Goal: Task Accomplishment & Management: Manage account settings

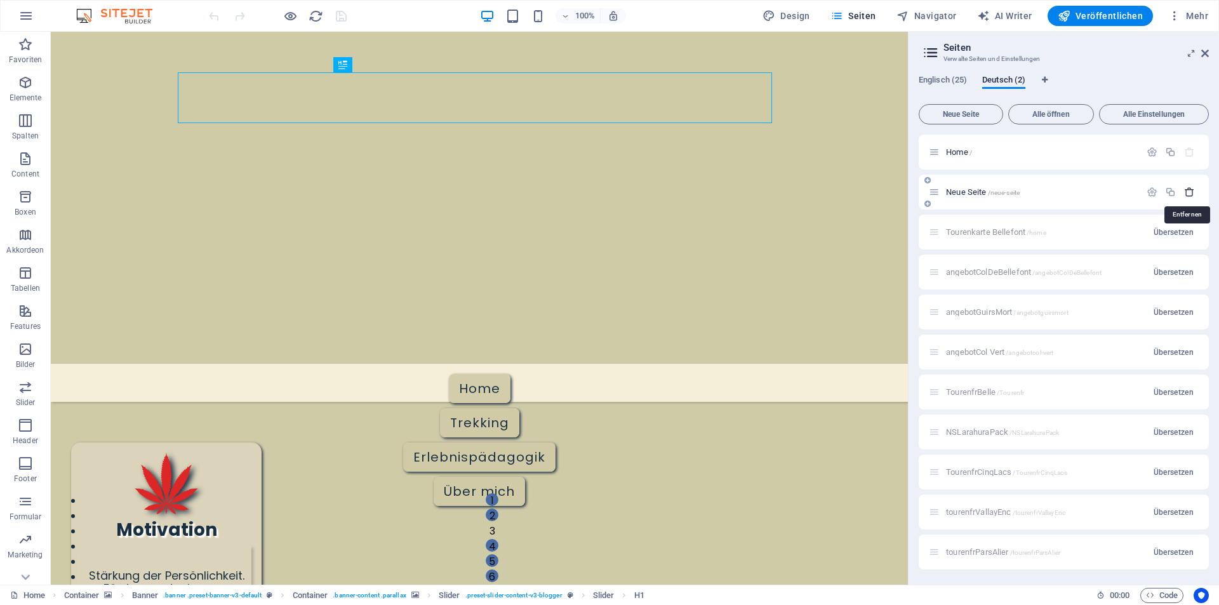
click at [1188, 193] on icon "button" at bounding box center [1190, 192] width 11 height 11
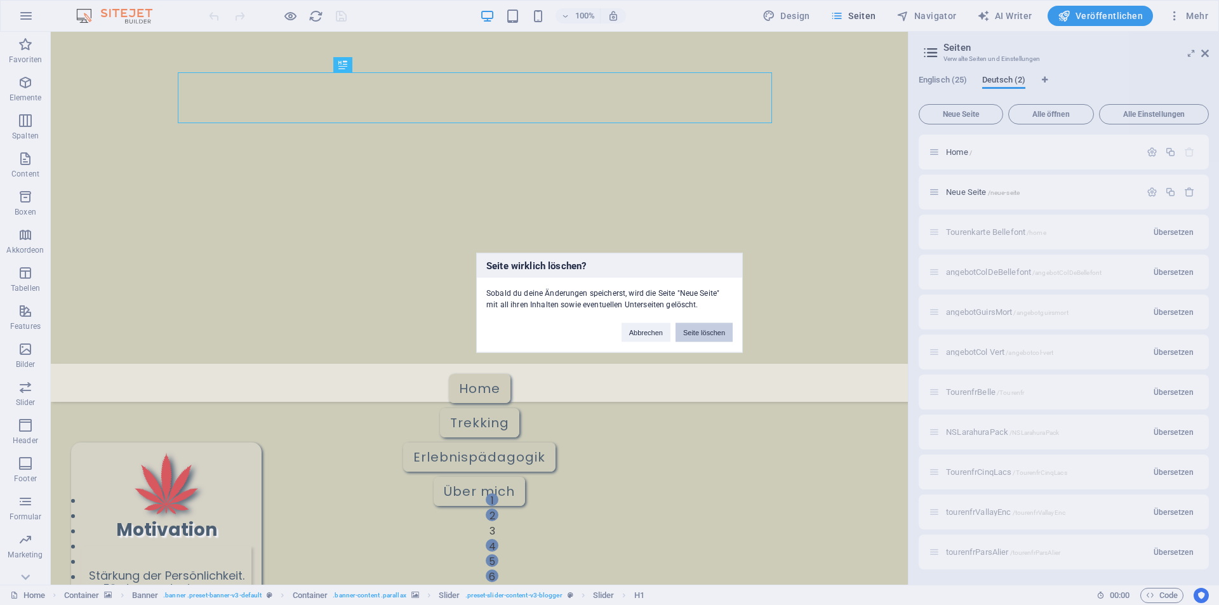
click at [701, 328] on button "Seite löschen" at bounding box center [704, 332] width 57 height 19
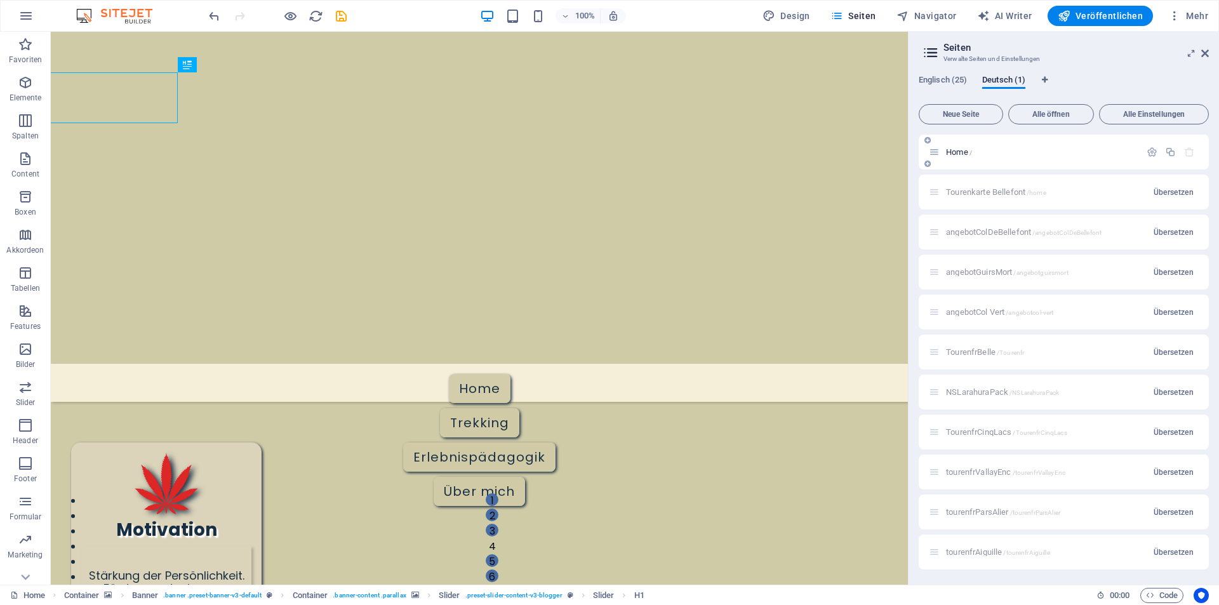
click at [963, 151] on span "Home /" at bounding box center [959, 152] width 26 height 10
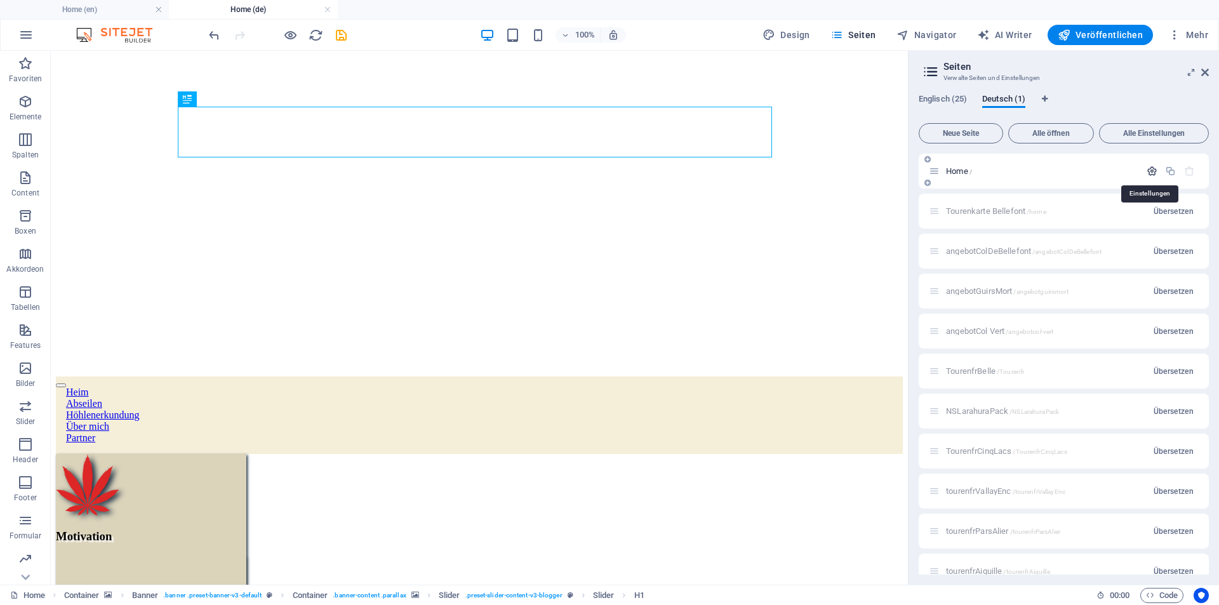
click at [1147, 173] on icon "button" at bounding box center [1152, 171] width 11 height 11
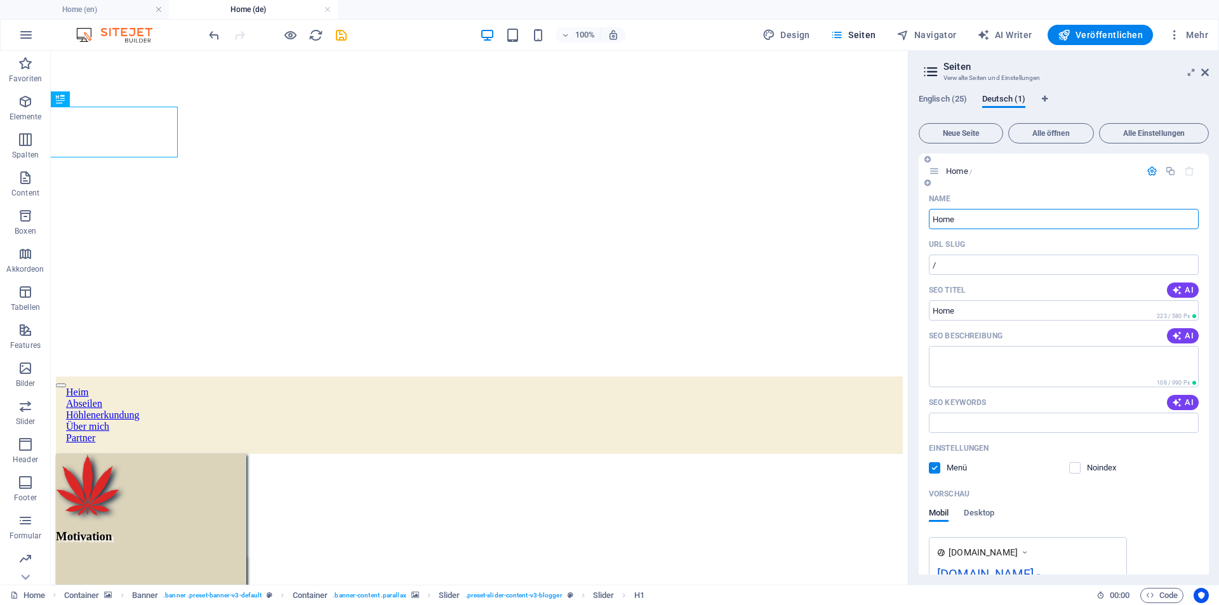
click at [962, 173] on span "Home /" at bounding box center [959, 171] width 26 height 10
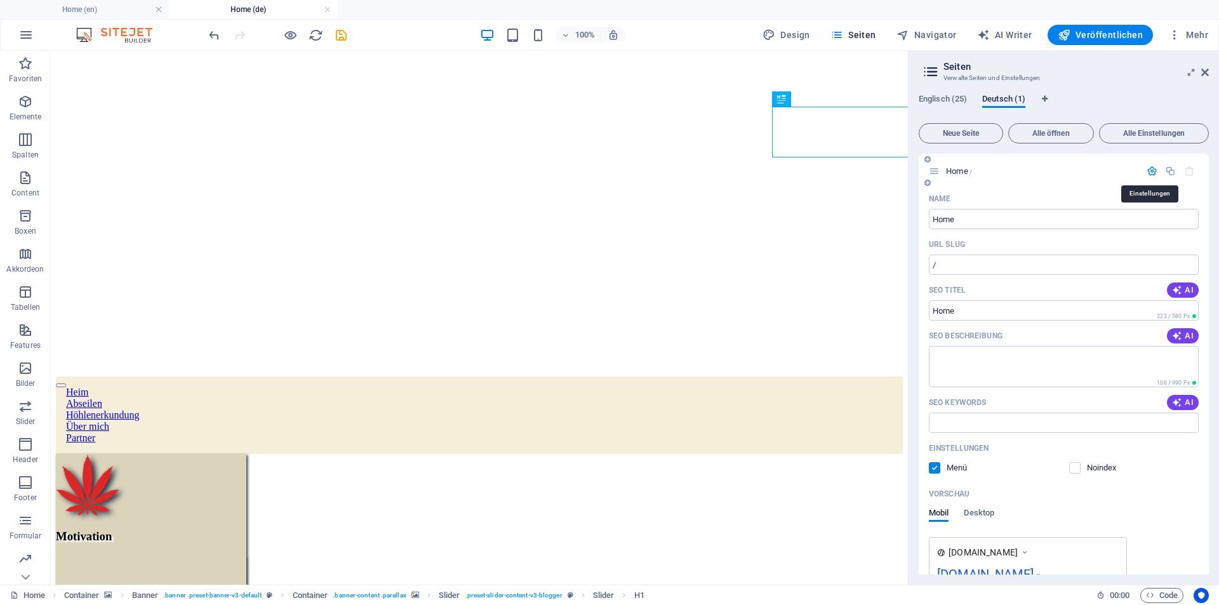
click at [1154, 172] on icon "button" at bounding box center [1152, 171] width 11 height 11
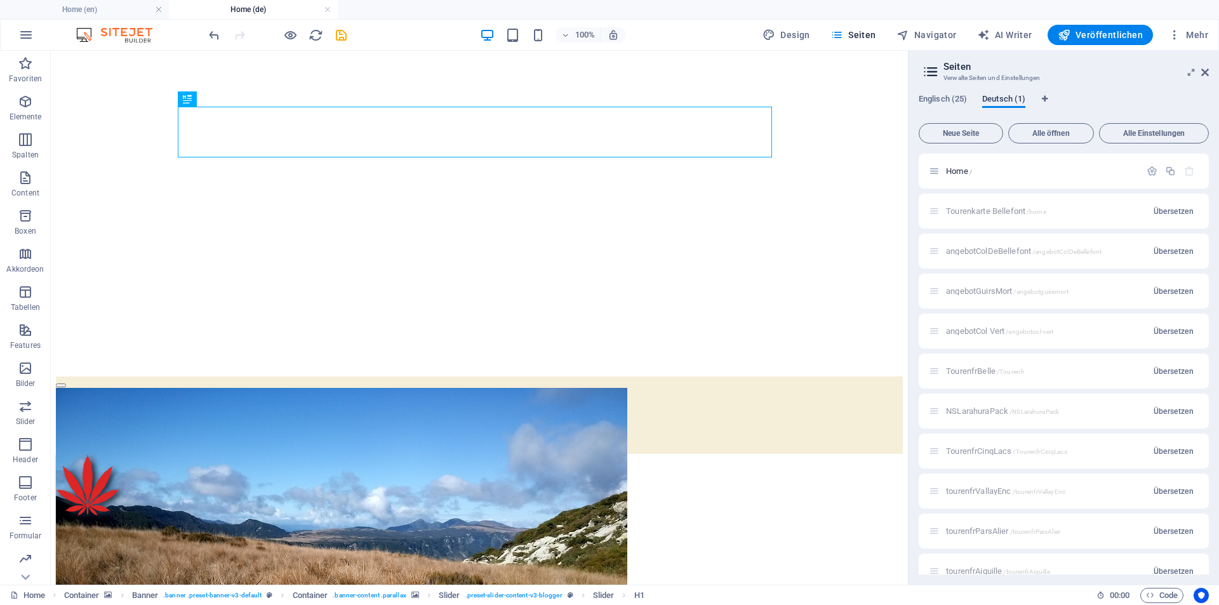
click at [0, 0] on span "Deutsch (1)" at bounding box center [0, 0] width 0 height 0
click at [0, 0] on span "Englisch (25)" at bounding box center [0, 0] width 0 height 0
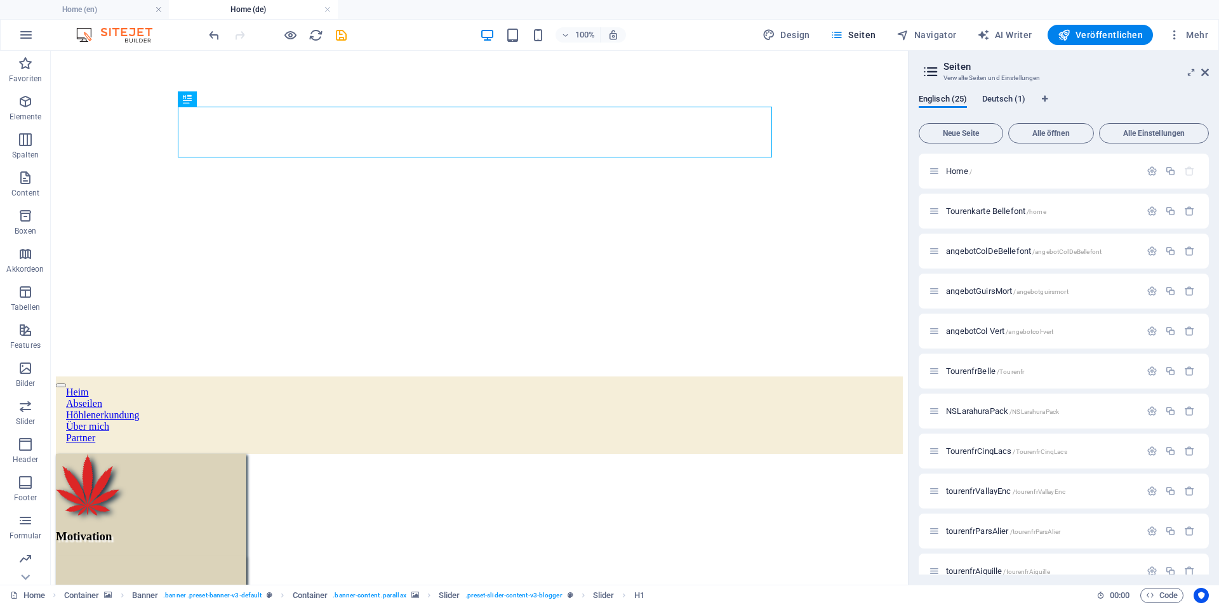
click at [0, 0] on span "Deutsch (1)" at bounding box center [0, 0] width 0 height 0
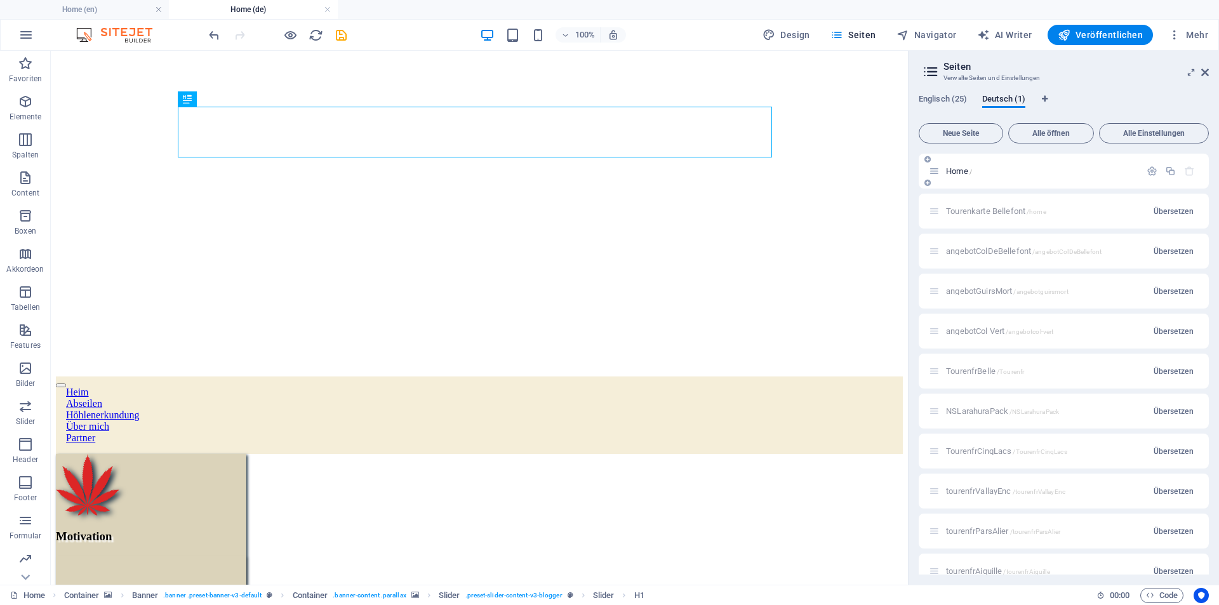
click at [936, 175] on icon at bounding box center [934, 171] width 11 height 11
click at [1147, 172] on icon "button" at bounding box center [1152, 171] width 11 height 11
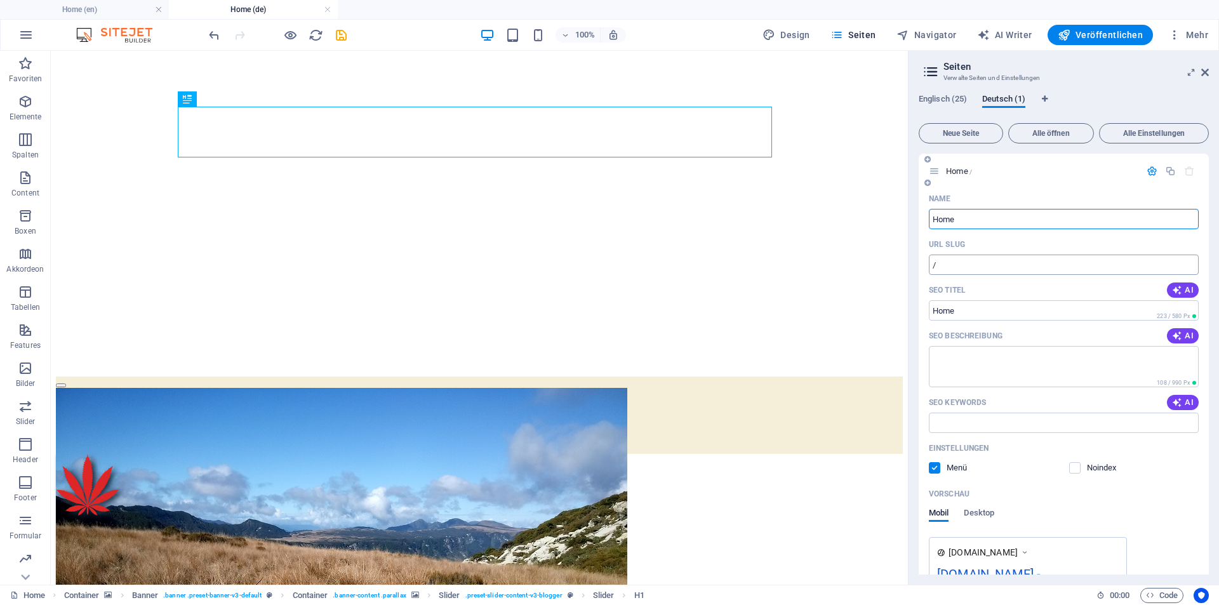
click at [961, 267] on input "/" at bounding box center [1064, 265] width 270 height 20
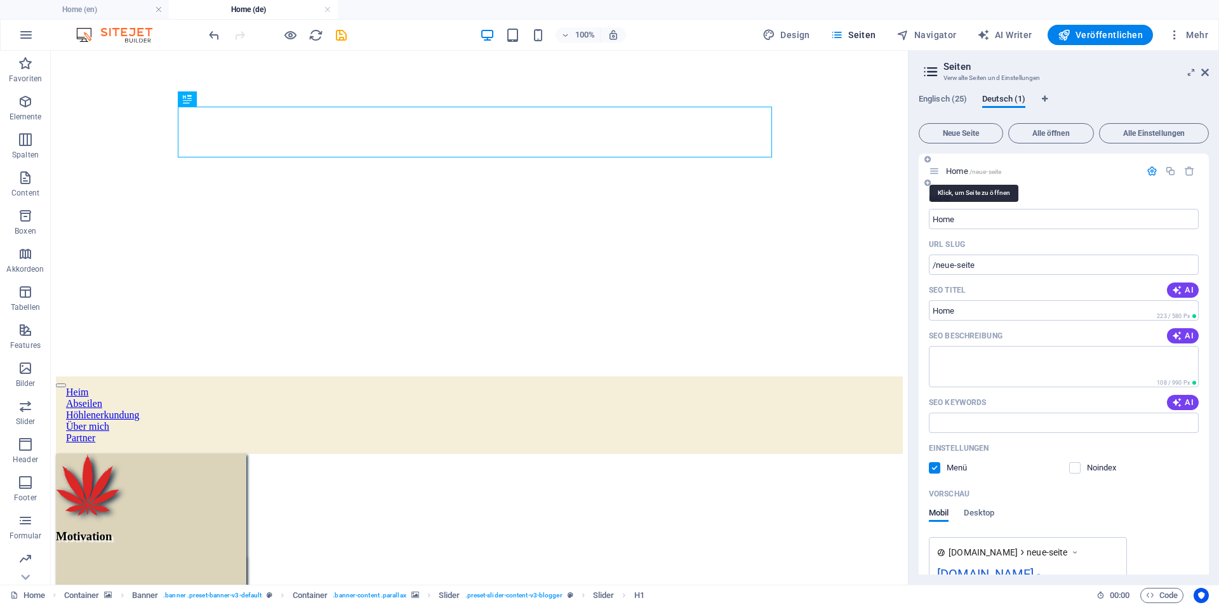
click at [992, 175] on span "/neue-seite" at bounding box center [986, 171] width 32 height 7
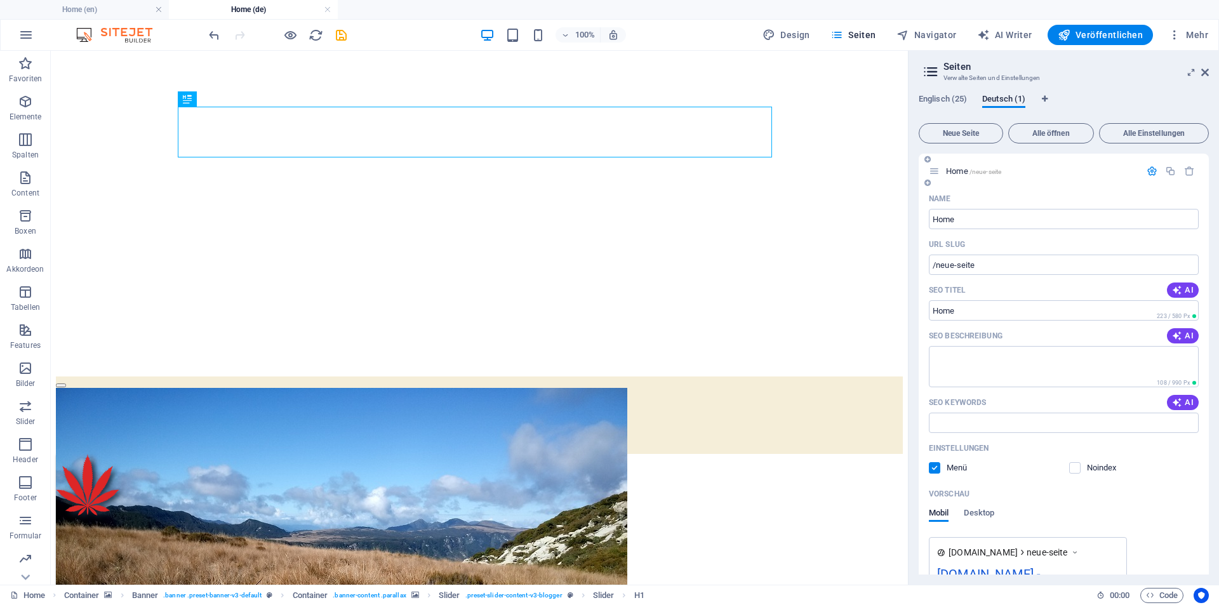
click at [963, 173] on span "Home /neue-seite" at bounding box center [973, 171] width 55 height 10
click at [962, 173] on span "Home /neue-seite" at bounding box center [973, 171] width 55 height 10
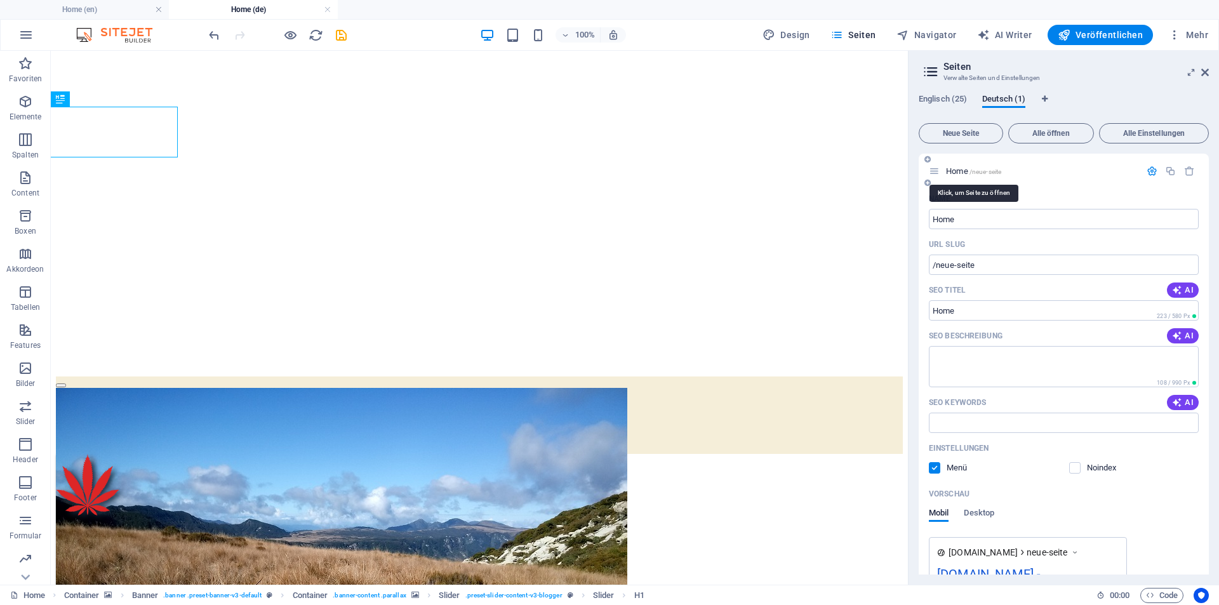
click at [962, 173] on span "Home /neue-seite" at bounding box center [973, 171] width 55 height 10
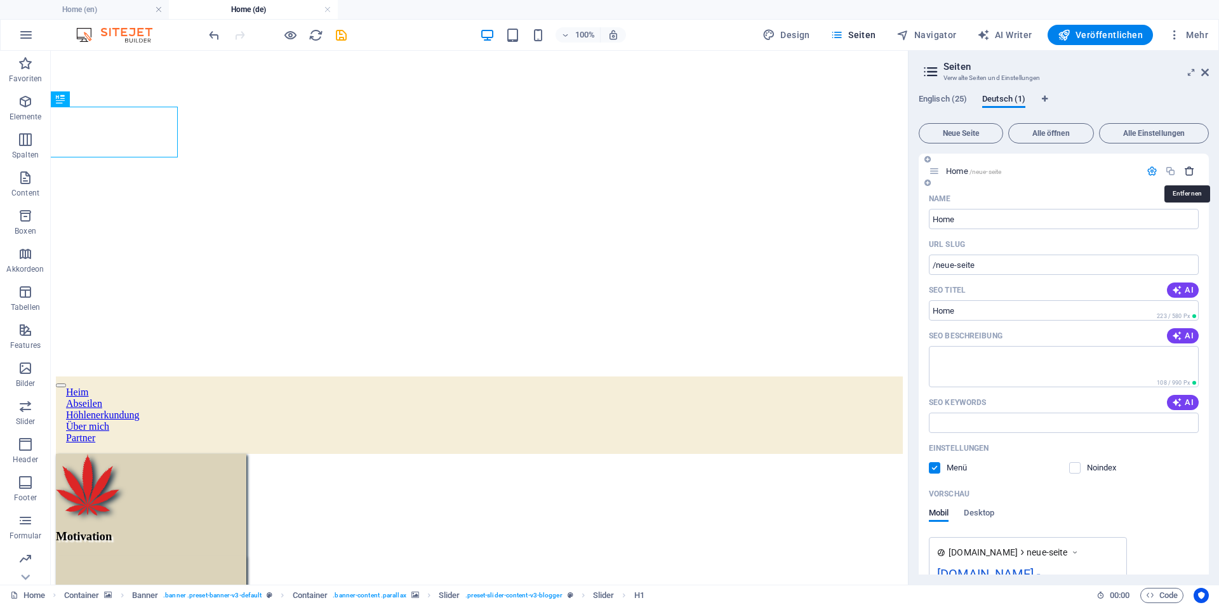
click at [1186, 173] on icon "button" at bounding box center [1190, 171] width 11 height 11
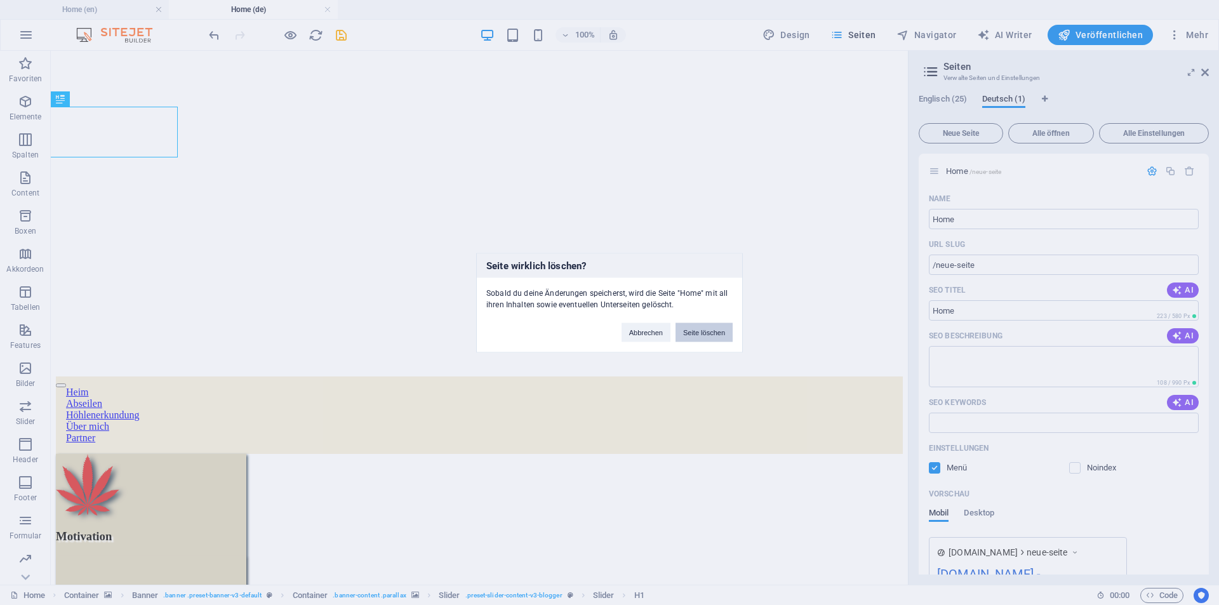
click at [704, 330] on button "Seite löschen" at bounding box center [704, 332] width 57 height 19
type input "/"
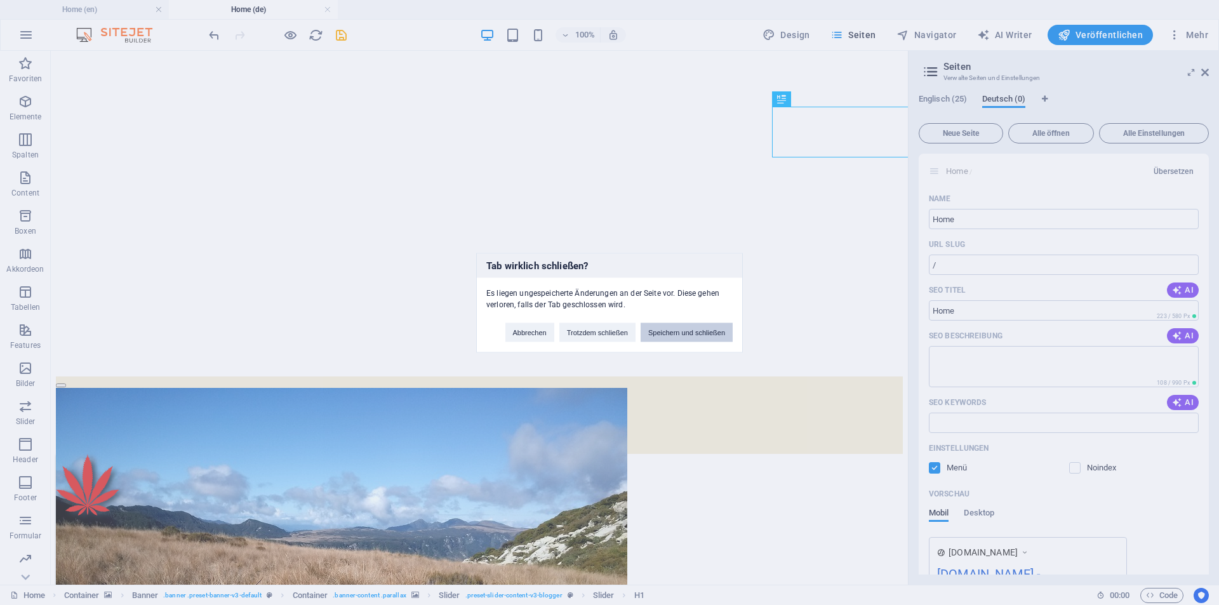
click at [678, 332] on button "Speichern und schließen" at bounding box center [687, 332] width 92 height 19
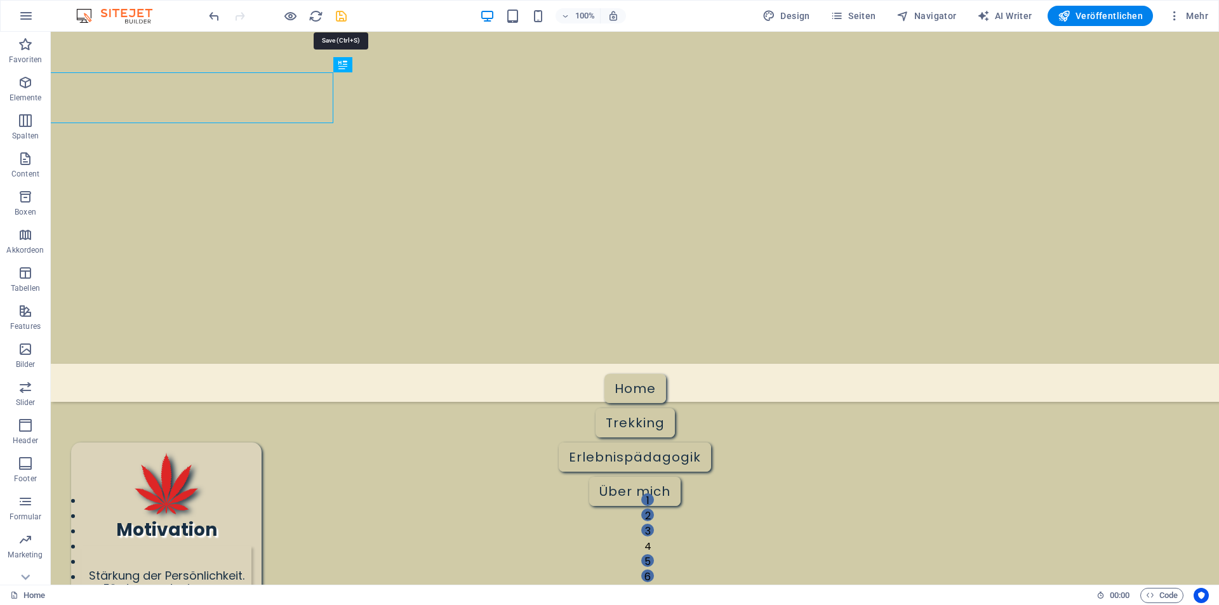
click at [340, 14] on icon "save" at bounding box center [341, 16] width 15 height 15
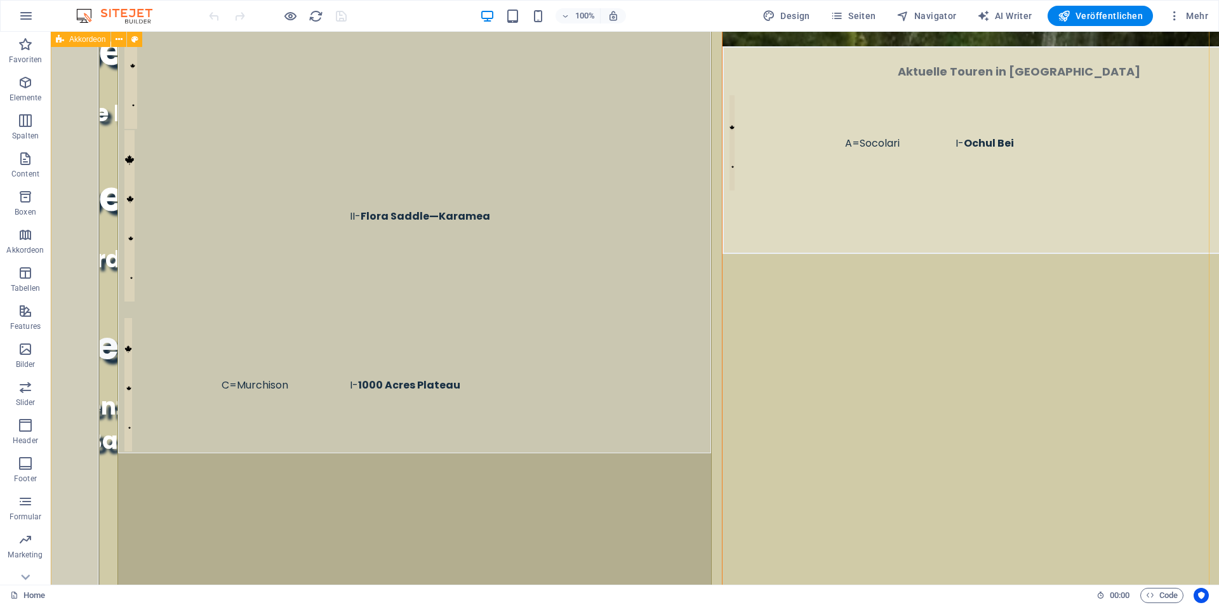
scroll to position [1969, 0]
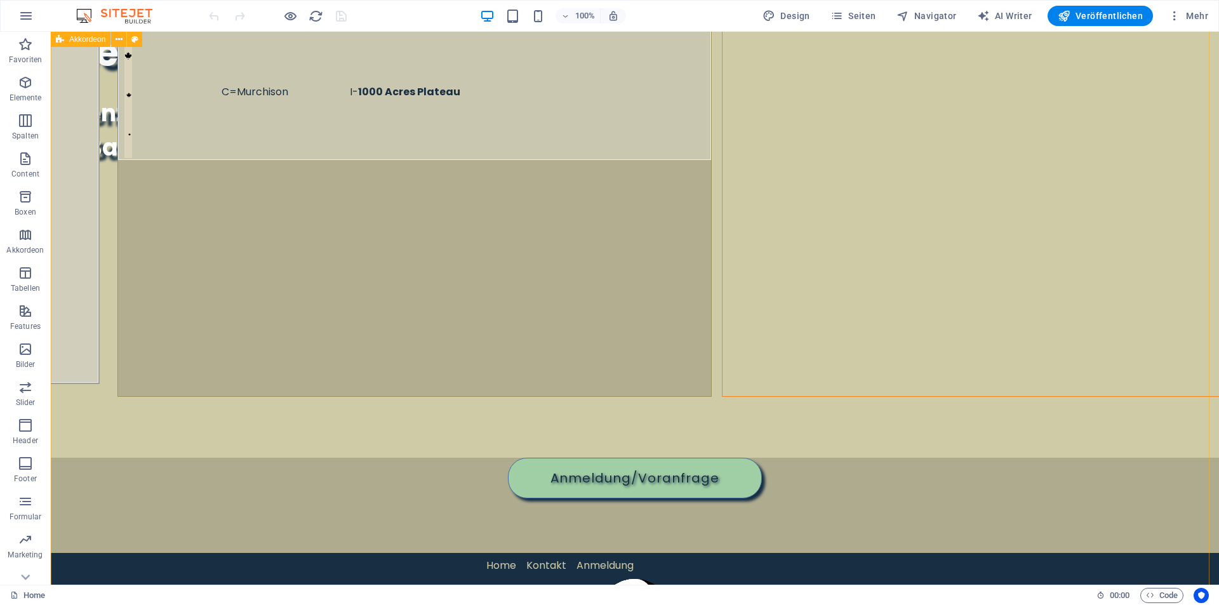
drag, startPoint x: 1256, startPoint y: 32, endPoint x: 975, endPoint y: 163, distance: 310.6
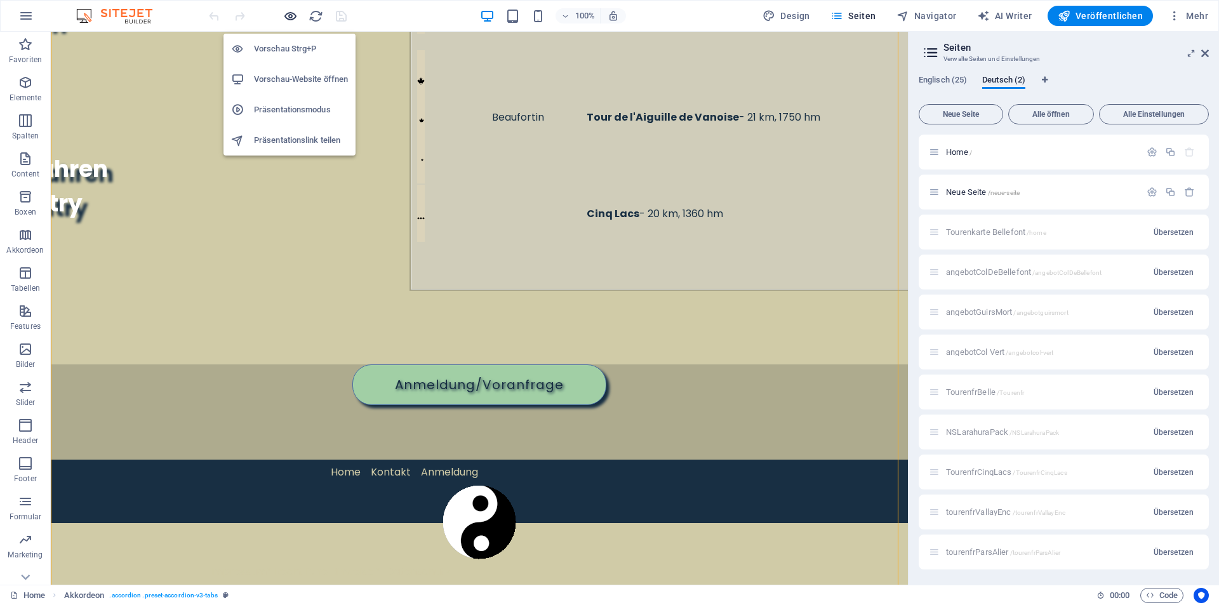
scroll to position [1052, 0]
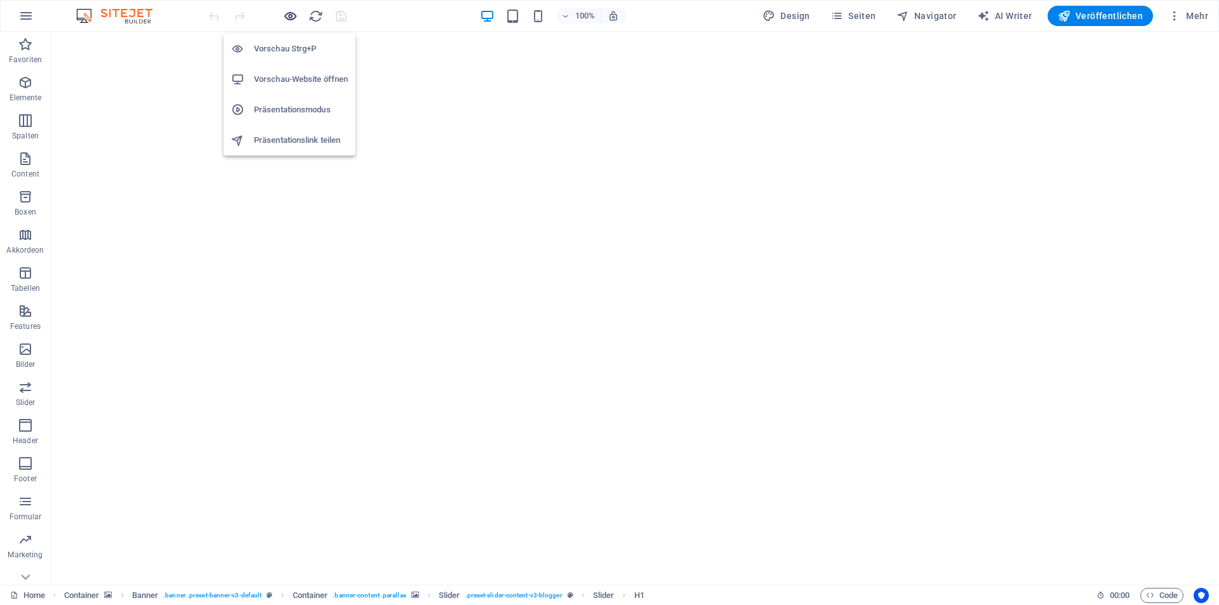
click at [294, 15] on icon "button" at bounding box center [290, 16] width 15 height 15
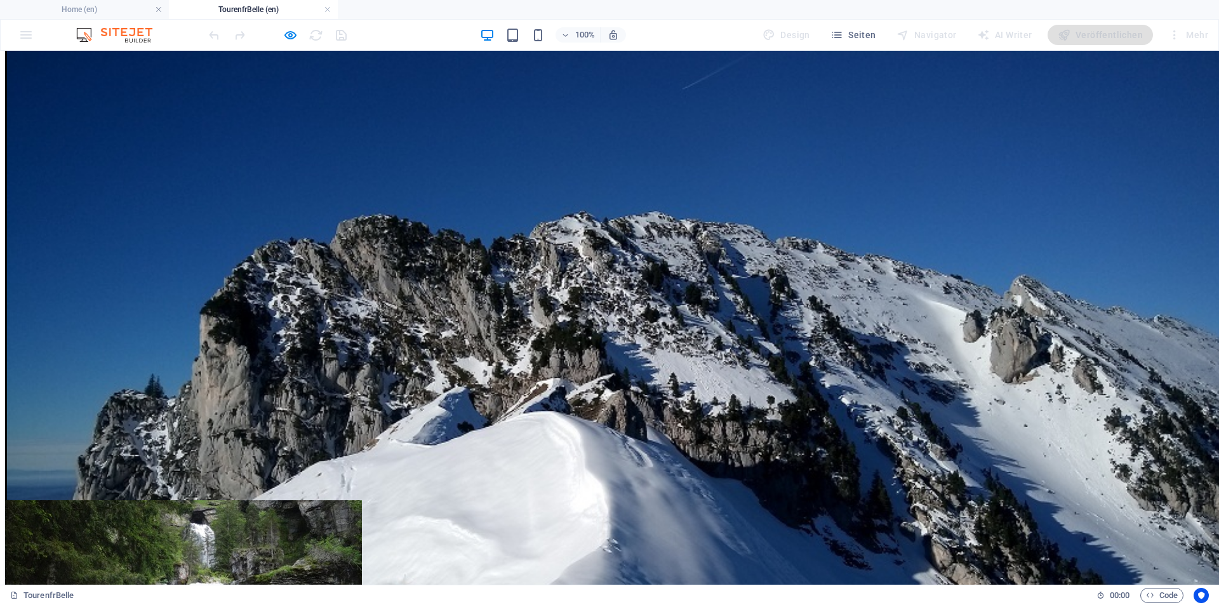
scroll to position [247, 0]
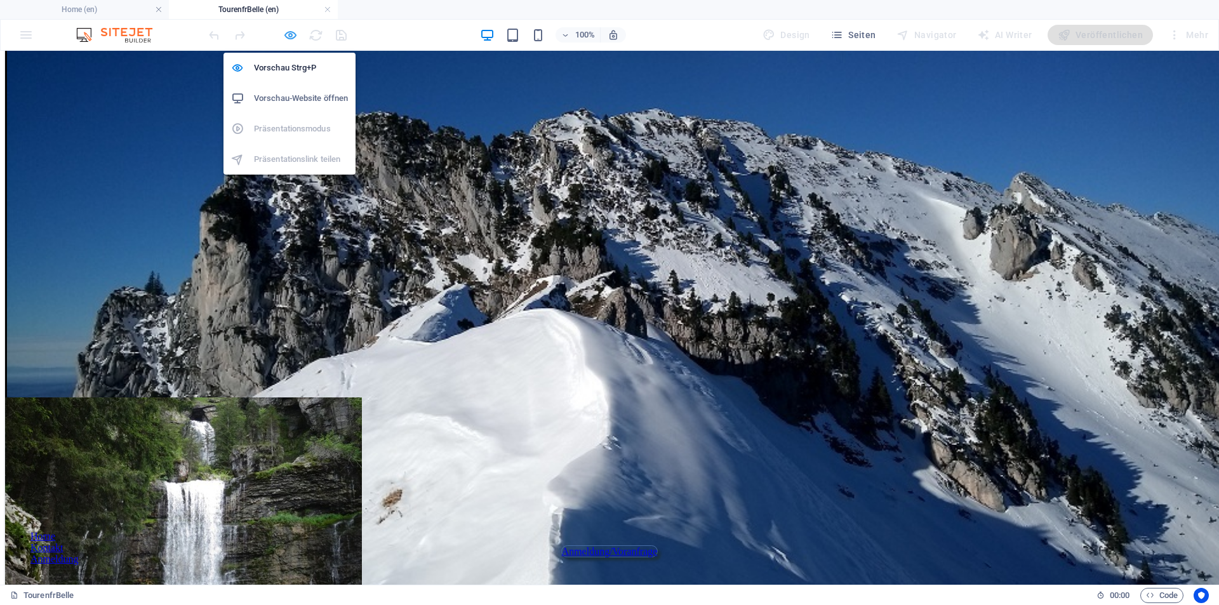
click at [289, 36] on icon "button" at bounding box center [290, 35] width 15 height 15
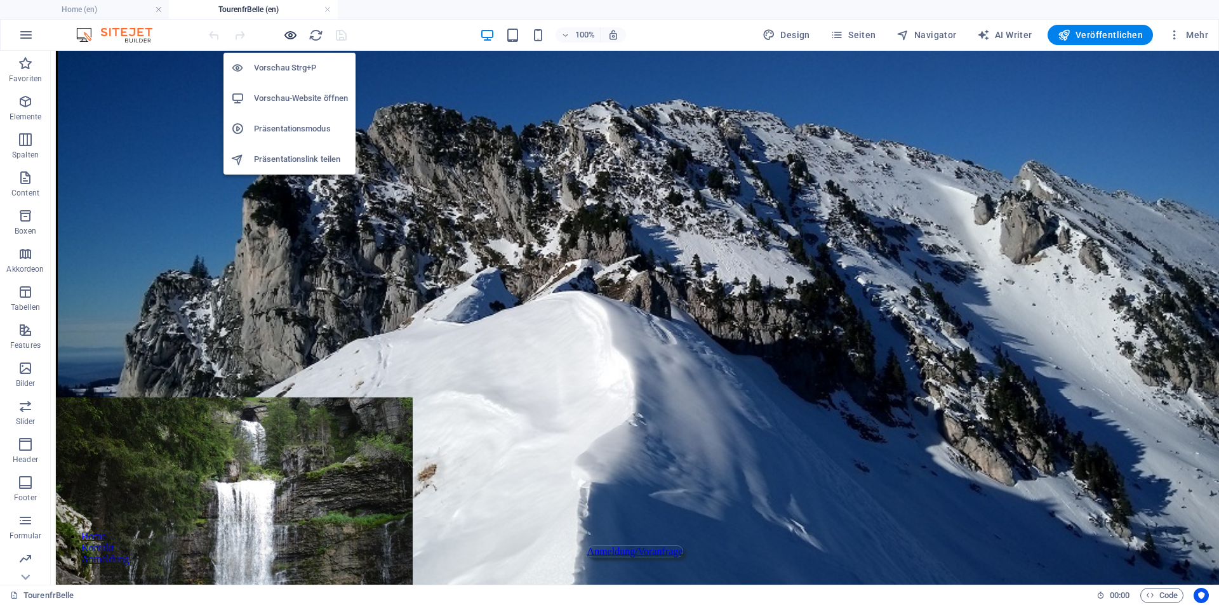
click at [289, 36] on icon "button" at bounding box center [290, 35] width 15 height 15
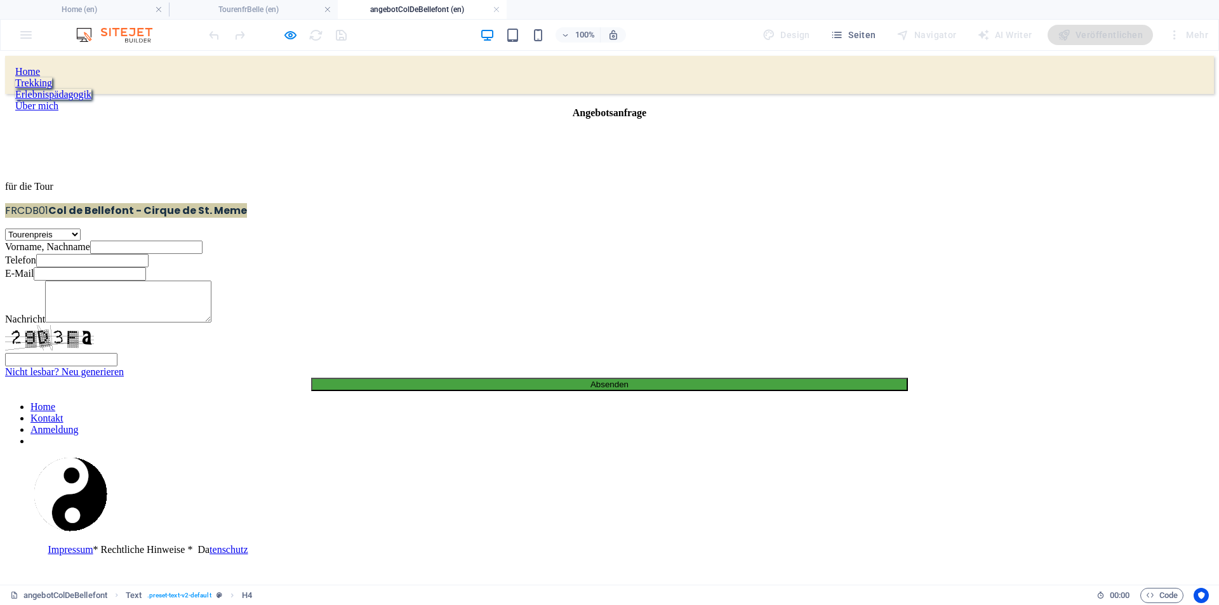
scroll to position [0, 0]
click at [443, 77] on div "Home" at bounding box center [609, 71] width 1189 height 11
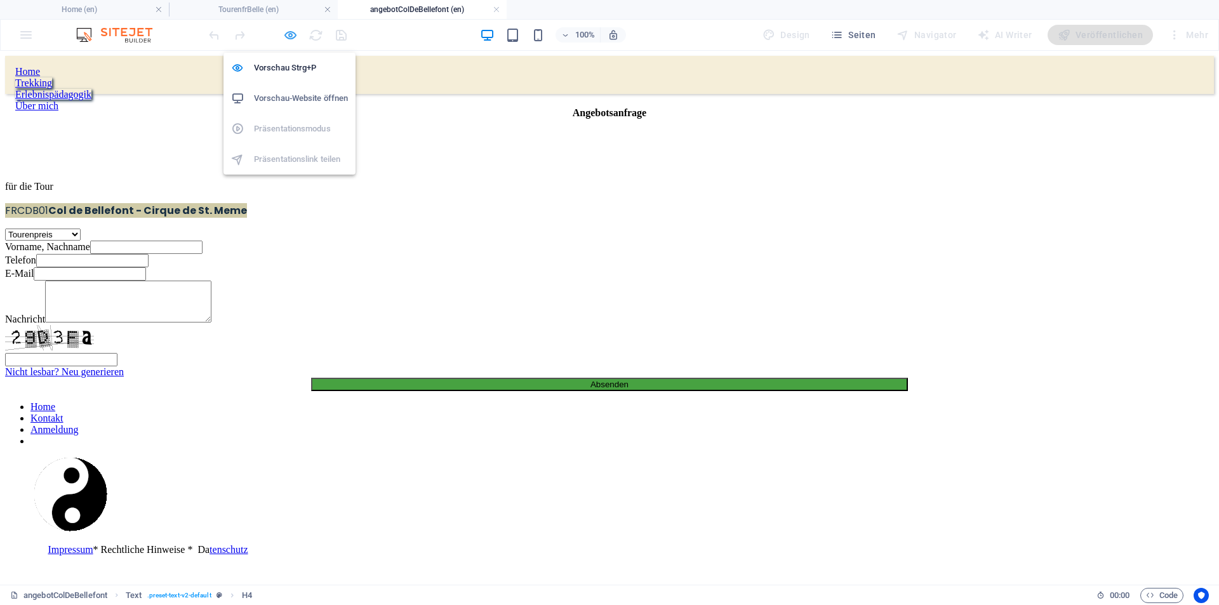
click at [292, 36] on icon "button" at bounding box center [290, 35] width 15 height 15
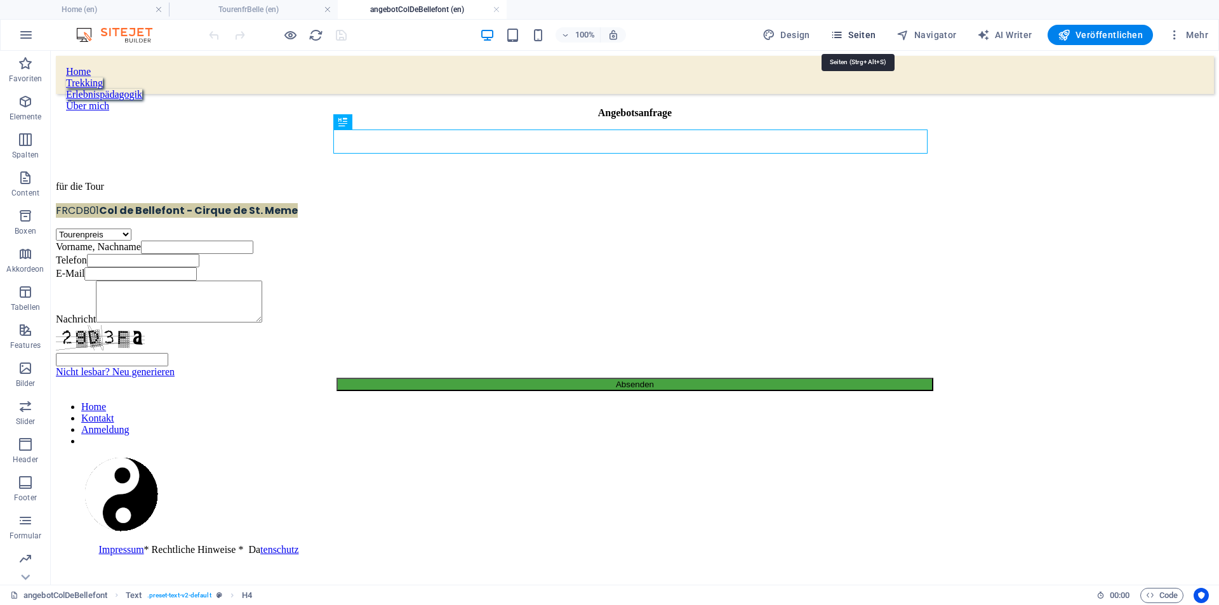
click at [873, 38] on span "Seiten" at bounding box center [854, 35] width 46 height 13
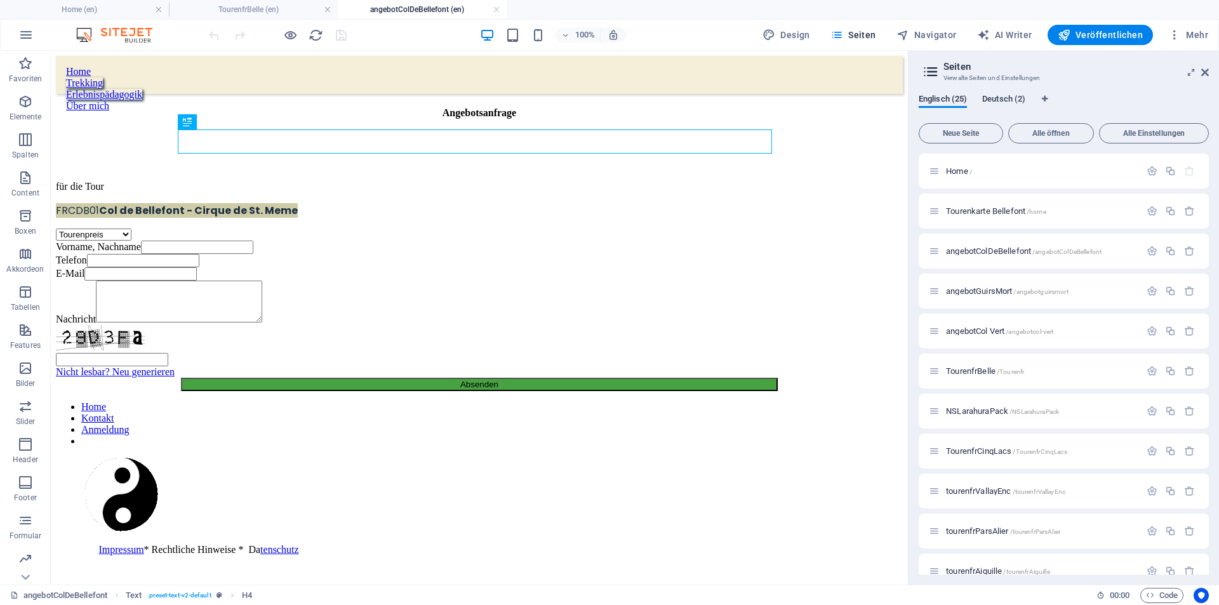
click at [1016, 102] on span "Deutsch (2)" at bounding box center [1004, 100] width 43 height 18
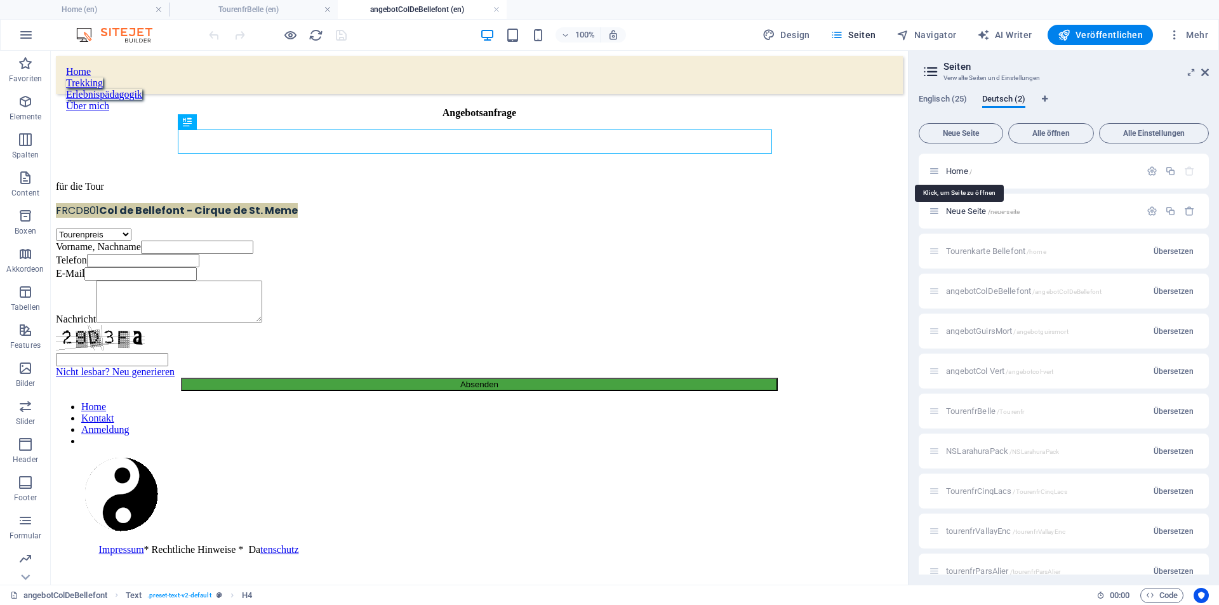
drag, startPoint x: 960, startPoint y: 168, endPoint x: 1129, endPoint y: 132, distance: 173.4
click at [1129, 132] on span "Alle Einstellungen" at bounding box center [1154, 134] width 98 height 8
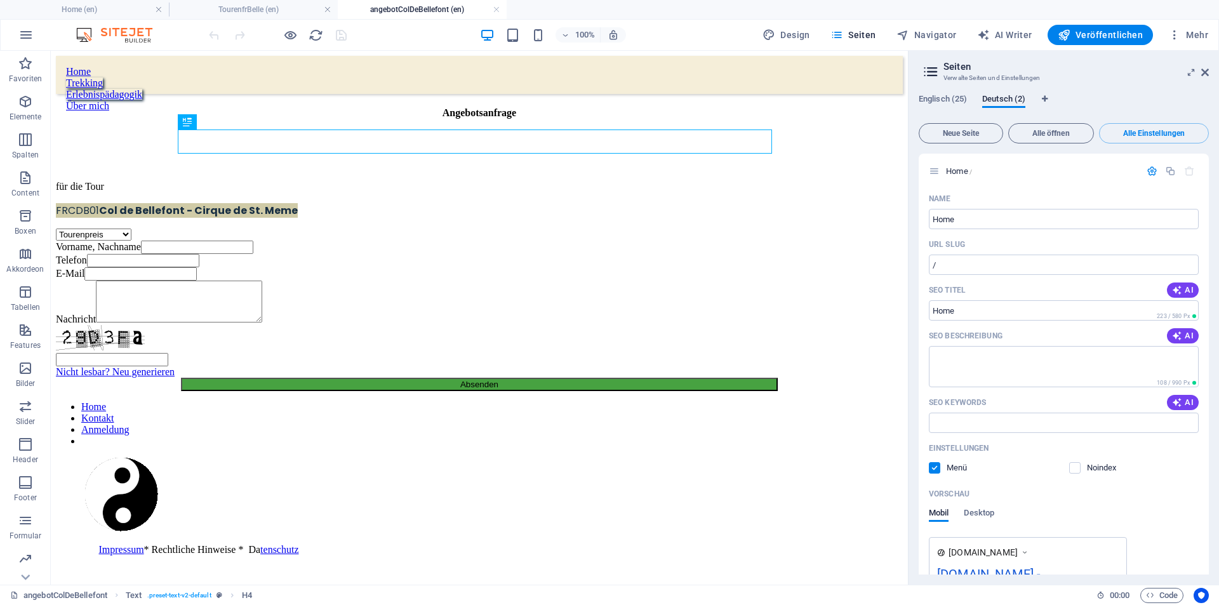
scroll to position [368, 0]
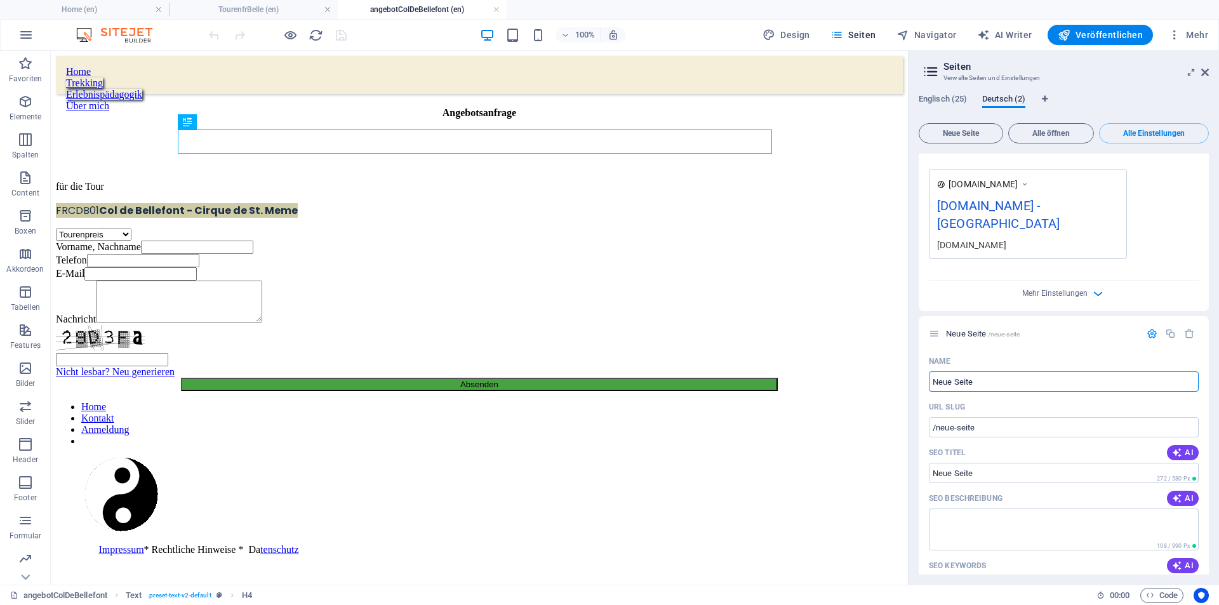
click at [1017, 97] on span "Deutsch (2)" at bounding box center [1004, 100] width 43 height 18
click at [1016, 99] on span "Deutsch (2)" at bounding box center [1004, 100] width 43 height 18
click at [1003, 96] on span "Deutsch (2)" at bounding box center [1004, 100] width 43 height 18
click at [1002, 95] on span "Deutsch (2)" at bounding box center [1004, 100] width 43 height 18
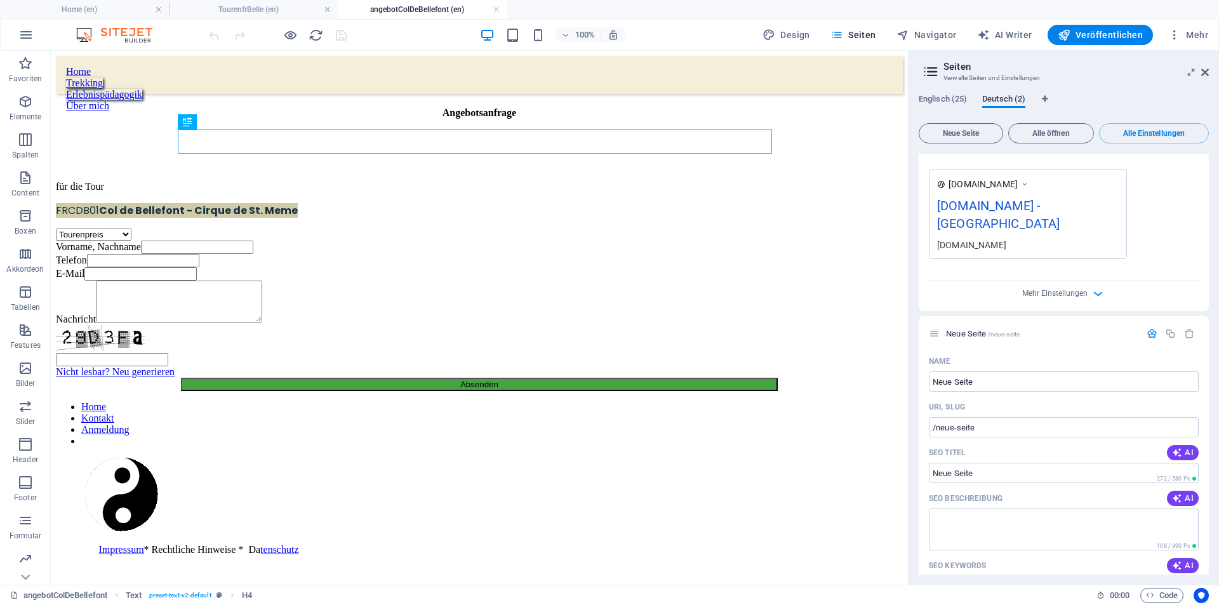
click at [1010, 104] on span "Deutsch (2)" at bounding box center [1004, 100] width 43 height 18
click at [1009, 100] on span "Deutsch (2)" at bounding box center [1004, 100] width 43 height 18
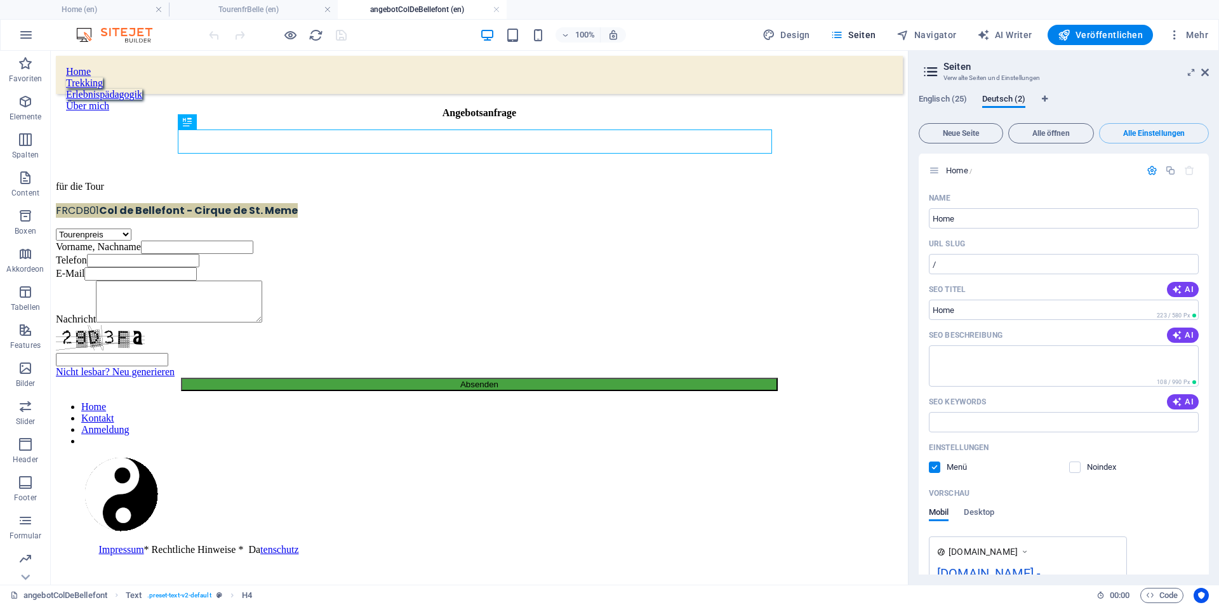
scroll to position [0, 0]
click at [1022, 98] on span "Deutsch (2)" at bounding box center [1004, 100] width 43 height 18
click at [1153, 170] on icon "button" at bounding box center [1152, 171] width 11 height 11
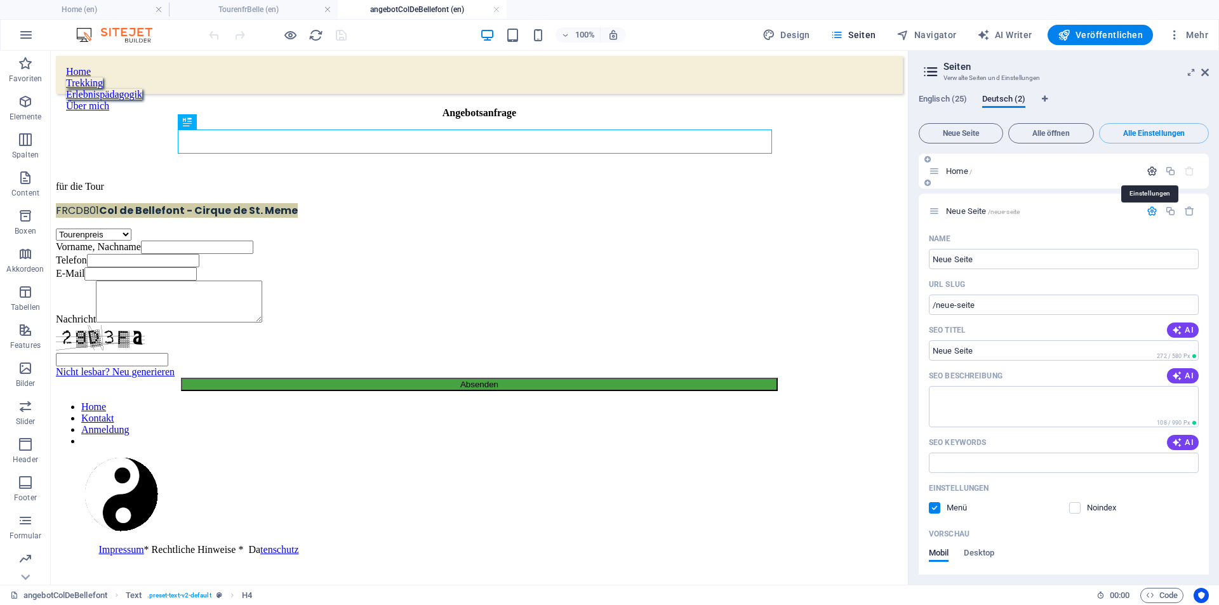
click at [1151, 170] on icon "button" at bounding box center [1152, 171] width 11 height 11
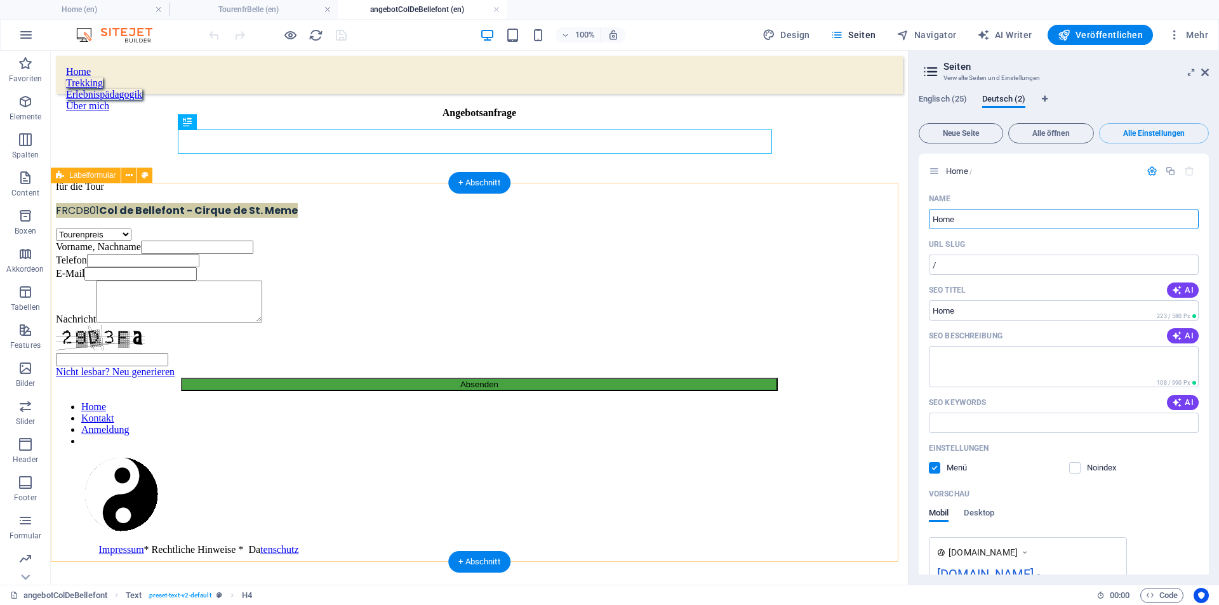
drag, startPoint x: 1015, startPoint y: 275, endPoint x: 895, endPoint y: 230, distance: 128.2
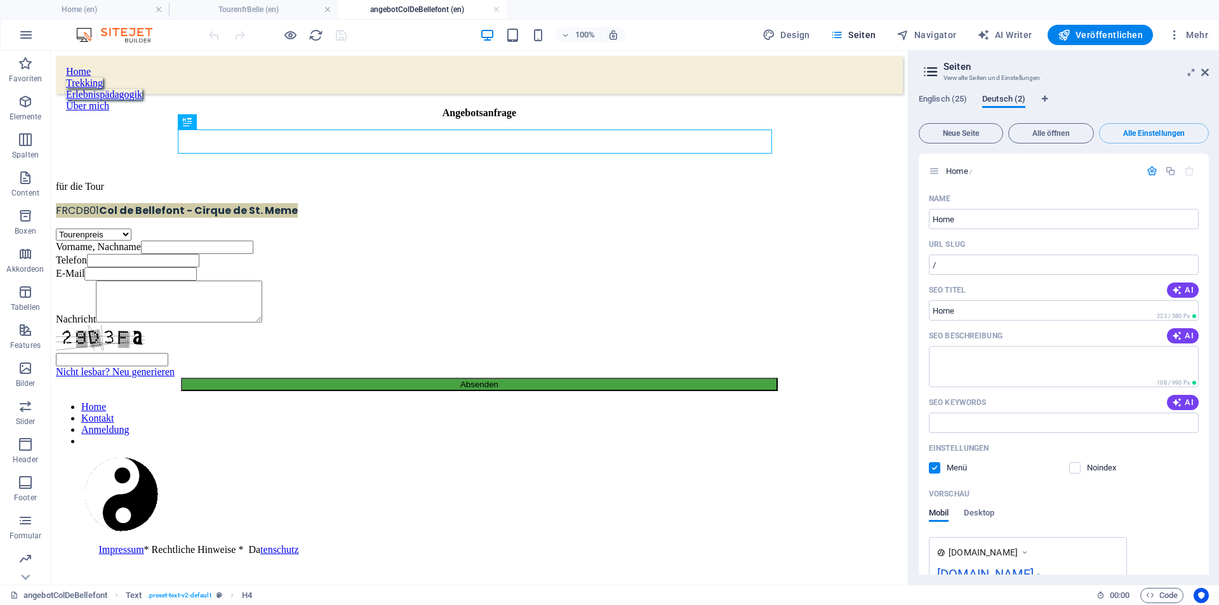
click at [1011, 101] on span "Deutsch (2)" at bounding box center [1004, 100] width 43 height 18
drag, startPoint x: 1011, startPoint y: 101, endPoint x: 1092, endPoint y: 88, distance: 81.8
click at [1092, 88] on div "Englisch (25) Deutsch (2) Neue Seite Alle öffnen Alle Einstellungen Home / Name…" at bounding box center [1064, 334] width 311 height 501
click at [953, 264] on input "/" at bounding box center [1064, 265] width 270 height 20
type input "/ffffff"
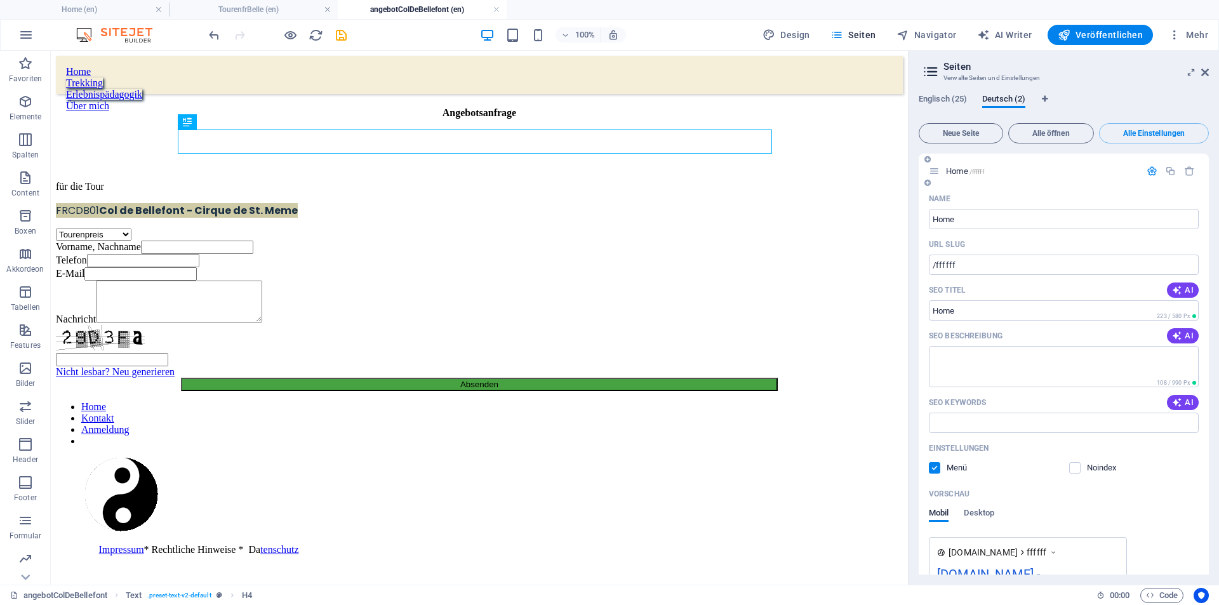
click at [1025, 457] on div "Einstellungen" at bounding box center [1064, 448] width 270 height 20
click at [1204, 73] on icon at bounding box center [1206, 72] width 8 height 10
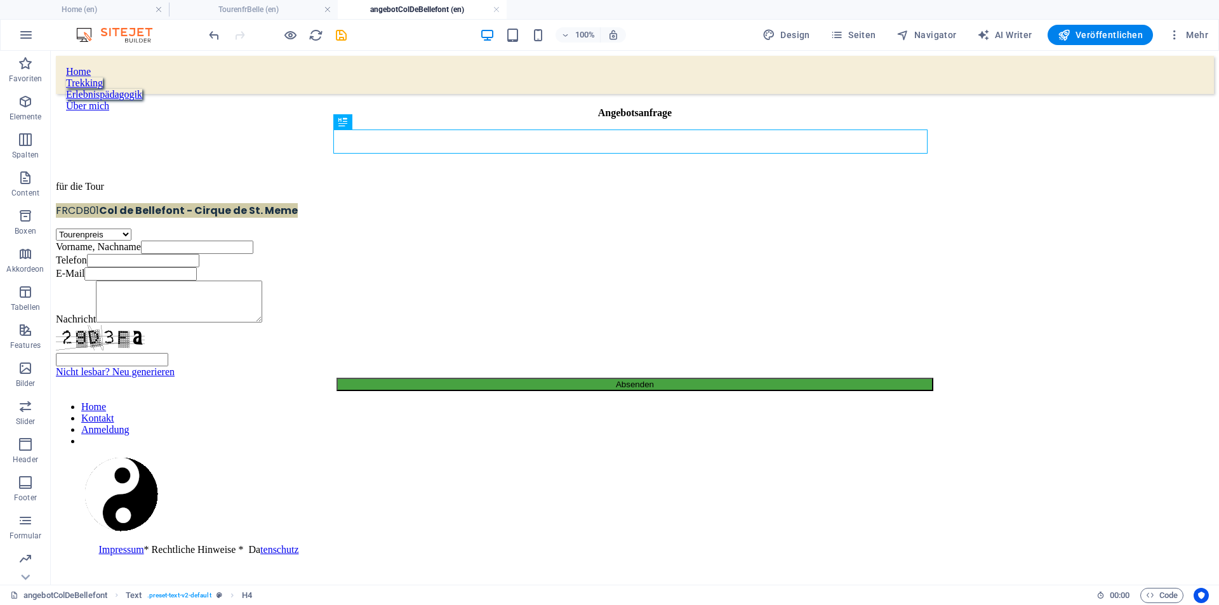
drag, startPoint x: 1249, startPoint y: 51, endPoint x: 920, endPoint y: 74, distance: 329.2
click at [920, 74] on div "Home Trekking Erlebnispädagogik Über mich" at bounding box center [635, 75] width 1158 height 38
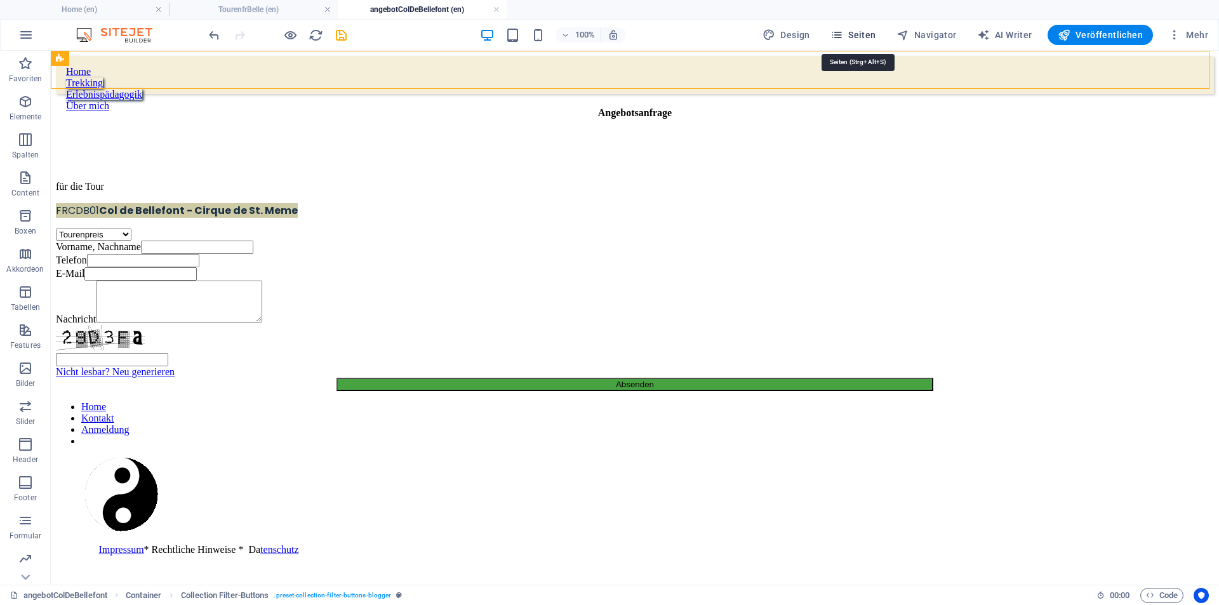
click at [859, 35] on span "Seiten" at bounding box center [854, 35] width 46 height 13
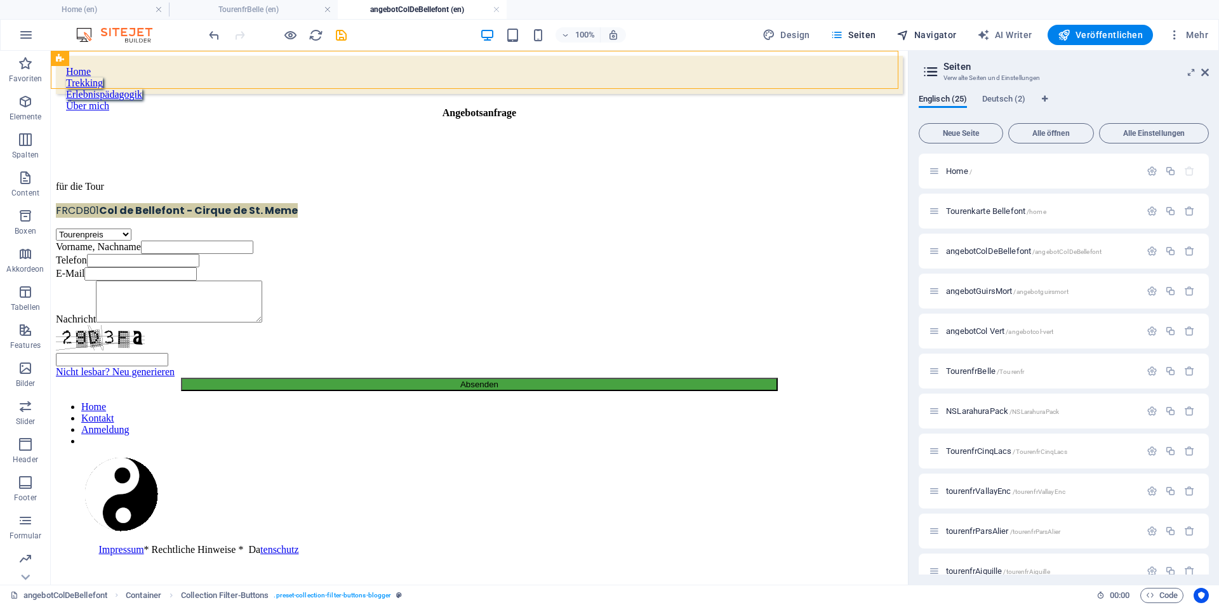
click at [943, 32] on span "Navigator" at bounding box center [927, 35] width 60 height 13
select select "16796832-en"
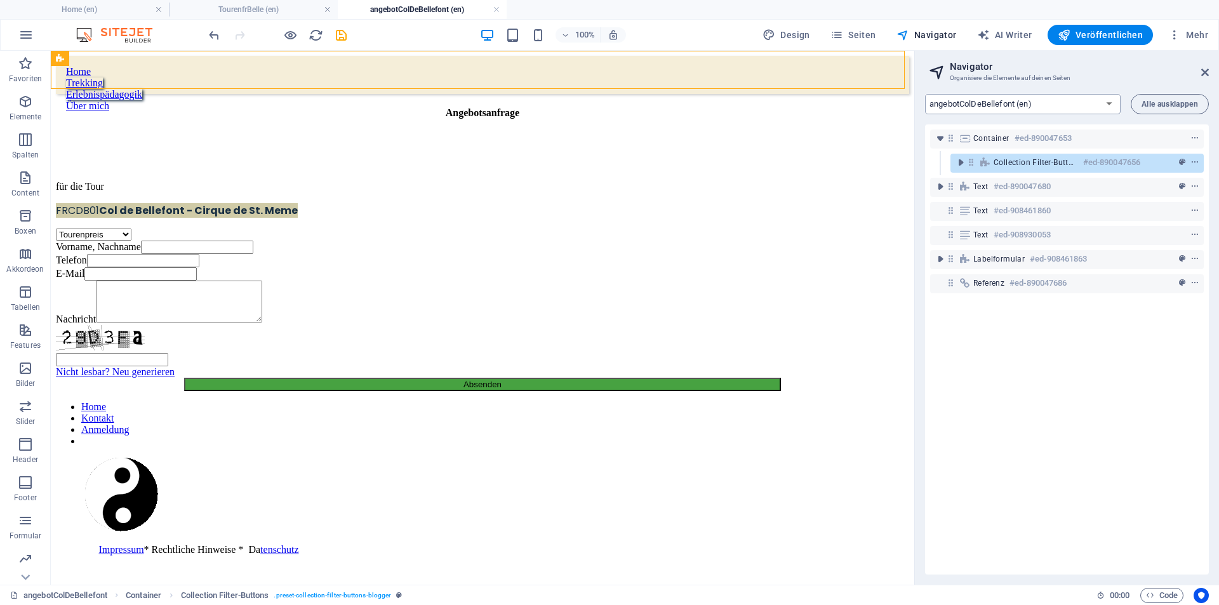
click at [1108, 107] on select "Home (en) Tourenkarte Bellefont (en) angebotColDeBellefont (en) angebotGuirsMor…" at bounding box center [1023, 104] width 196 height 20
click at [1078, 97] on select "Home (en) Tourenkarte Bellefont (en) angebotColDeBellefont (en) angebotGuirsMor…" at bounding box center [1023, 104] width 196 height 20
click at [1150, 62] on h2 "Navigator" at bounding box center [1079, 66] width 259 height 11
click at [1183, 34] on span "Mehr" at bounding box center [1189, 35] width 40 height 13
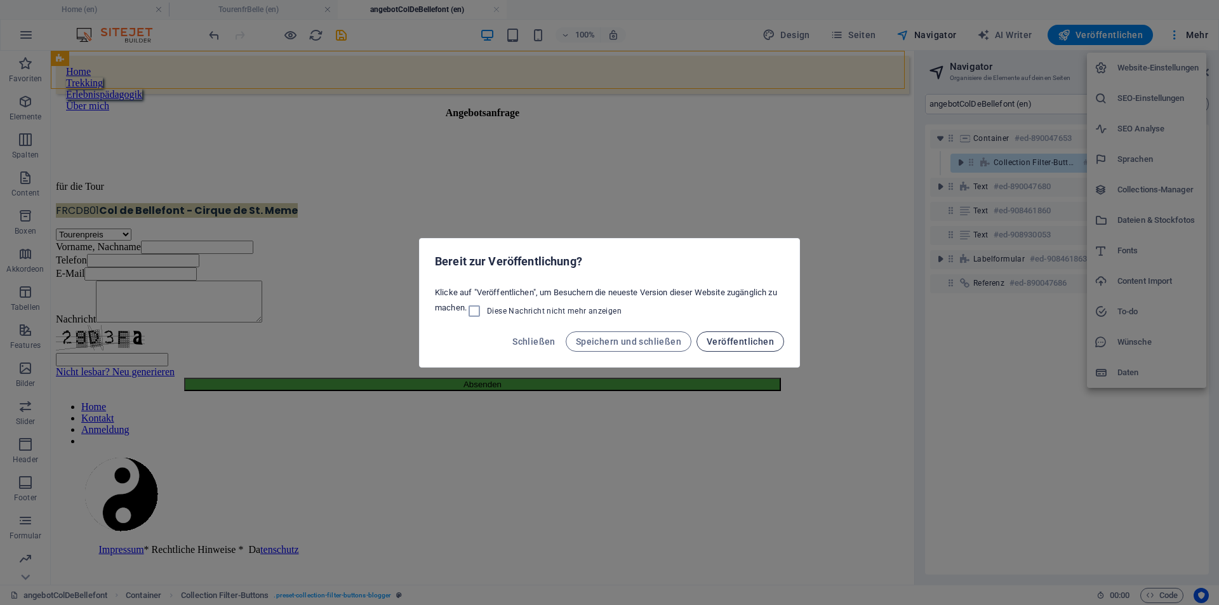
click at [748, 341] on span "Veröffentlichen" at bounding box center [740, 342] width 67 height 10
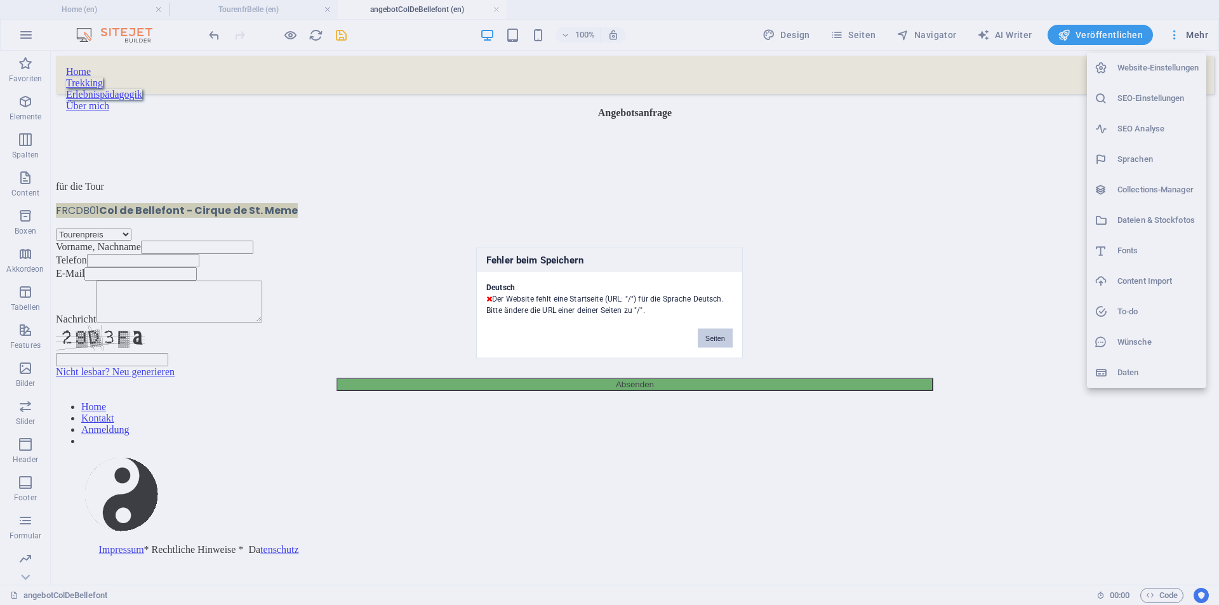
click at [713, 340] on button "Seiten" at bounding box center [715, 337] width 35 height 19
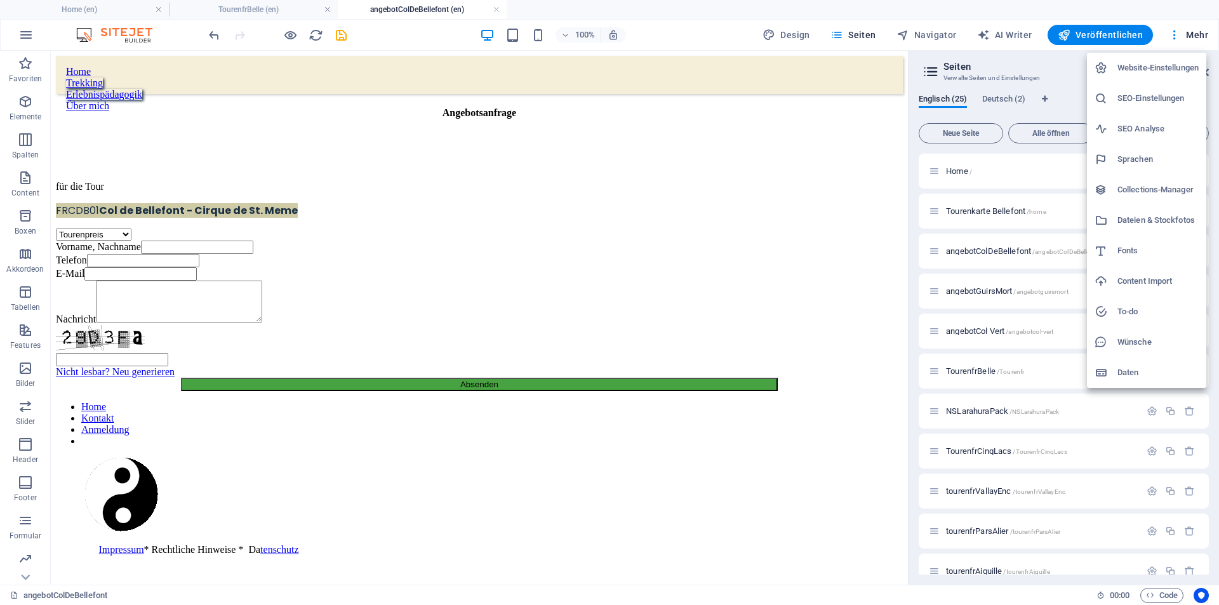
click at [342, 36] on div at bounding box center [609, 302] width 1219 height 605
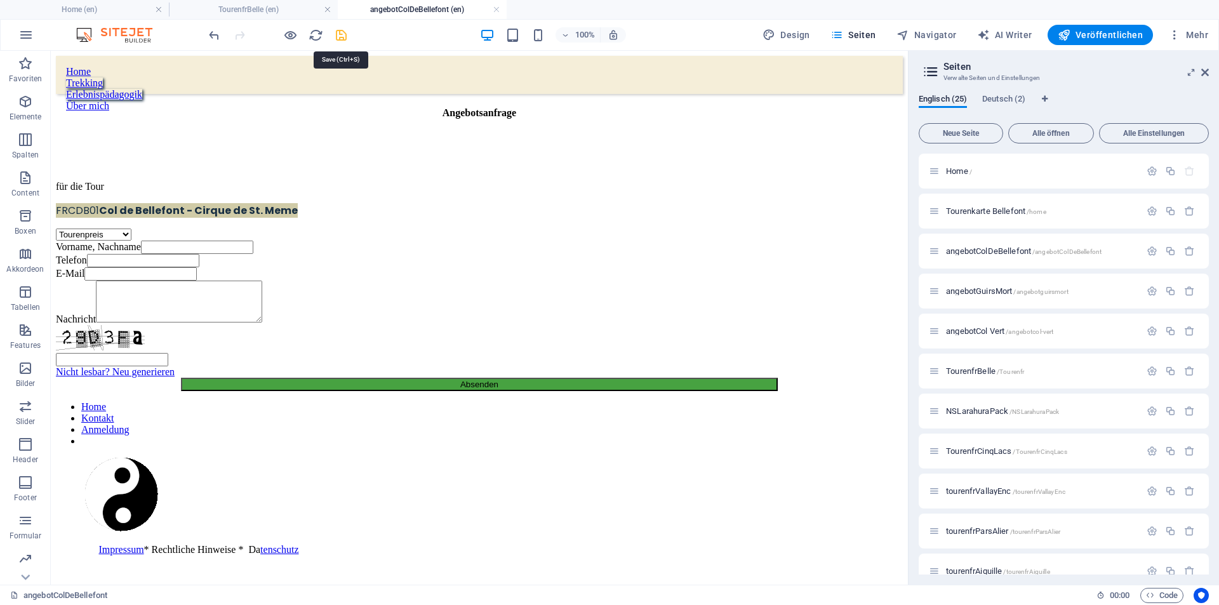
click at [339, 36] on icon "save" at bounding box center [341, 35] width 15 height 15
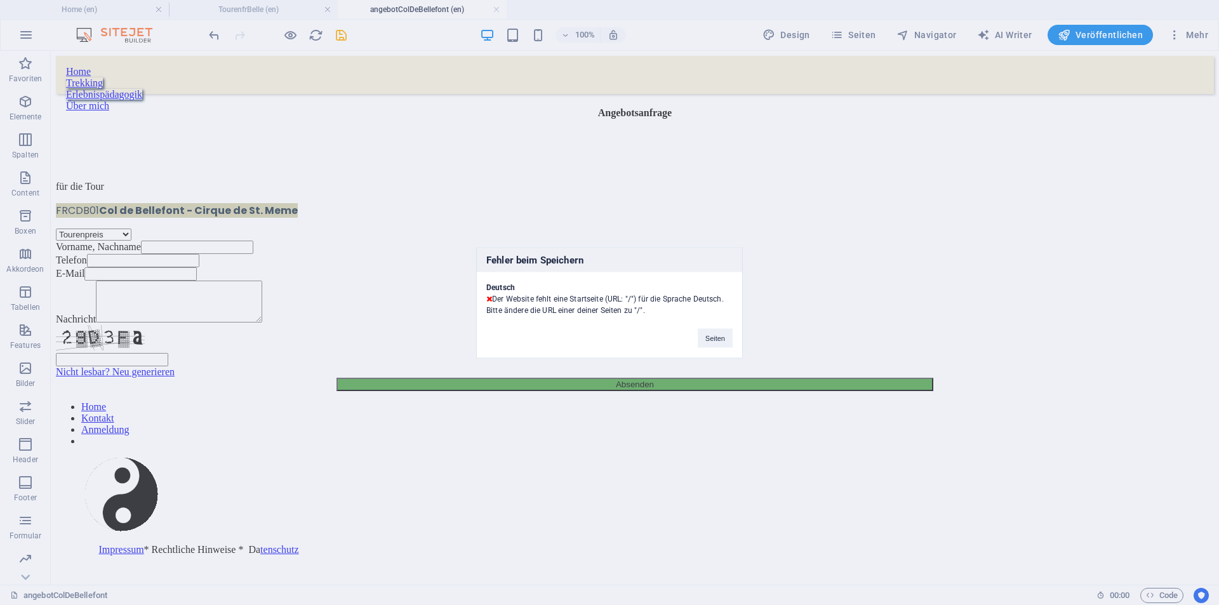
click at [339, 36] on div "Fehler beim Speichern Deutsch Der Website fehlt eine Startseite (URL: "/") für …" at bounding box center [609, 302] width 1219 height 605
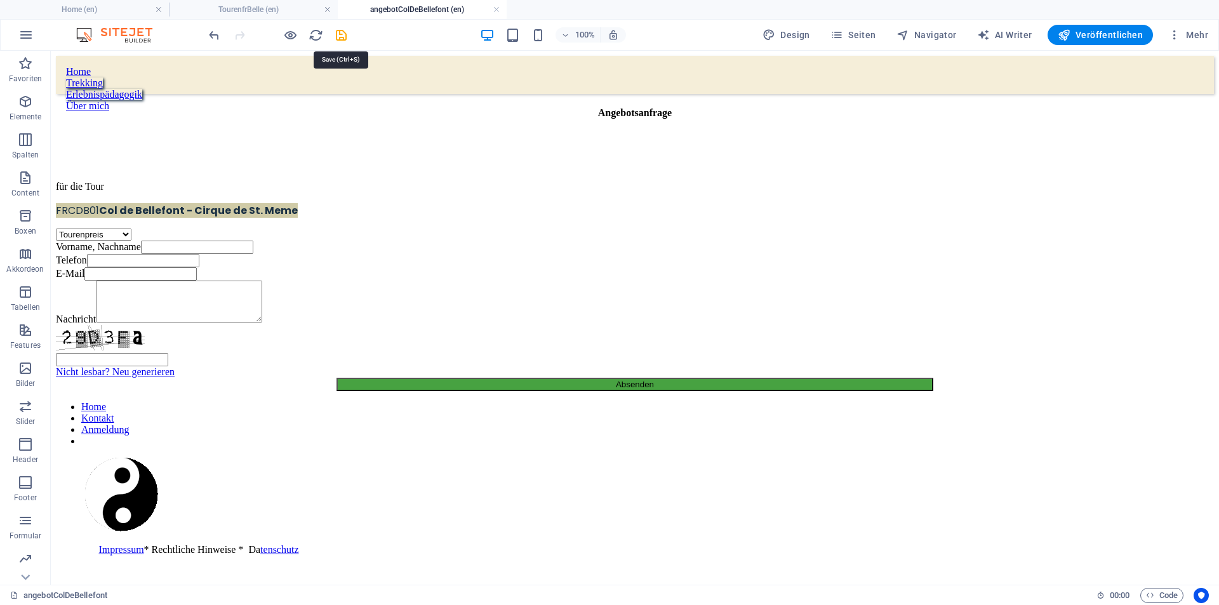
click at [339, 36] on icon "save" at bounding box center [341, 35] width 15 height 15
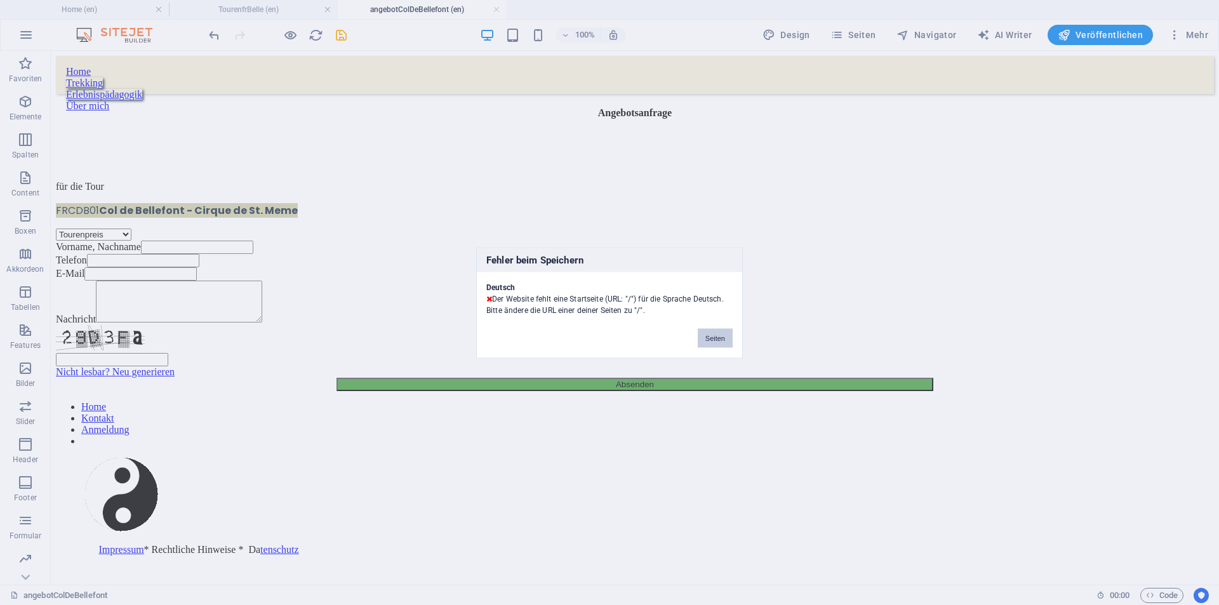
click at [713, 339] on button "Seiten" at bounding box center [715, 337] width 35 height 19
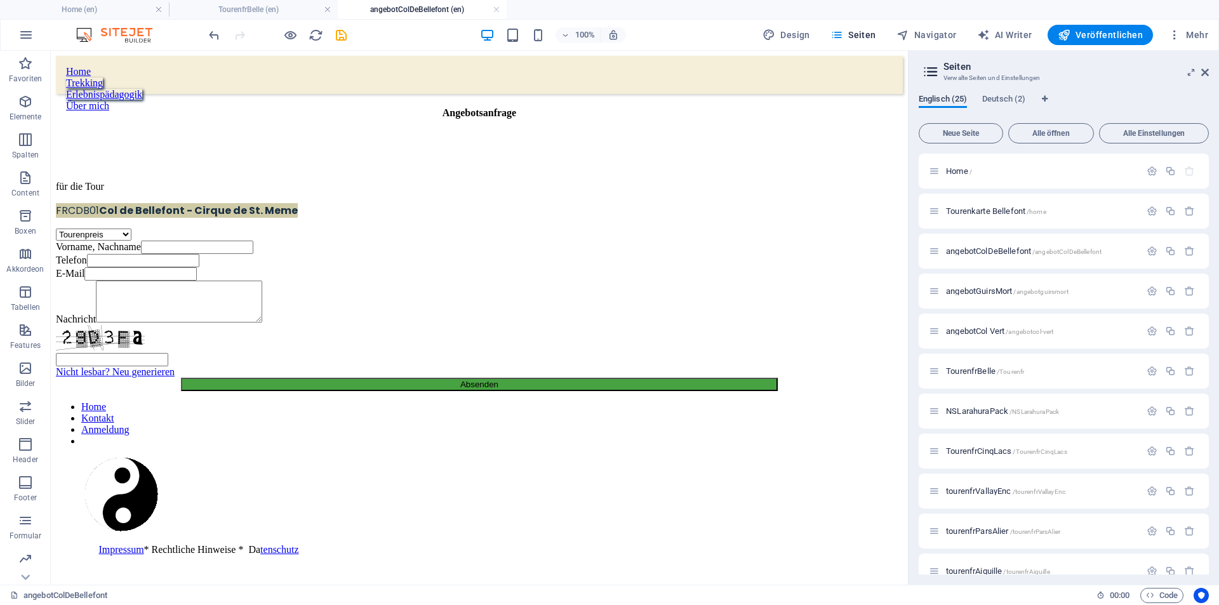
click at [960, 99] on span "Englisch (25)" at bounding box center [943, 100] width 48 height 18
click at [1016, 94] on span "Deutsch (2)" at bounding box center [1004, 100] width 43 height 18
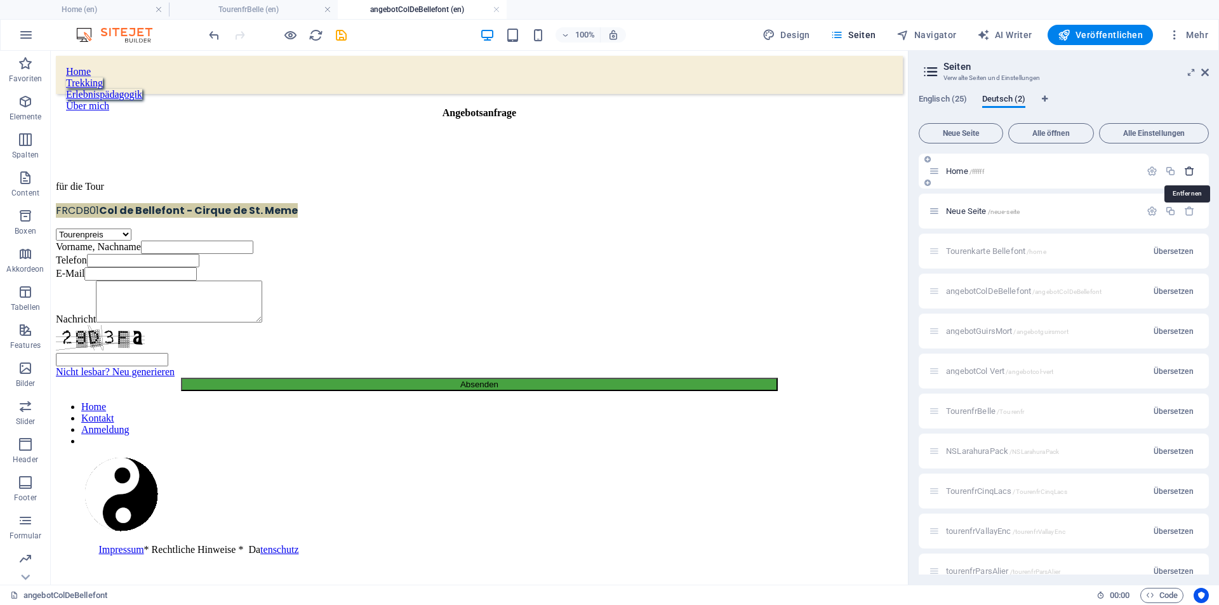
click at [1191, 171] on icon "button" at bounding box center [1190, 171] width 11 height 11
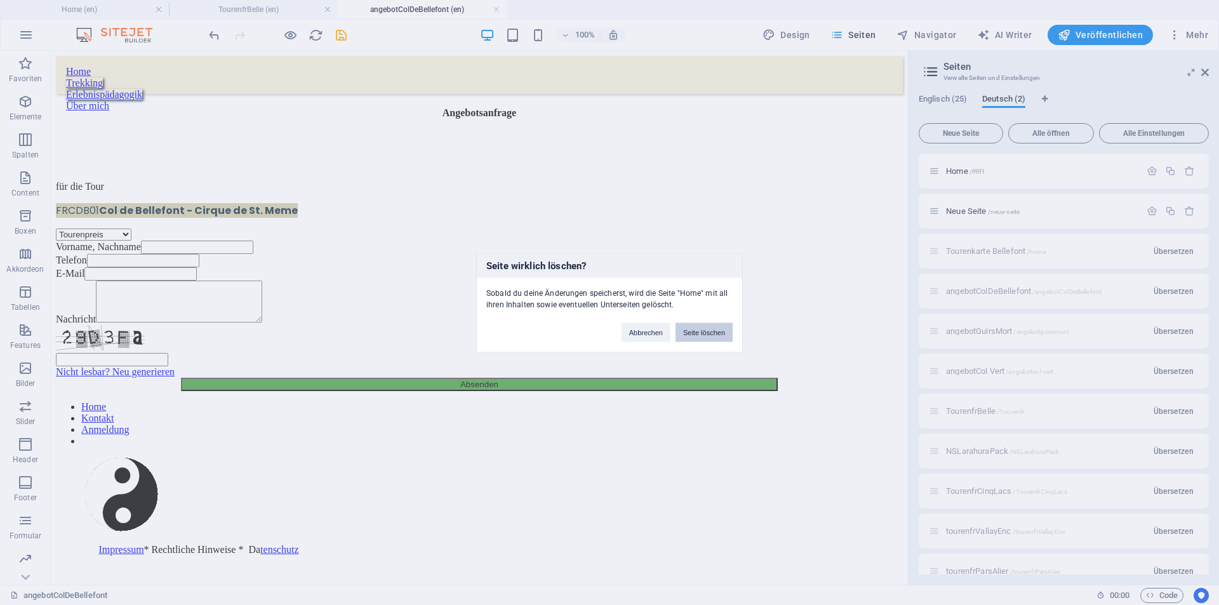
click at [710, 329] on button "Seite löschen" at bounding box center [704, 332] width 57 height 19
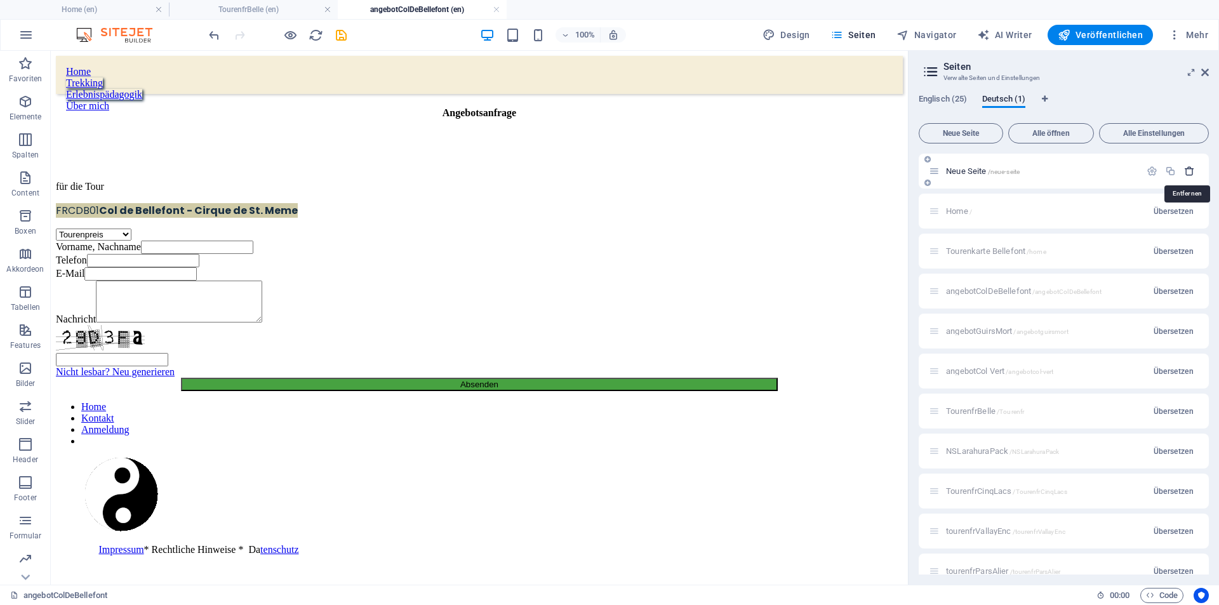
click at [1185, 168] on icon "button" at bounding box center [1190, 171] width 11 height 11
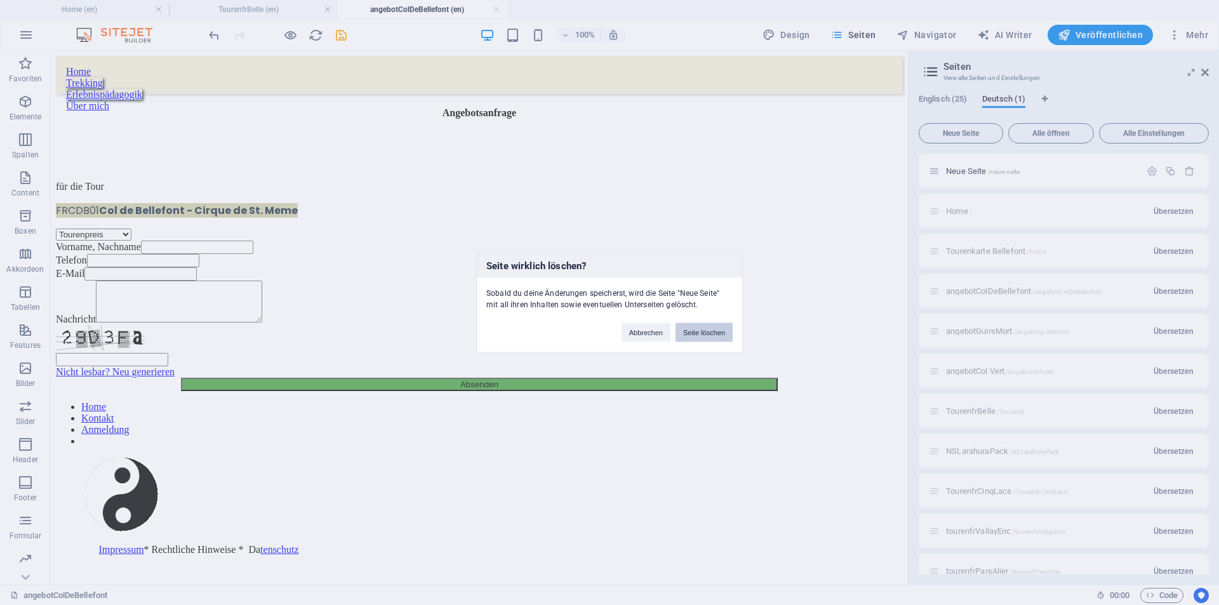
click at [697, 330] on button "Seite löschen" at bounding box center [704, 332] width 57 height 19
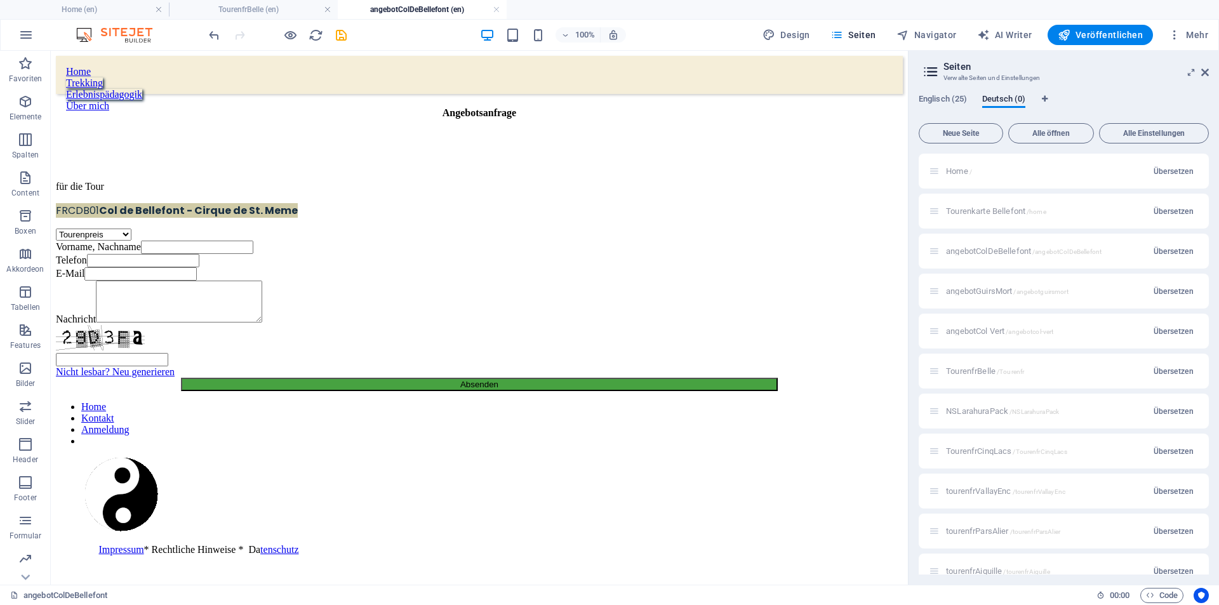
click at [975, 172] on div "Home / Übersetzen" at bounding box center [1064, 171] width 290 height 35
click at [962, 165] on div "Home / Übersetzen" at bounding box center [1064, 171] width 290 height 35
click at [341, 32] on icon "save" at bounding box center [341, 35] width 15 height 15
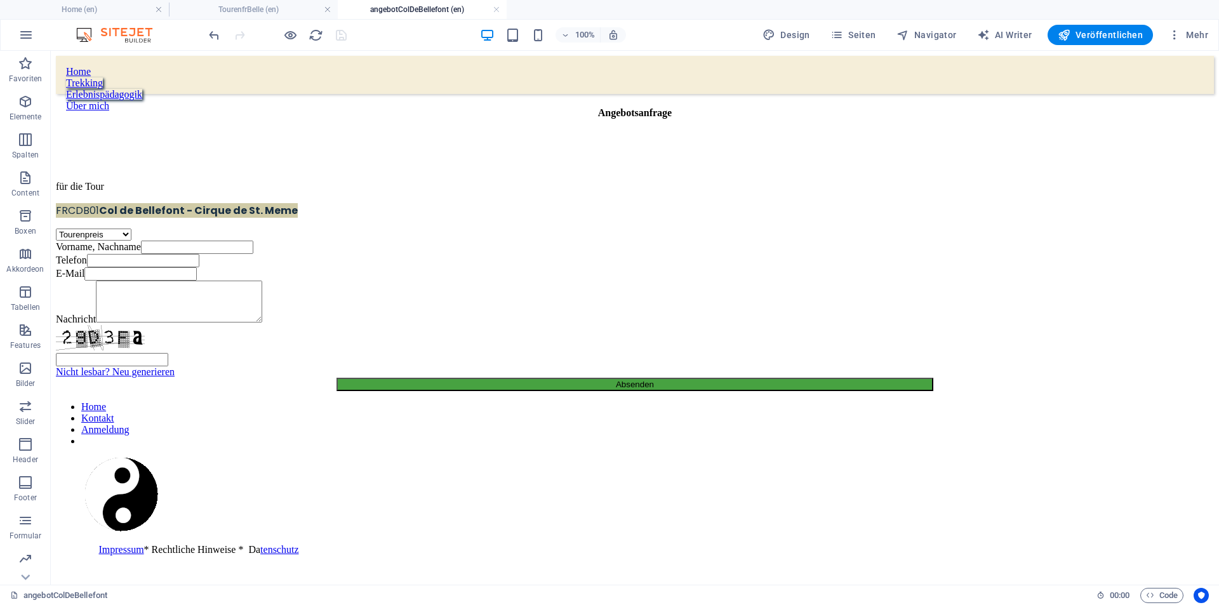
click at [500, 10] on h4 "angebotColDeBellefont (en)" at bounding box center [422, 10] width 169 height 14
click at [493, 9] on link at bounding box center [497, 10] width 8 height 12
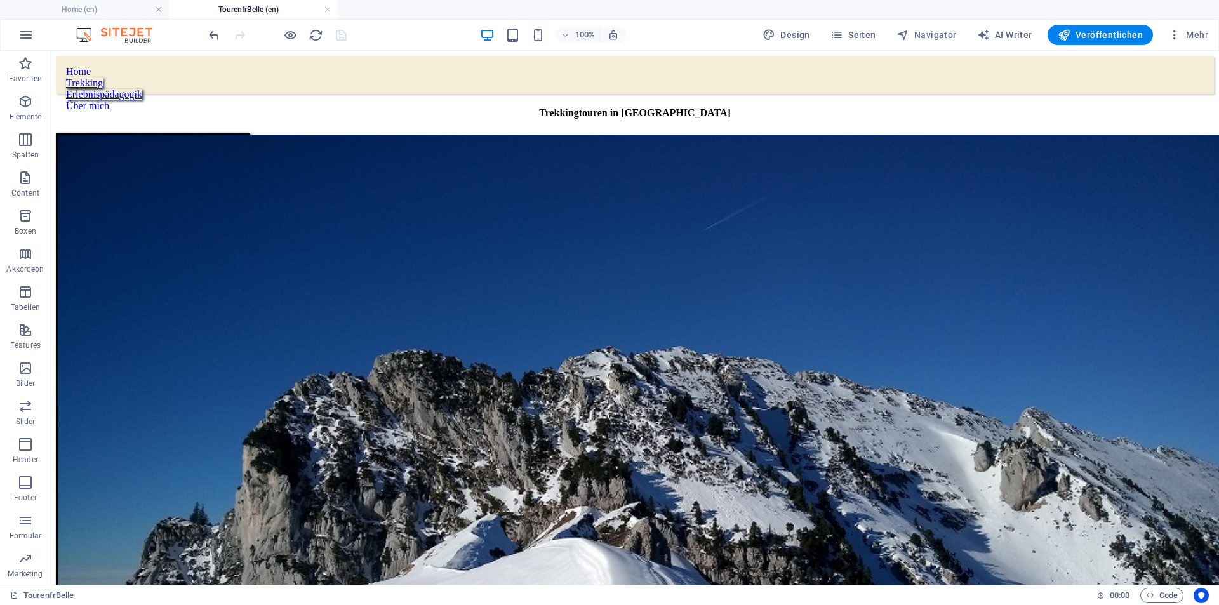
scroll to position [196, 0]
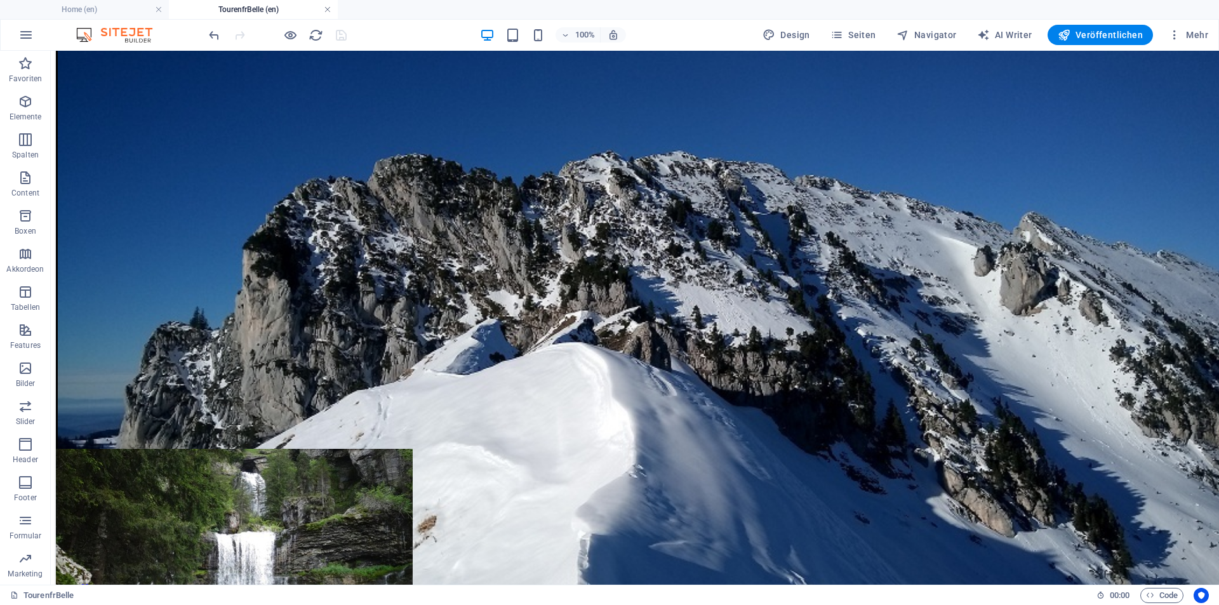
click at [330, 10] on link at bounding box center [328, 10] width 8 height 12
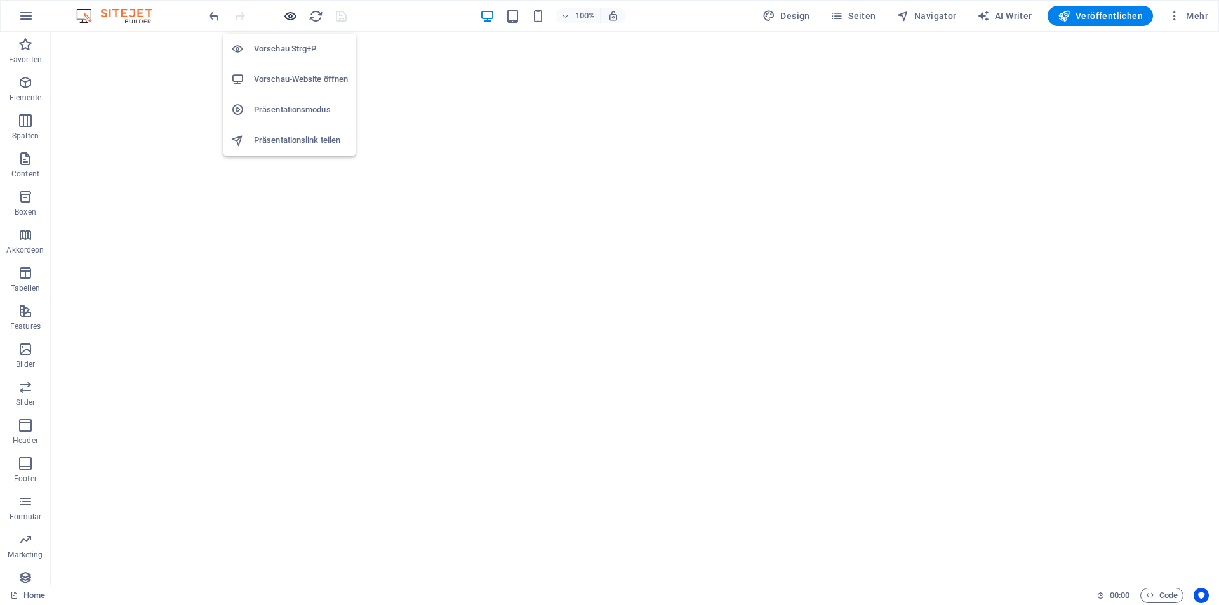
click at [290, 17] on icon "button" at bounding box center [290, 16] width 15 height 15
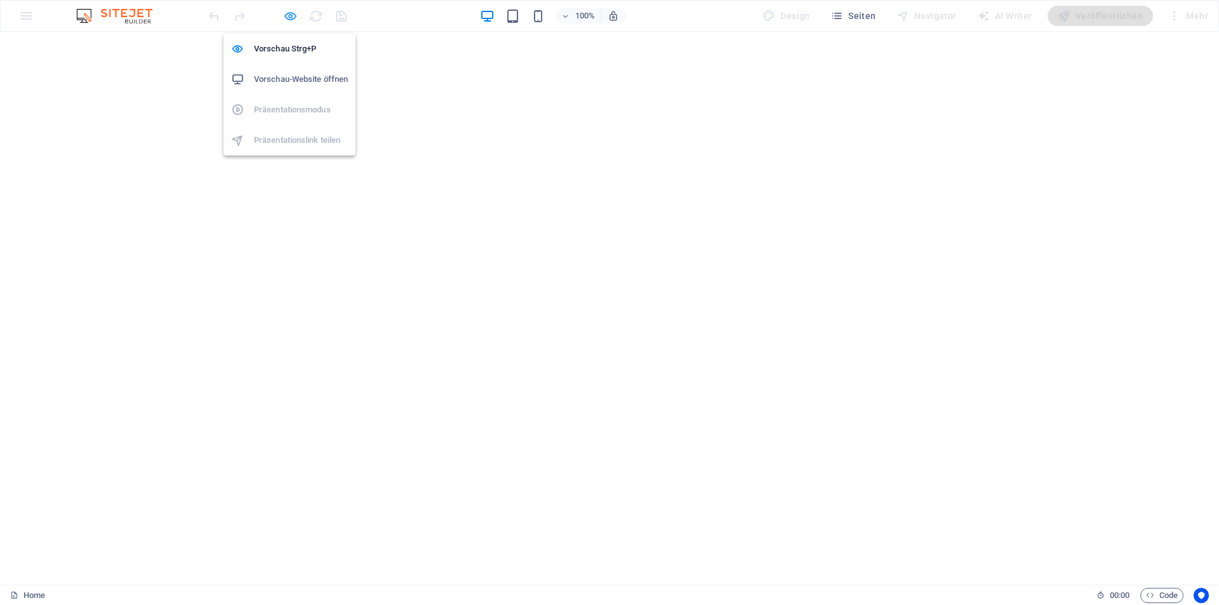
click at [290, 17] on icon "button" at bounding box center [290, 16] width 15 height 15
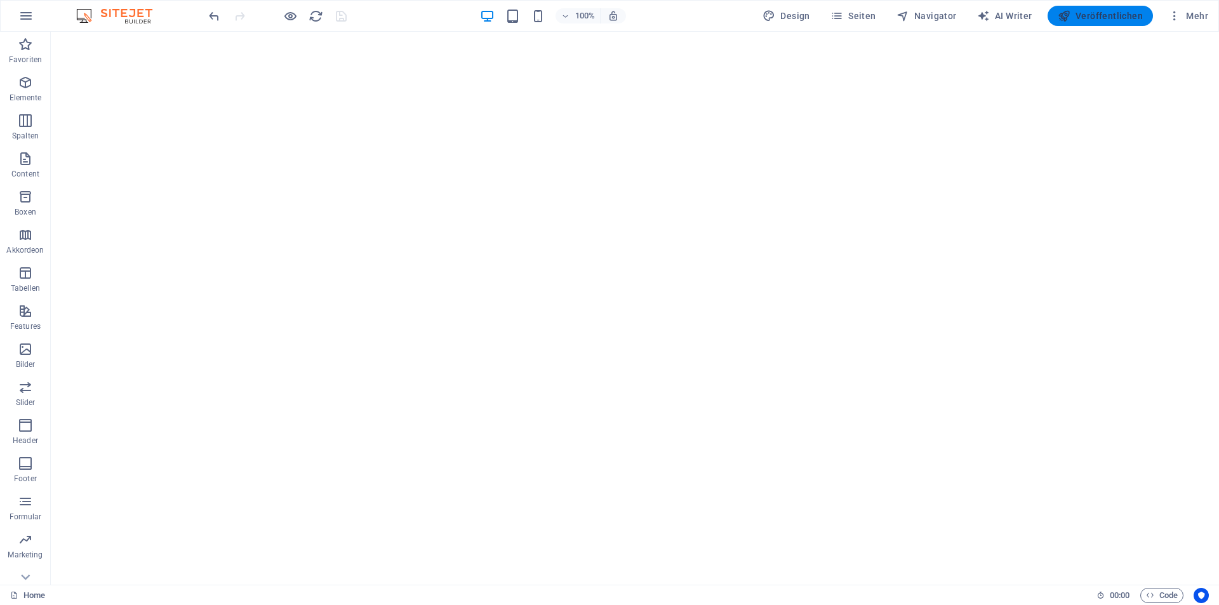
click at [1078, 16] on span "Veröffentlichen" at bounding box center [1100, 16] width 85 height 13
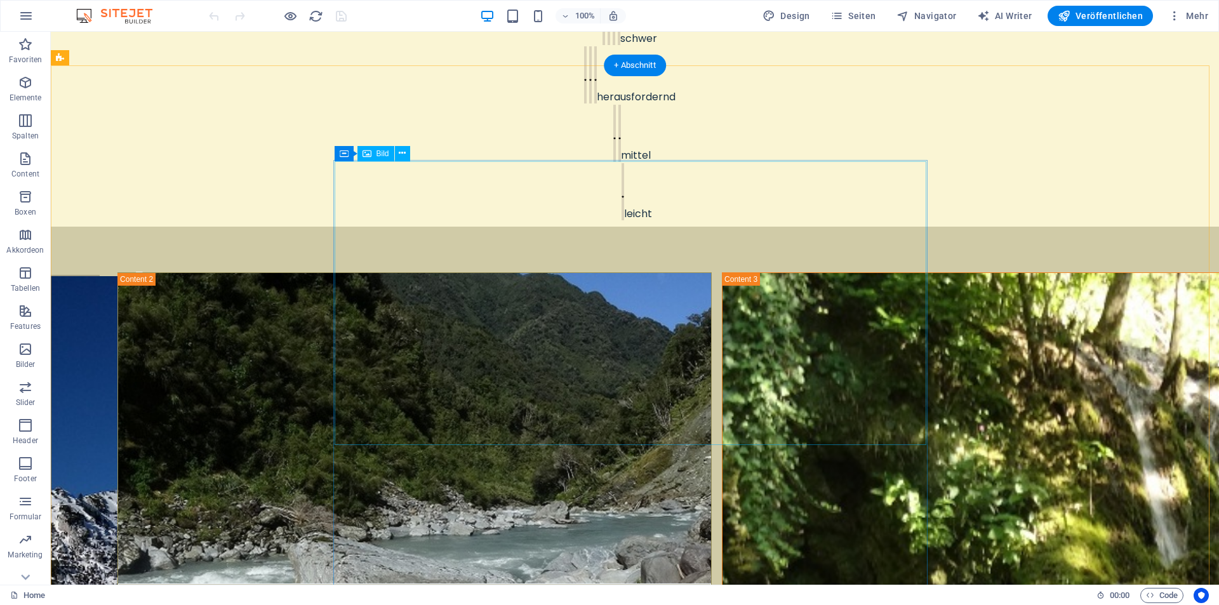
scroll to position [1016, 0]
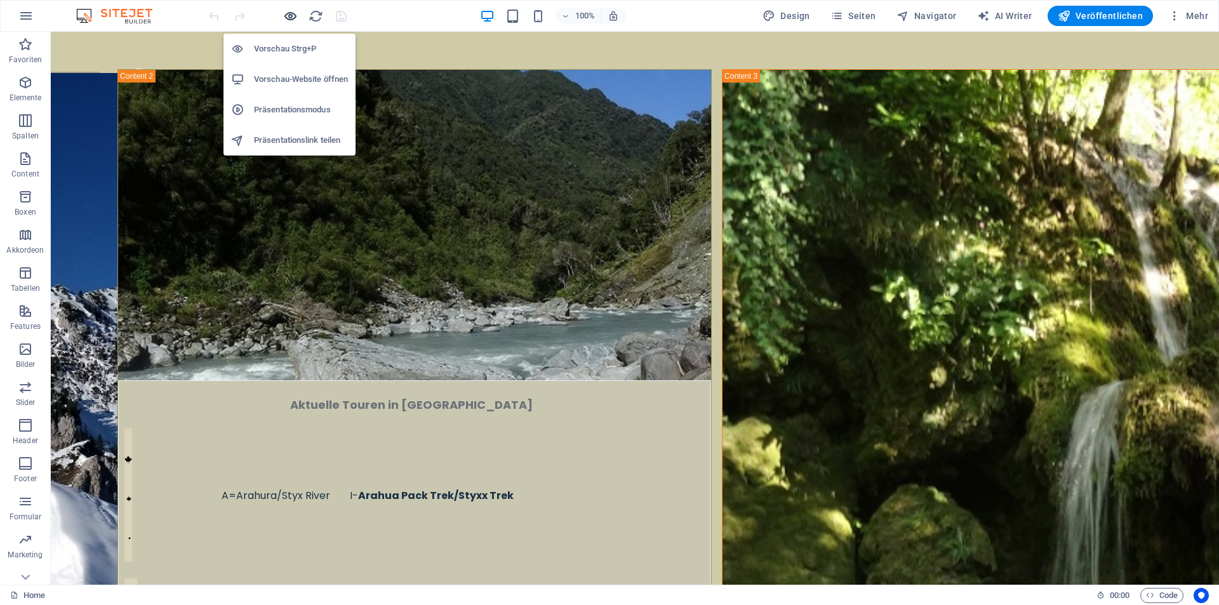
drag, startPoint x: 287, startPoint y: 16, endPoint x: 489, endPoint y: 46, distance: 204.3
click at [180, 109] on icon "button" at bounding box center [122, 123] width 115 height 29
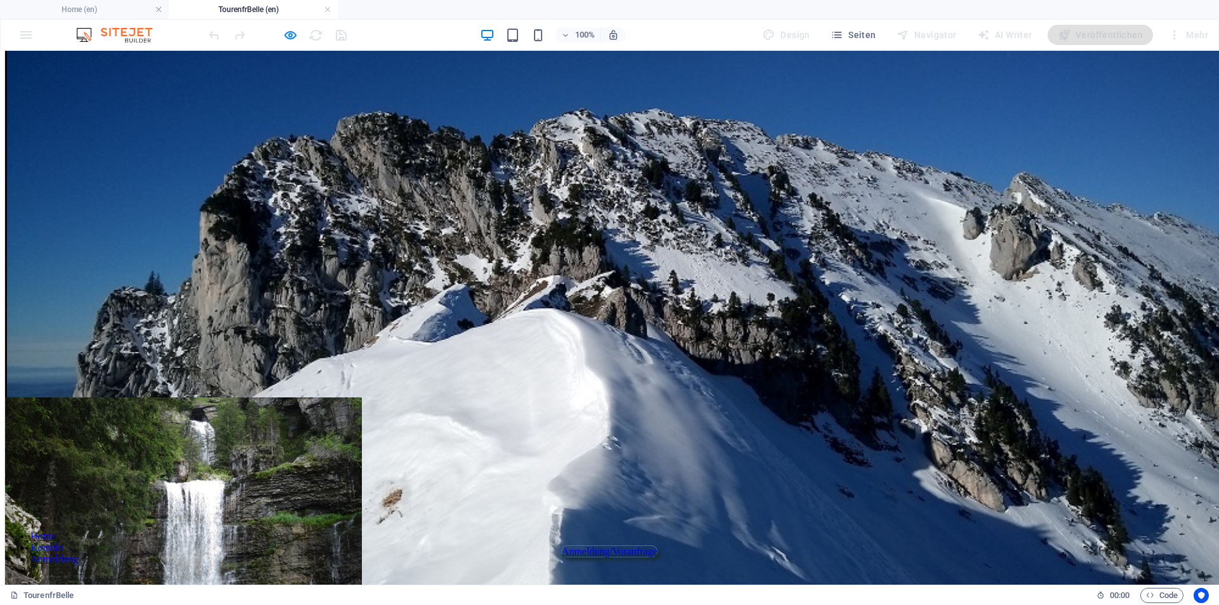
scroll to position [0, 0]
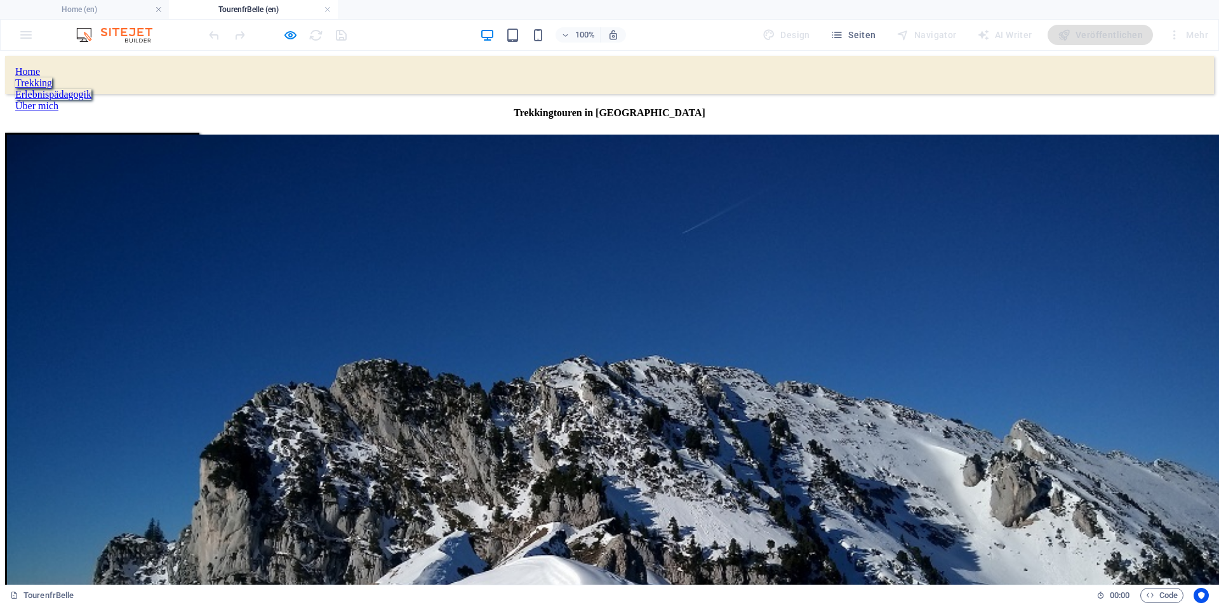
click at [429, 75] on div "Home" at bounding box center [609, 71] width 1189 height 11
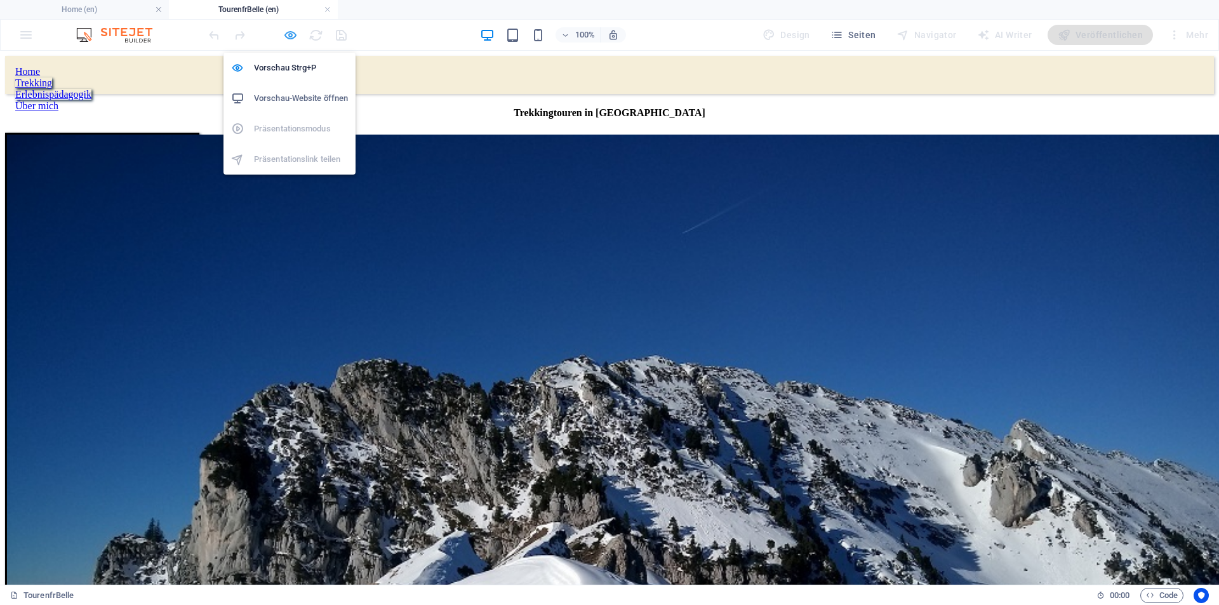
click at [0, 0] on icon "button" at bounding box center [0, 0] width 0 height 0
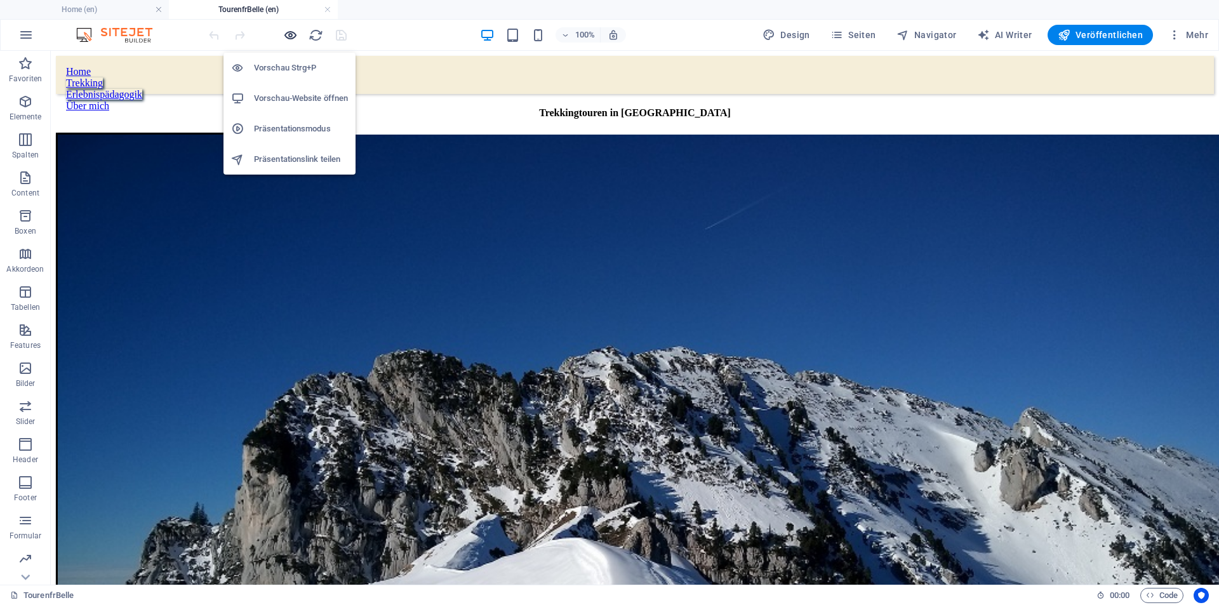
click at [0, 0] on icon "button" at bounding box center [0, 0] width 0 height 0
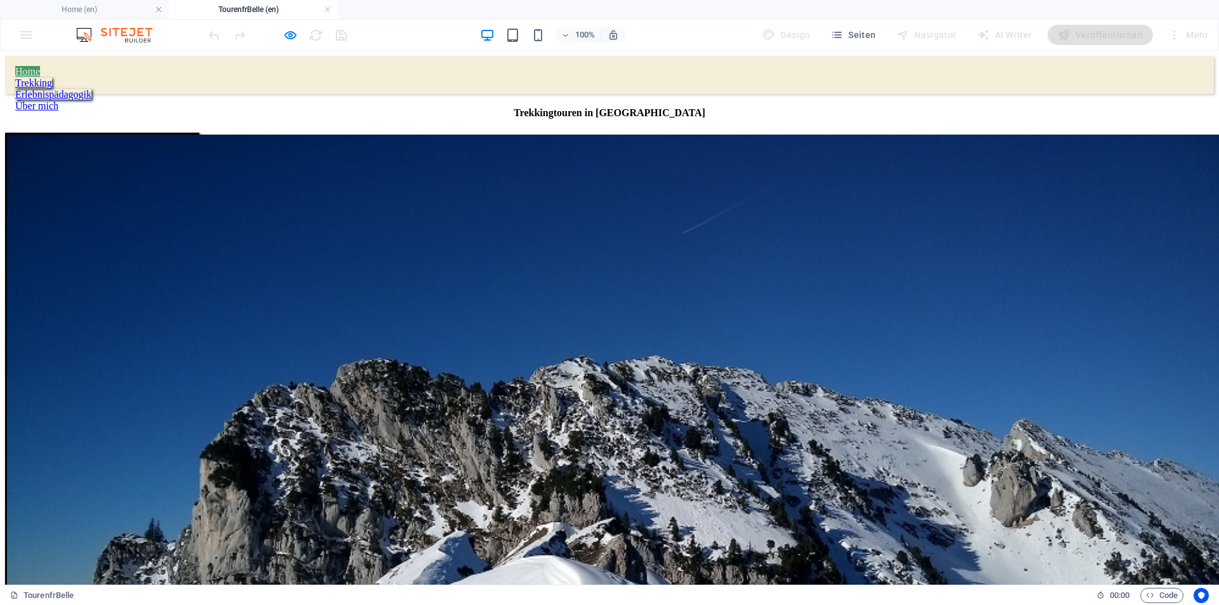
click at [40, 70] on link "Home" at bounding box center [27, 71] width 25 height 11
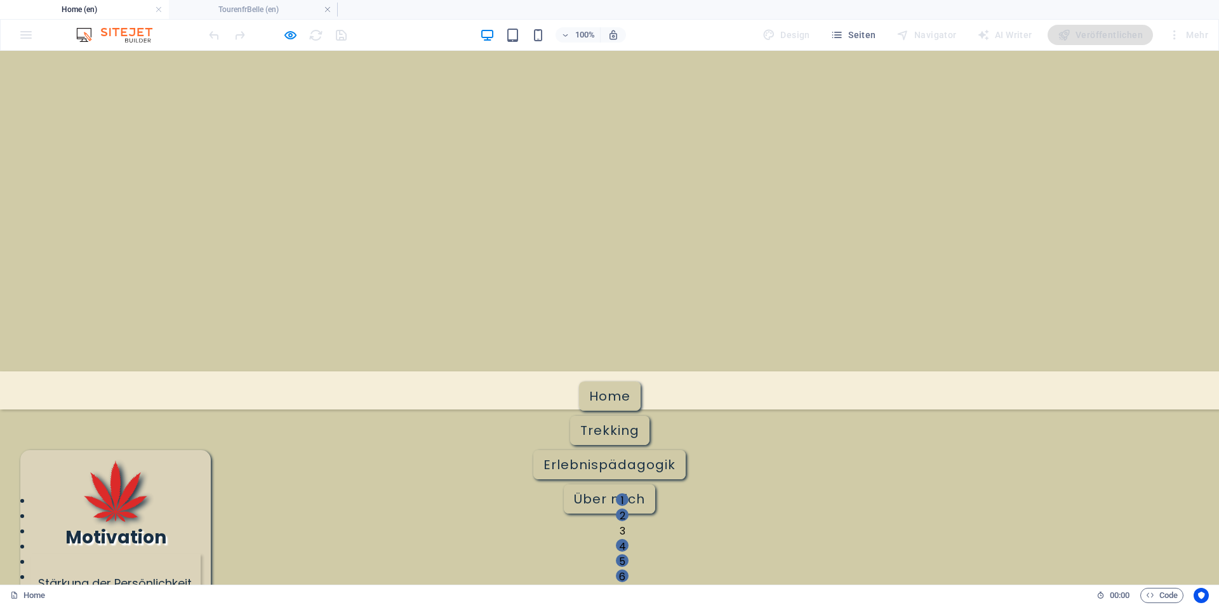
scroll to position [1034, 0]
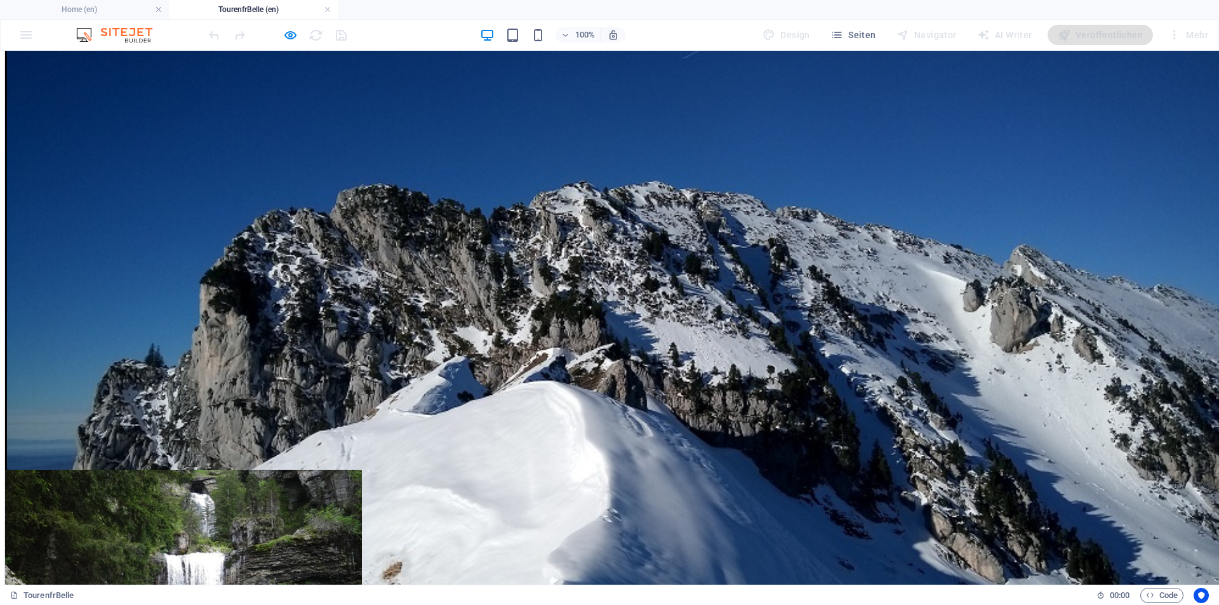
scroll to position [247, 0]
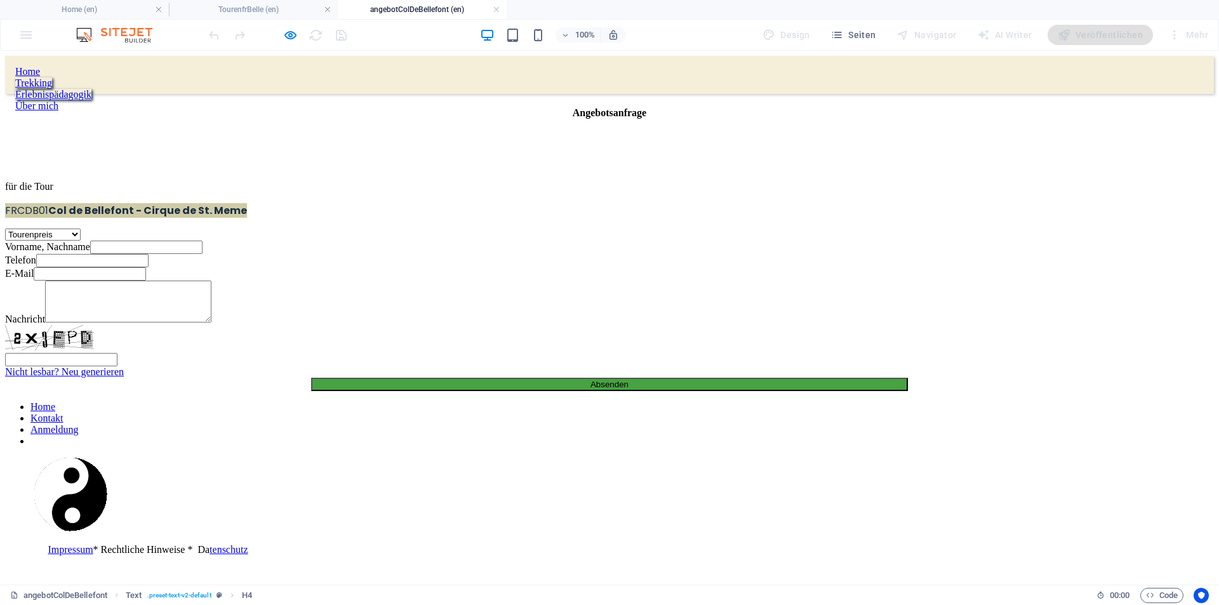
scroll to position [0, 0]
click at [866, 37] on span "Seiten" at bounding box center [854, 35] width 46 height 13
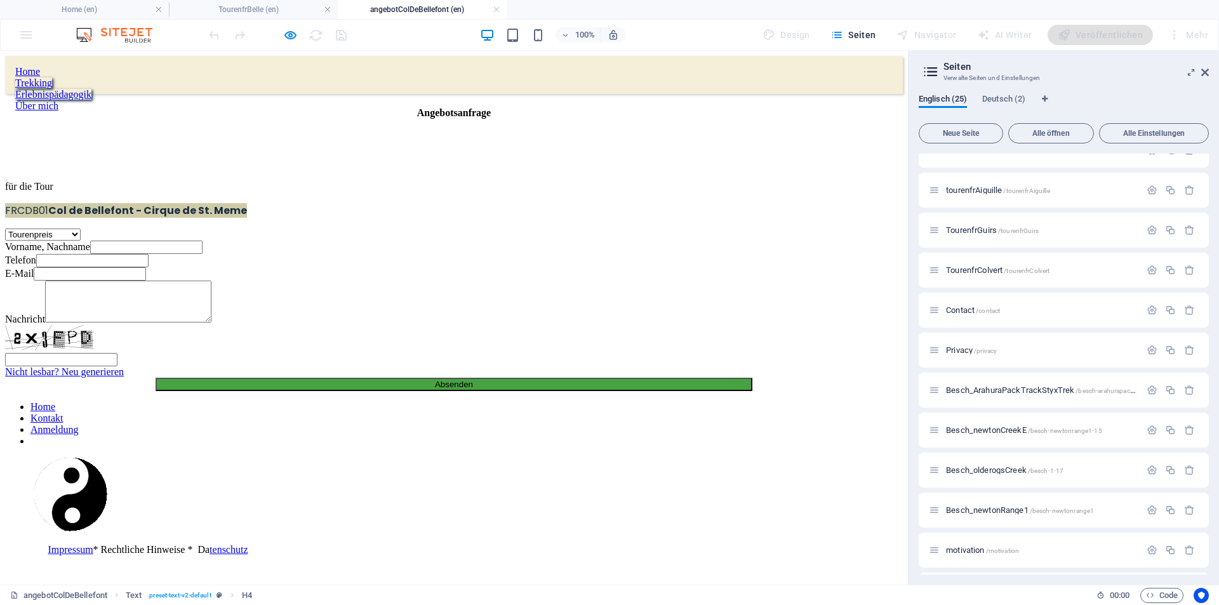
scroll to position [619, 0]
click at [496, 8] on link at bounding box center [497, 10] width 8 height 12
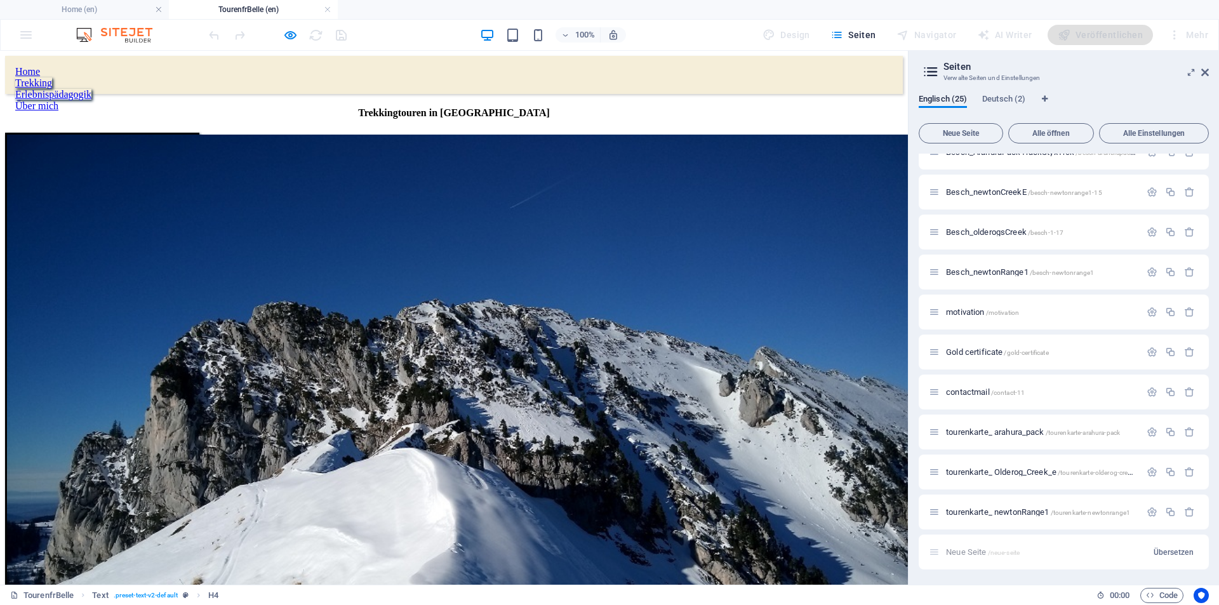
scroll to position [196, 0]
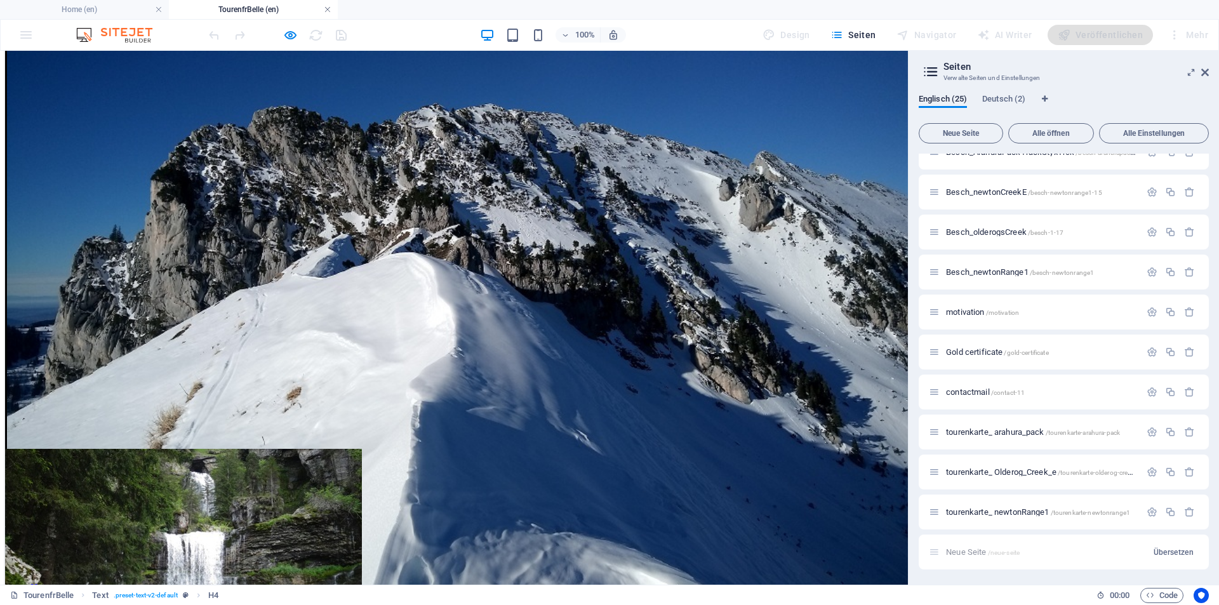
click at [328, 8] on link at bounding box center [328, 10] width 8 height 12
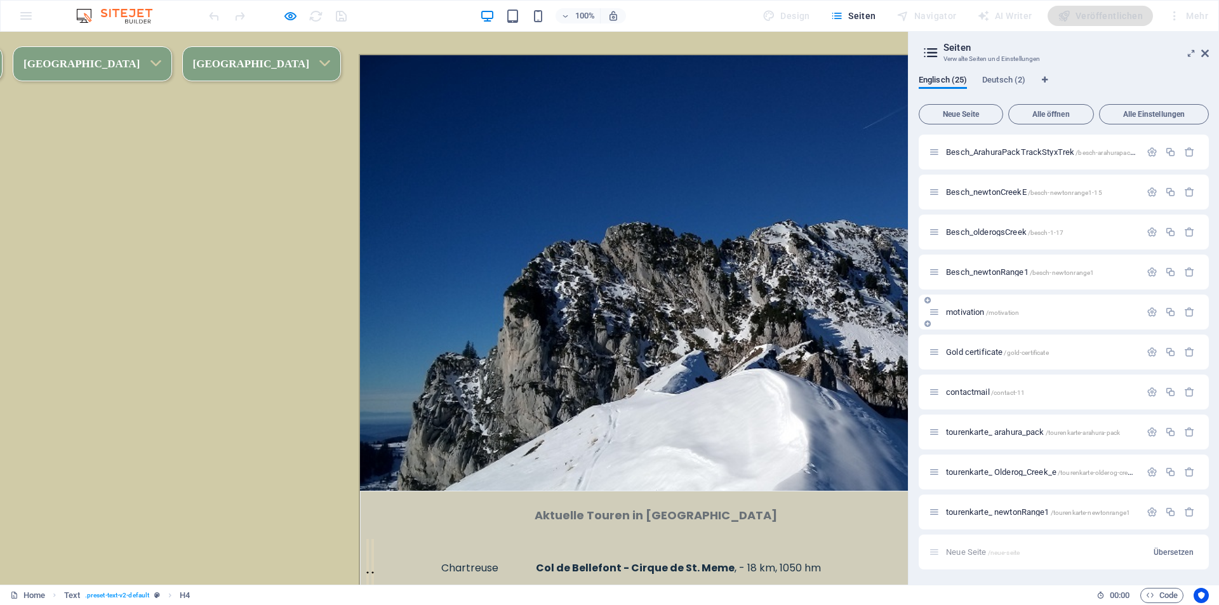
scroll to position [283, 0]
click at [953, 79] on span "Englisch (25)" at bounding box center [943, 81] width 48 height 18
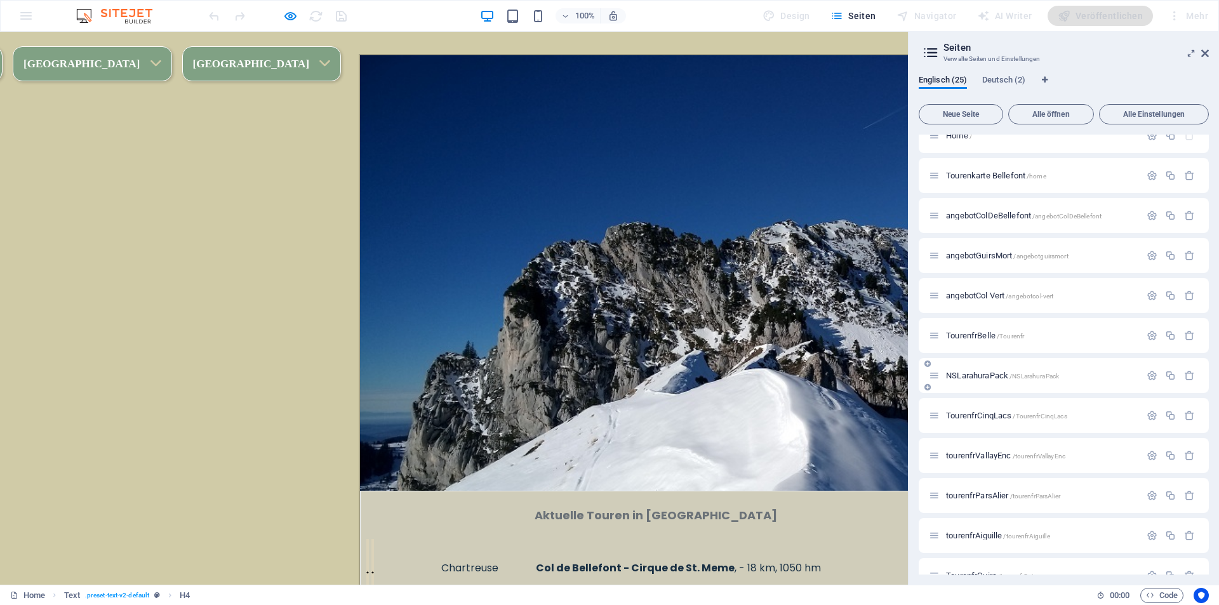
scroll to position [0, 0]
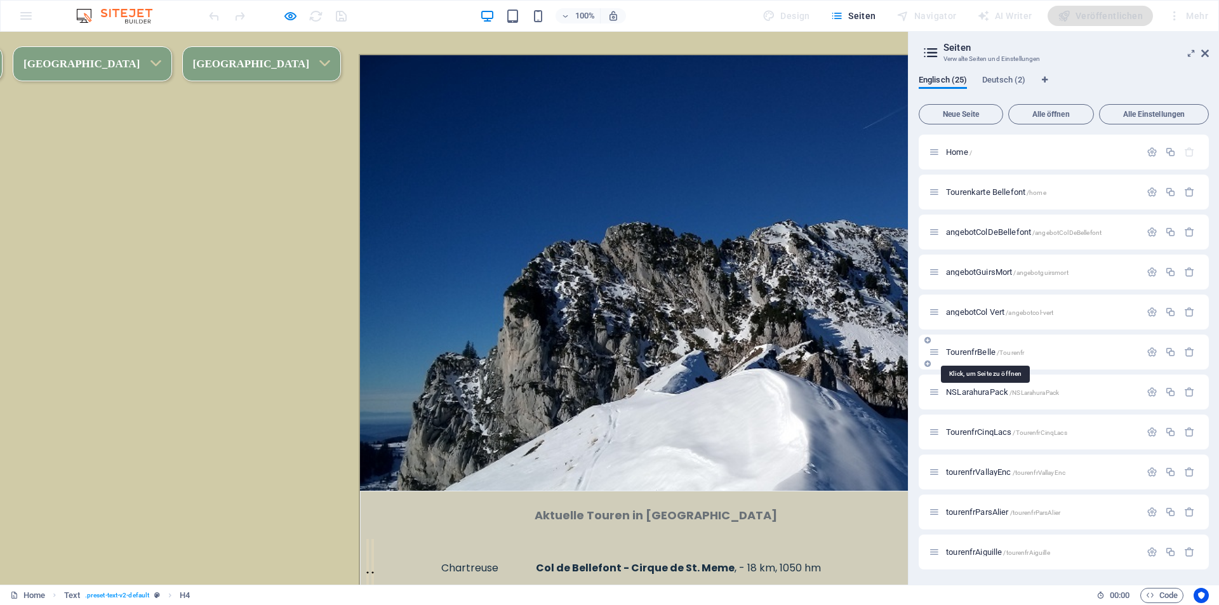
click at [981, 348] on span "TourenfrBelle /Tourenfr" at bounding box center [985, 352] width 78 height 10
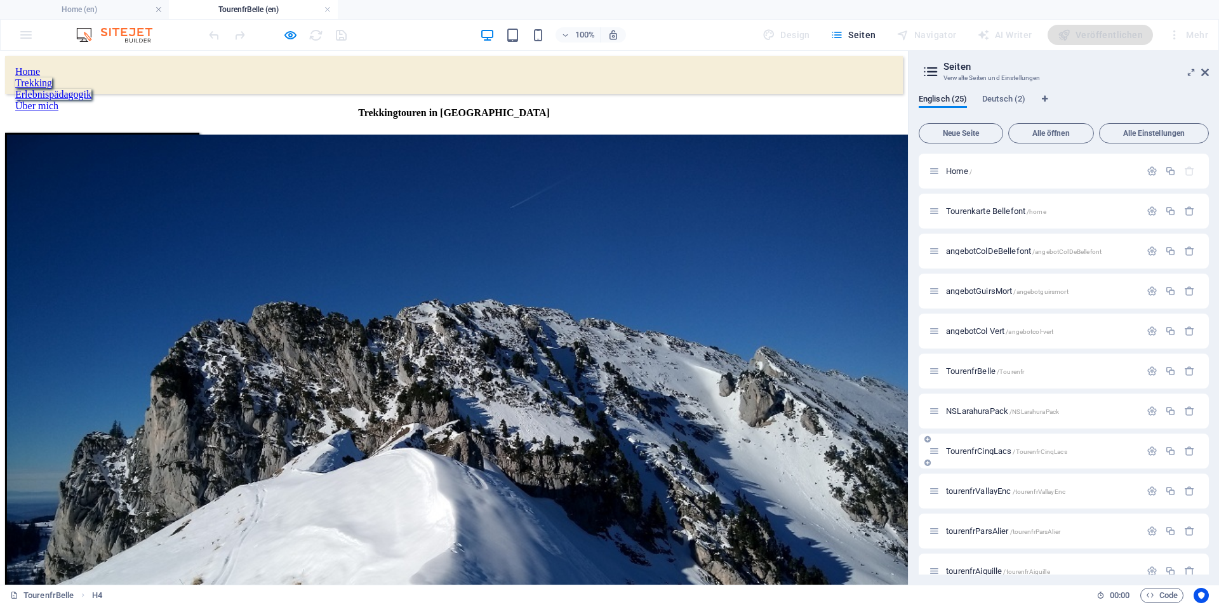
click at [992, 453] on span "TourenfrCinqLacs /TourenfrCinqLacs" at bounding box center [1006, 451] width 121 height 10
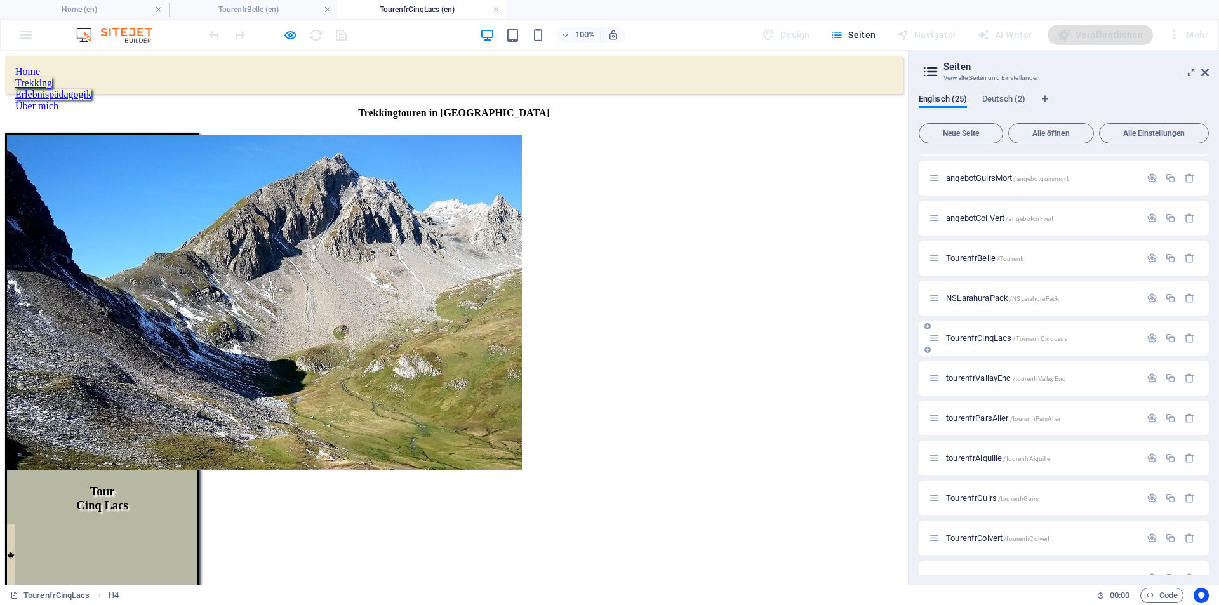
scroll to position [127, 0]
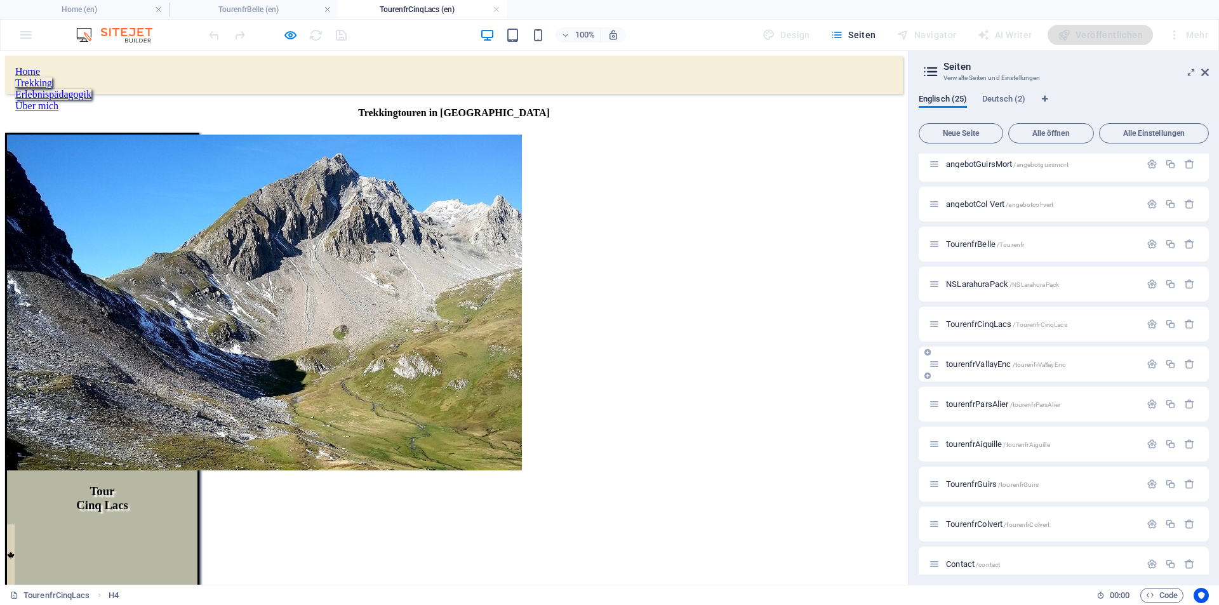
click at [988, 363] on span "tourenfrVallayEnc /tourenfrVallayEnc" at bounding box center [1005, 364] width 119 height 10
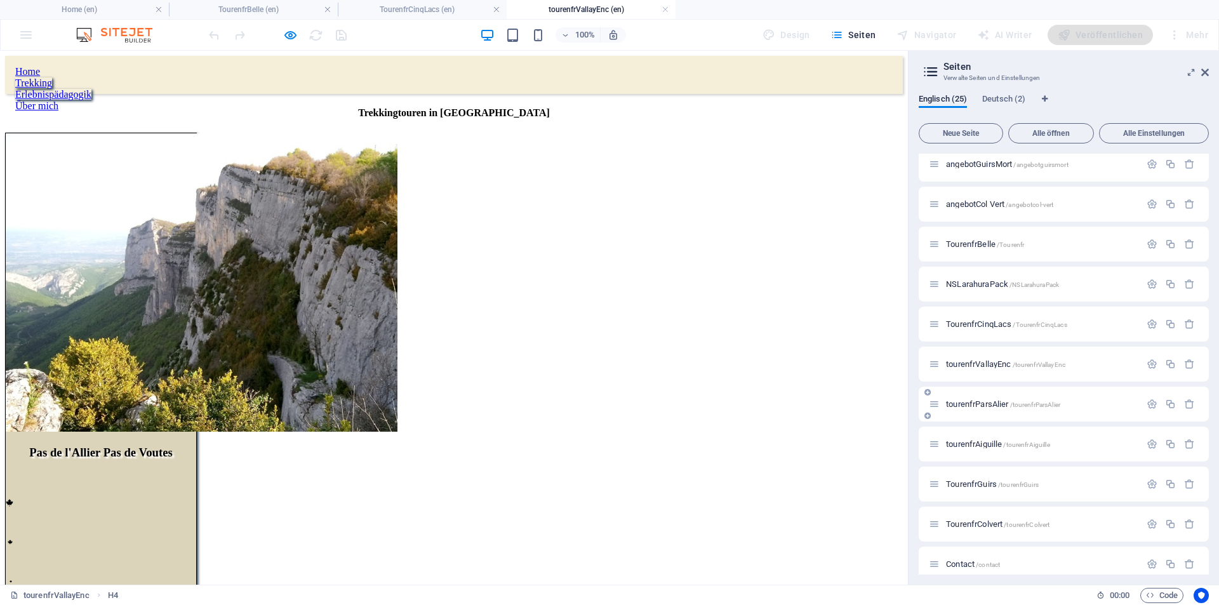
scroll to position [0, 0]
click at [990, 445] on span "tourenfrAiguille /tourenfrAiguille" at bounding box center [998, 445] width 104 height 10
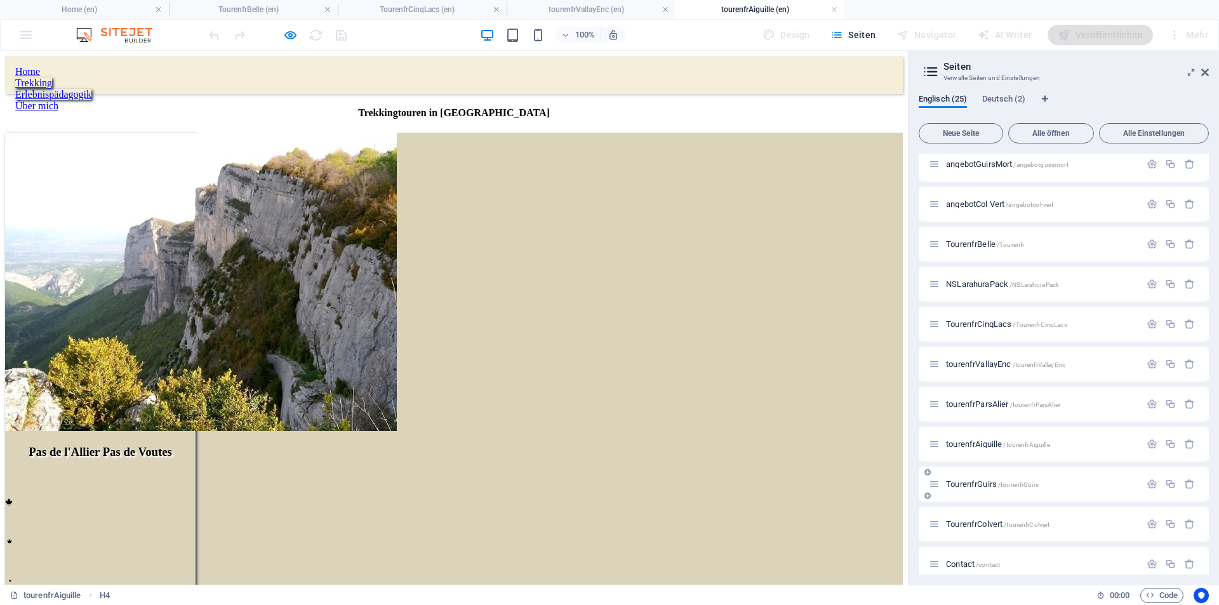
click at [981, 485] on span "TourenfrGuirs /tourenfrGuirs" at bounding box center [992, 485] width 93 height 10
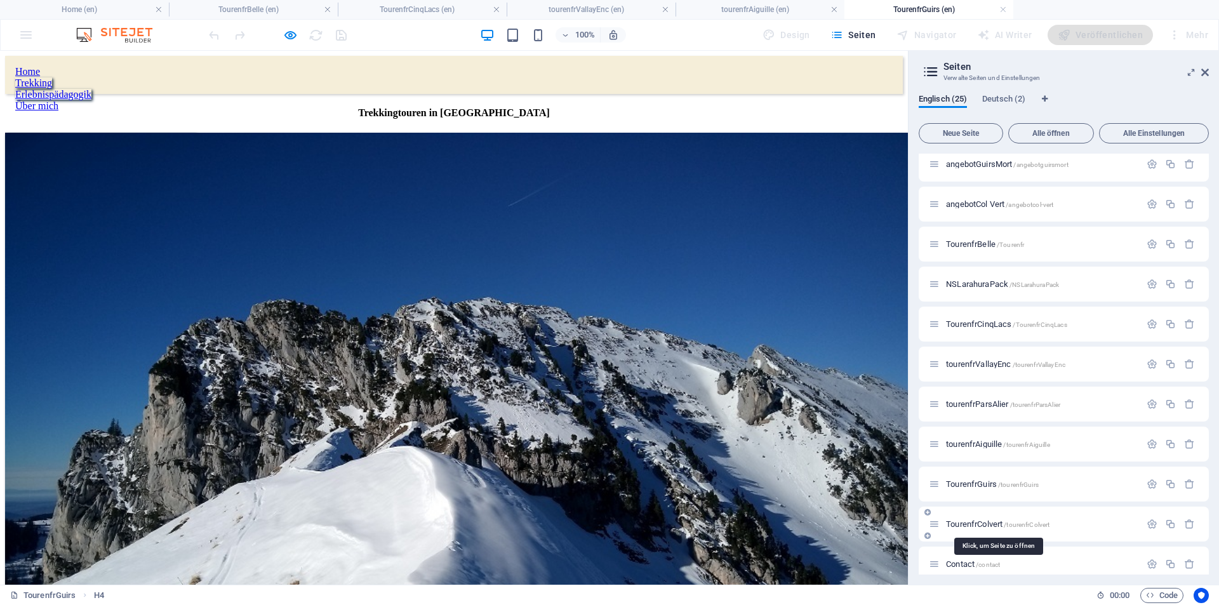
click at [991, 522] on span "TourenfrColvert /tourenfrColvert" at bounding box center [998, 525] width 104 height 10
click at [265, 13] on h4 "TourenfrBelle (en)" at bounding box center [253, 10] width 169 height 14
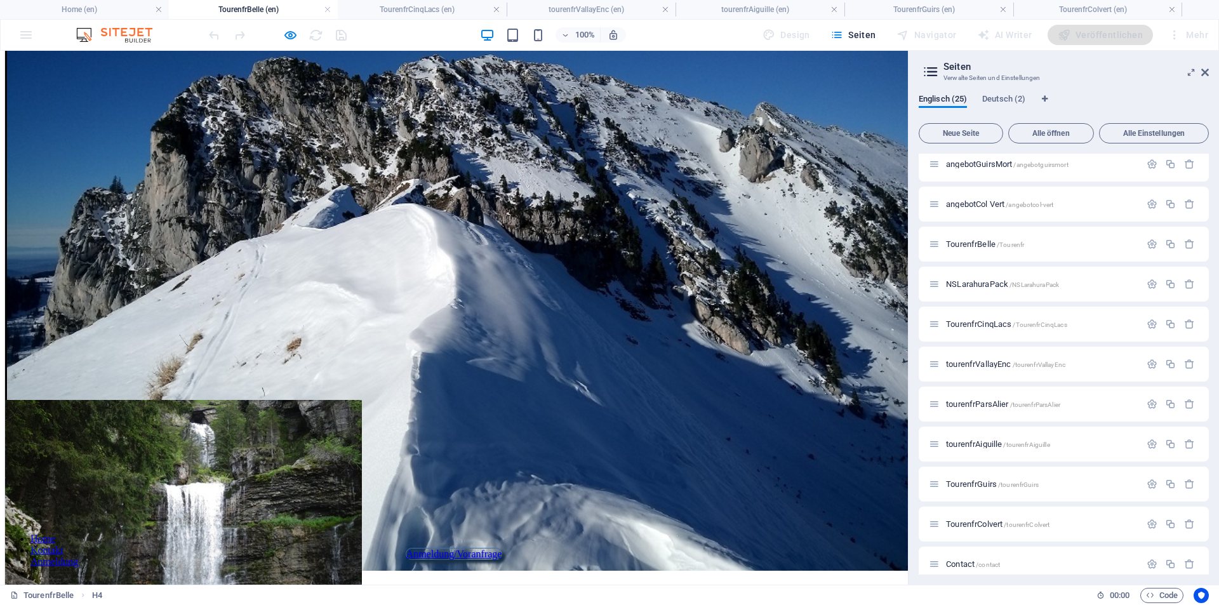
scroll to position [247, 0]
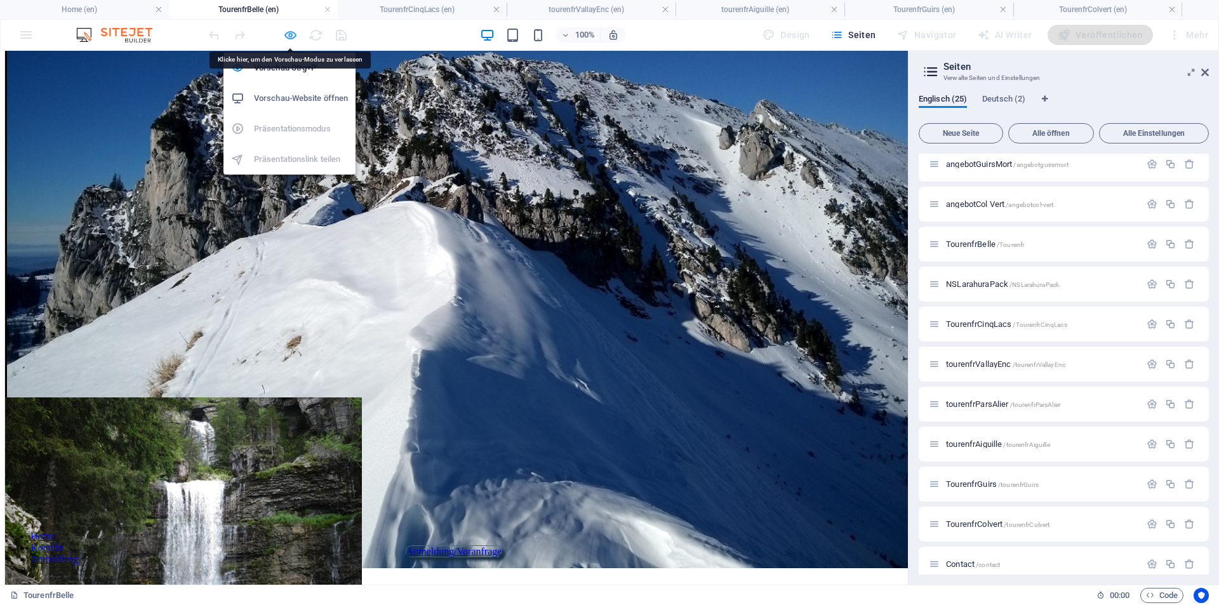
click at [296, 34] on icon "button" at bounding box center [290, 35] width 15 height 15
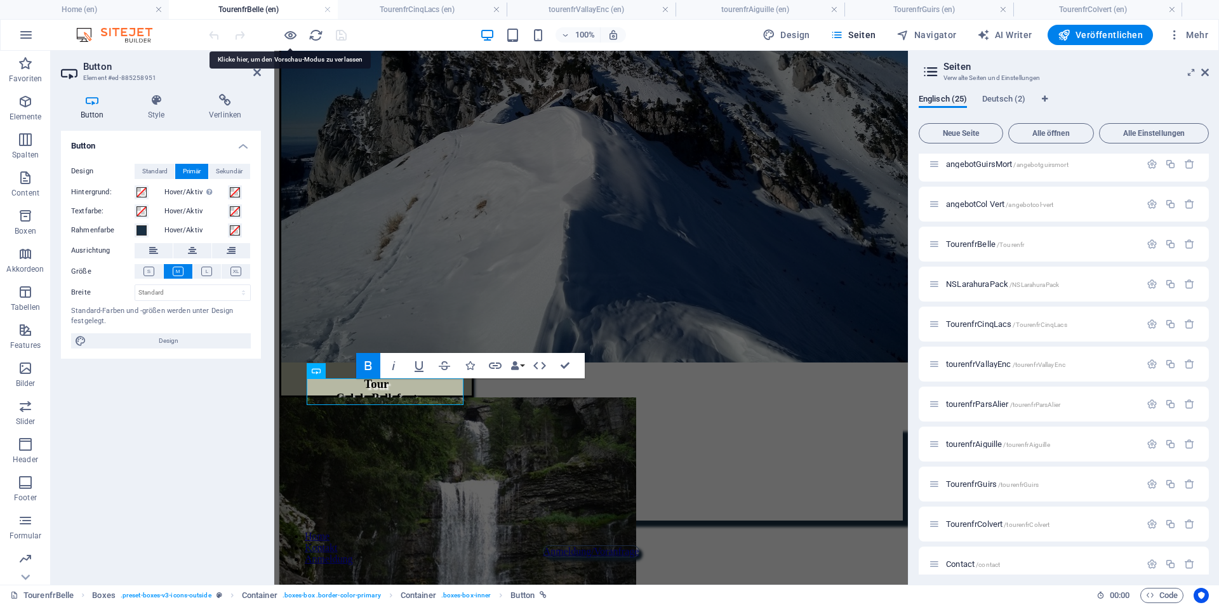
scroll to position [245, 0]
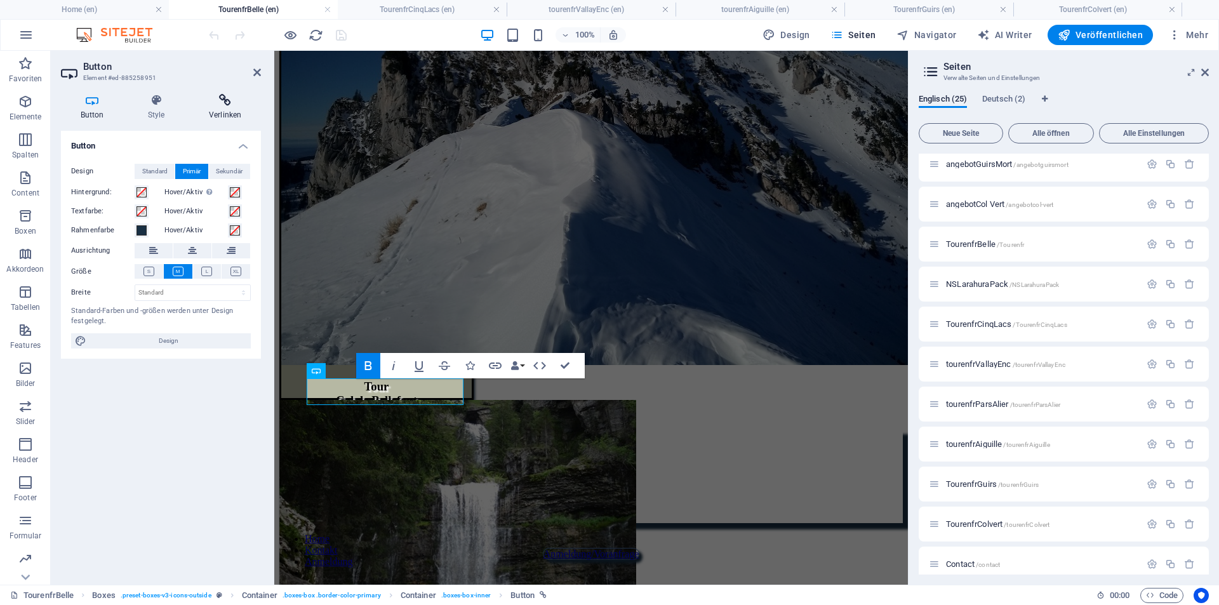
click at [226, 111] on h4 "Verlinken" at bounding box center [225, 107] width 72 height 27
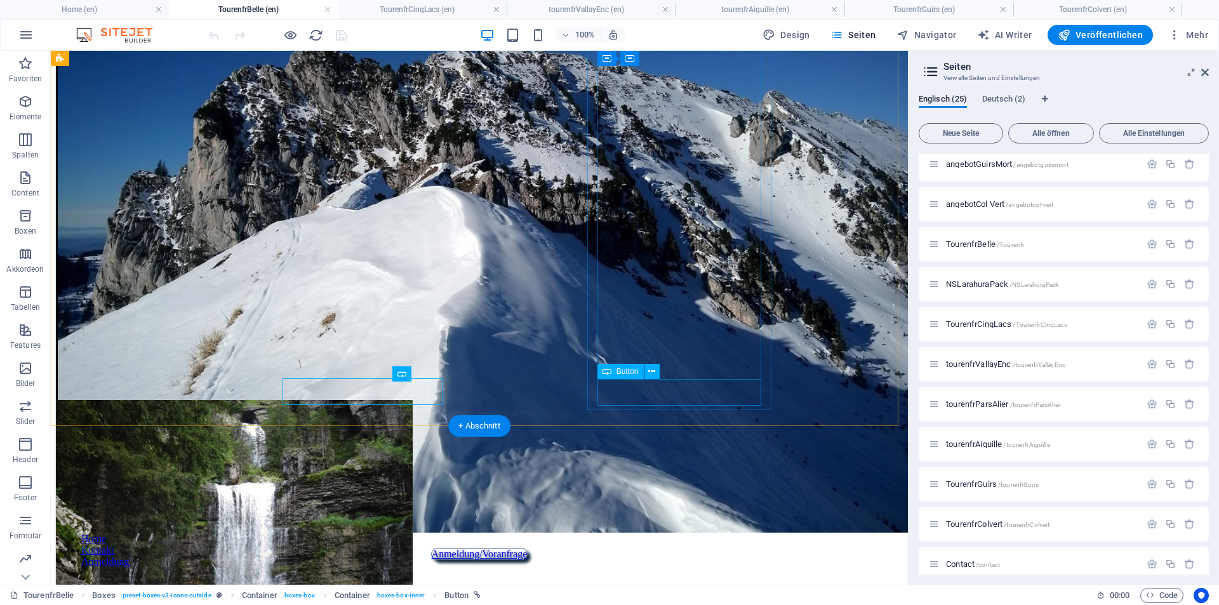
scroll to position [247, 0]
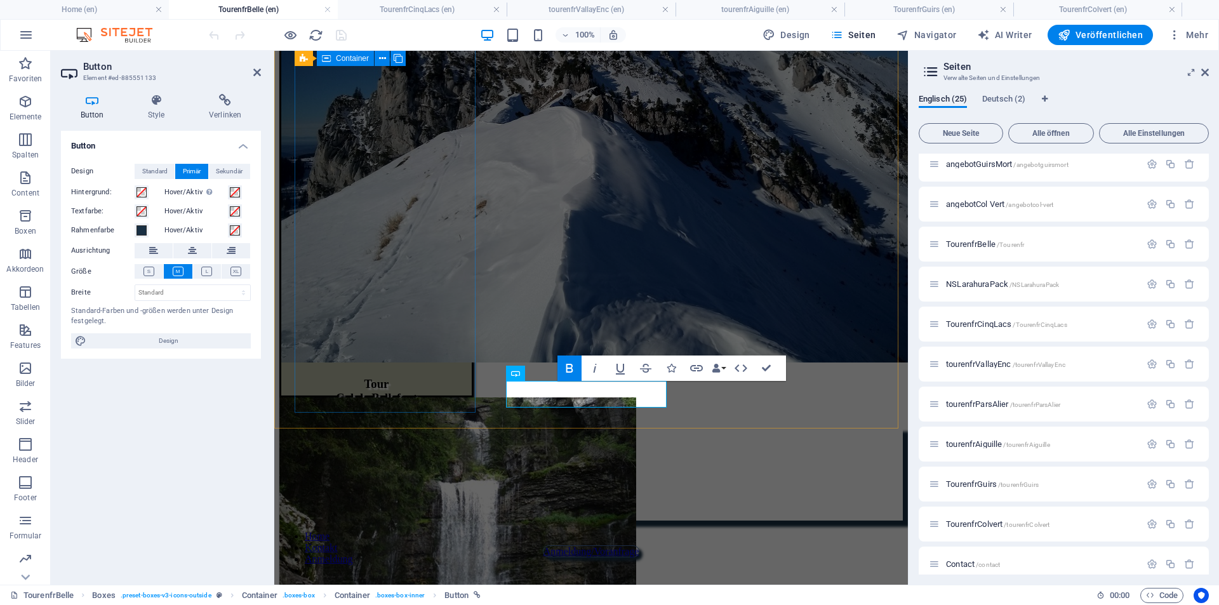
scroll to position [245, 0]
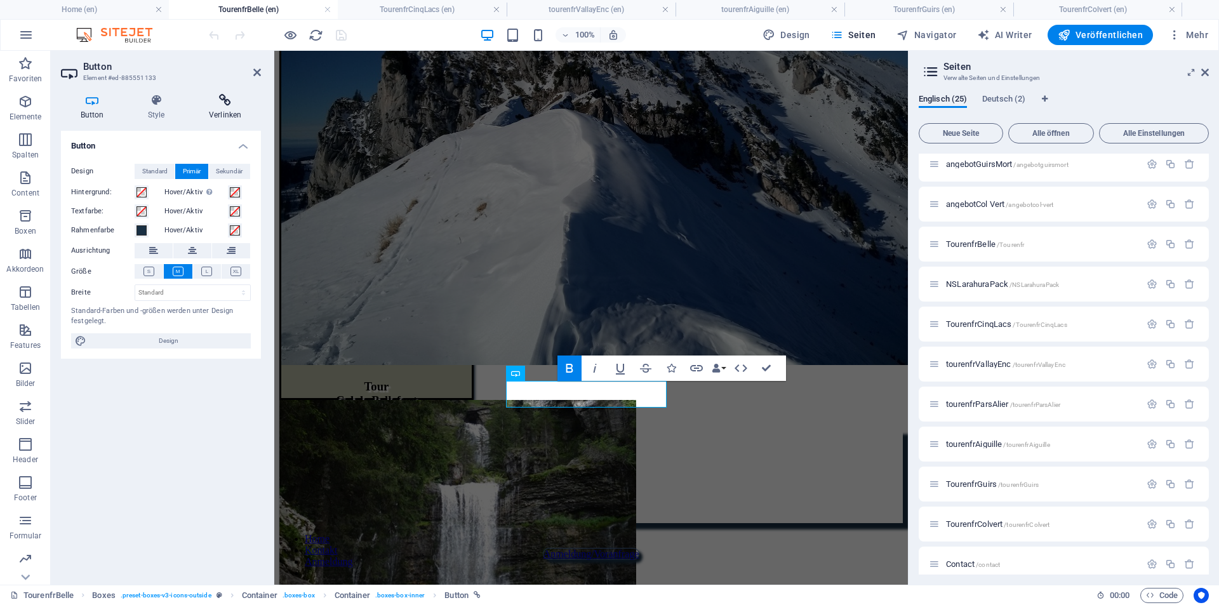
drag, startPoint x: 206, startPoint y: 95, endPoint x: 233, endPoint y: 105, distance: 28.5
click at [211, 95] on icon at bounding box center [225, 100] width 72 height 13
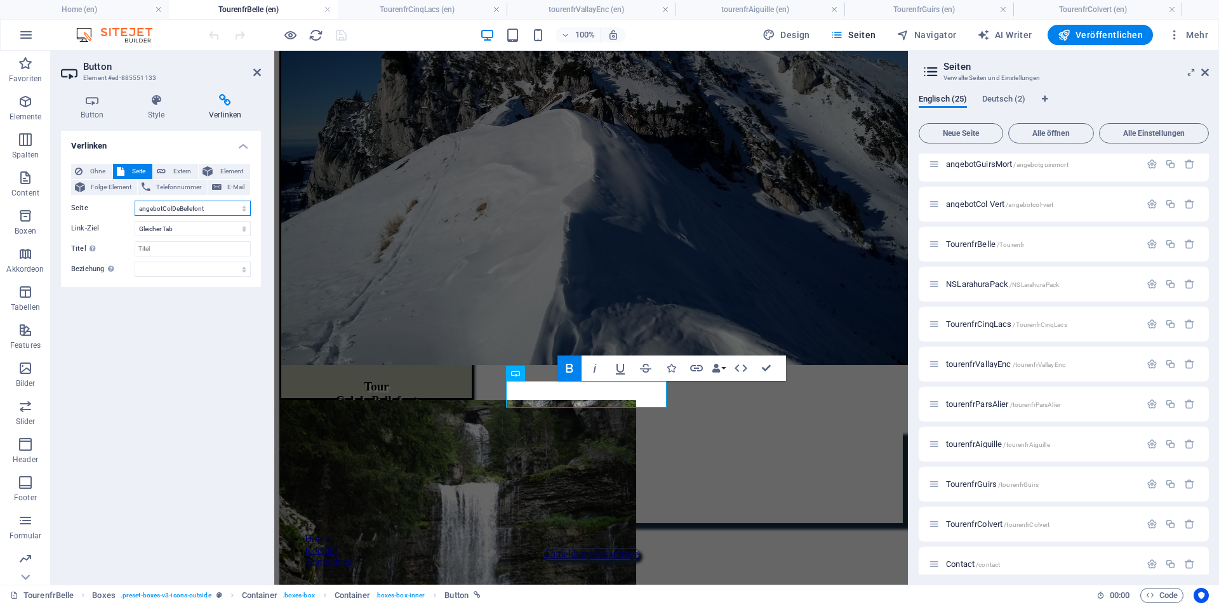
click at [234, 210] on select "Home Tourenkarte Bellefont angebotColDeBellefont angebotGuirsMort angebotCol Ve…" at bounding box center [193, 208] width 116 height 15
select select "3"
click at [135, 201] on select "Home Tourenkarte Bellefont angebotColDeBellefont angebotGuirsMort angebotCol Ve…" at bounding box center [193, 208] width 116 height 15
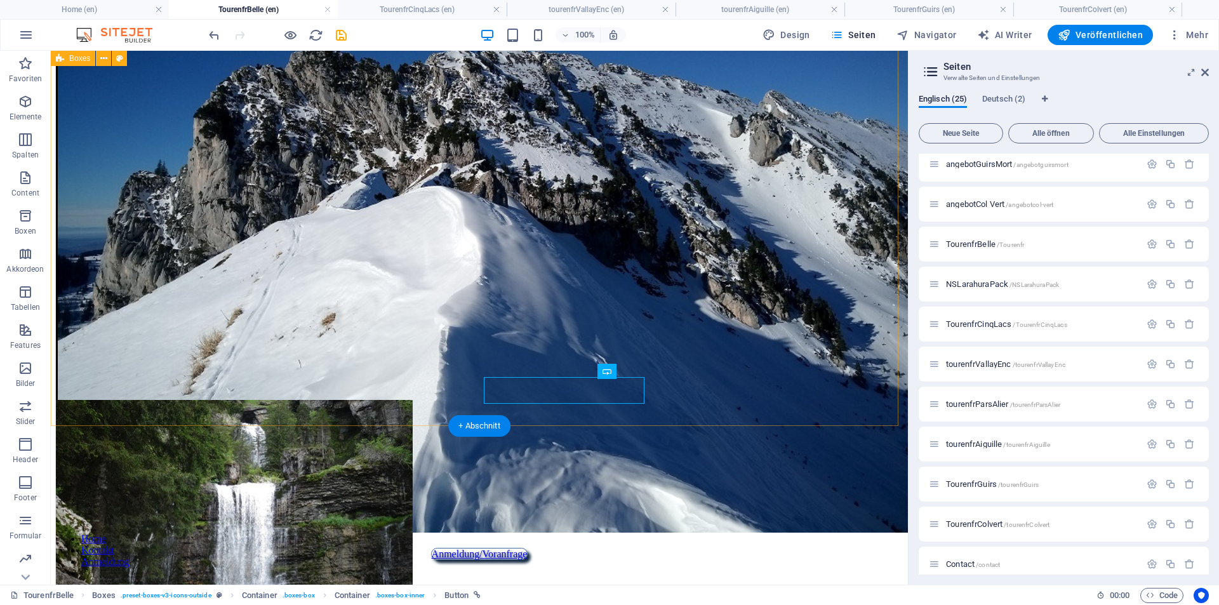
scroll to position [247, 0]
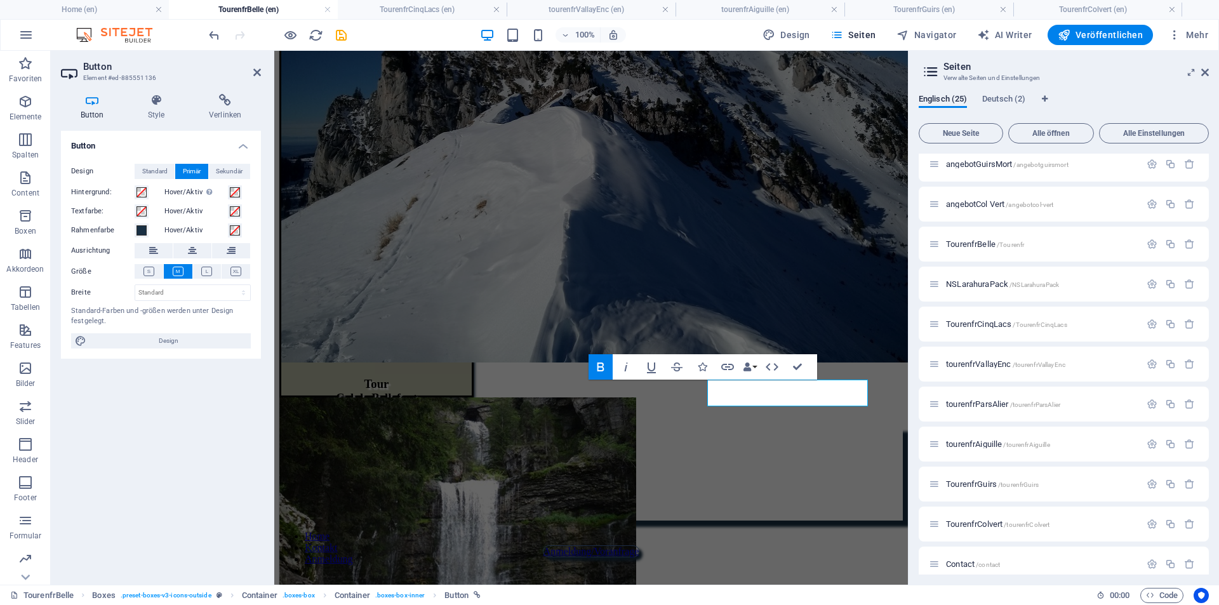
scroll to position [245, 0]
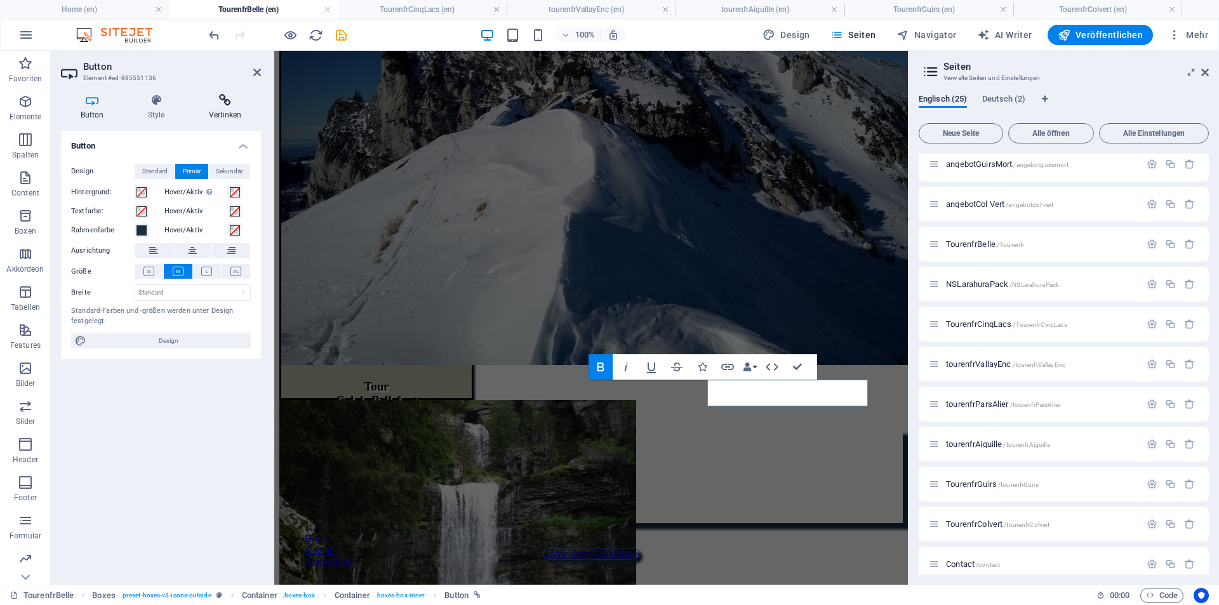
click at [225, 113] on h4 "Verlinken" at bounding box center [225, 107] width 72 height 27
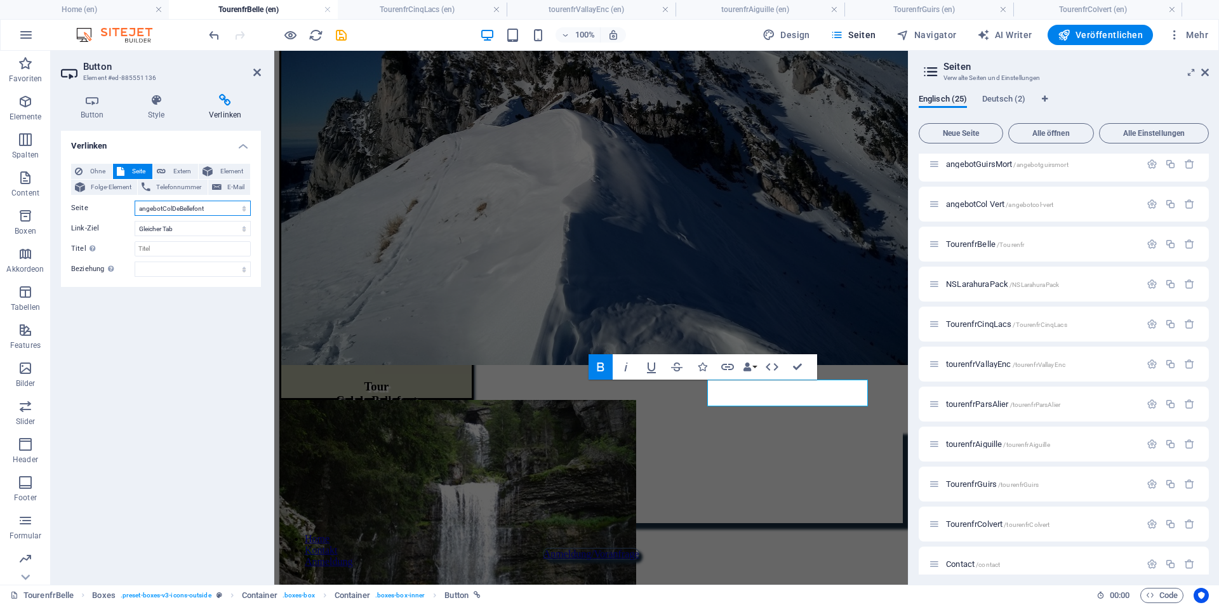
click at [236, 211] on select "Home Tourenkarte Bellefont angebotColDeBellefont angebotGuirsMort angebotCol Ve…" at bounding box center [193, 208] width 116 height 15
select select "4"
click at [135, 201] on select "Home Tourenkarte Bellefont angebotColDeBellefont angebotGuirsMort angebotCol Ve…" at bounding box center [193, 208] width 116 height 15
click at [342, 36] on icon "save" at bounding box center [341, 35] width 15 height 15
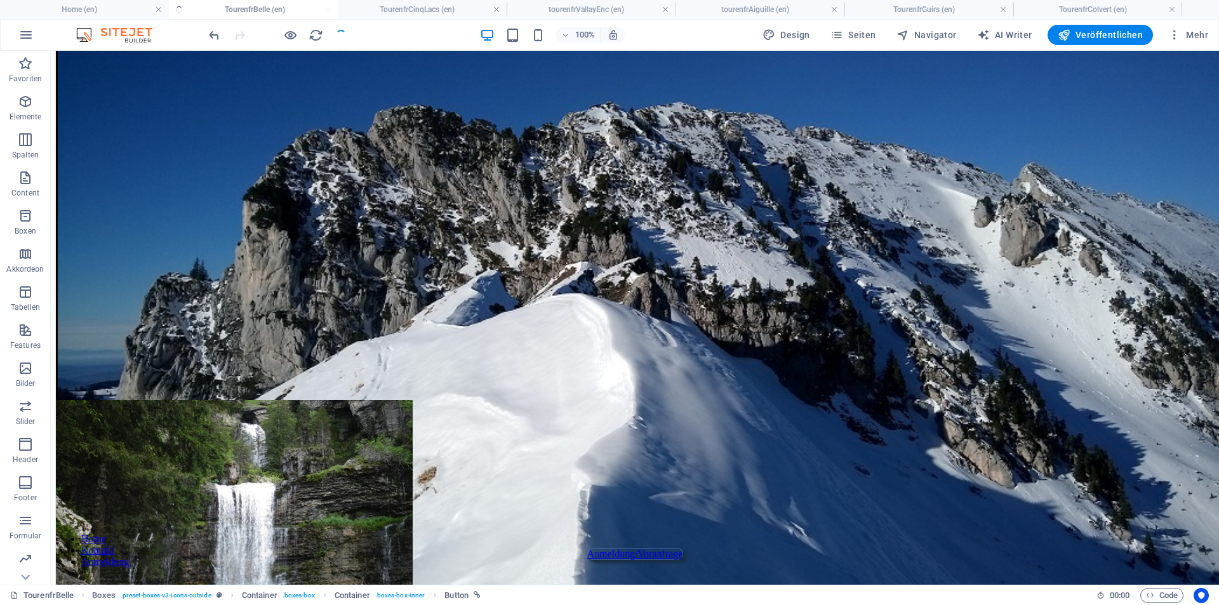
scroll to position [247, 0]
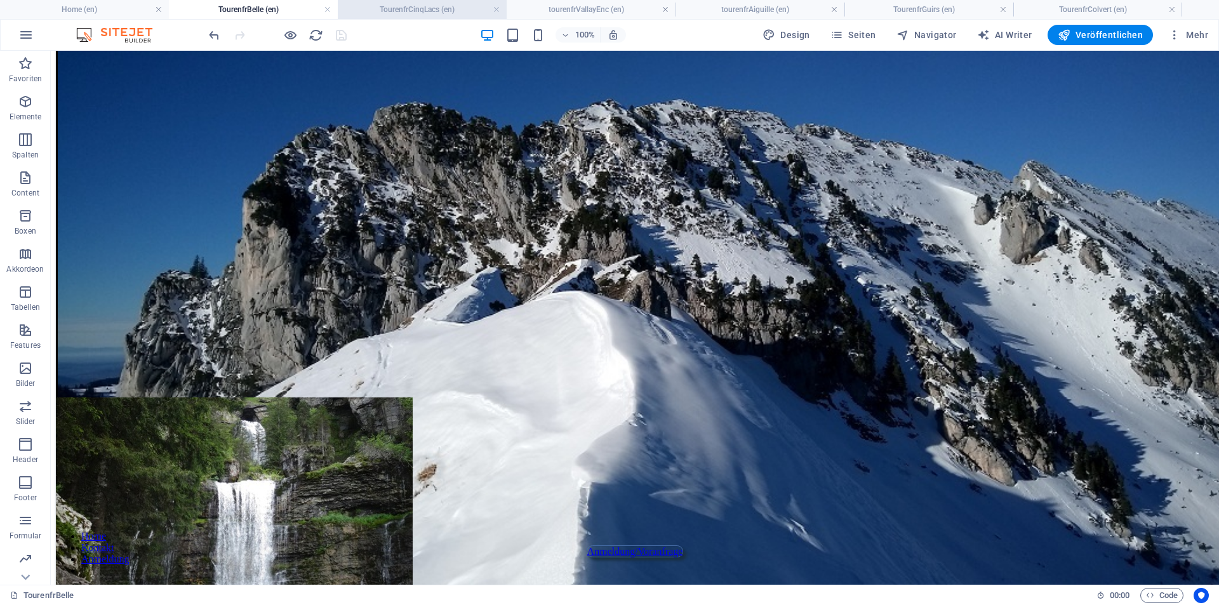
click at [417, 9] on h4 "TourenfrCinqLacs (en)" at bounding box center [422, 10] width 169 height 14
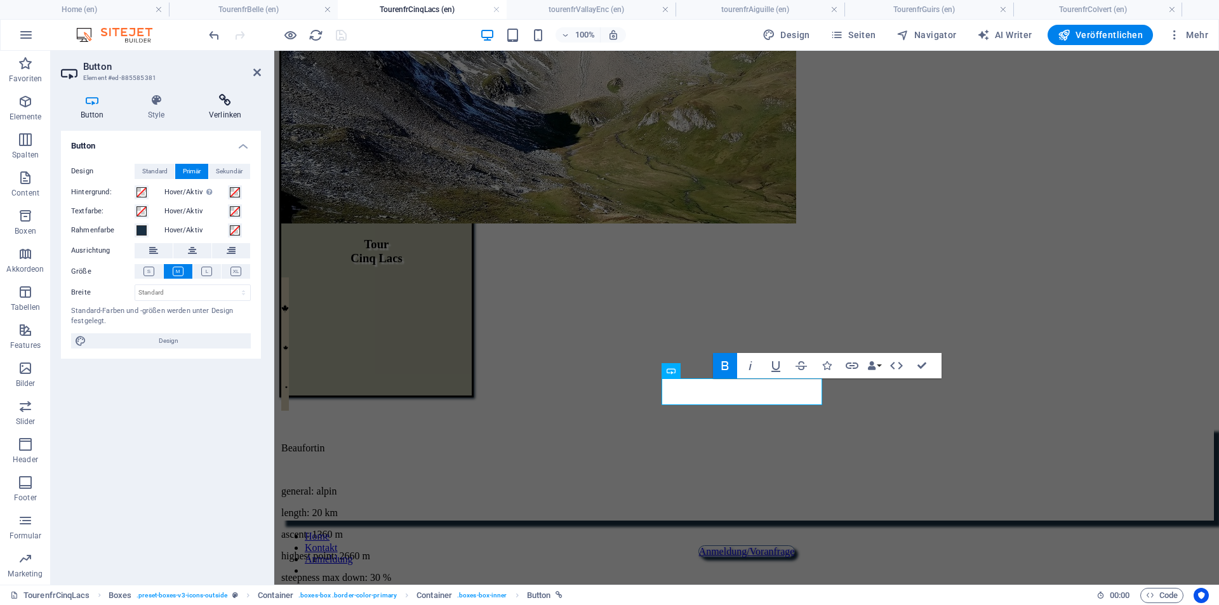
click at [218, 98] on icon at bounding box center [225, 100] width 72 height 13
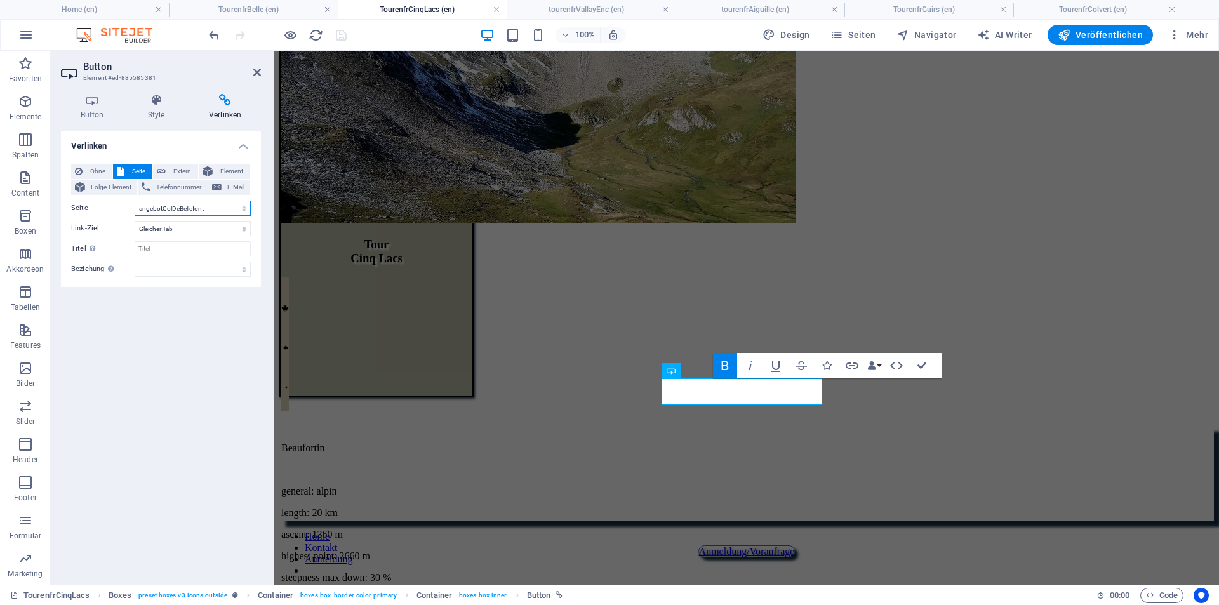
click at [243, 213] on select "Home Tourenkarte Bellefont angebotColDeBellefont angebotGuirsMort angebotCol Ve…" at bounding box center [193, 208] width 116 height 15
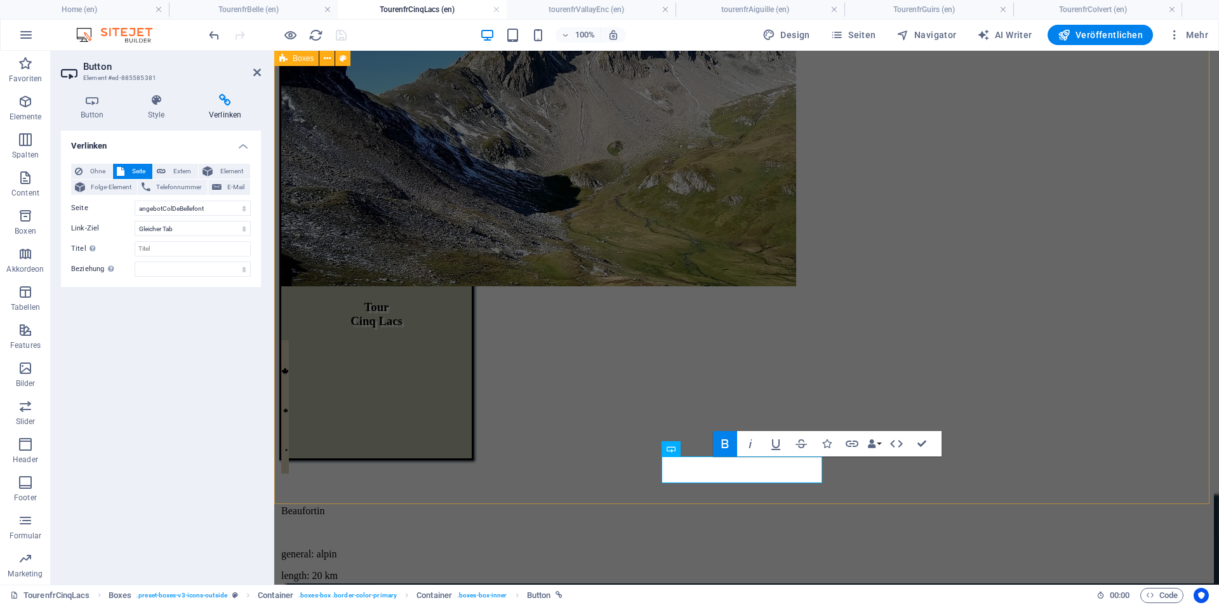
scroll to position [120, 0]
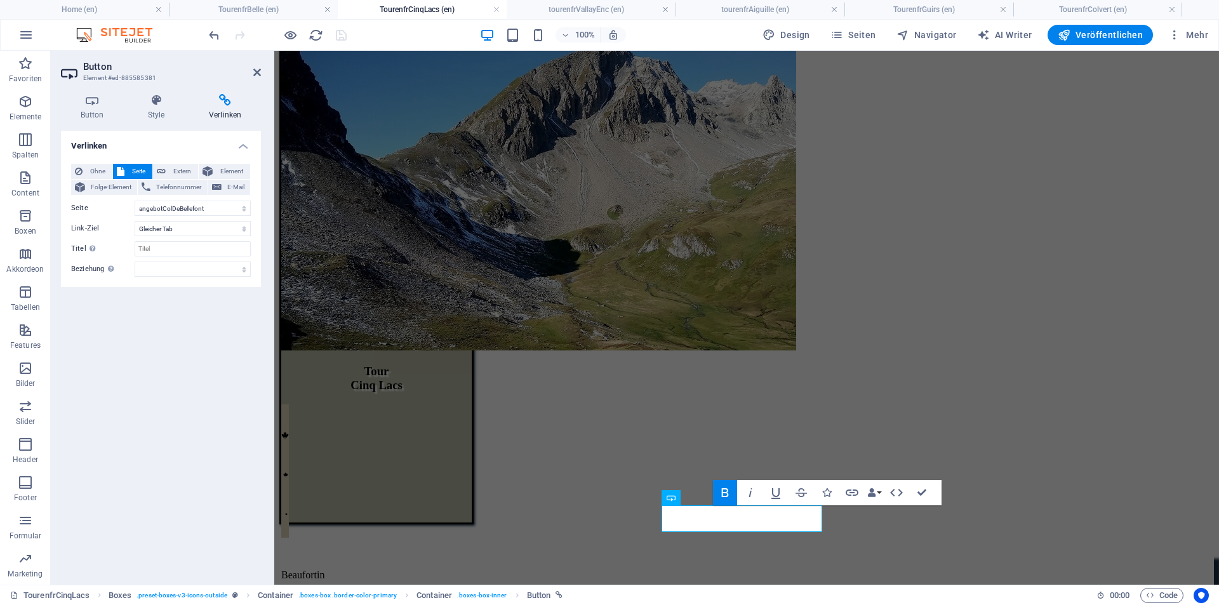
click at [213, 217] on div "Ohne Seite Extern Element Folge-Element Telefonnummer E-Mail Seite Home Tourenk…" at bounding box center [161, 220] width 180 height 113
click at [216, 210] on select "Home Tourenkarte Bellefont angebotColDeBellefont angebotGuirsMort angebotCol Ve…" at bounding box center [193, 208] width 116 height 15
click at [867, 33] on span "Seiten" at bounding box center [854, 35] width 46 height 13
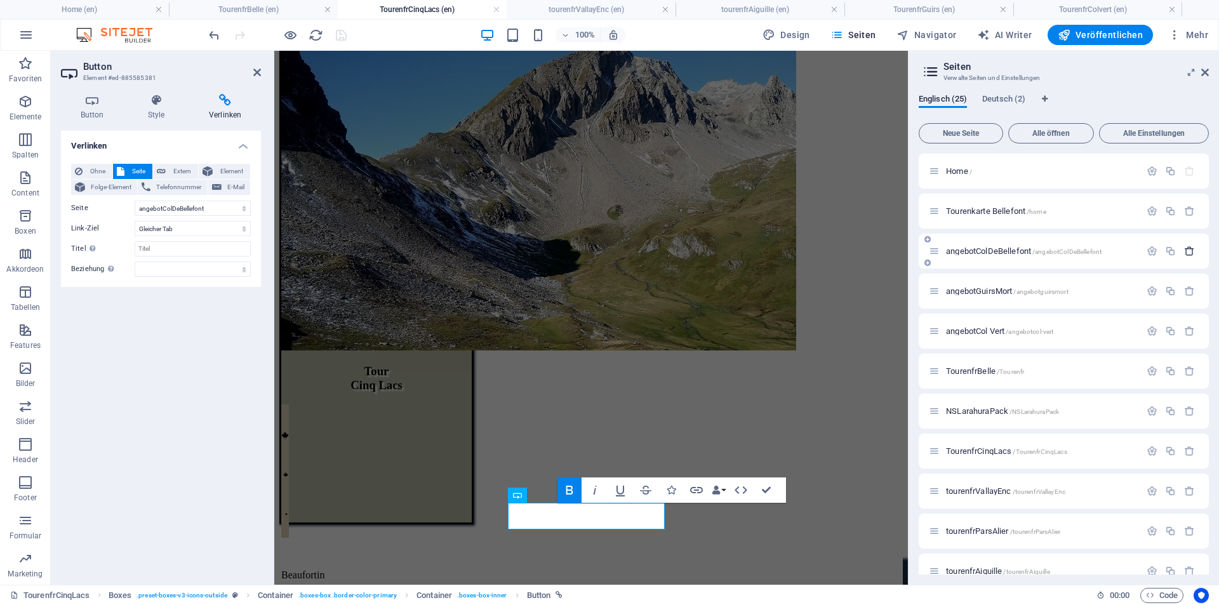
click at [1188, 252] on icon "button" at bounding box center [1190, 251] width 11 height 11
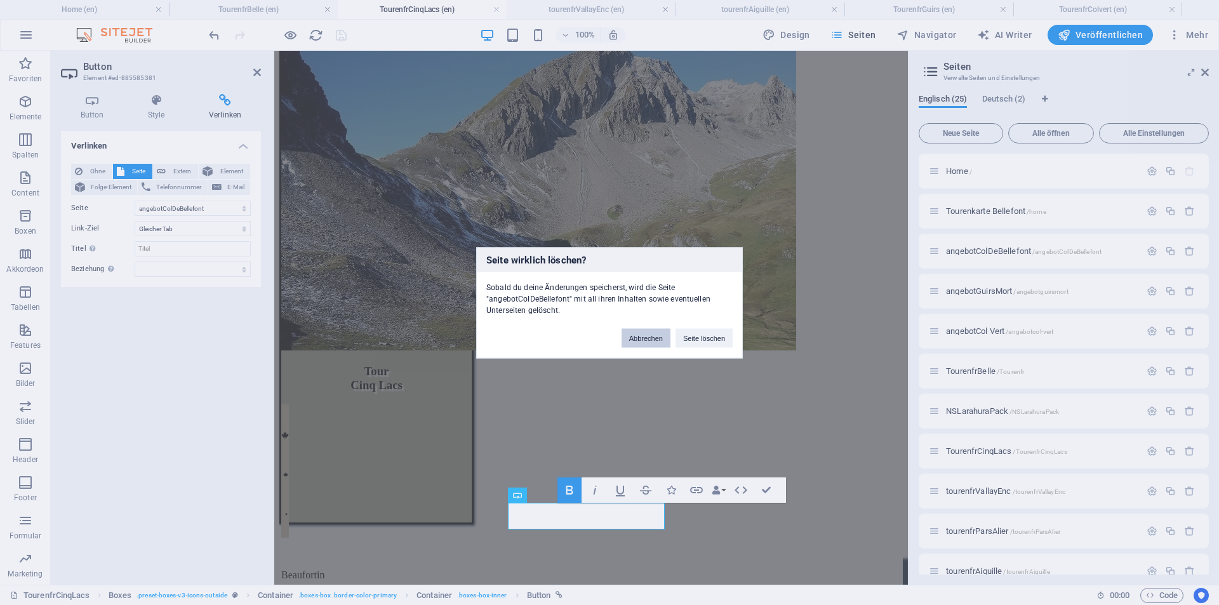
click at [656, 342] on button "Abbrechen" at bounding box center [646, 337] width 49 height 19
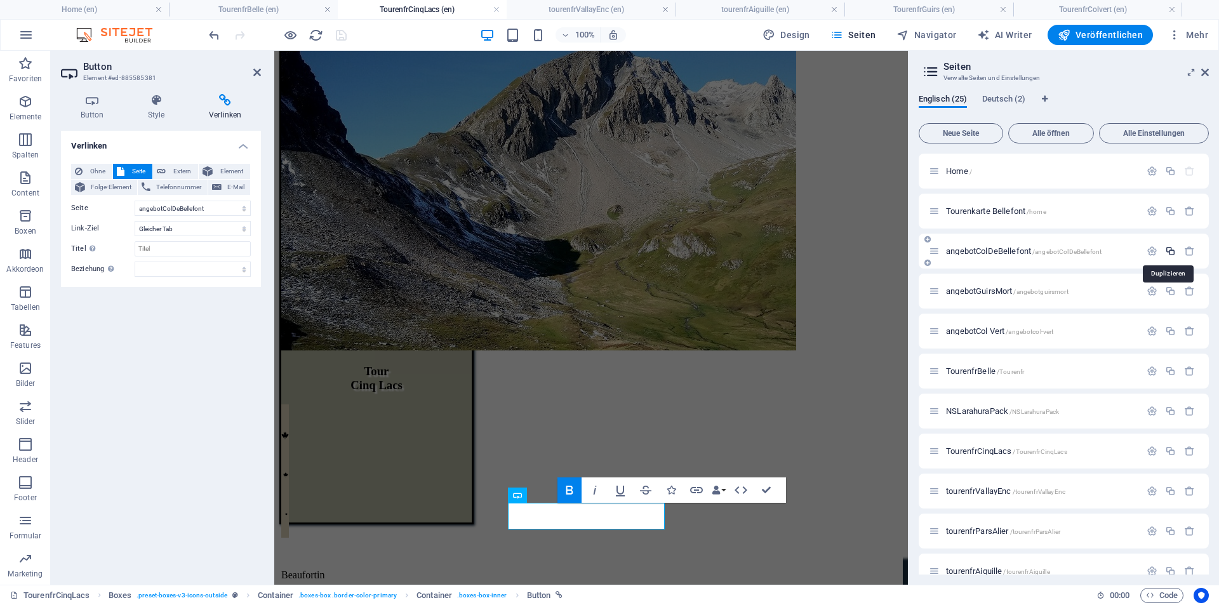
click at [1166, 252] on icon "button" at bounding box center [1170, 251] width 11 height 11
select select "2"
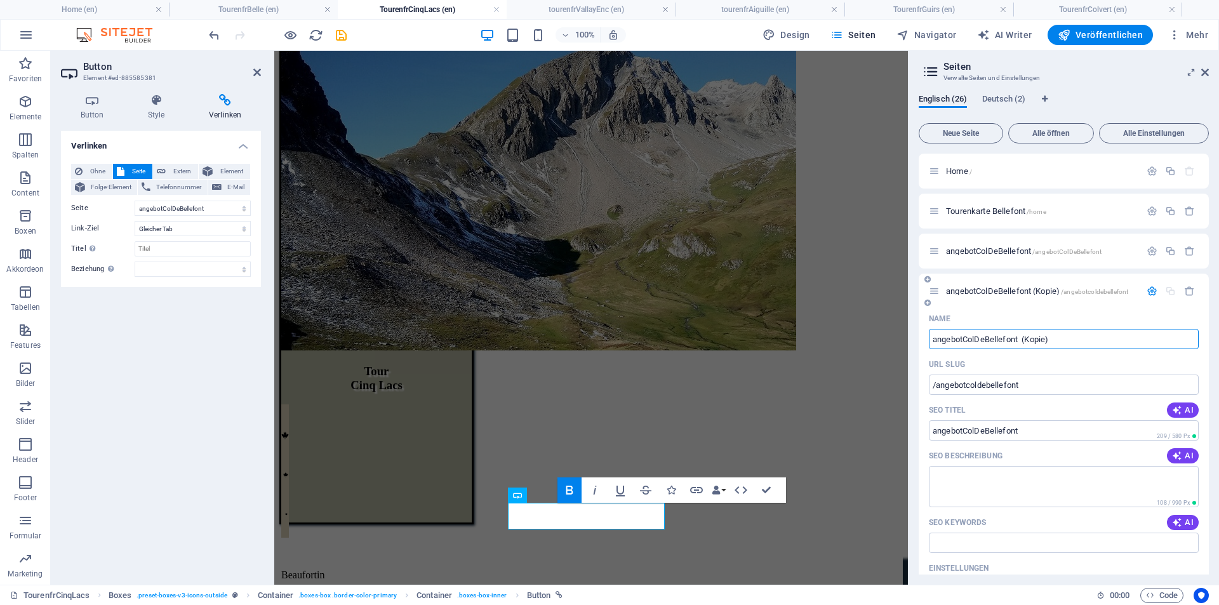
click at [984, 333] on input "angebotColDeBellefont (Kopie)" at bounding box center [1064, 339] width 270 height 20
drag, startPoint x: 965, startPoint y: 338, endPoint x: 1175, endPoint y: 337, distance: 209.6
click at [1175, 337] on input "angebotColDeBellefont (Kopie)" at bounding box center [1064, 339] width 270 height 20
type input "angebotcin"
select select "2"
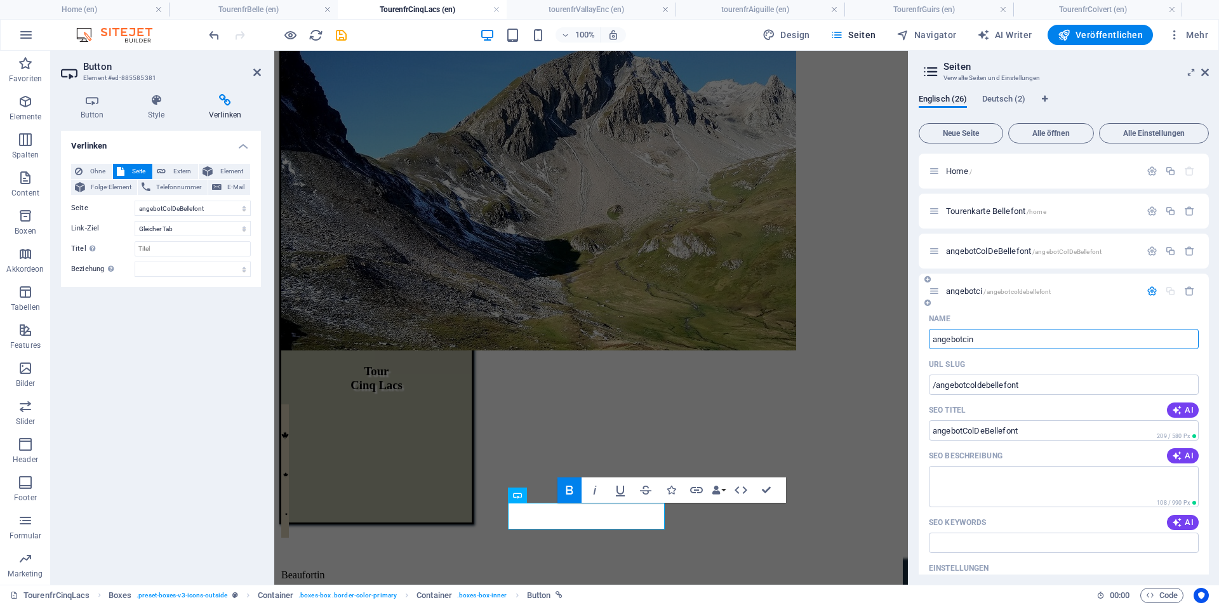
type input "angebotcin"
select select "2"
type input "angebotcinq"
select select "2"
type input "angebotcinqLac"
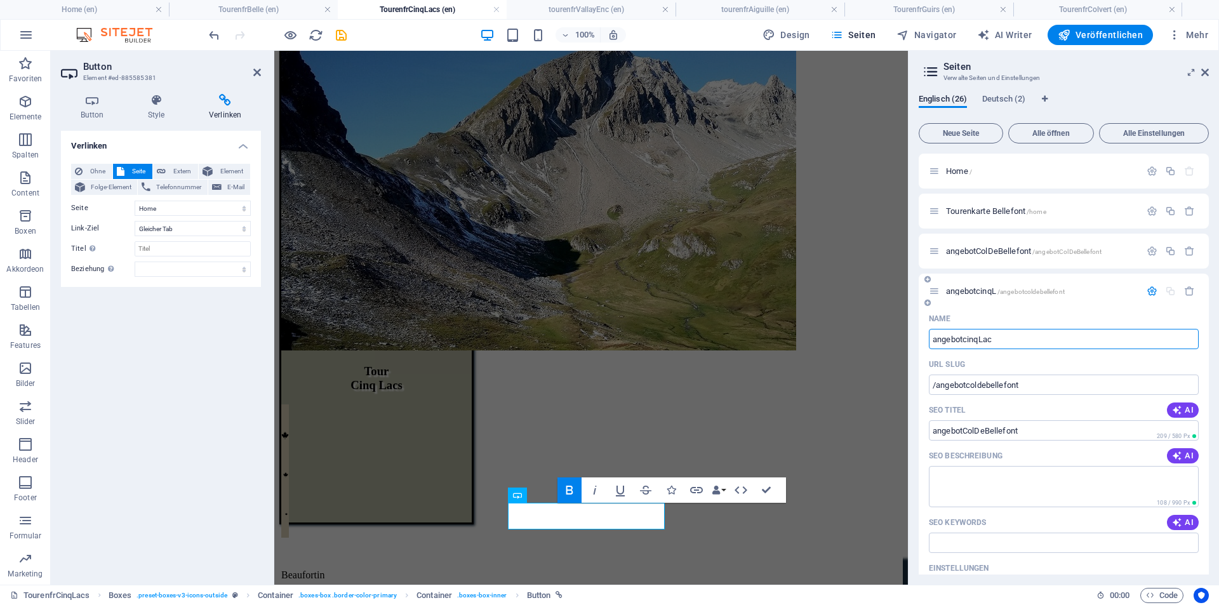
select select "2"
type input "angebotcinqLacs"
select select "2"
drag, startPoint x: 963, startPoint y: 342, endPoint x: 969, endPoint y: 339, distance: 6.5
click at [969, 339] on input "angebotcinqLacs" at bounding box center [1064, 339] width 270 height 20
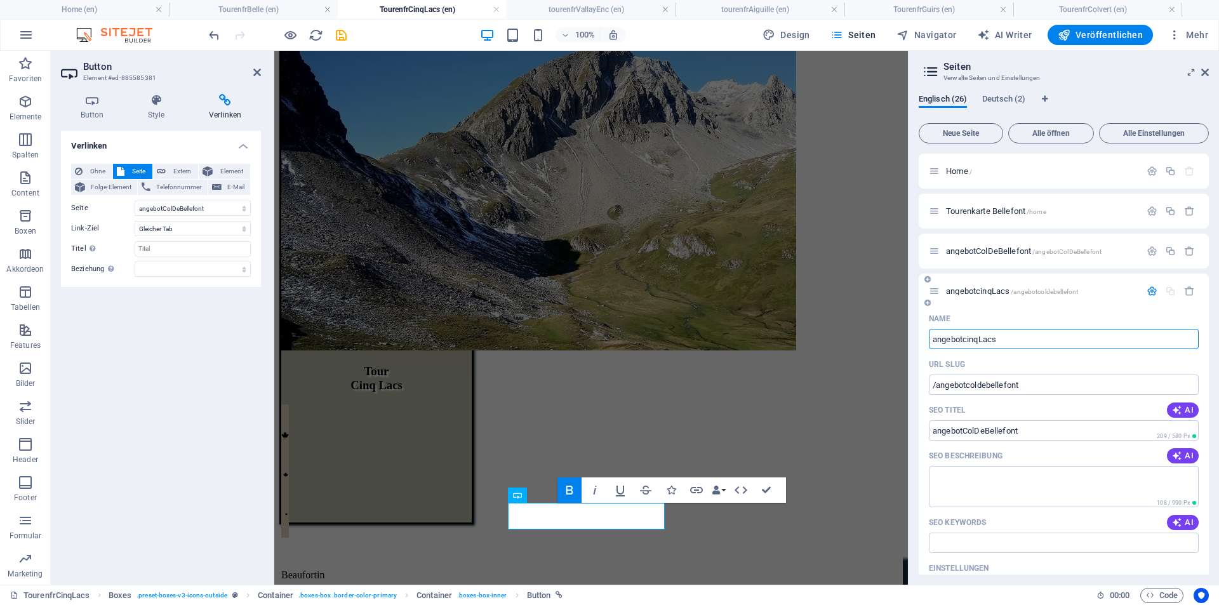
type input "angebotCnqLacs"
select select "2"
drag, startPoint x: 942, startPoint y: 339, endPoint x: 1066, endPoint y: 339, distance: 123.8
click at [1064, 339] on input "angebotCnqLacs" at bounding box center [1064, 339] width 270 height 20
type input "angebotCnqLacs"
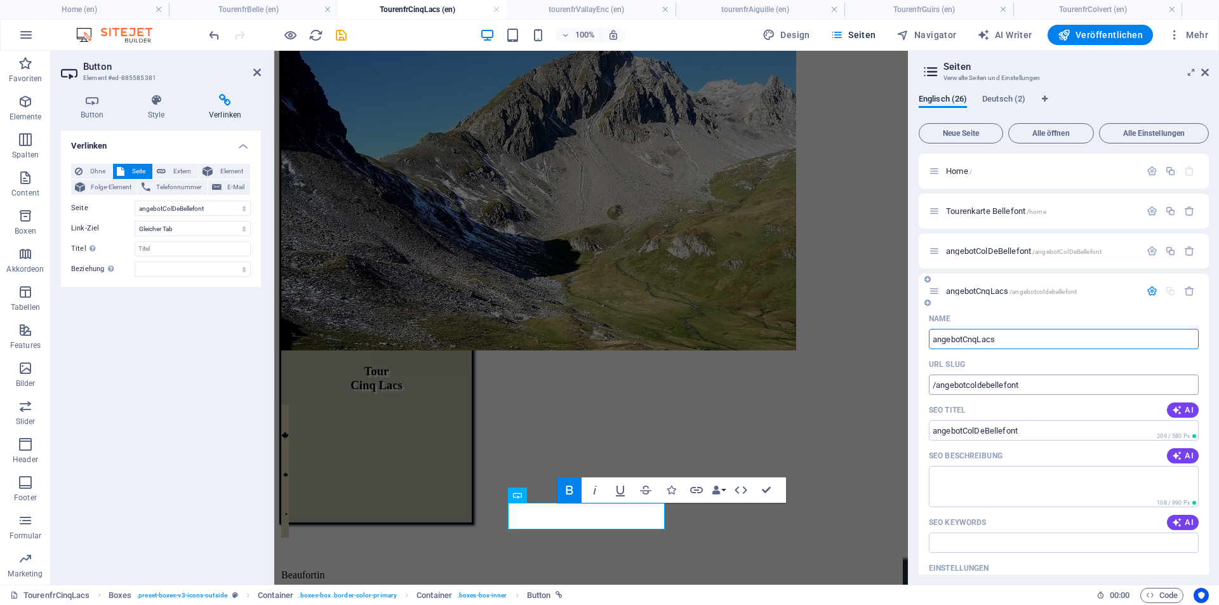
click at [963, 391] on input "/angebotcoldebellefont" at bounding box center [1064, 385] width 270 height 20
drag, startPoint x: 937, startPoint y: 383, endPoint x: 1060, endPoint y: 384, distance: 123.2
click at [1060, 384] on input "/angebotcoldebellefont" at bounding box center [1064, 385] width 270 height 20
paste input "CnqLacs"
type input "/angebotCnqLacs"
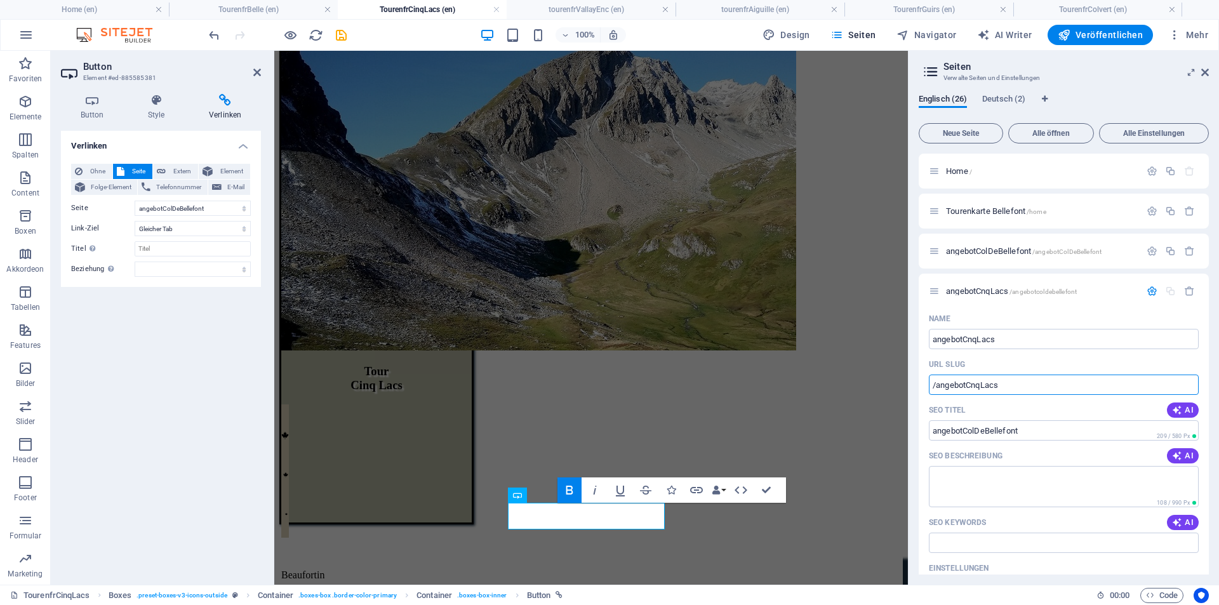
click at [845, 372] on div "Tour Cinq Lacs             Beaufortin general: alpin length: 20 km ascent: 1360…" at bounding box center [591, 283] width 624 height 540
select select "2"
type input "/angebotCnqLacs"
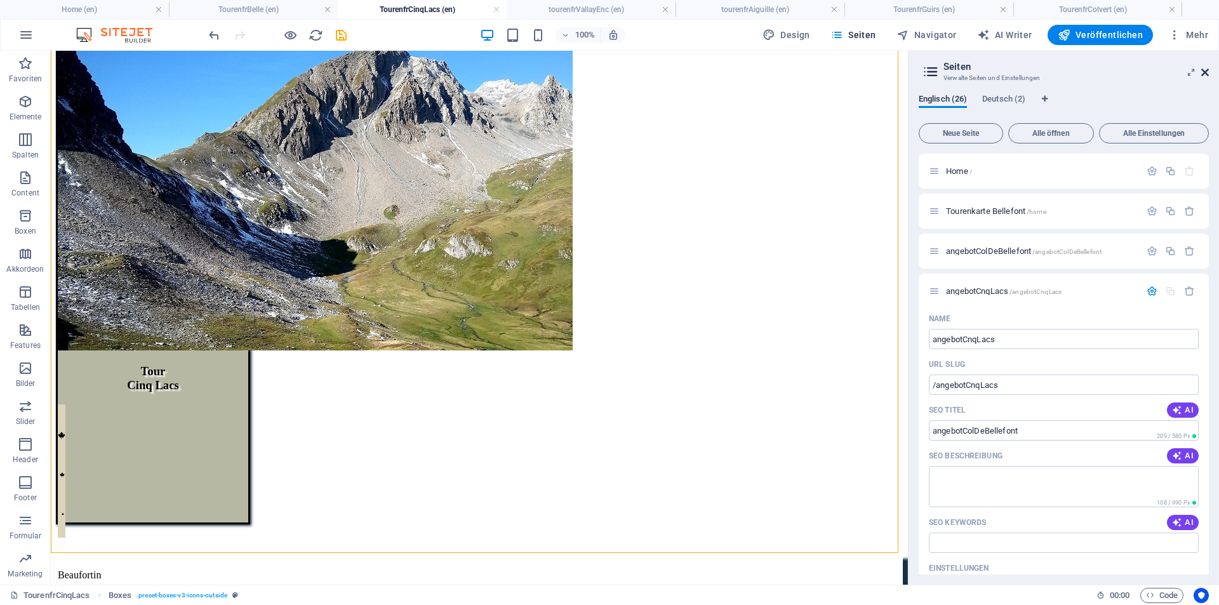
click at [1209, 74] on icon at bounding box center [1206, 72] width 8 height 10
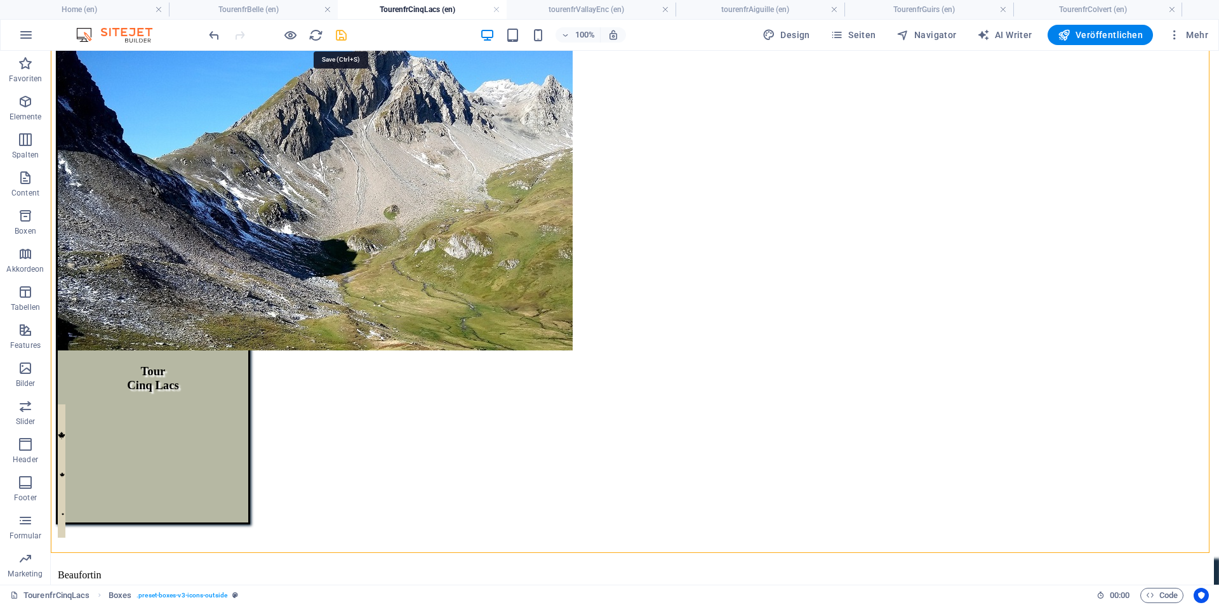
click at [340, 33] on icon "save" at bounding box center [341, 35] width 15 height 15
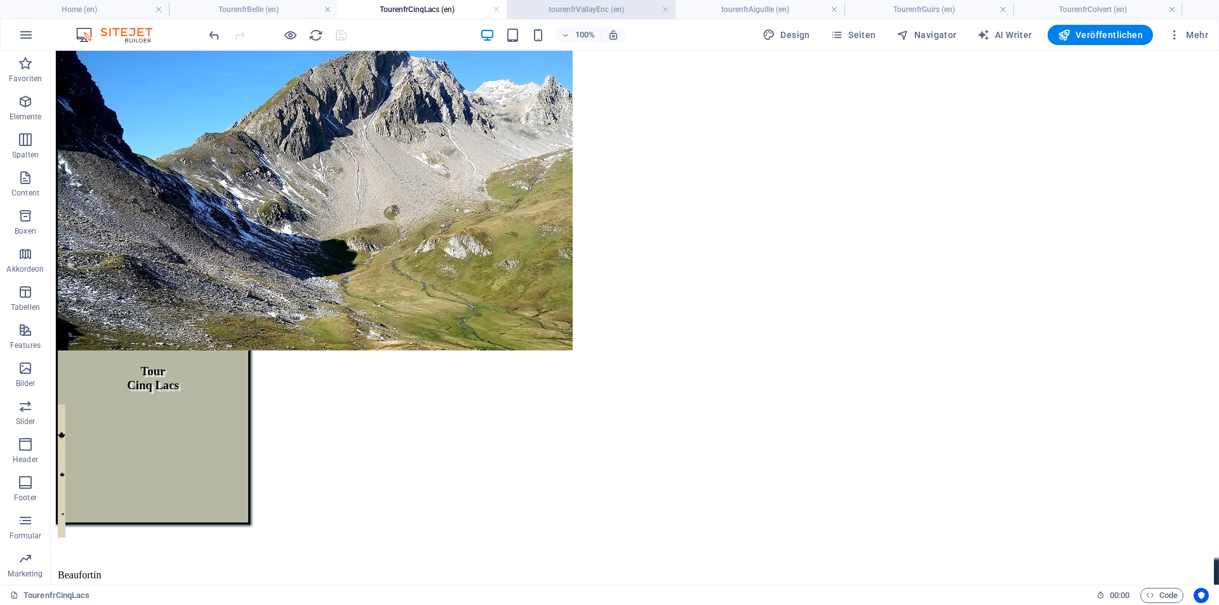
click at [574, 11] on h4 "tourenfrVallayEnc (en)" at bounding box center [591, 10] width 169 height 14
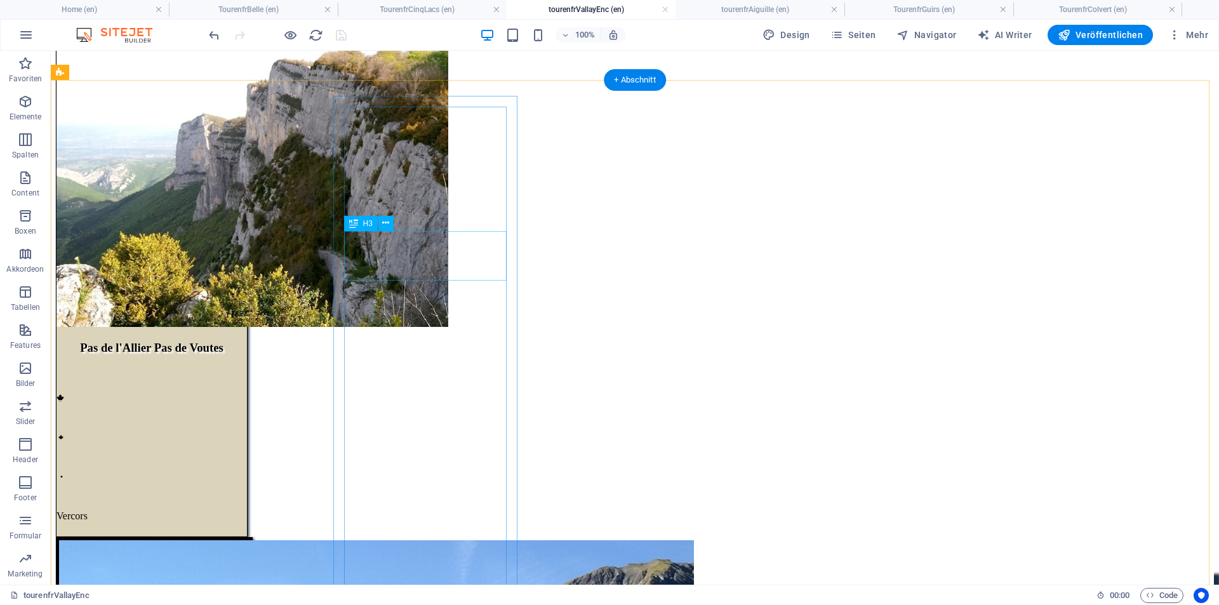
scroll to position [247, 0]
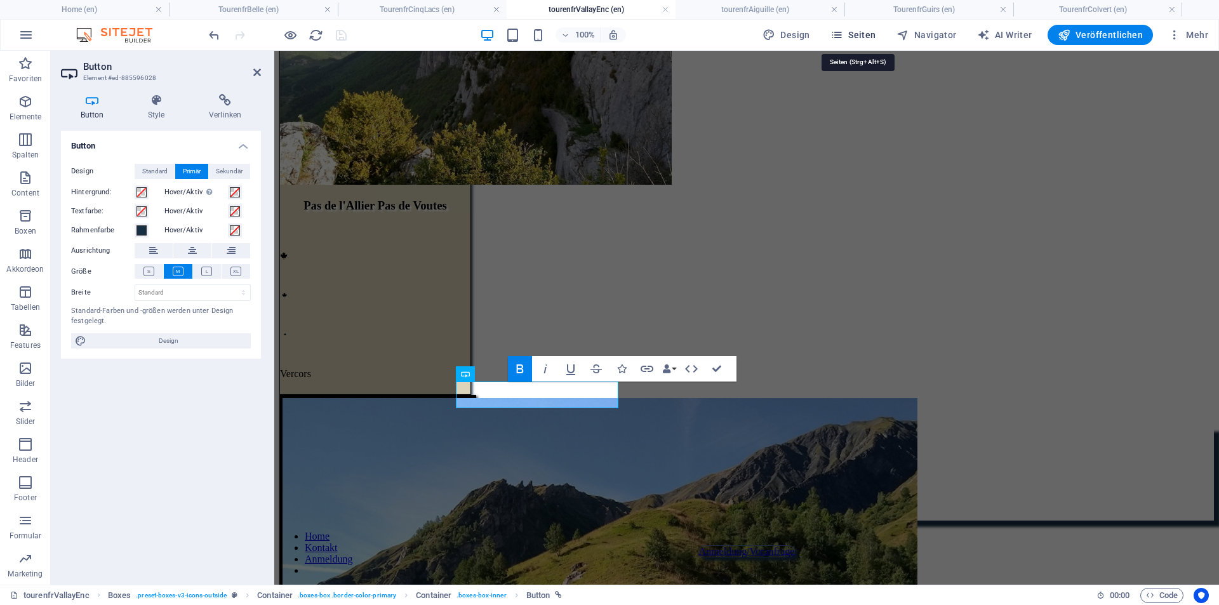
click at [873, 37] on span "Seiten" at bounding box center [854, 35] width 46 height 13
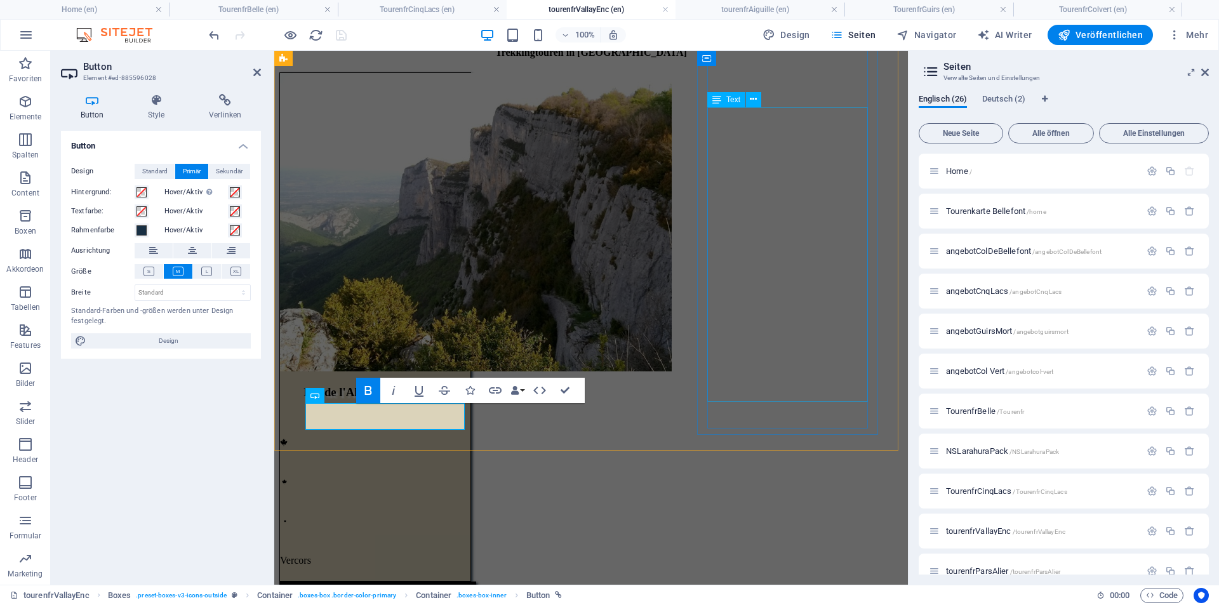
scroll to position [53, 0]
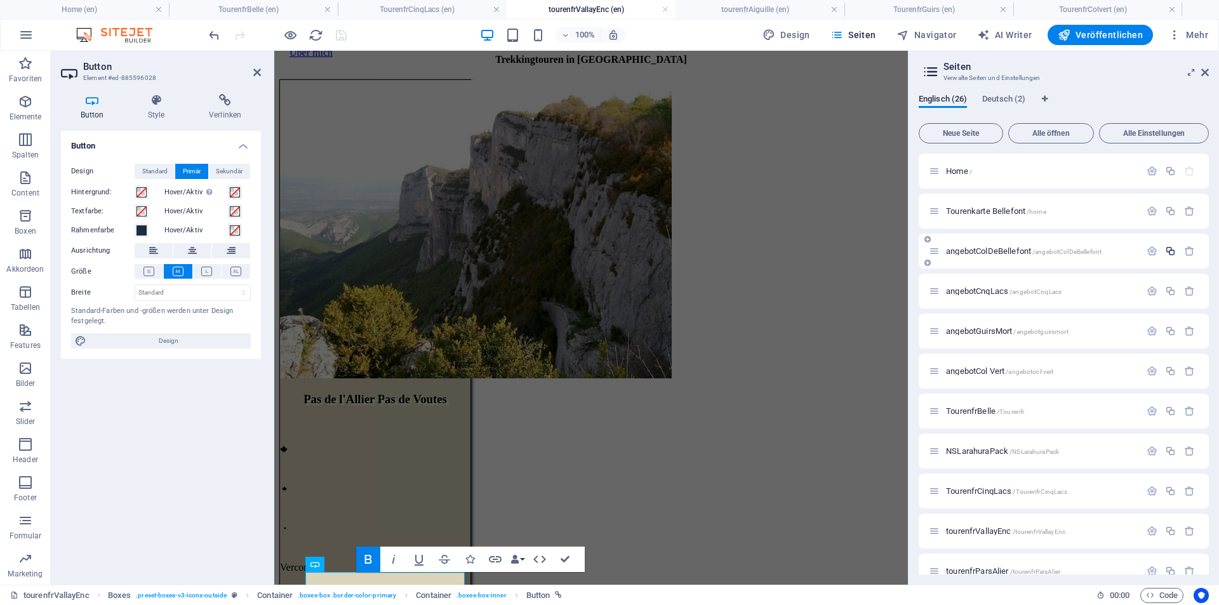
click at [1169, 248] on icon "button" at bounding box center [1170, 251] width 11 height 11
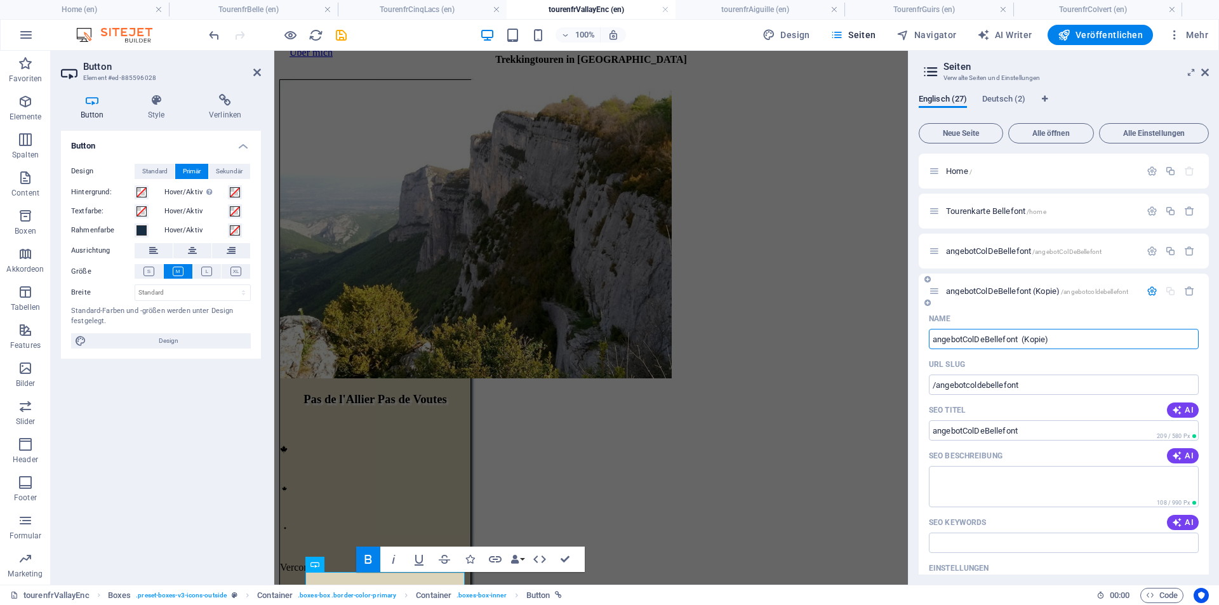
click at [975, 339] on input "angebotColDeBellefont (Kopie)" at bounding box center [1064, 339] width 270 height 20
drag, startPoint x: 963, startPoint y: 337, endPoint x: 1104, endPoint y: 336, distance: 141.0
click at [1104, 336] on input "angebotColDeBellefont (Kopie)" at bounding box center [1064, 339] width 270 height 20
click at [979, 351] on div "Name angebotPasDeIAllier ​ URL SLUG /angebotcoldebellefont ​ SEO Titel AI angeb…" at bounding box center [1064, 545] width 290 height 473
type input "angebotPasDeIAllier"
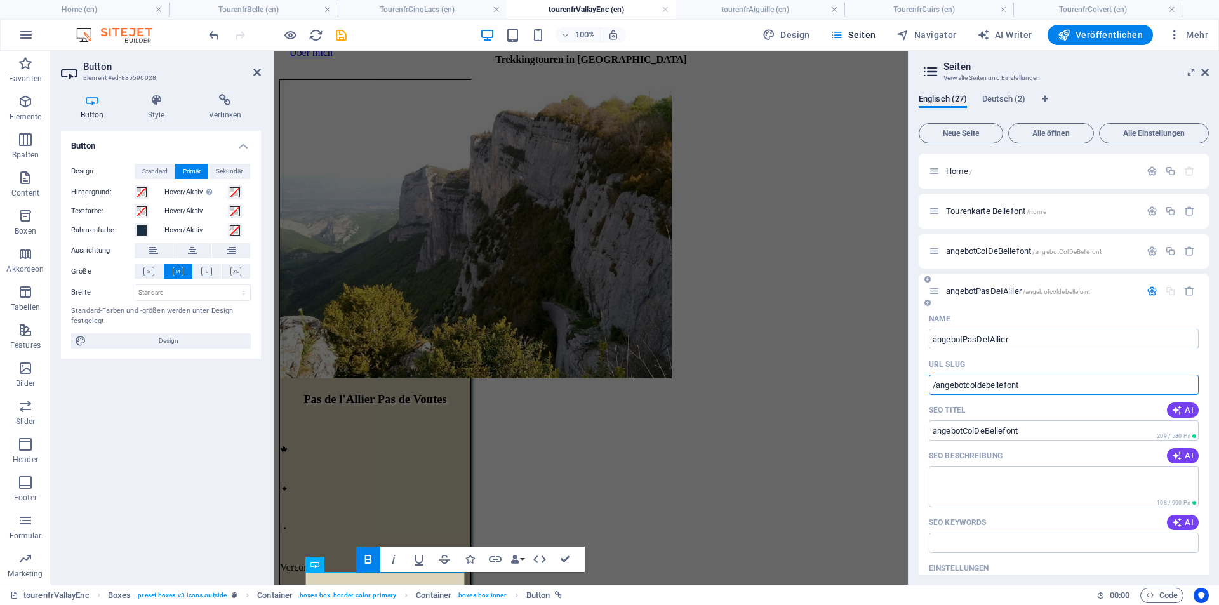
drag, startPoint x: 937, startPoint y: 386, endPoint x: 1100, endPoint y: 385, distance: 163.2
click at [1100, 385] on input "/angebotcoldebellefont" at bounding box center [1064, 385] width 270 height 20
paste input "PasDeIAllier"
type input "/angebotPasDeIAllier"
click at [1209, 70] on icon at bounding box center [1206, 72] width 8 height 10
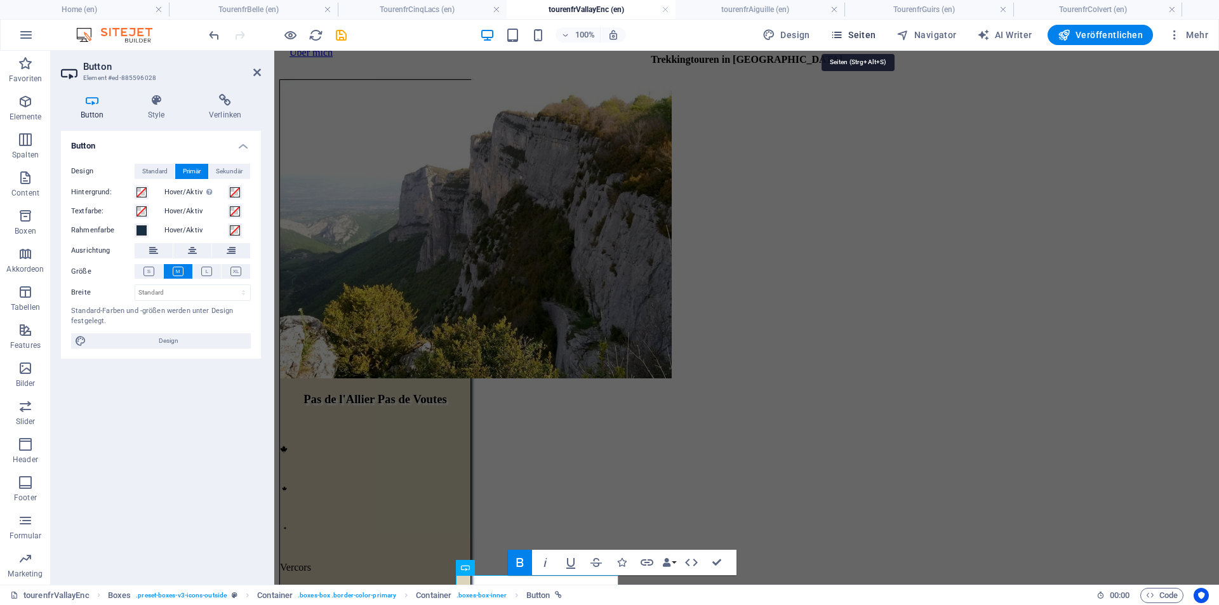
click at [859, 30] on span "Seiten" at bounding box center [854, 35] width 46 height 13
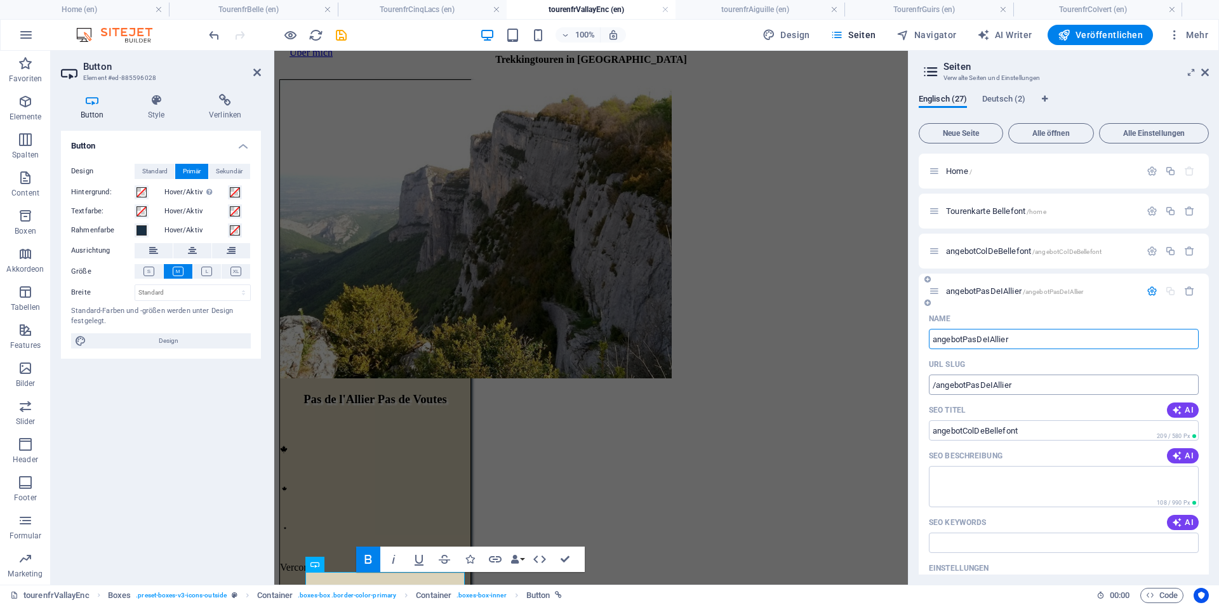
click at [1085, 386] on input "/angebotPasDeIAllier" at bounding box center [1064, 385] width 270 height 20
click at [1172, 213] on icon "button" at bounding box center [1170, 211] width 11 height 11
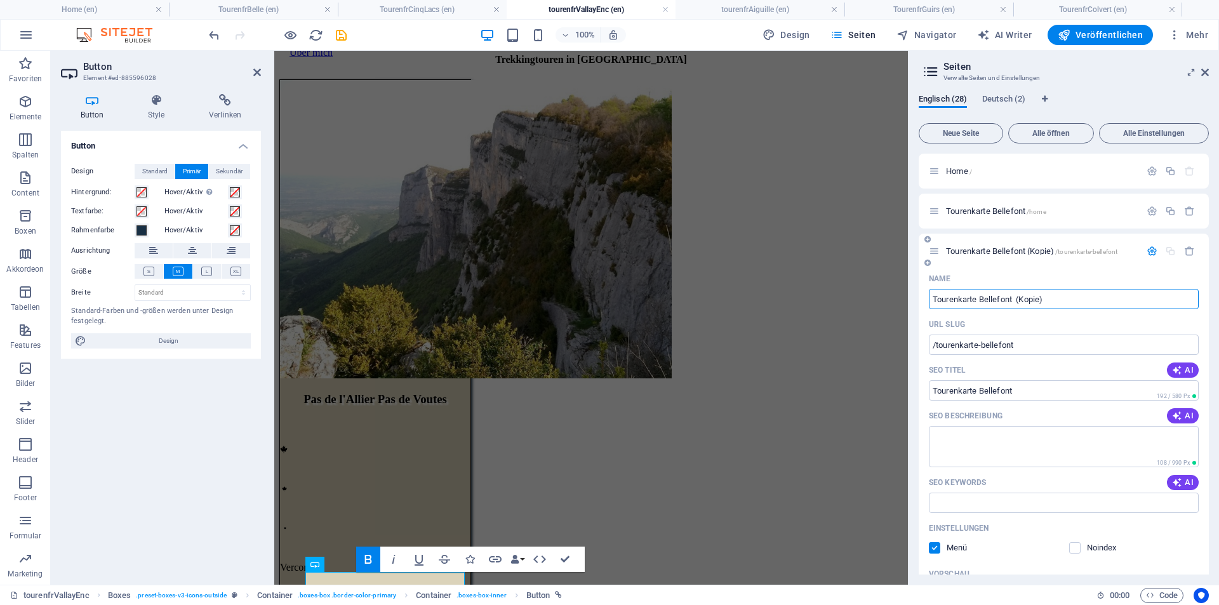
click at [1074, 334] on div "URL SLUG" at bounding box center [1064, 324] width 270 height 20
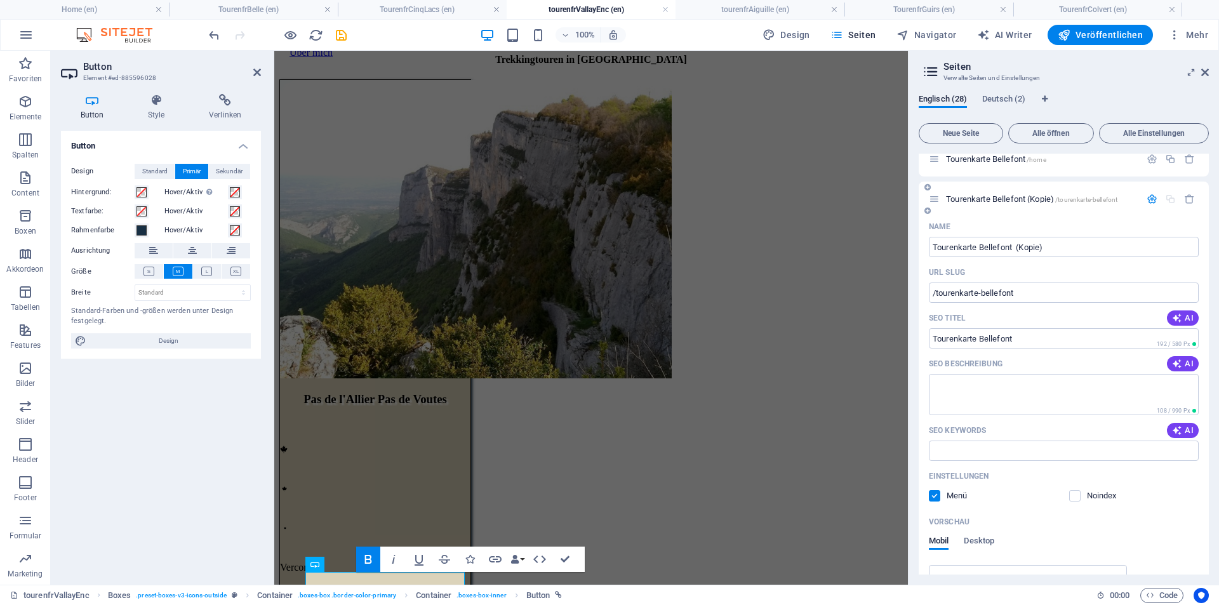
scroll to position [0, 0]
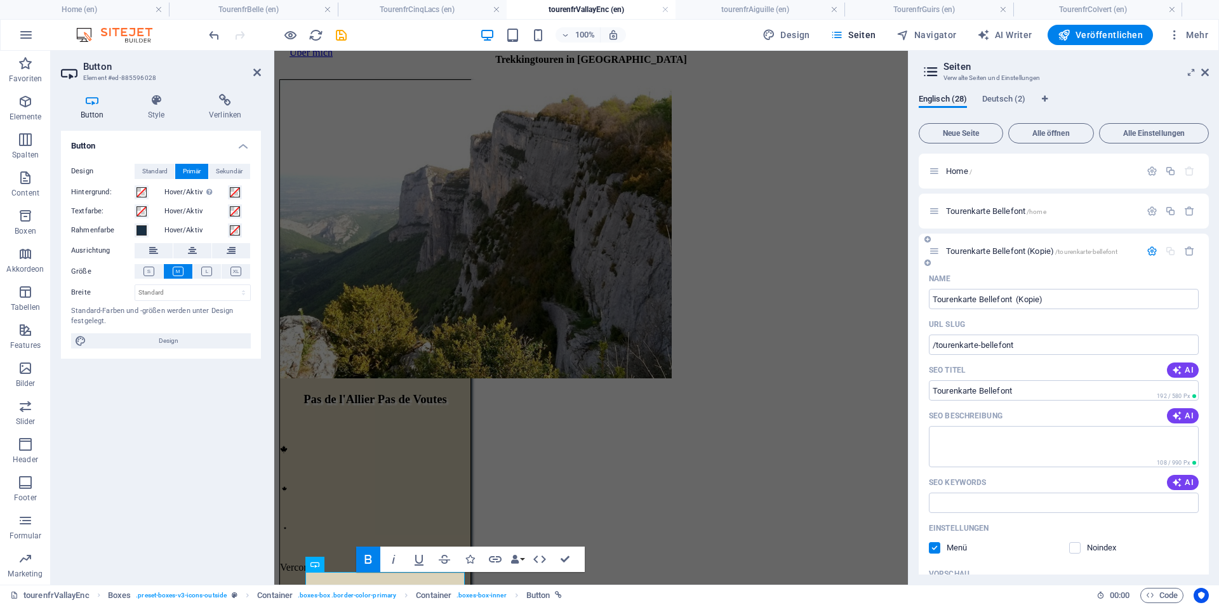
click at [1092, 264] on div "Tourenkarte Bellefont (Kopie) /tourenkarte-bellefont" at bounding box center [1064, 251] width 290 height 35
click at [1185, 252] on icon "button" at bounding box center [1190, 251] width 11 height 11
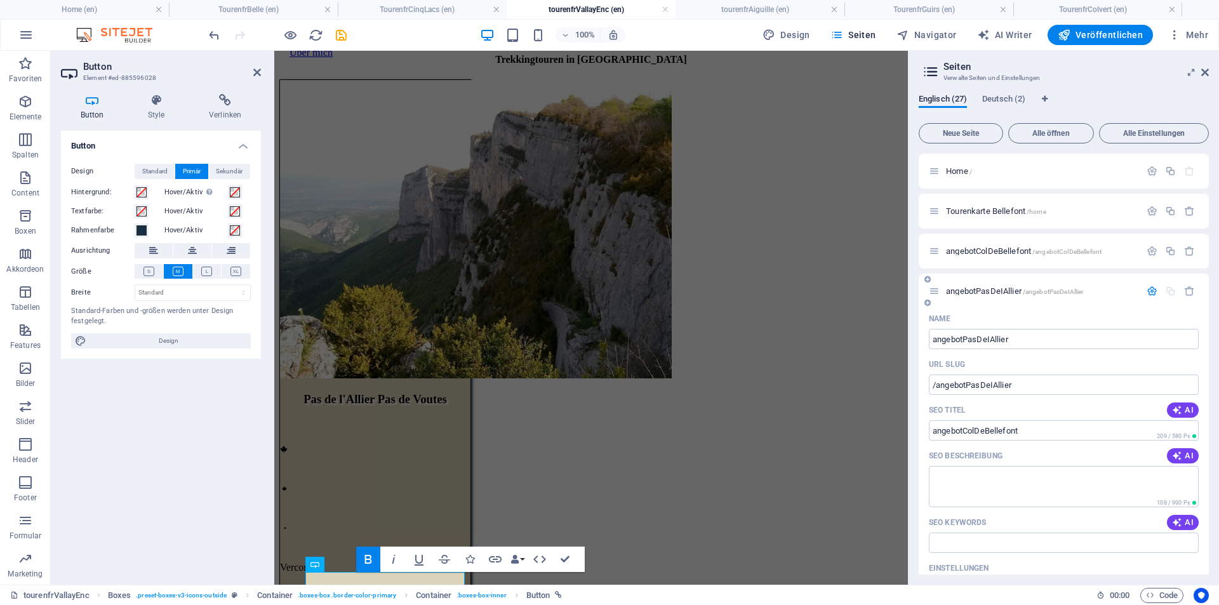
click at [936, 293] on icon at bounding box center [934, 291] width 11 height 11
click at [1208, 73] on icon at bounding box center [1206, 72] width 8 height 10
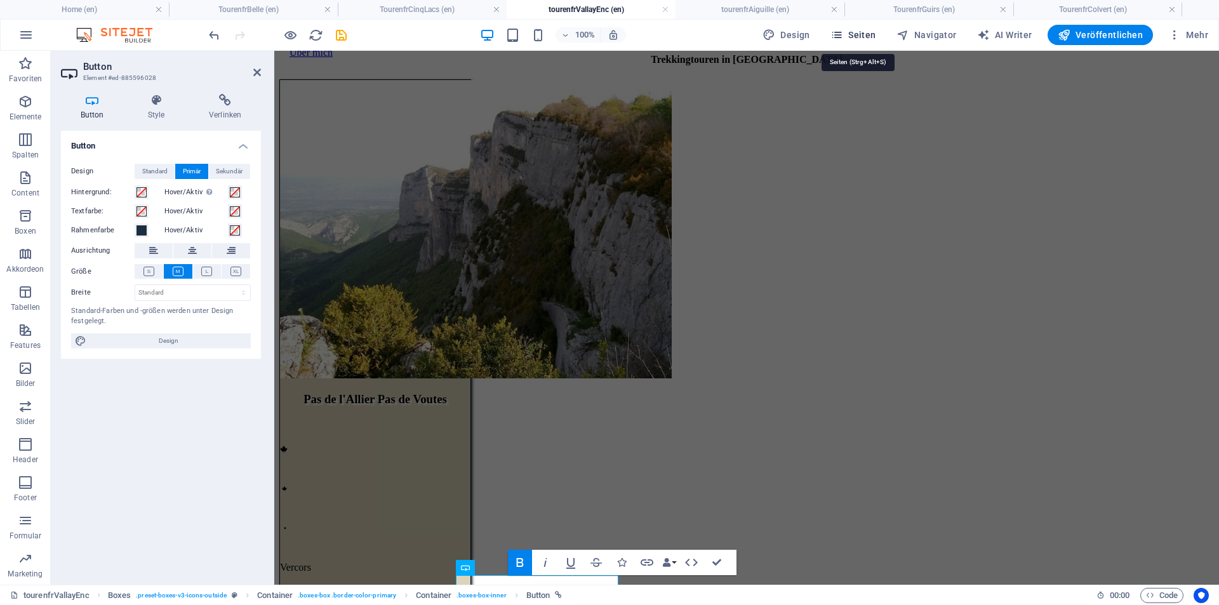
click at [876, 39] on span "Seiten" at bounding box center [854, 35] width 46 height 13
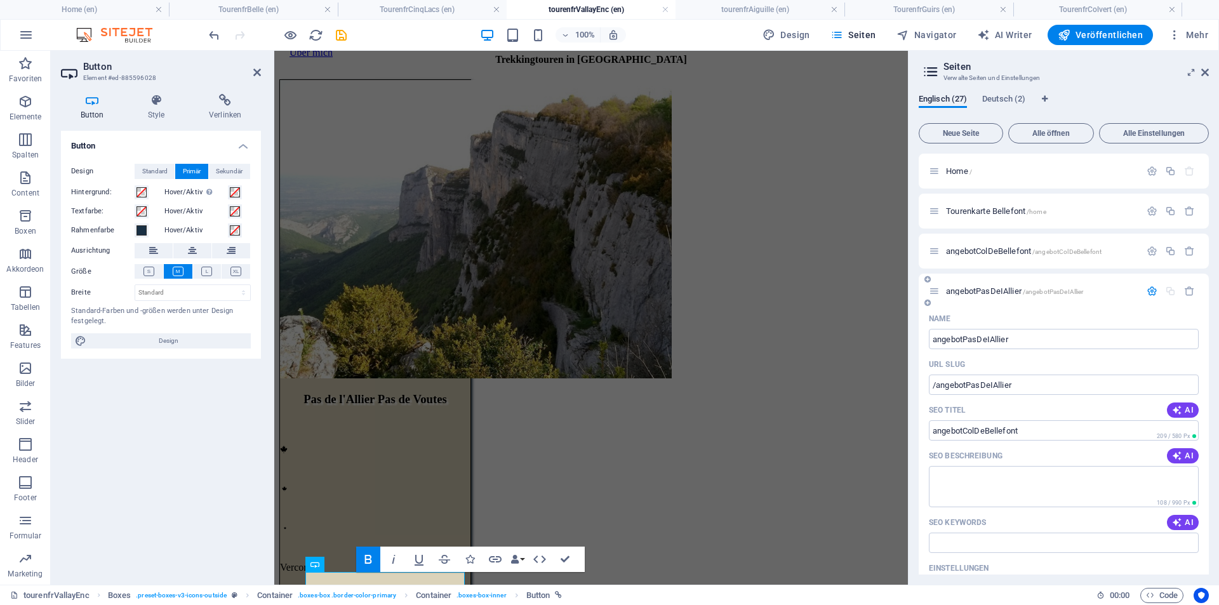
click at [1034, 305] on div "angebotPasDeIAllier /angebotPasDeIAllier" at bounding box center [1064, 291] width 290 height 35
click at [1147, 288] on icon "button" at bounding box center [1152, 291] width 11 height 11
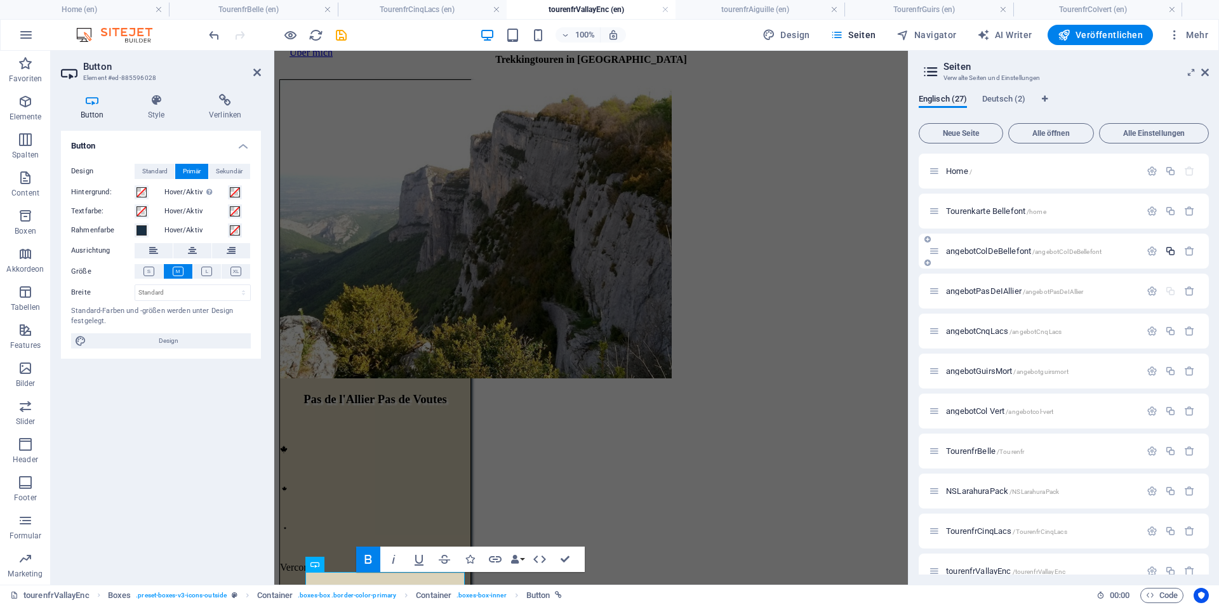
click at [1174, 252] on icon "button" at bounding box center [1170, 251] width 11 height 11
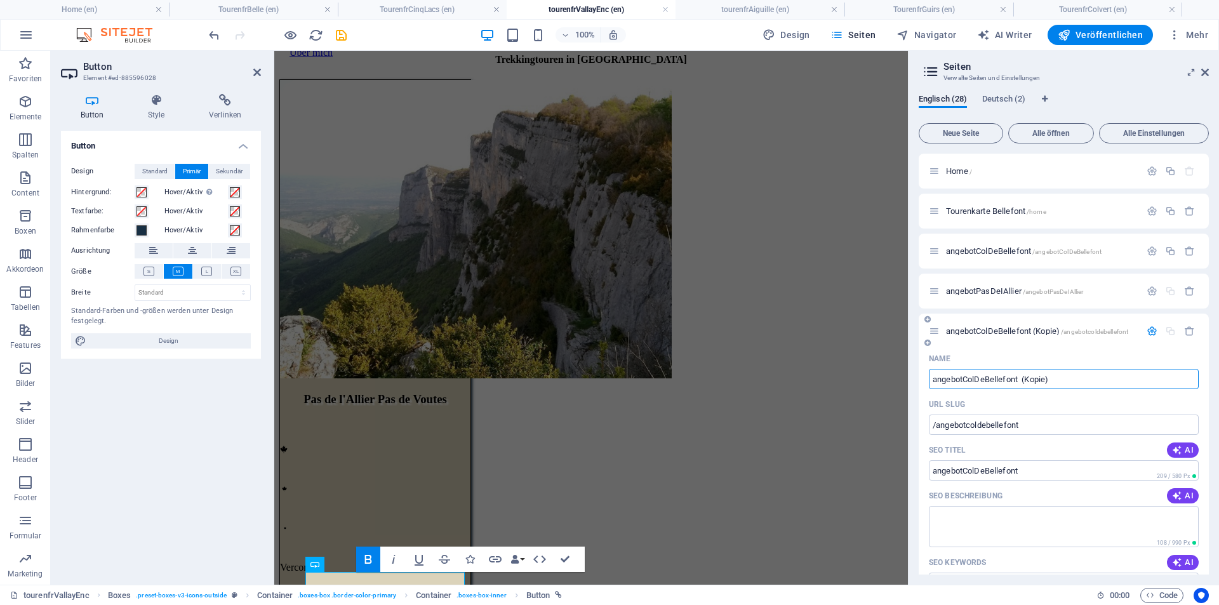
click at [1017, 377] on input "angebotColDeBellefont (Kopie)" at bounding box center [1064, 379] width 270 height 20
drag, startPoint x: 964, startPoint y: 380, endPoint x: 1081, endPoint y: 377, distance: 116.9
click at [1081, 377] on input "angebotColDeBellefont (Kopie)" at bounding box center [1064, 379] width 270 height 20
click at [1029, 414] on div "URL SLUG" at bounding box center [1064, 404] width 270 height 20
type input "angebotValleyEncom"
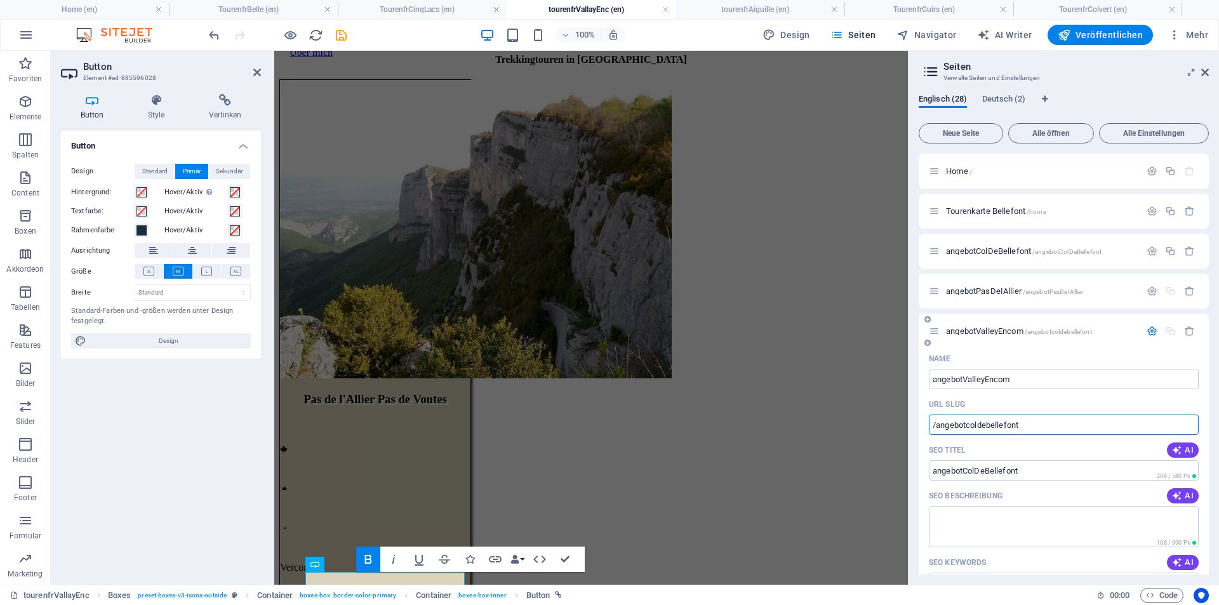
drag, startPoint x: 937, startPoint y: 425, endPoint x: 1066, endPoint y: 426, distance: 128.3
click at [1066, 426] on input "/angebotcoldebellefont" at bounding box center [1064, 425] width 270 height 20
paste input "ValleyEncom"
type input "/angebotValleyEncom"
click at [1204, 70] on icon at bounding box center [1206, 72] width 8 height 10
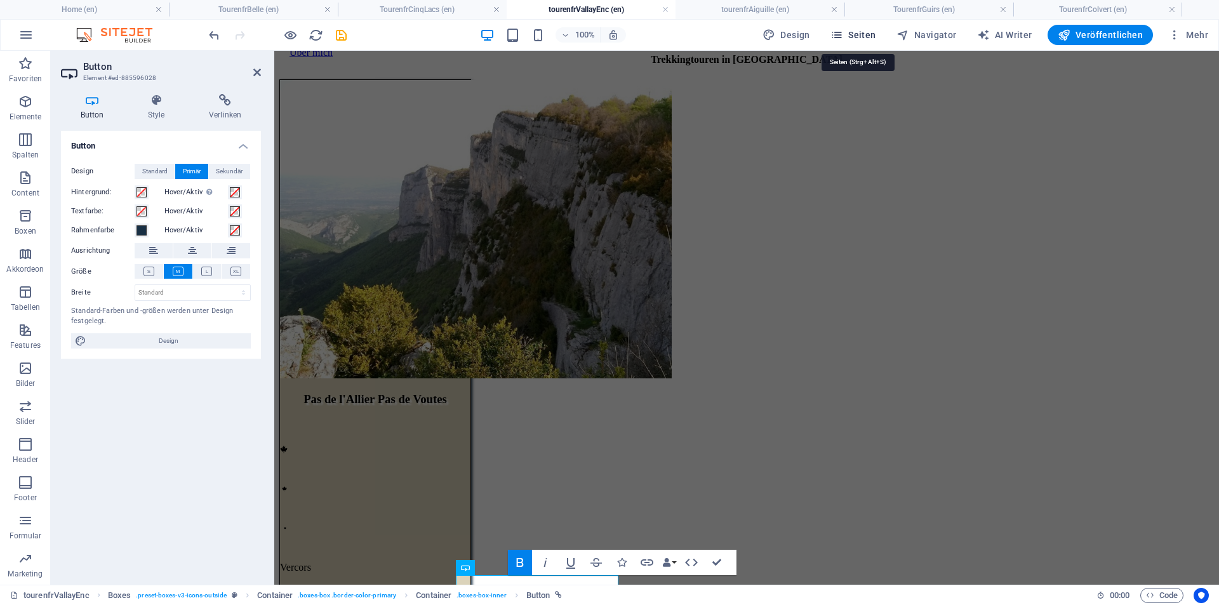
click at [868, 34] on span "Seiten" at bounding box center [854, 35] width 46 height 13
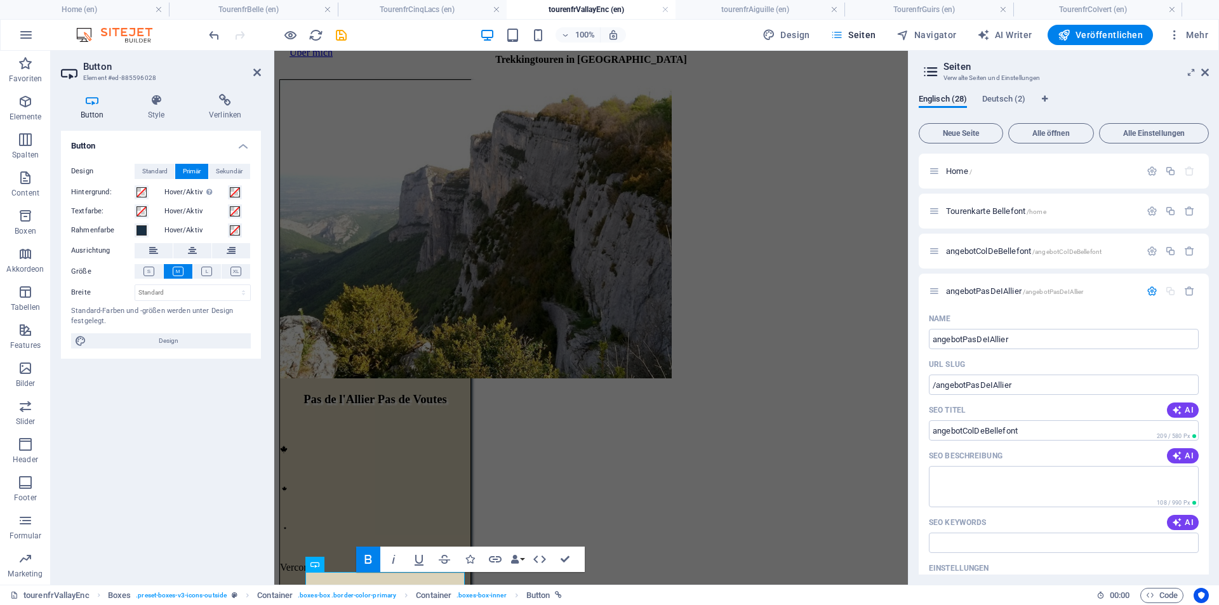
scroll to position [488, 0]
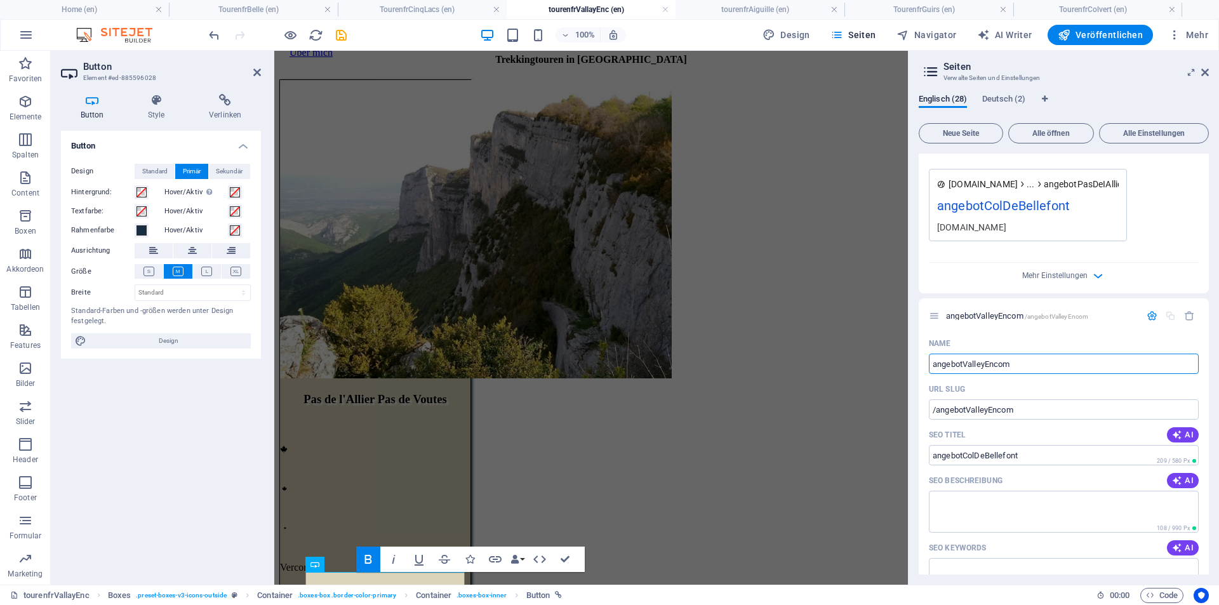
click at [989, 281] on div "Mehr Einstellungen" at bounding box center [1064, 273] width 270 height 20
click at [956, 102] on span "Englisch (28)" at bounding box center [943, 100] width 48 height 18
click at [1162, 245] on div "Name angebotPasDeIAllier ​ URL SLUG /angebotPasDeIAllier ​ SEO Titel AI angebot…" at bounding box center [1064, 56] width 290 height 473
click at [1063, 134] on span "Alle öffnen" at bounding box center [1051, 134] width 74 height 8
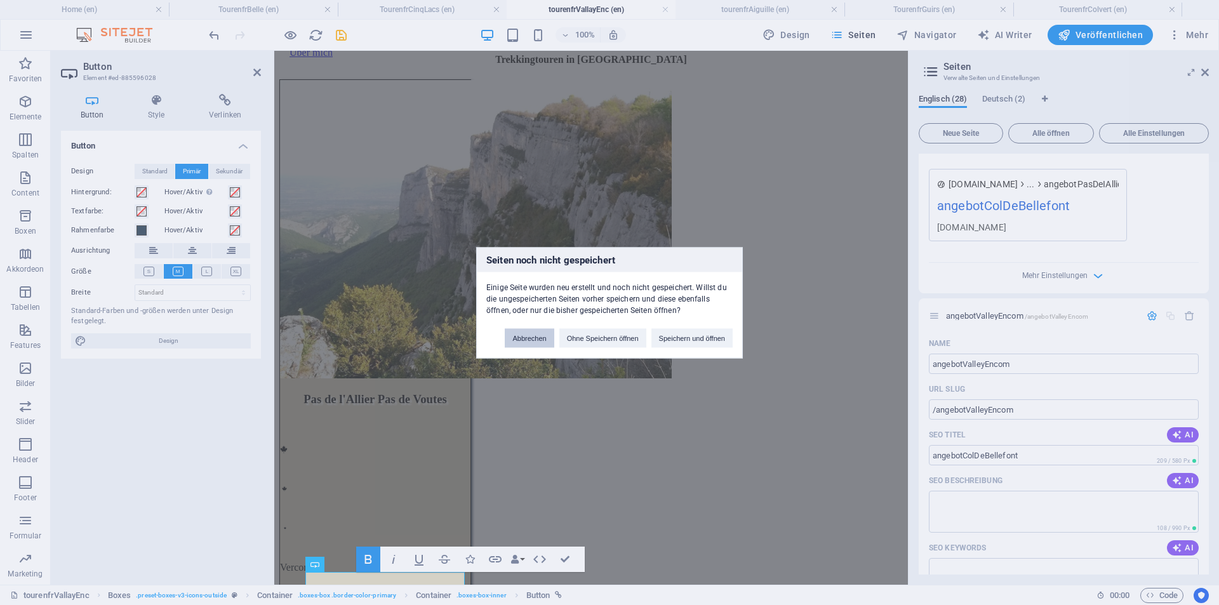
click at [536, 341] on button "Abbrechen" at bounding box center [529, 337] width 49 height 19
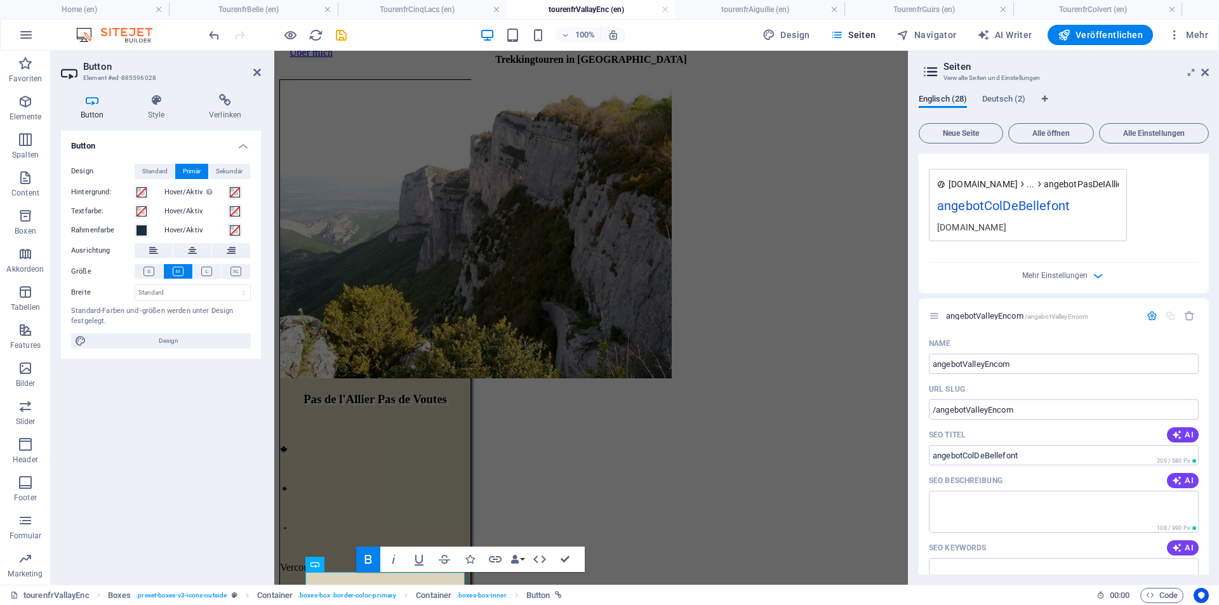
click at [942, 100] on span "Englisch (28)" at bounding box center [943, 100] width 48 height 18
click at [942, 99] on span "Englisch (28)" at bounding box center [943, 100] width 48 height 18
click at [1207, 74] on icon at bounding box center [1206, 72] width 8 height 10
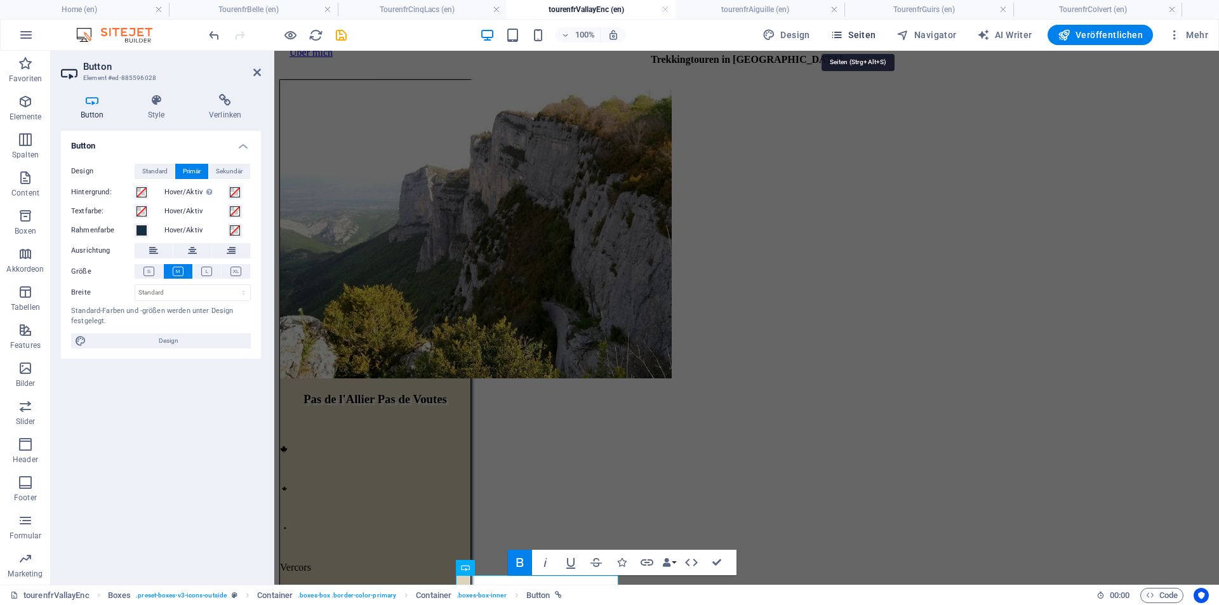
click at [851, 31] on span "Seiten" at bounding box center [854, 35] width 46 height 13
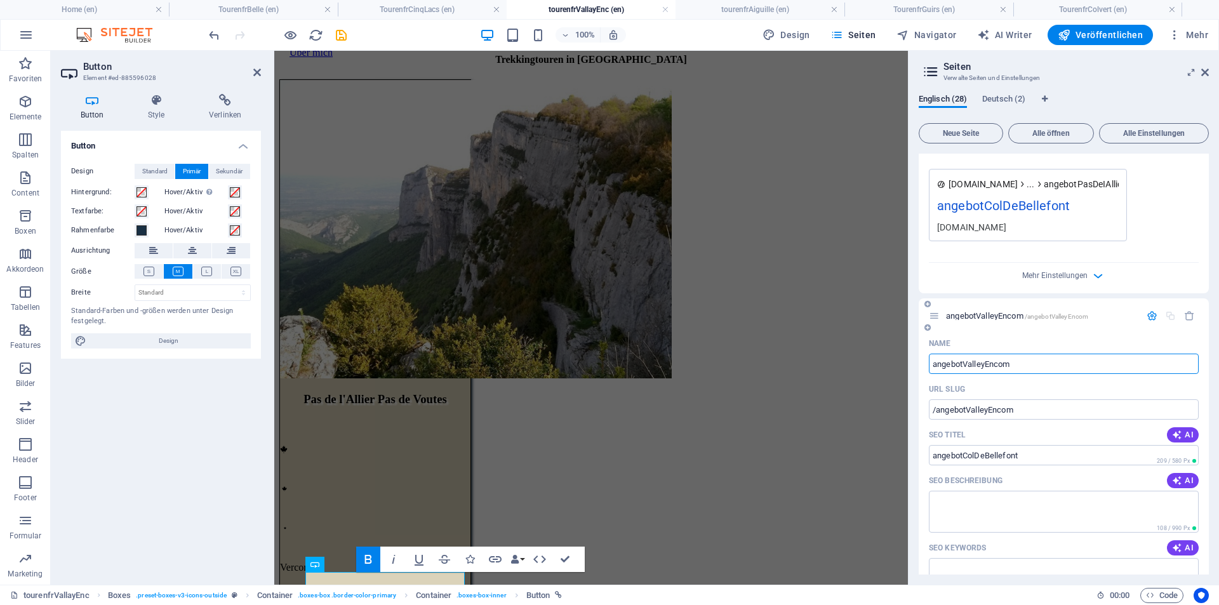
click at [1003, 316] on span "angebotValleyEncom /angebotValleyEncom" at bounding box center [1017, 316] width 142 height 10
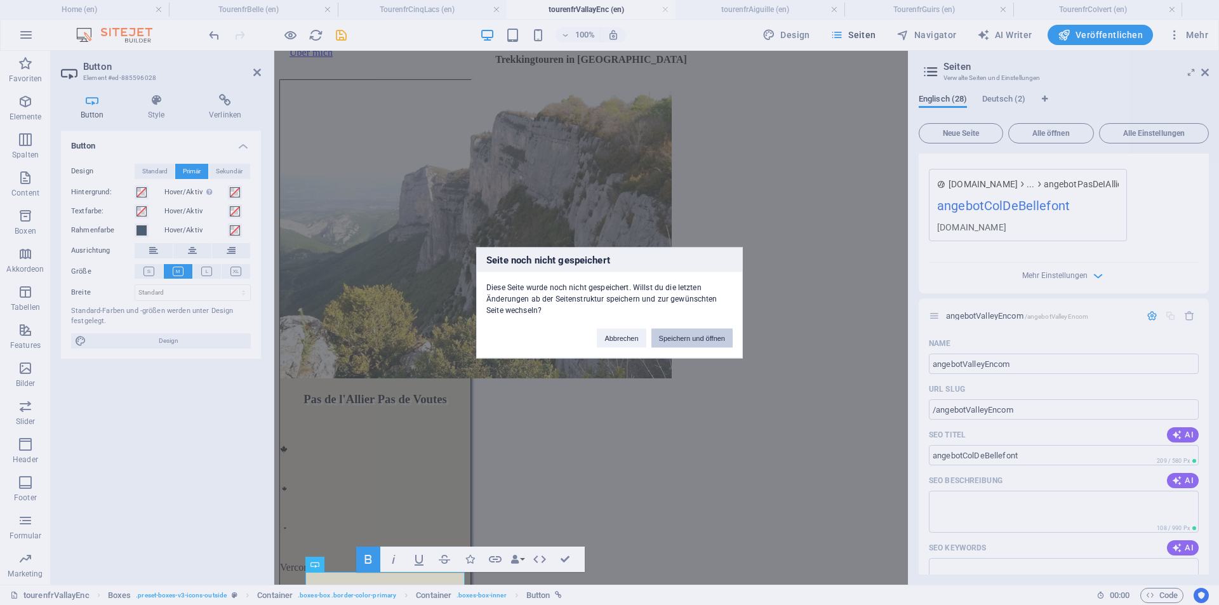
click at [706, 339] on button "Speichern und öffnen" at bounding box center [692, 337] width 81 height 19
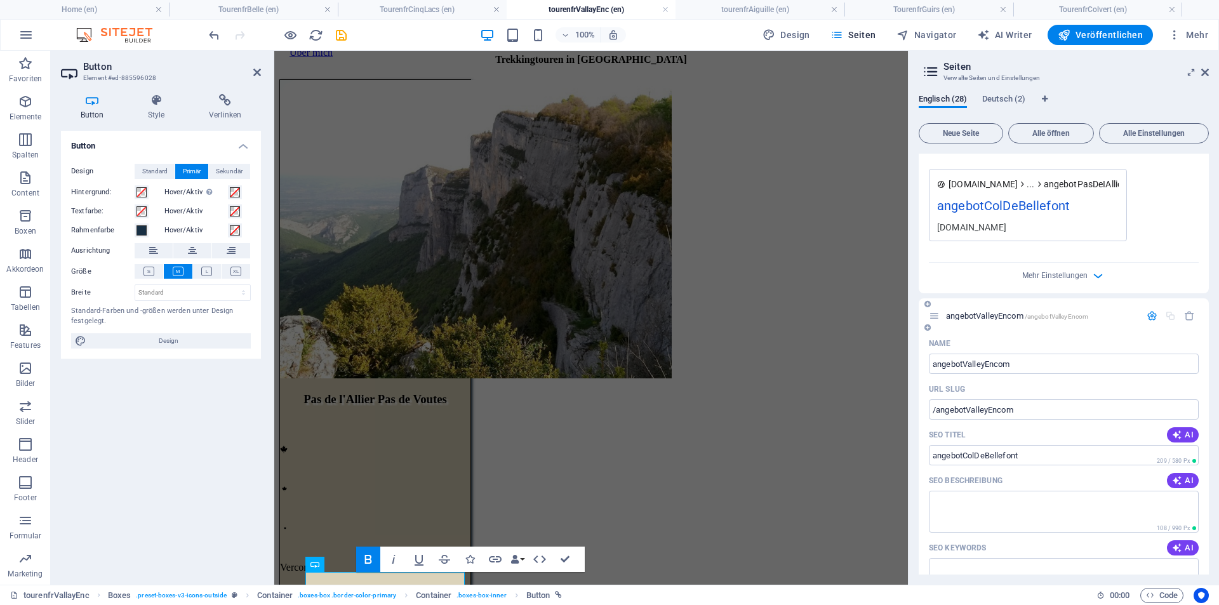
click at [984, 318] on span "angebotValleyEncom /angebotValleyEncom" at bounding box center [1017, 316] width 142 height 10
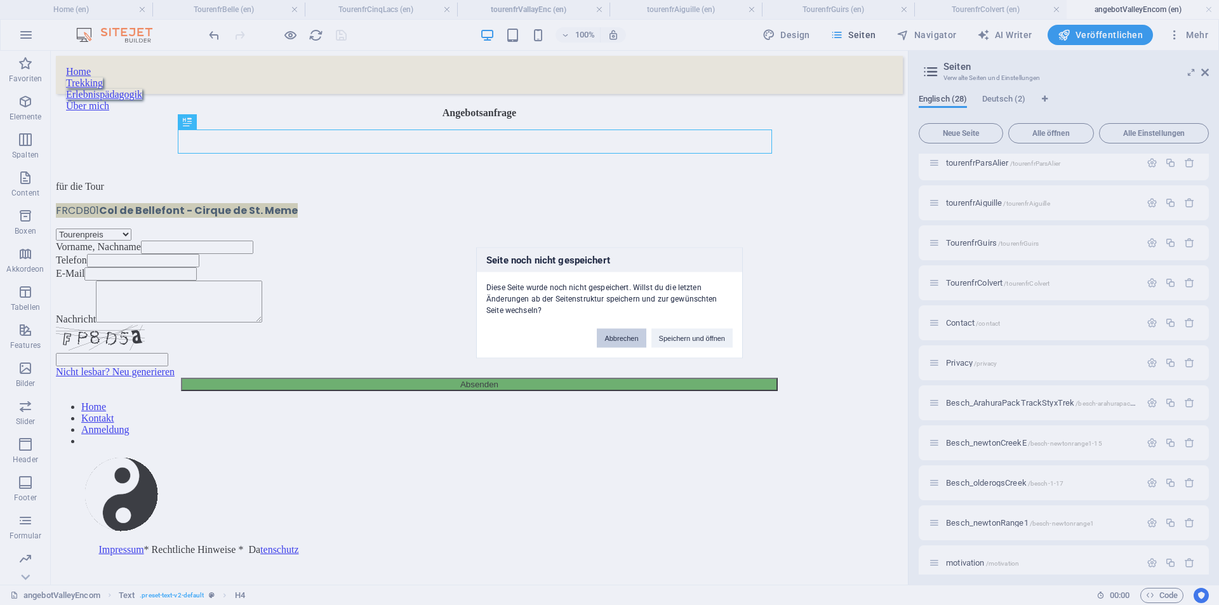
scroll to position [0, 0]
click at [690, 337] on button "Speichern und öffnen" at bounding box center [692, 337] width 81 height 19
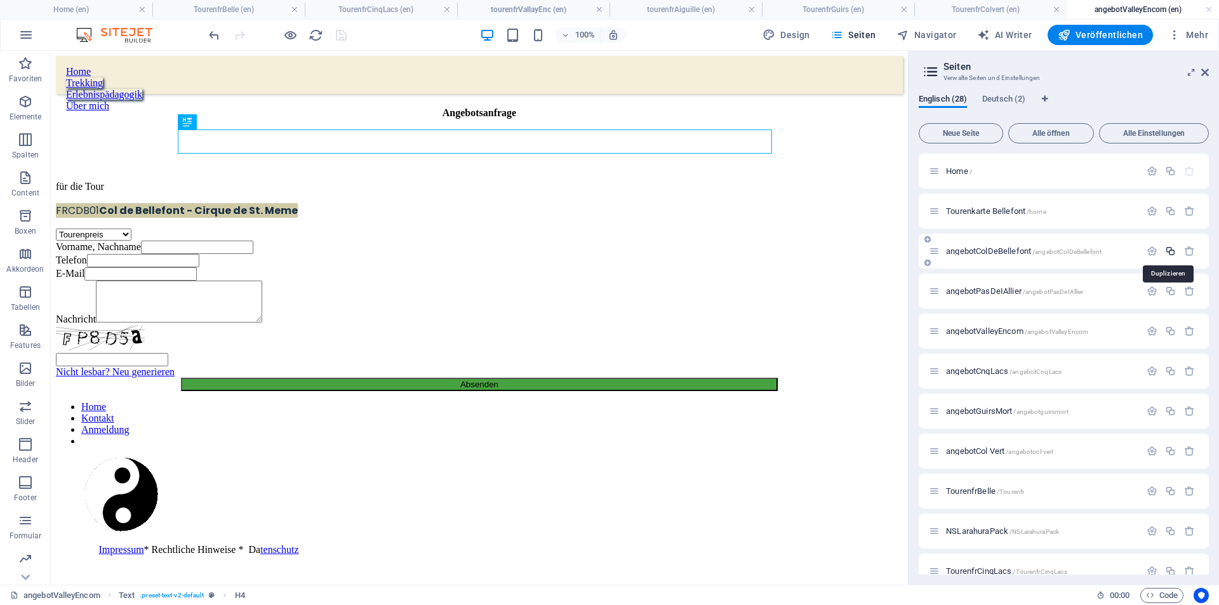
click at [1169, 248] on icon "button" at bounding box center [1170, 251] width 11 height 11
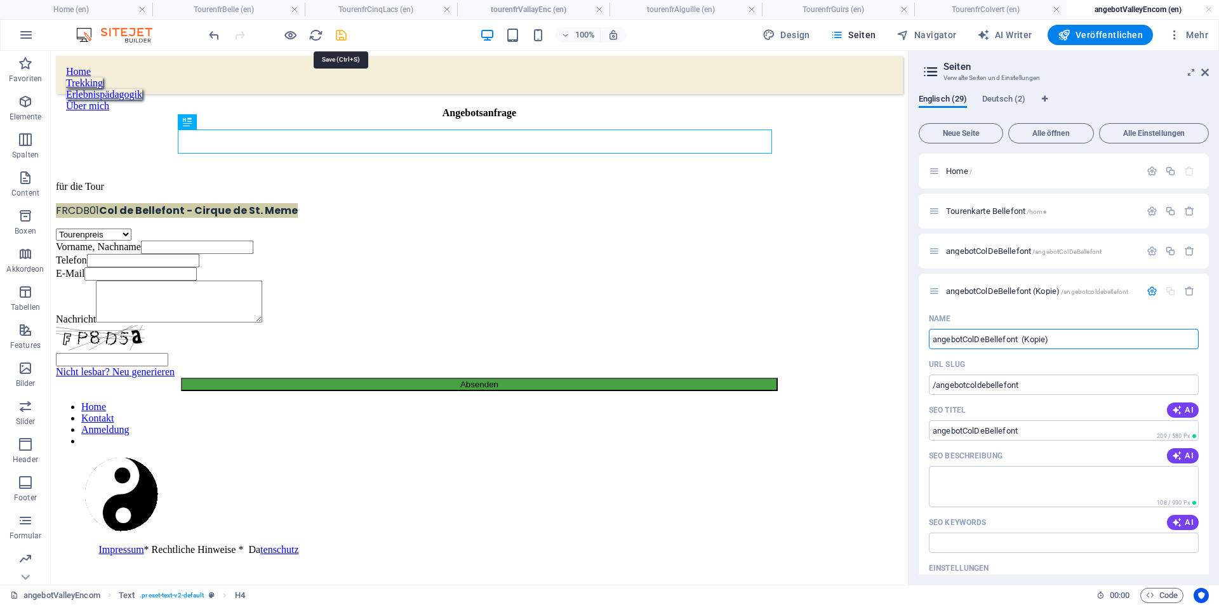
click at [343, 38] on icon "save" at bounding box center [341, 35] width 15 height 15
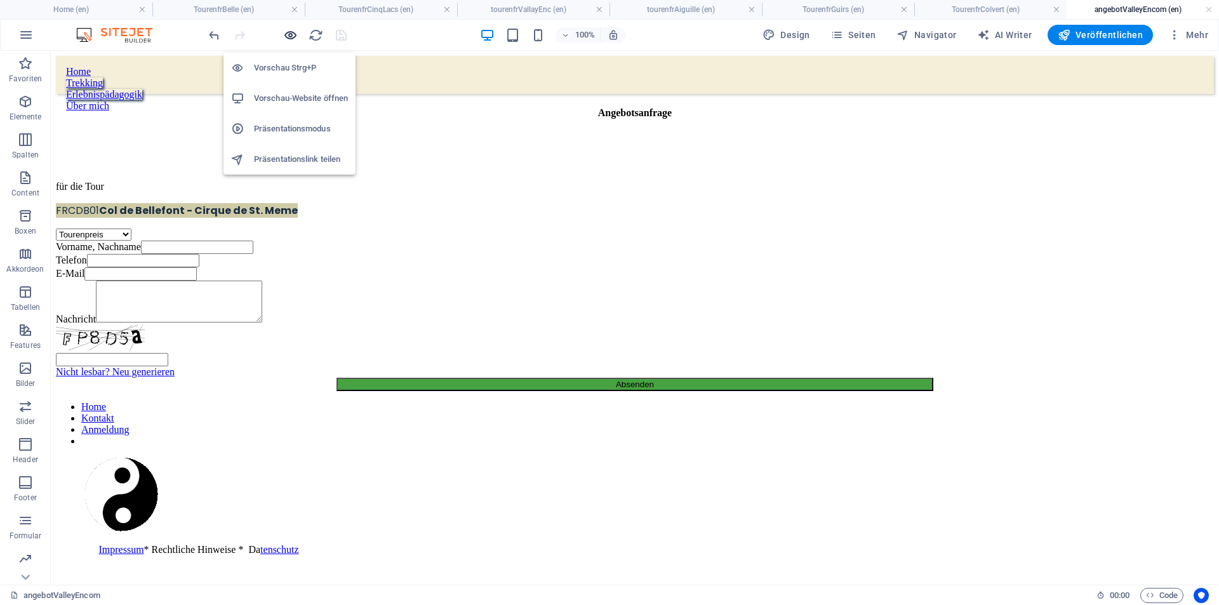
click at [292, 34] on icon "button" at bounding box center [290, 35] width 15 height 15
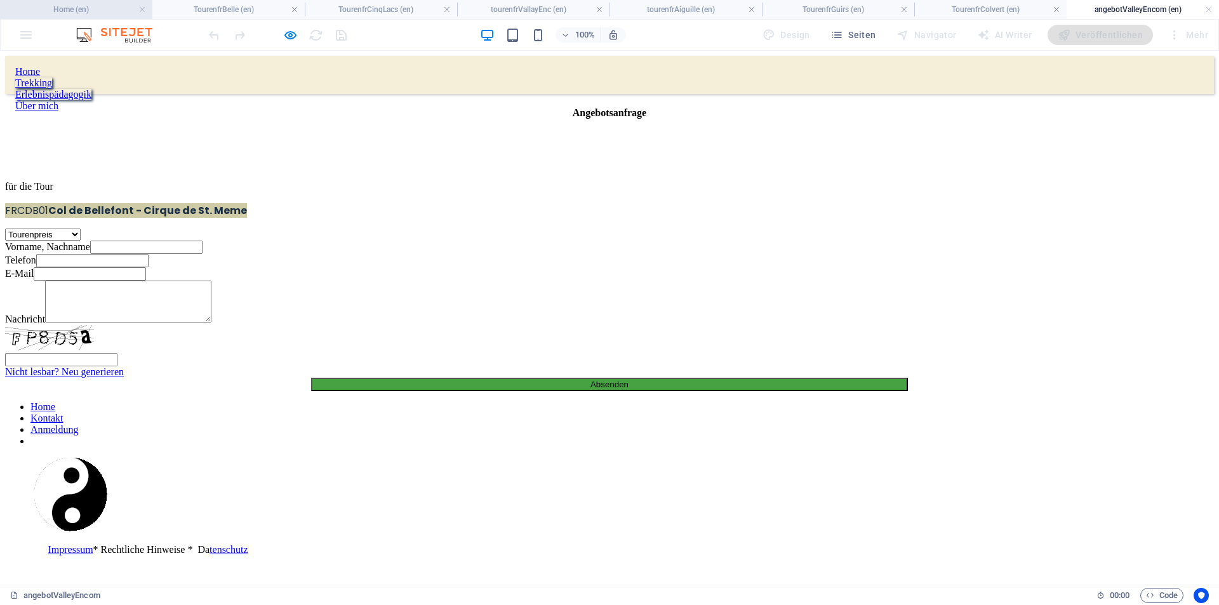
click at [84, 10] on h4 "Home (en)" at bounding box center [76, 10] width 152 height 14
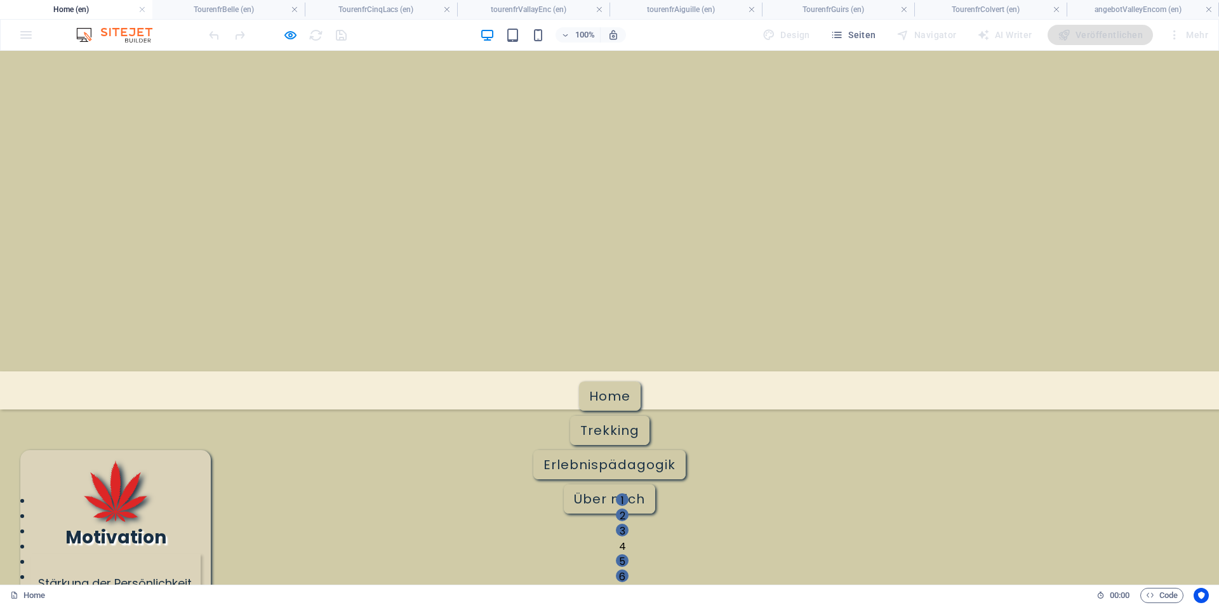
scroll to position [1040, 0]
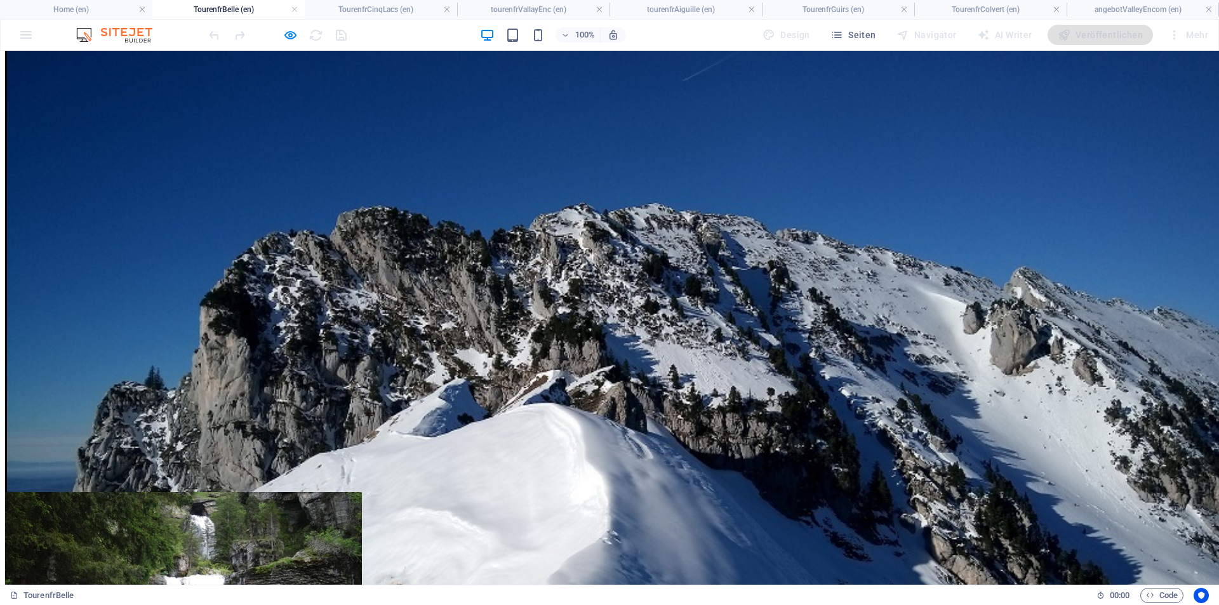
scroll to position [247, 0]
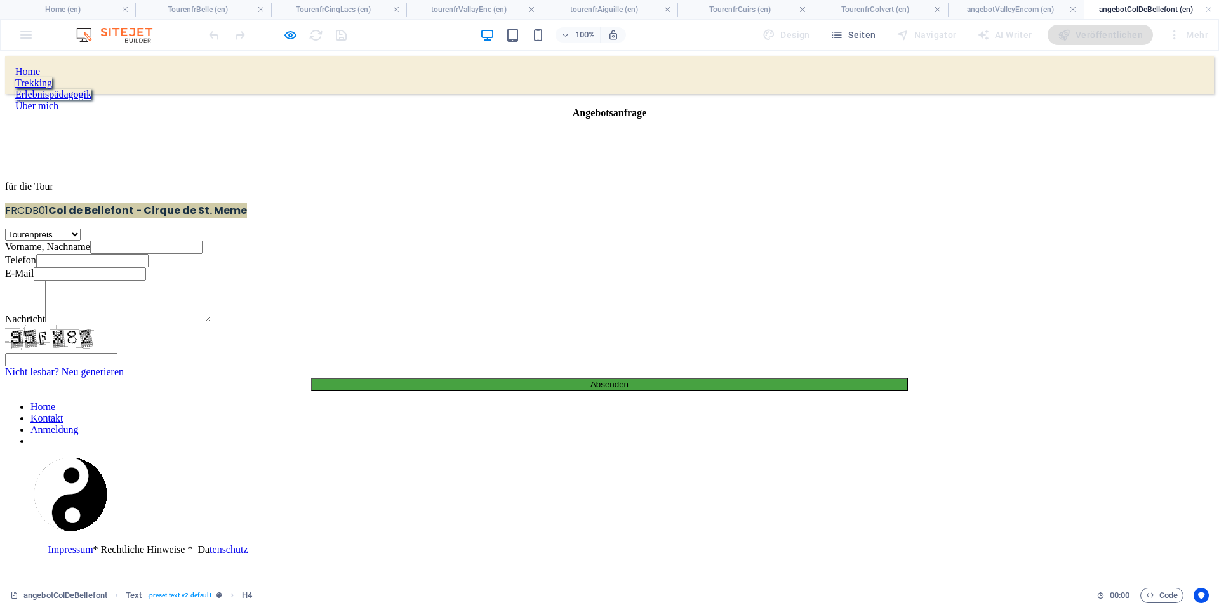
scroll to position [0, 0]
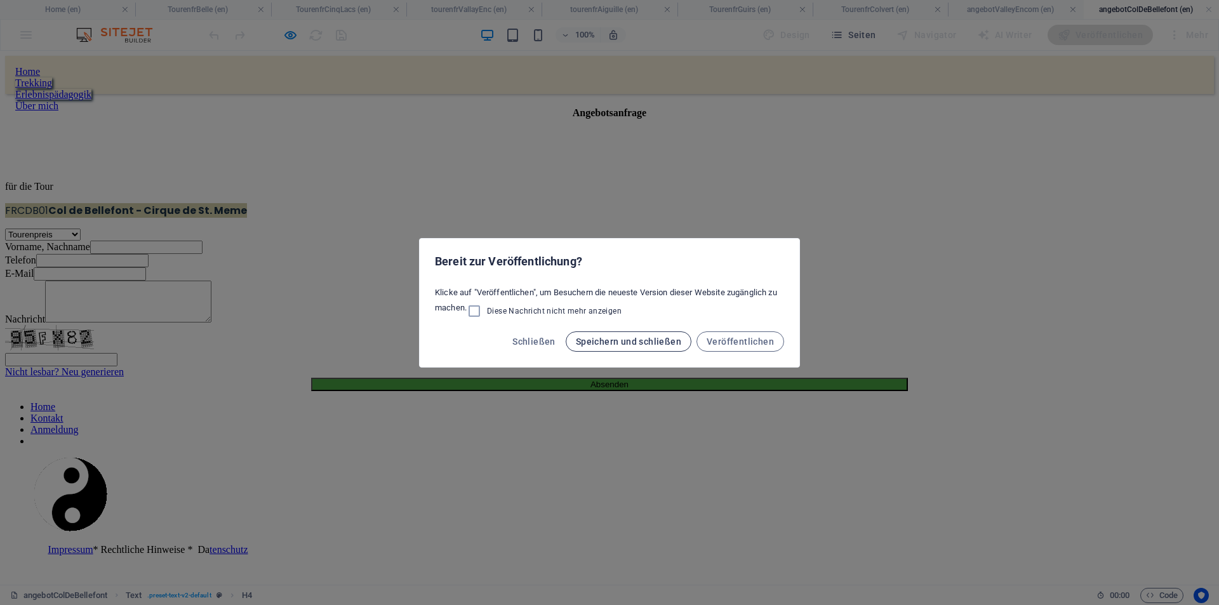
click at [663, 342] on span "Speichern und schließen" at bounding box center [628, 342] width 105 height 10
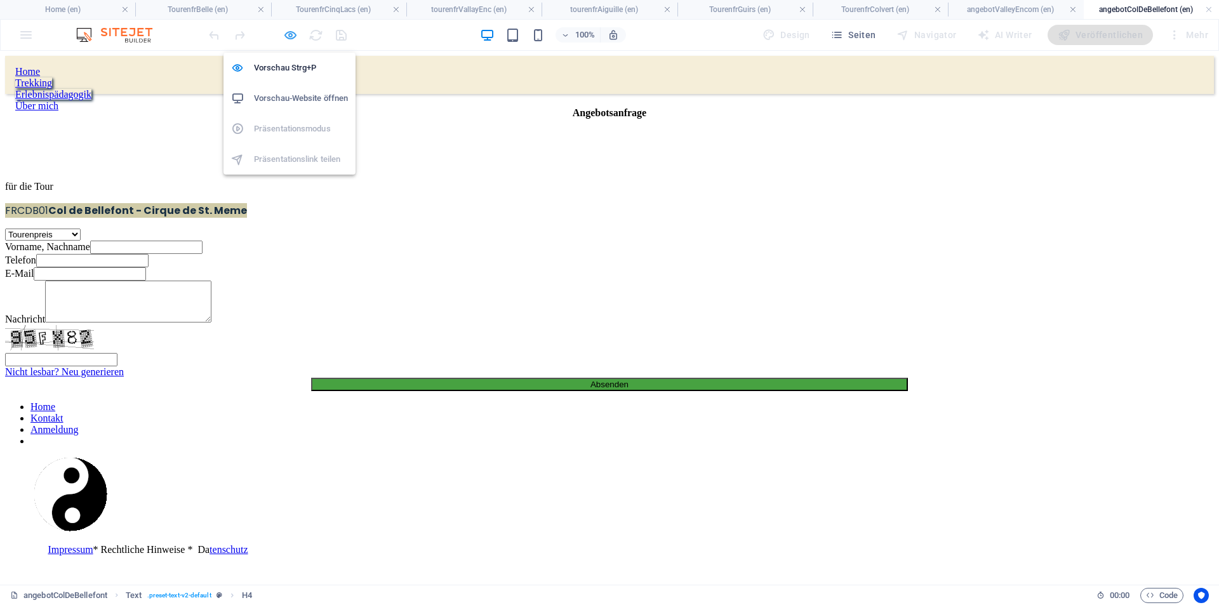
click at [290, 33] on icon "button" at bounding box center [290, 35] width 15 height 15
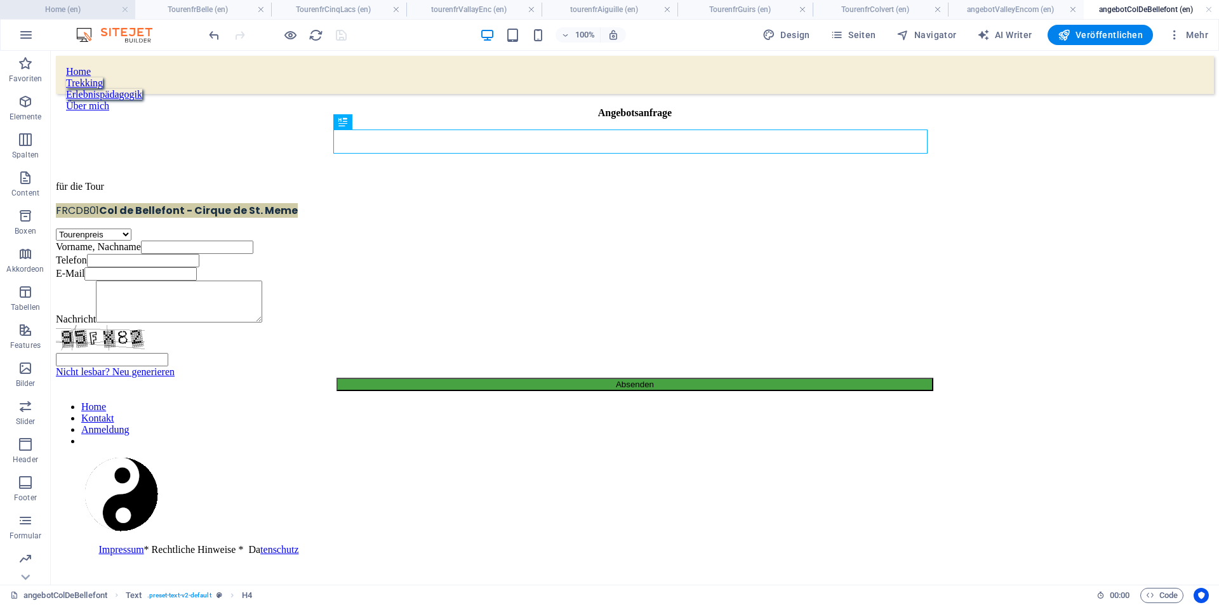
click at [102, 10] on h4 "Home (en)" at bounding box center [67, 10] width 135 height 14
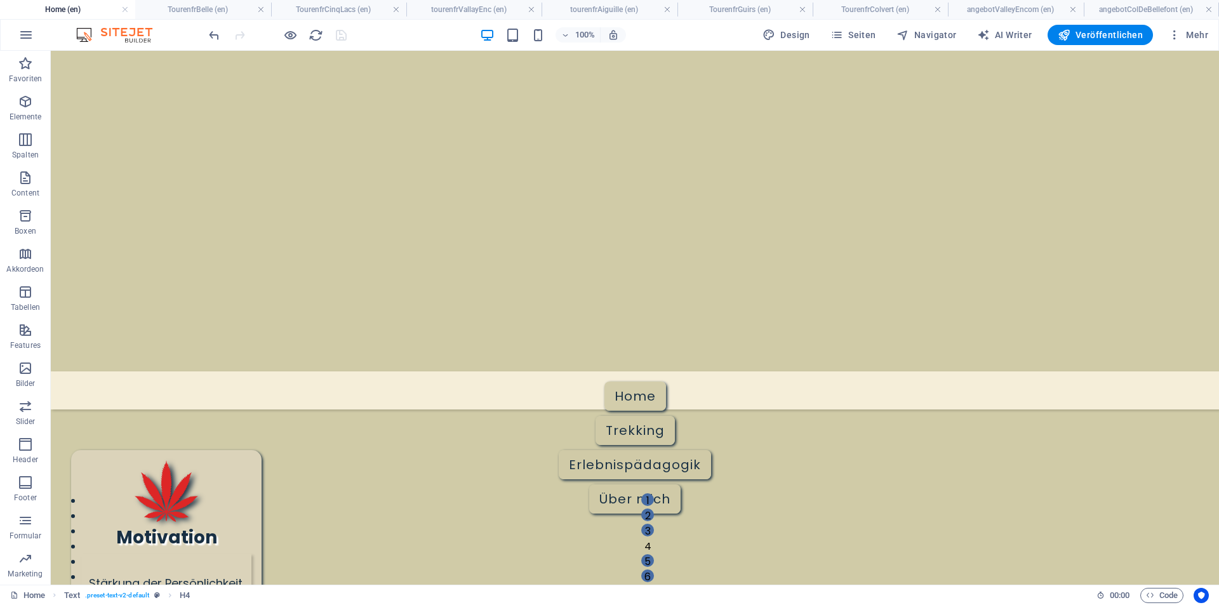
scroll to position [1040, 0]
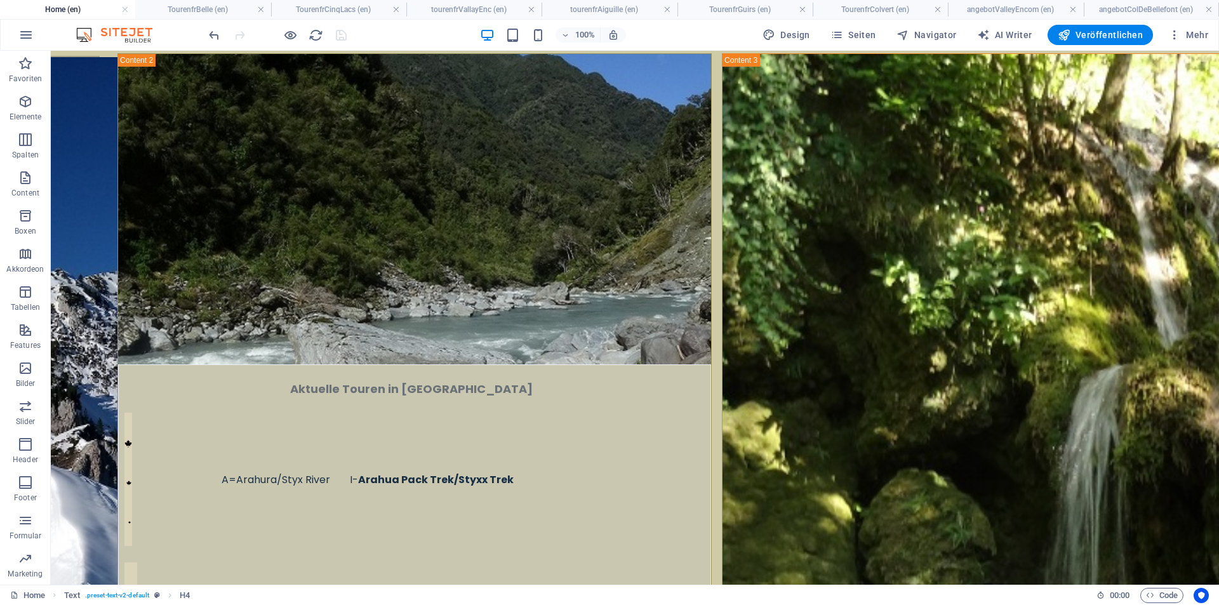
click at [95, 8] on h4 "Home (en)" at bounding box center [67, 10] width 135 height 14
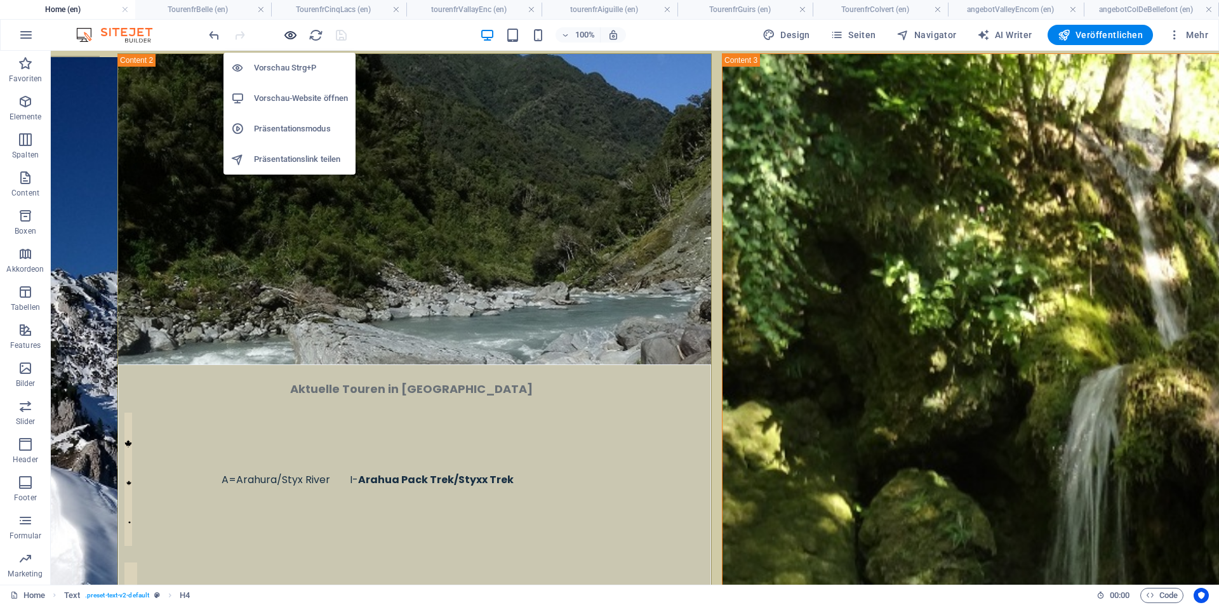
click at [180, 74] on icon "button" at bounding box center [122, 88] width 115 height 29
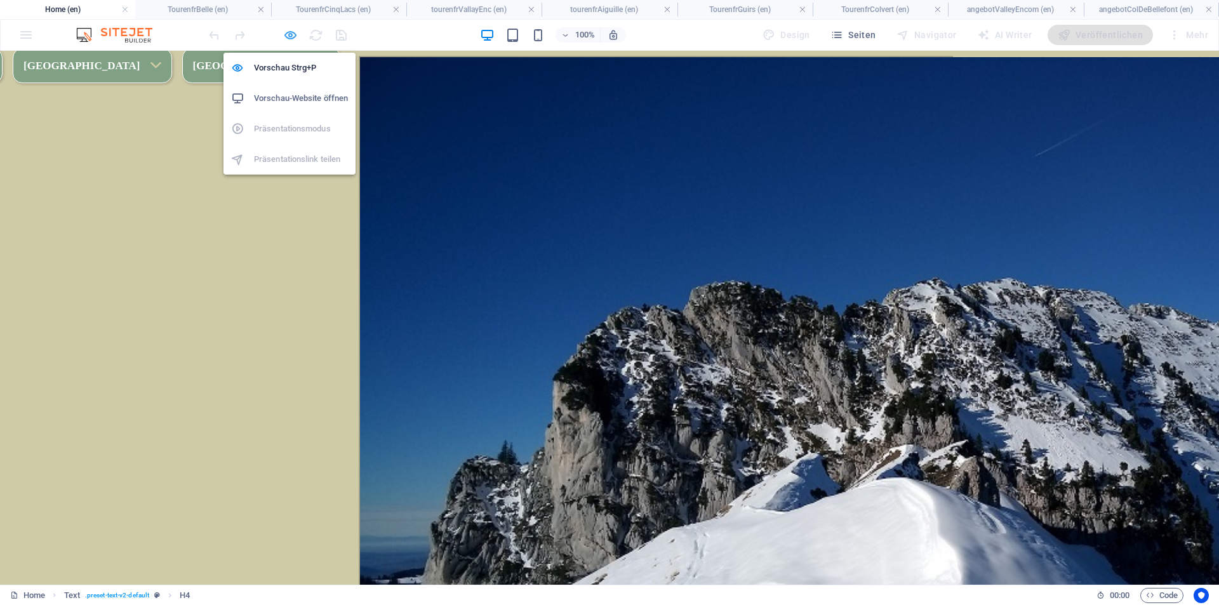
scroll to position [1038, 0]
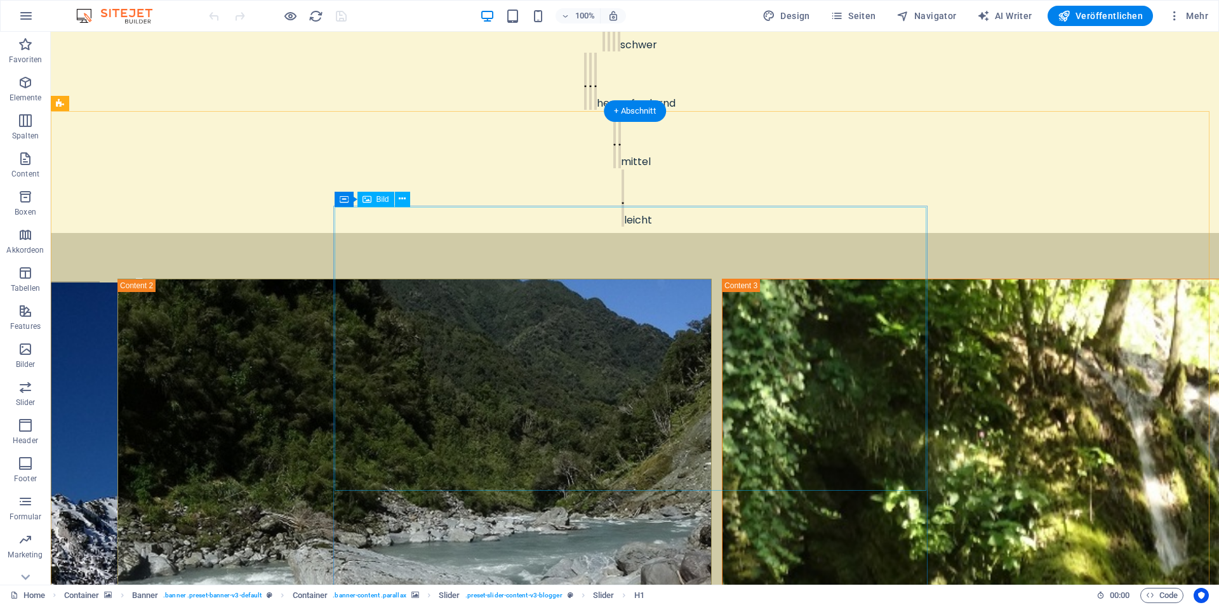
scroll to position [889, 0]
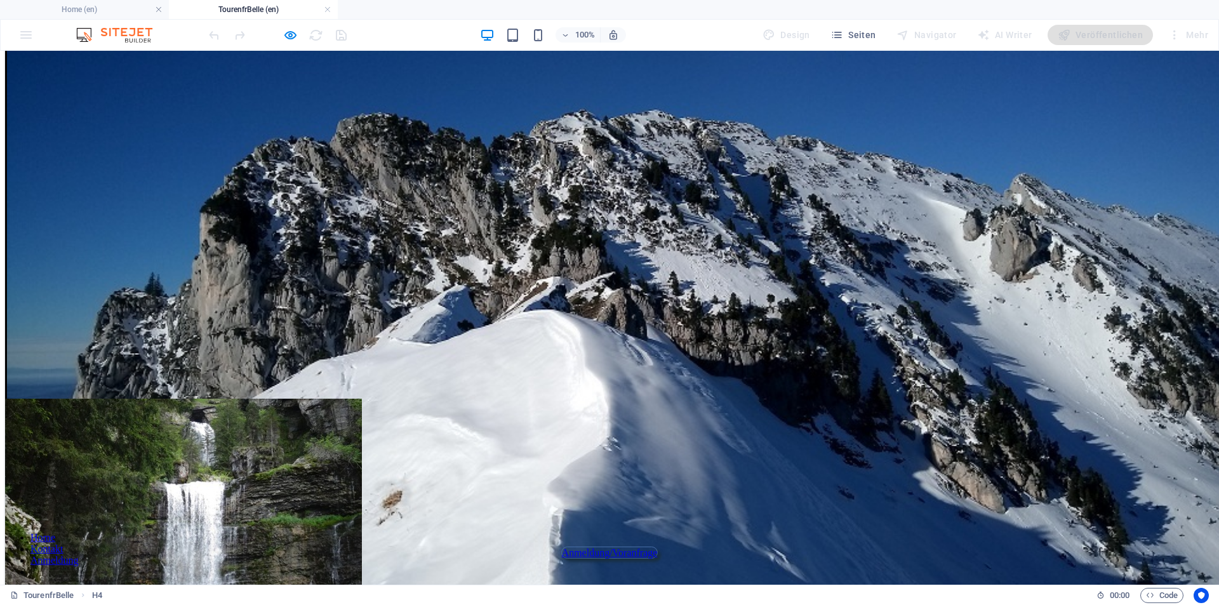
scroll to position [247, 0]
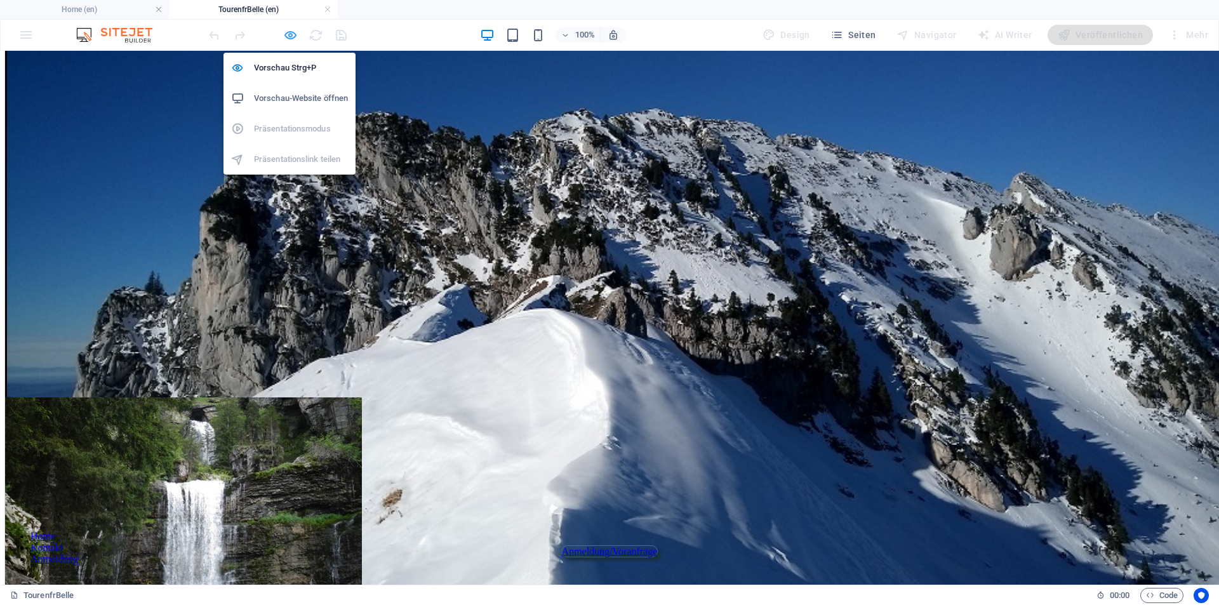
click at [0, 0] on icon "button" at bounding box center [0, 0] width 0 height 0
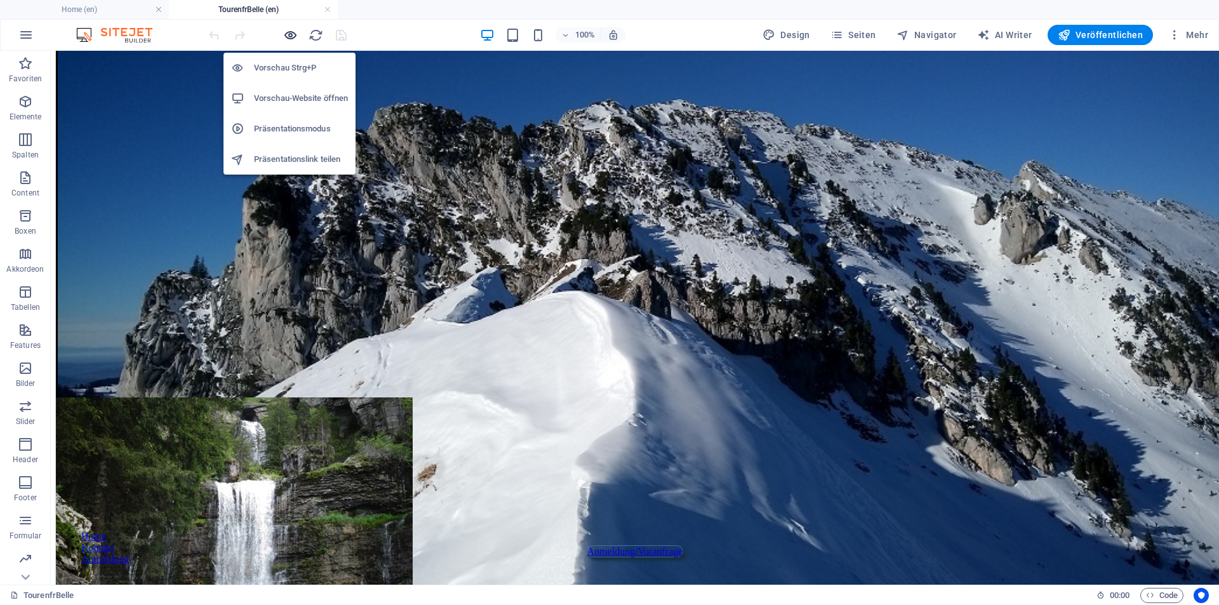
click at [0, 0] on icon "button" at bounding box center [0, 0] width 0 height 0
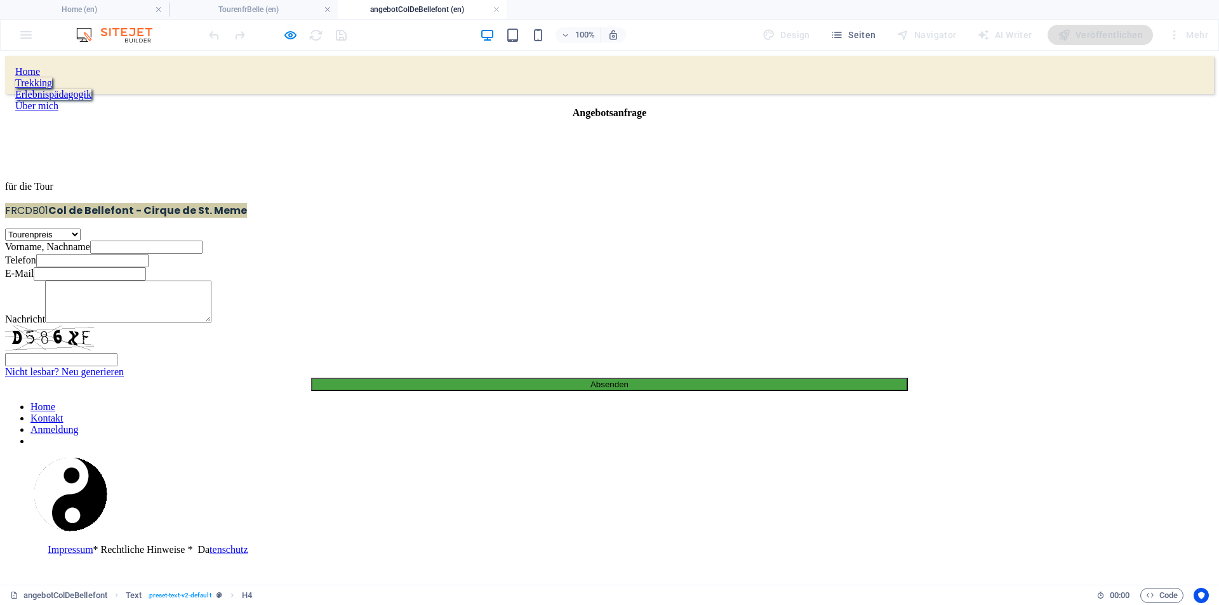
scroll to position [0, 0]
click at [419, 75] on div "Home" at bounding box center [609, 71] width 1189 height 11
click at [419, 74] on div "Home" at bounding box center [609, 71] width 1189 height 11
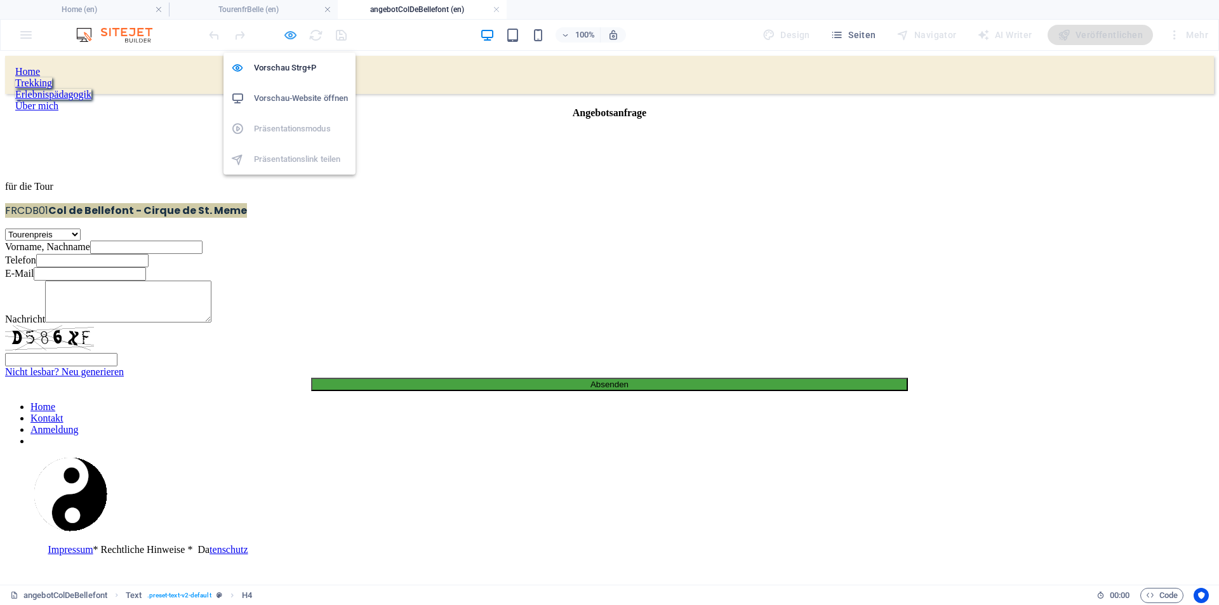
click at [290, 32] on icon "button" at bounding box center [290, 35] width 15 height 15
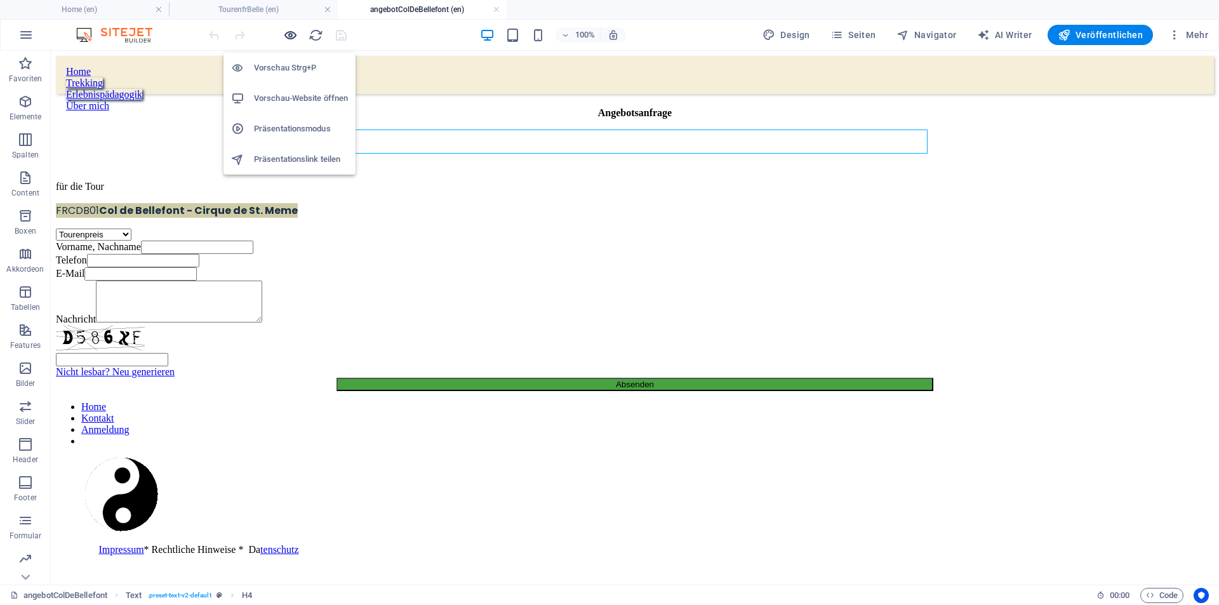
click at [290, 32] on icon "button" at bounding box center [290, 35] width 15 height 15
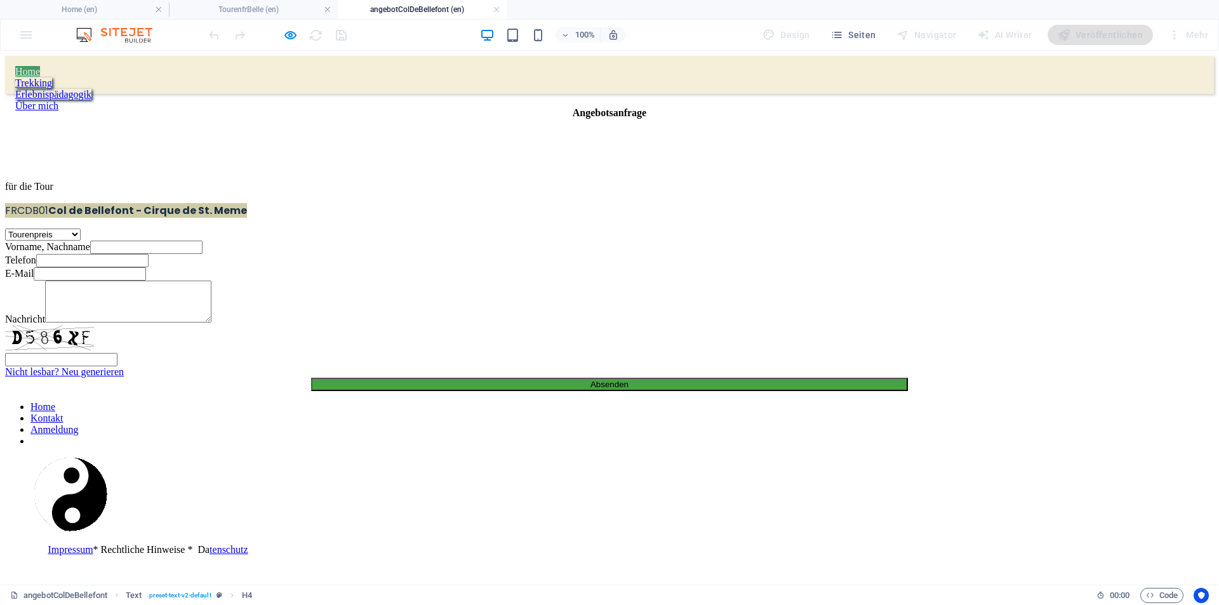
click at [40, 74] on link "Home" at bounding box center [27, 71] width 25 height 11
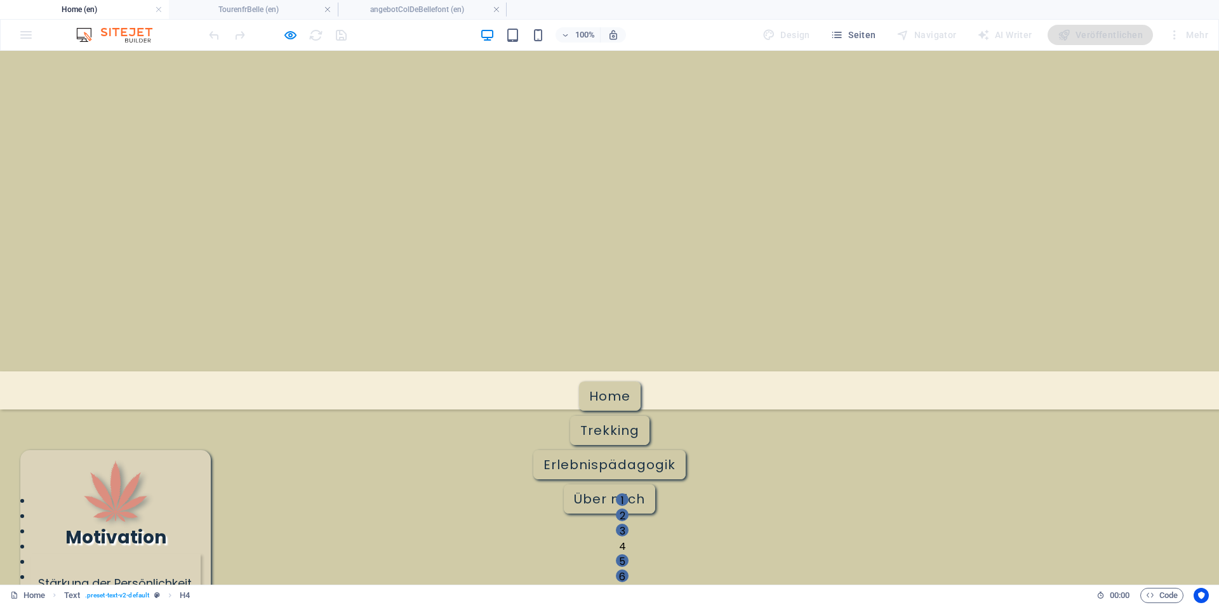
scroll to position [907, 0]
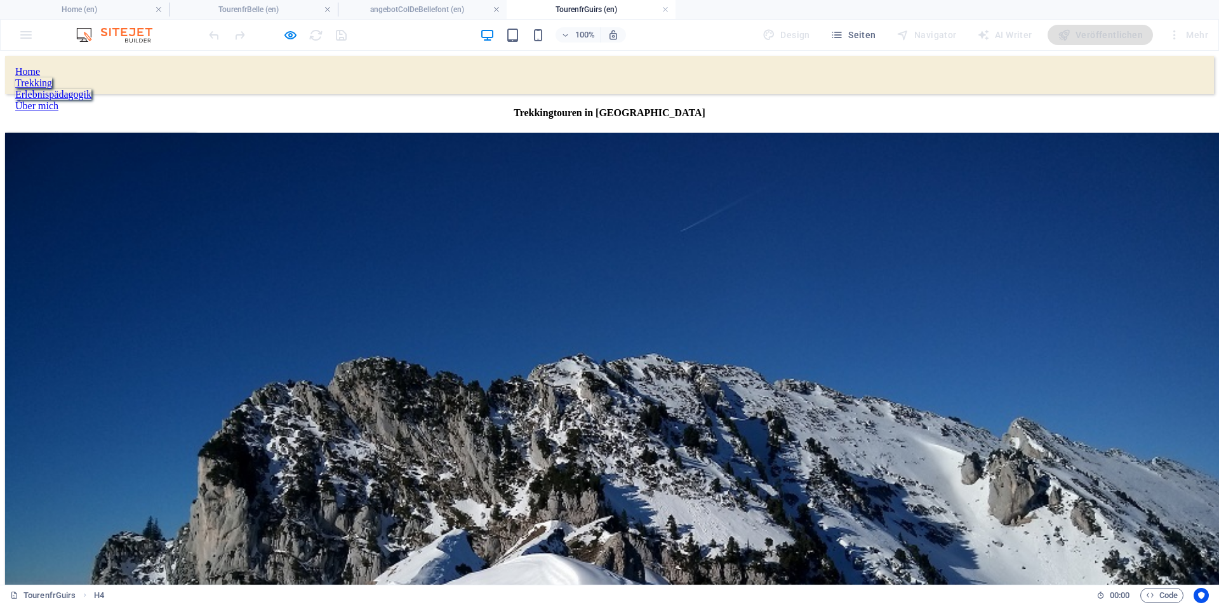
scroll to position [0, 0]
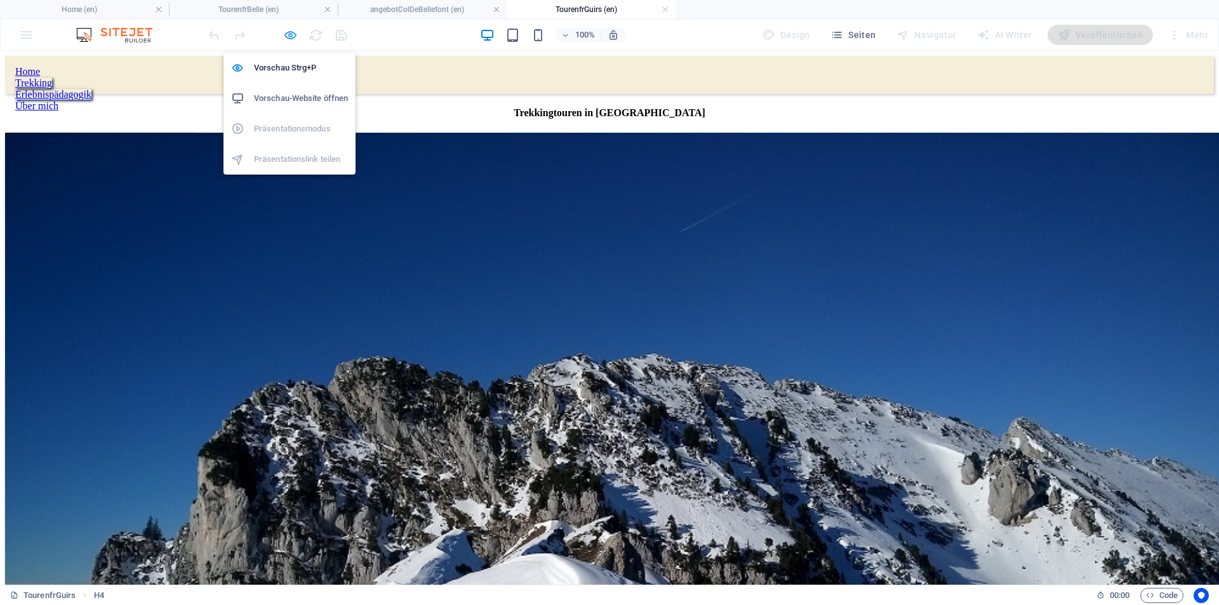
click at [286, 35] on icon "button" at bounding box center [290, 35] width 15 height 15
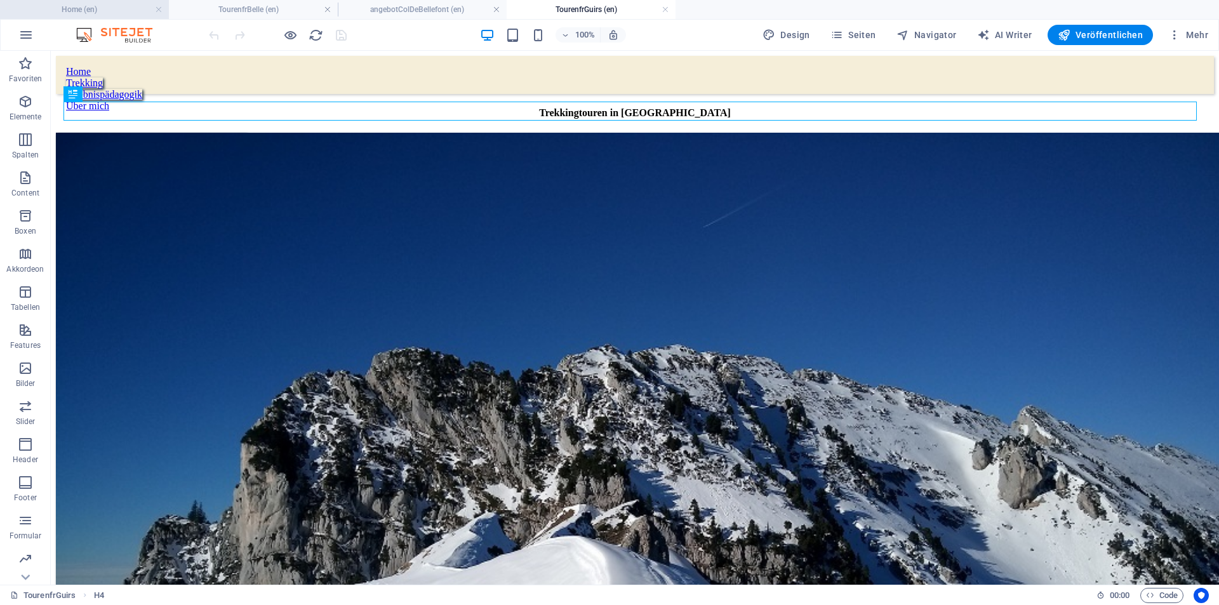
click at [99, 10] on h4 "Home (en)" at bounding box center [84, 10] width 169 height 14
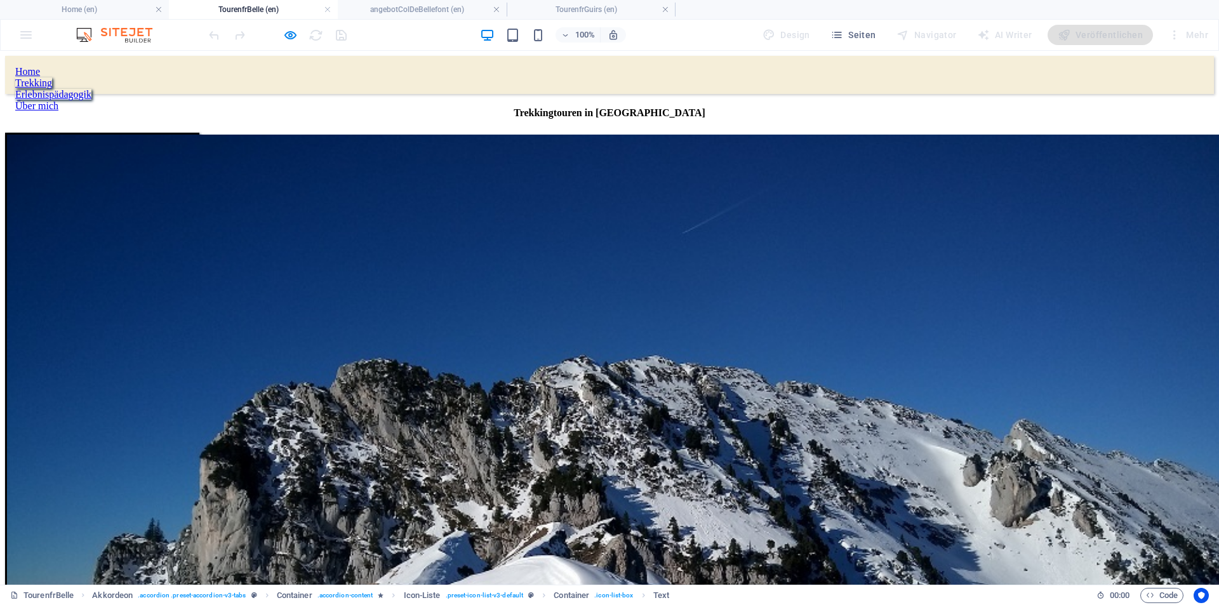
scroll to position [0, 0]
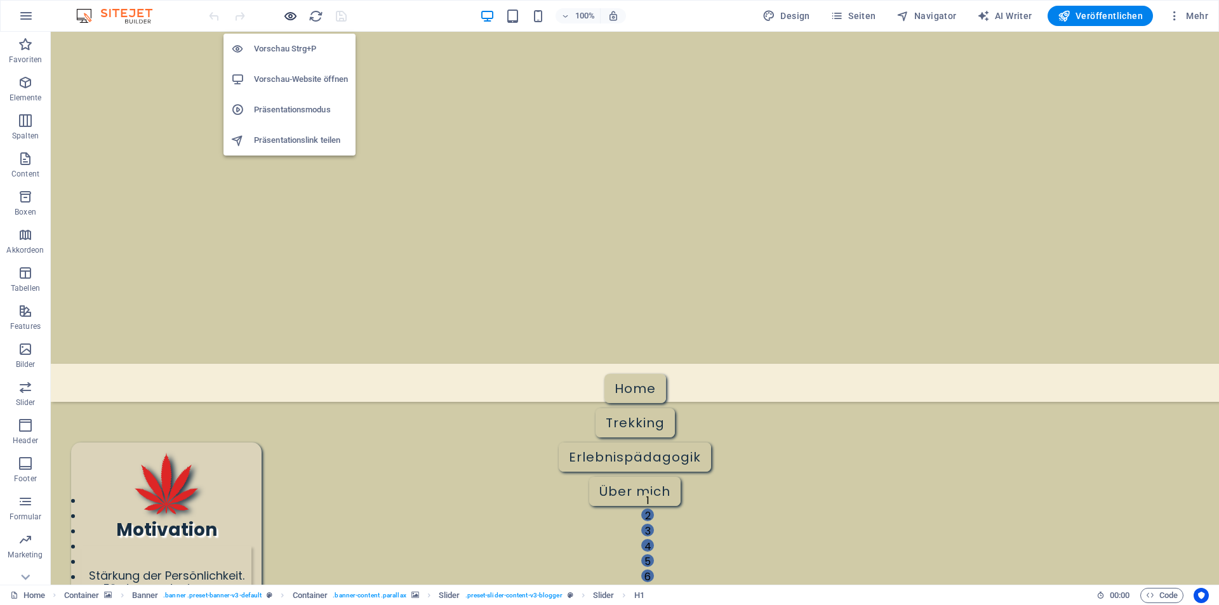
click at [539, 445] on icon "button" at bounding box center [584, 459] width 91 height 29
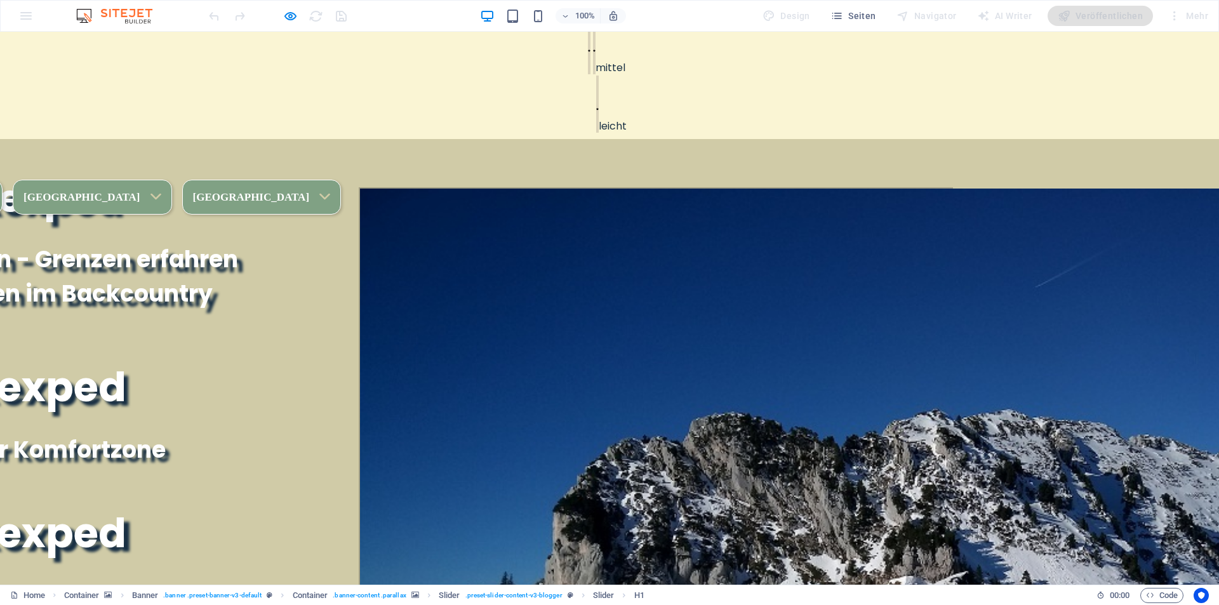
scroll to position [1052, 0]
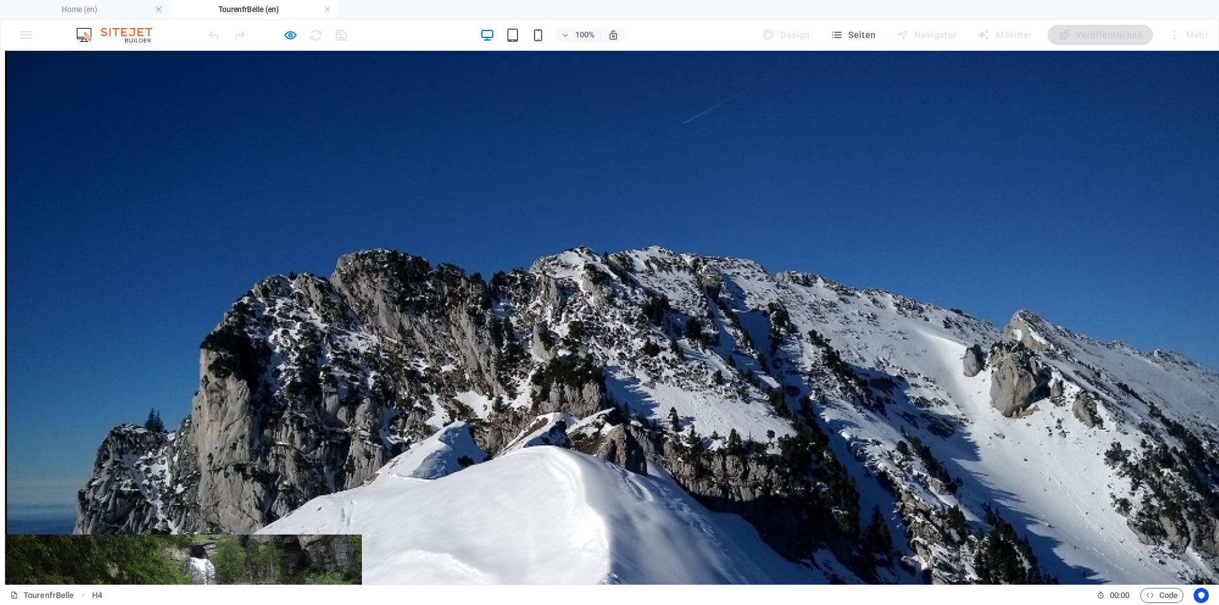
scroll to position [247, 0]
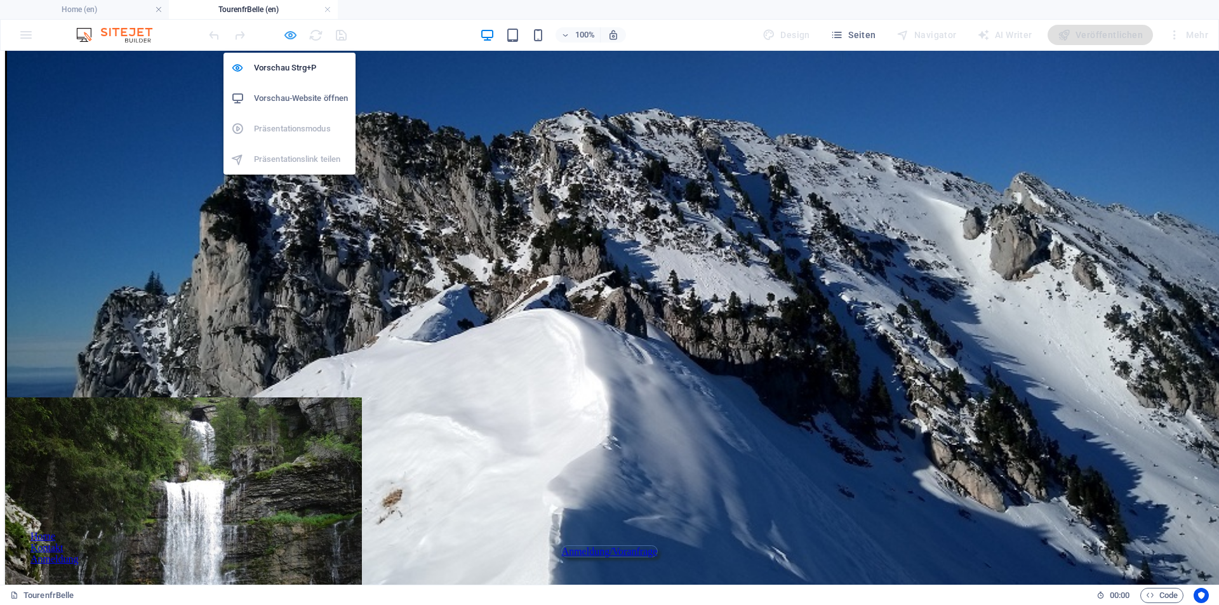
click at [0, 0] on icon "button" at bounding box center [0, 0] width 0 height 0
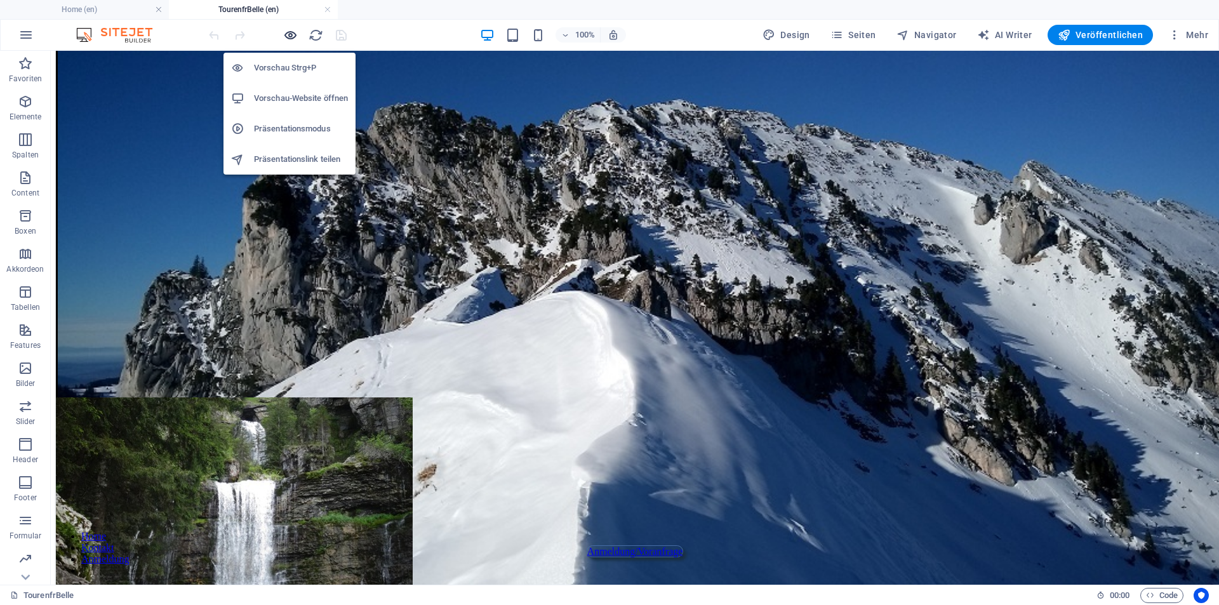
click at [0, 0] on icon "button" at bounding box center [0, 0] width 0 height 0
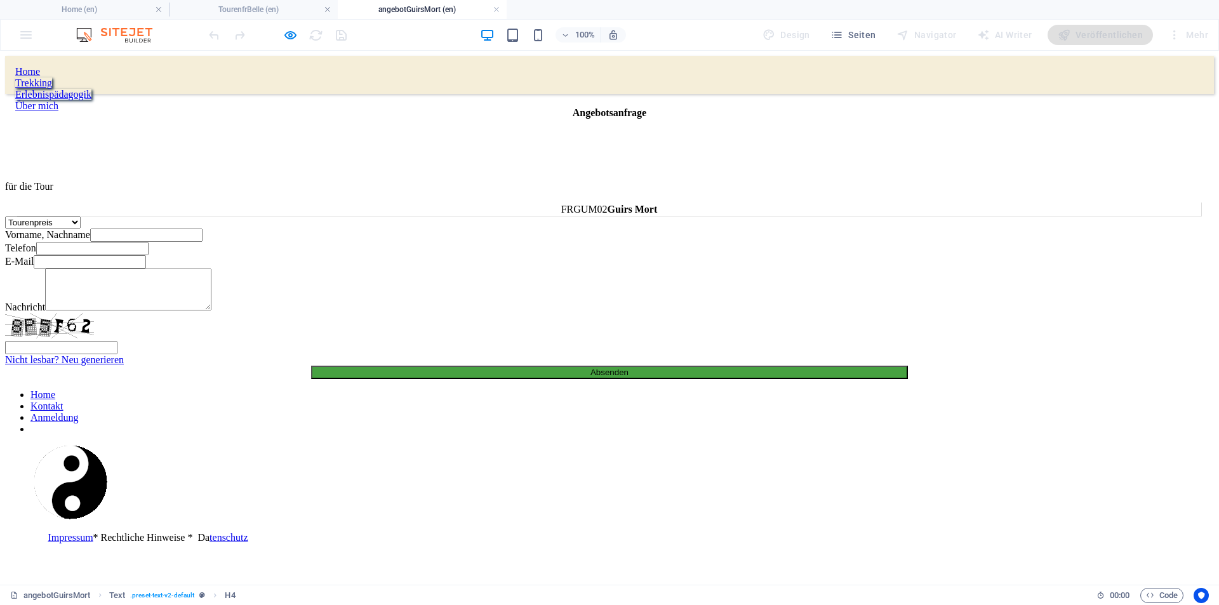
scroll to position [0, 0]
click at [436, 74] on div "Home" at bounding box center [609, 71] width 1189 height 11
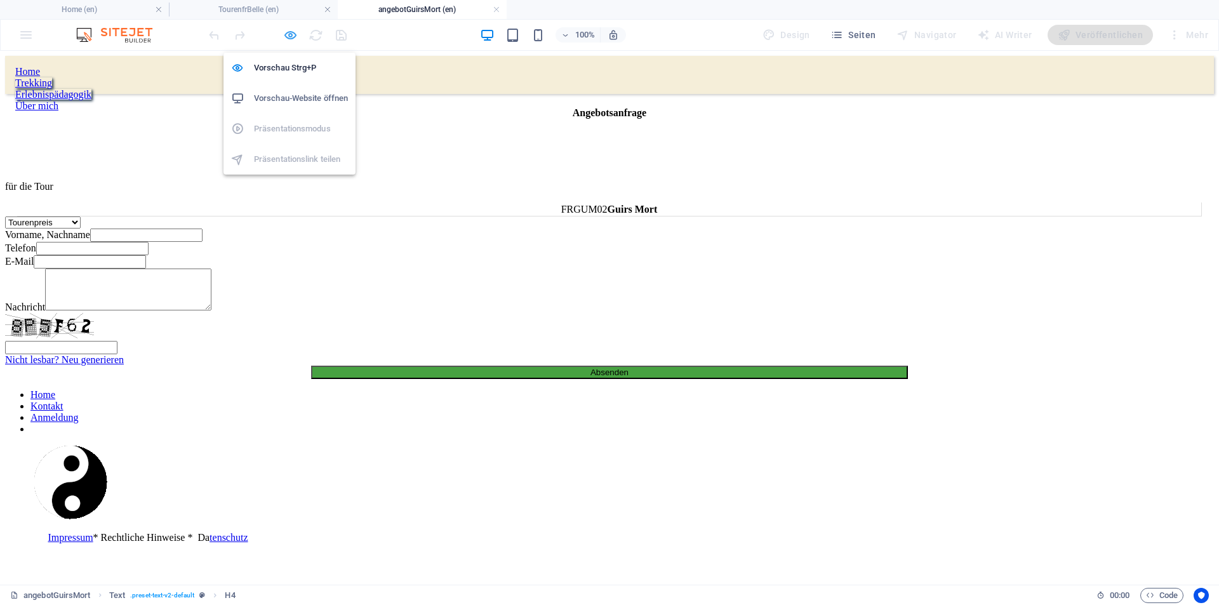
click at [291, 30] on icon "button" at bounding box center [290, 35] width 15 height 15
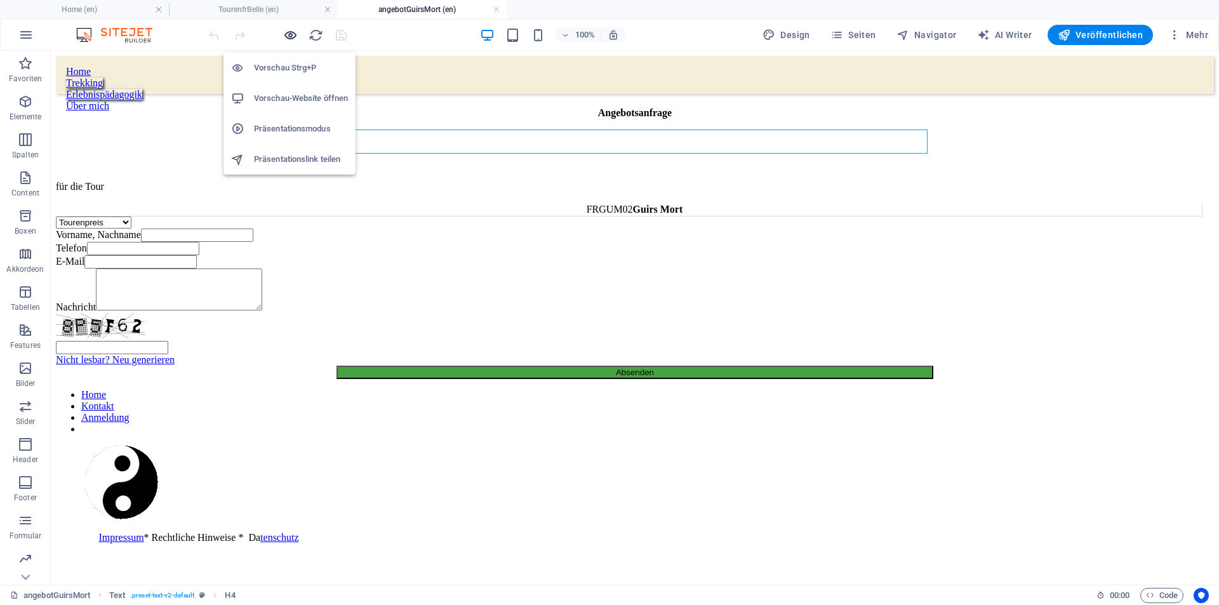
click at [292, 31] on icon "button" at bounding box center [290, 35] width 15 height 15
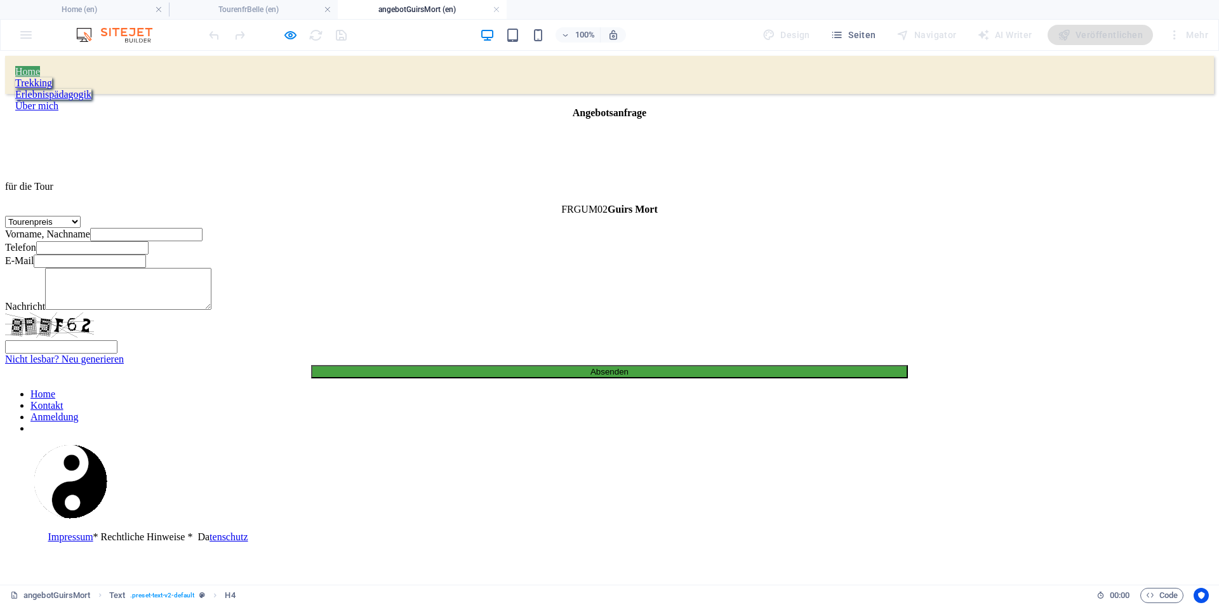
click at [40, 70] on link "Home" at bounding box center [27, 71] width 25 height 11
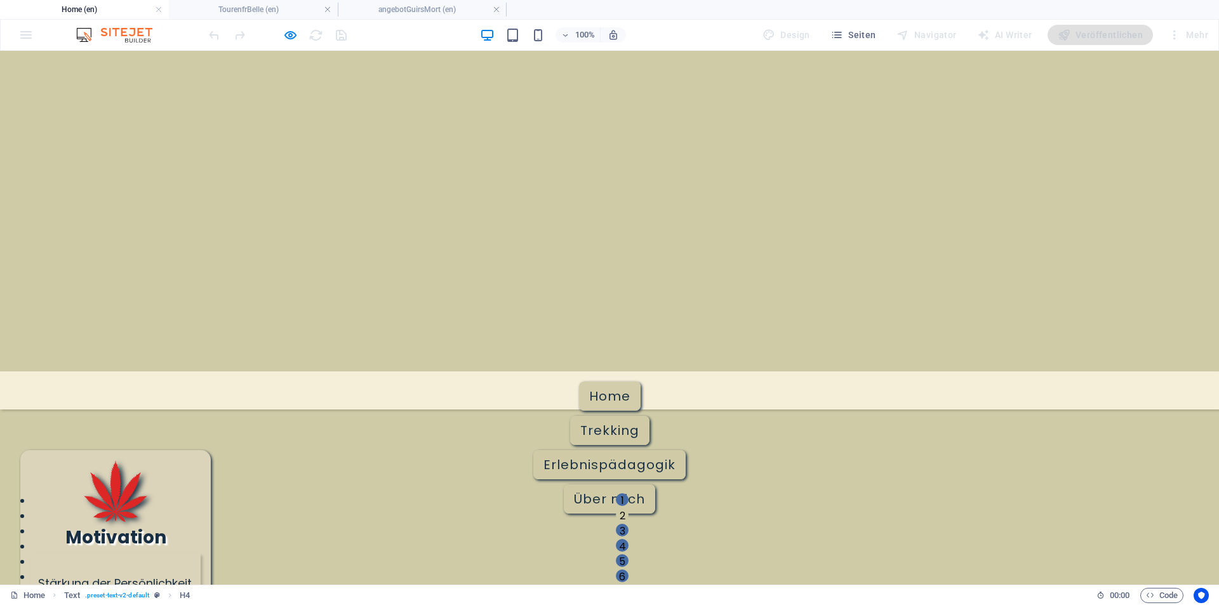
scroll to position [196, 0]
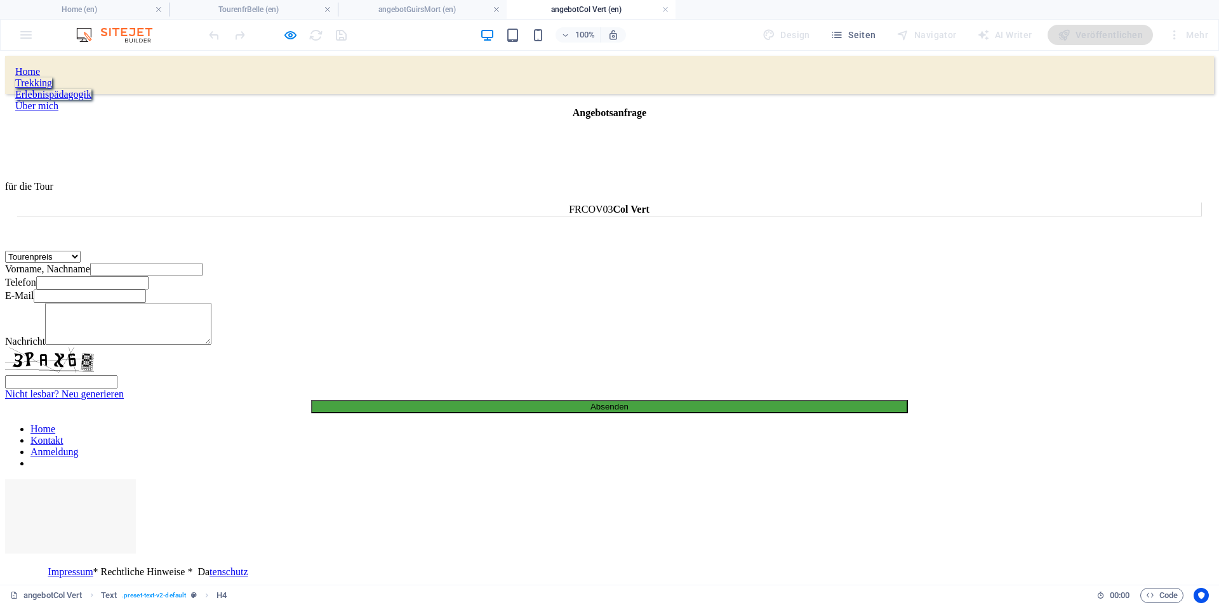
scroll to position [0, 0]
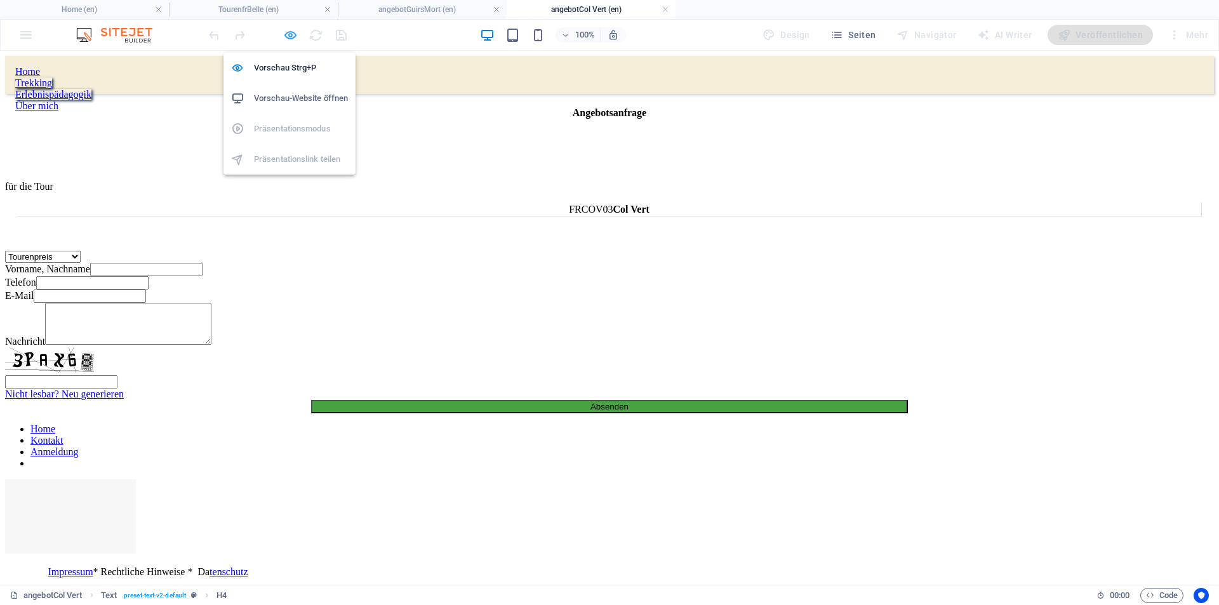
click at [288, 35] on icon "button" at bounding box center [290, 35] width 15 height 15
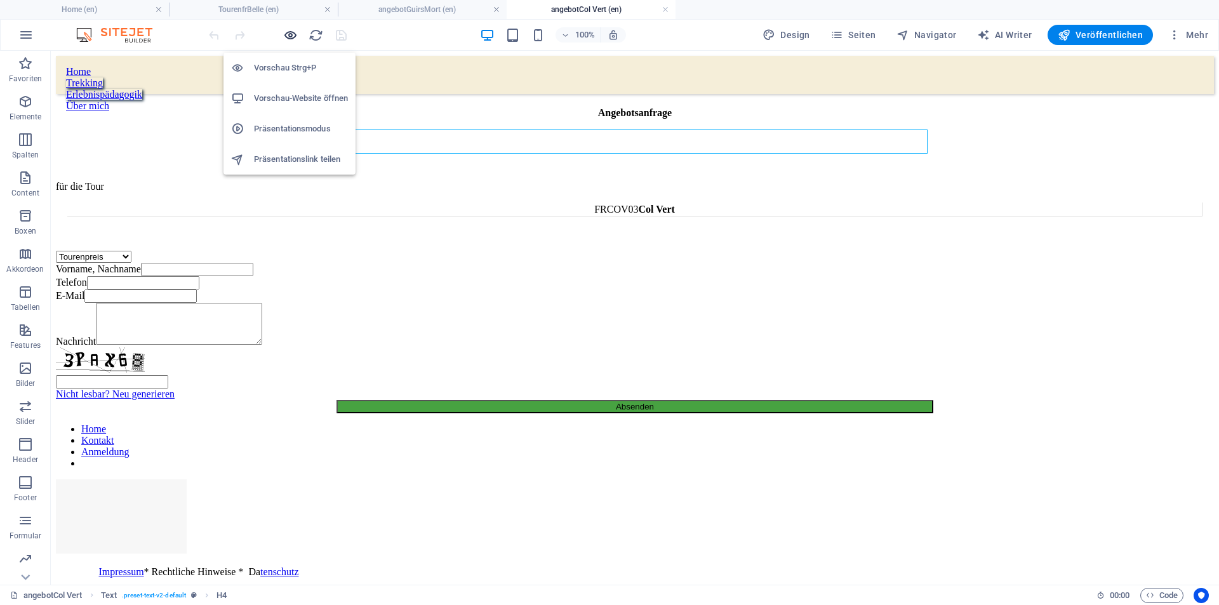
click at [288, 35] on icon "button" at bounding box center [290, 35] width 15 height 15
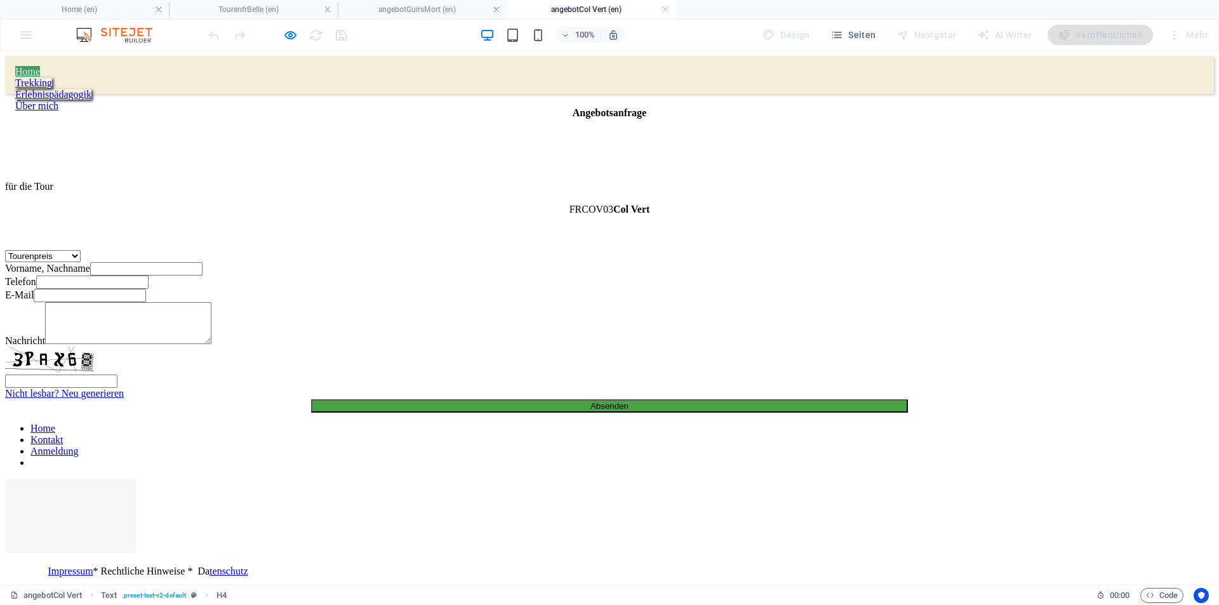
click at [40, 76] on link "Home" at bounding box center [27, 71] width 25 height 11
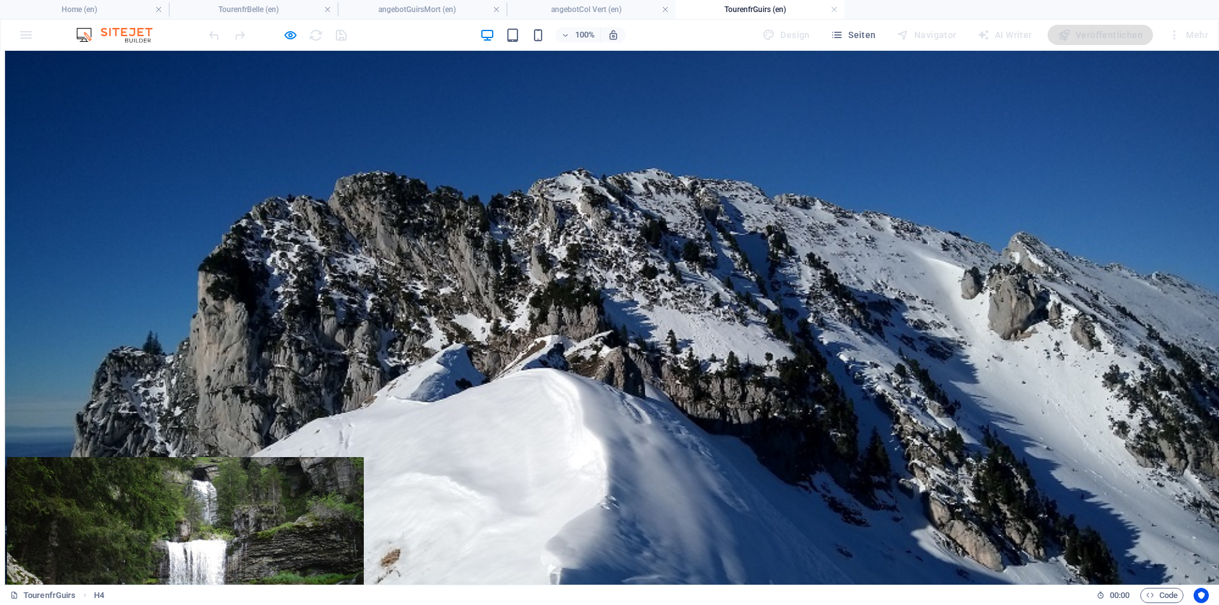
scroll to position [191, 0]
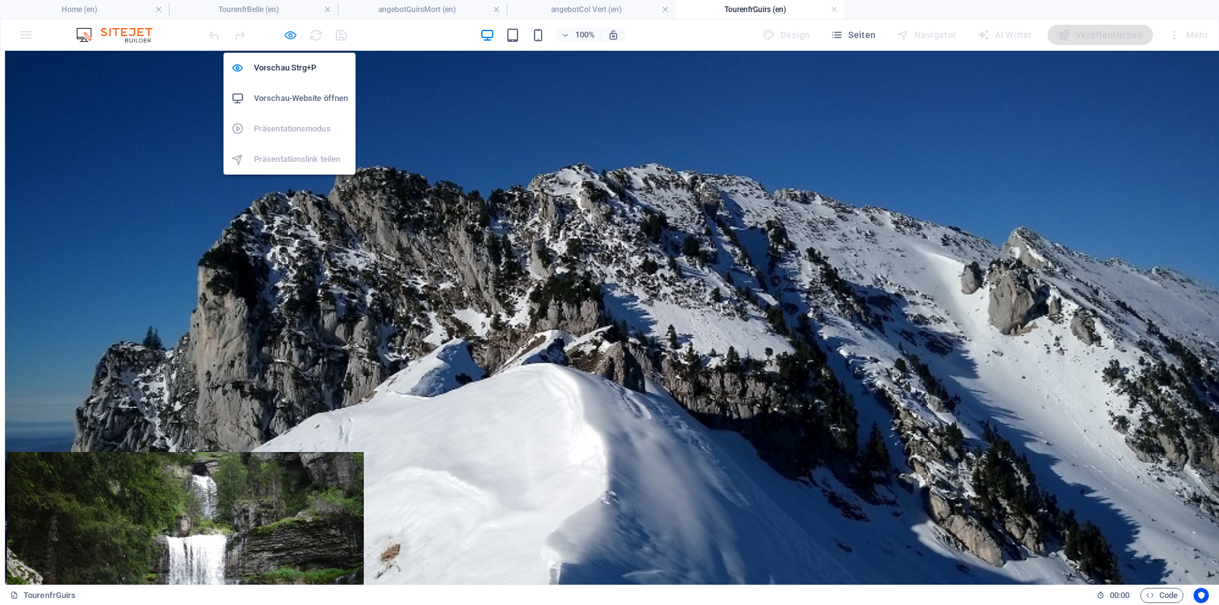
click at [292, 39] on icon "button" at bounding box center [290, 35] width 15 height 15
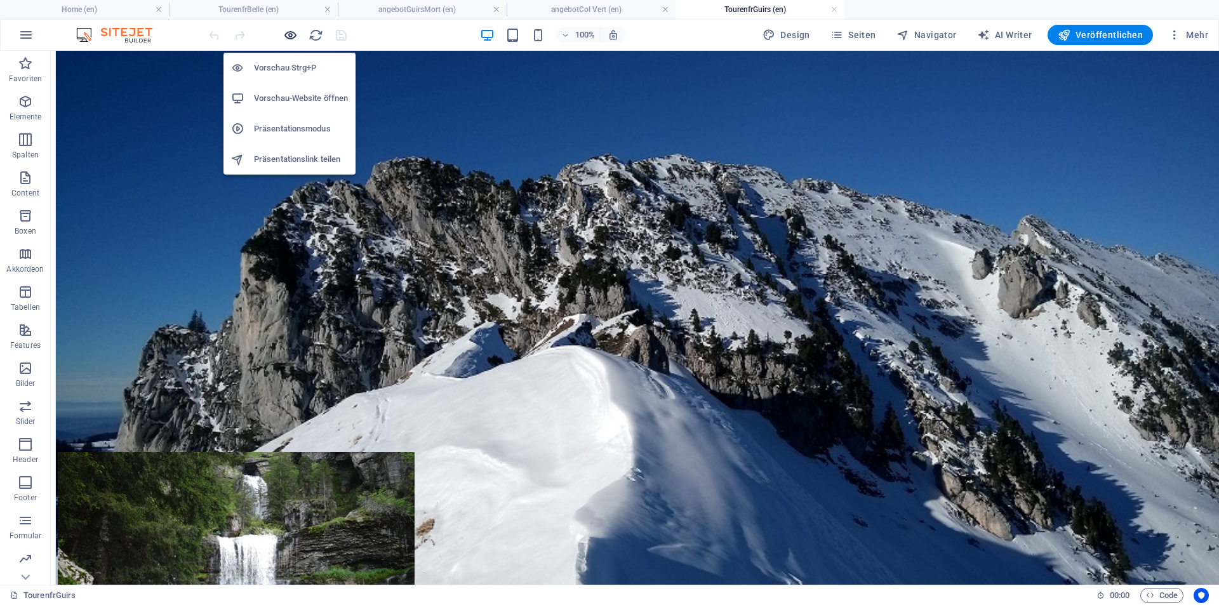
click at [292, 39] on icon "button" at bounding box center [290, 35] width 15 height 15
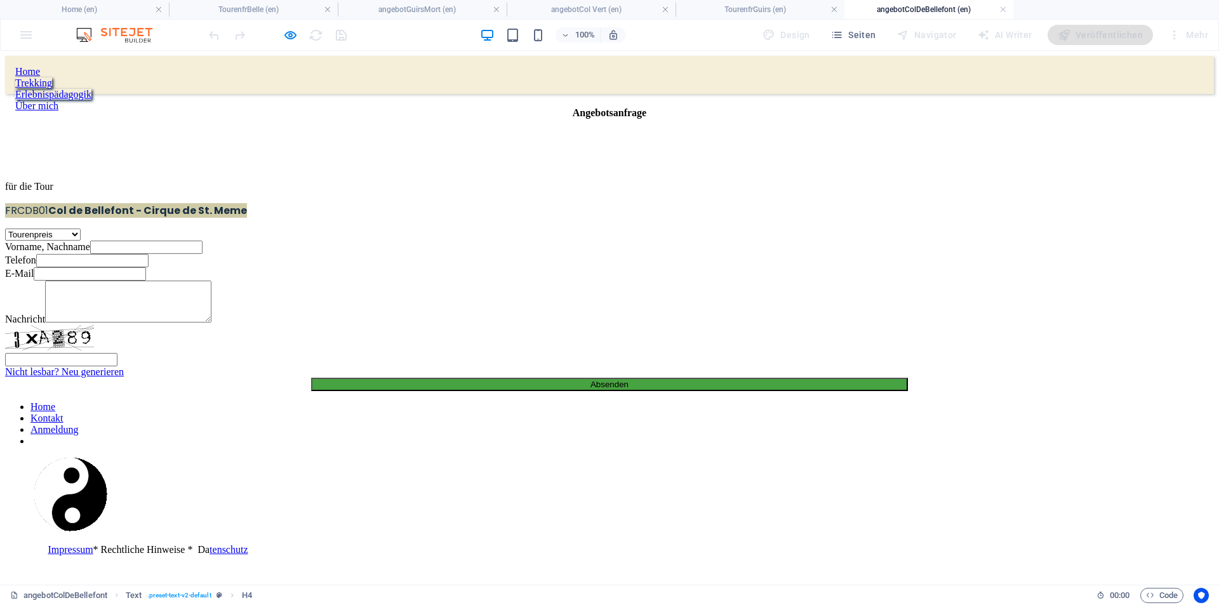
scroll to position [0, 0]
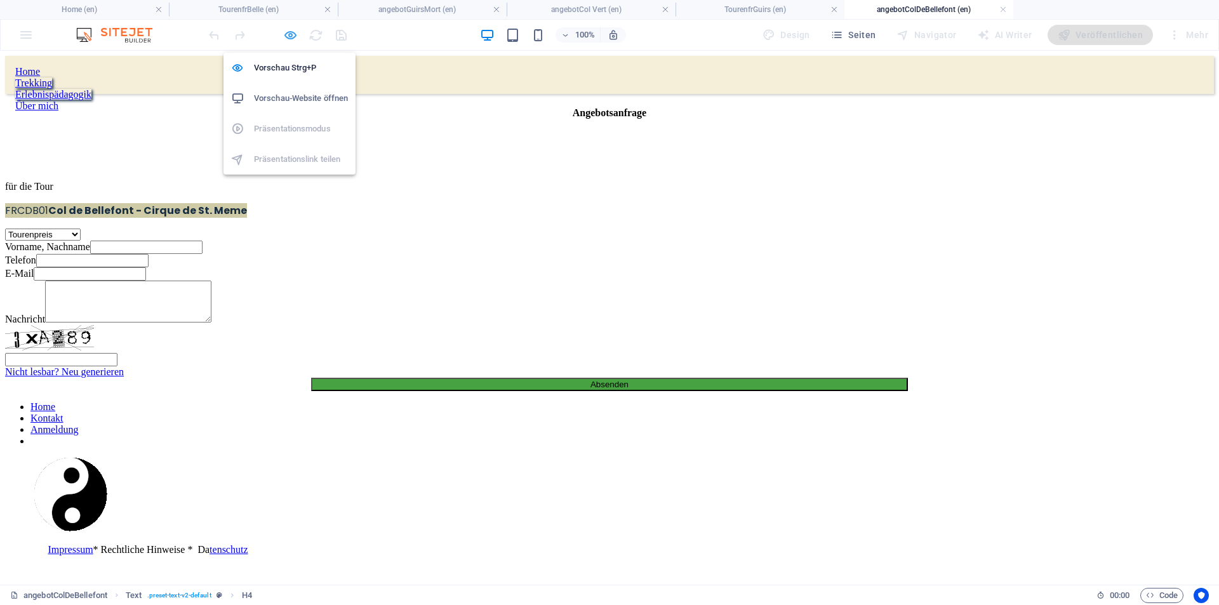
click at [293, 31] on icon "button" at bounding box center [290, 35] width 15 height 15
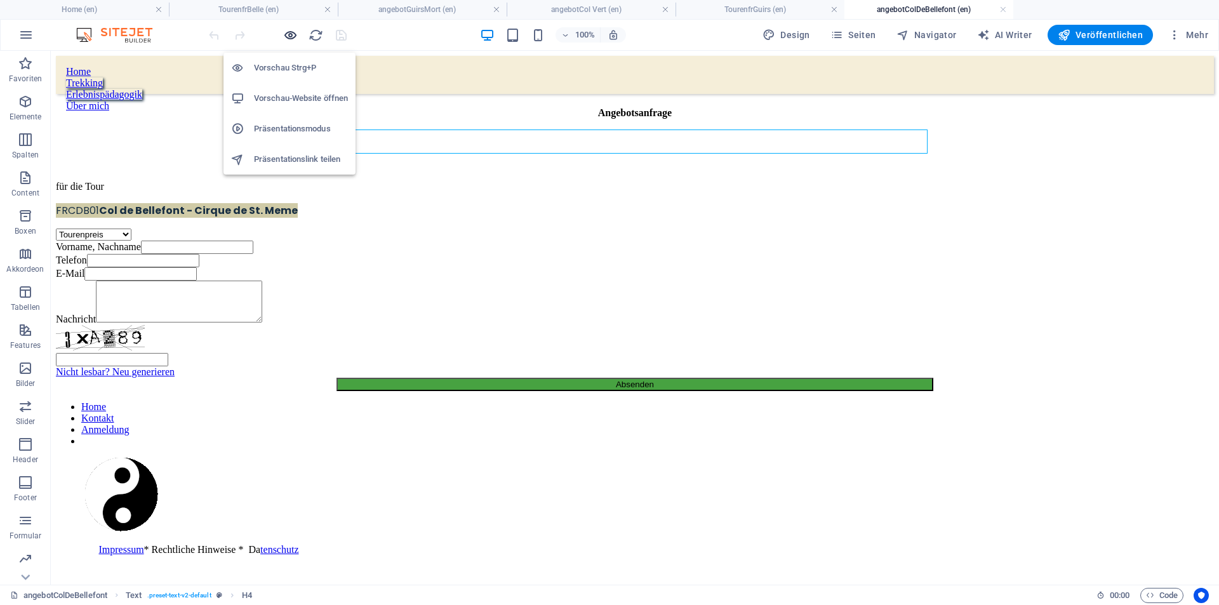
click at [288, 33] on icon "button" at bounding box center [290, 35] width 15 height 15
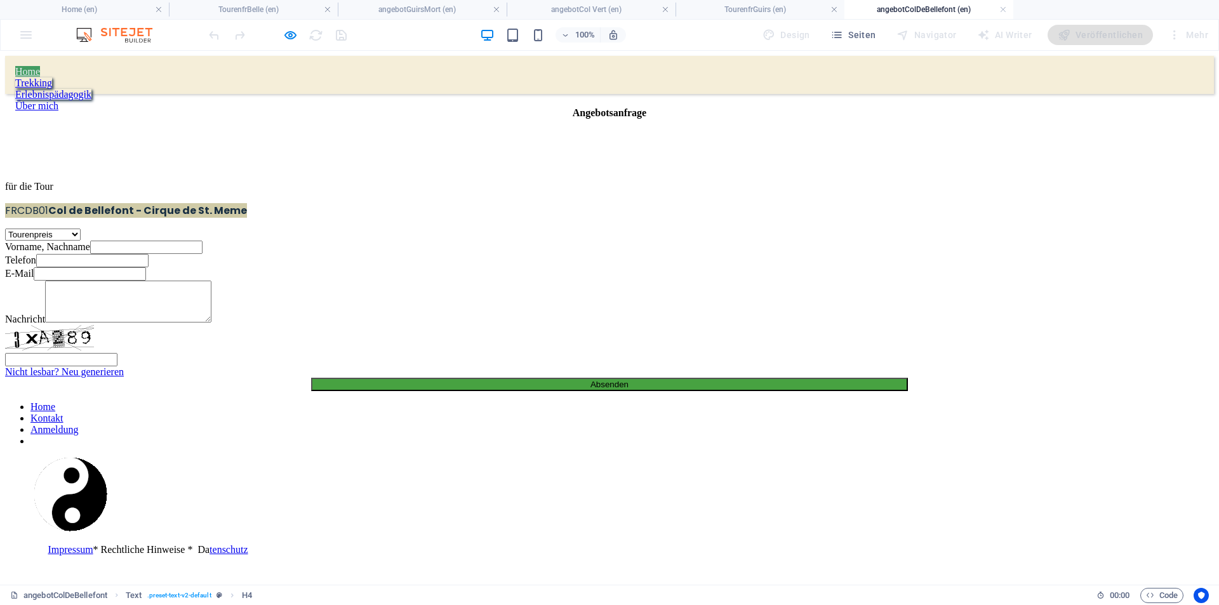
click at [40, 74] on link "Home" at bounding box center [27, 71] width 25 height 11
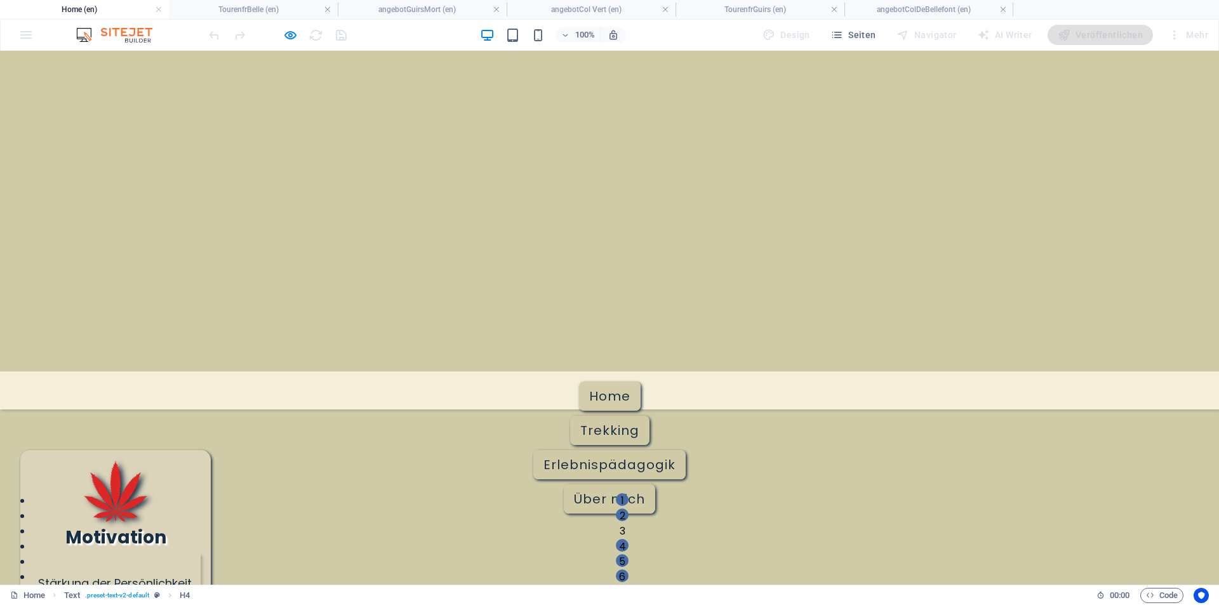
scroll to position [191, 0]
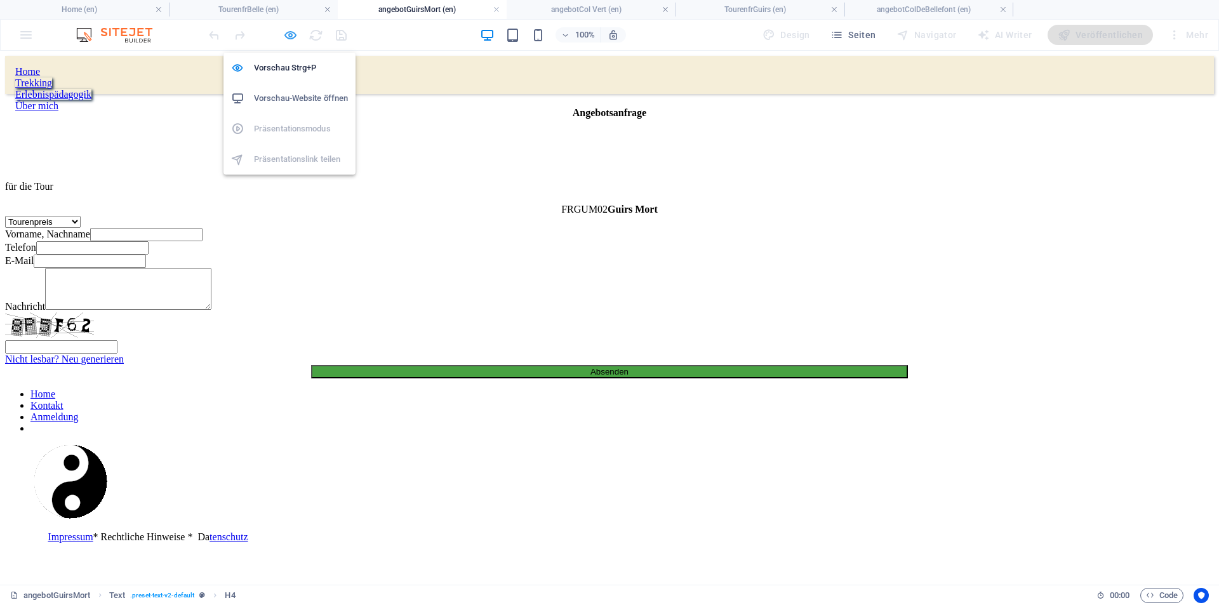
click at [292, 34] on icon "button" at bounding box center [290, 35] width 15 height 15
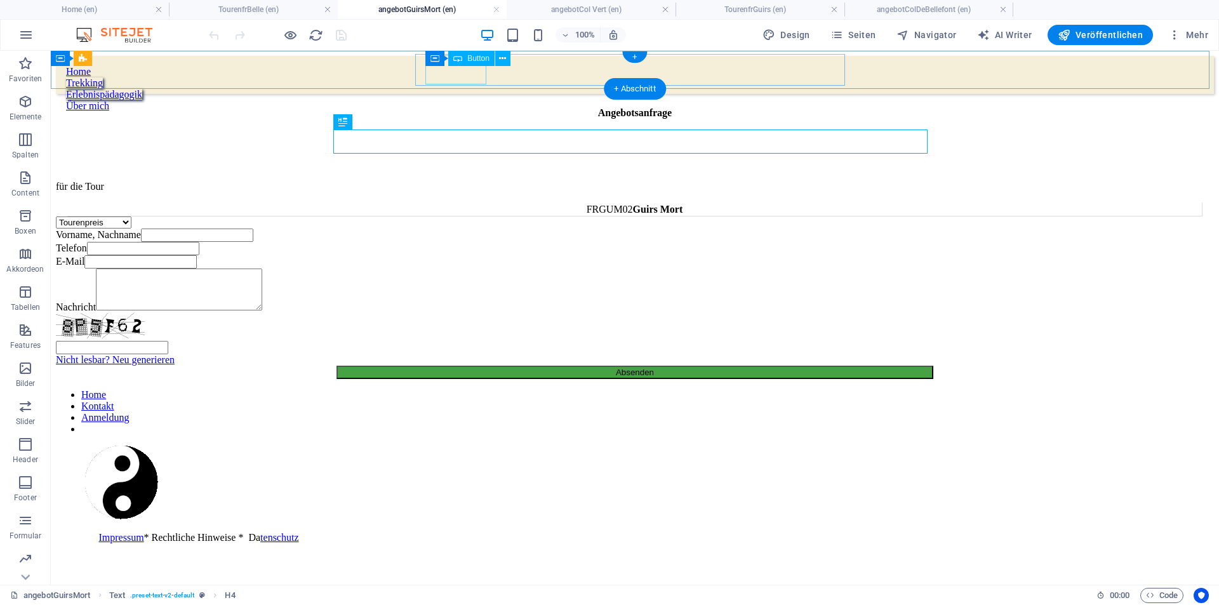
click at [457, 71] on div "Home" at bounding box center [635, 71] width 1138 height 11
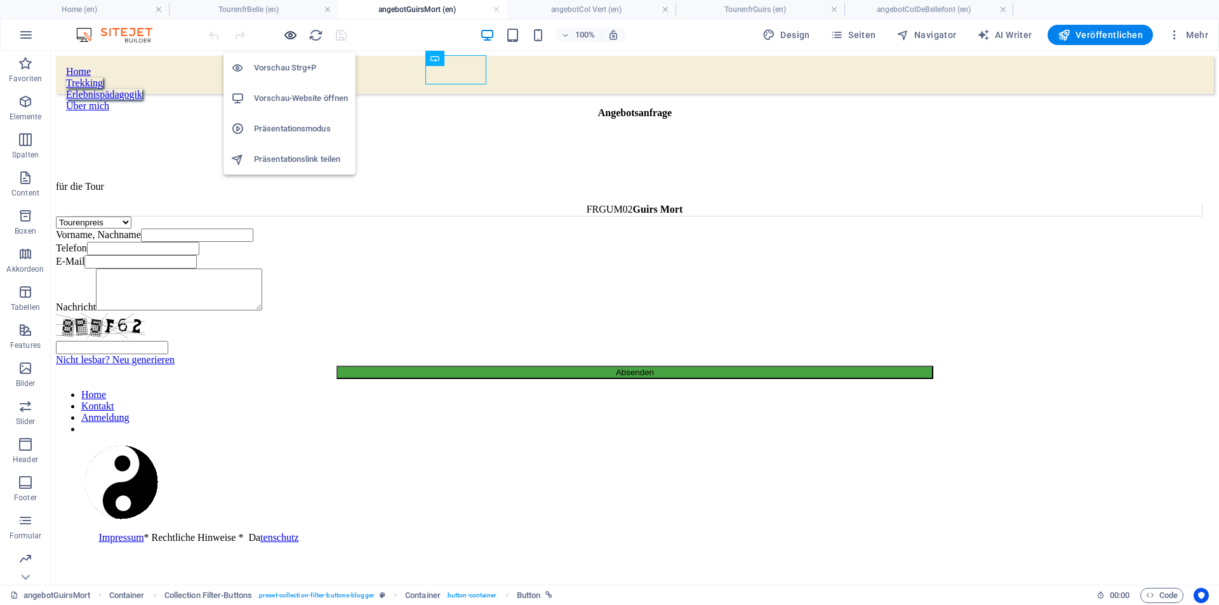
click at [286, 36] on icon "button" at bounding box center [290, 35] width 15 height 15
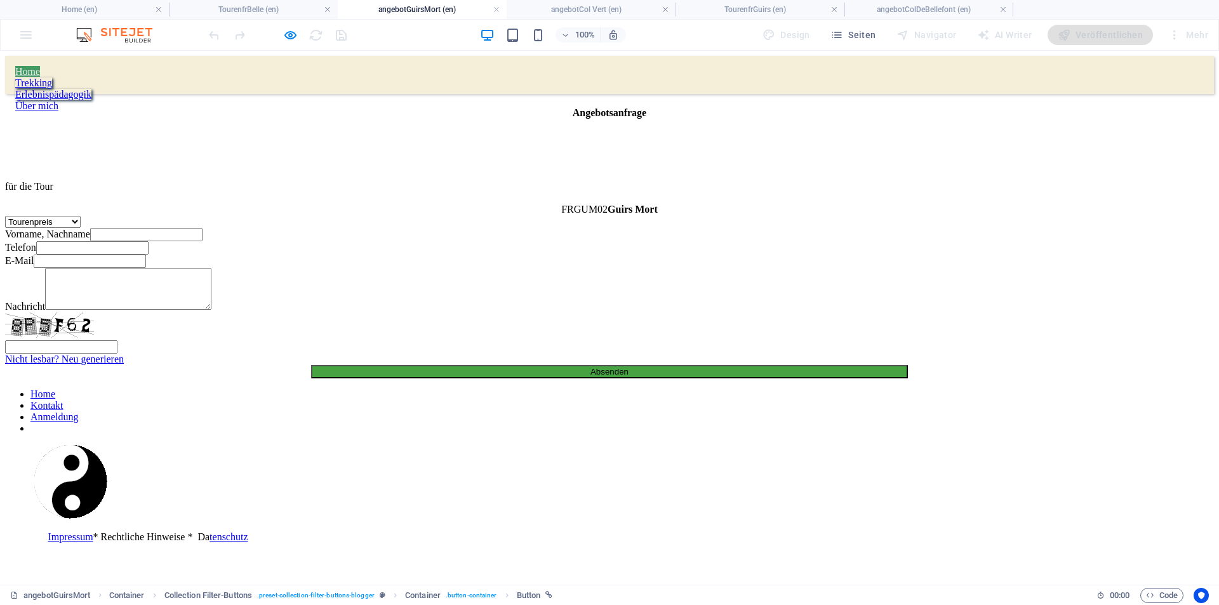
click at [40, 74] on link "Home" at bounding box center [27, 71] width 25 height 11
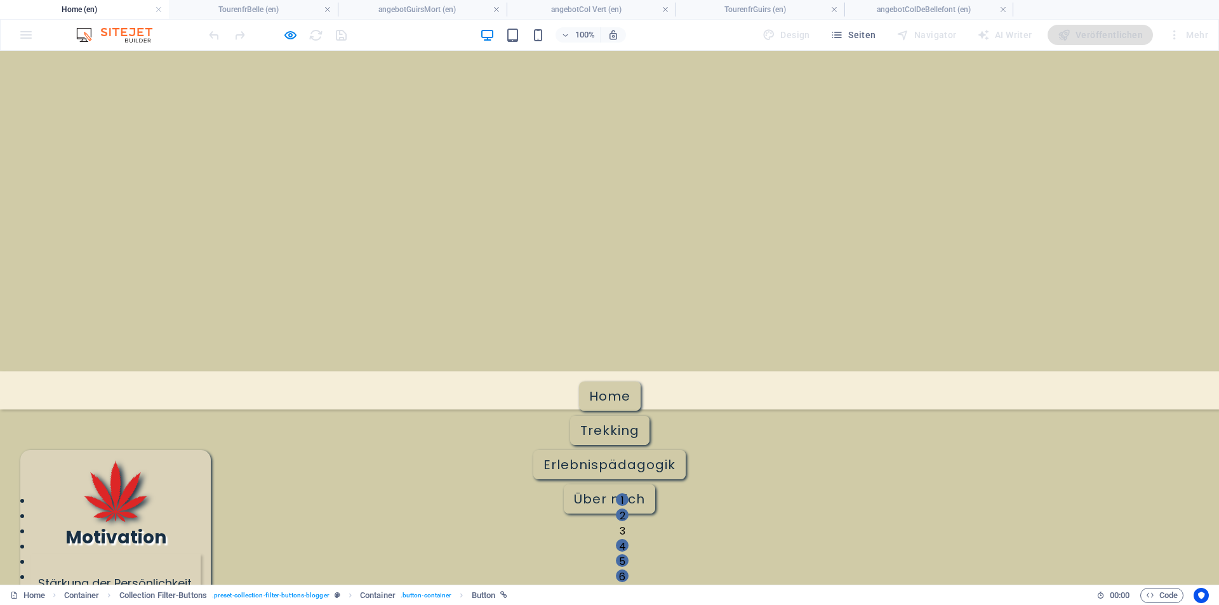
scroll to position [191, 0]
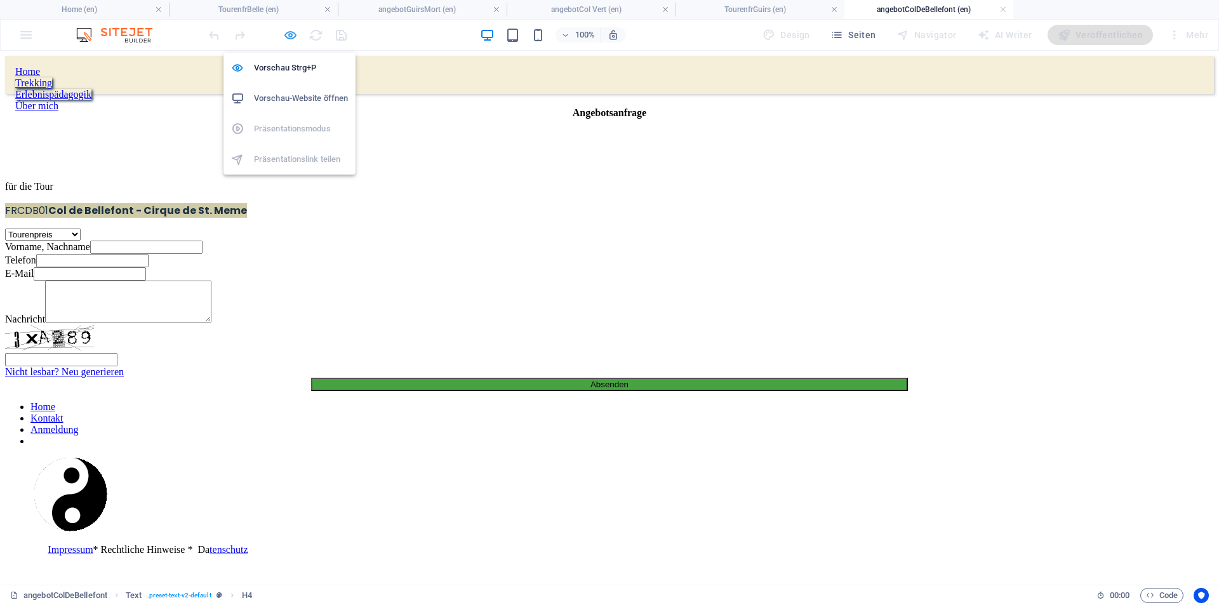
click at [290, 34] on icon "button" at bounding box center [290, 35] width 15 height 15
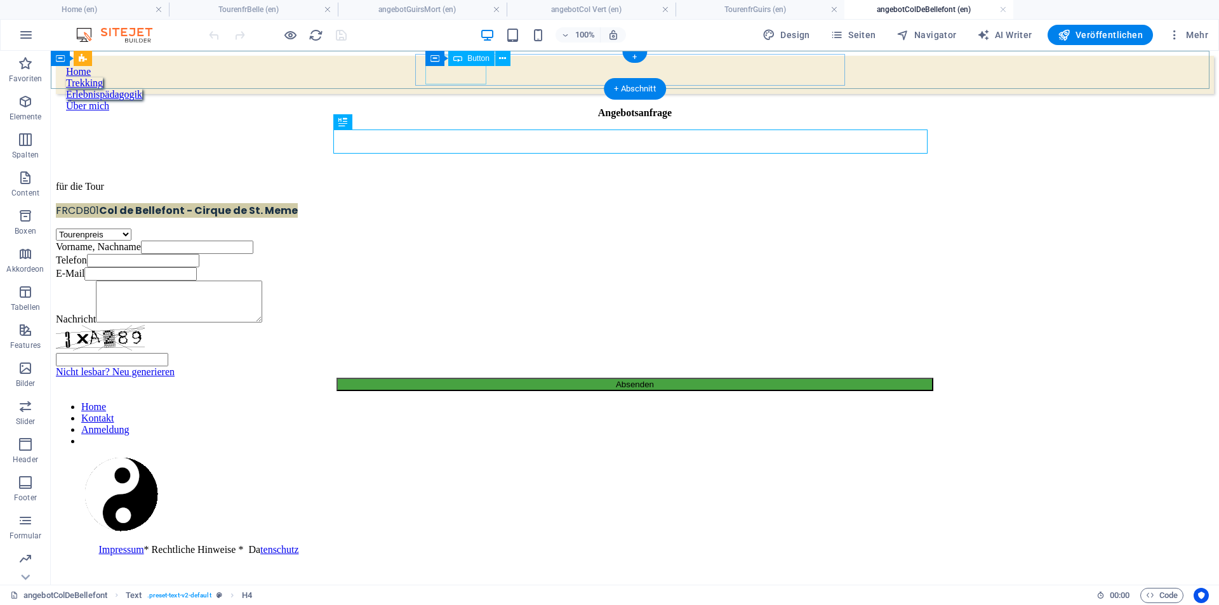
click at [467, 74] on div "Home" at bounding box center [635, 71] width 1138 height 11
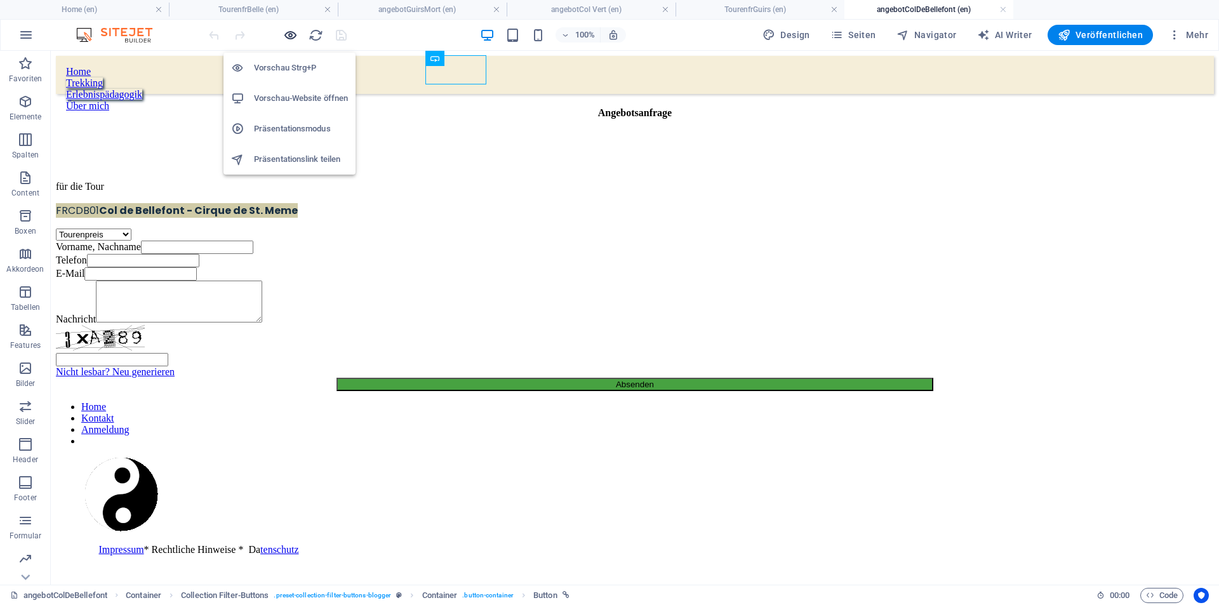
click at [288, 30] on icon "button" at bounding box center [290, 35] width 15 height 15
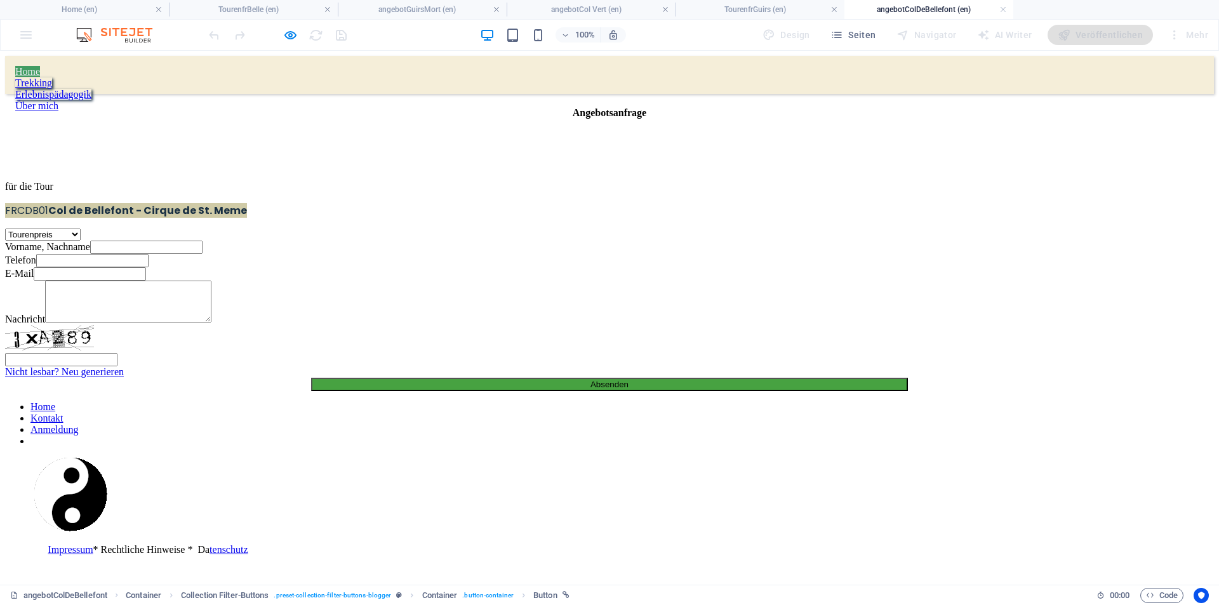
click at [40, 73] on link "Home" at bounding box center [27, 71] width 25 height 11
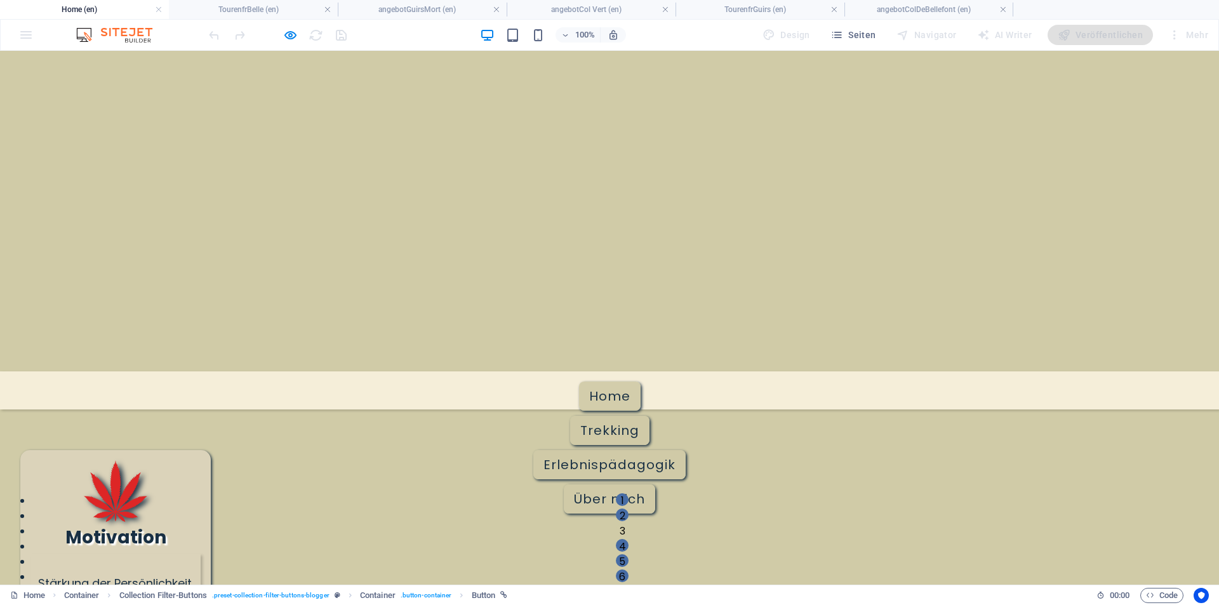
scroll to position [196, 0]
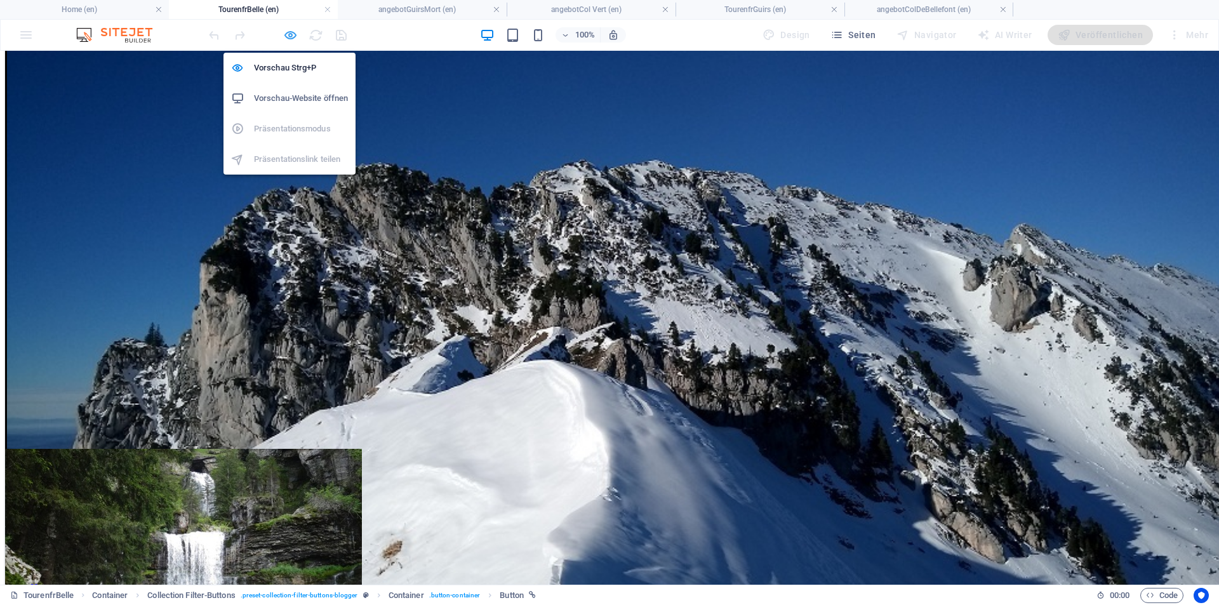
click at [0, 0] on icon "button" at bounding box center [0, 0] width 0 height 0
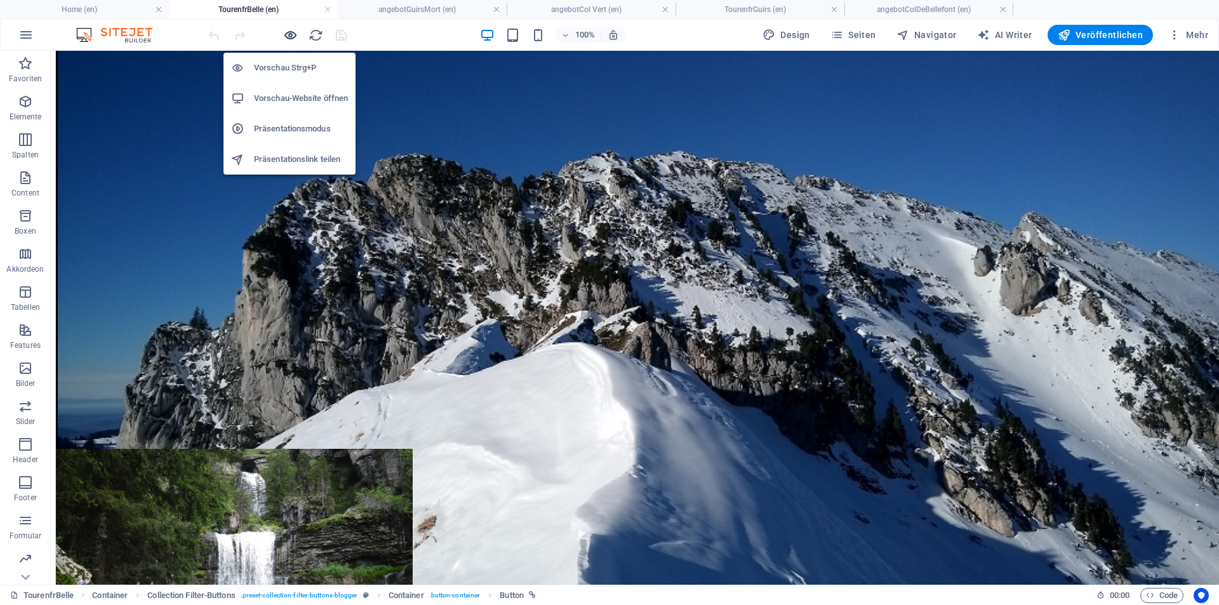
click at [0, 0] on icon "button" at bounding box center [0, 0] width 0 height 0
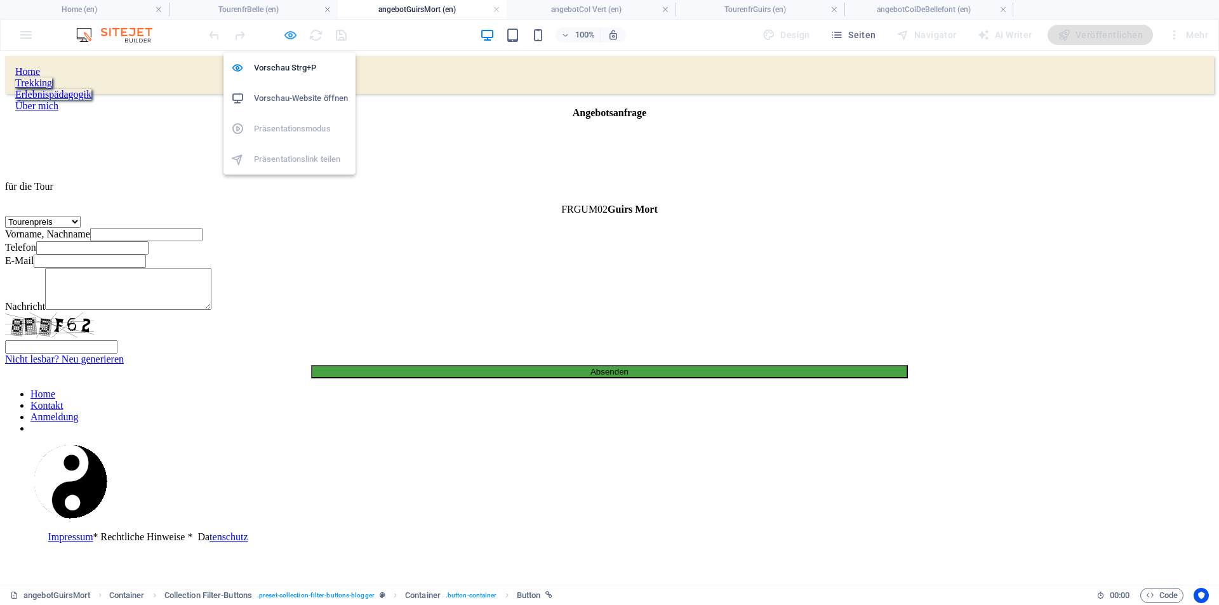
click at [293, 35] on icon "button" at bounding box center [290, 35] width 15 height 15
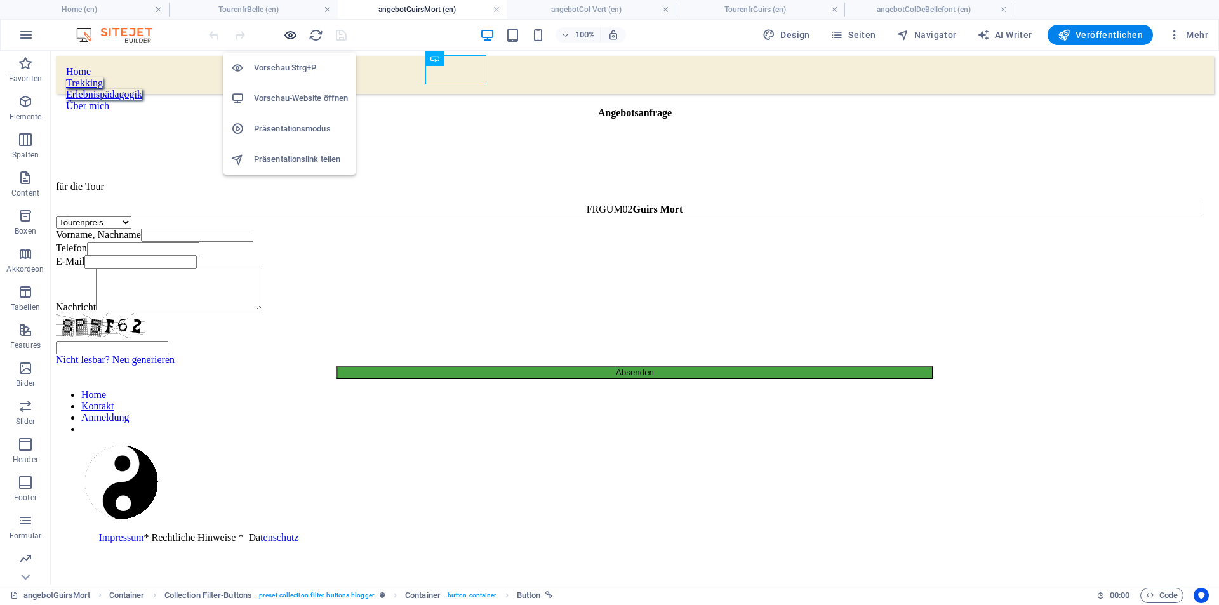
click at [291, 38] on icon "button" at bounding box center [290, 35] width 15 height 15
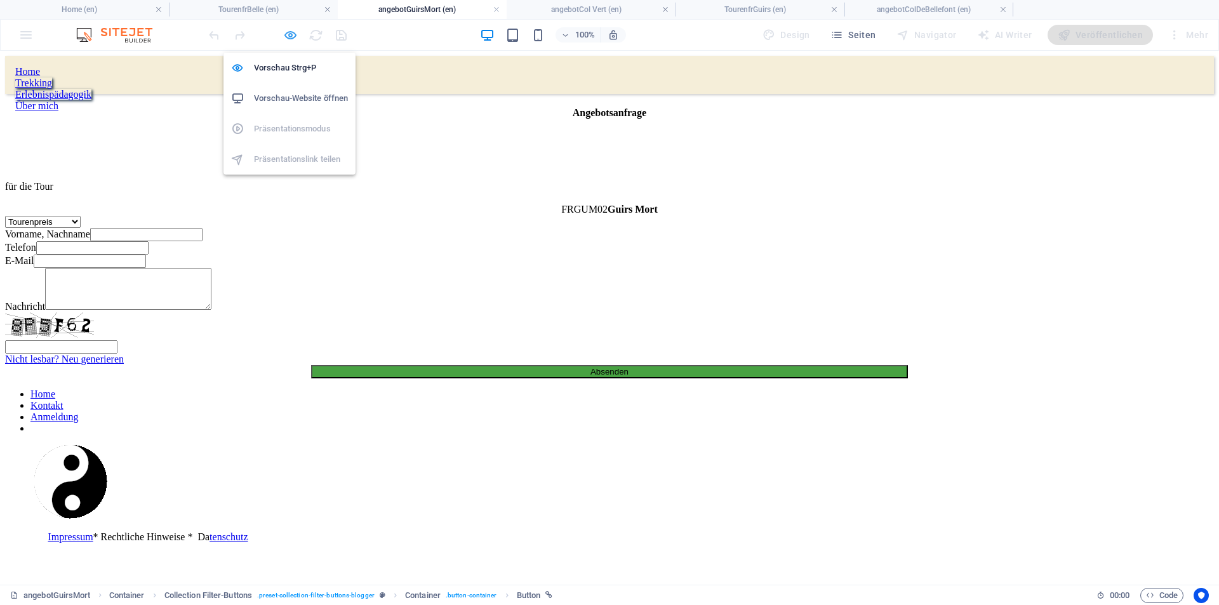
click at [291, 38] on icon "button" at bounding box center [290, 35] width 15 height 15
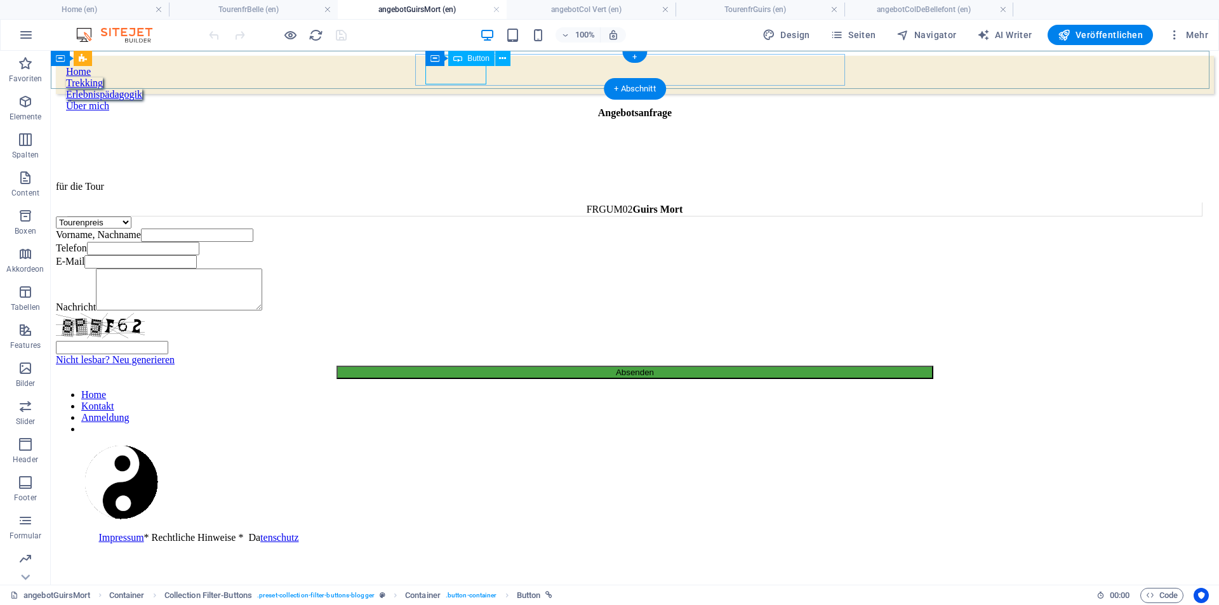
click at [469, 67] on div "Home" at bounding box center [635, 71] width 1138 height 11
click at [479, 76] on div "Home" at bounding box center [635, 71] width 1138 height 11
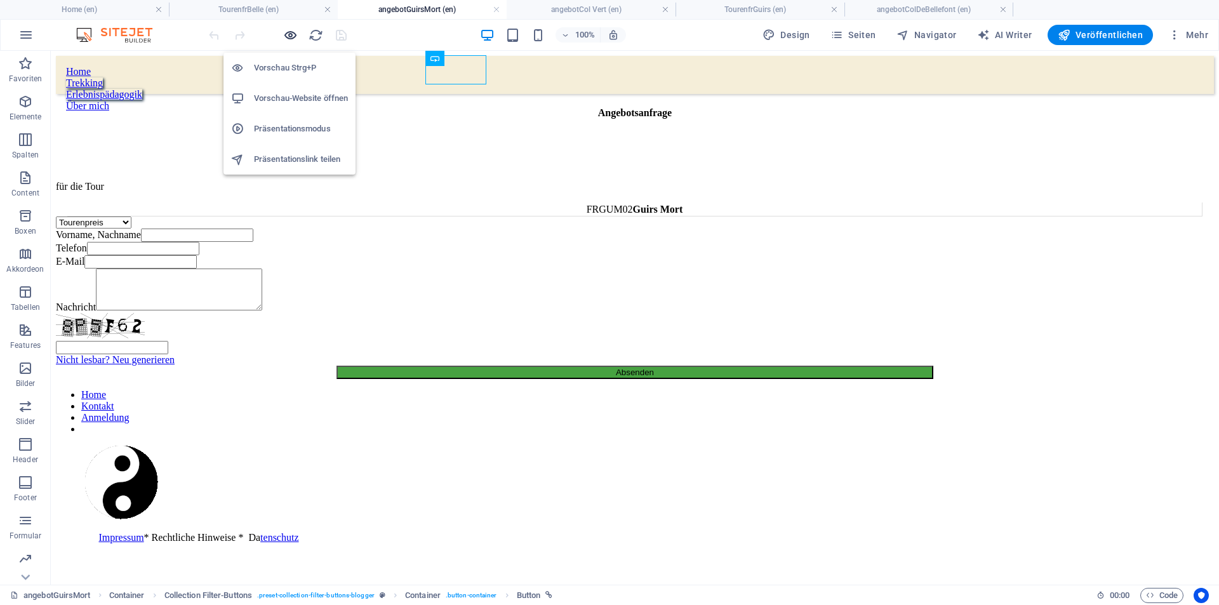
click at [287, 33] on icon "button" at bounding box center [290, 35] width 15 height 15
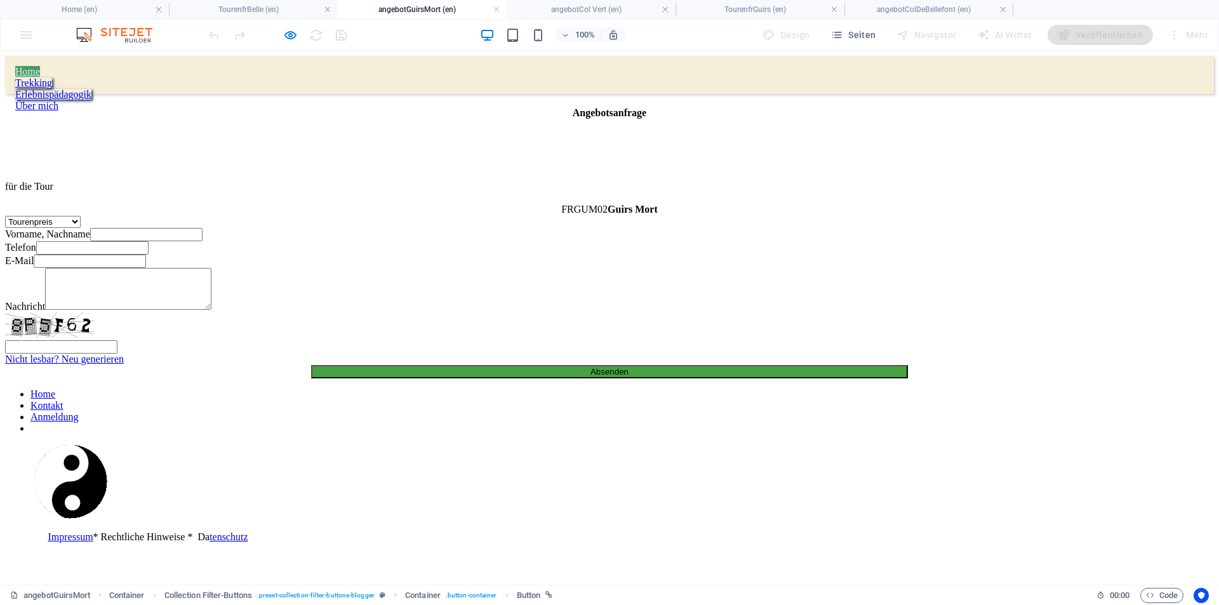
click at [40, 74] on link "Home" at bounding box center [27, 71] width 25 height 11
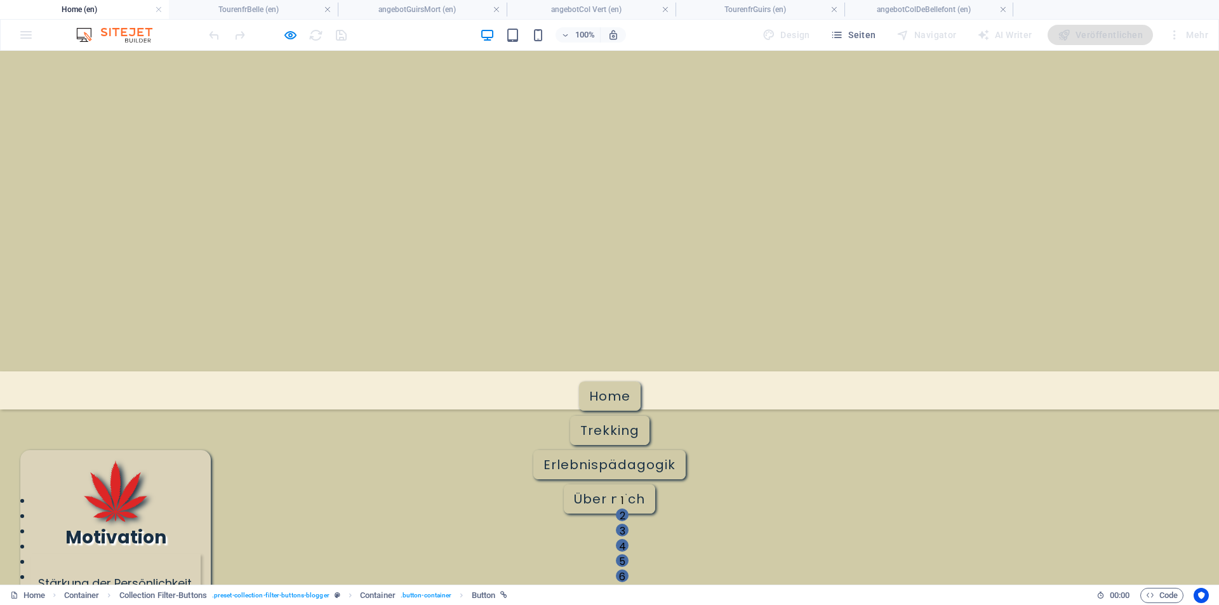
scroll to position [191, 0]
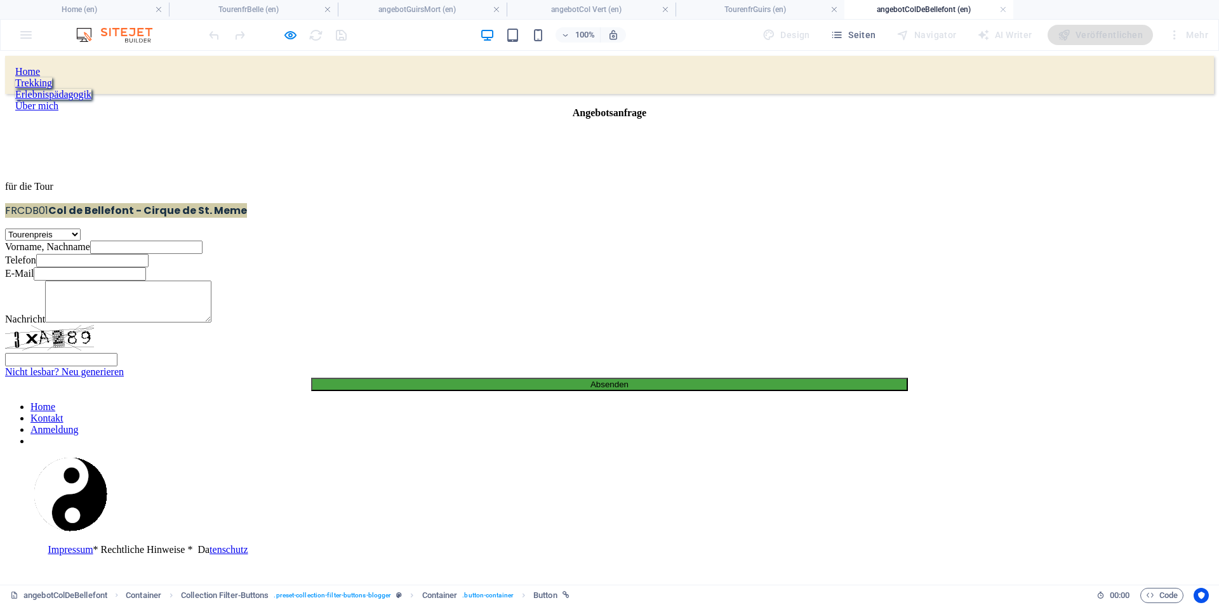
click at [916, 8] on h4 "angebotColDeBellefont (en)" at bounding box center [929, 10] width 169 height 14
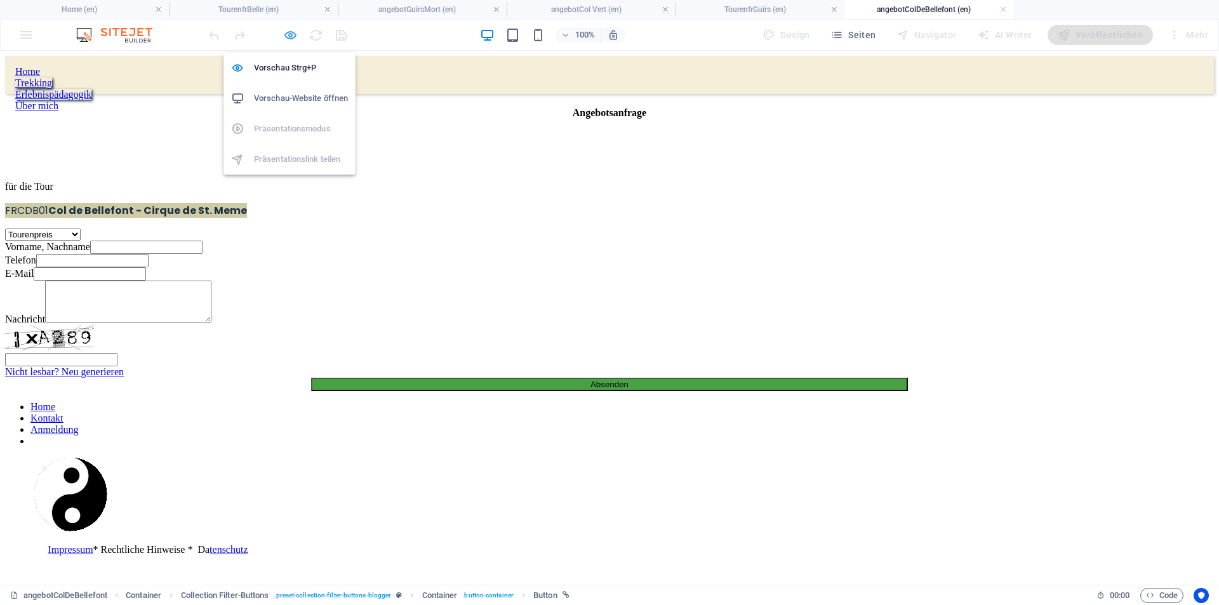
click at [290, 34] on icon "button" at bounding box center [290, 35] width 15 height 15
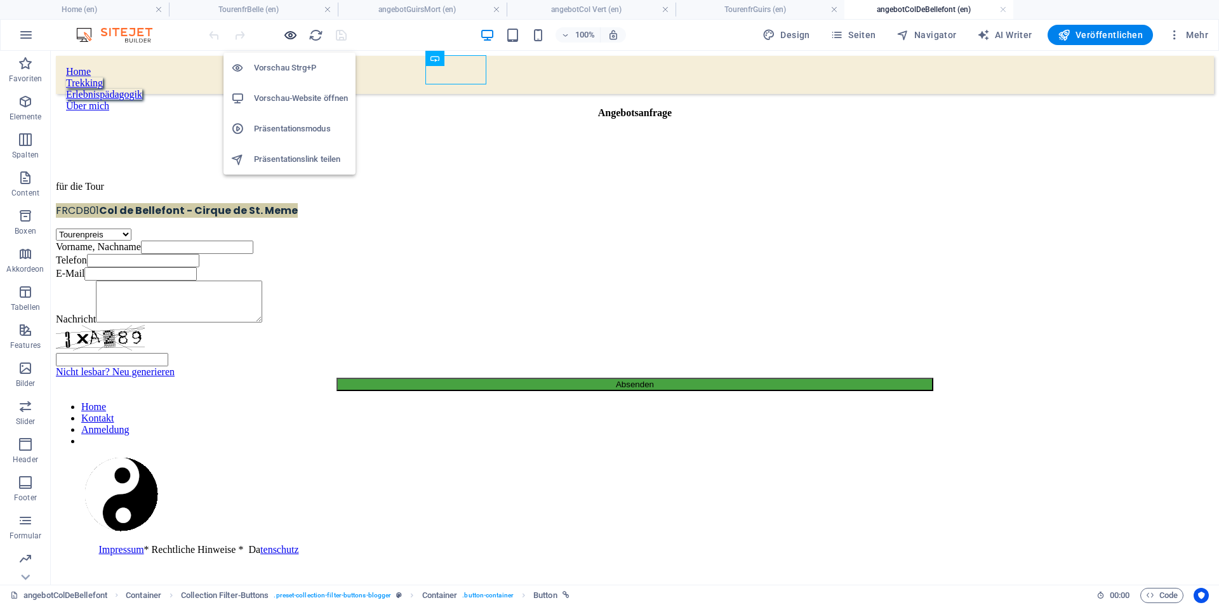
click at [292, 37] on icon "button" at bounding box center [290, 35] width 15 height 15
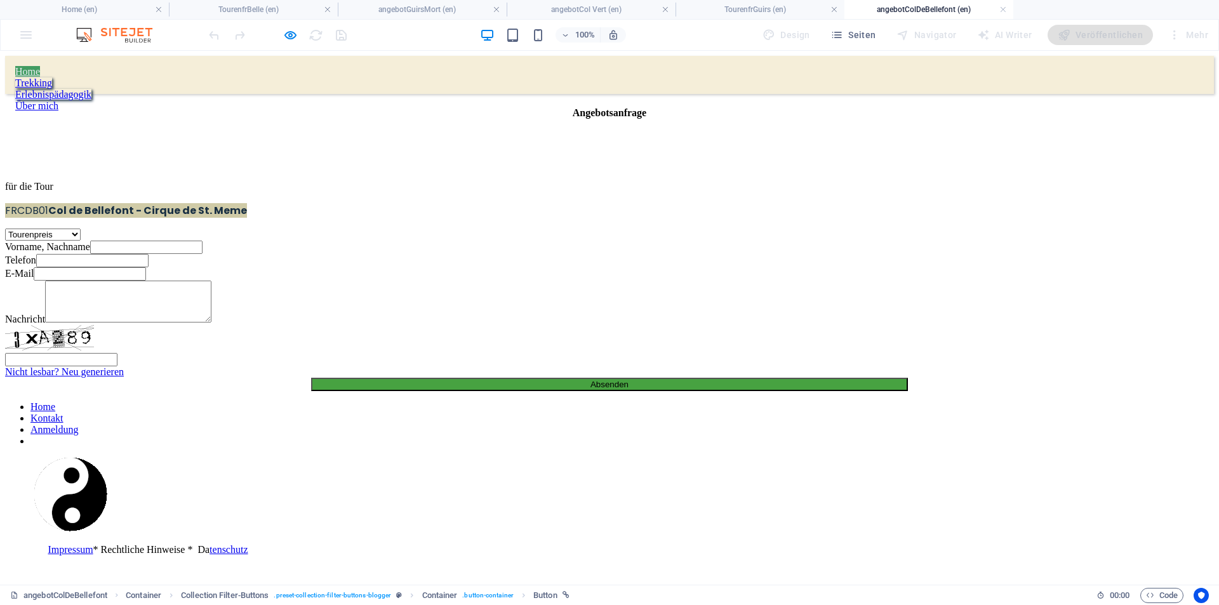
click at [40, 69] on link "Home" at bounding box center [27, 71] width 25 height 11
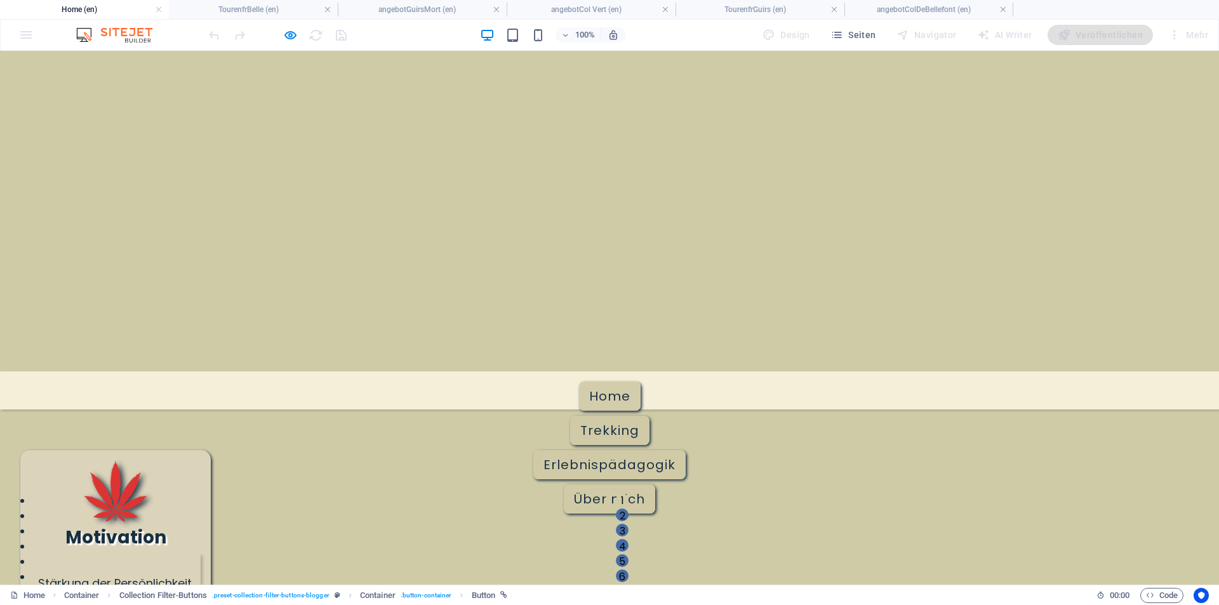
scroll to position [191, 0]
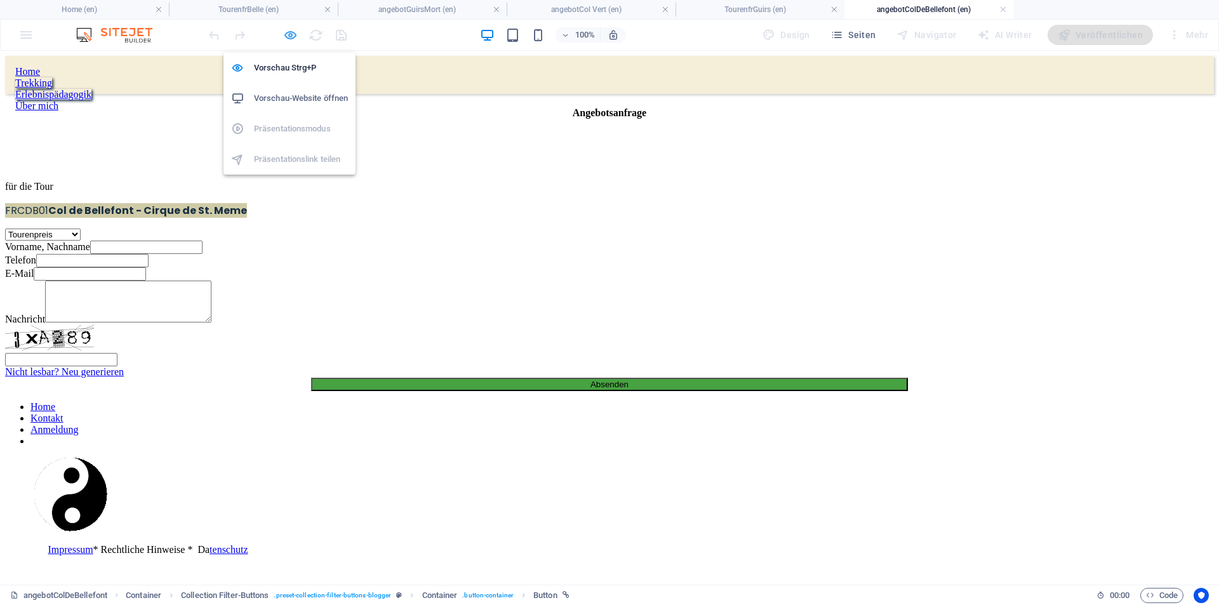
click at [292, 36] on icon "button" at bounding box center [290, 35] width 15 height 15
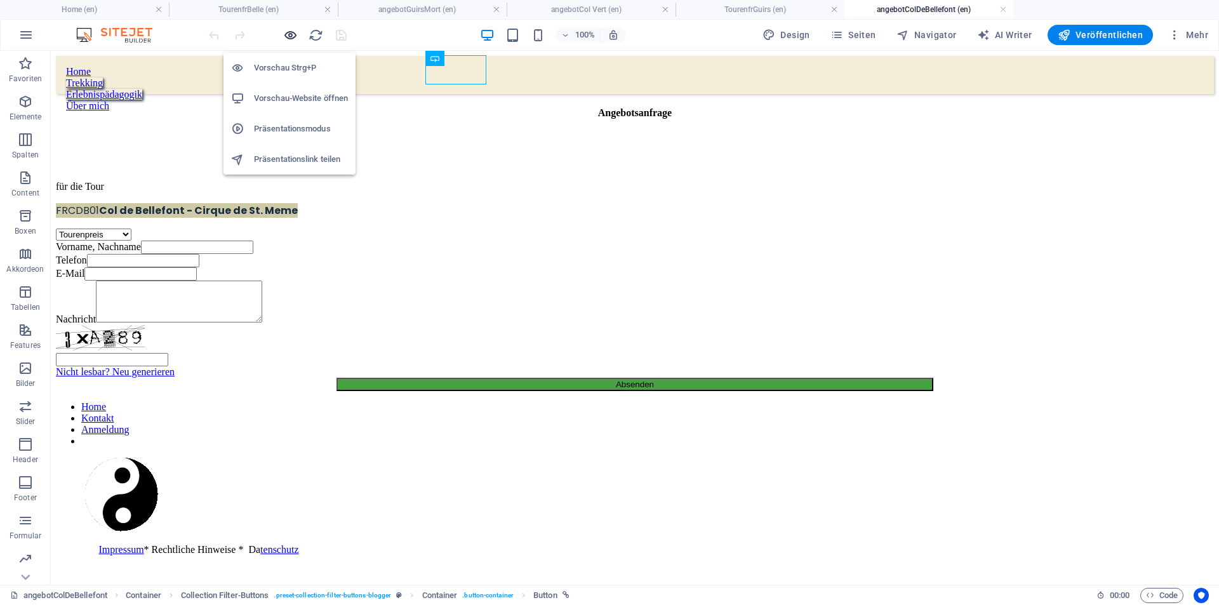
click at [289, 35] on icon "button" at bounding box center [290, 35] width 15 height 15
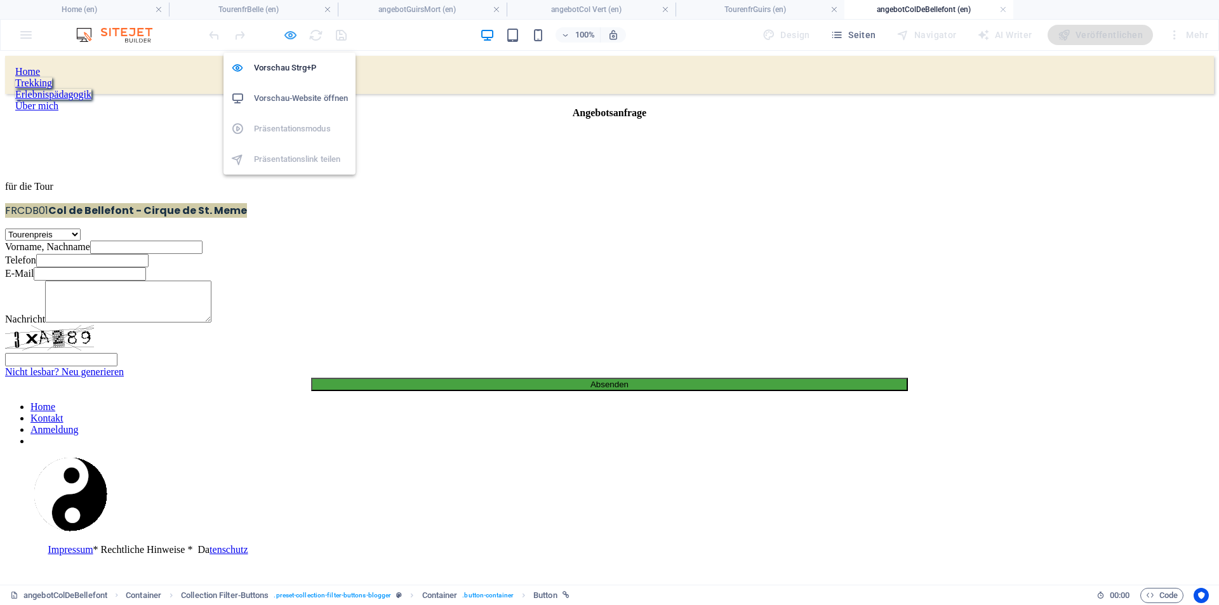
click at [284, 31] on icon "button" at bounding box center [290, 35] width 15 height 15
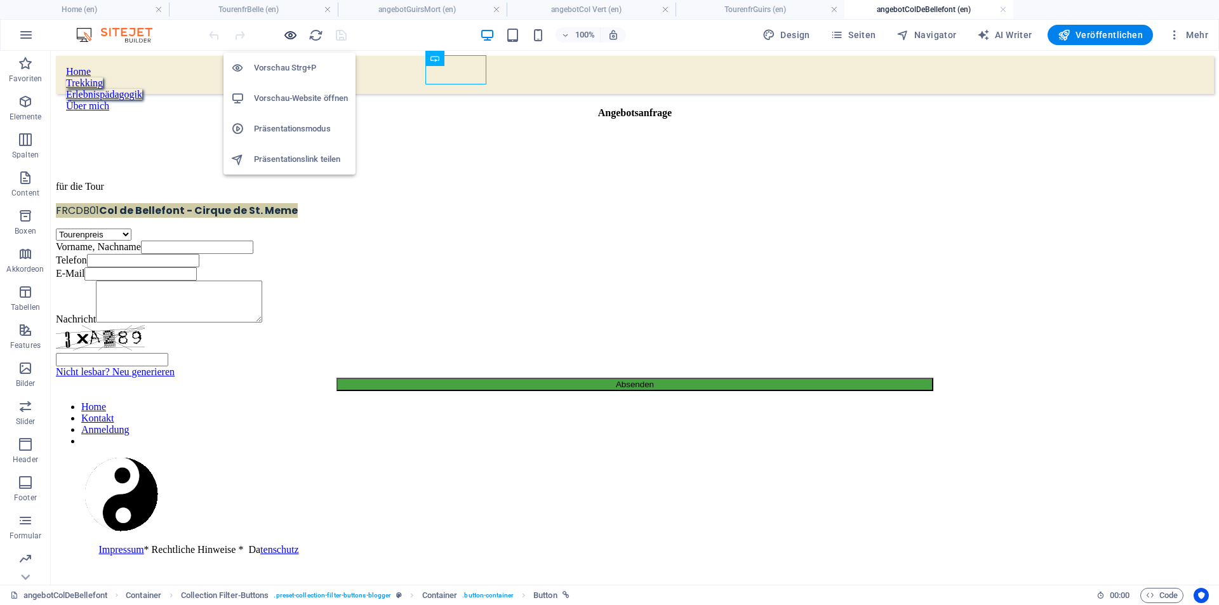
click at [293, 34] on icon "button" at bounding box center [290, 35] width 15 height 15
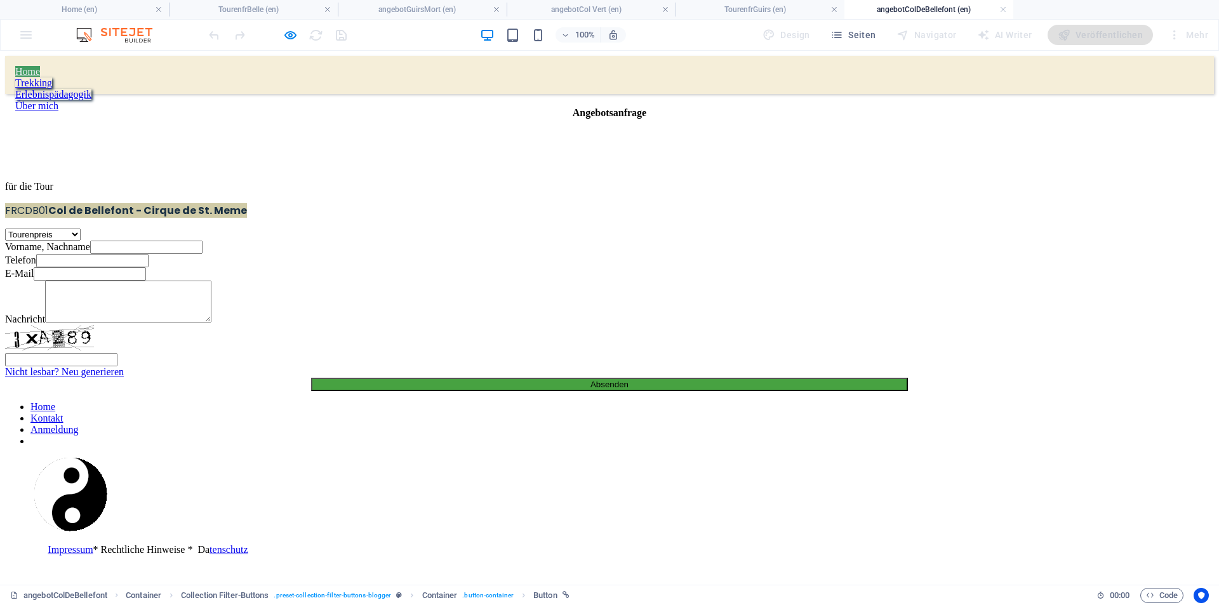
click at [40, 70] on link "Home" at bounding box center [27, 71] width 25 height 11
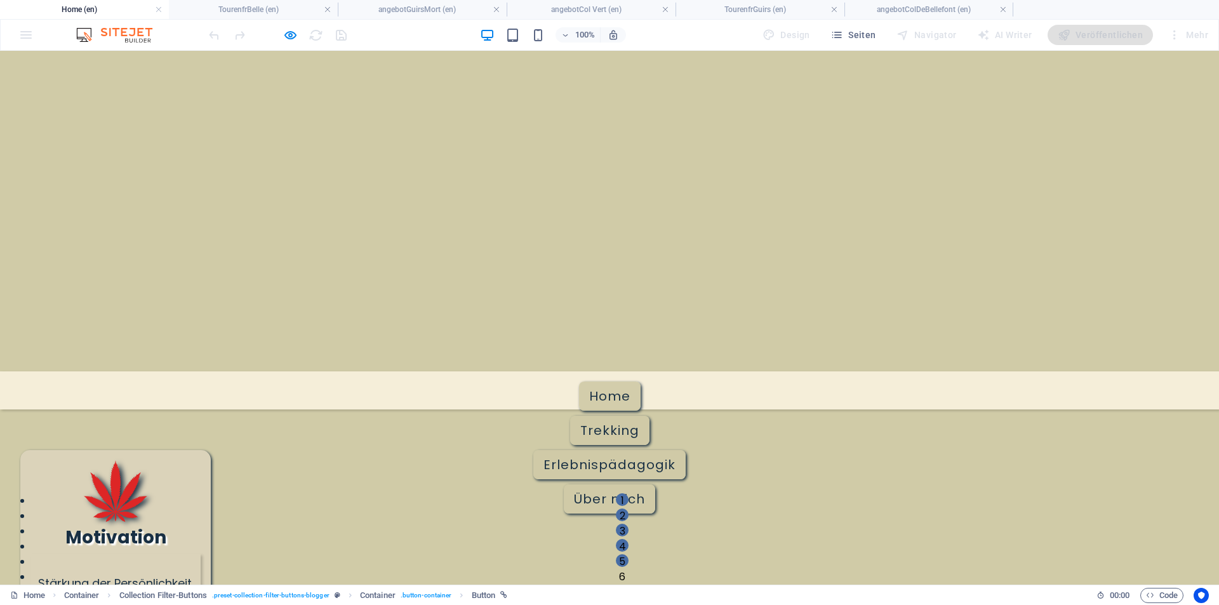
scroll to position [196, 0]
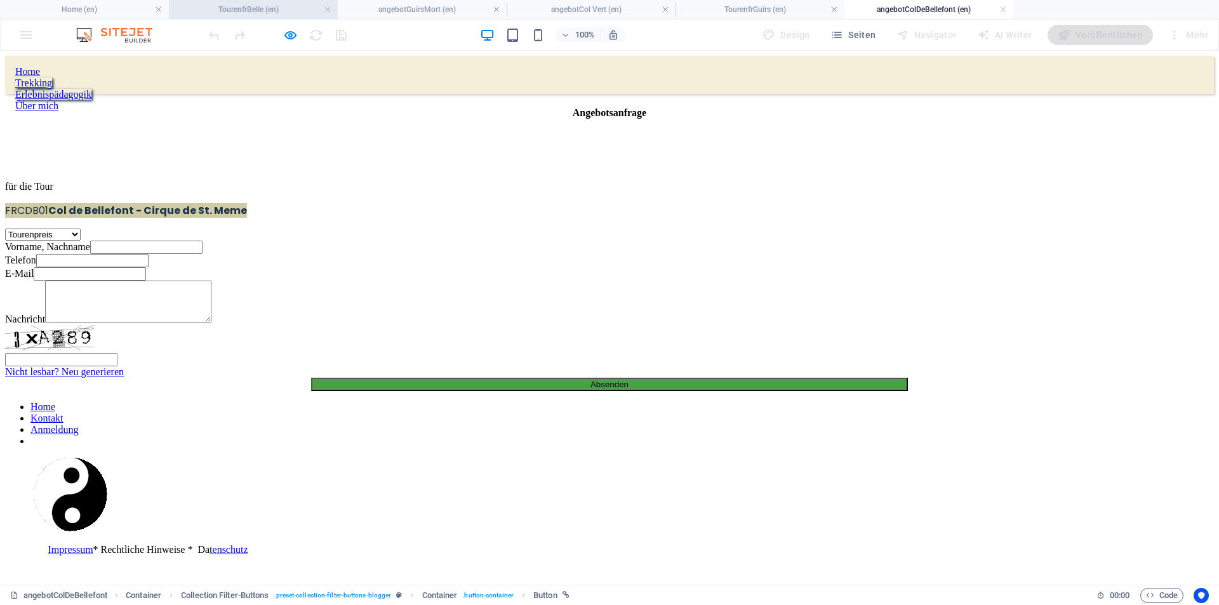
click at [289, 11] on h4 "TourenfrBelle (en)" at bounding box center [253, 10] width 169 height 14
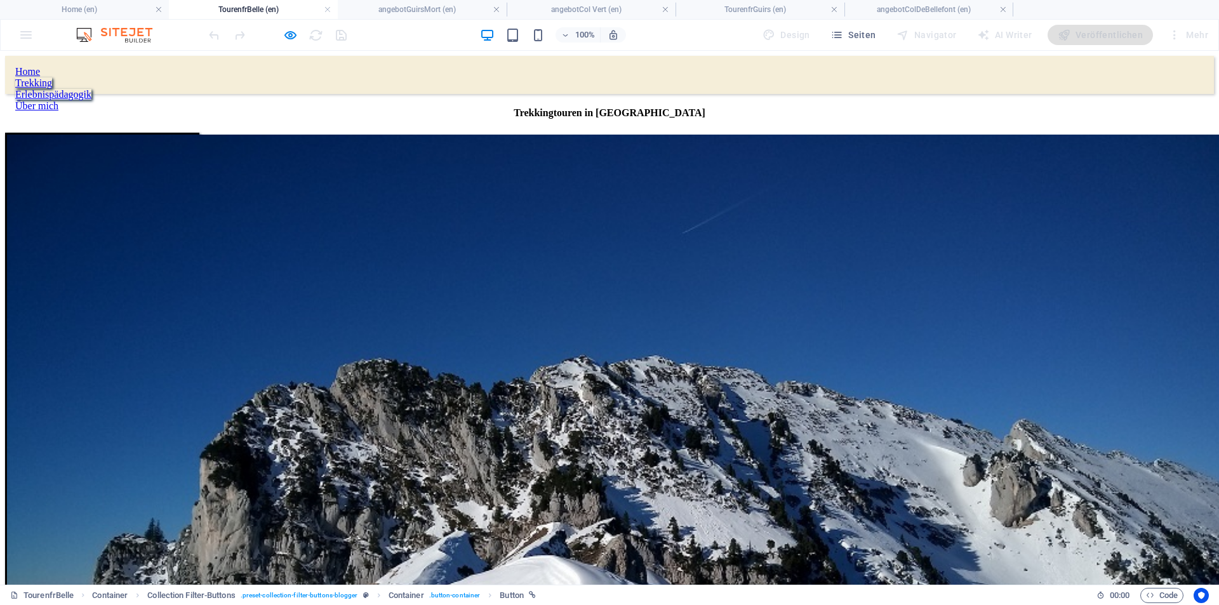
scroll to position [196, 0]
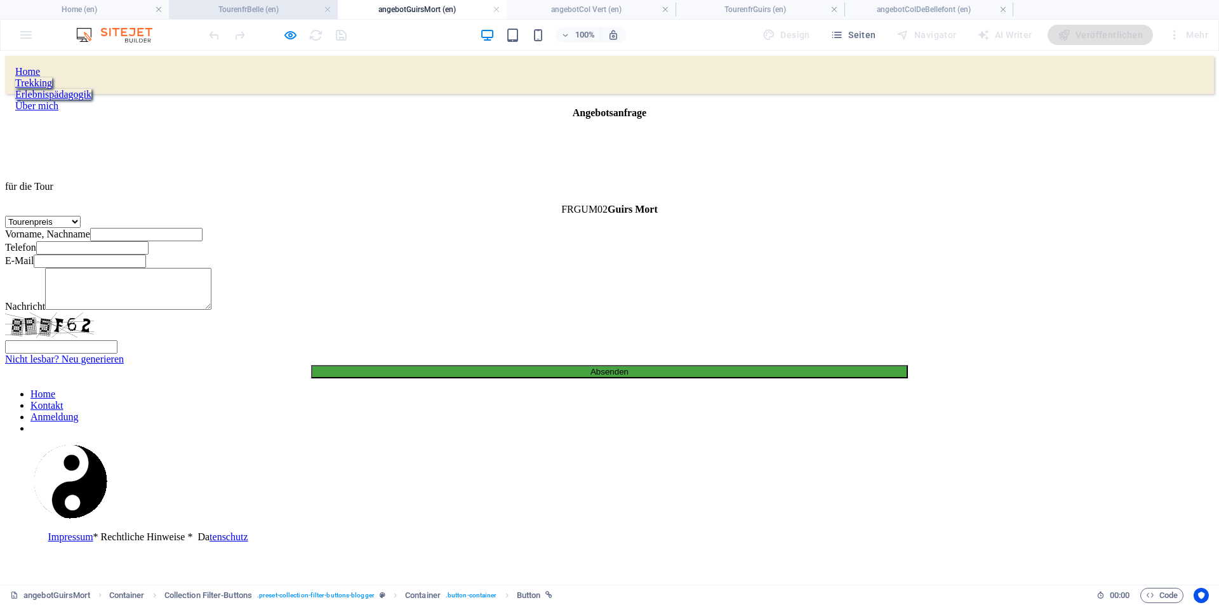
click at [259, 8] on h4 "TourenfrBelle (en)" at bounding box center [253, 10] width 169 height 14
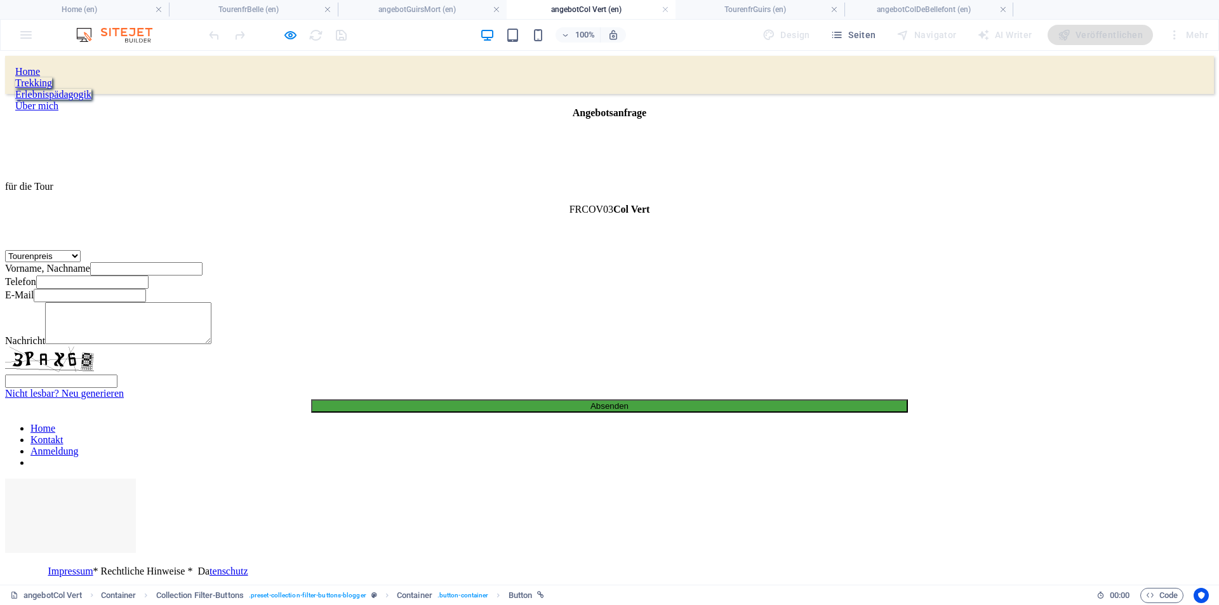
scroll to position [0, 0]
click at [275, 9] on h4 "TourenfrBelle (en)" at bounding box center [253, 10] width 169 height 14
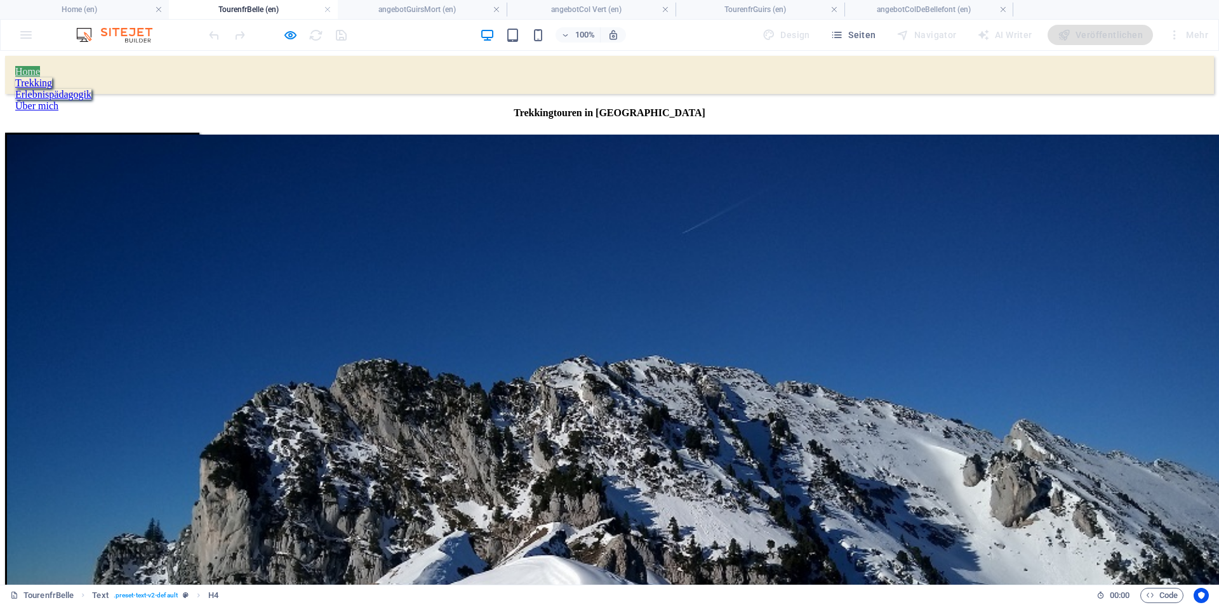
click at [40, 74] on link "Home" at bounding box center [27, 71] width 25 height 11
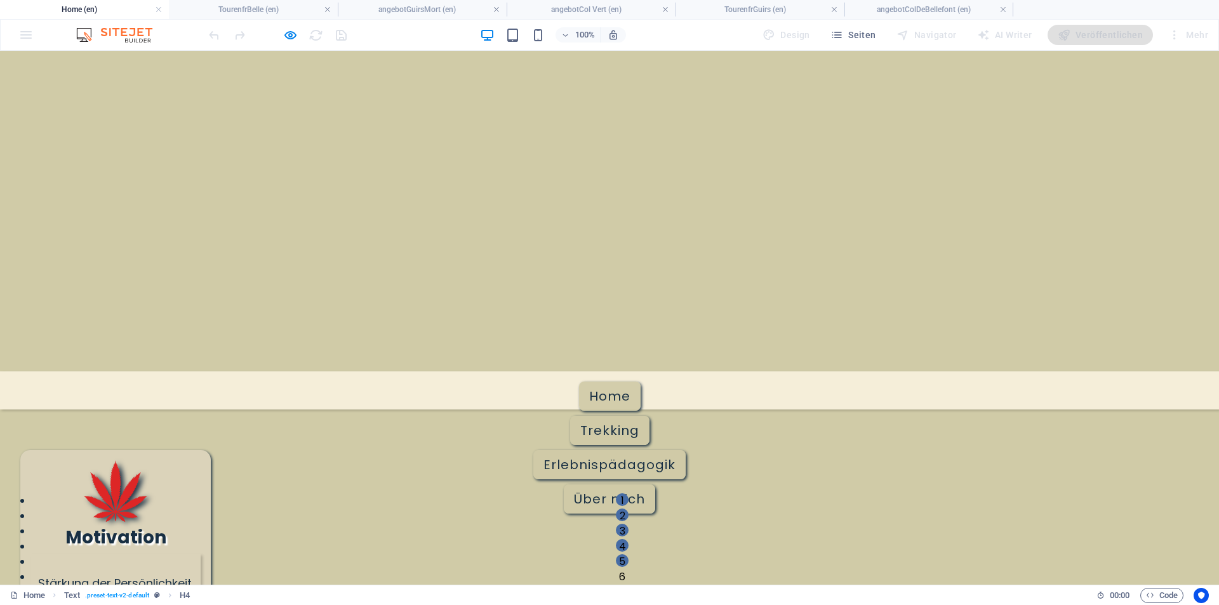
scroll to position [1040, 0]
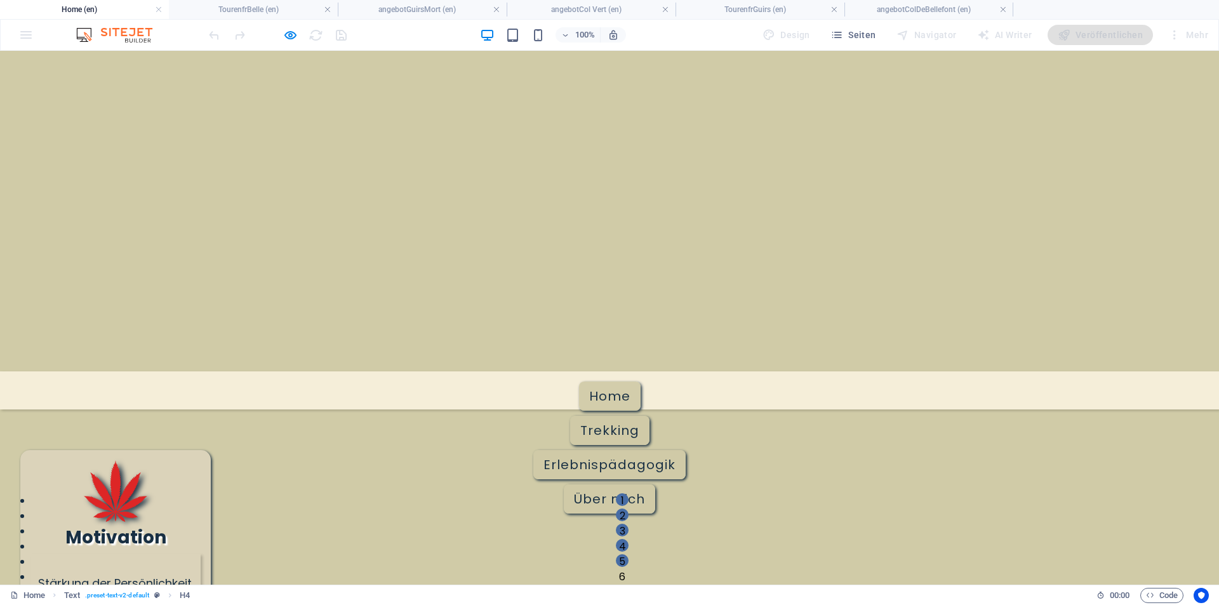
scroll to position [191, 0]
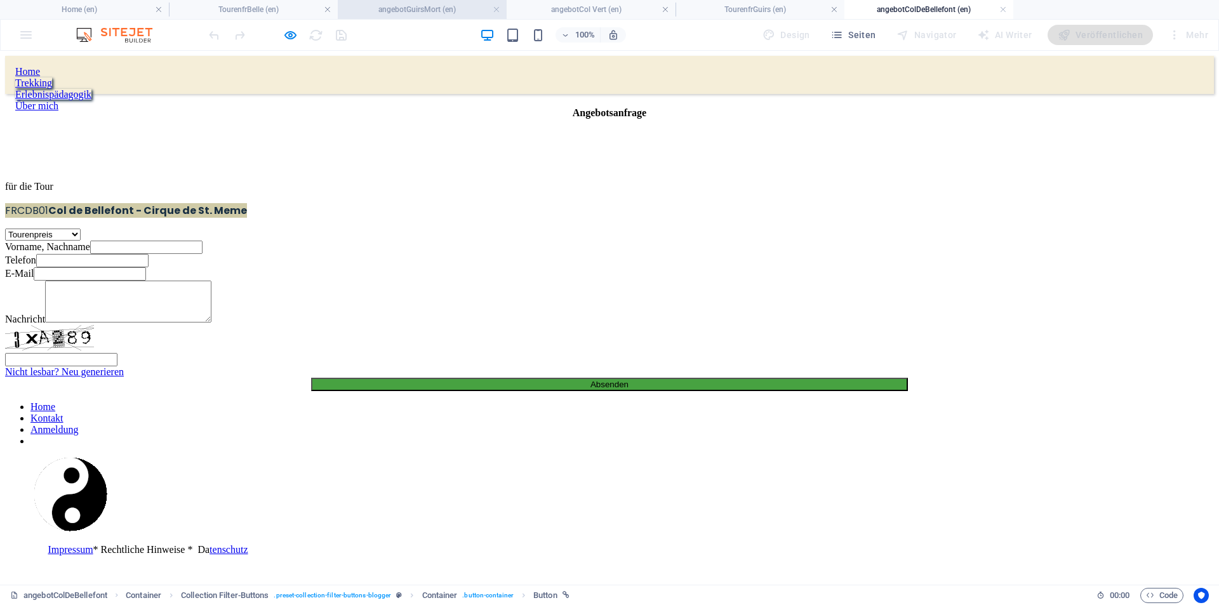
click at [424, 11] on h4 "angebotGuirsMort (en)" at bounding box center [422, 10] width 169 height 14
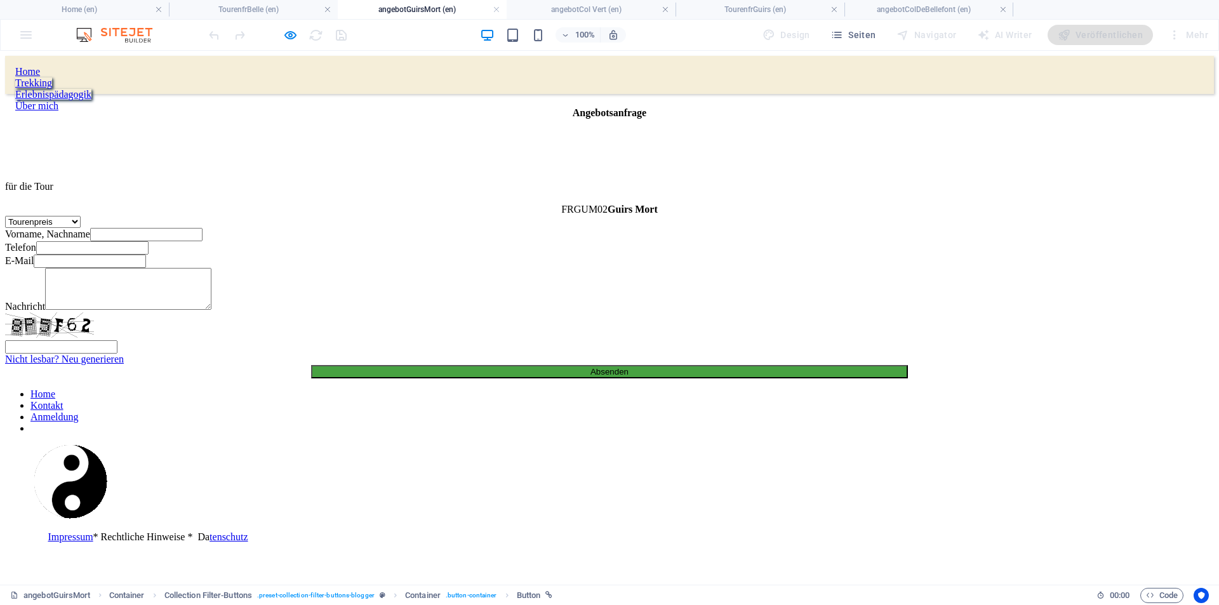
click at [424, 11] on h4 "angebotGuirsMort (en)" at bounding box center [422, 10] width 169 height 14
click at [307, 8] on h4 "TourenfrBelle (en)" at bounding box center [253, 10] width 169 height 14
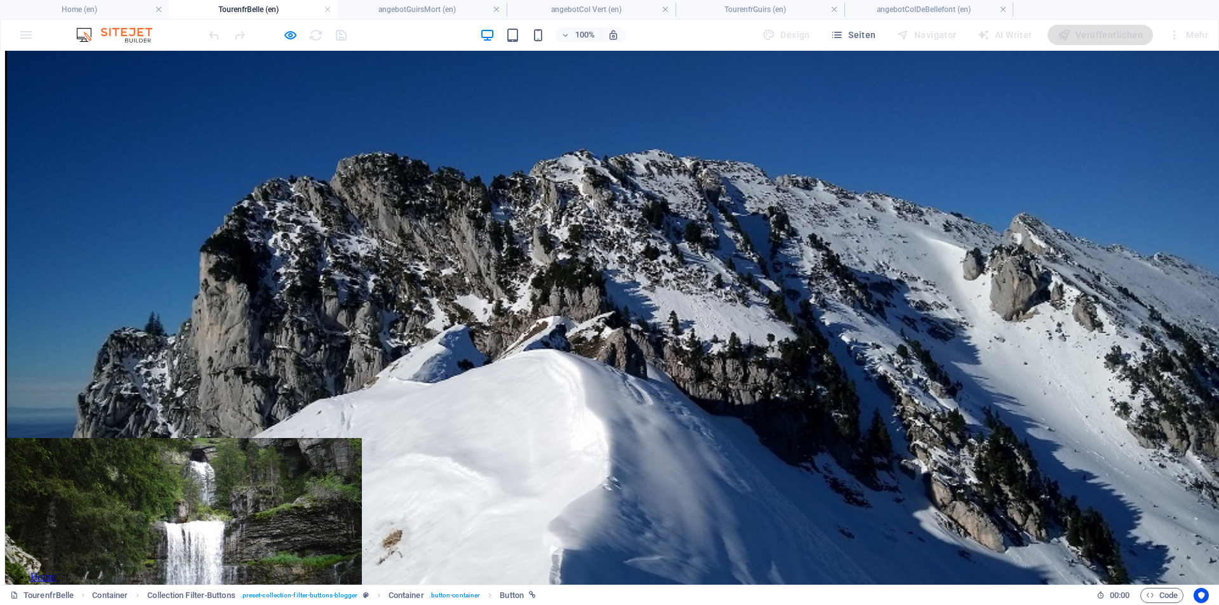
scroll to position [247, 0]
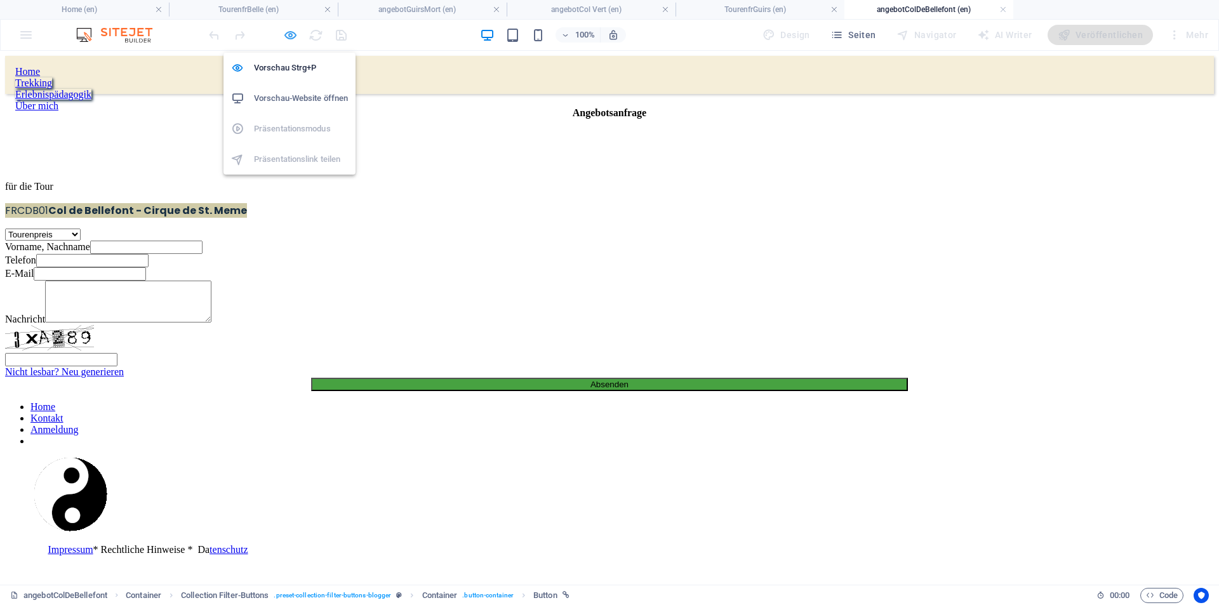
click at [291, 35] on icon "button" at bounding box center [290, 35] width 15 height 15
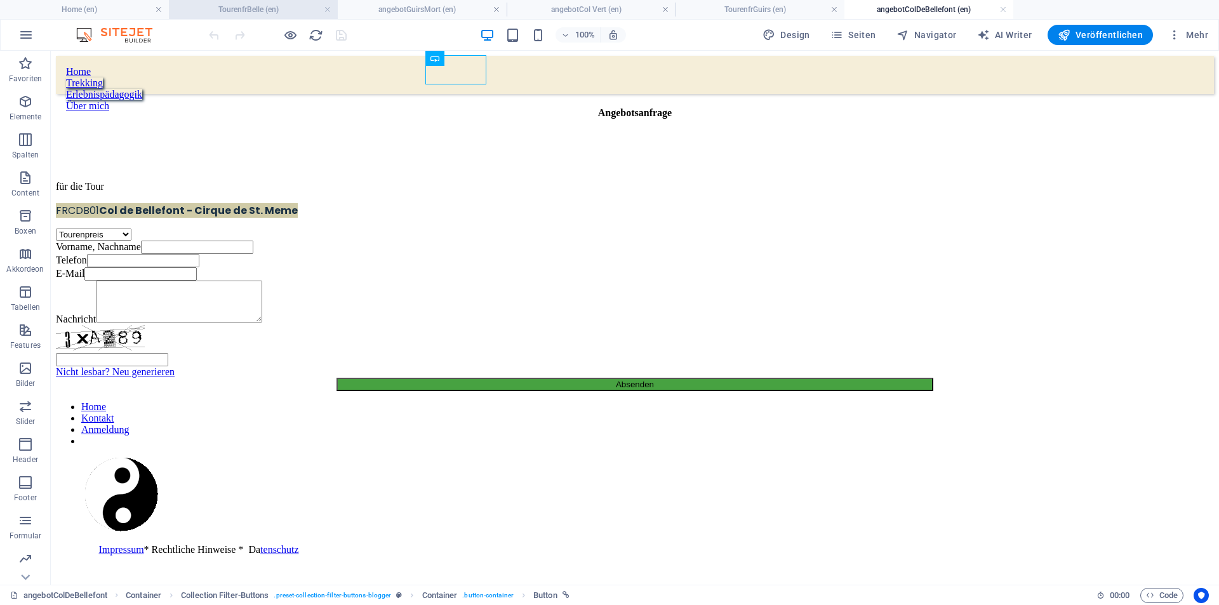
click at [309, 11] on h4 "TourenfrBelle (en)" at bounding box center [253, 10] width 169 height 14
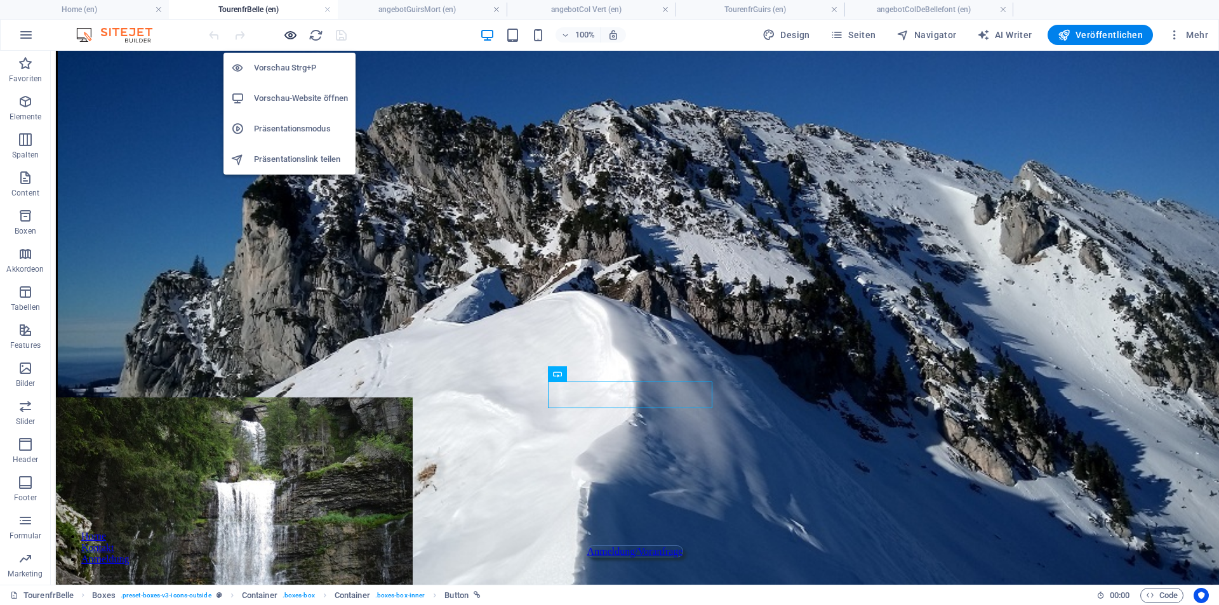
click at [0, 0] on icon "button" at bounding box center [0, 0] width 0 height 0
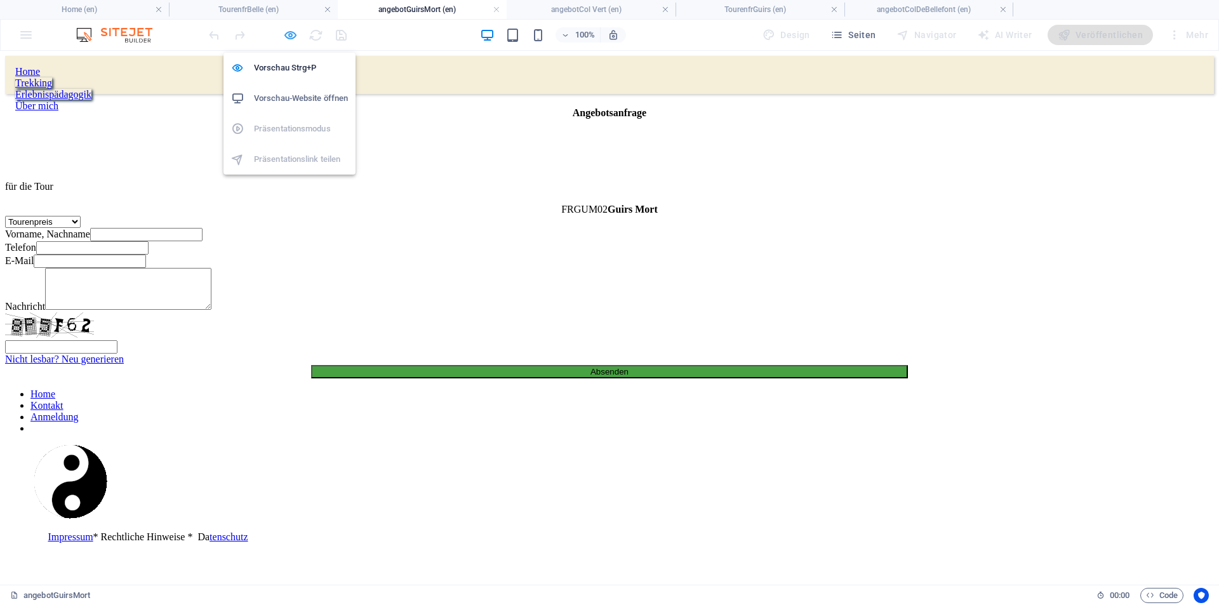
click at [290, 36] on icon "button" at bounding box center [290, 35] width 15 height 15
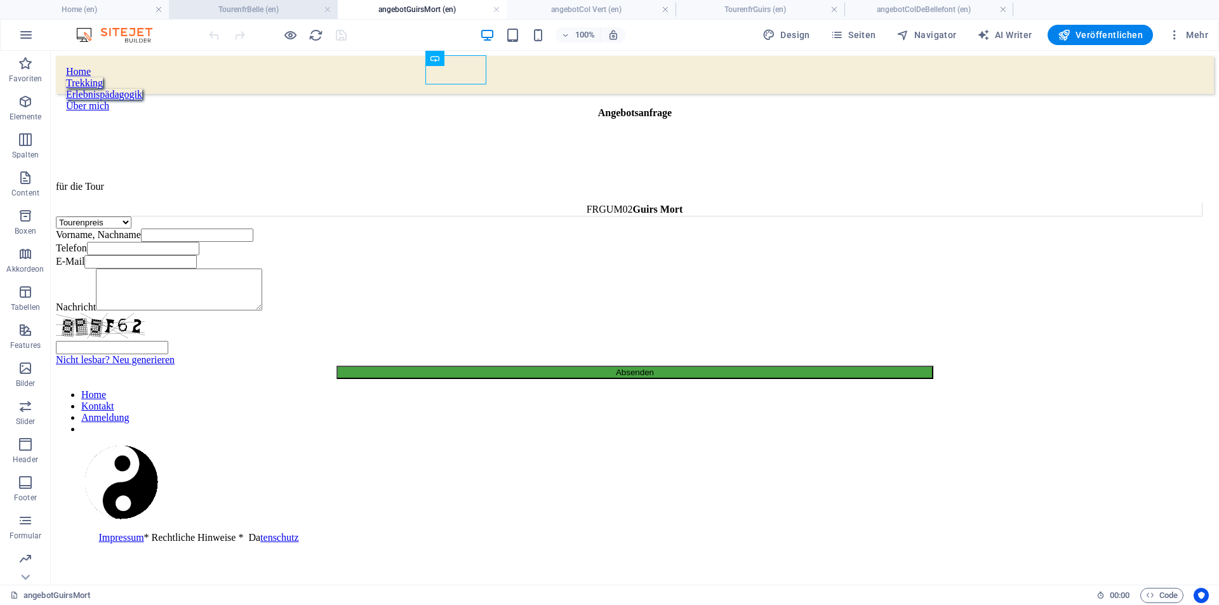
click at [312, 10] on h4 "TourenfrBelle (en)" at bounding box center [253, 10] width 169 height 14
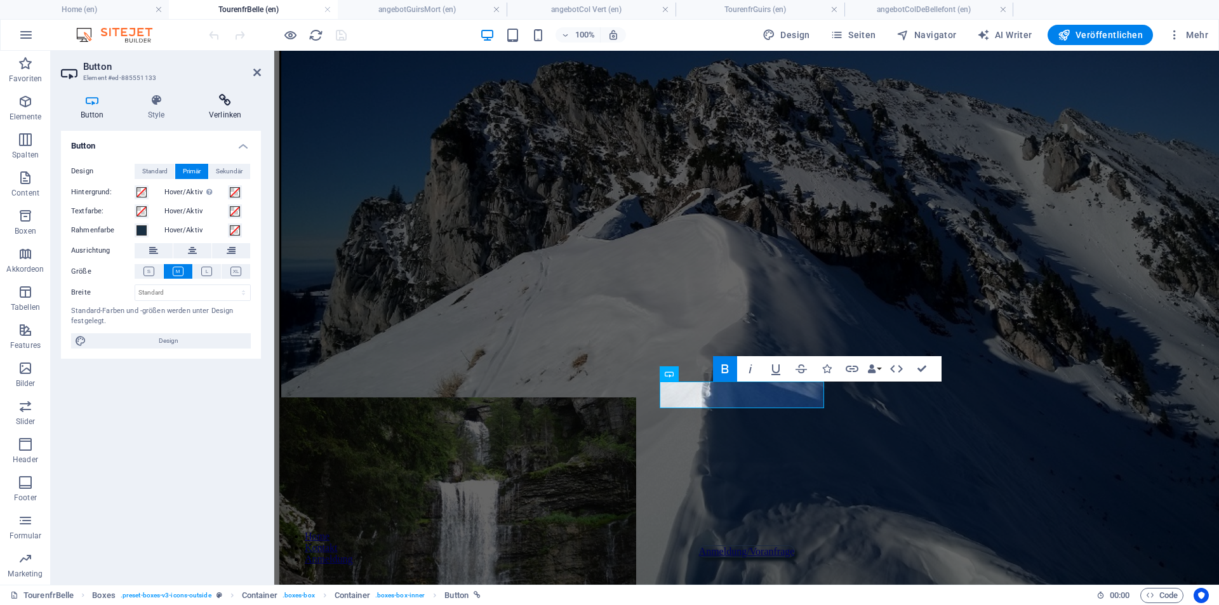
click at [235, 106] on icon at bounding box center [225, 100] width 72 height 13
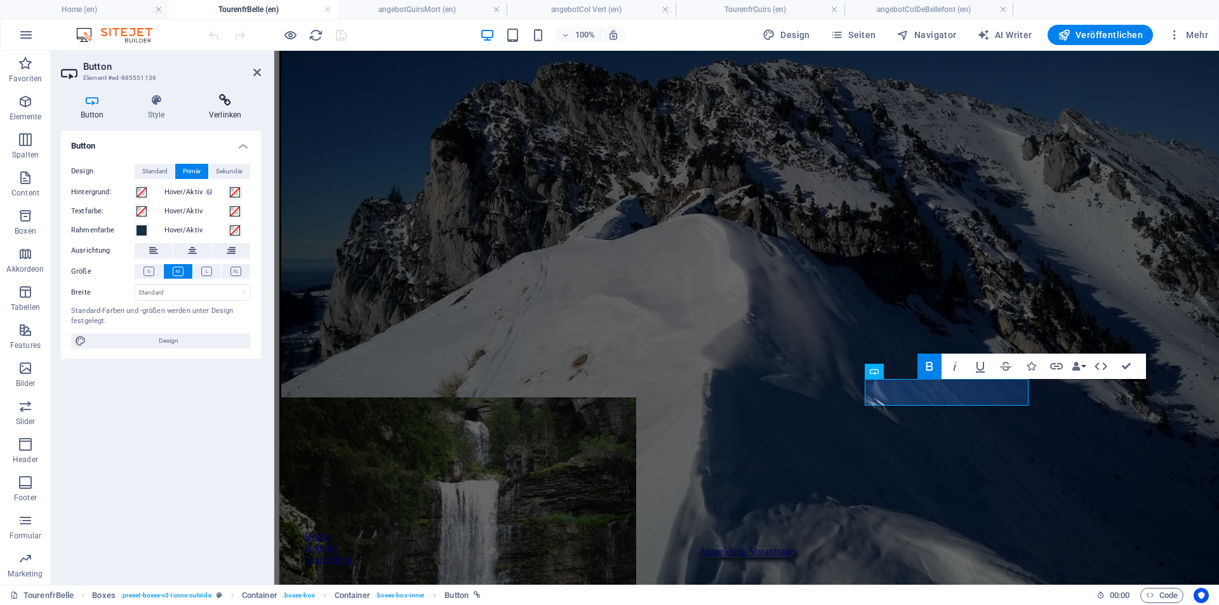
click at [225, 109] on h4 "Verlinken" at bounding box center [225, 107] width 72 height 27
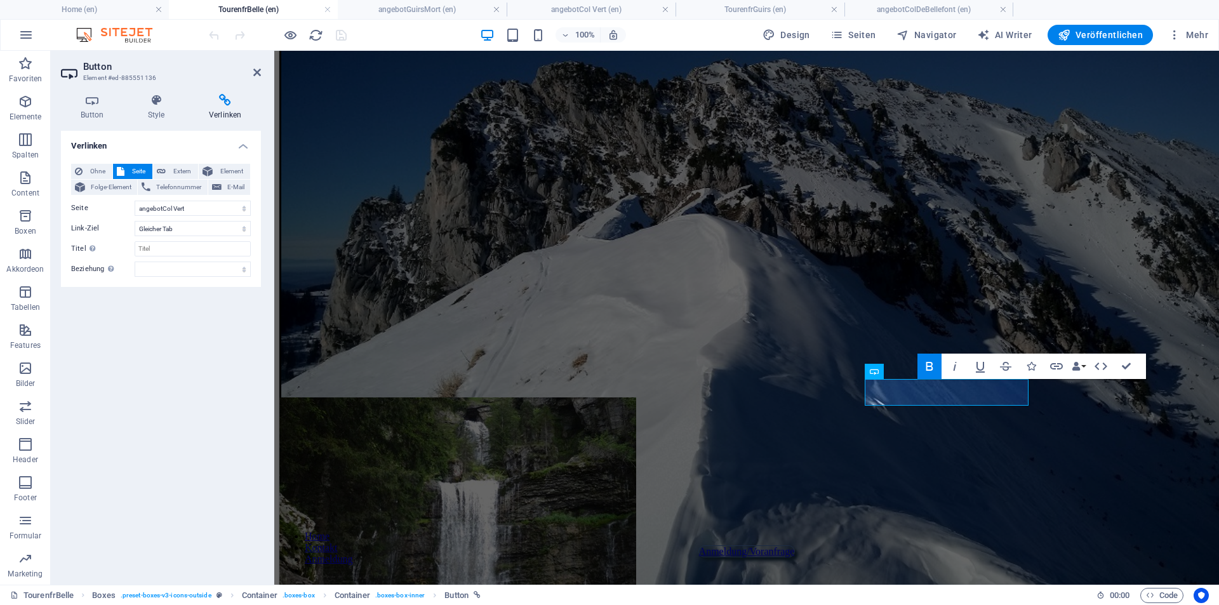
click at [307, 6] on h4 "TourenfrBelle (en)" at bounding box center [253, 10] width 169 height 14
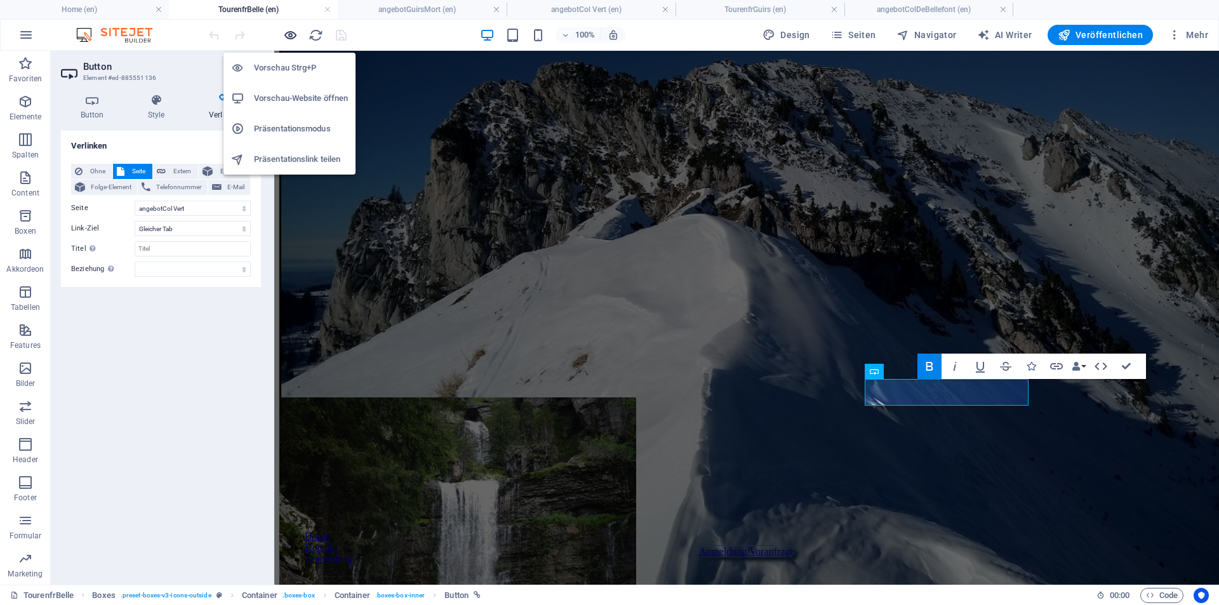
click at [0, 0] on icon "button" at bounding box center [0, 0] width 0 height 0
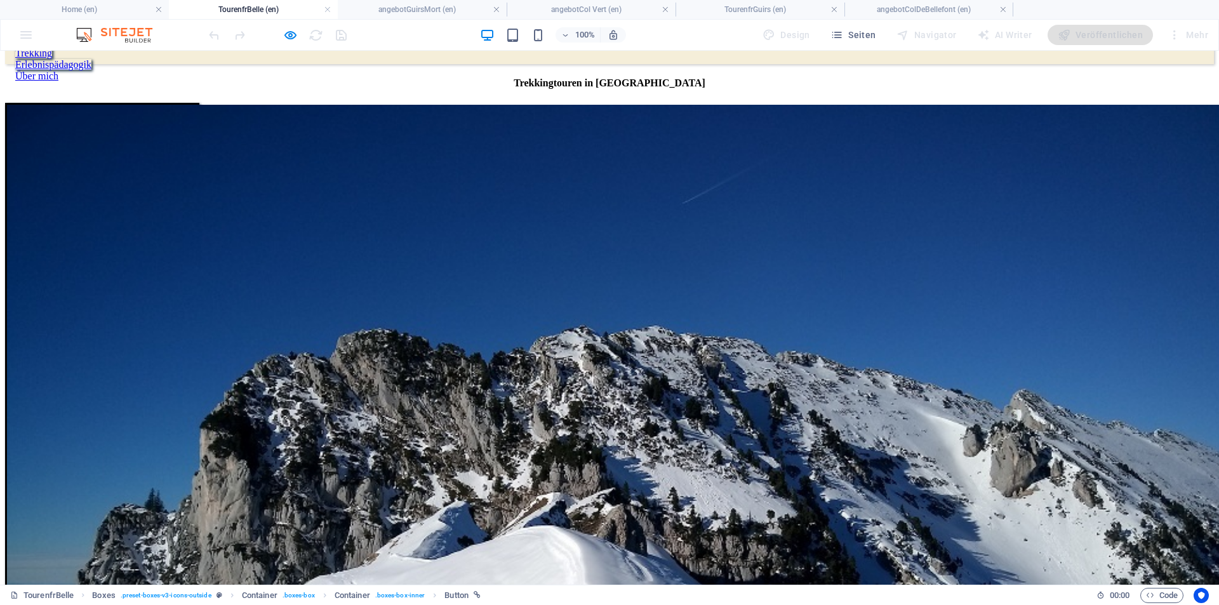
scroll to position [0, 0]
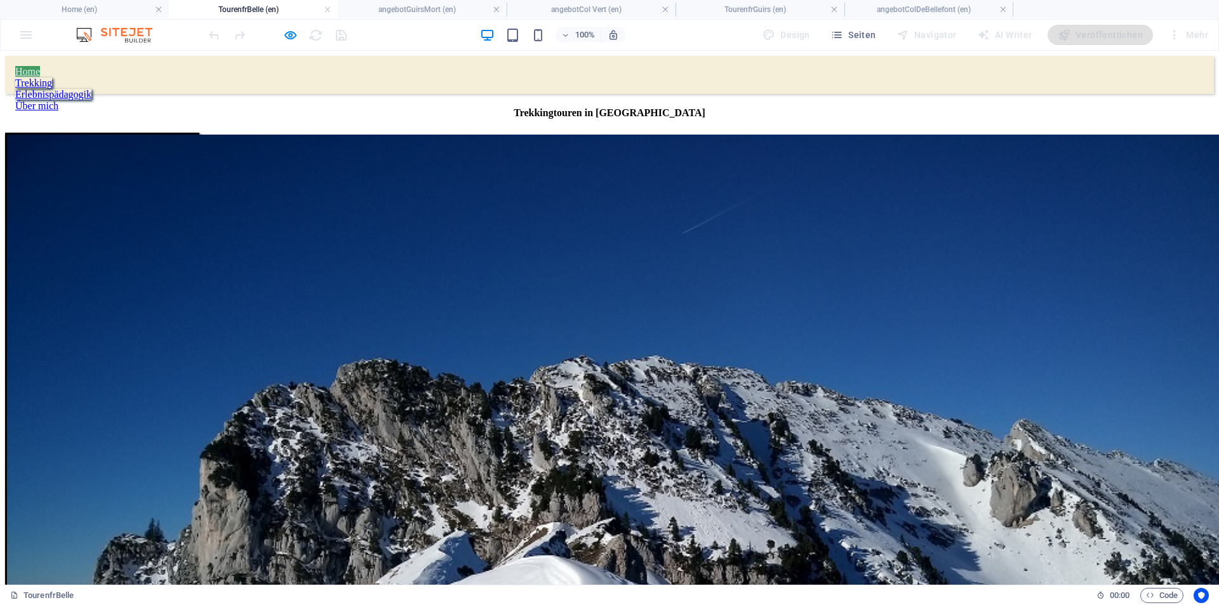
click at [40, 69] on link "Home" at bounding box center [27, 71] width 25 height 11
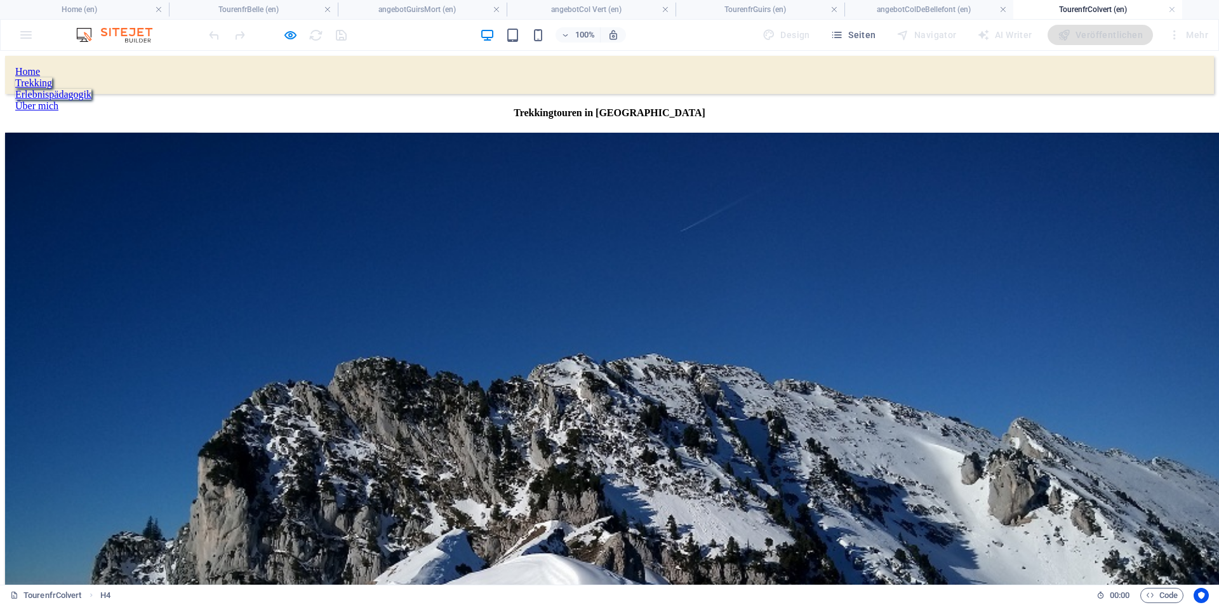
scroll to position [247, 0]
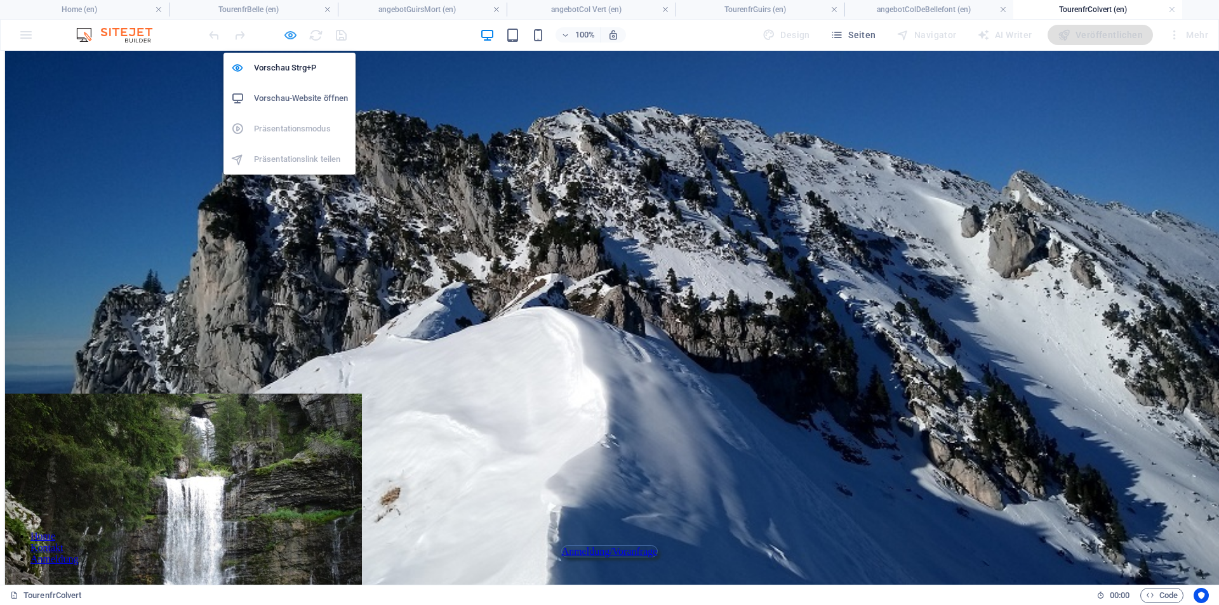
click at [290, 36] on icon "button" at bounding box center [290, 35] width 15 height 15
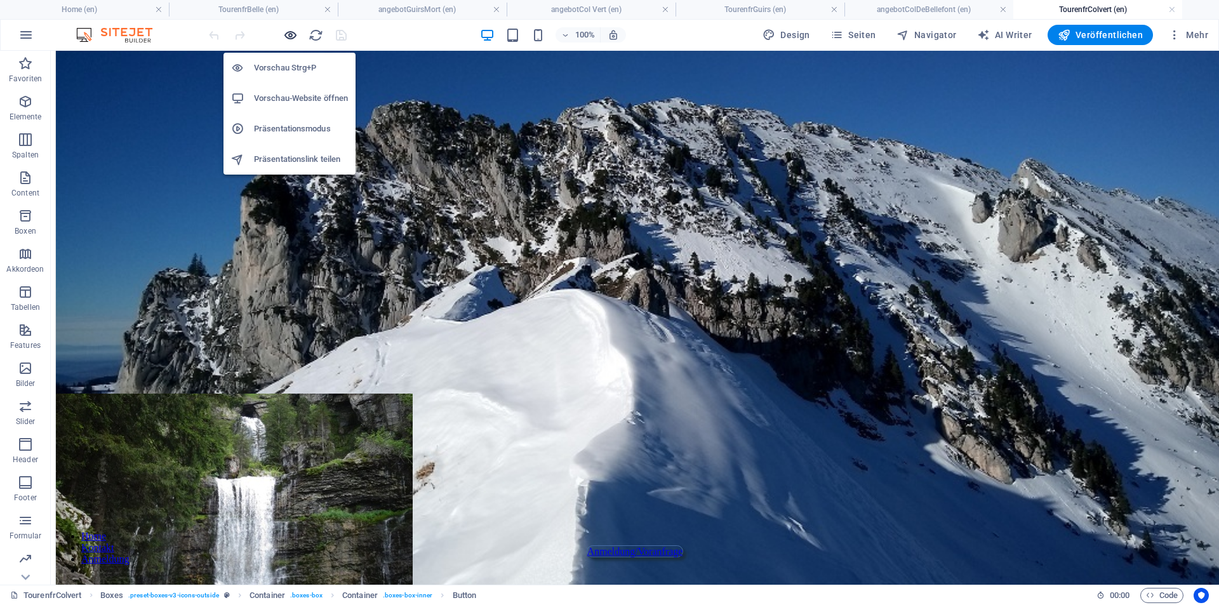
click at [287, 39] on icon "button" at bounding box center [290, 35] width 15 height 15
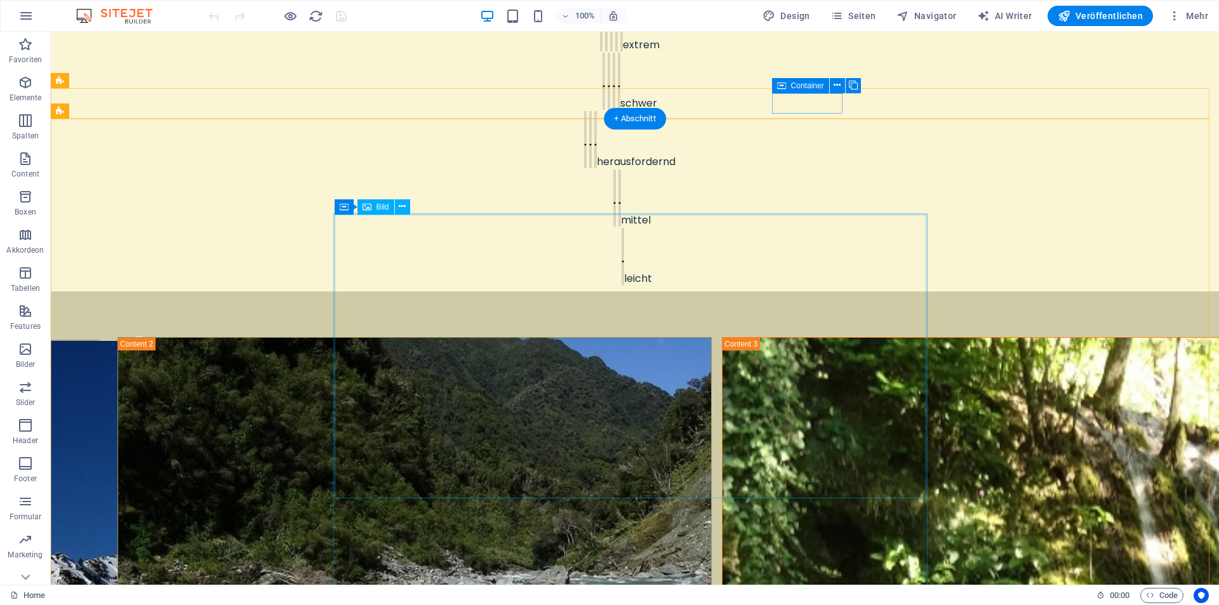
scroll to position [889, 0]
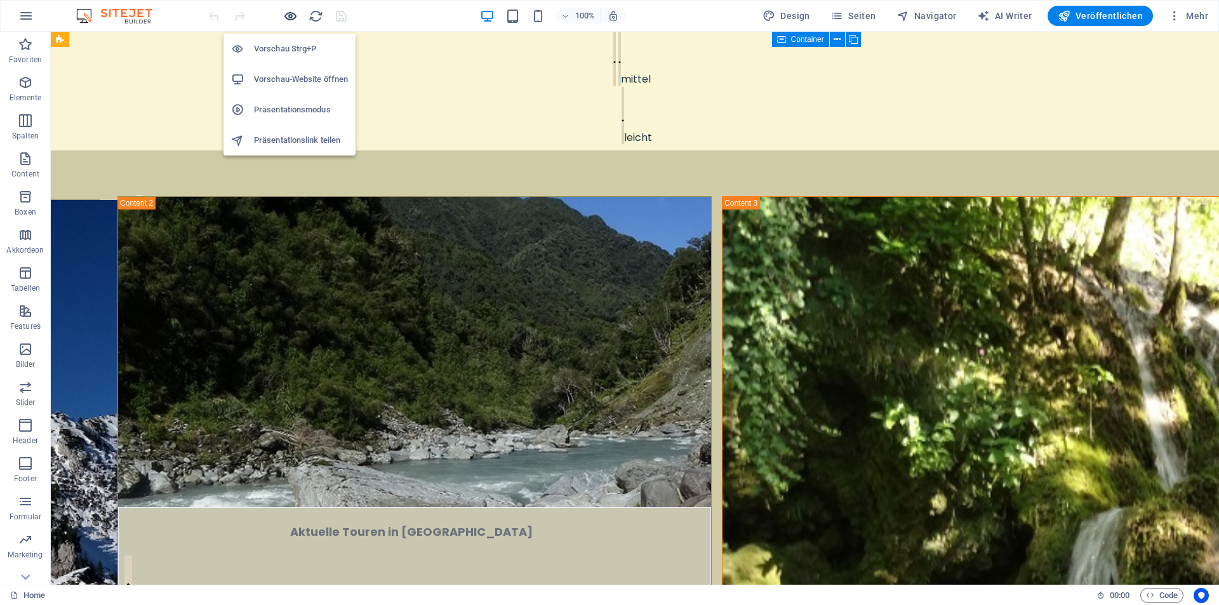
click at [0, 0] on icon "button" at bounding box center [0, 0] width 0 height 0
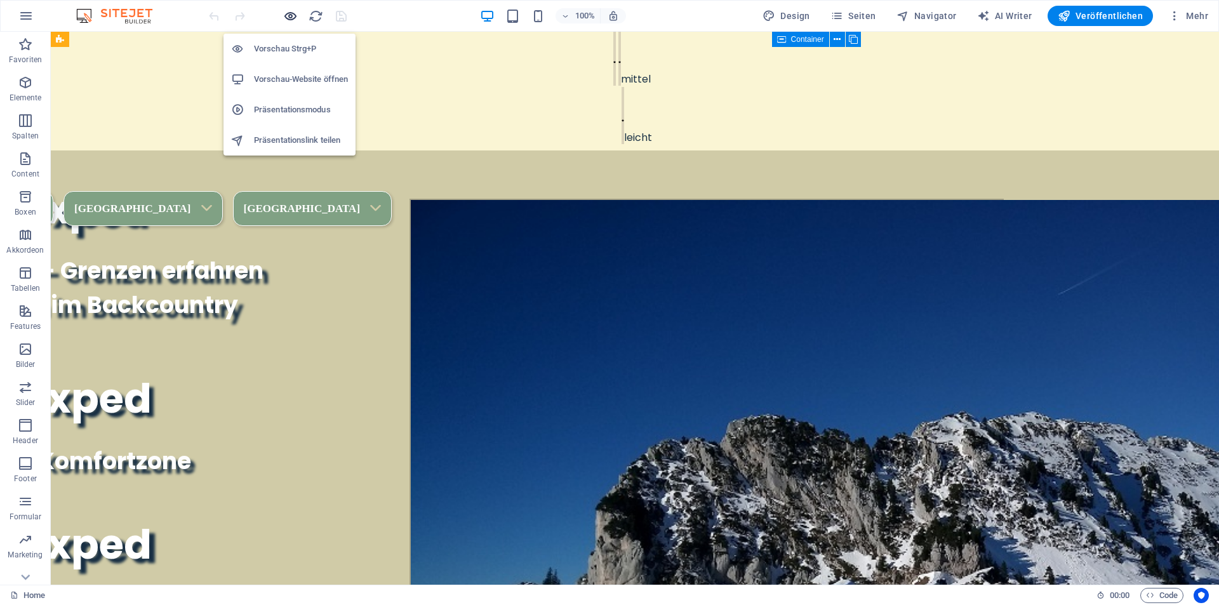
scroll to position [888, 0]
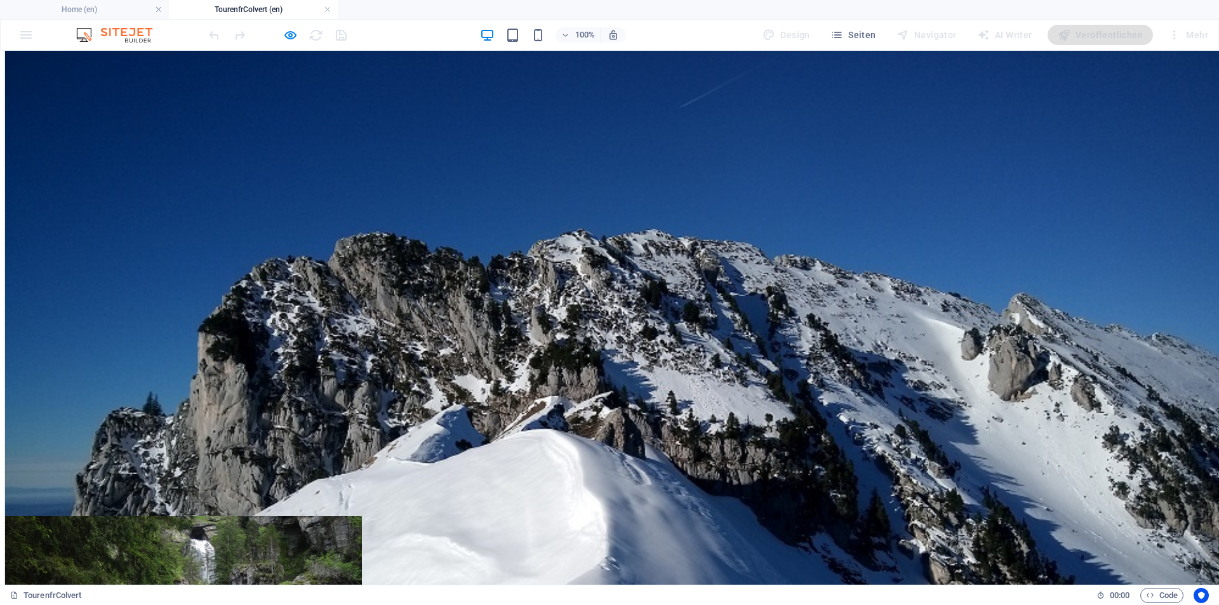
scroll to position [120, 0]
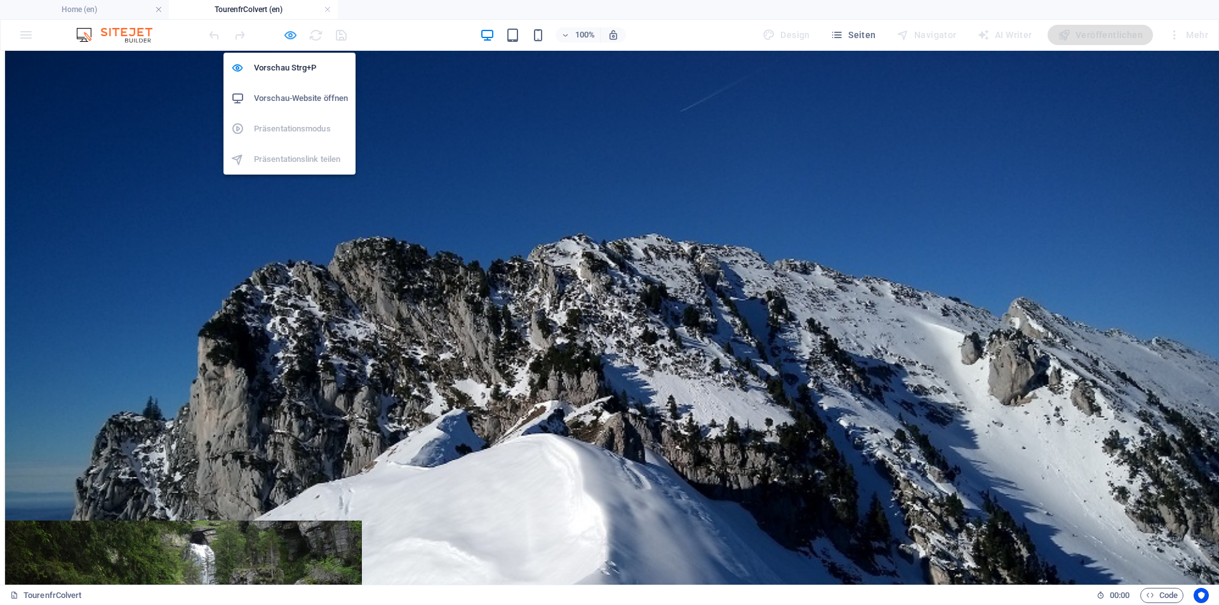
click at [287, 36] on icon "button" at bounding box center [290, 35] width 15 height 15
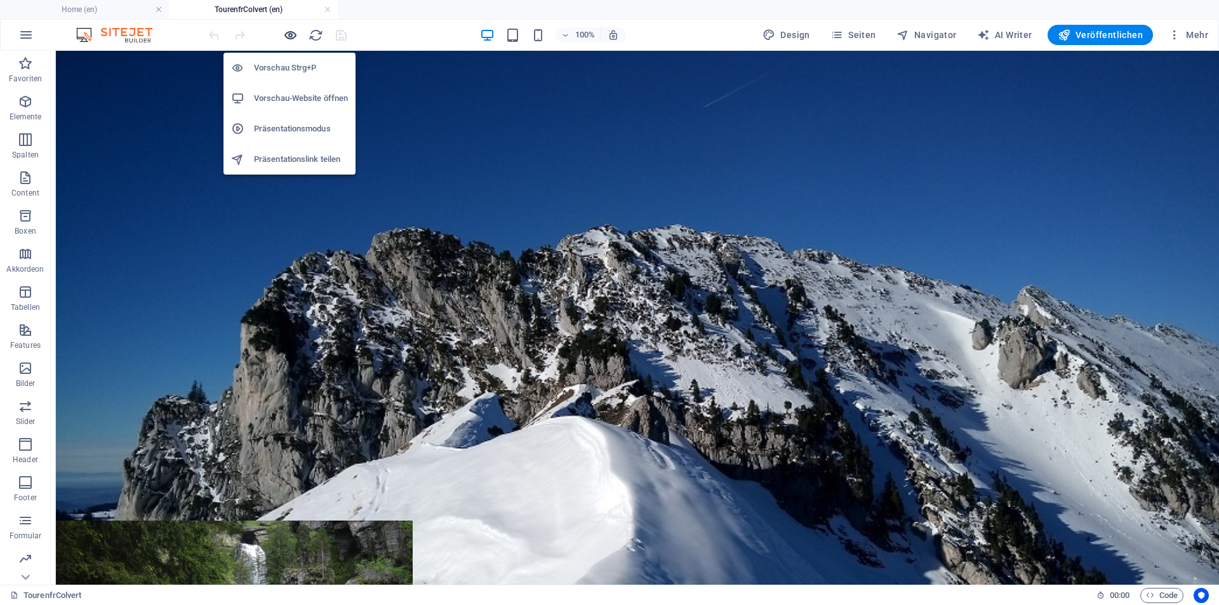
click at [287, 36] on icon "button" at bounding box center [290, 35] width 15 height 15
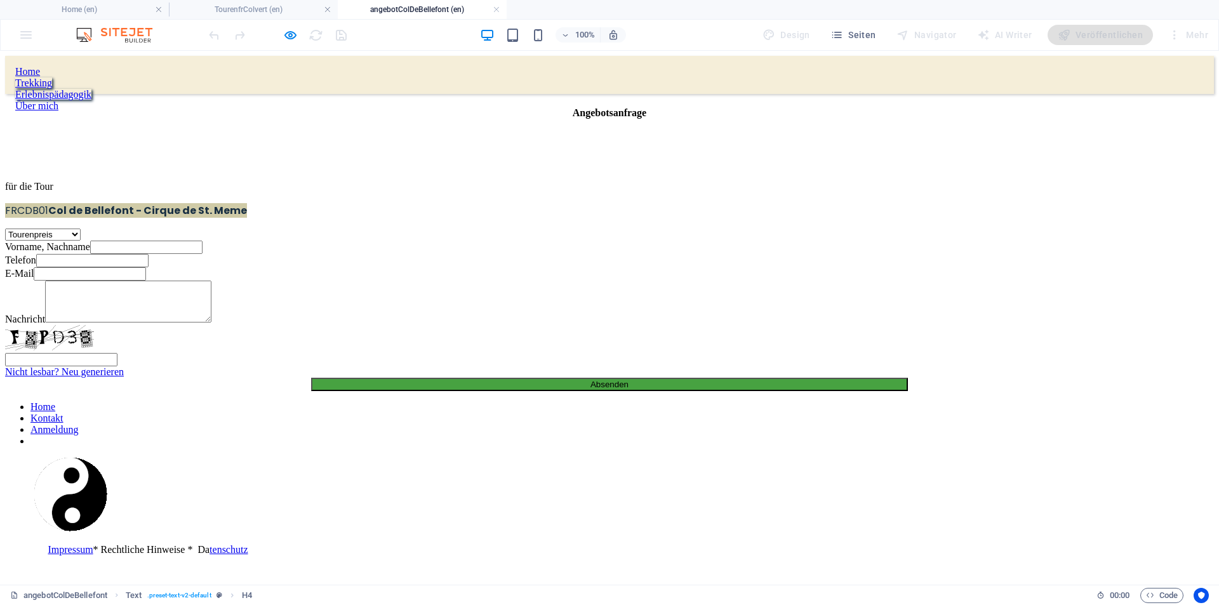
scroll to position [0, 0]
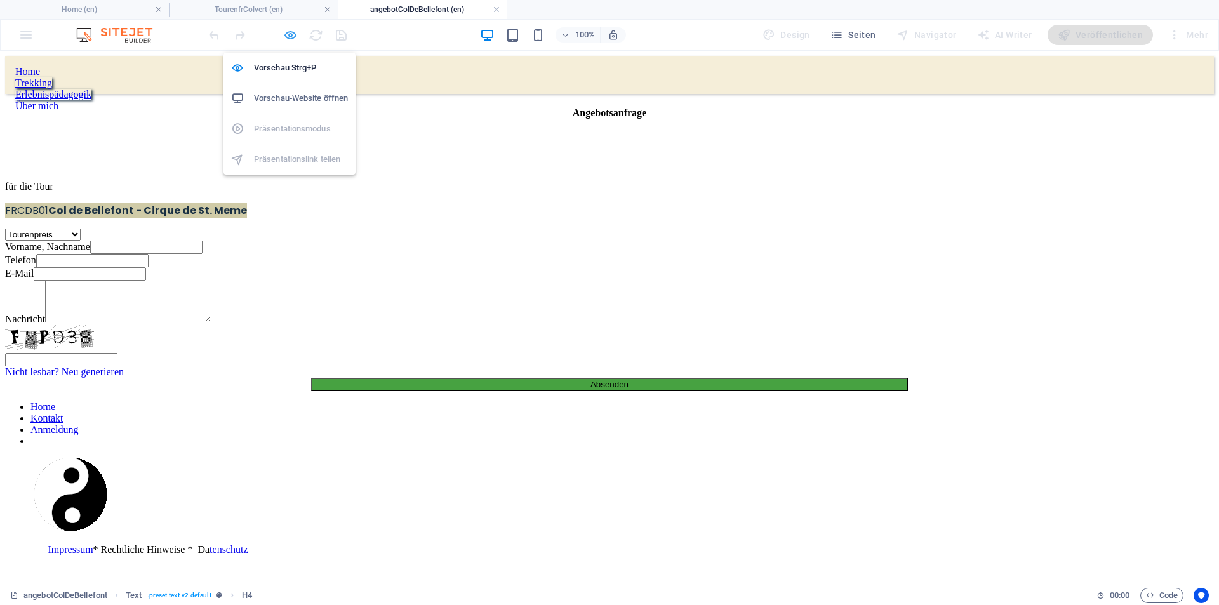
click at [288, 32] on icon "button" at bounding box center [290, 35] width 15 height 15
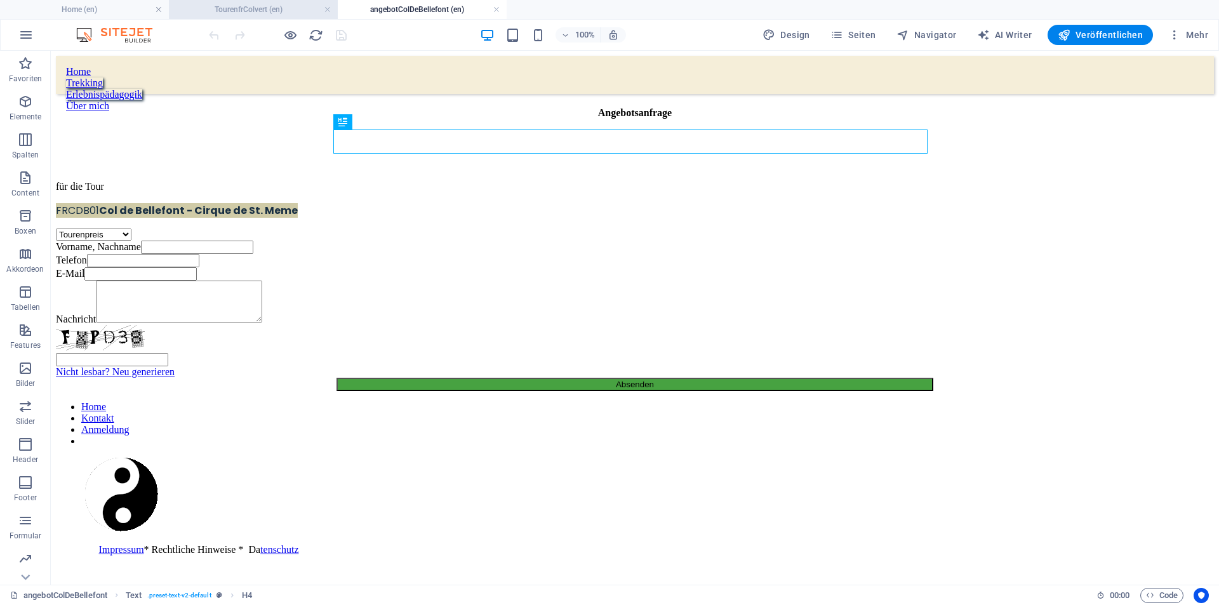
click at [232, 11] on h4 "TourenfrColvert (en)" at bounding box center [253, 10] width 169 height 14
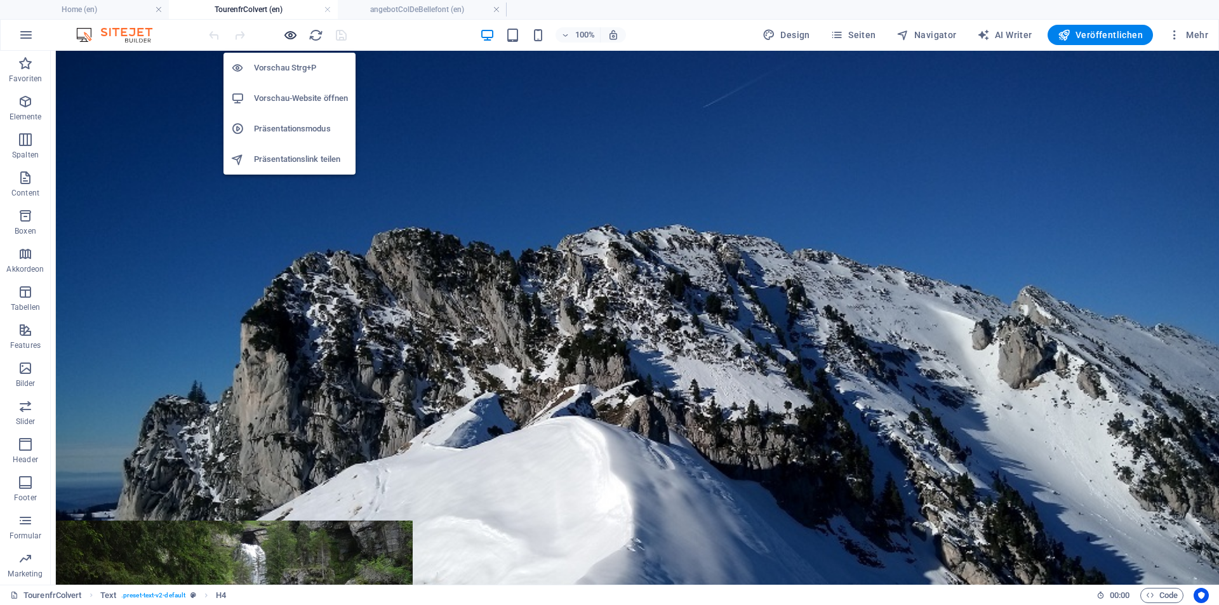
click at [293, 33] on icon "button" at bounding box center [290, 35] width 15 height 15
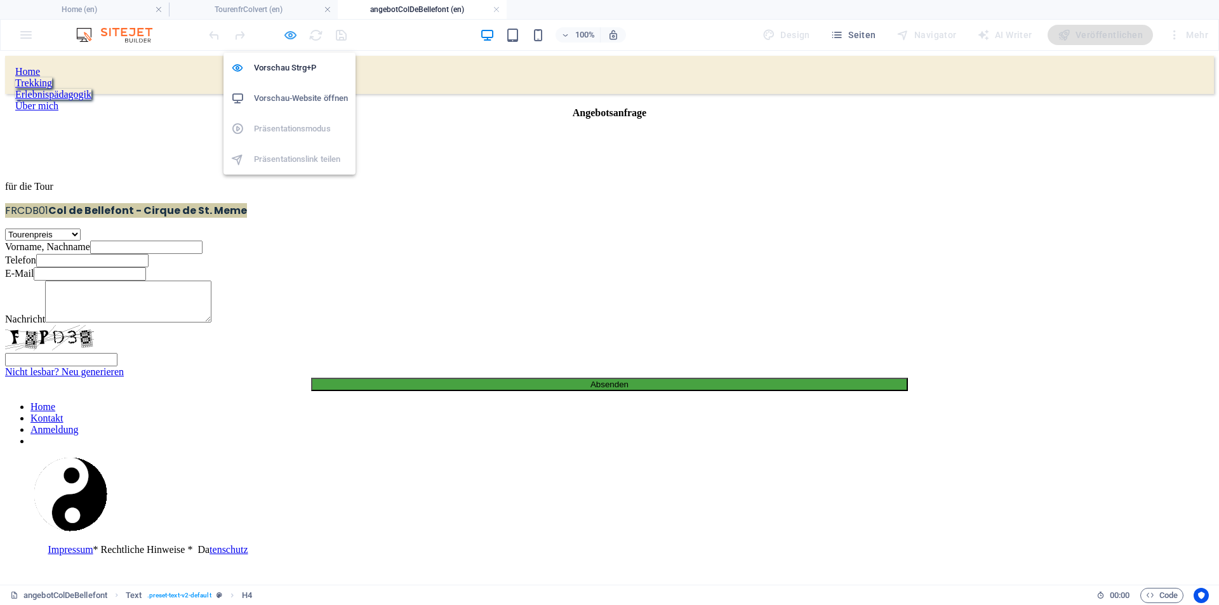
click at [285, 32] on icon "button" at bounding box center [290, 35] width 15 height 15
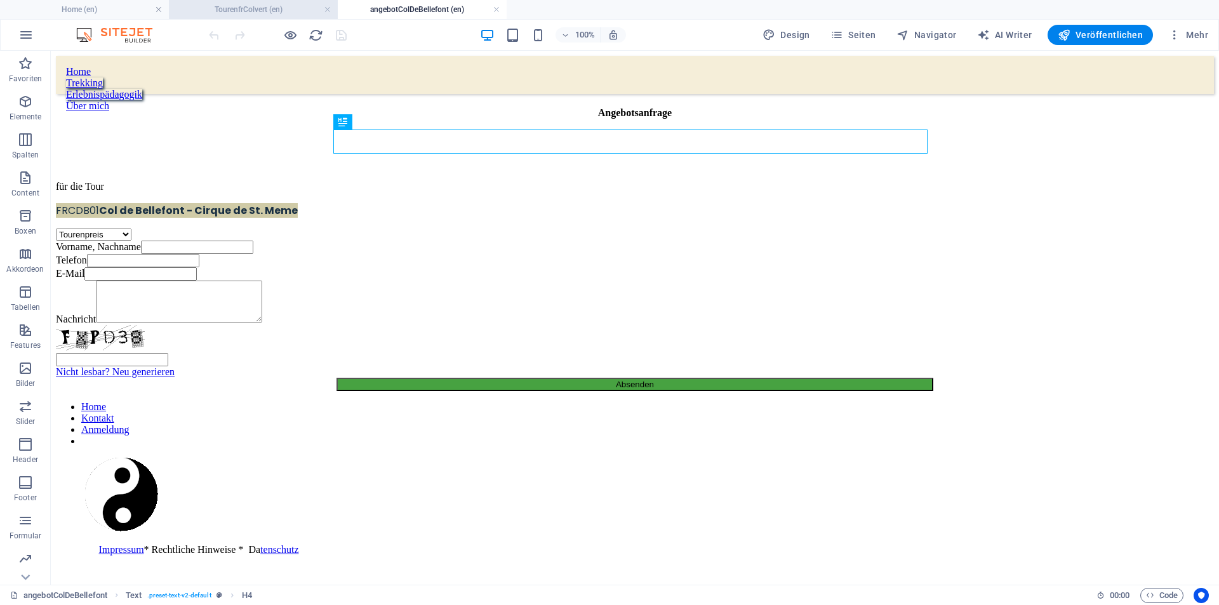
click at [276, 10] on h4 "TourenfrColvert (en)" at bounding box center [253, 10] width 169 height 14
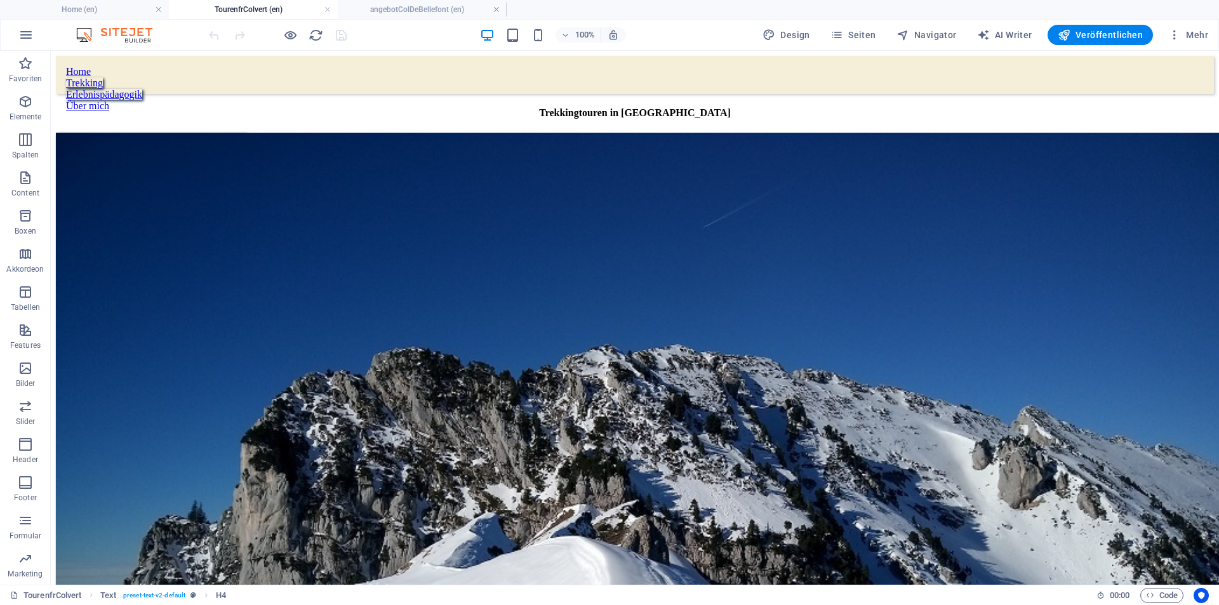
scroll to position [120, 0]
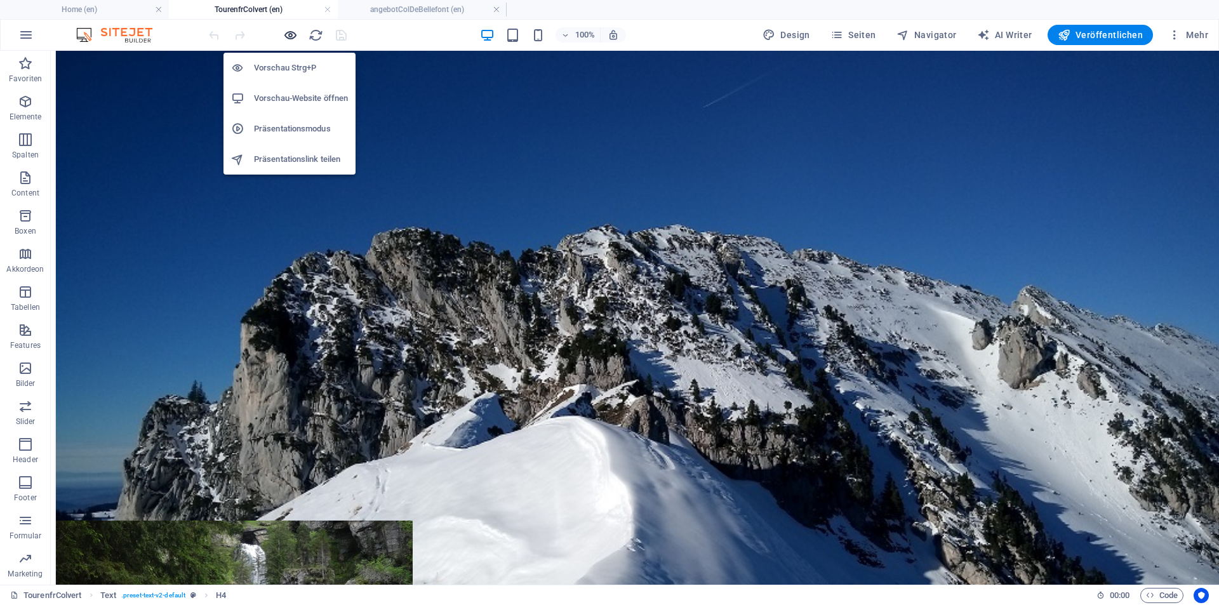
drag, startPoint x: 286, startPoint y: 34, endPoint x: 359, endPoint y: 69, distance: 81.2
click at [286, 34] on icon "button" at bounding box center [290, 35] width 15 height 15
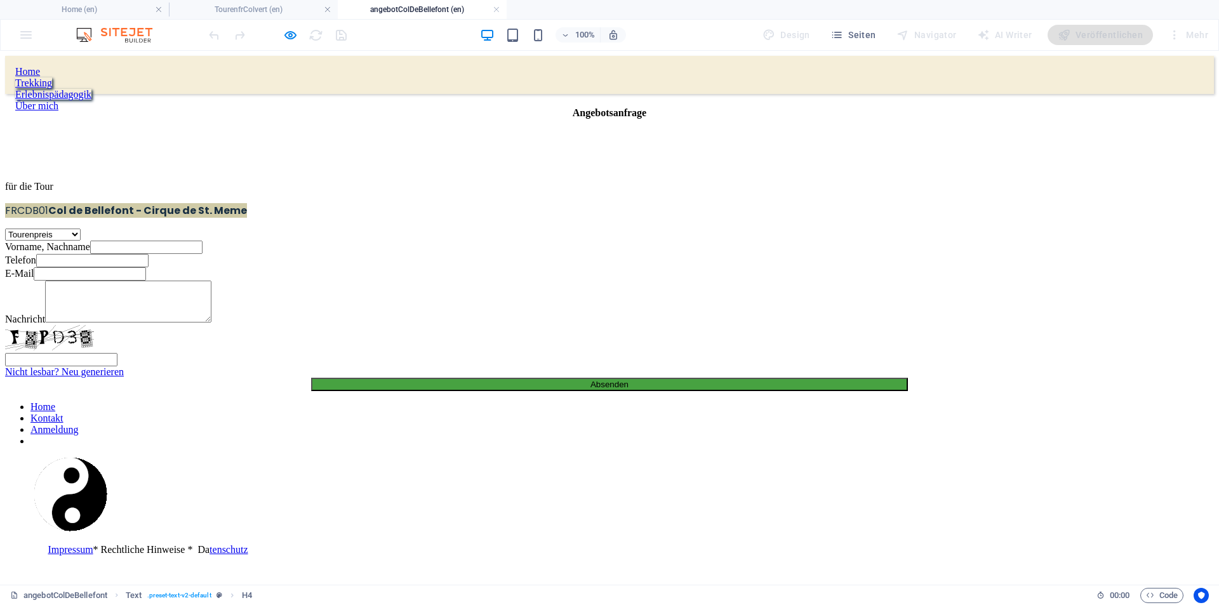
scroll to position [0, 0]
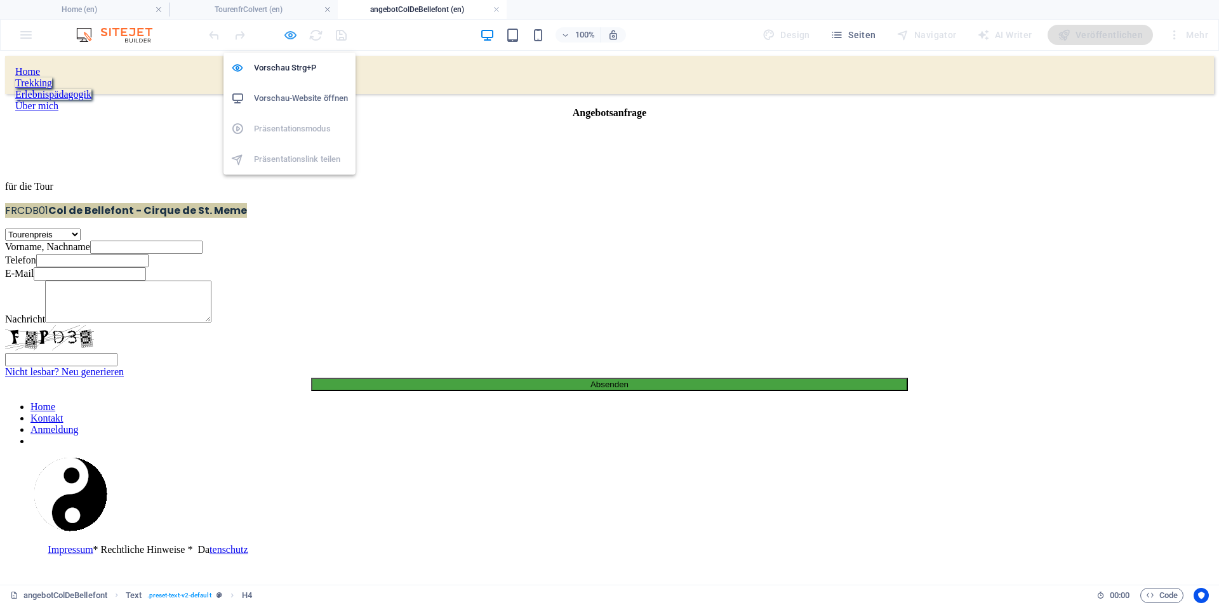
click at [290, 35] on icon "button" at bounding box center [290, 35] width 15 height 15
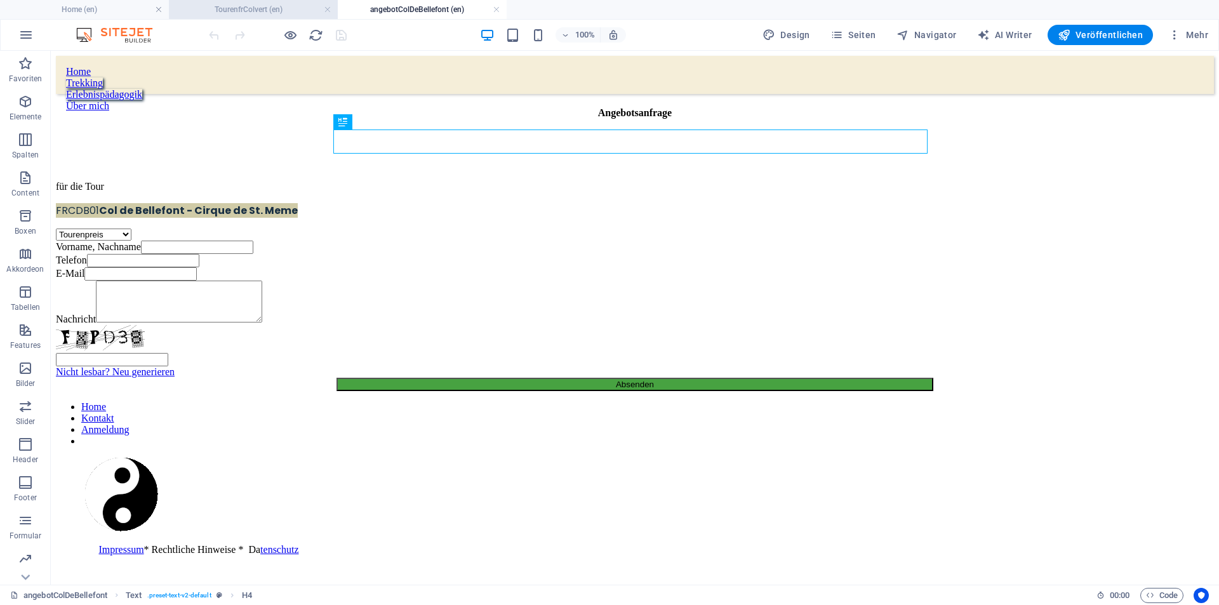
click at [298, 10] on h4 "TourenfrColvert (en)" at bounding box center [253, 10] width 169 height 14
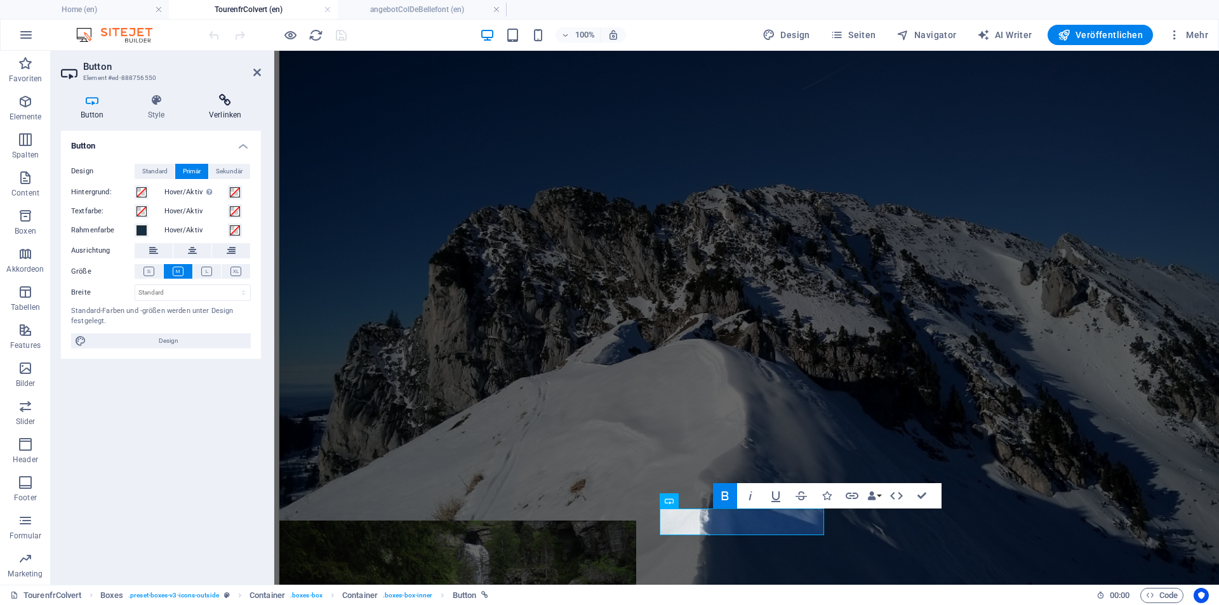
click at [218, 105] on icon at bounding box center [225, 100] width 72 height 13
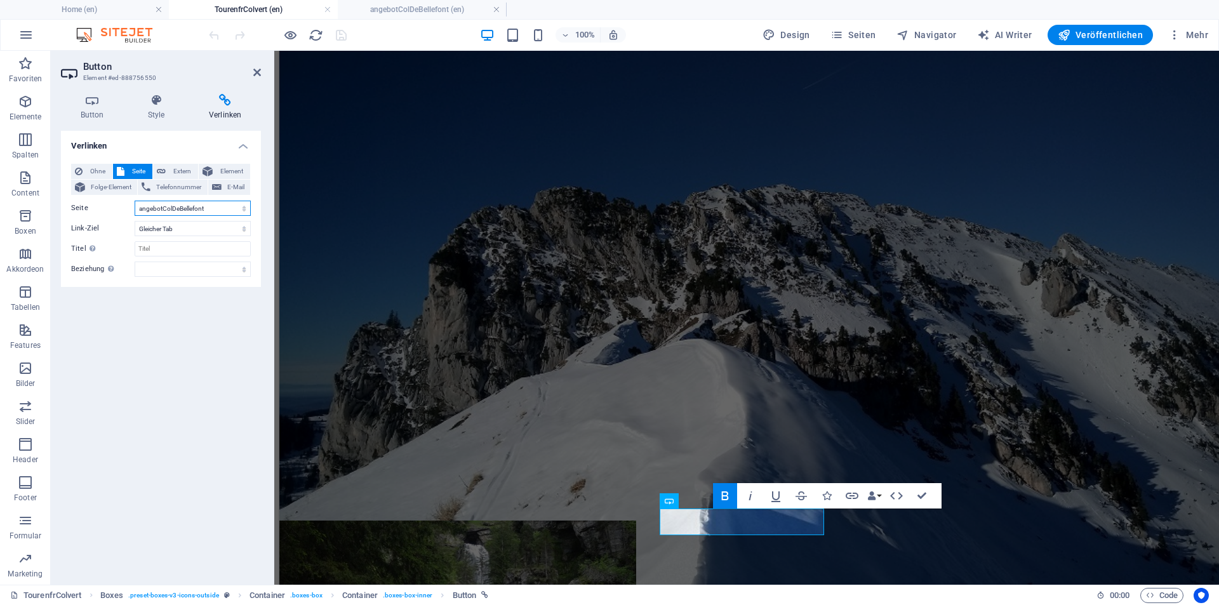
click at [241, 208] on select "Home Tourenkarte Bellefont angebotColDeBellefont angebotColDeBellefont (Kopie) …" at bounding box center [193, 208] width 116 height 15
select select "7"
click at [135, 201] on select "Home Tourenkarte Bellefont angebotColDeBellefont angebotColDeBellefont (Kopie) …" at bounding box center [193, 208] width 116 height 15
click at [234, 323] on div "Verlinken Ohne Seite Extern Element Folge-Element Telefonnummer E-Mail Seite Ho…" at bounding box center [161, 353] width 200 height 444
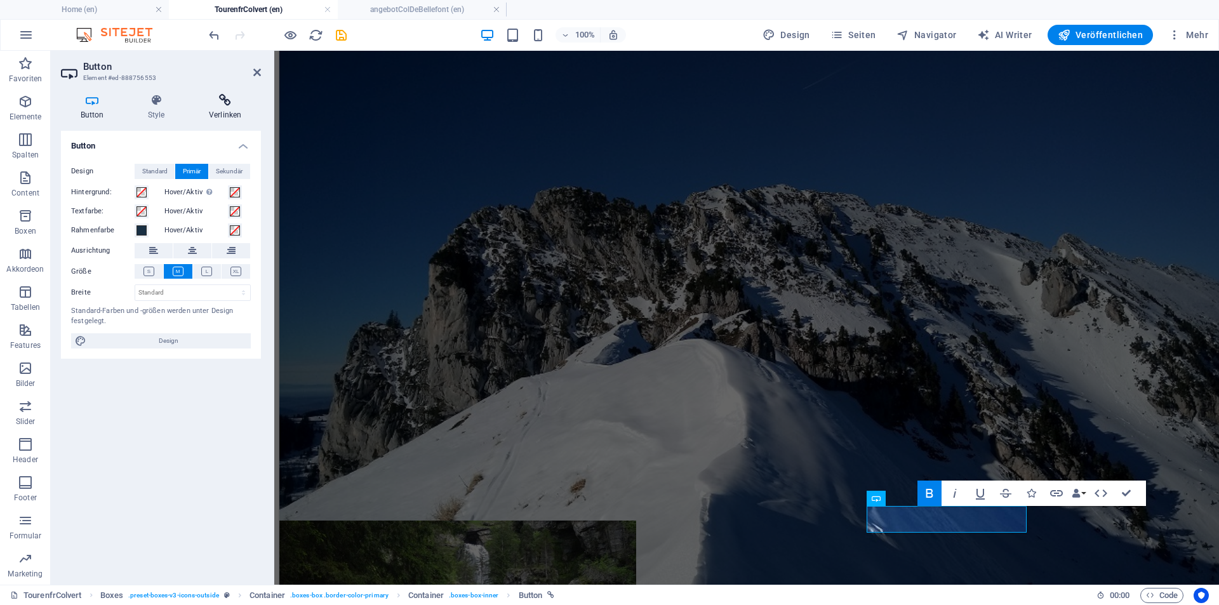
click at [227, 106] on icon at bounding box center [225, 100] width 72 height 13
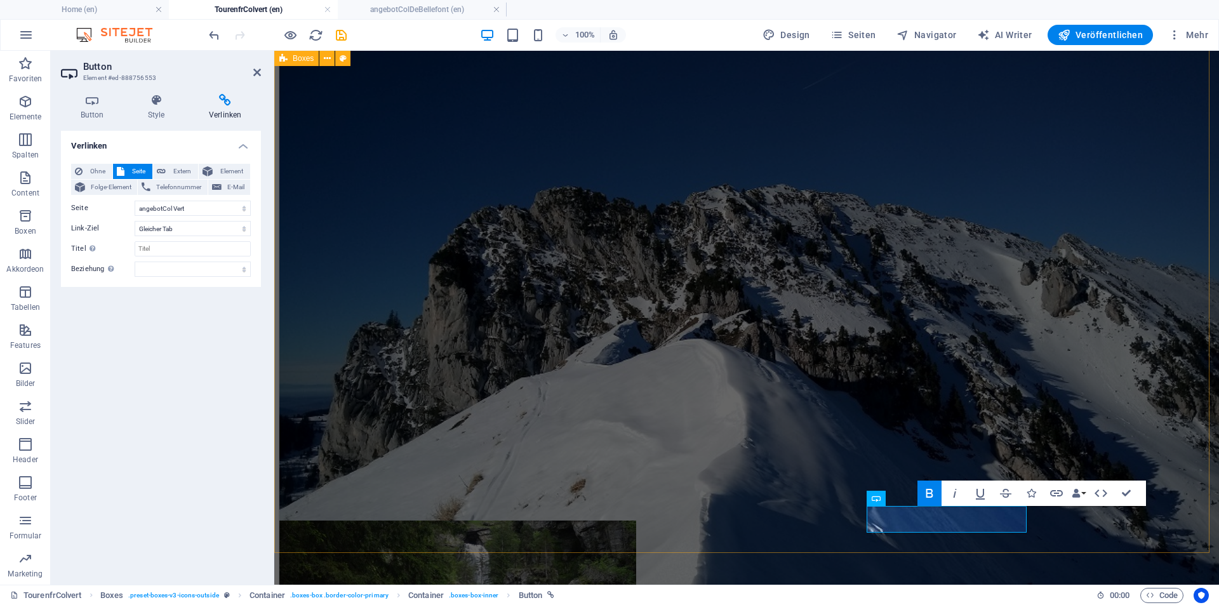
click at [607, 178] on div "Tour Col de Bellefont         Chartreuse [GEOGRAPHIC_DATA] general: Karst, suba…" at bounding box center [746, 283] width 935 height 540
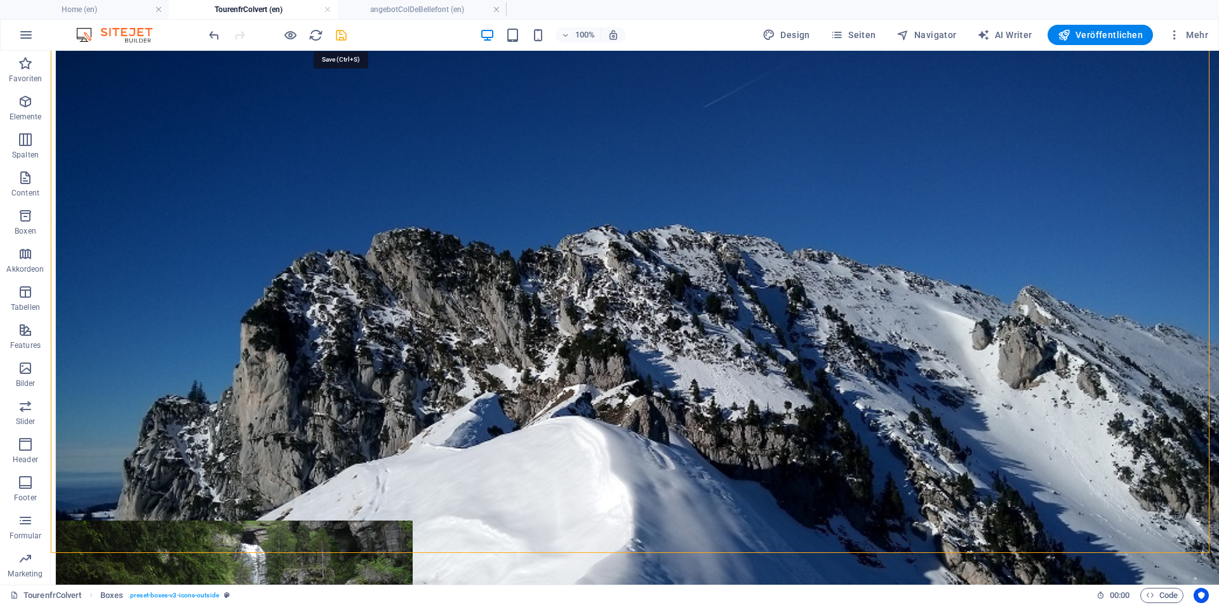
click at [340, 37] on icon "save" at bounding box center [341, 35] width 15 height 15
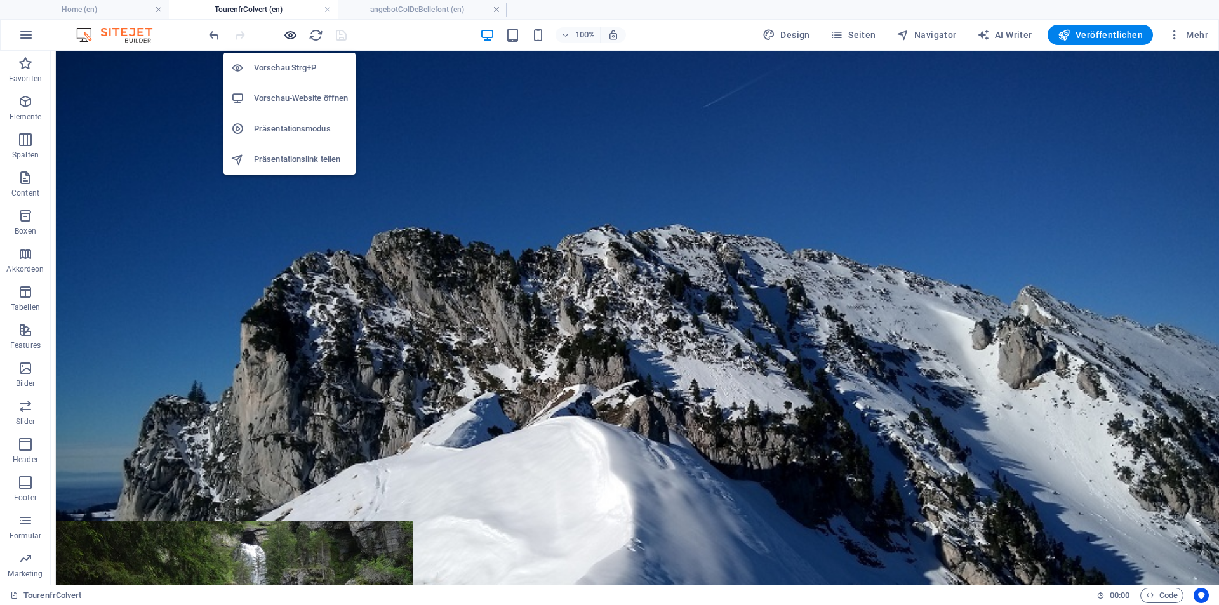
click at [288, 33] on icon "button" at bounding box center [290, 35] width 15 height 15
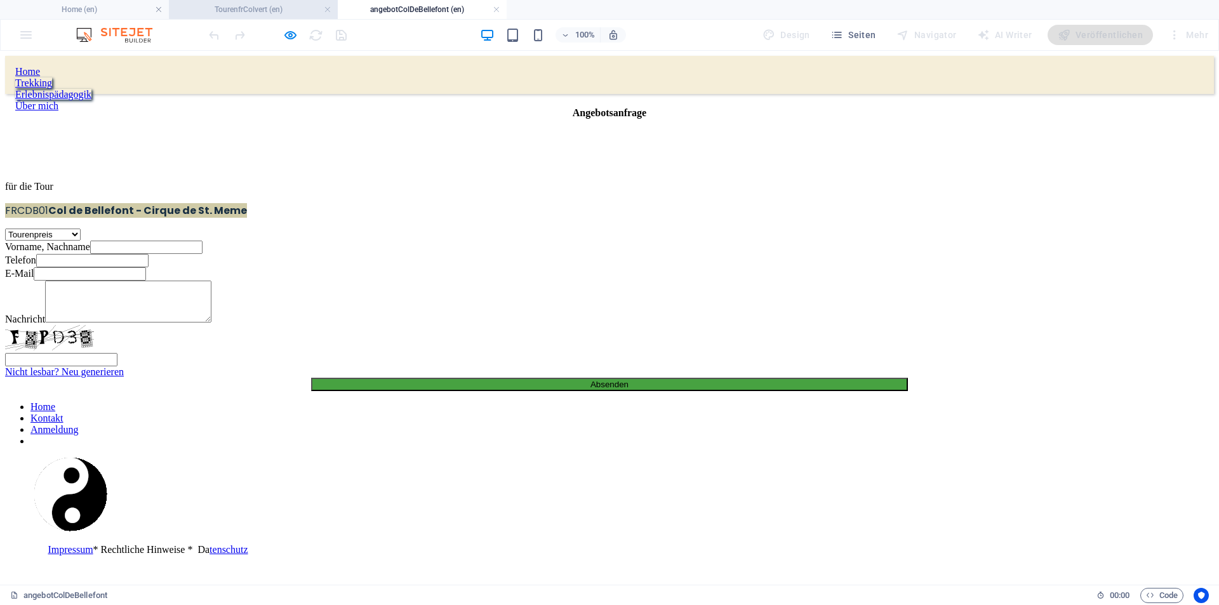
click at [279, 6] on h4 "TourenfrColvert (en)" at bounding box center [253, 10] width 169 height 14
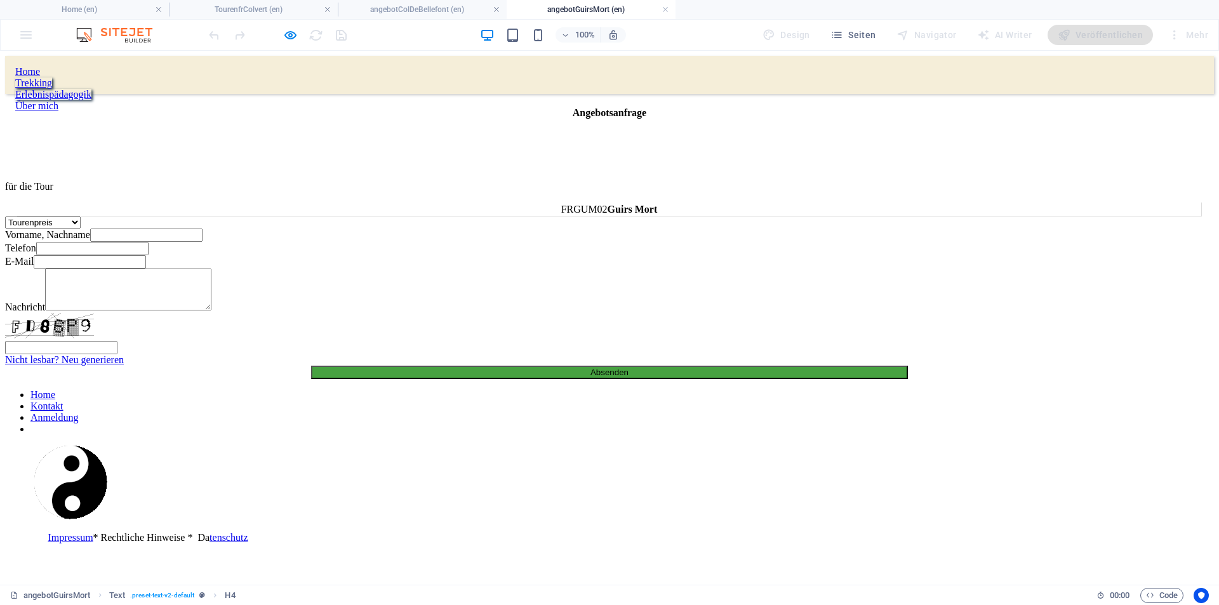
scroll to position [0, 0]
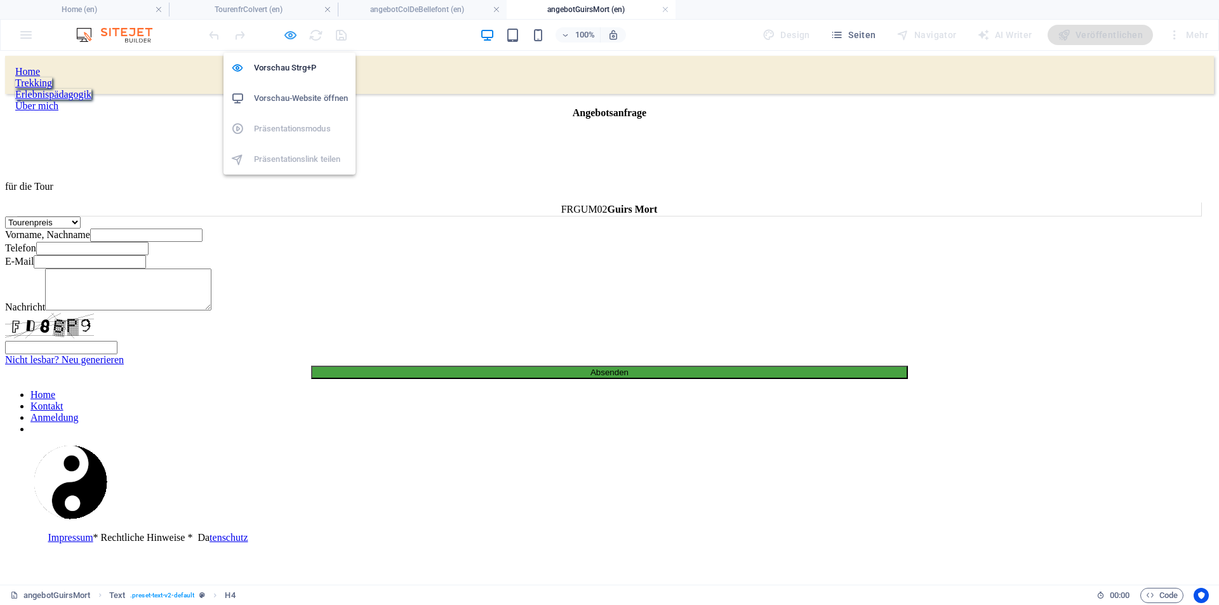
click at [290, 32] on icon "button" at bounding box center [290, 35] width 15 height 15
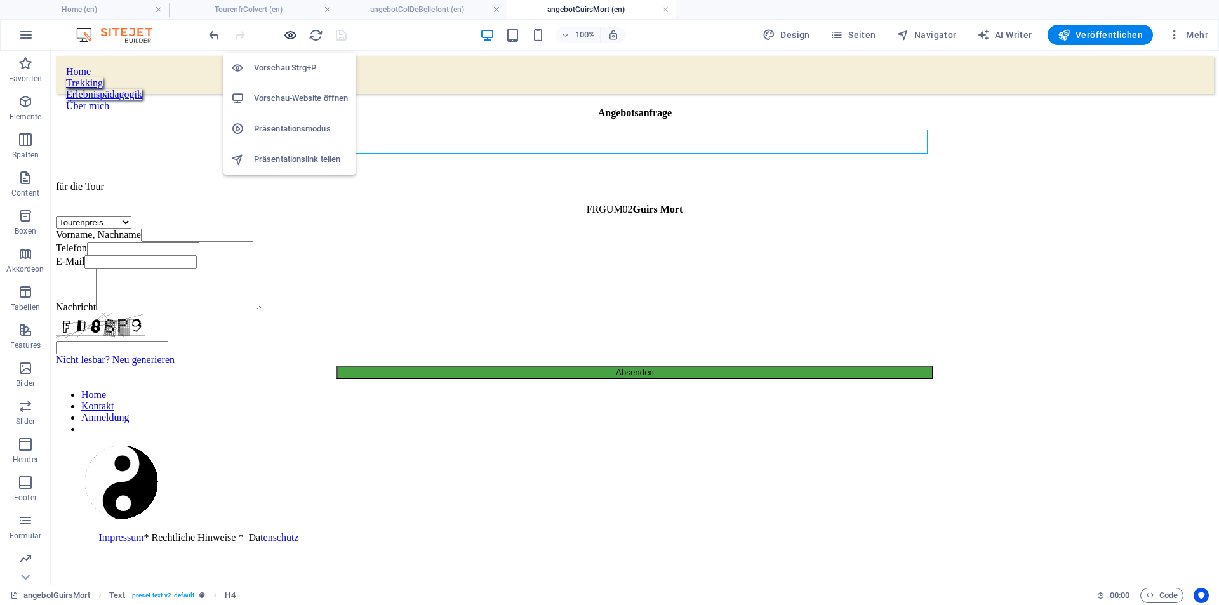
click at [291, 36] on icon "button" at bounding box center [290, 35] width 15 height 15
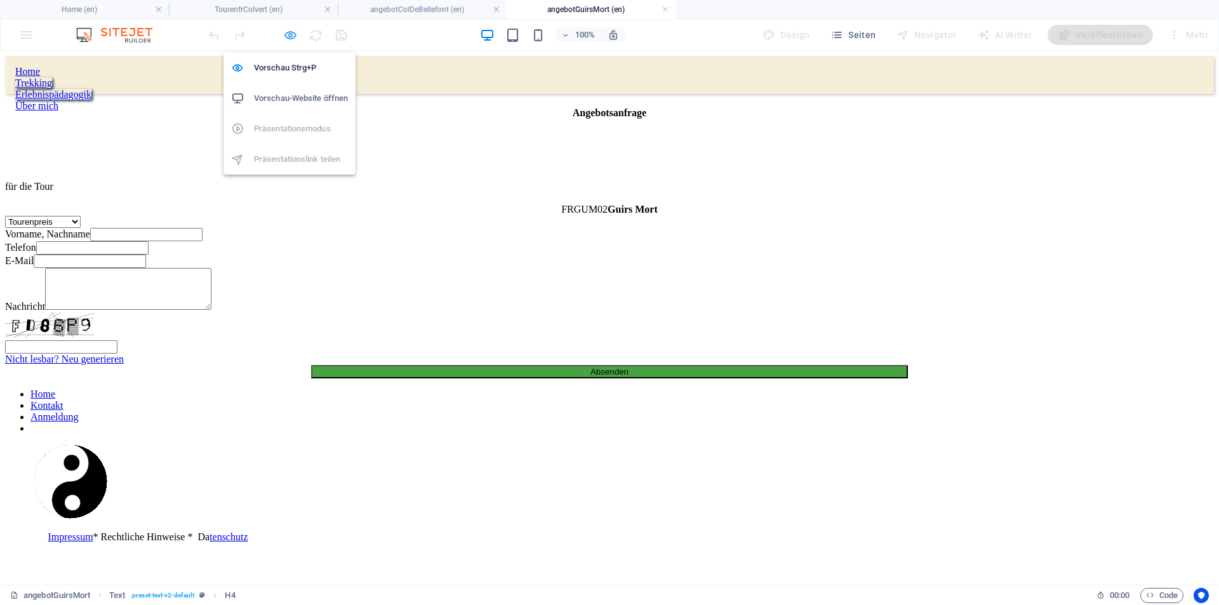
click at [290, 35] on icon "button" at bounding box center [290, 35] width 15 height 15
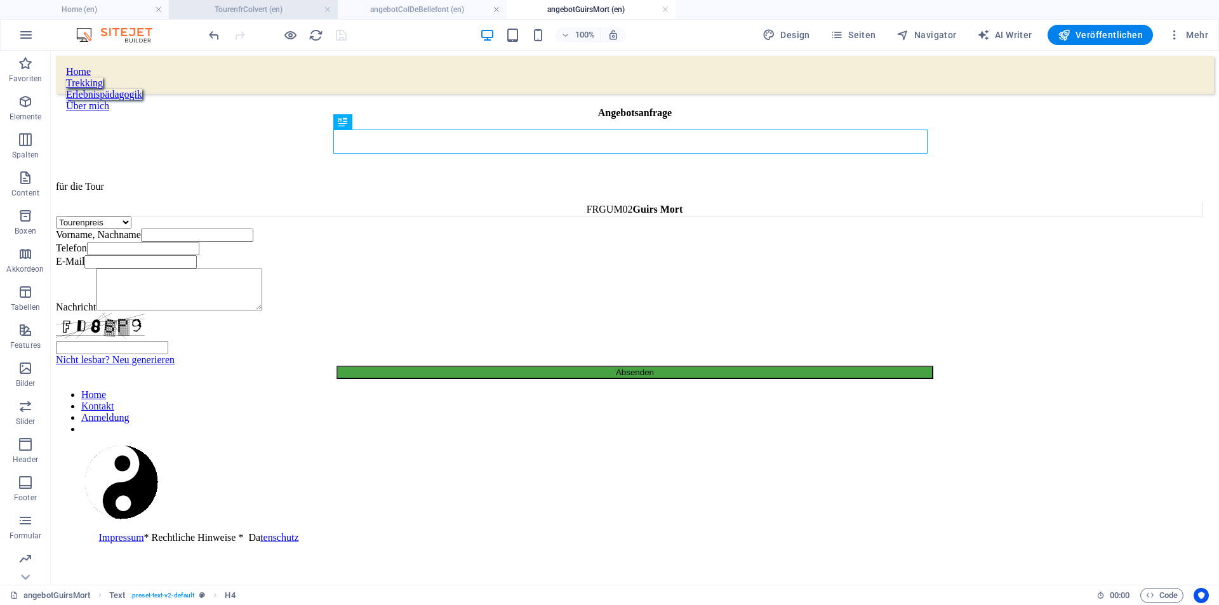
click at [297, 10] on h4 "TourenfrColvert (en)" at bounding box center [253, 10] width 169 height 14
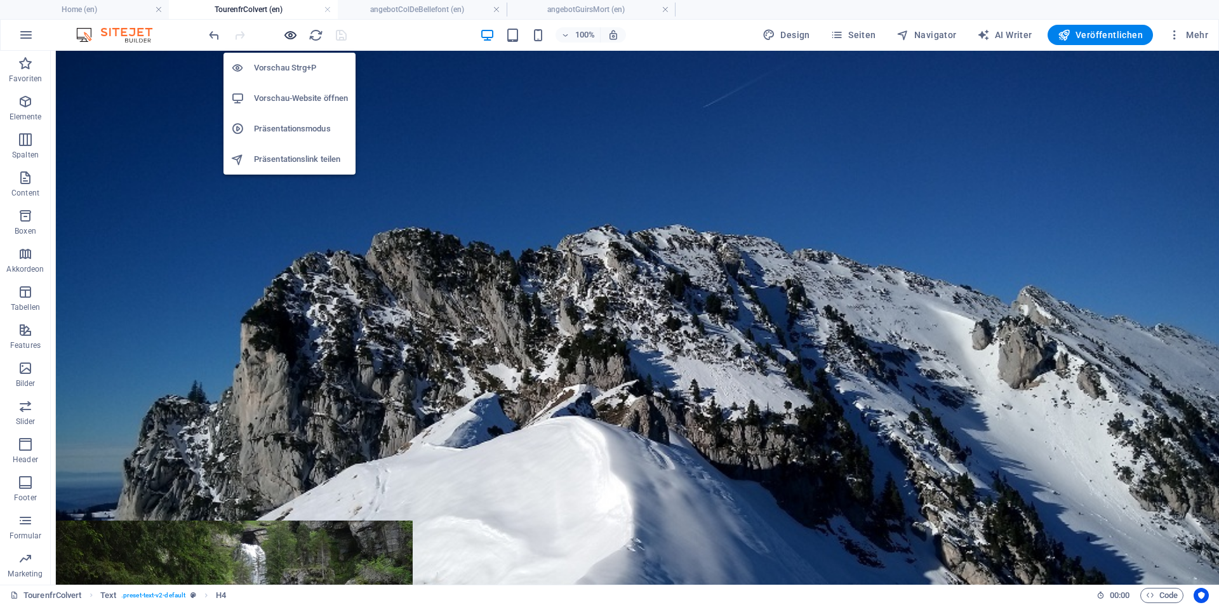
click at [286, 37] on icon "button" at bounding box center [290, 35] width 15 height 15
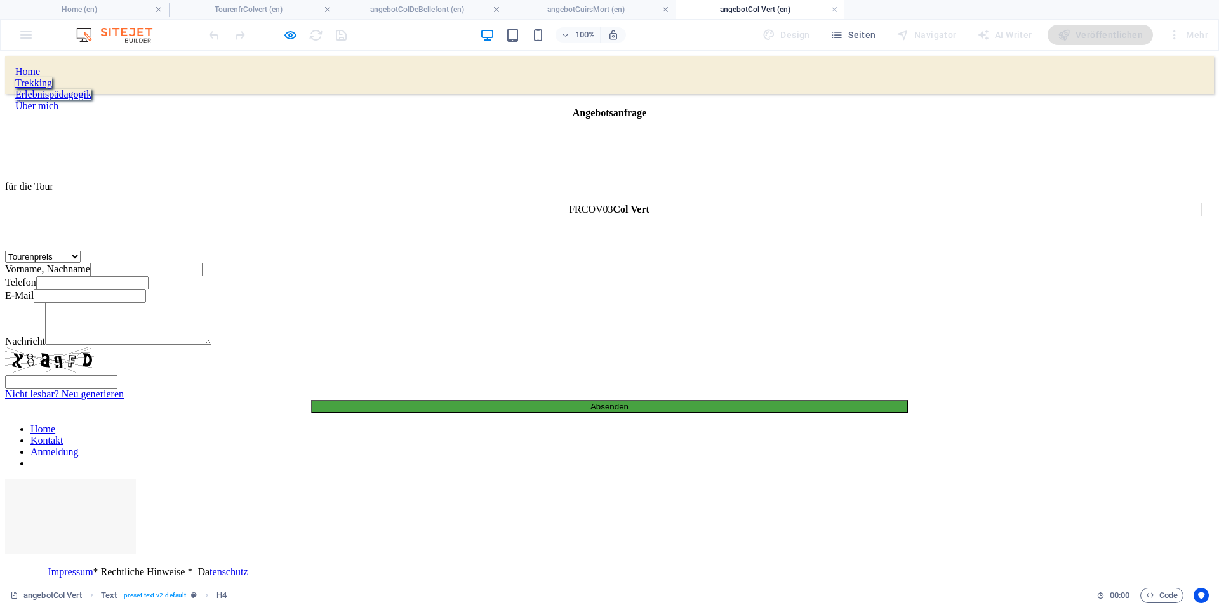
scroll to position [0, 0]
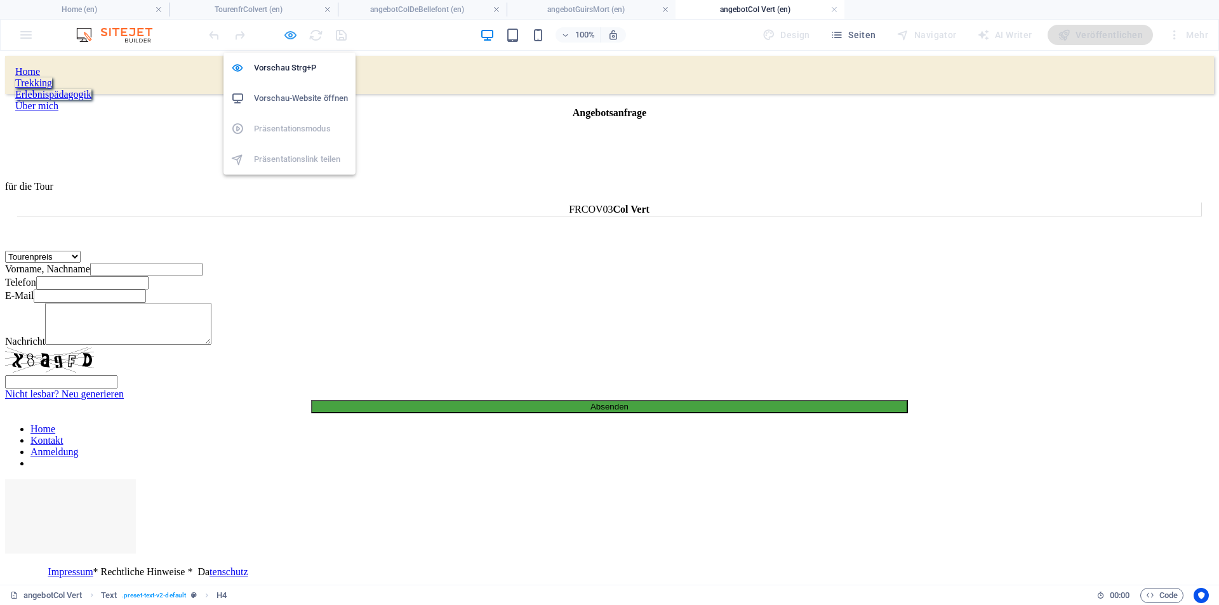
click at [289, 34] on icon "button" at bounding box center [290, 35] width 15 height 15
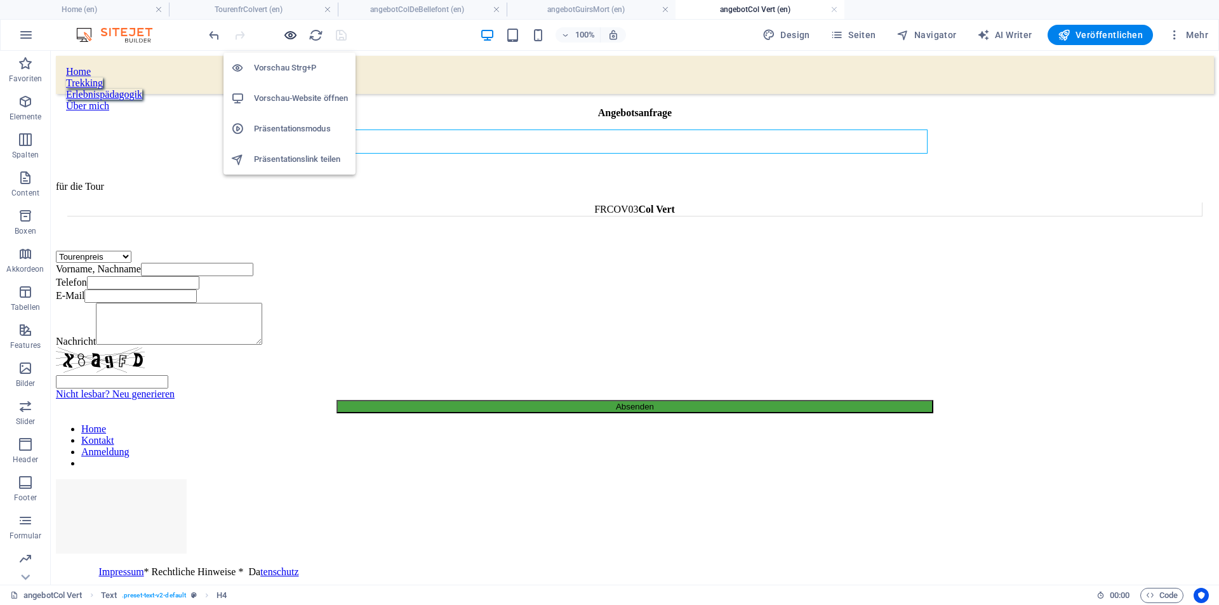
click at [287, 34] on icon "button" at bounding box center [290, 35] width 15 height 15
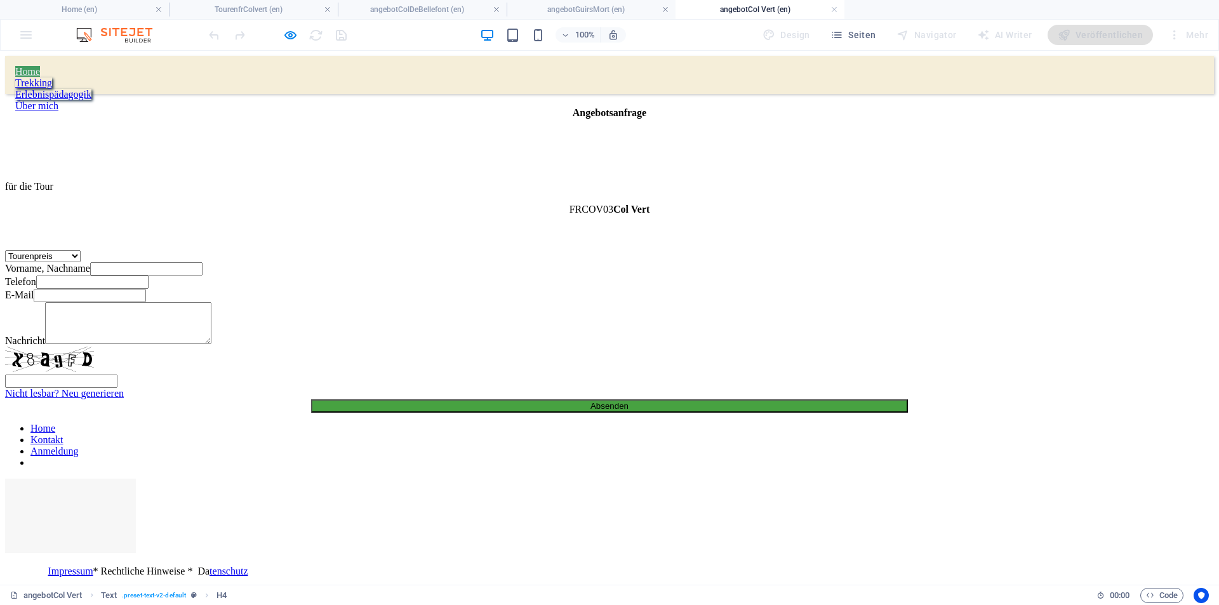
click at [40, 71] on link "Home" at bounding box center [27, 71] width 25 height 11
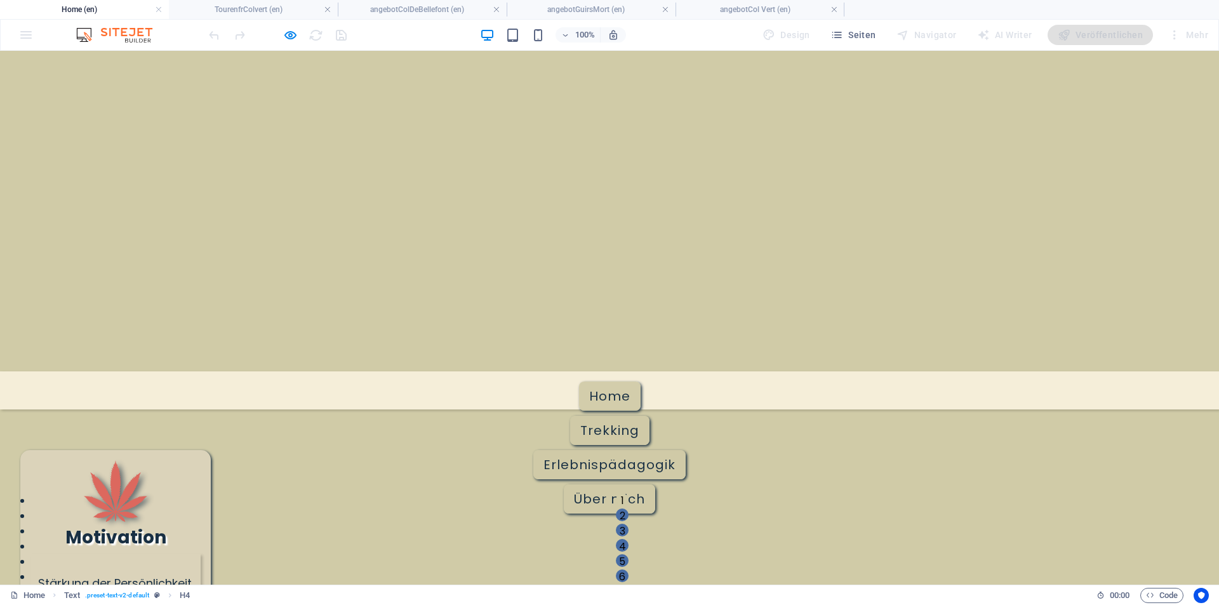
scroll to position [907, 0]
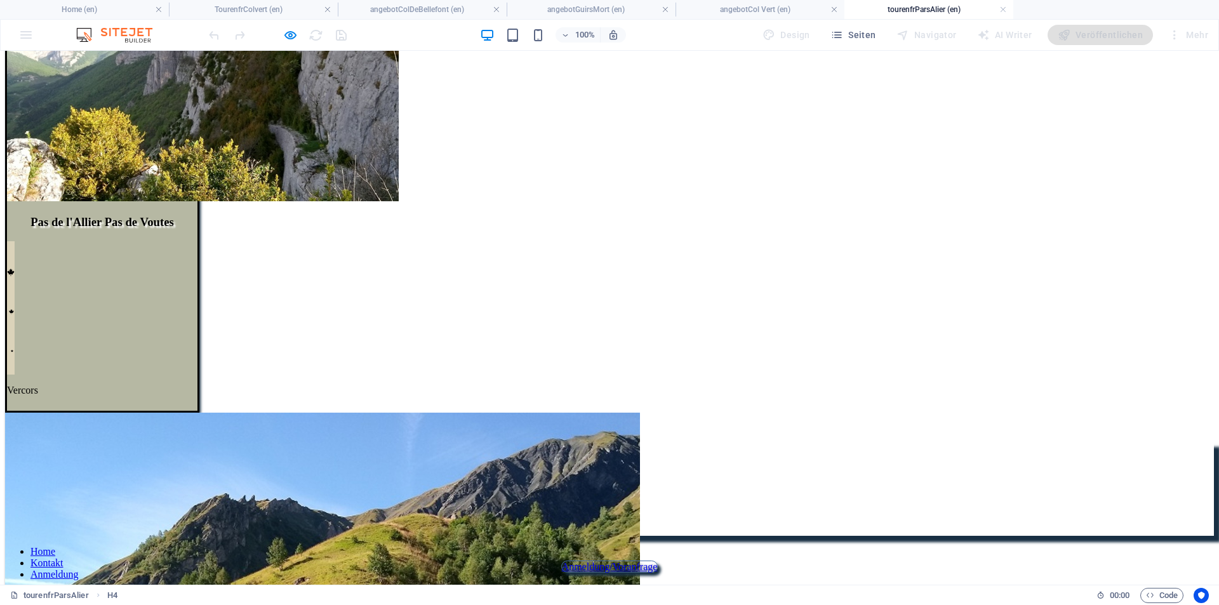
scroll to position [247, 0]
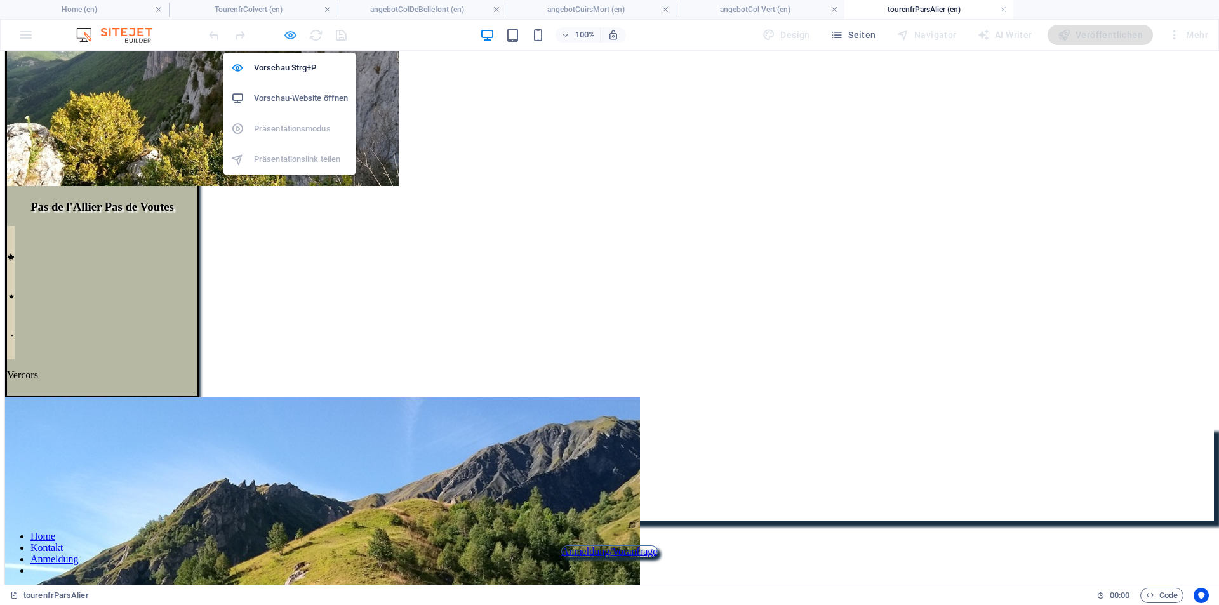
click at [286, 32] on icon "button" at bounding box center [290, 35] width 15 height 15
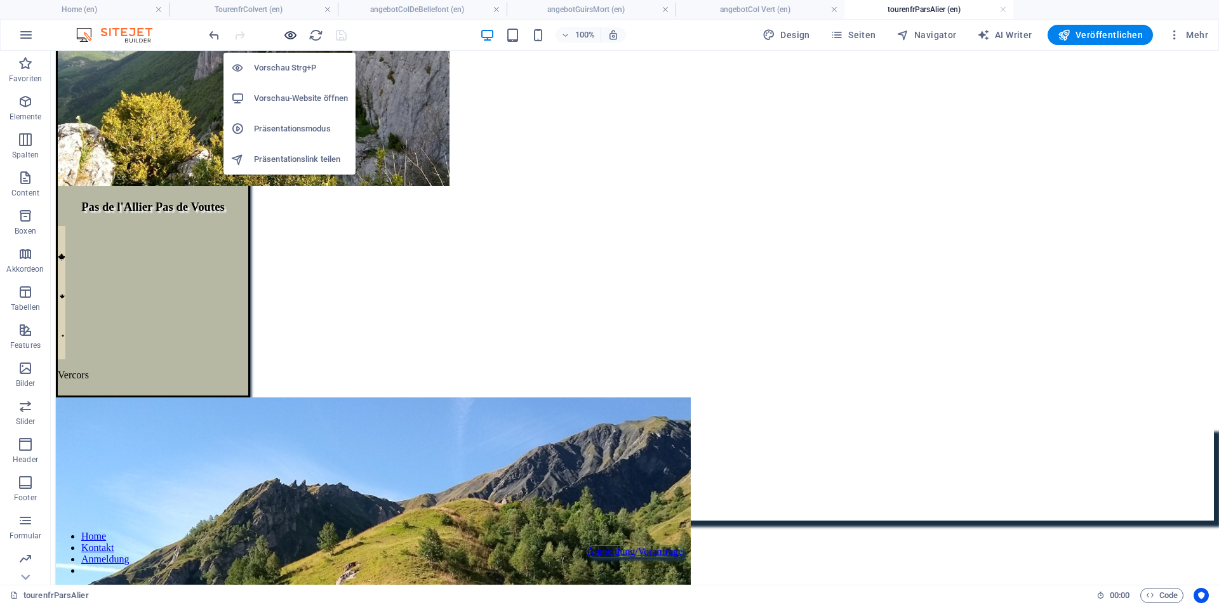
click at [286, 32] on icon "button" at bounding box center [290, 35] width 15 height 15
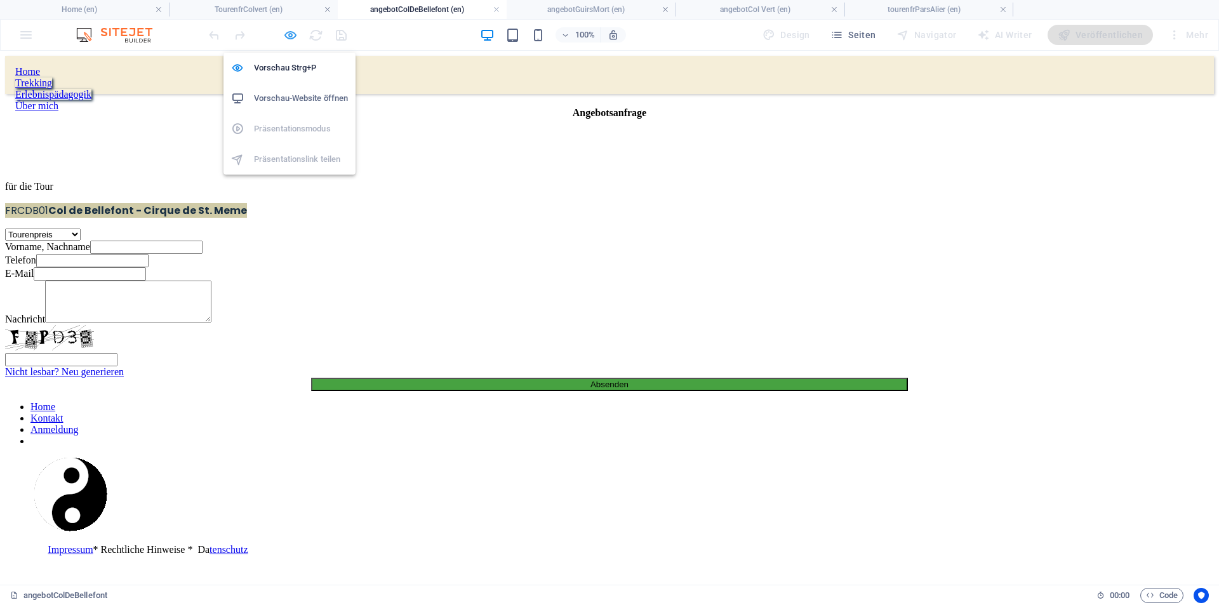
click at [291, 34] on icon "button" at bounding box center [290, 35] width 15 height 15
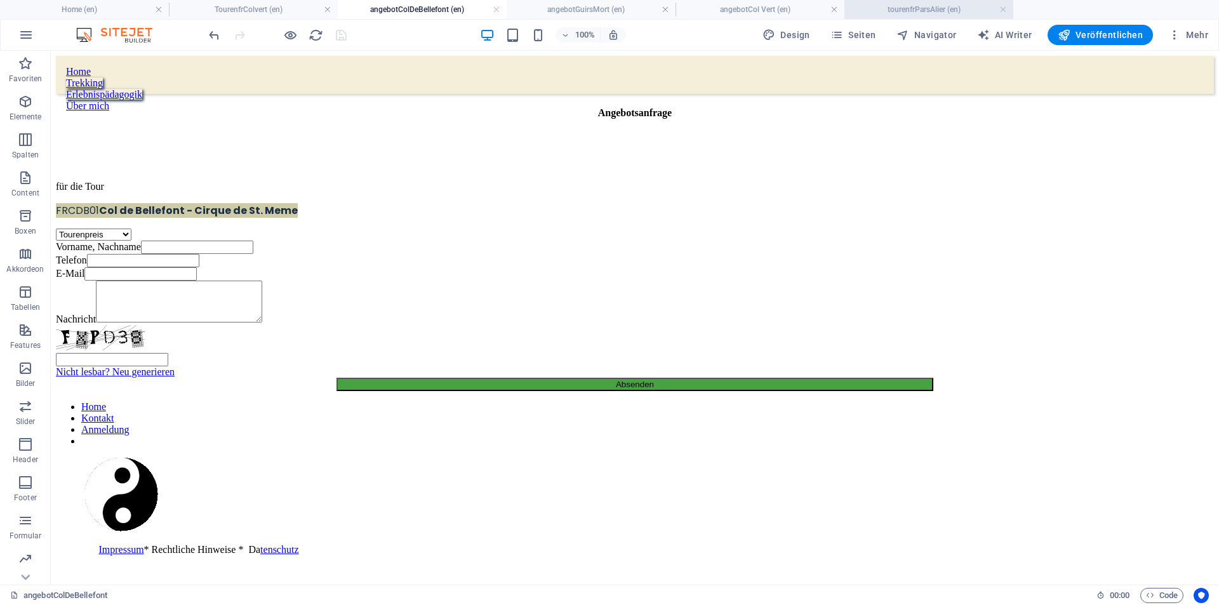
click at [902, 11] on h4 "tourenfrParsAlier (en)" at bounding box center [929, 10] width 169 height 14
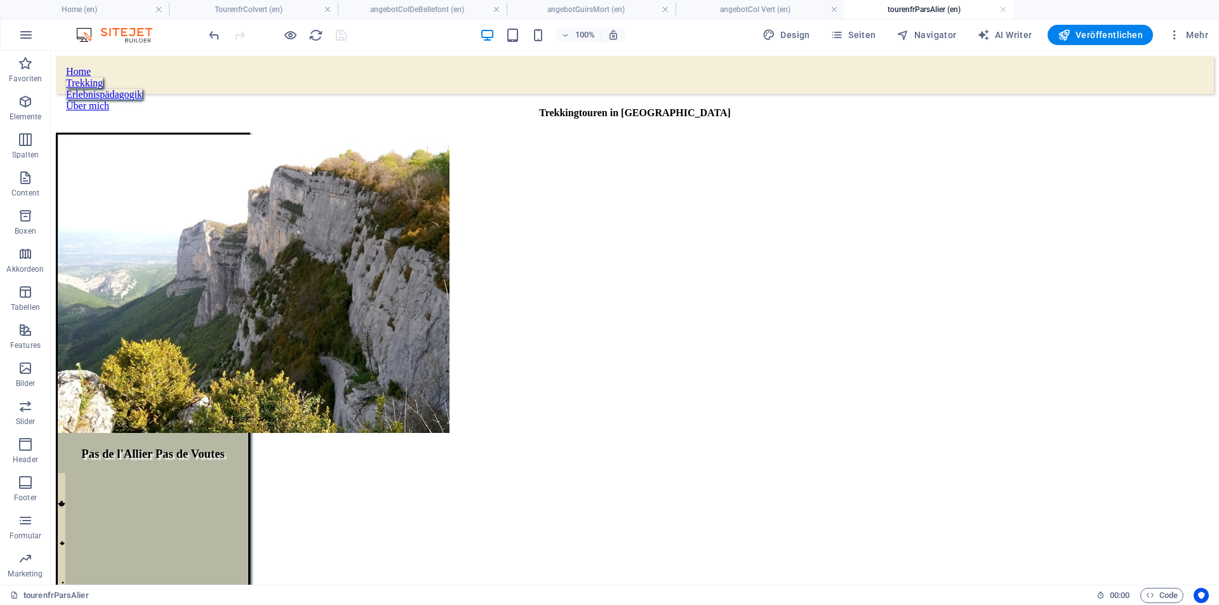
scroll to position [247, 0]
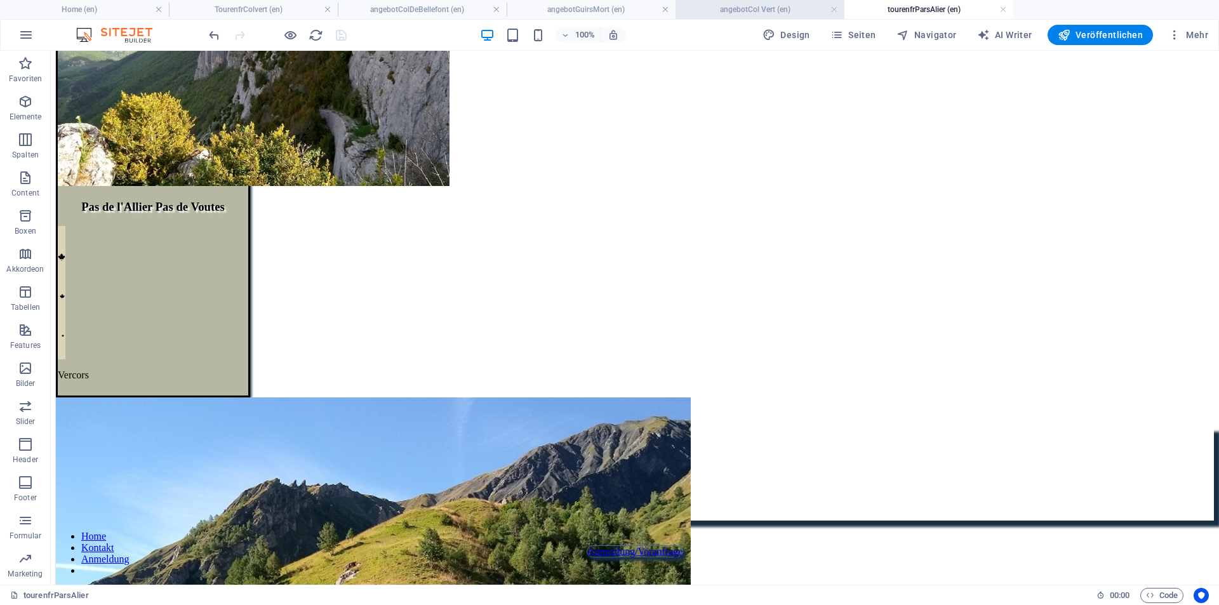
click at [829, 8] on h4 "angebotCol Vert (en)" at bounding box center [760, 10] width 169 height 14
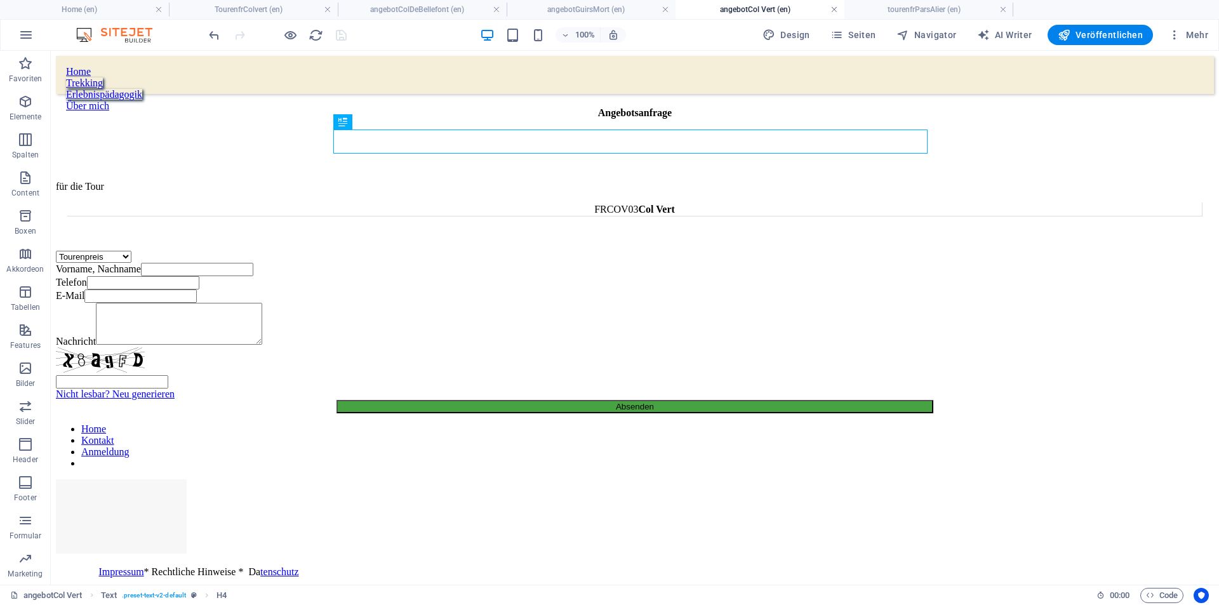
click at [831, 10] on link at bounding box center [835, 10] width 8 height 12
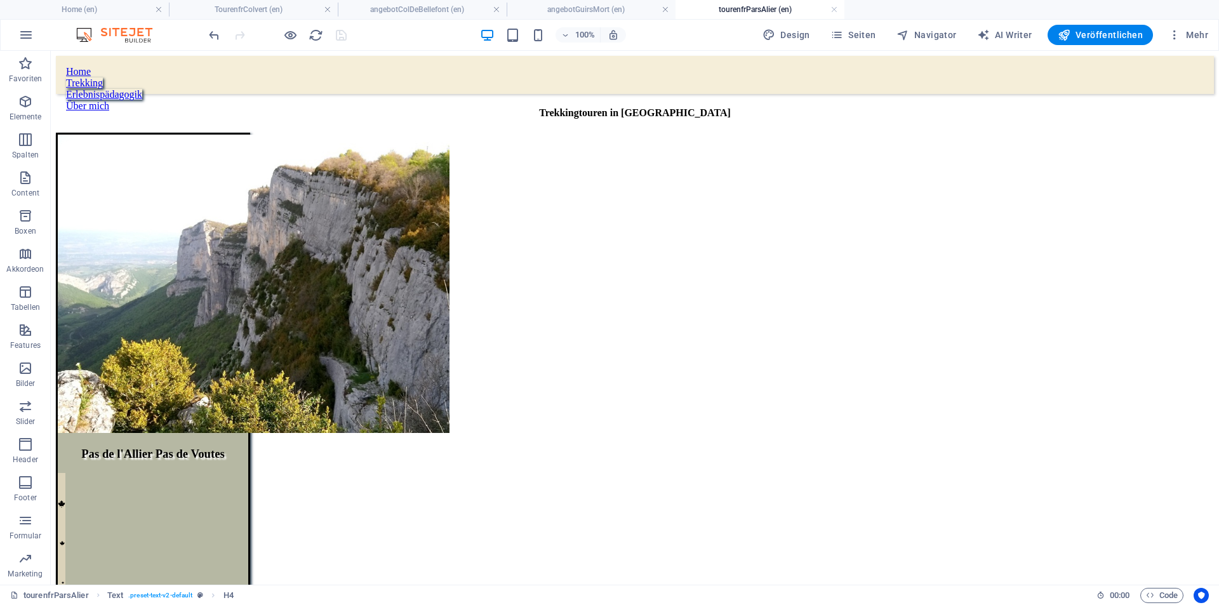
scroll to position [247, 0]
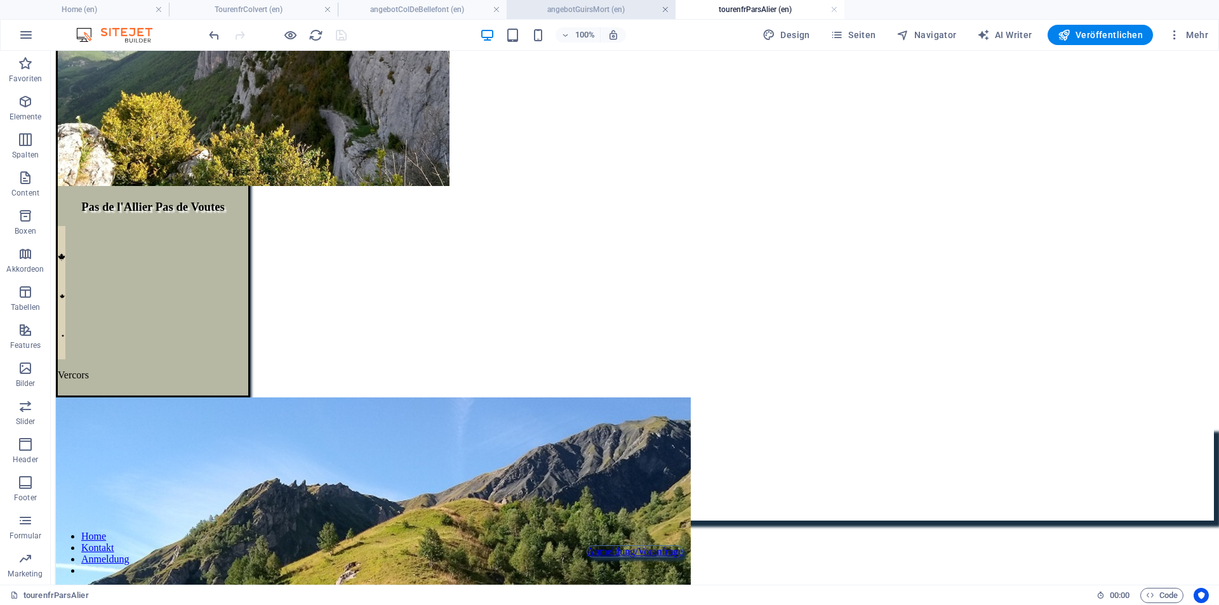
click at [664, 13] on link at bounding box center [666, 10] width 8 height 12
click at [495, 11] on link at bounding box center [497, 10] width 8 height 12
click at [494, 11] on link at bounding box center [497, 10] width 8 height 12
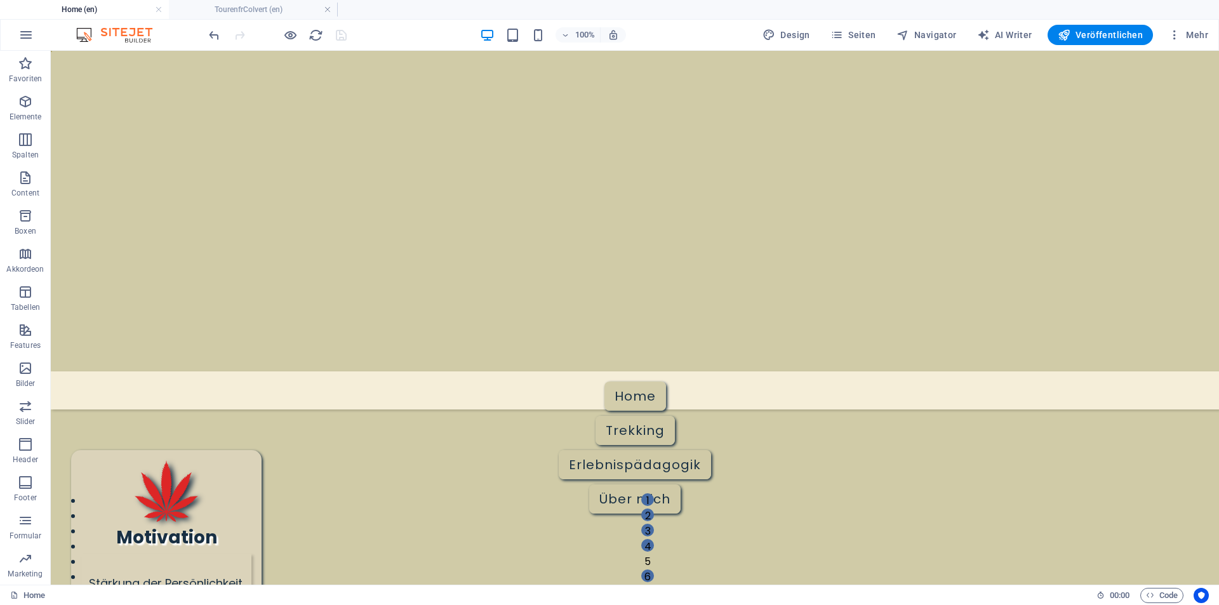
scroll to position [937, 0]
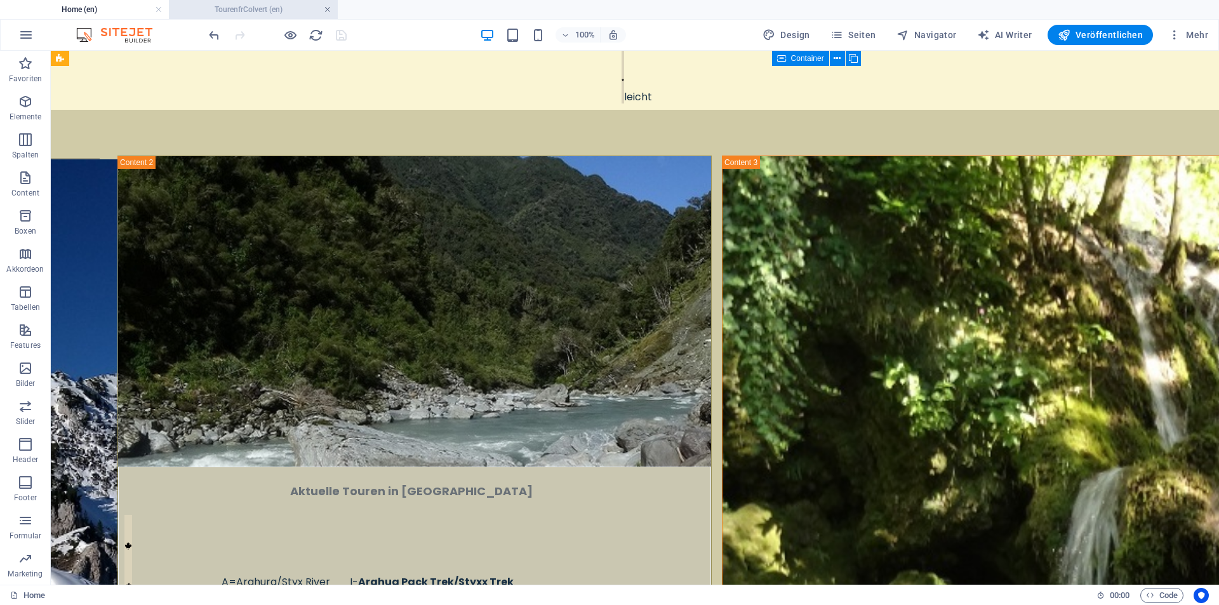
click at [330, 8] on link at bounding box center [328, 10] width 8 height 12
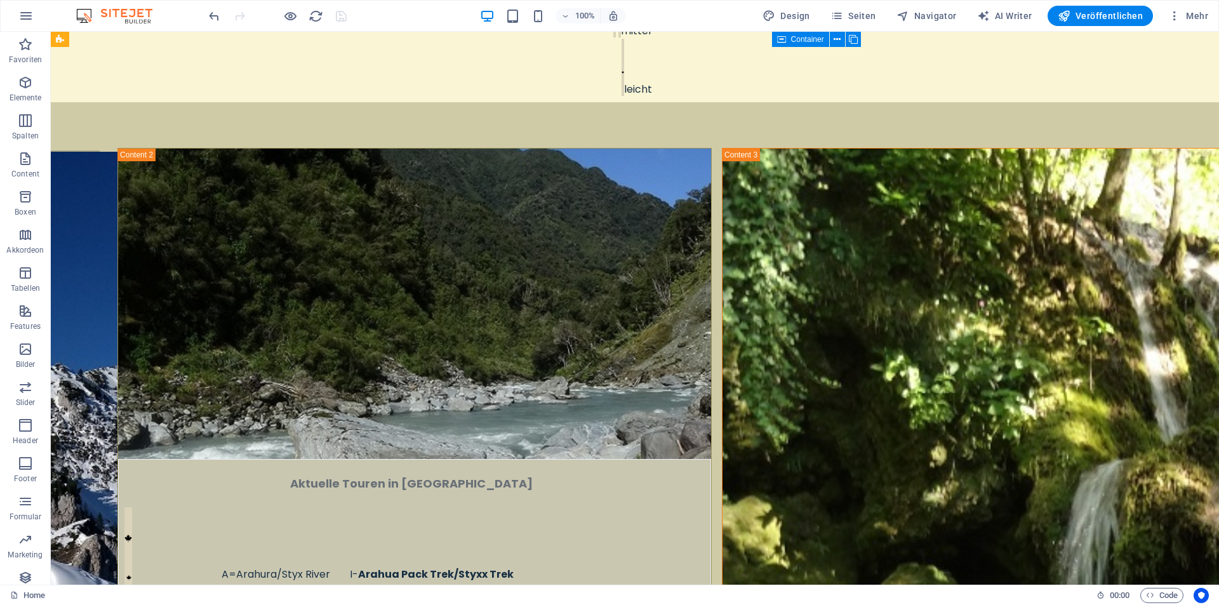
scroll to position [949, 0]
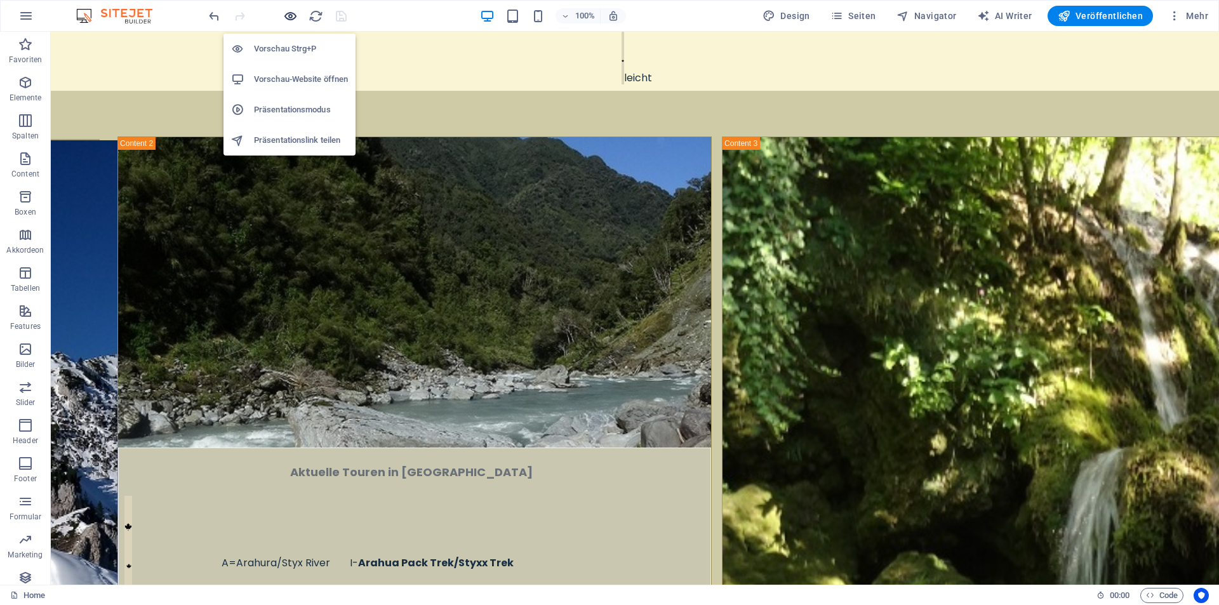
click at [0, 0] on icon "button" at bounding box center [0, 0] width 0 height 0
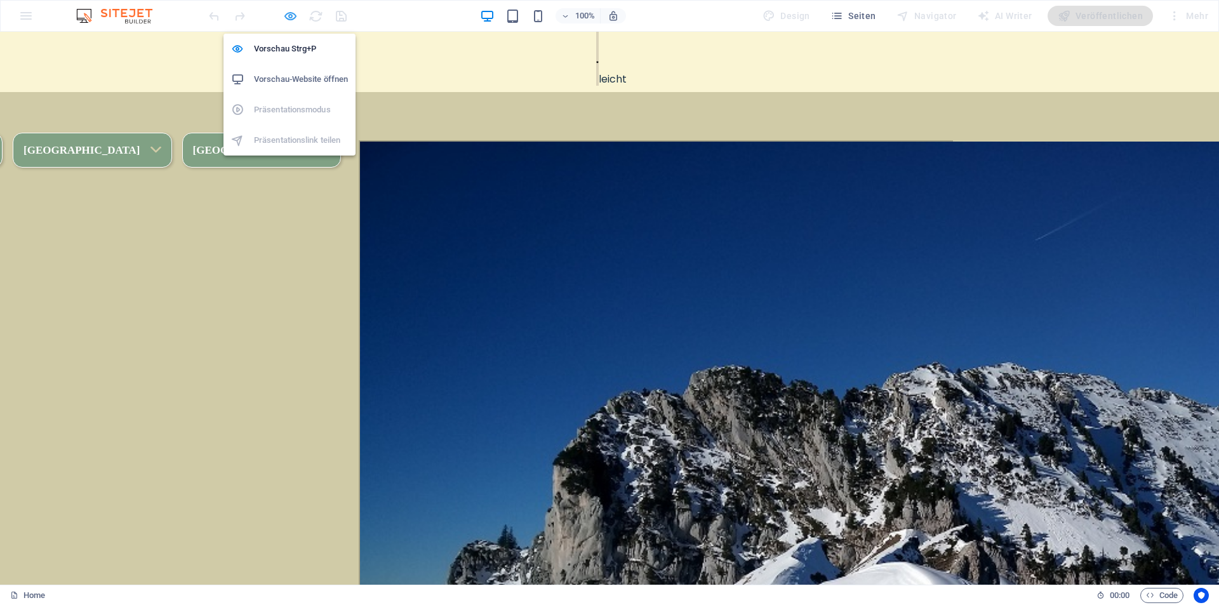
click at [0, 0] on icon "button" at bounding box center [0, 0] width 0 height 0
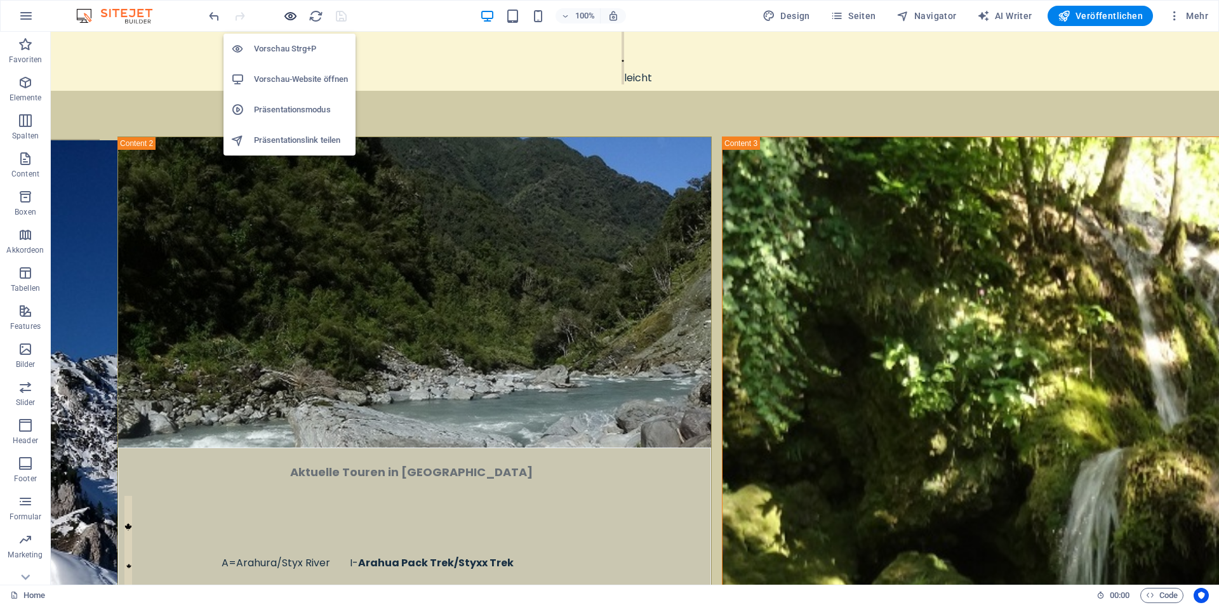
click at [0, 0] on icon "button" at bounding box center [0, 0] width 0 height 0
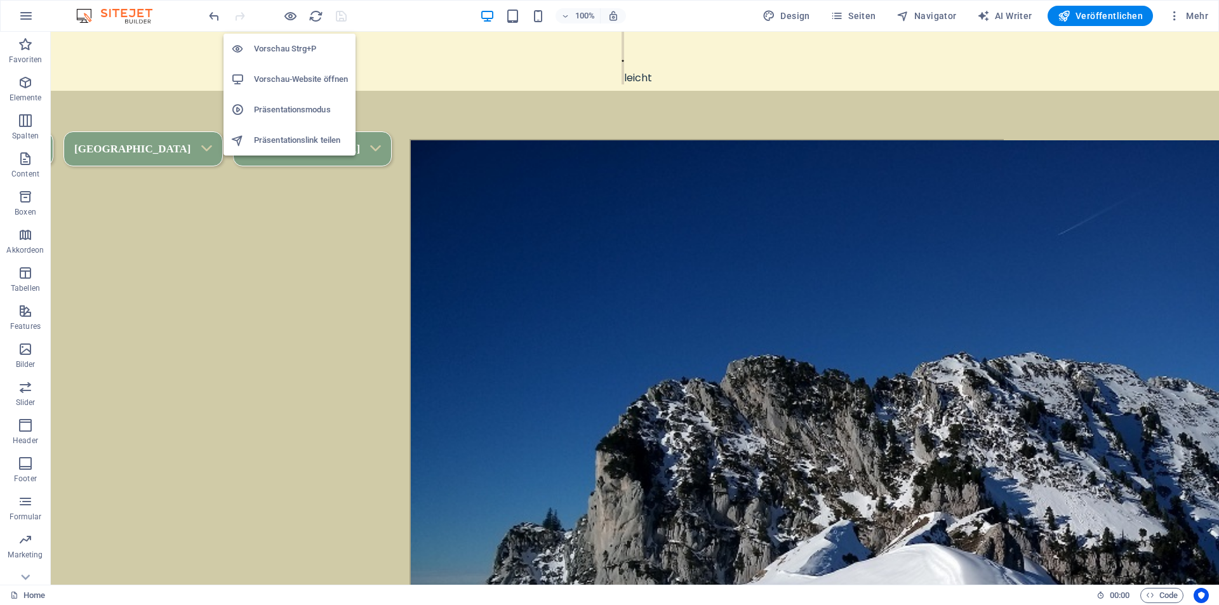
scroll to position [948, 0]
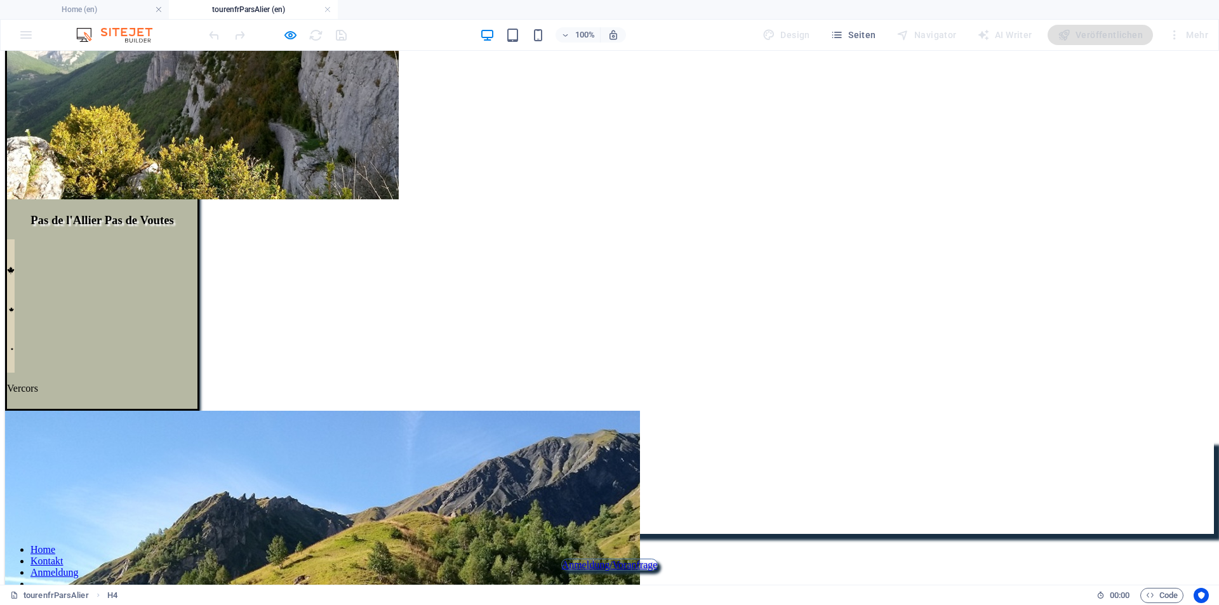
scroll to position [247, 0]
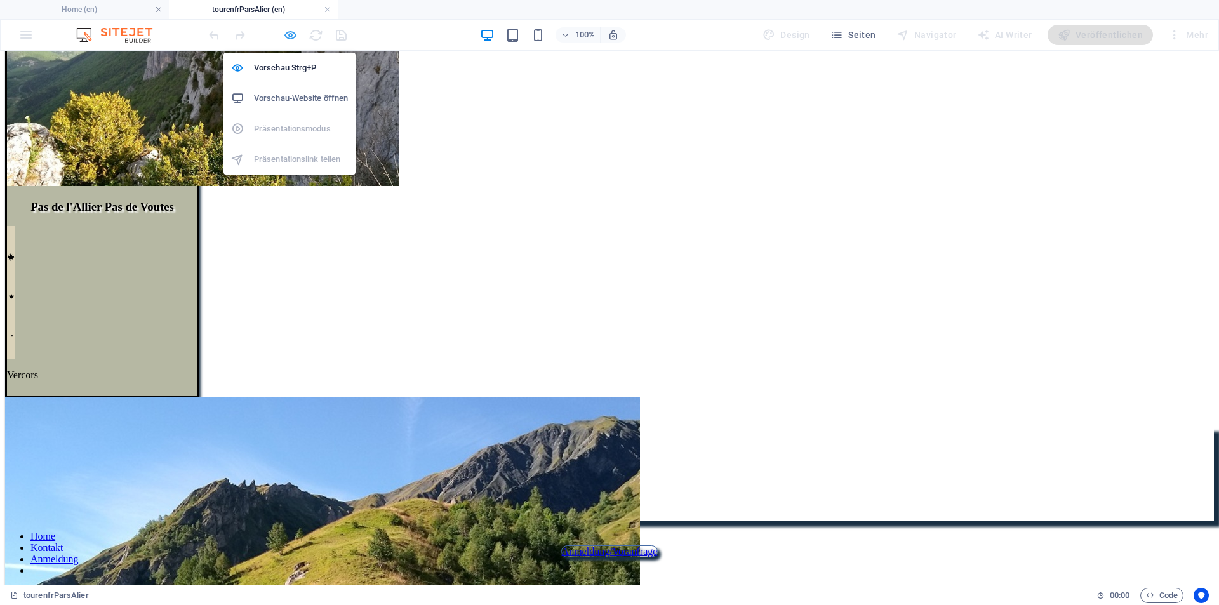
click at [293, 34] on icon "button" at bounding box center [290, 35] width 15 height 15
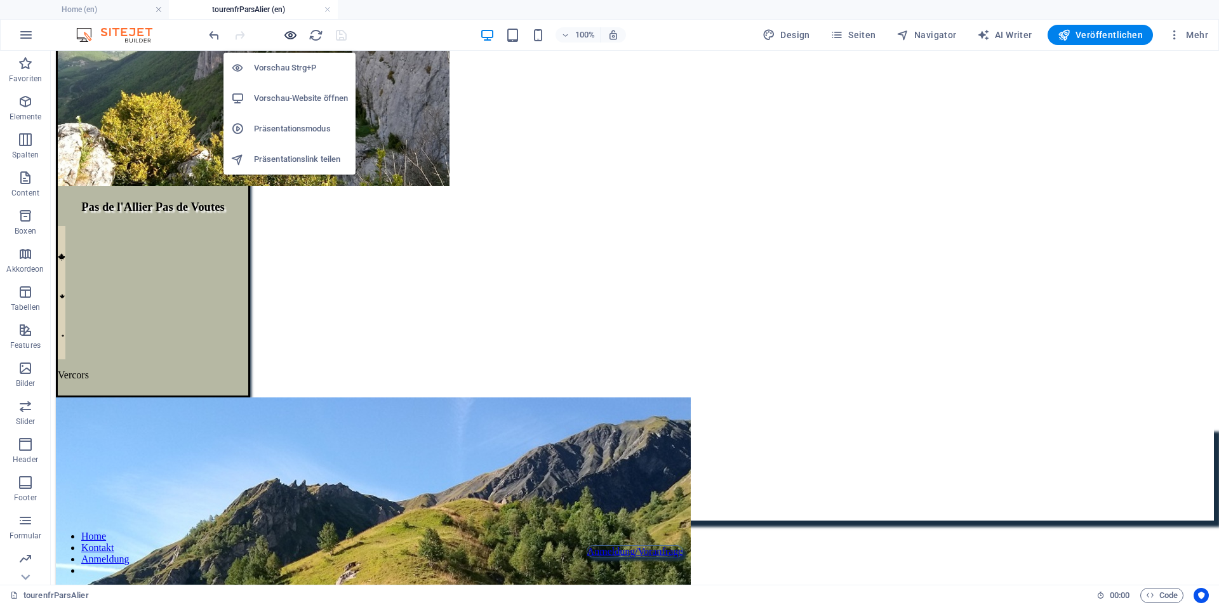
drag, startPoint x: 293, startPoint y: 34, endPoint x: 378, endPoint y: 161, distance: 152.4
click at [293, 34] on icon "button" at bounding box center [290, 35] width 15 height 15
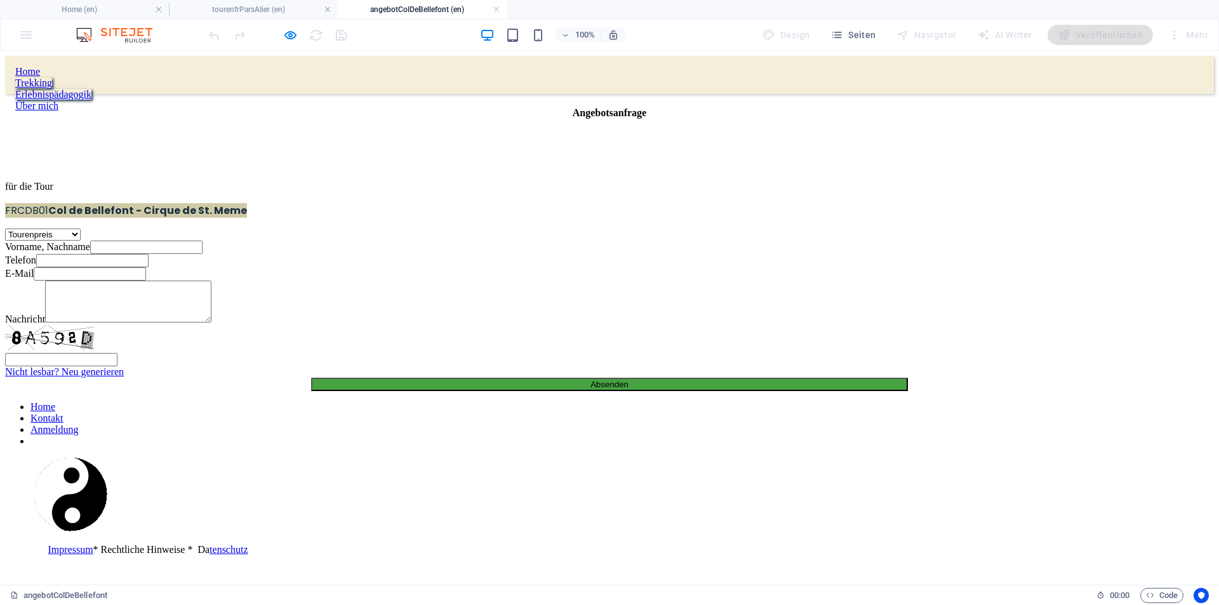
scroll to position [0, 0]
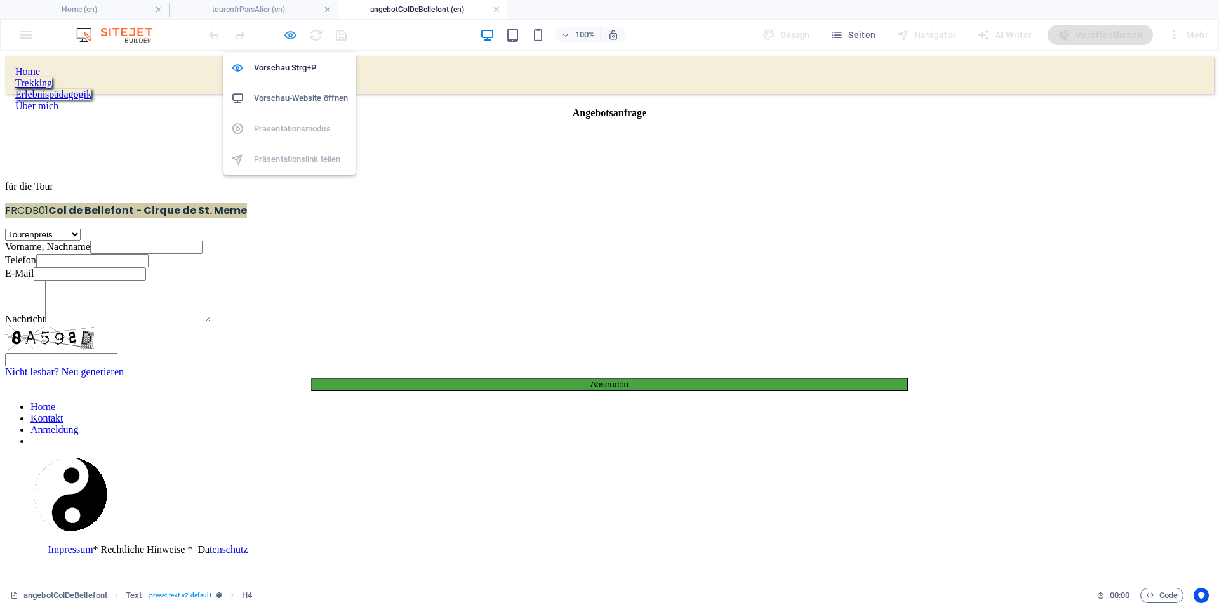
click at [293, 33] on icon "button" at bounding box center [290, 35] width 15 height 15
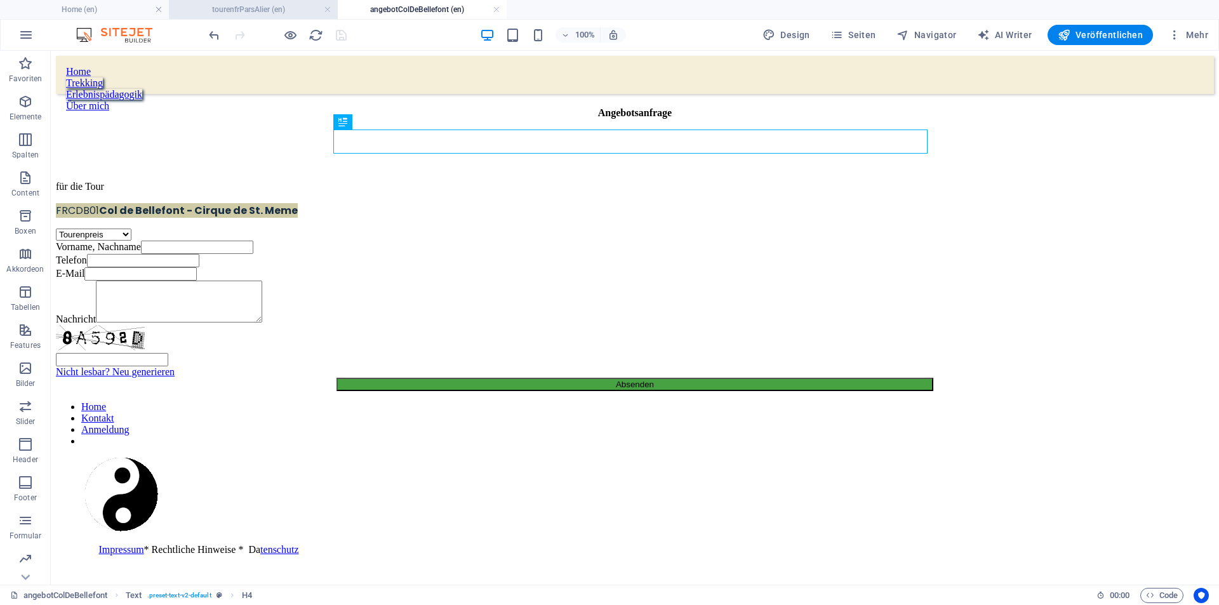
click at [293, 14] on h4 "tourenfrParsAlier (en)" at bounding box center [253, 10] width 169 height 14
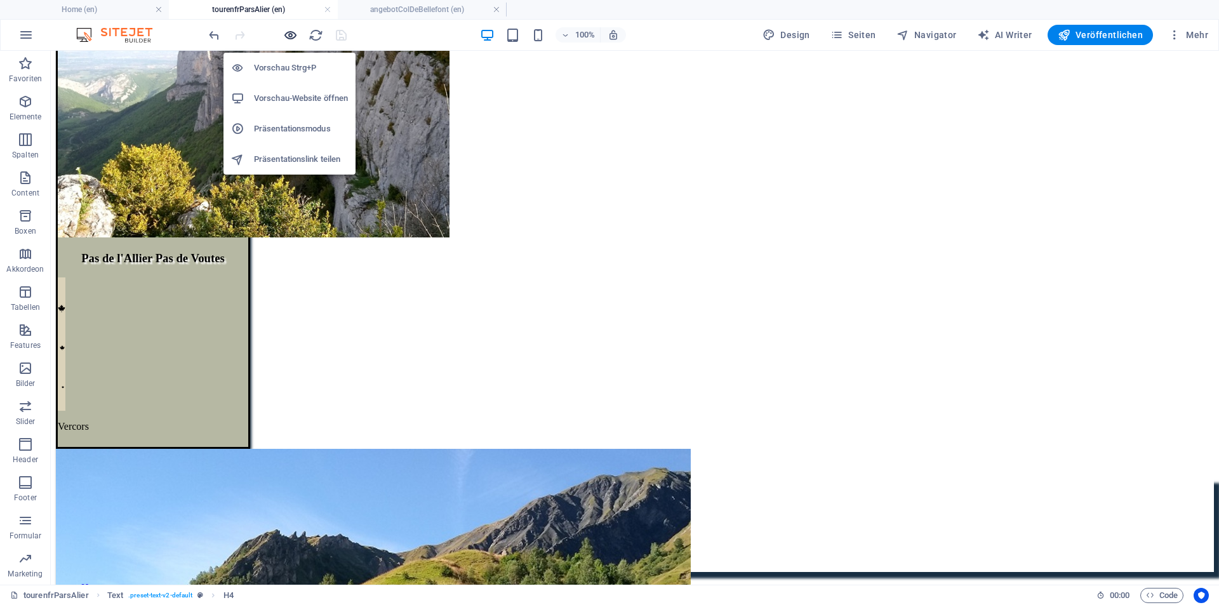
click at [291, 36] on icon "button" at bounding box center [290, 35] width 15 height 15
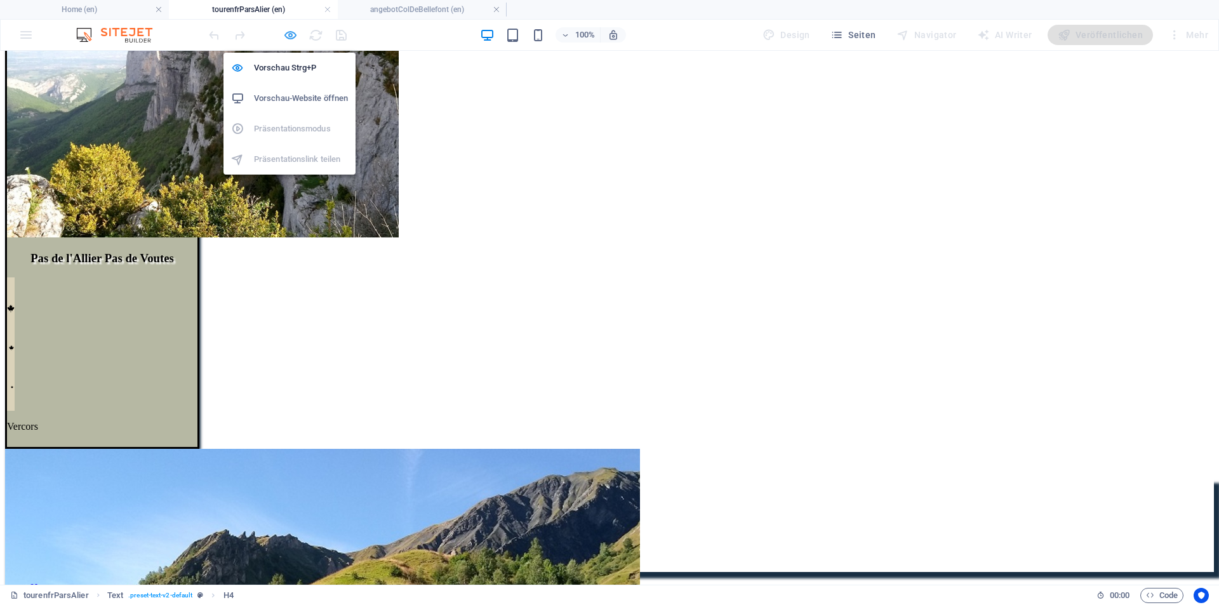
click at [286, 34] on icon "button" at bounding box center [290, 35] width 15 height 15
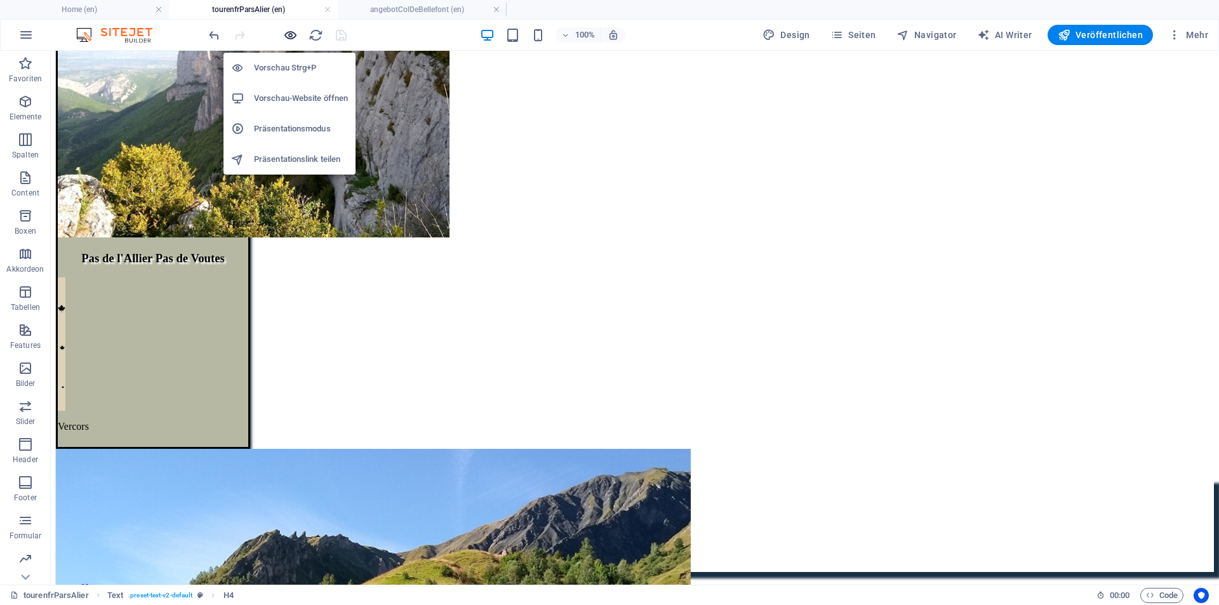
click at [292, 37] on icon "button" at bounding box center [290, 35] width 15 height 15
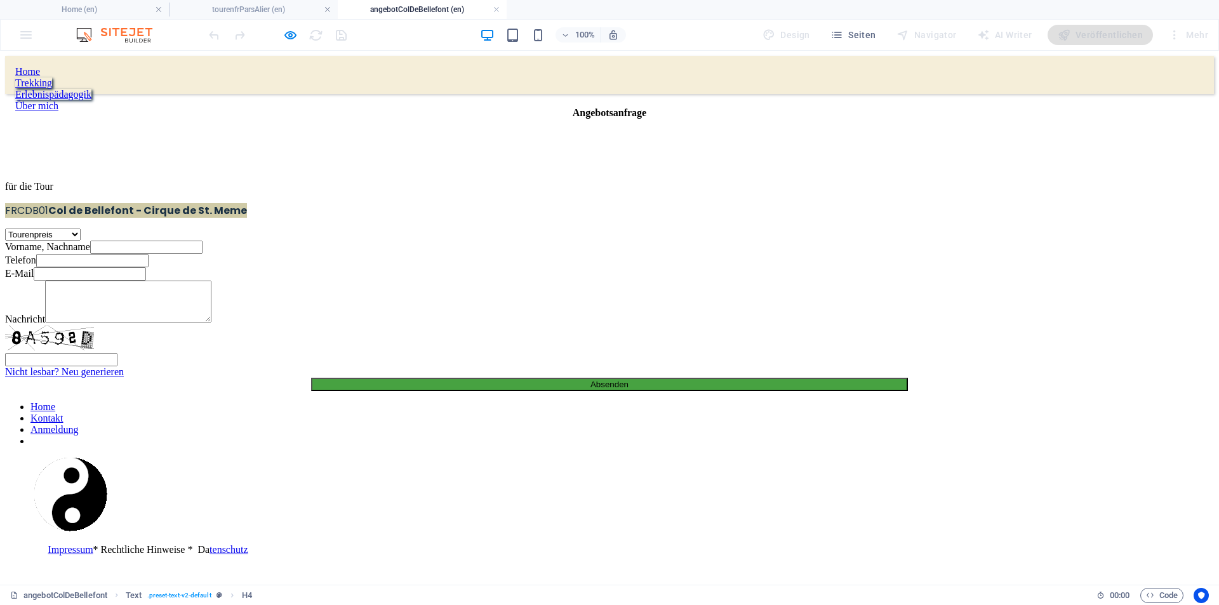
scroll to position [0, 0]
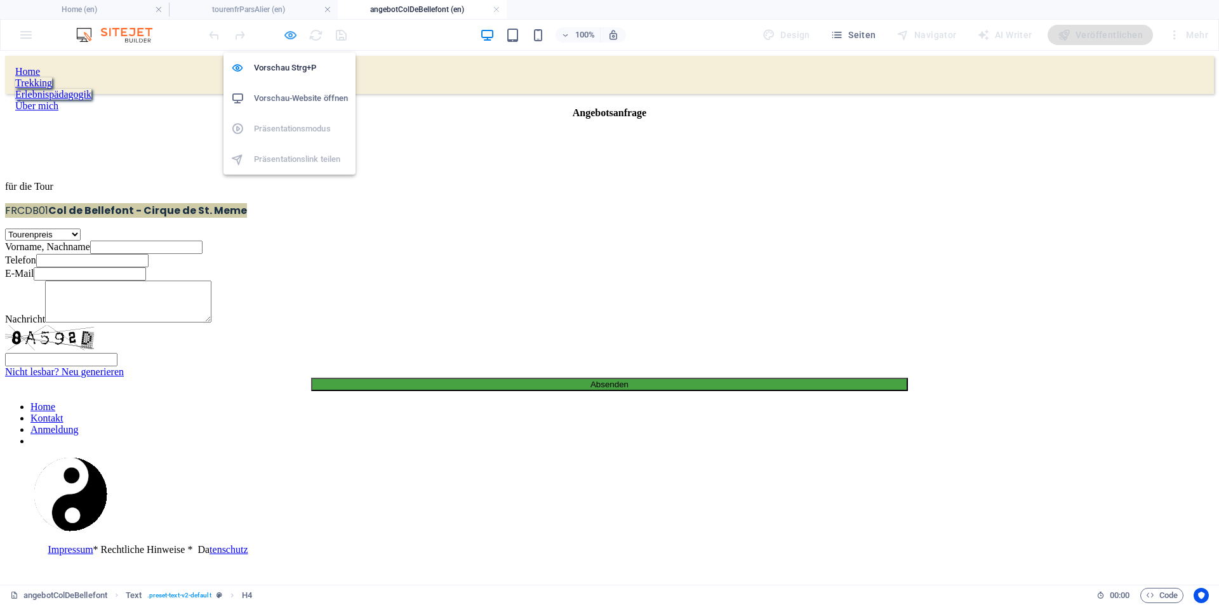
click at [290, 33] on icon "button" at bounding box center [290, 35] width 15 height 15
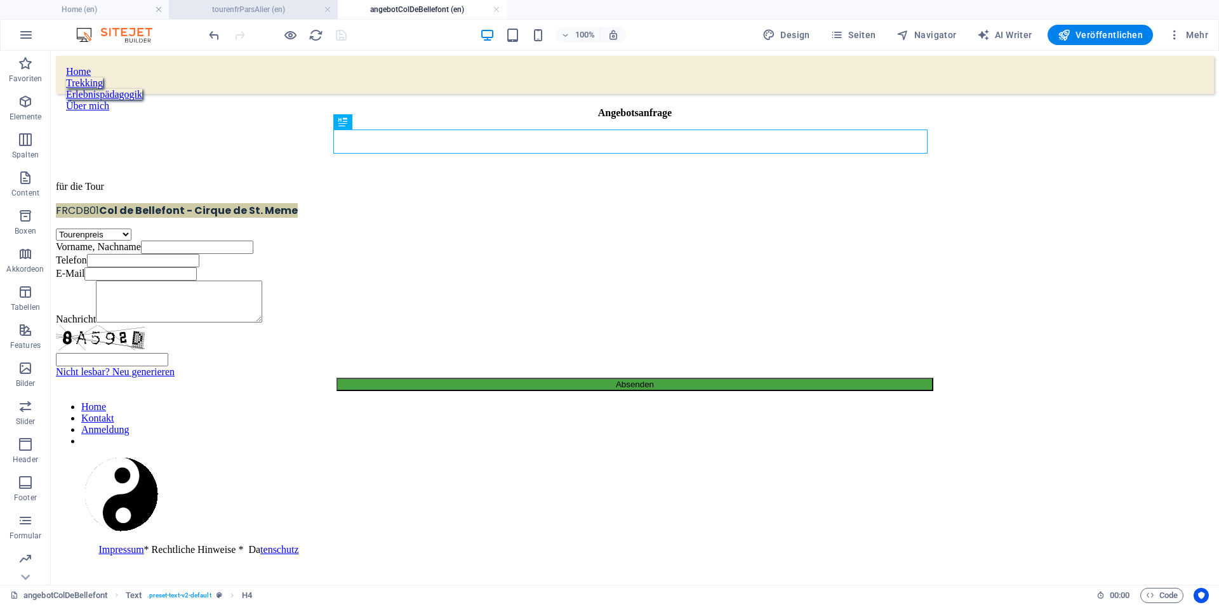
click at [314, 11] on h4 "tourenfrParsAlier (en)" at bounding box center [253, 10] width 169 height 14
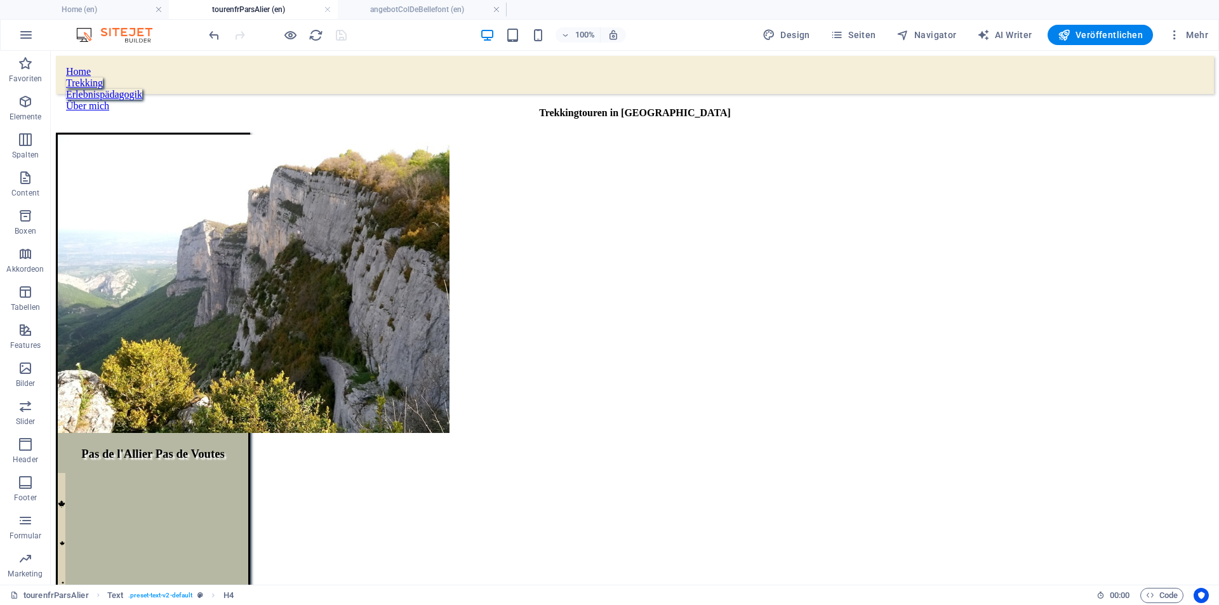
scroll to position [196, 0]
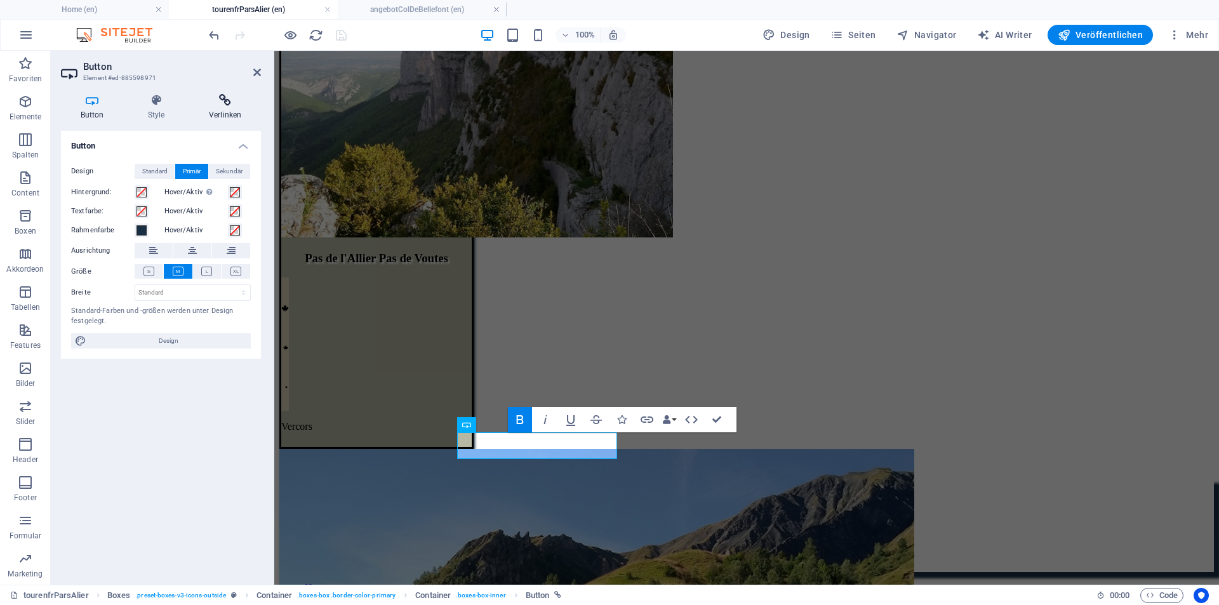
click at [218, 102] on icon at bounding box center [225, 100] width 72 height 13
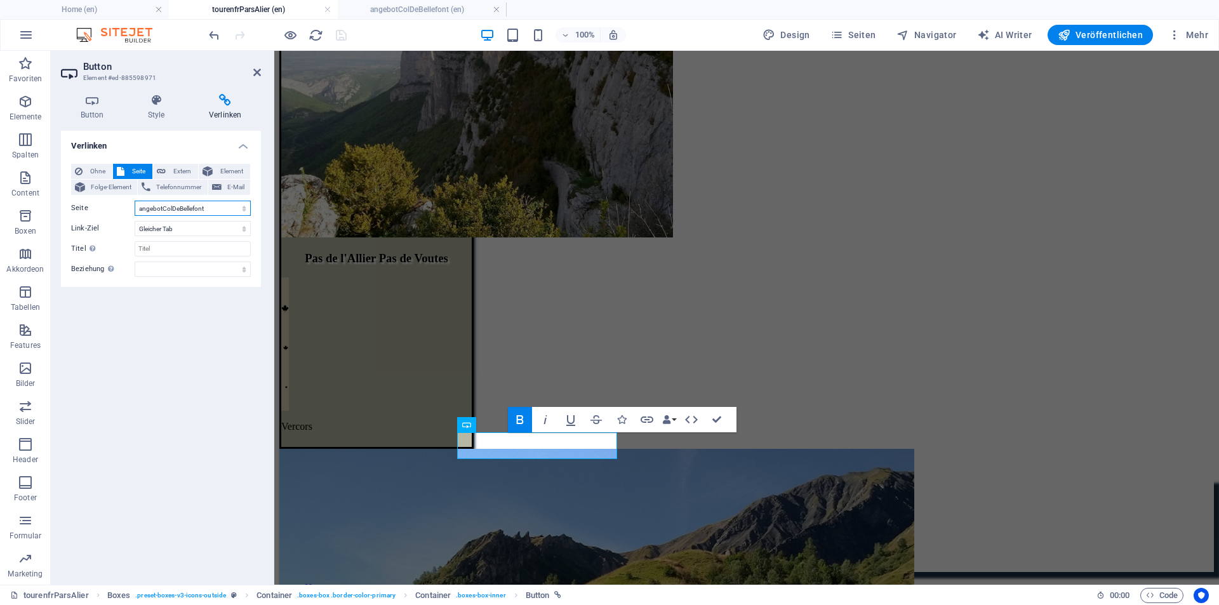
click at [243, 210] on select "Home Tourenkarte Bellefont angebotColDeBellefont angebotColDeBellefont (Kopie) …" at bounding box center [193, 208] width 116 height 15
select select "4"
click at [135, 201] on select "Home Tourenkarte Bellefont angebotColDeBellefont angebotColDeBellefont (Kopie) …" at bounding box center [193, 208] width 116 height 15
click at [948, 443] on div "Pas de l'Allier Pas de Voutes             Vercors general: subalpin, [GEOGRAPHI…" at bounding box center [746, 207] width 935 height 540
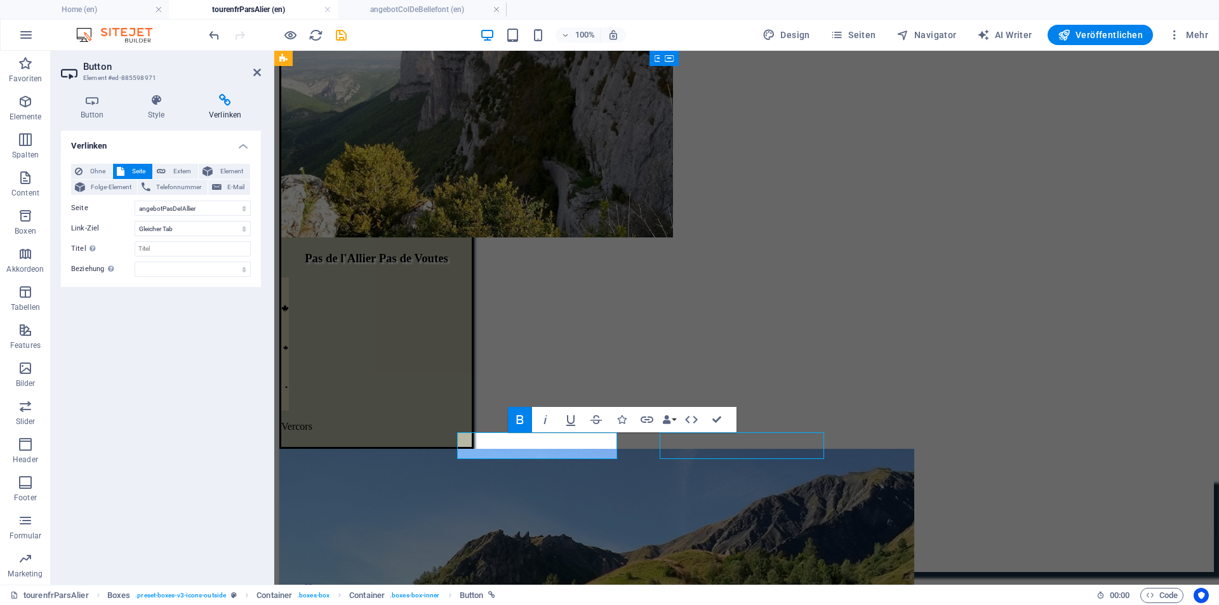
select select "px"
select select "%"
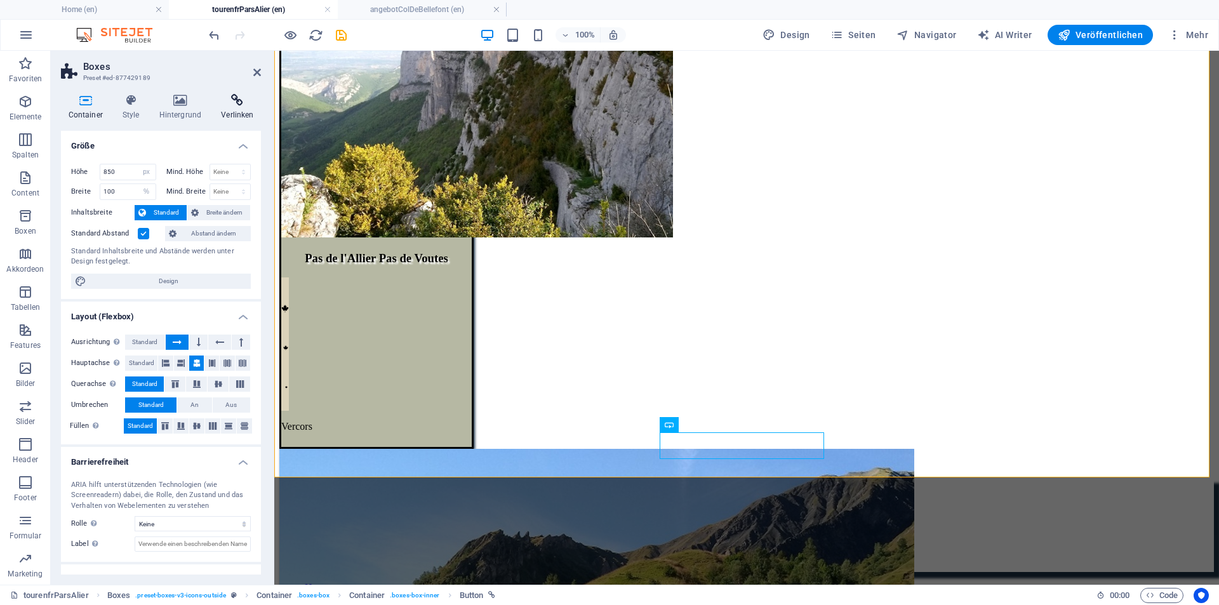
click at [235, 103] on icon at bounding box center [237, 100] width 47 height 13
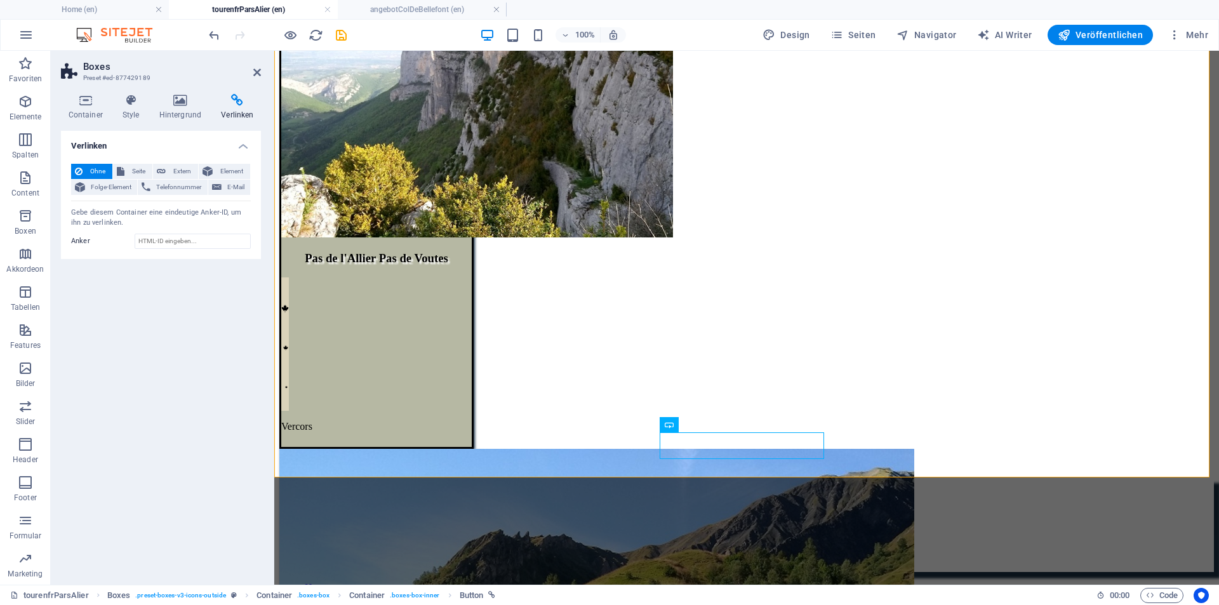
click at [238, 104] on icon at bounding box center [237, 100] width 47 height 13
click at [137, 174] on span "Seite" at bounding box center [138, 171] width 20 height 15
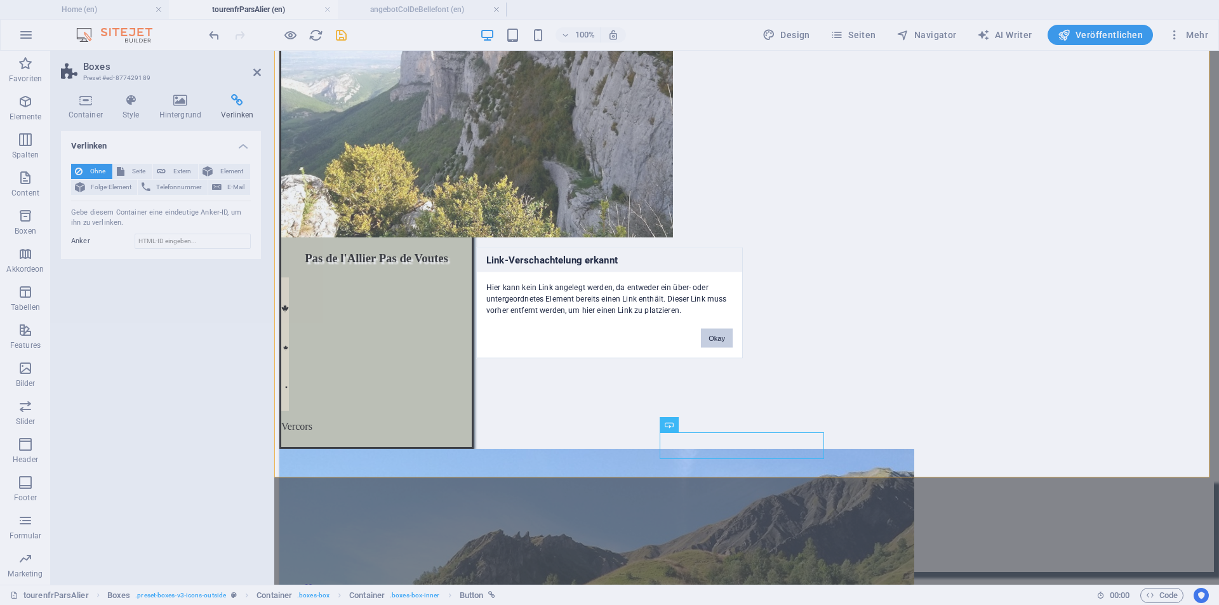
click at [711, 342] on button "Okay" at bounding box center [717, 337] width 32 height 19
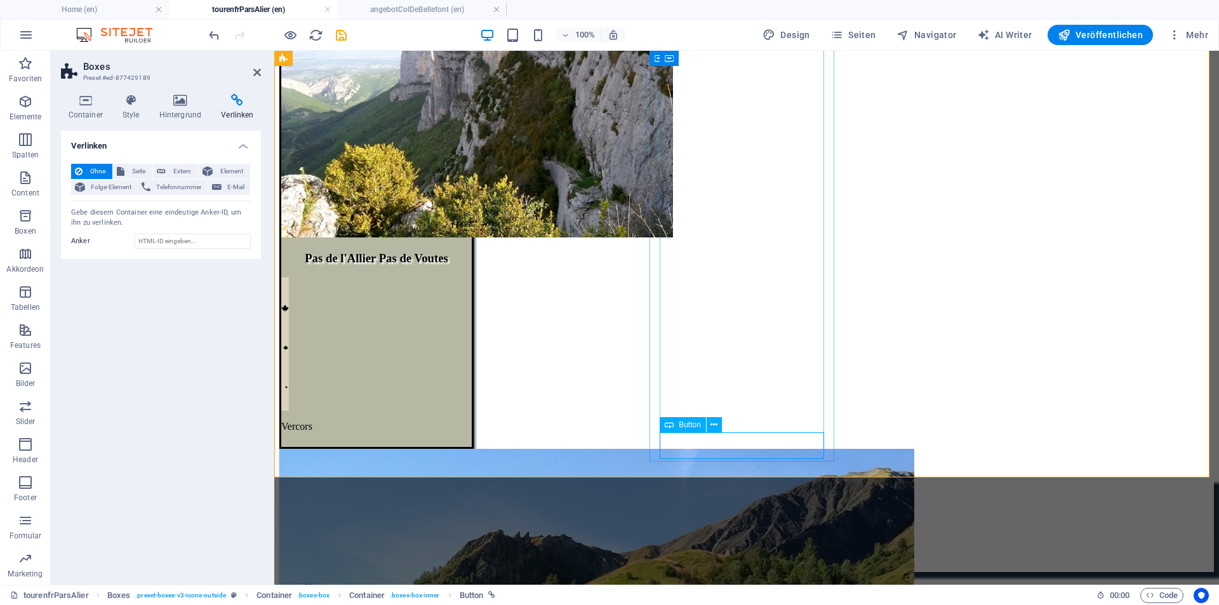
select select "2"
select select
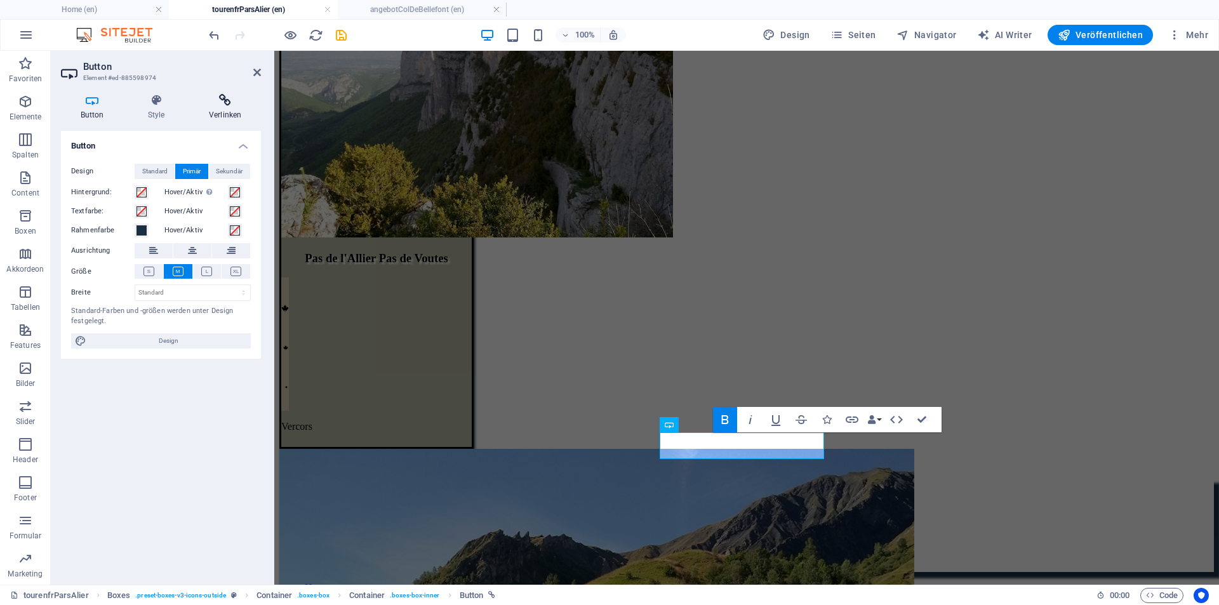
click at [218, 110] on h4 "Verlinken" at bounding box center [225, 107] width 72 height 27
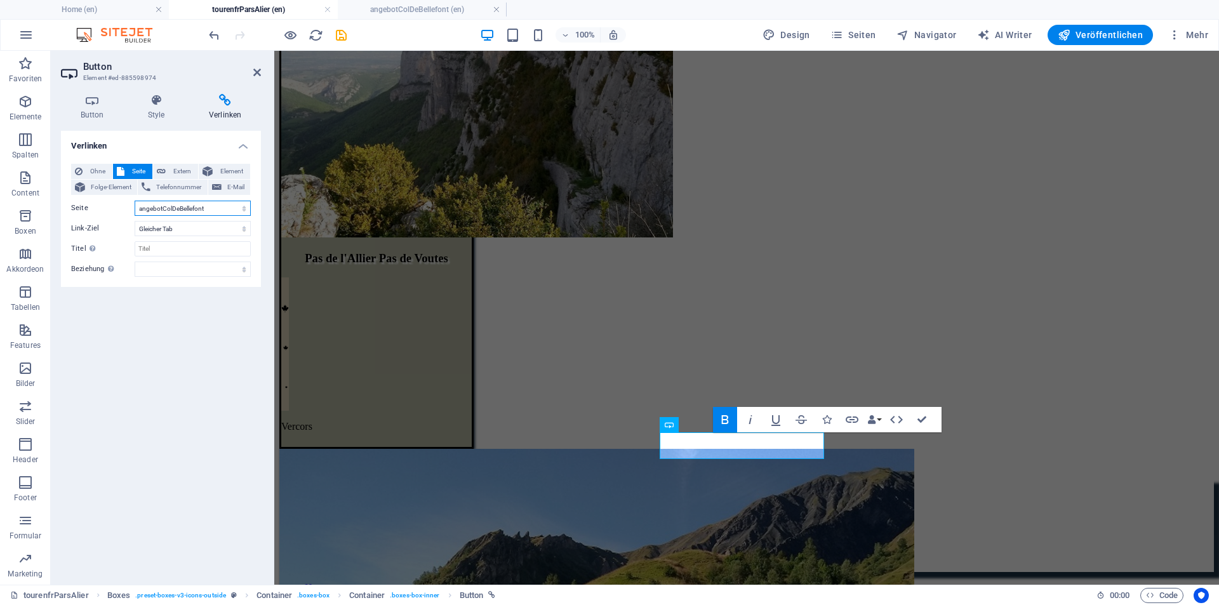
click at [240, 208] on select "Home Tourenkarte Bellefont angebotColDeBellefont angebotColDeBellefont (Kopie) …" at bounding box center [193, 208] width 116 height 15
select select "5"
click at [135, 201] on select "Home Tourenkarte Bellefont angebotColDeBellefont angebotColDeBellefont (Kopie) …" at bounding box center [193, 208] width 116 height 15
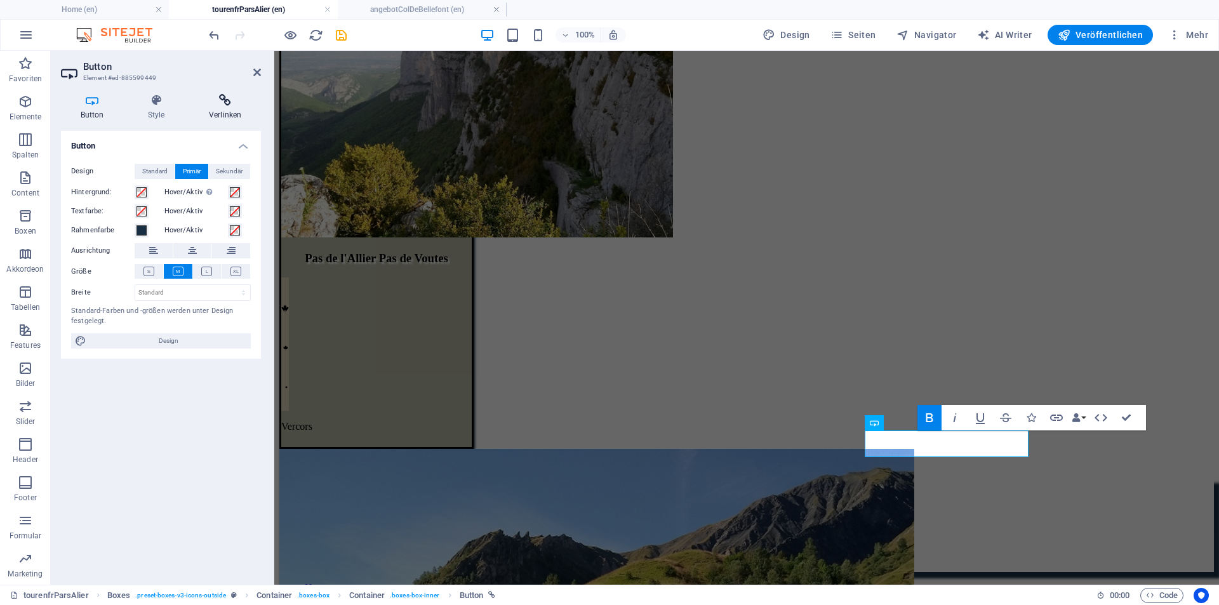
click at [227, 108] on h4 "Verlinken" at bounding box center [225, 107] width 72 height 27
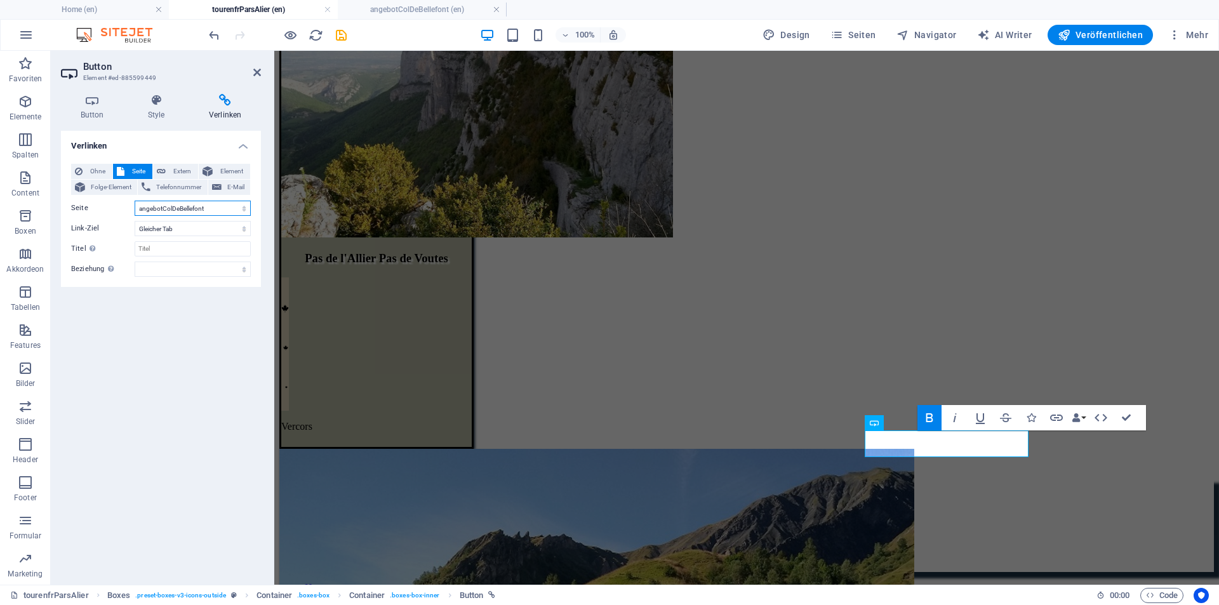
click at [232, 205] on select "Home Tourenkarte Bellefont angebotColDeBellefont angebotColDeBellefont (Kopie) …" at bounding box center [193, 208] width 116 height 15
click at [869, 34] on span "Seiten" at bounding box center [854, 35] width 46 height 13
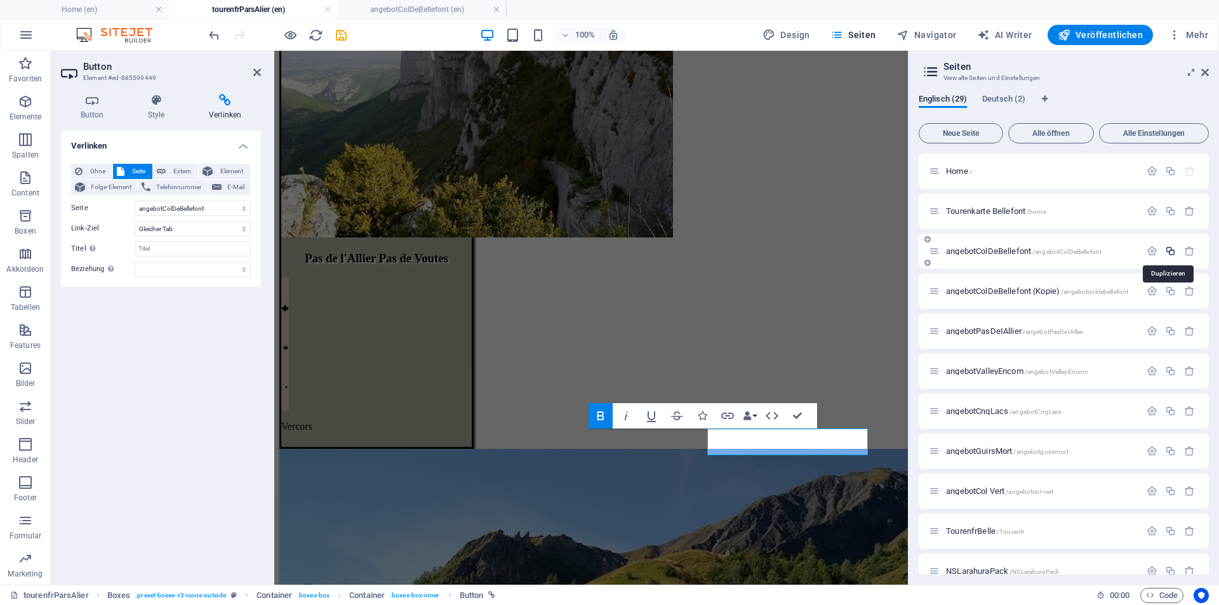
click at [1169, 253] on icon "button" at bounding box center [1170, 251] width 11 height 11
select select "2"
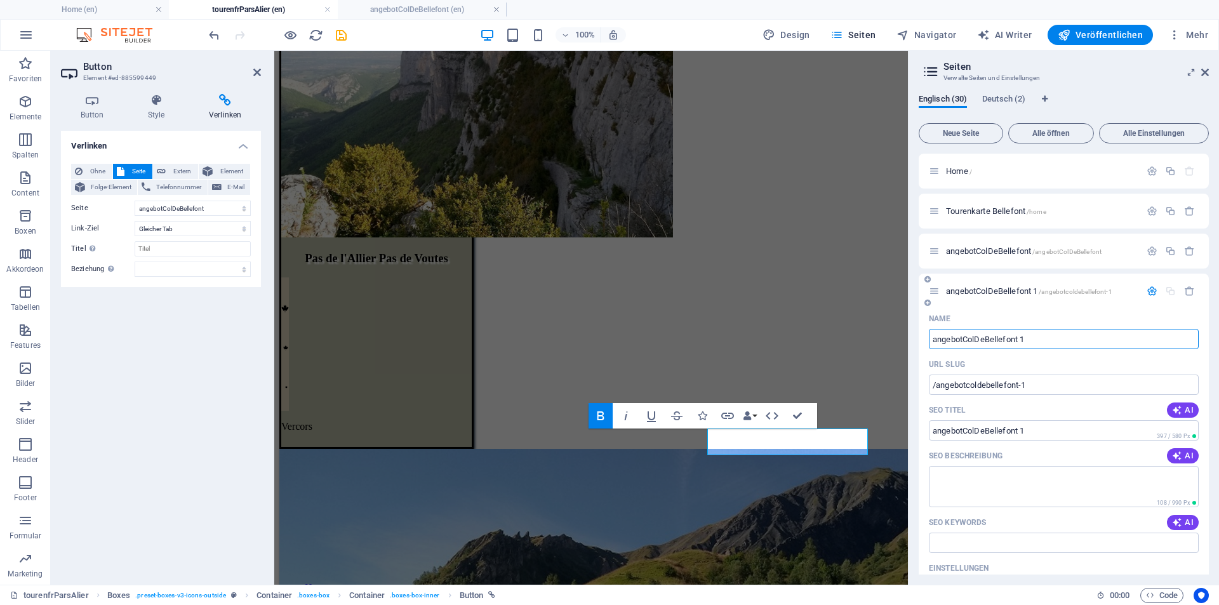
click at [1022, 339] on input "angebotColDeBellefont 1" at bounding box center [1064, 339] width 270 height 20
drag, startPoint x: 1004, startPoint y: 334, endPoint x: 1066, endPoint y: 334, distance: 62.2
click at [1066, 334] on input "angebotColDeBellefont 1" at bounding box center [1064, 339] width 270 height 20
drag, startPoint x: 966, startPoint y: 340, endPoint x: 1121, endPoint y: 335, distance: 155.1
click at [1121, 335] on input "angebotColDeBellefont 1" at bounding box center [1064, 339] width 270 height 20
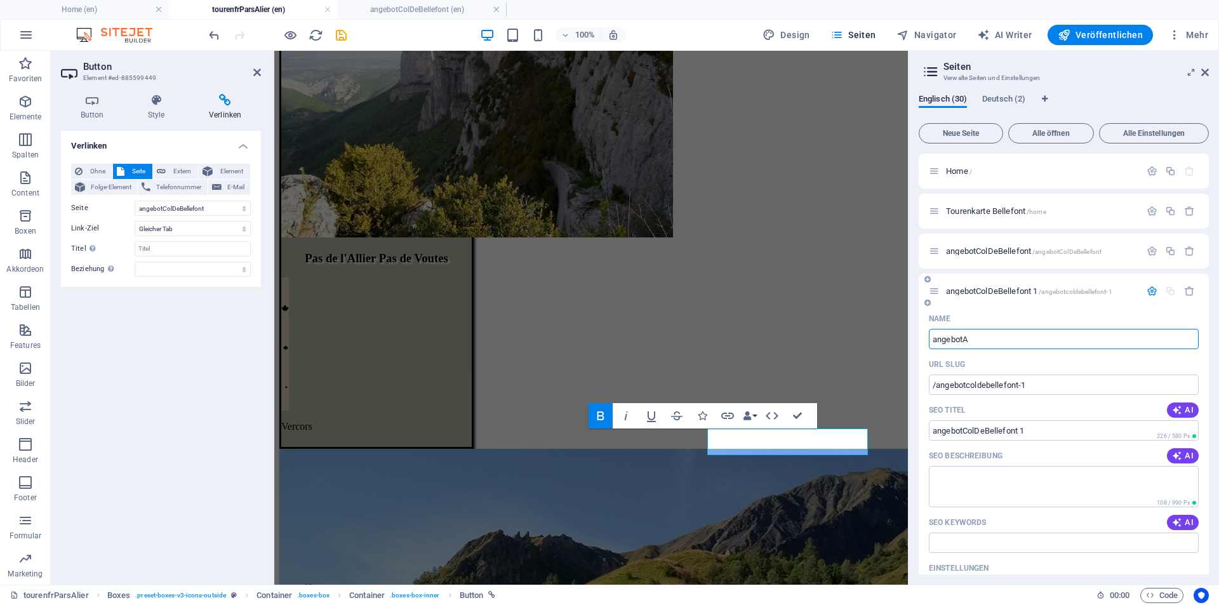
type input "angebotAi"
select select "2"
type input "/angebota"
type input "angebotA"
type input "angebotAigu"
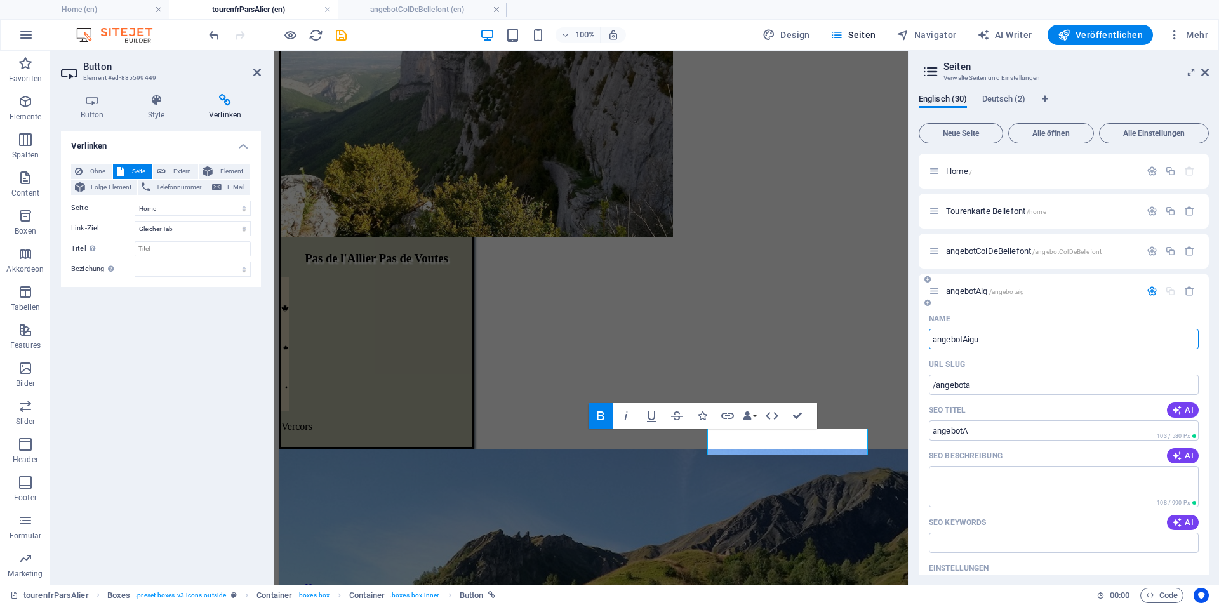
select select "2"
type input "/angebotaig"
type input "angebotAig"
type input "angebotAiguill"
select select "2"
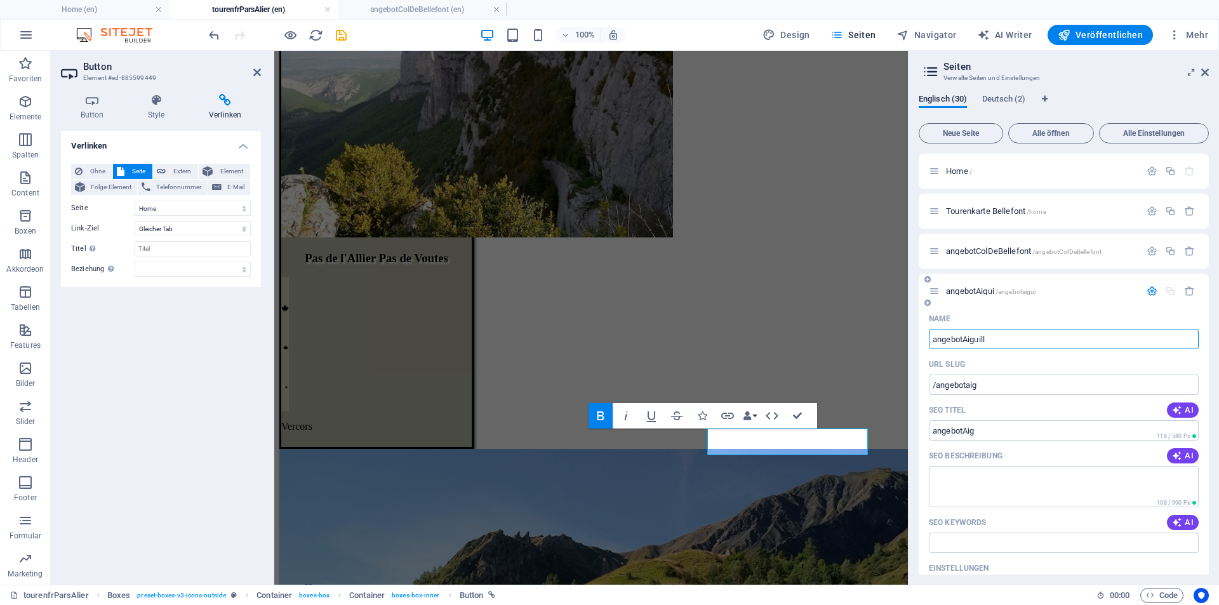
type input "angebotAiguille"
type input "/angebotaigui"
type input "angebotAigui"
type input "angebotAiguille"
type input "/angebotaiguille"
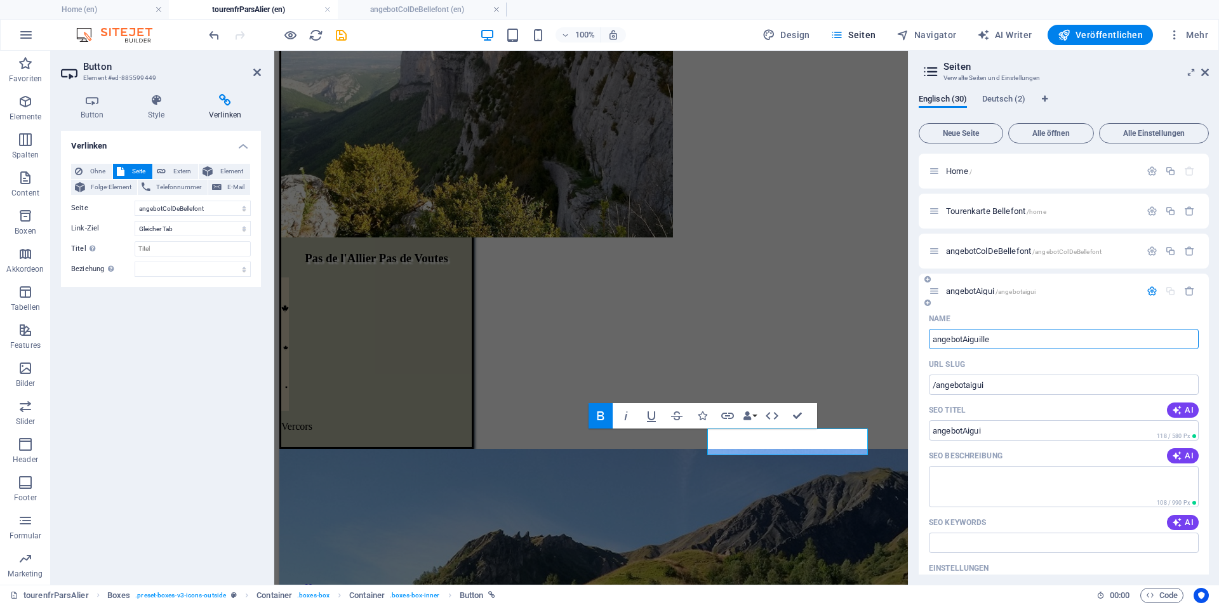
type input "angebotAiguille"
select select "2"
type input "angebotAiguilleVan"
select select "2"
type input "/angebotaiguillev"
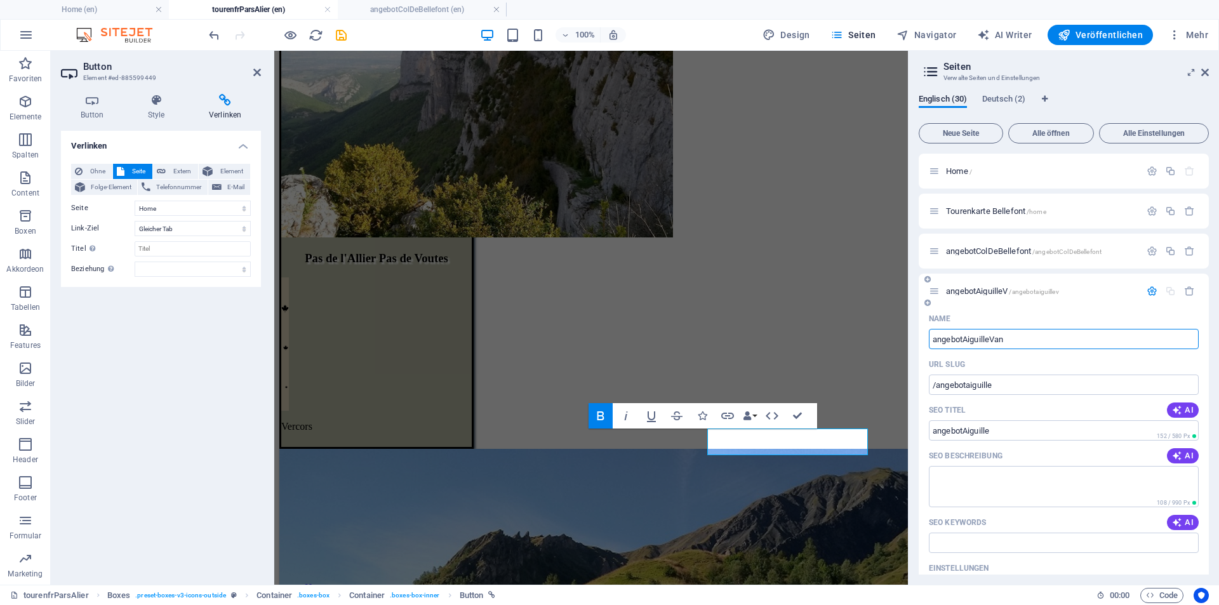
type input "angebotAiguilleV"
type input "angebotAiguilleVan"
type input "/angebotaiguillevan"
type input "angebotAiguilleVan"
select select "2"
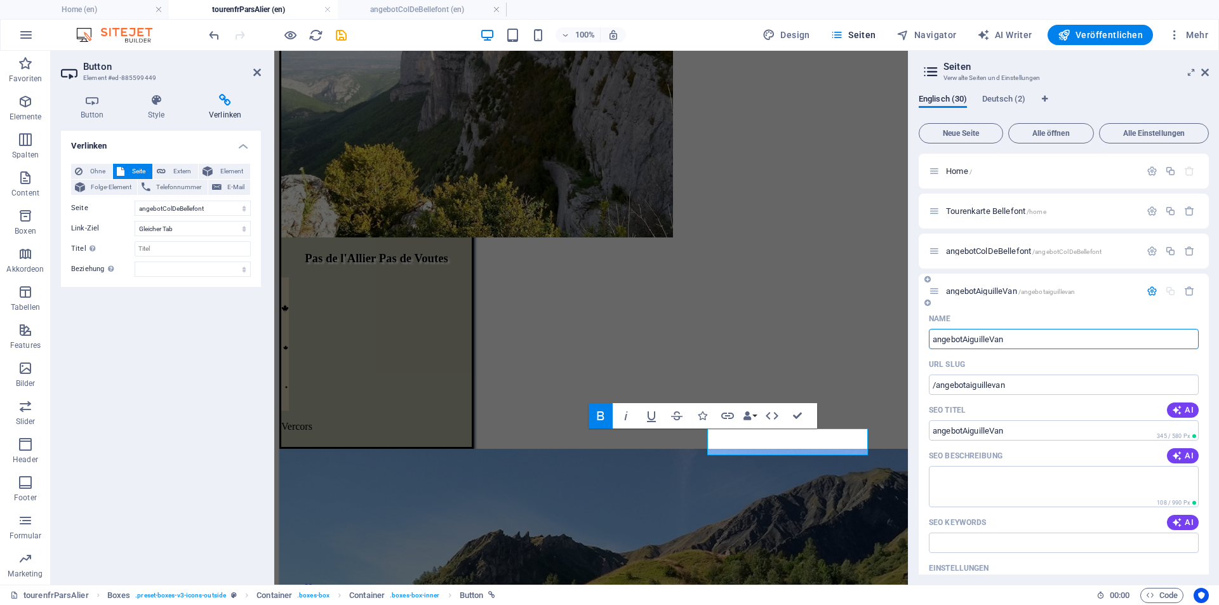
type input "angebotAiguilleVano"
select select "2"
type input "angebotAiguilleVano"
type input "/angebotaiguillevano"
type input "angebotAiguilleVano"
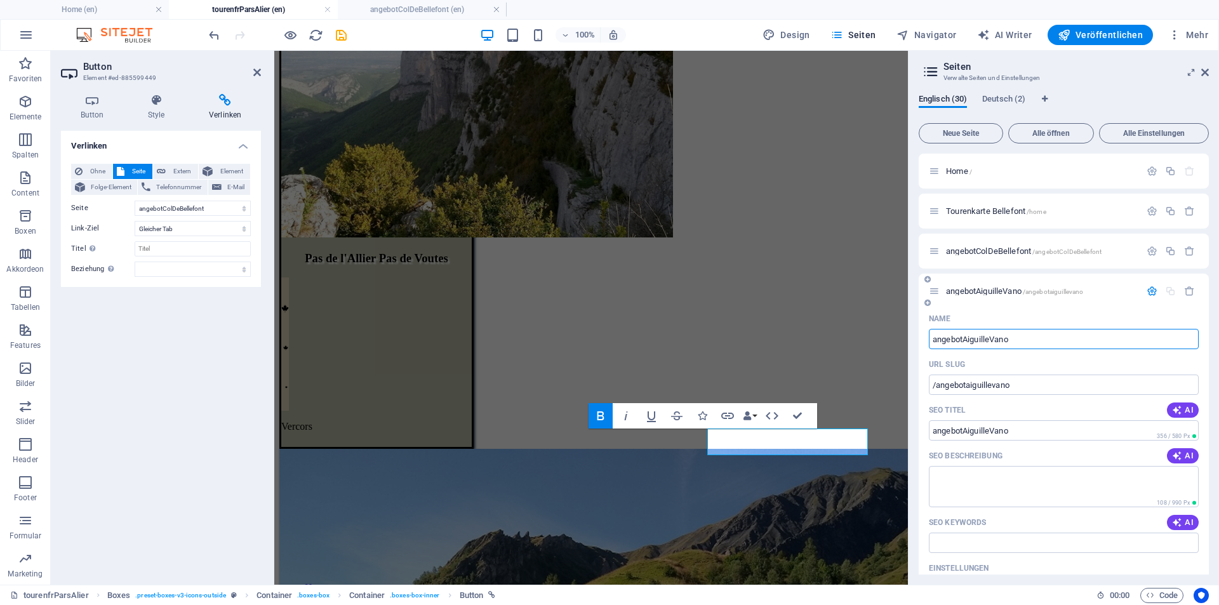
type input "angebotAiguilleVano"
click at [1103, 375] on input "/angebotaiguillevano" at bounding box center [1064, 385] width 270 height 20
drag, startPoint x: 937, startPoint y: 383, endPoint x: 1049, endPoint y: 380, distance: 111.8
click at [1049, 382] on input "/angebotaiguillevano" at bounding box center [1064, 385] width 270 height 20
paste input "AiguilleV"
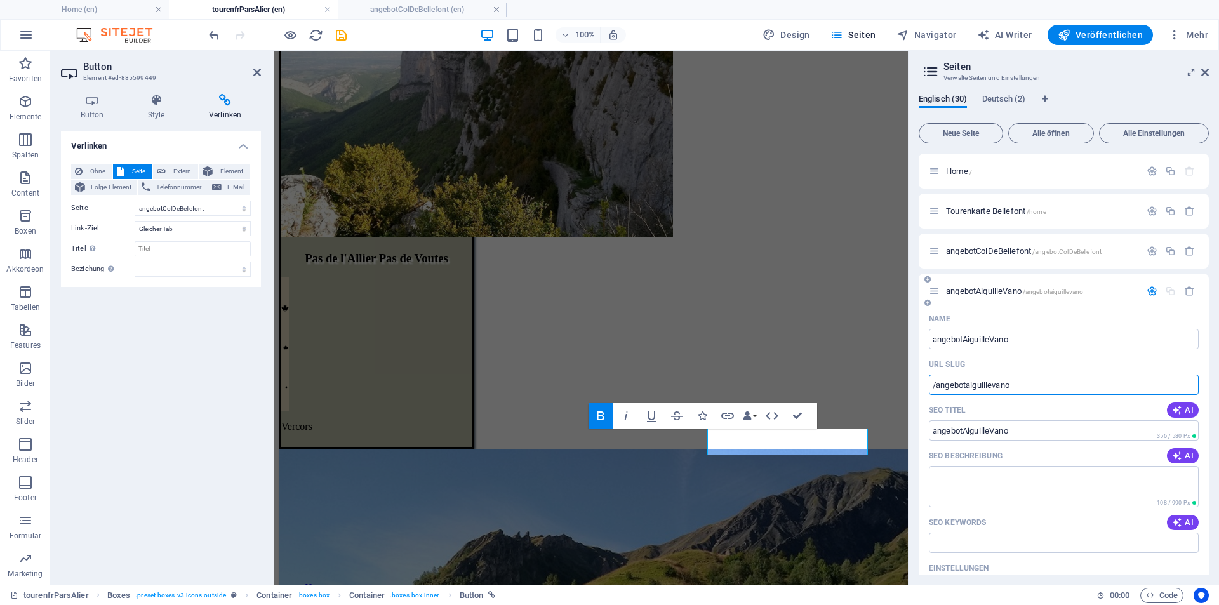
type input "/angebotAiguilleVano"
select select "2"
type input "/angebotAiguilleVano"
drag, startPoint x: 930, startPoint y: 20, endPoint x: 1205, endPoint y: 71, distance: 279.0
click at [1205, 71] on icon at bounding box center [1206, 72] width 8 height 10
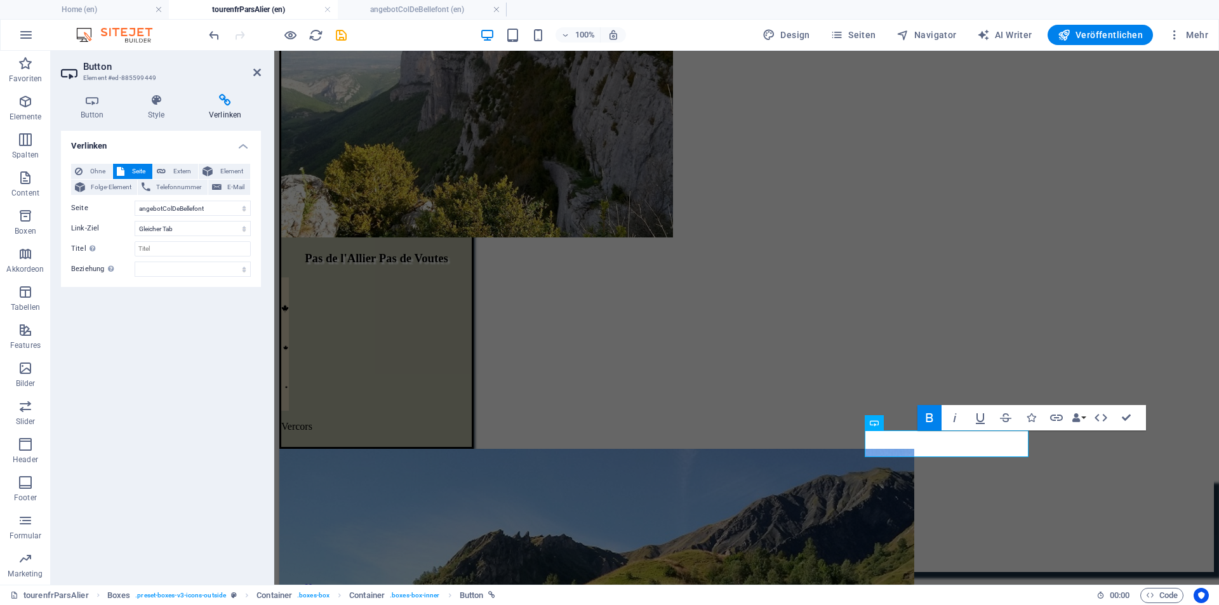
click at [262, 314] on div "Button Style Verlinken Button Design Standard Primär Sekundär Hintergrund: Hove…" at bounding box center [161, 334] width 220 height 501
click at [224, 213] on select "Home Tourenkarte Bellefont angebotColDeBellefont angebotAiguilleVano angebotCol…" at bounding box center [193, 208] width 116 height 15
click at [111, 305] on div "Verlinken Ohne Seite Extern Element Folge-Element Telefonnummer E-Mail Seite Ho…" at bounding box center [161, 353] width 200 height 444
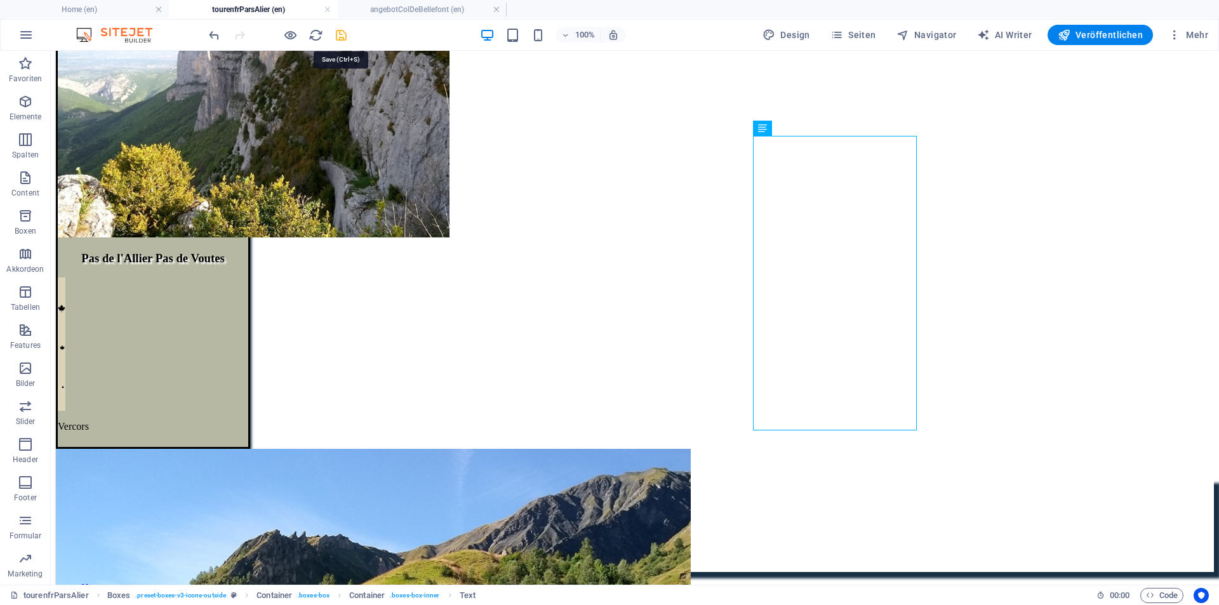
click at [340, 39] on icon "save" at bounding box center [341, 35] width 15 height 15
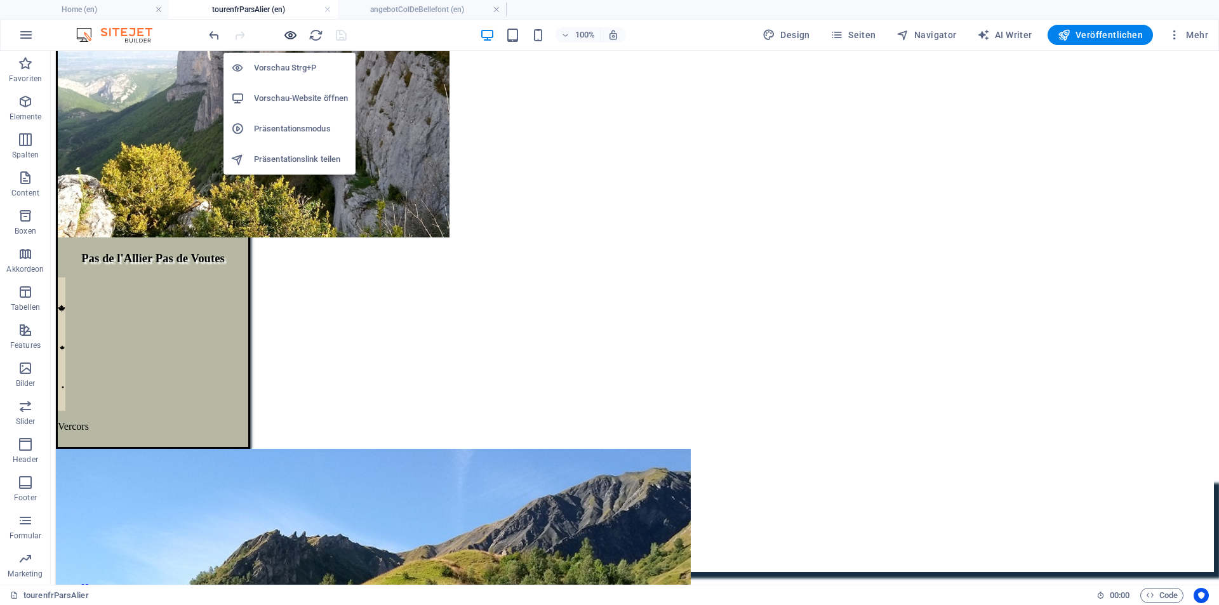
click at [289, 36] on icon "button" at bounding box center [290, 35] width 15 height 15
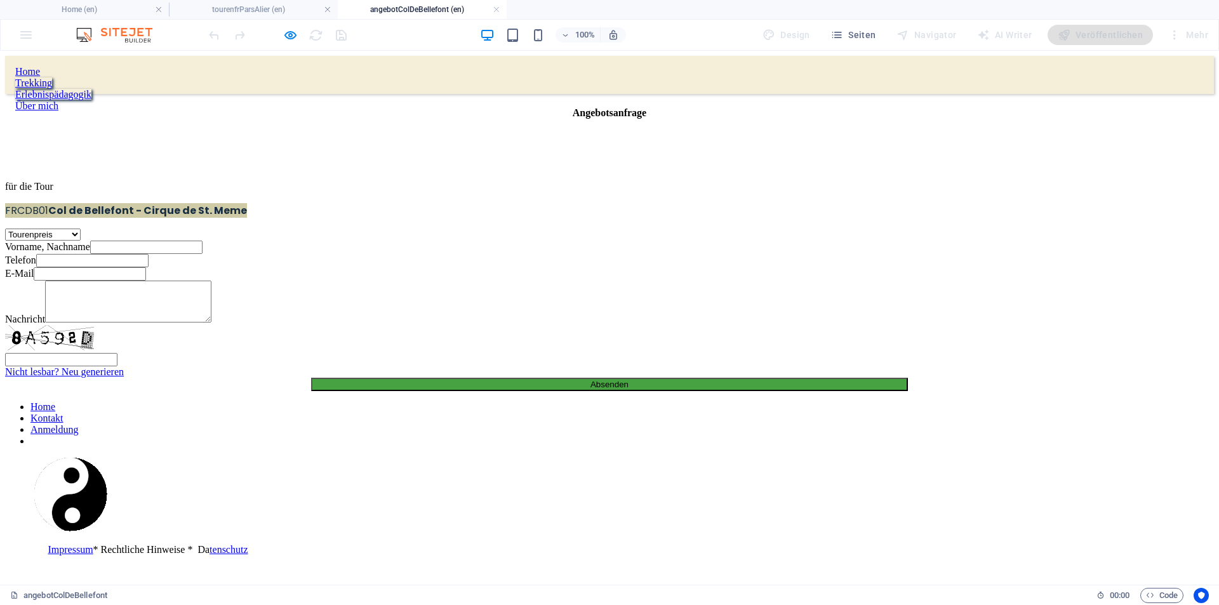
scroll to position [0, 0]
click at [499, 10] on link at bounding box center [497, 10] width 8 height 12
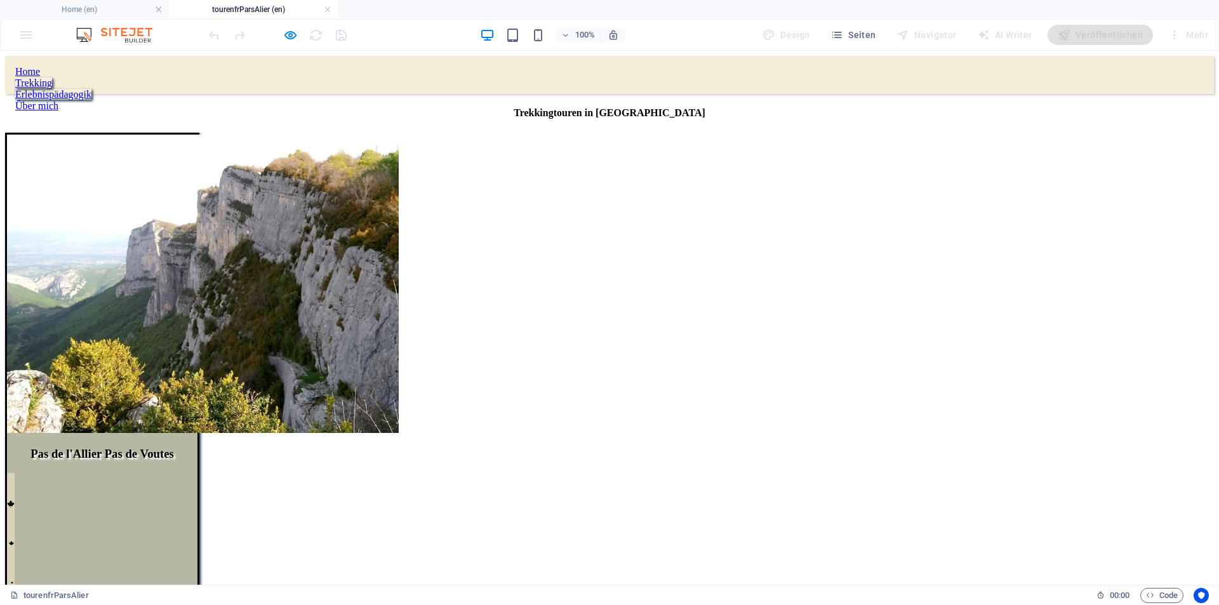
scroll to position [196, 0]
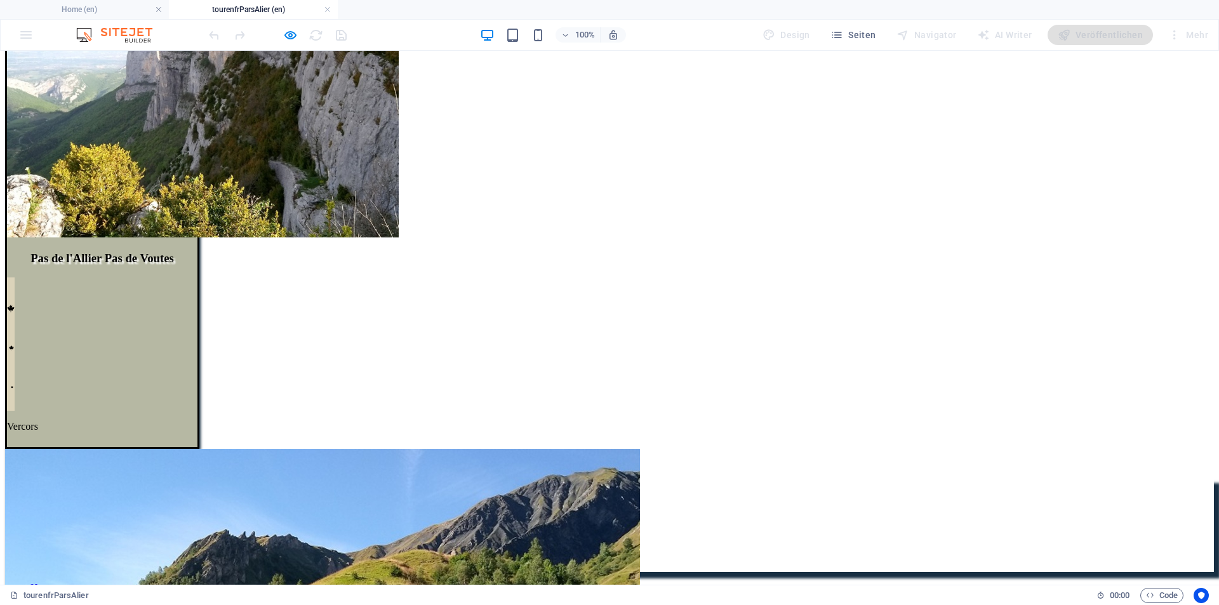
click at [284, 10] on h4 "tourenfrParsAlier (en)" at bounding box center [253, 10] width 169 height 14
click at [281, 10] on h4 "tourenfrParsAlier (en)" at bounding box center [252, 10] width 169 height 14
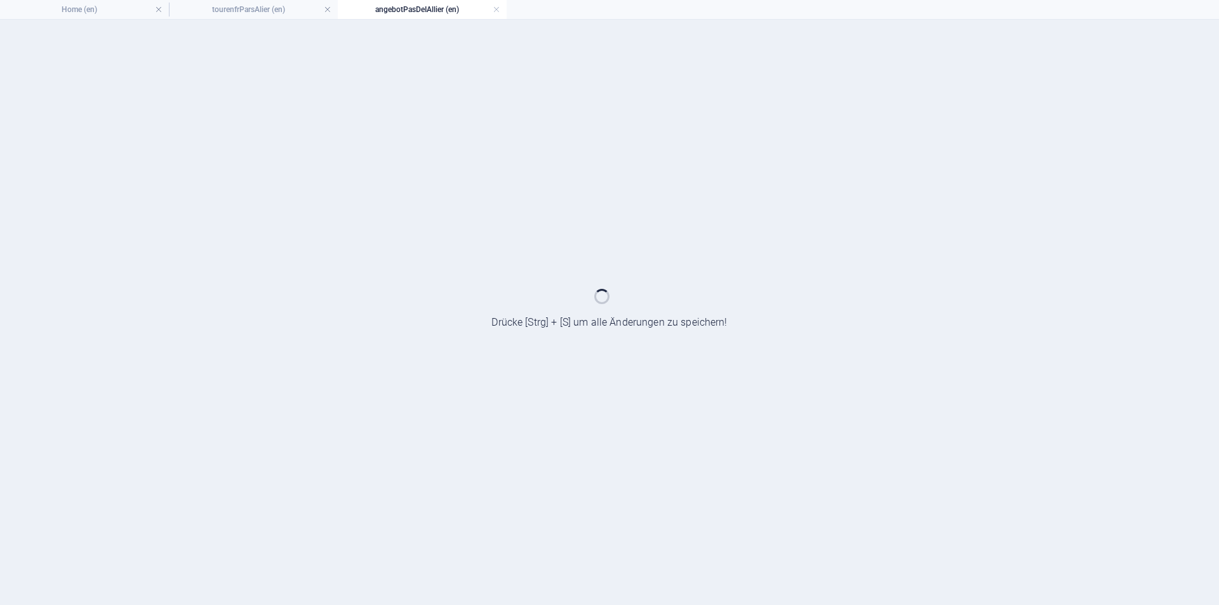
scroll to position [0, 0]
click at [410, 440] on div at bounding box center [609, 313] width 1219 height 586
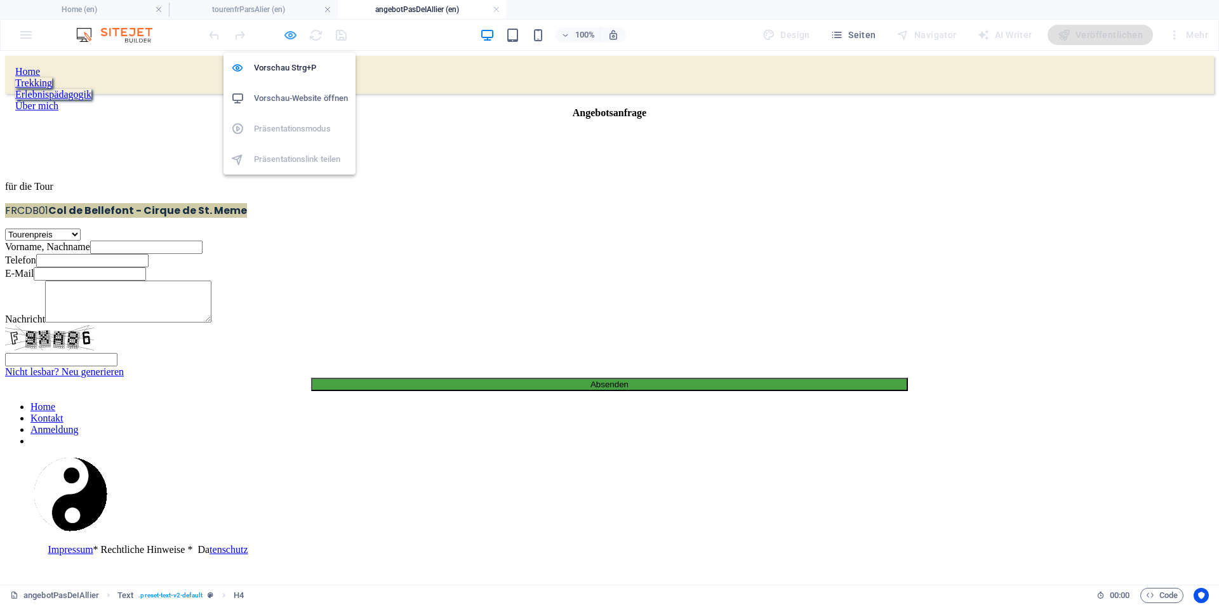
click at [288, 34] on icon "button" at bounding box center [290, 35] width 15 height 15
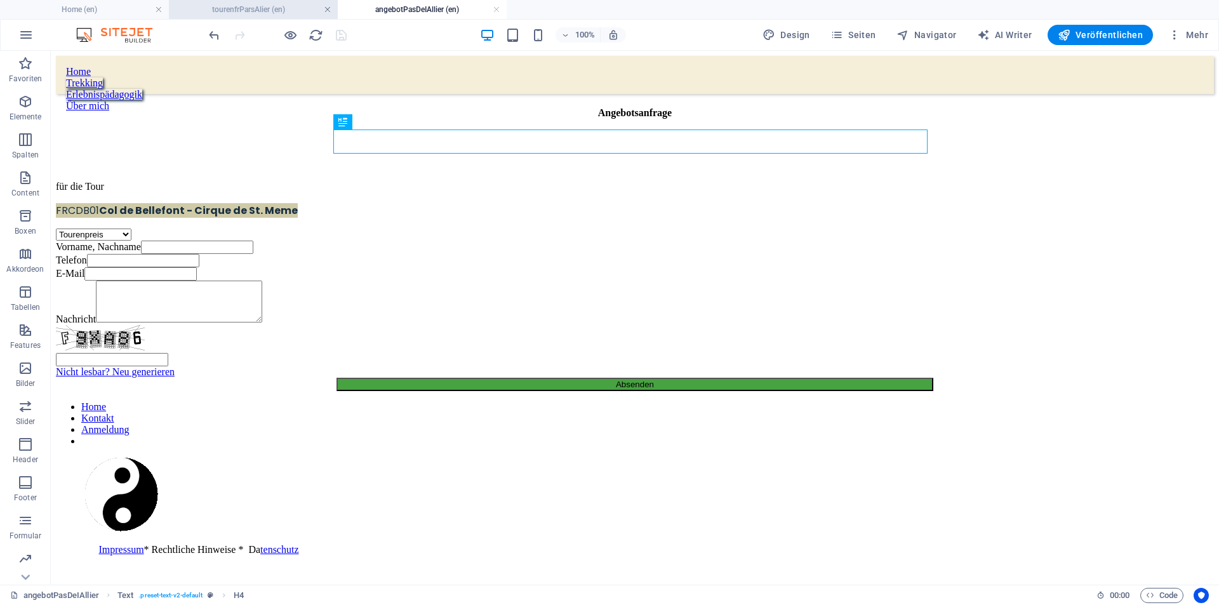
click at [331, 11] on link at bounding box center [328, 10] width 8 height 12
click at [418, 42] on div "100% Design Seiten Navigator AI Writer Veröffentlichen Mehr" at bounding box center [709, 35] width 1007 height 20
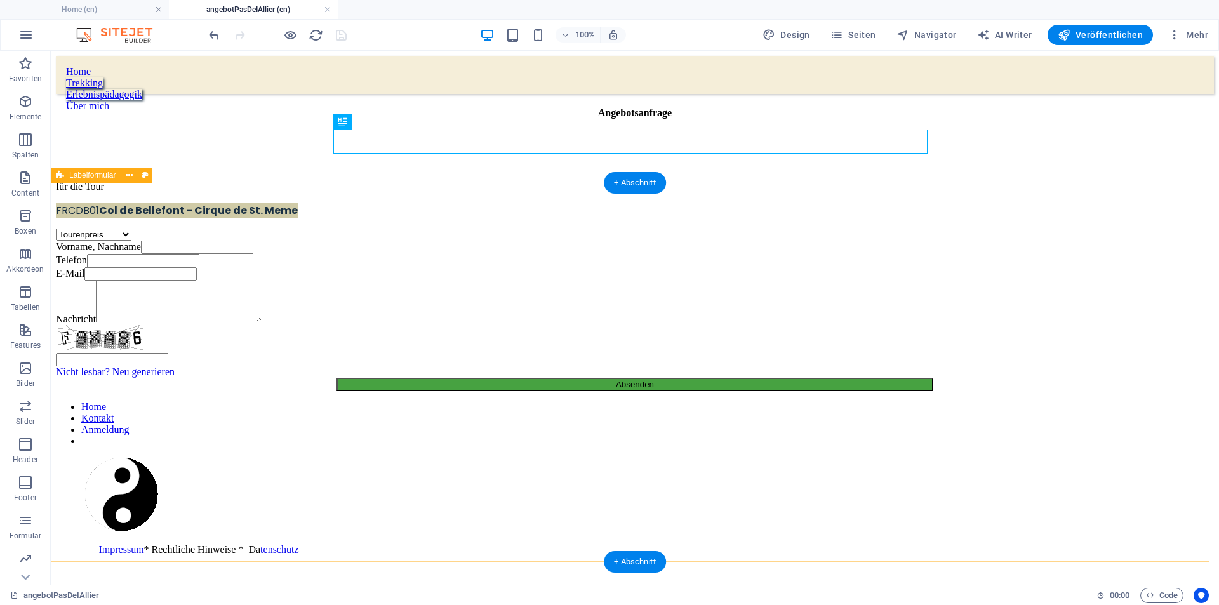
click at [80, 281] on div "Tourenpreis Ausrüstung Unterkunft/Hotel Anreise Abreise Verpflegung Vorname, Na…" at bounding box center [635, 310] width 1158 height 163
click at [81, 279] on div "Tourenpreis Ausrüstung Unterkunft/Hotel Anreise Abreise Verpflegung Vorname, Na…" at bounding box center [635, 310] width 1158 height 163
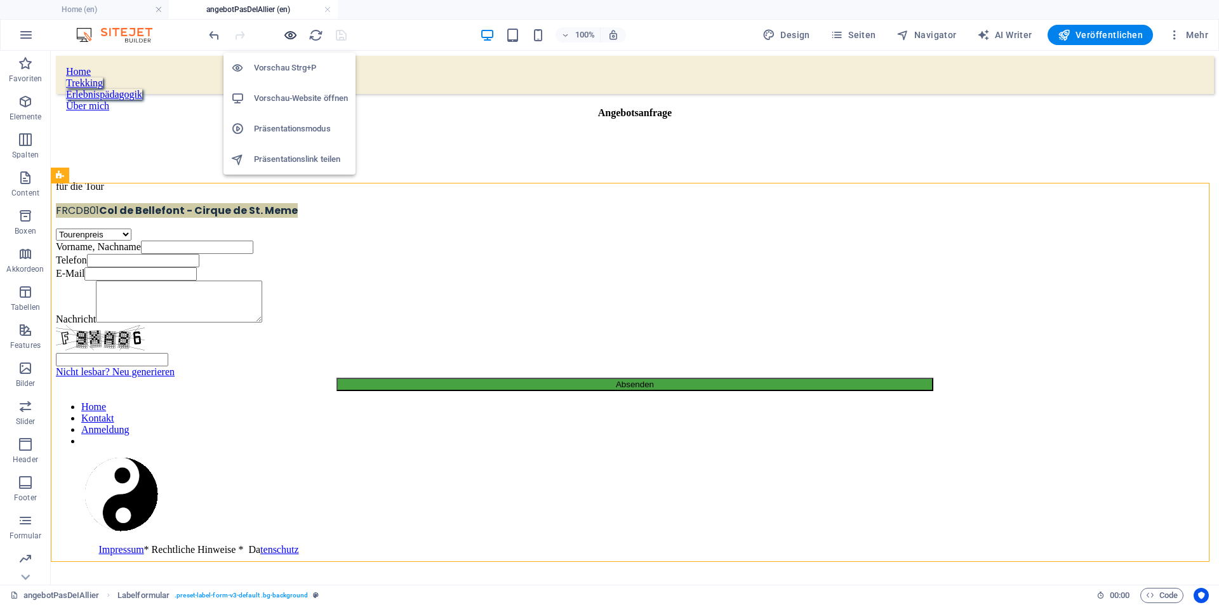
click at [288, 32] on icon "button" at bounding box center [290, 35] width 15 height 15
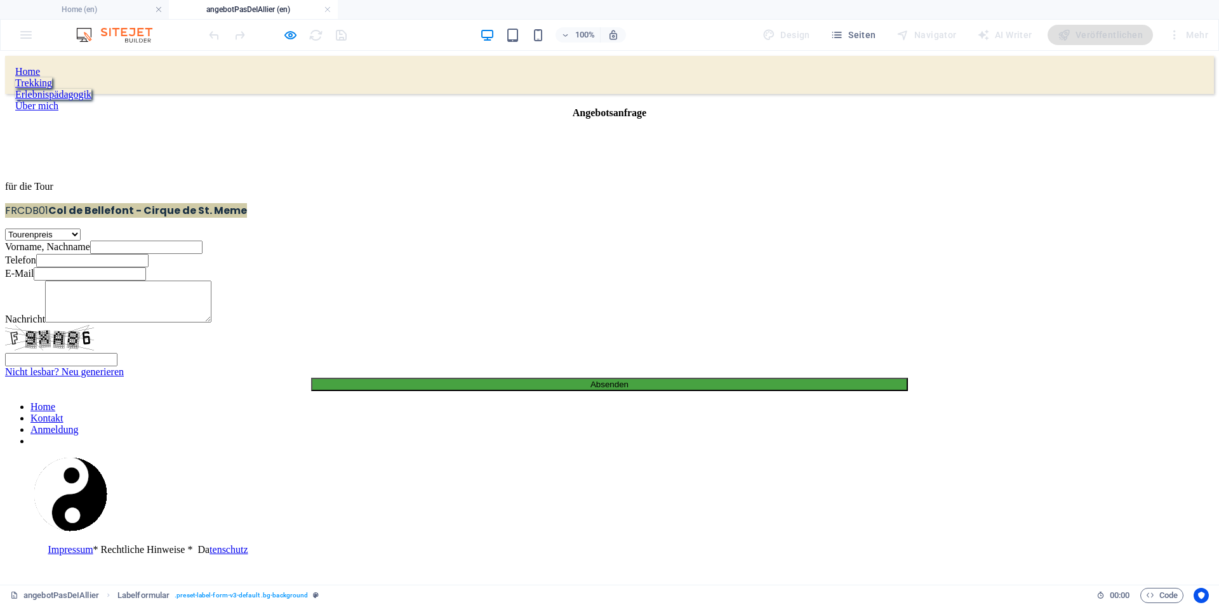
click at [296, 10] on h4 "angebotPasDeIAllier (en)" at bounding box center [253, 10] width 169 height 14
click at [327, 8] on link at bounding box center [328, 10] width 8 height 12
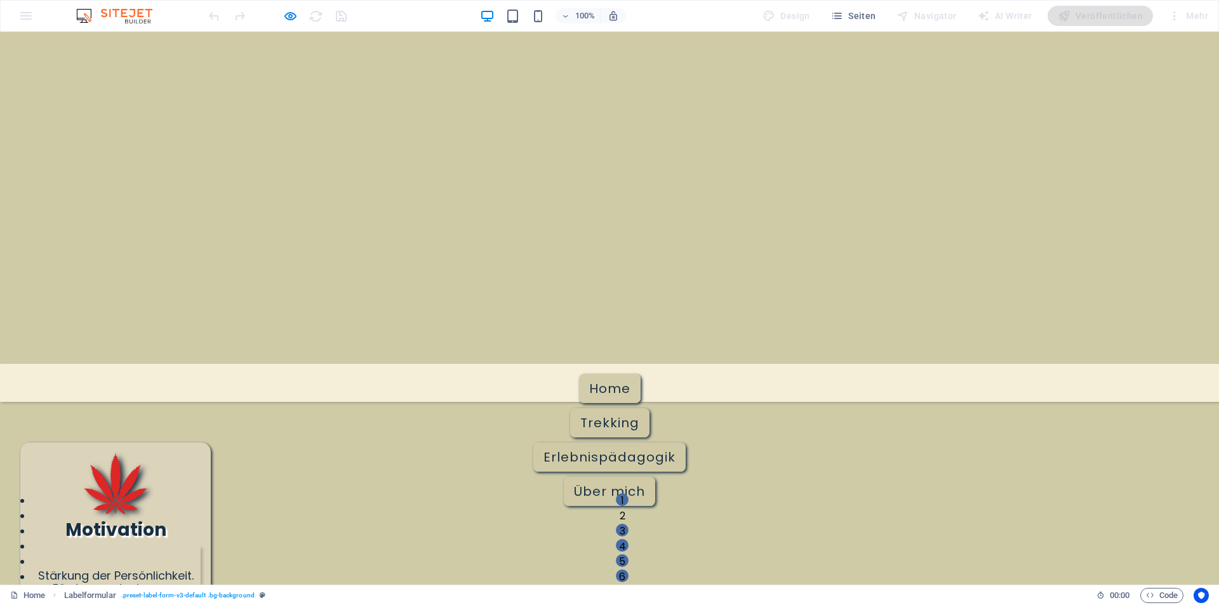
scroll to position [967, 0]
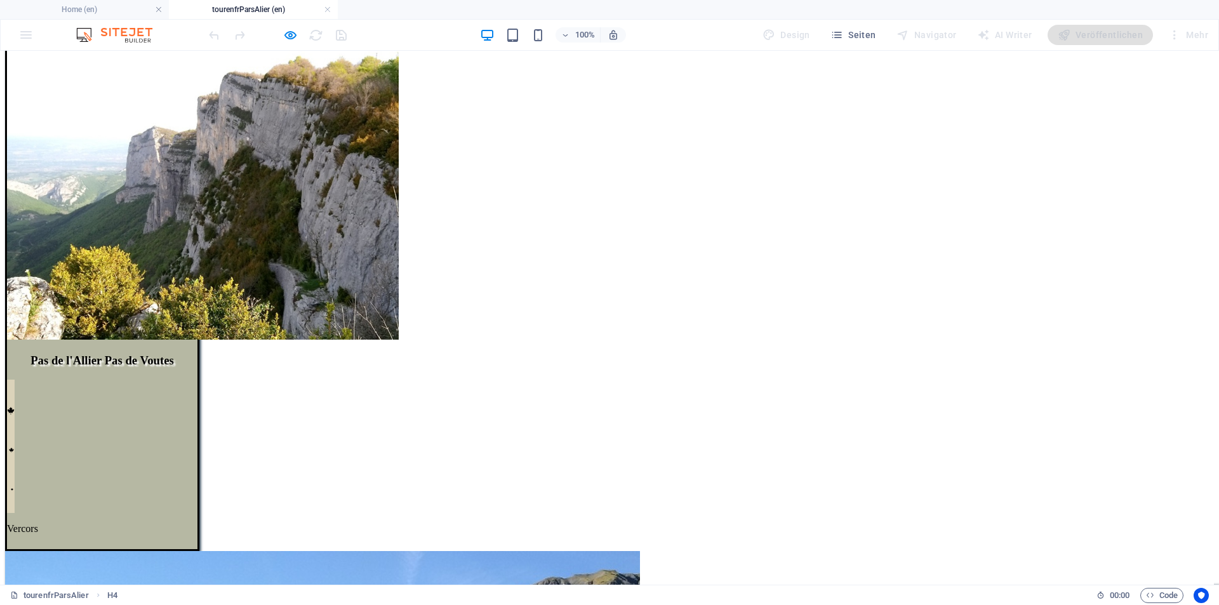
scroll to position [247, 0]
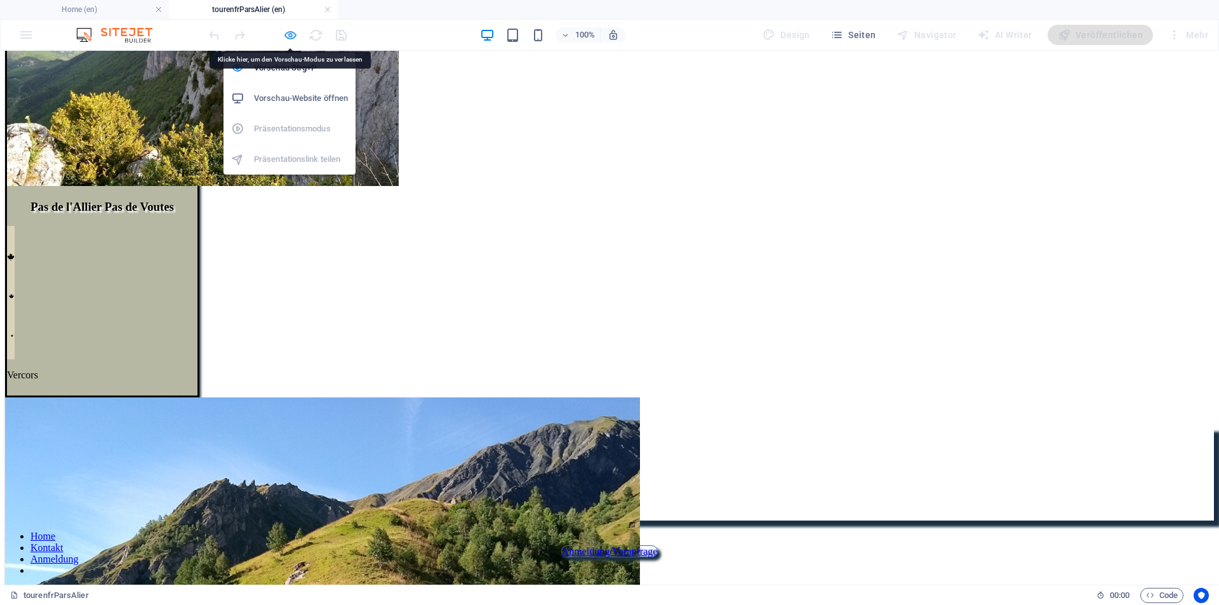
click at [293, 37] on icon "button" at bounding box center [290, 35] width 15 height 15
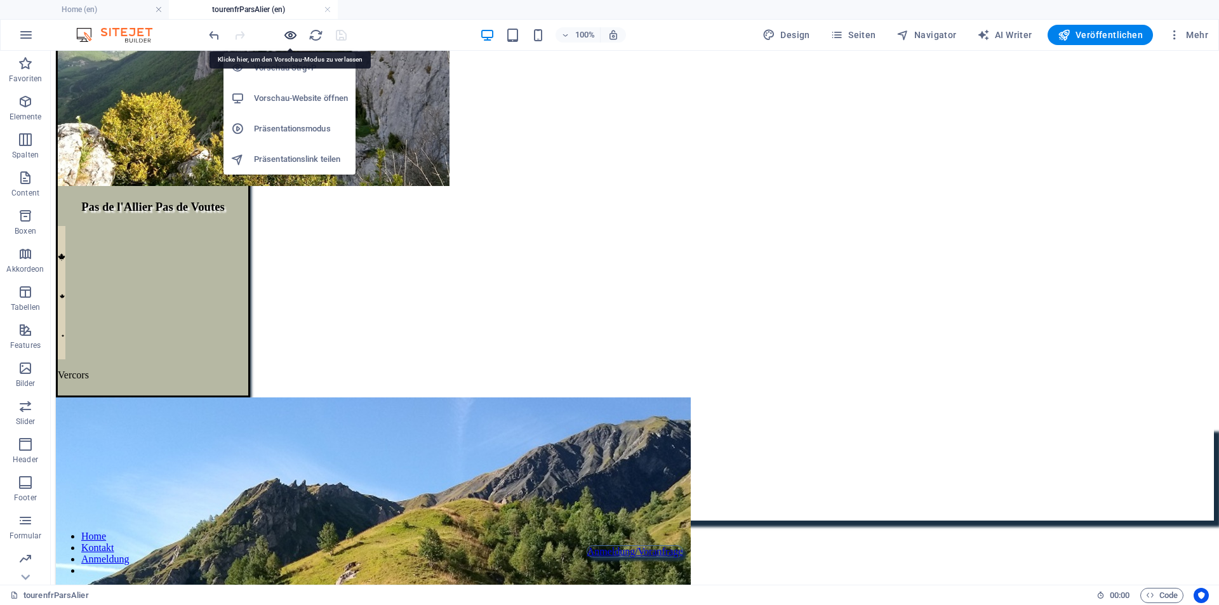
click at [291, 36] on icon "button" at bounding box center [290, 35] width 15 height 15
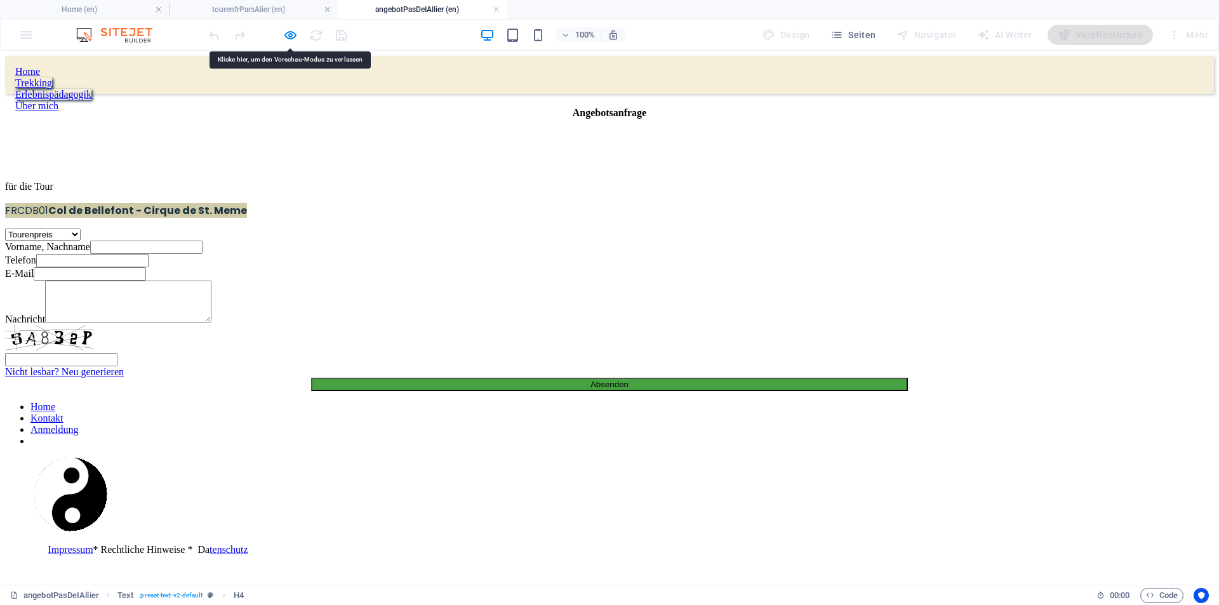
scroll to position [0, 0]
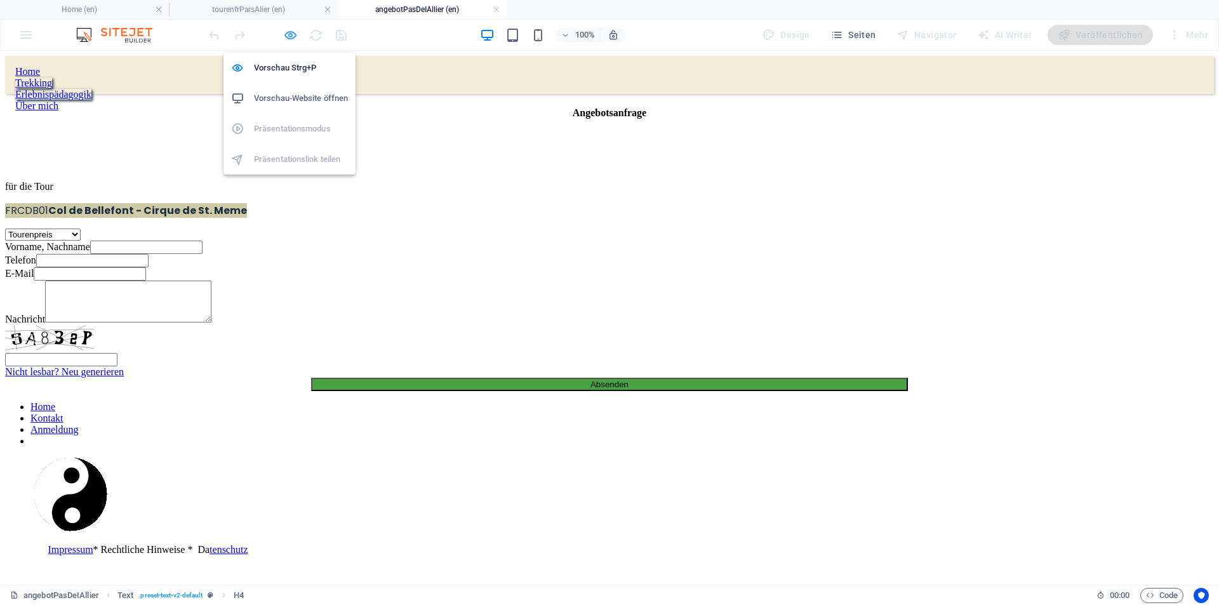
click at [293, 37] on icon "button" at bounding box center [290, 35] width 15 height 15
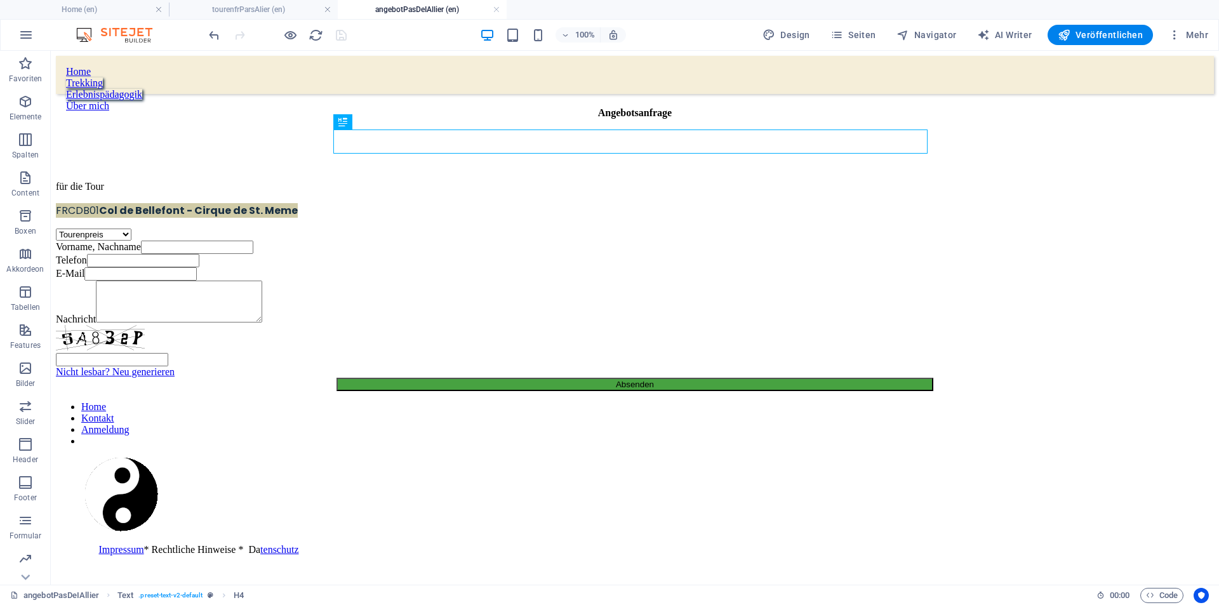
click at [264, 7] on h4 "tourenfrParsAlier (en)" at bounding box center [253, 10] width 169 height 14
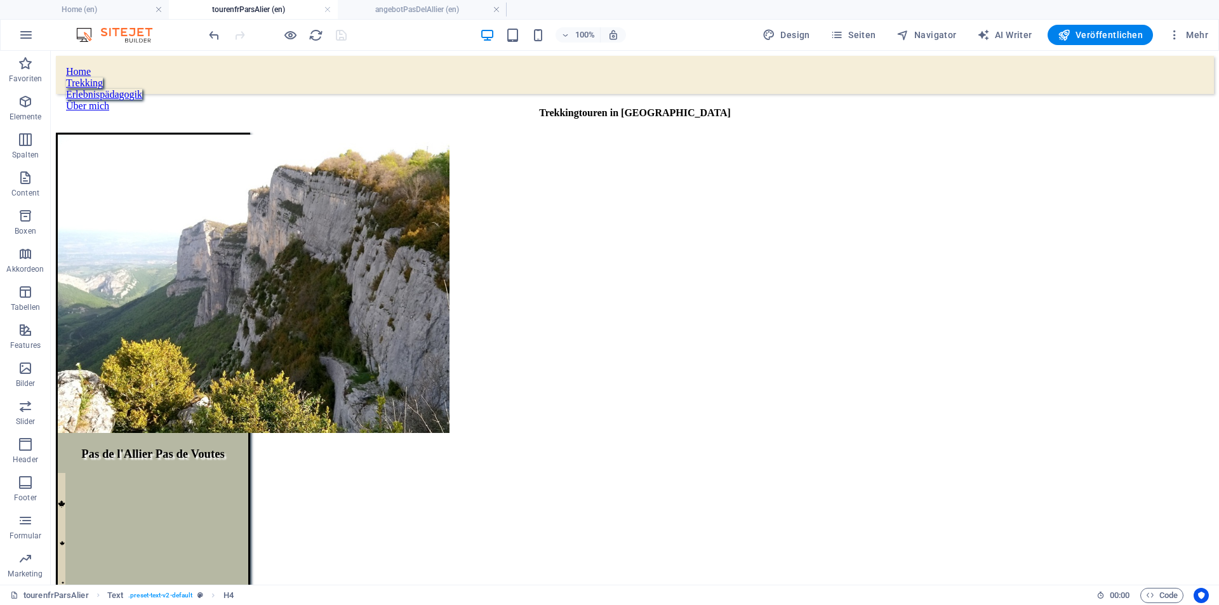
scroll to position [196, 0]
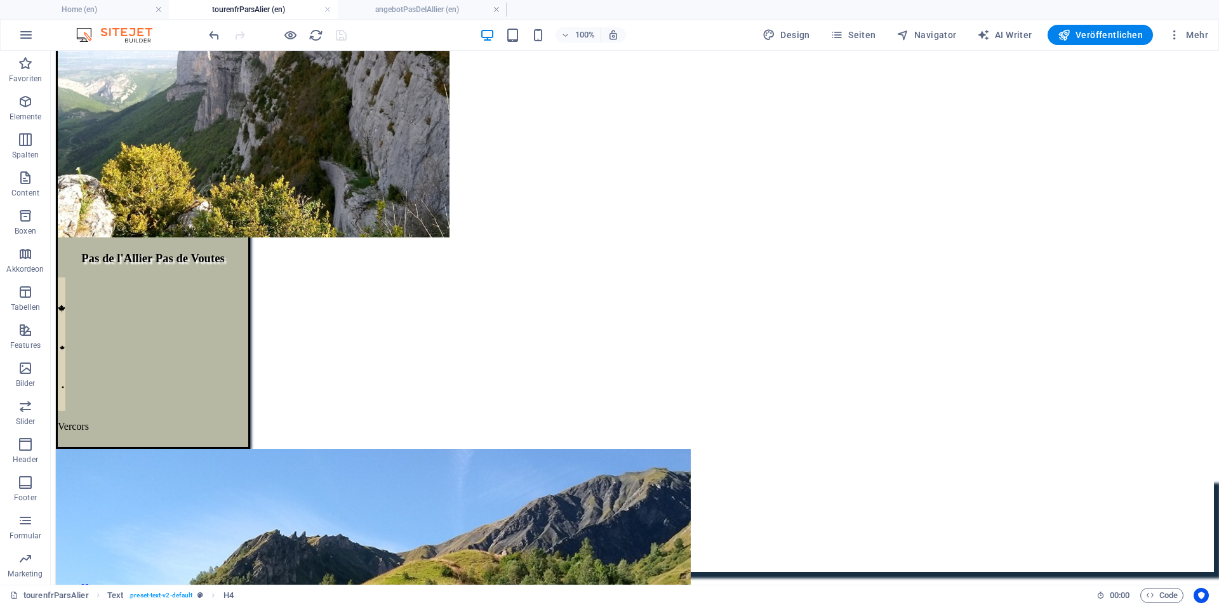
click at [264, 7] on h4 "tourenfrParsAlier (en)" at bounding box center [253, 10] width 169 height 14
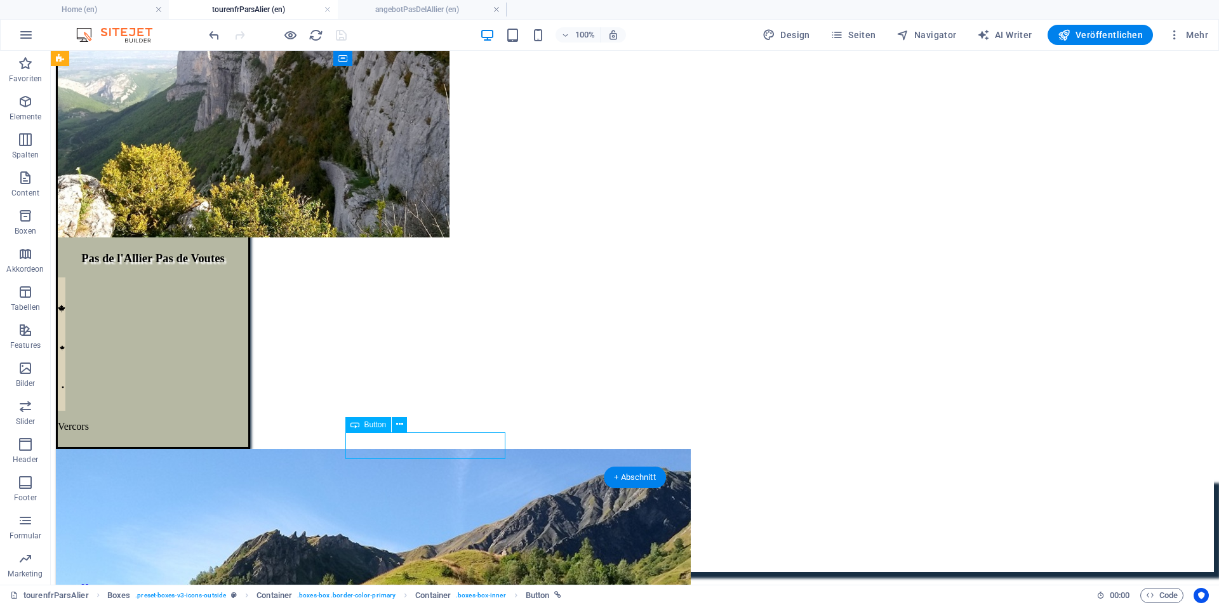
drag, startPoint x: 439, startPoint y: 445, endPoint x: 201, endPoint y: 435, distance: 237.8
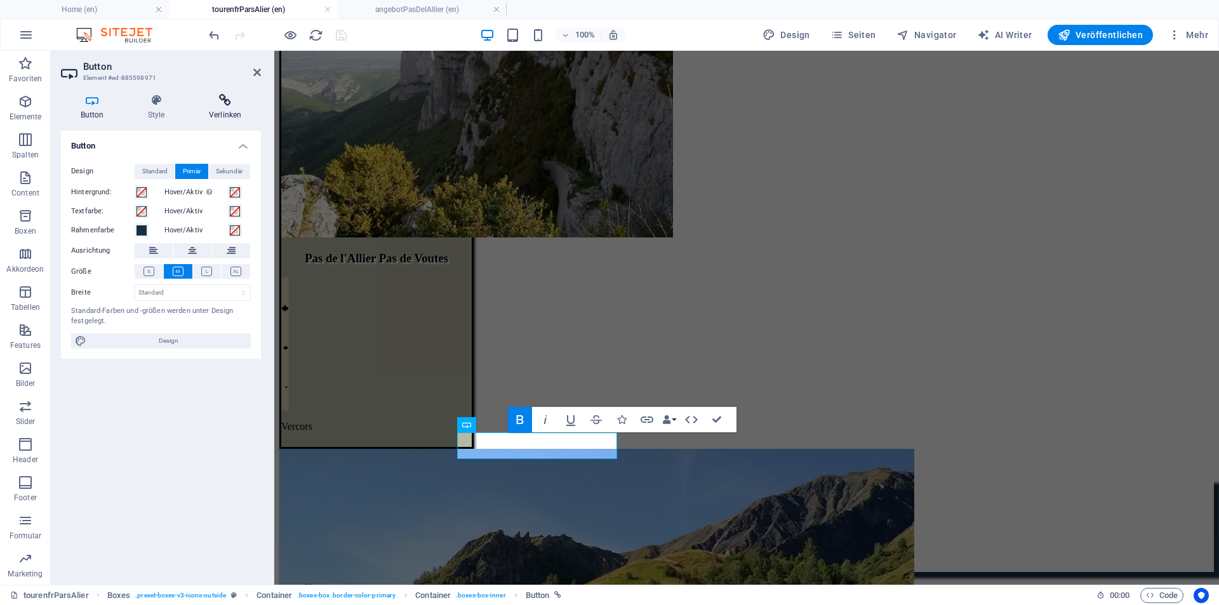
click at [229, 108] on h4 "Verlinken" at bounding box center [225, 107] width 72 height 27
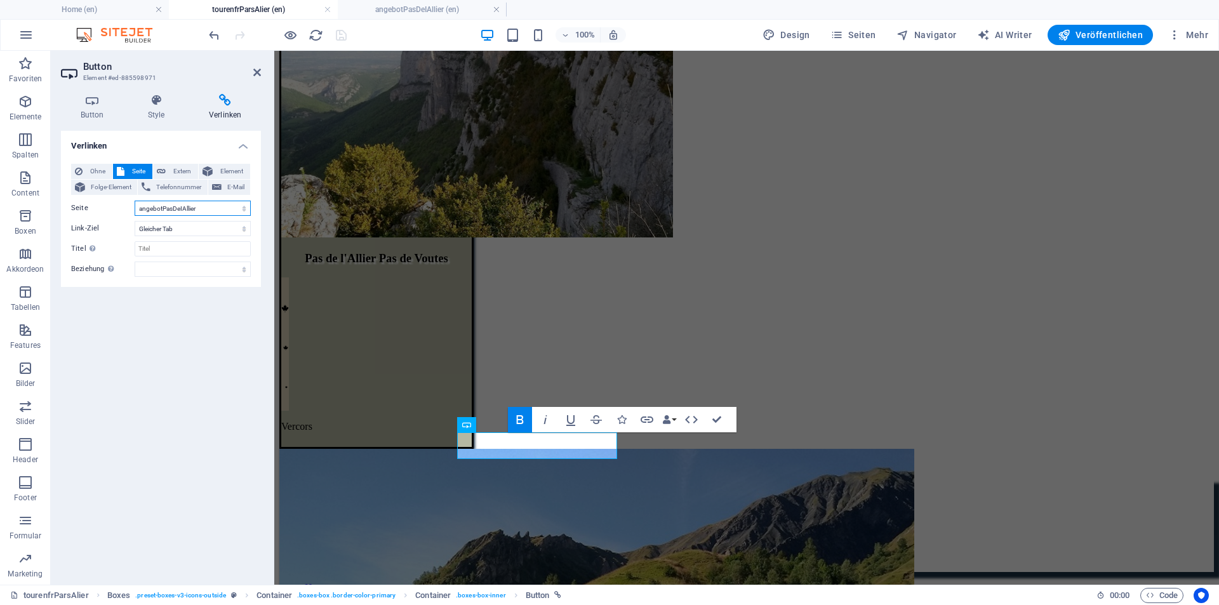
click at [205, 210] on select "Home Tourenkarte Bellefont angebotColDeBellefont angebotAiguilleVano angebotCol…" at bounding box center [193, 208] width 116 height 15
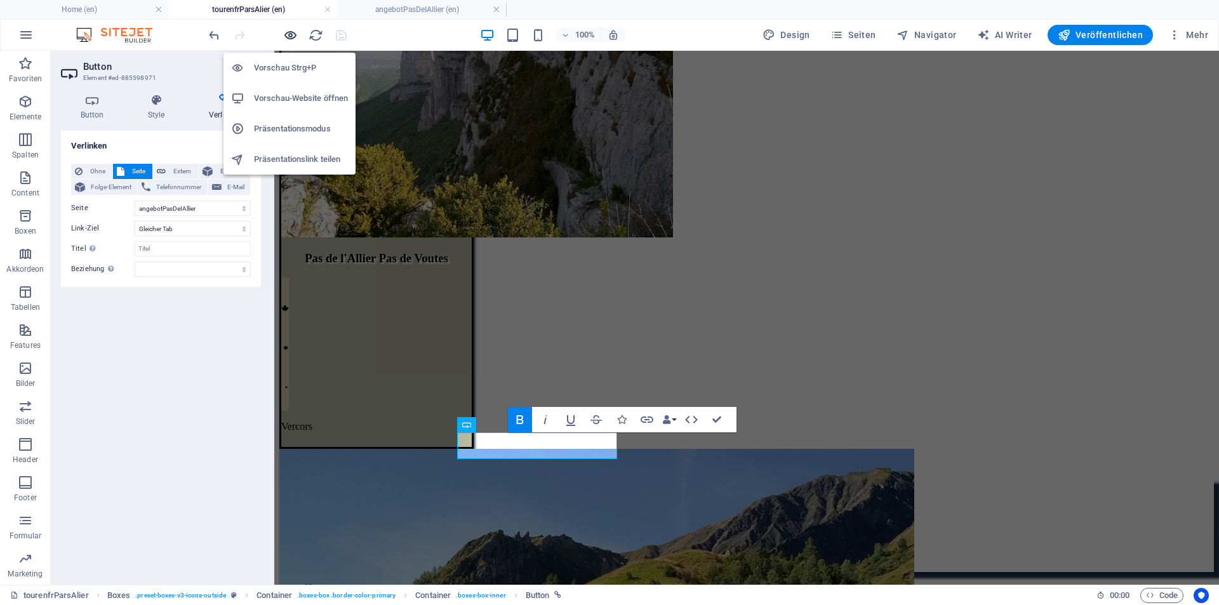
click at [290, 39] on icon "button" at bounding box center [290, 35] width 15 height 15
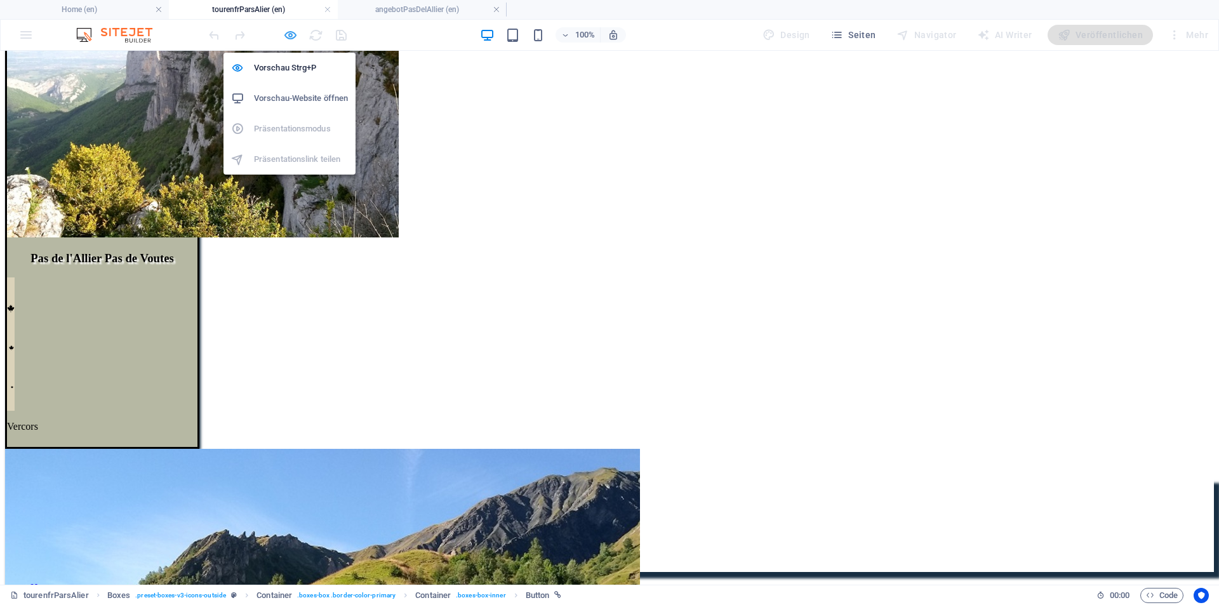
click at [292, 37] on icon "button" at bounding box center [290, 35] width 15 height 15
select select "5"
select select
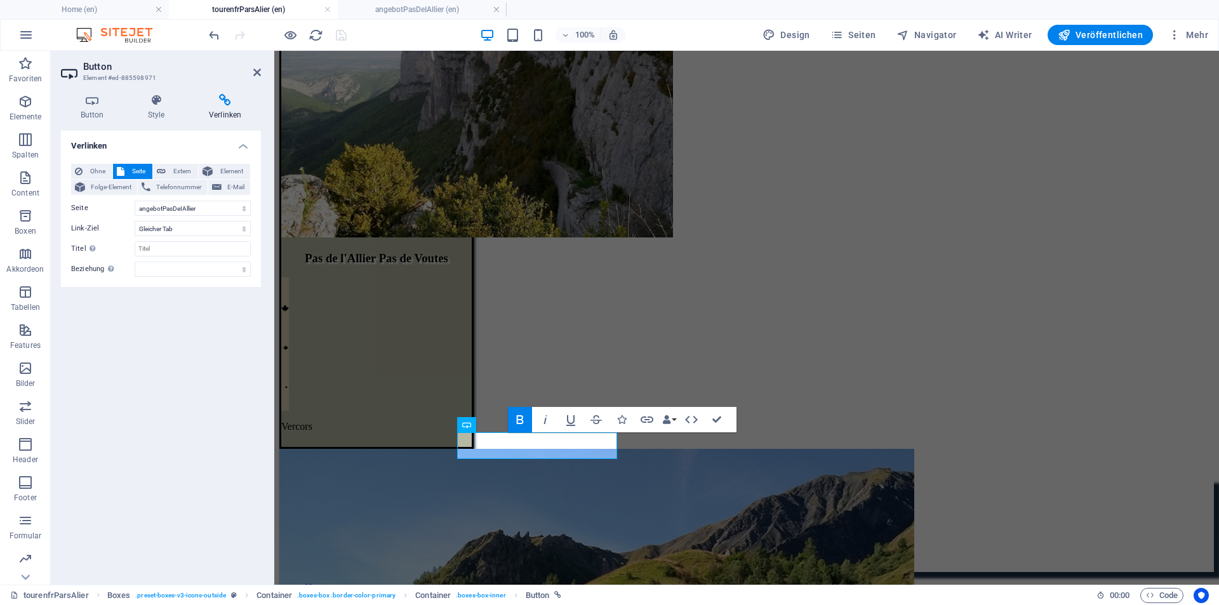
click at [340, 34] on div at bounding box center [277, 35] width 142 height 20
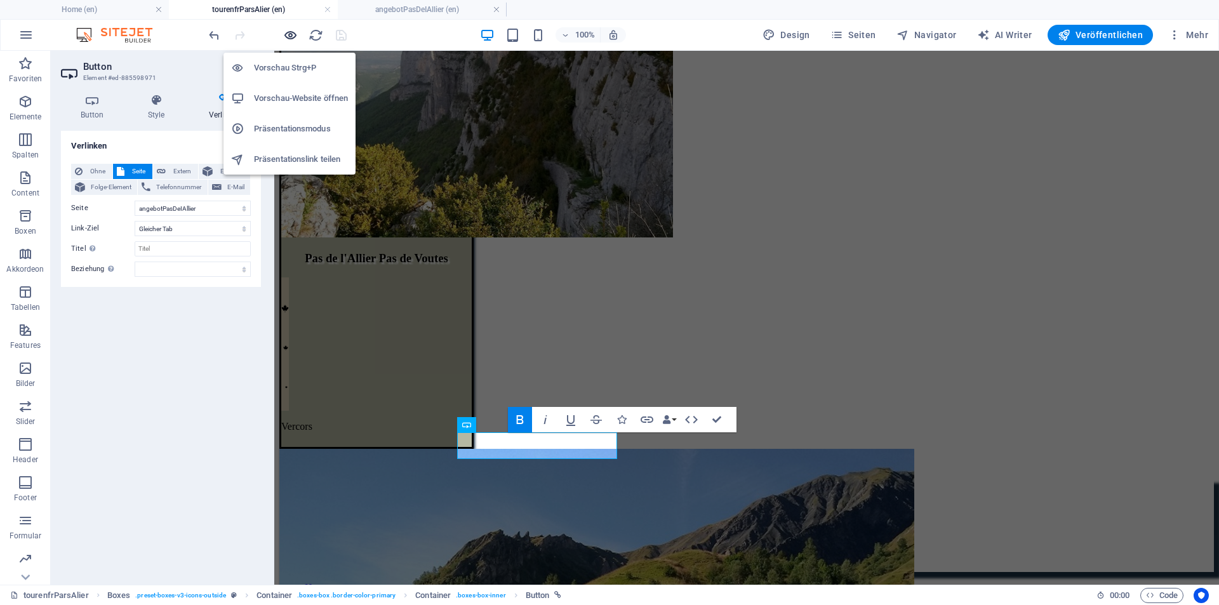
click at [287, 32] on icon "button" at bounding box center [290, 35] width 15 height 15
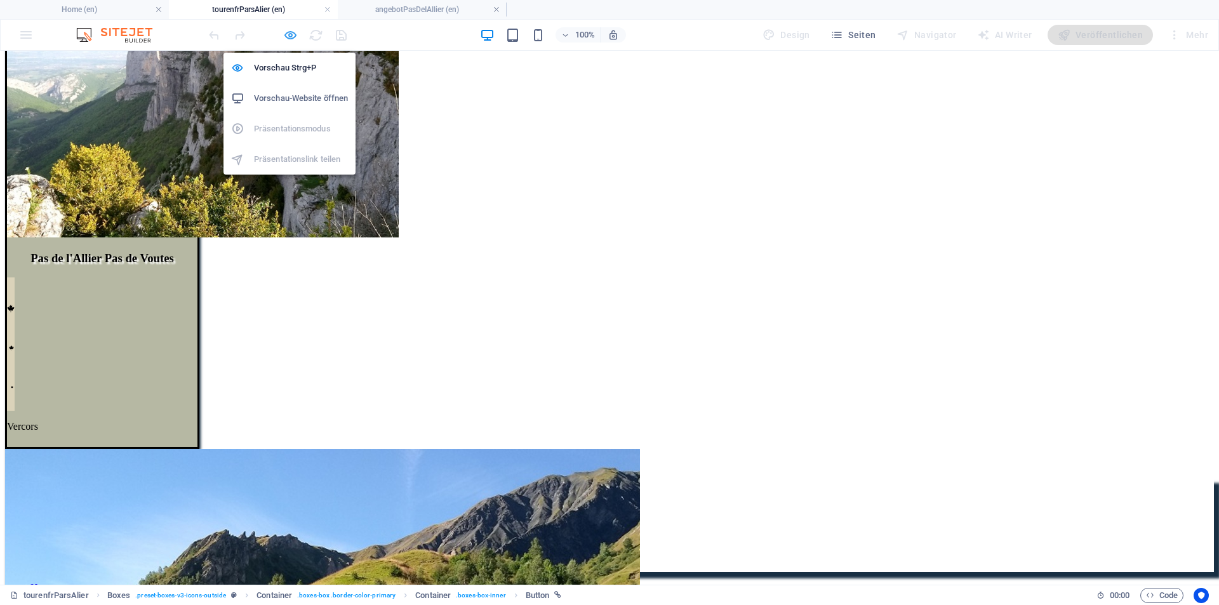
click at [295, 34] on icon "button" at bounding box center [290, 35] width 15 height 15
select select "5"
select select
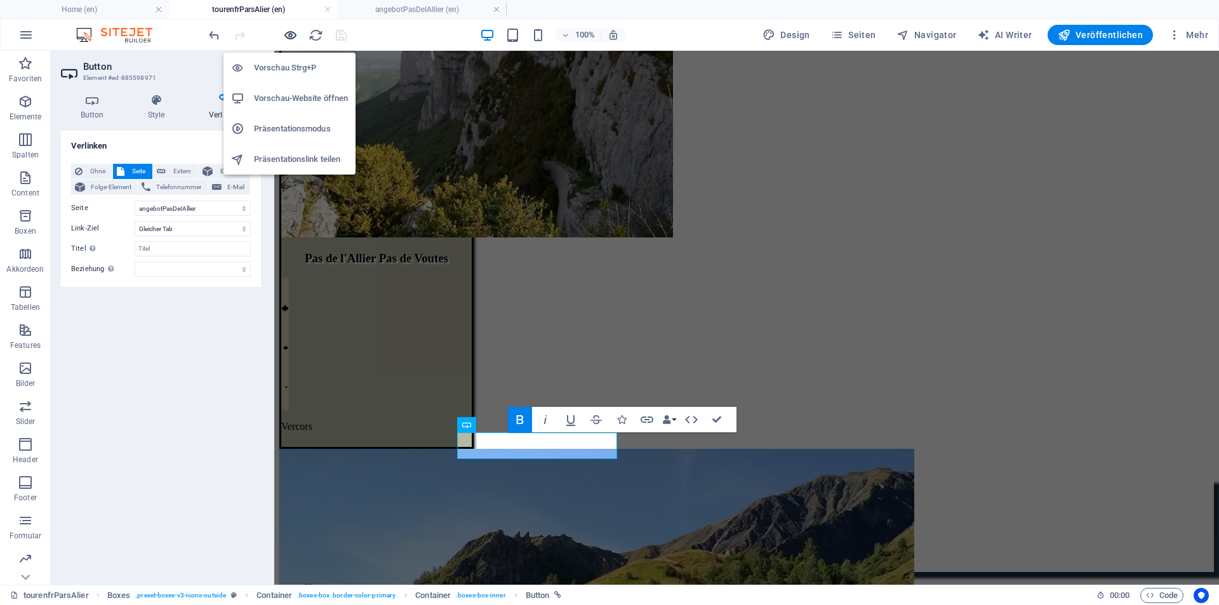
click at [293, 35] on icon "button" at bounding box center [290, 35] width 15 height 15
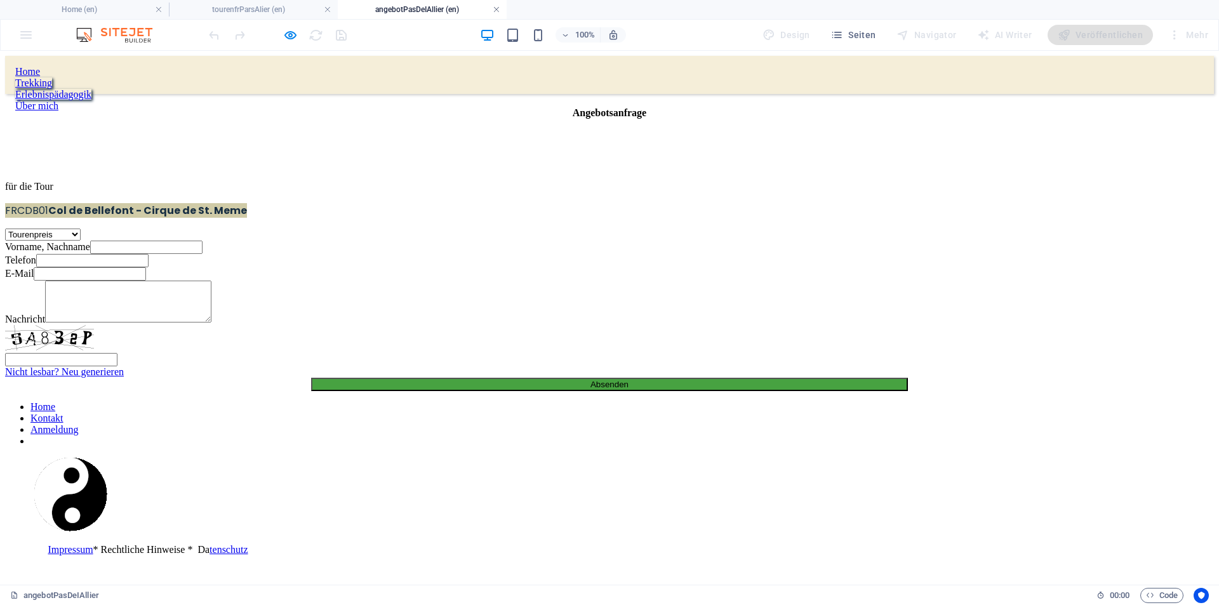
click at [496, 9] on link at bounding box center [497, 10] width 8 height 12
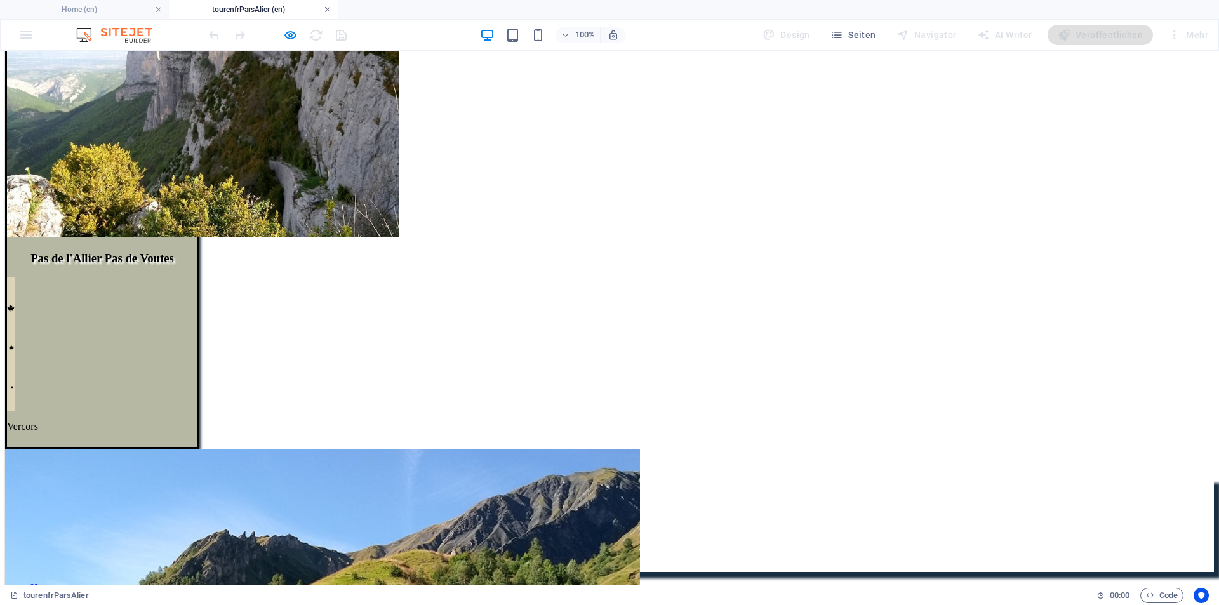
click at [328, 8] on link at bounding box center [328, 10] width 8 height 12
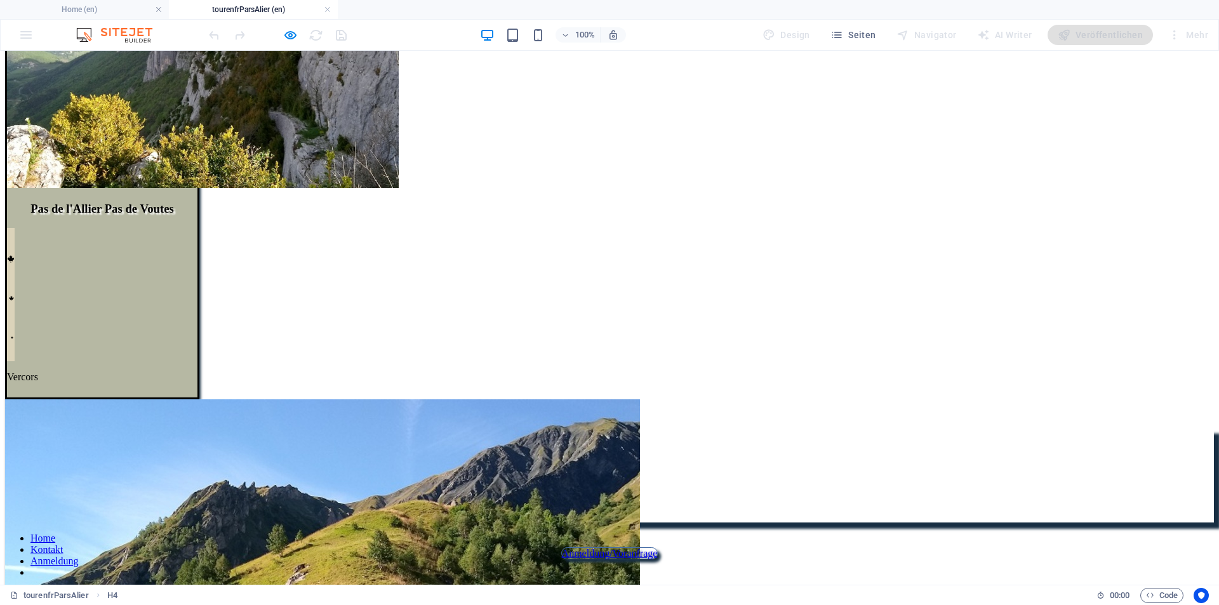
scroll to position [247, 0]
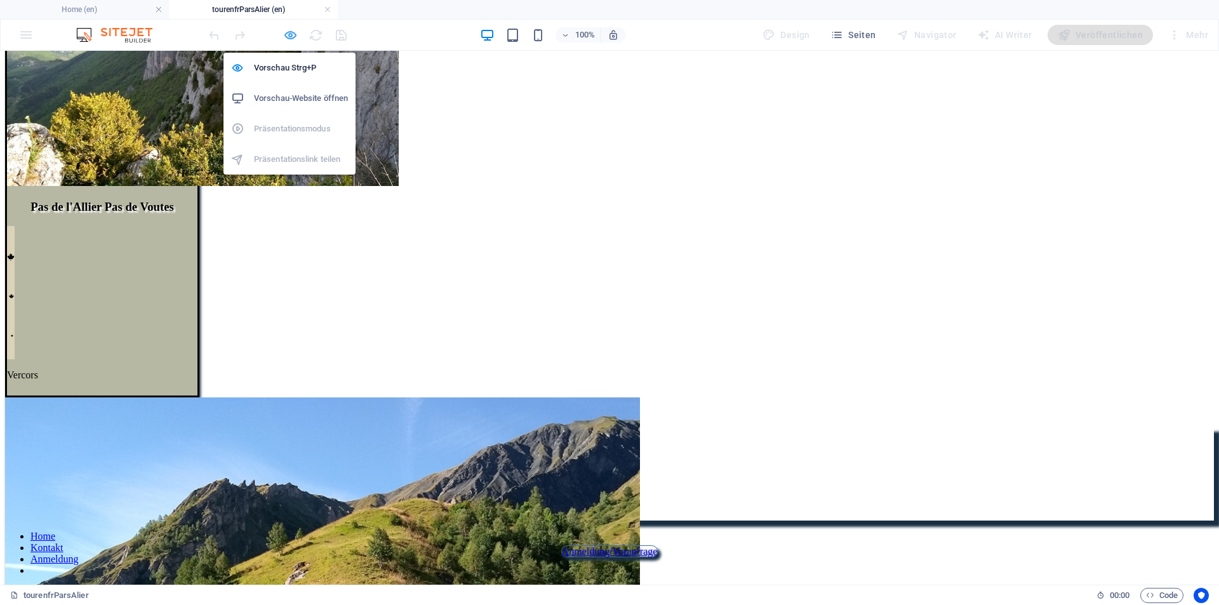
click at [290, 34] on icon "button" at bounding box center [290, 35] width 15 height 15
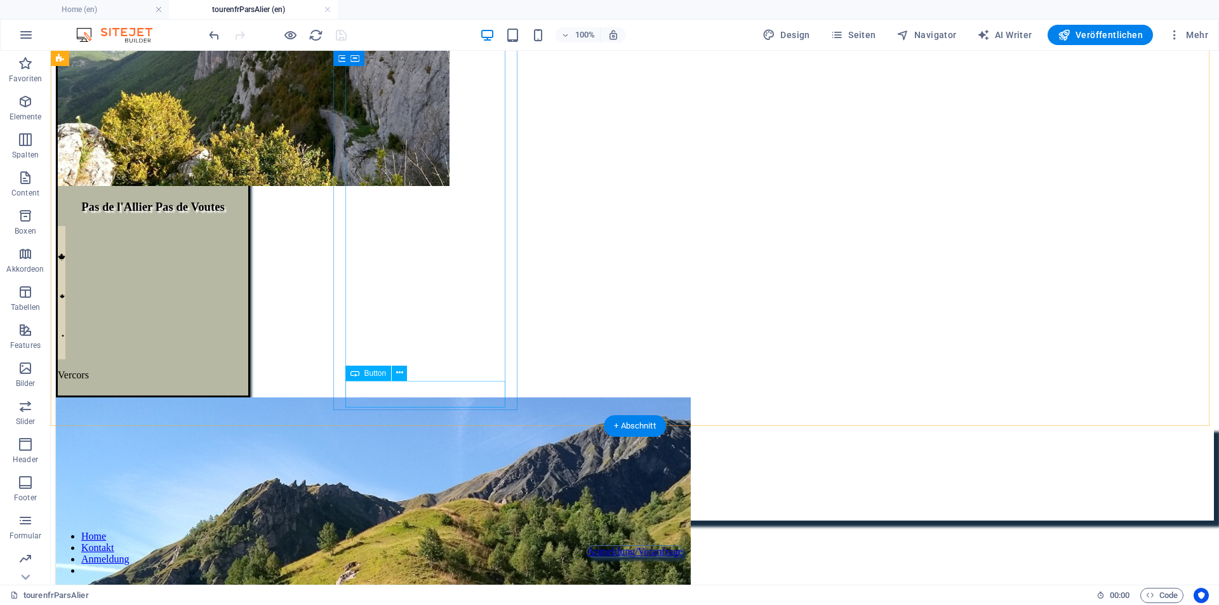
select select "5"
select select
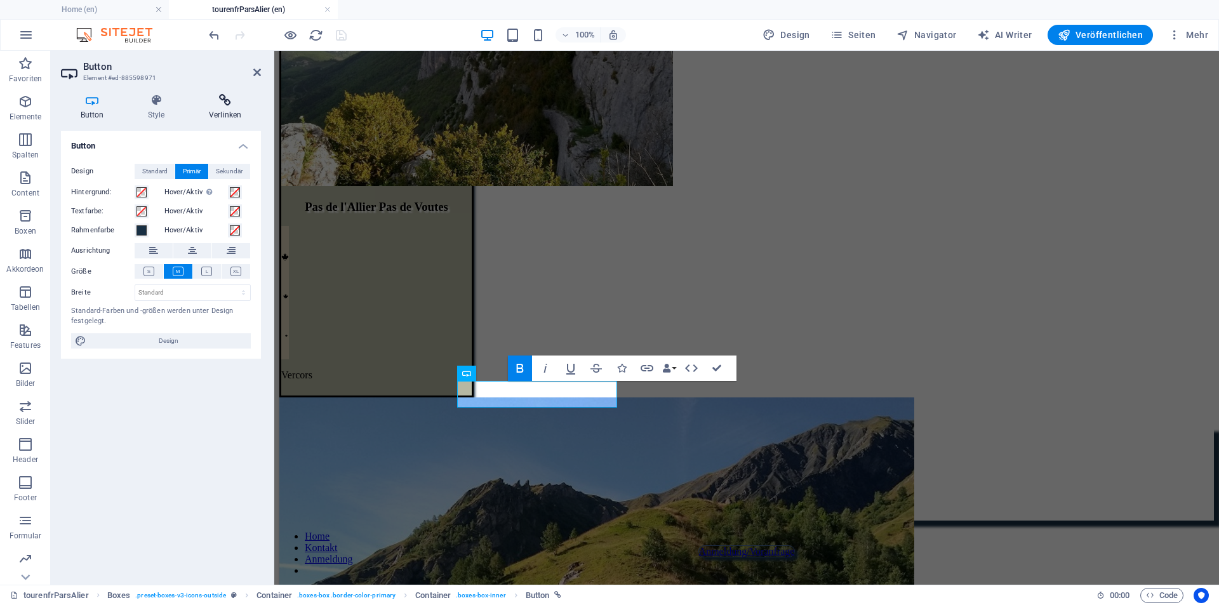
click at [231, 103] on icon at bounding box center [225, 100] width 72 height 13
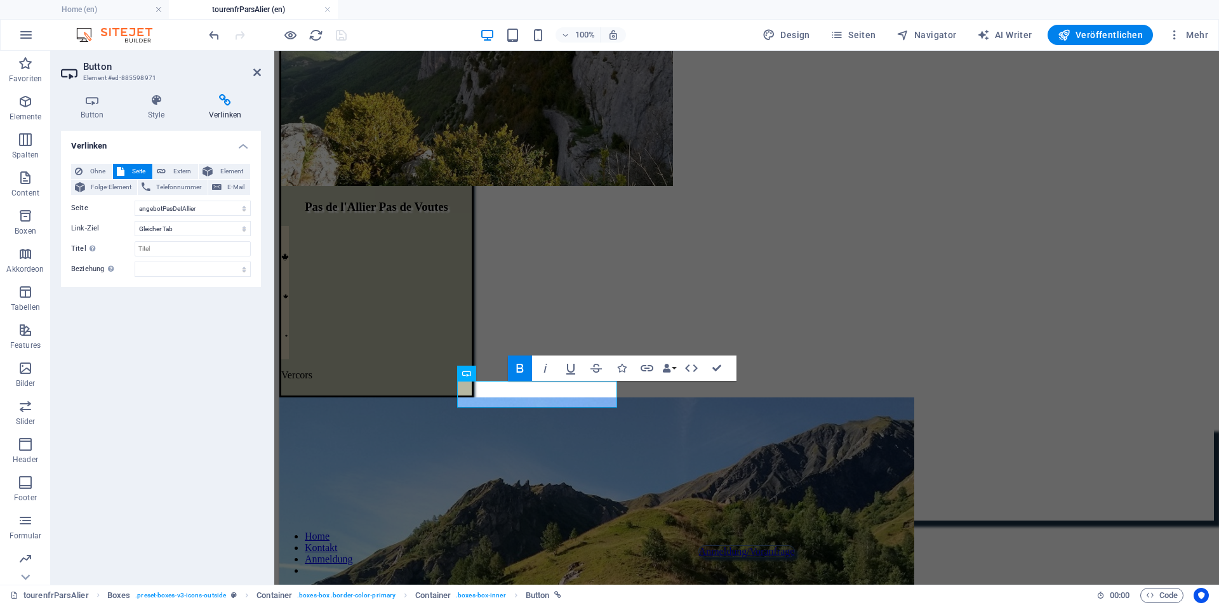
click at [230, 105] on icon at bounding box center [225, 100] width 72 height 13
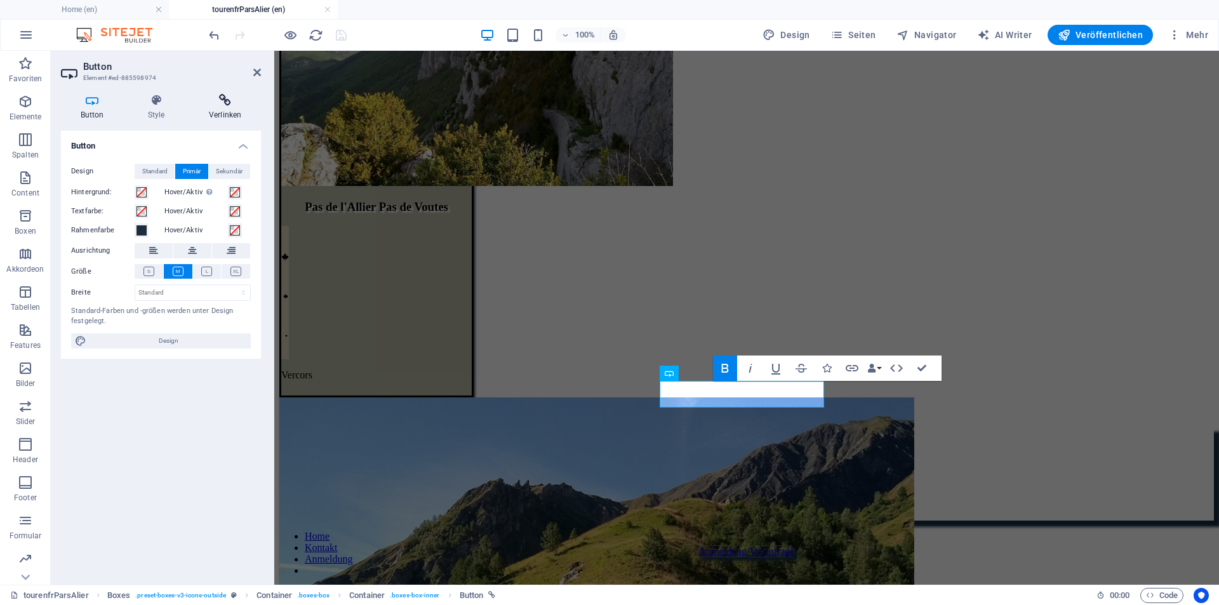
click at [228, 102] on icon at bounding box center [225, 100] width 72 height 13
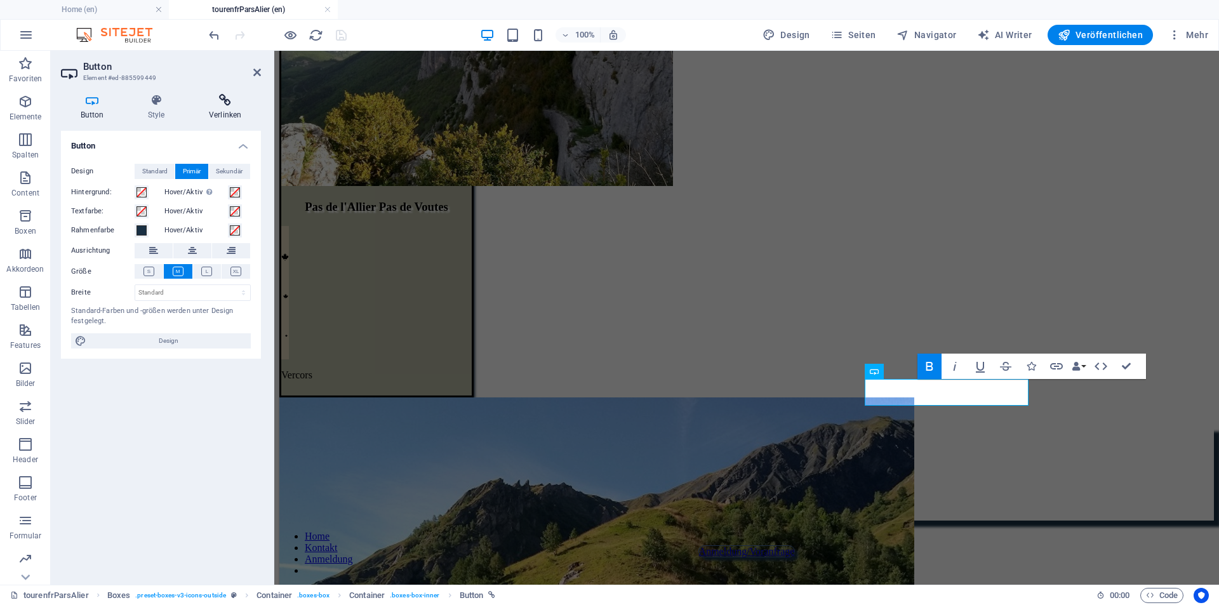
click at [226, 104] on icon at bounding box center [225, 100] width 72 height 13
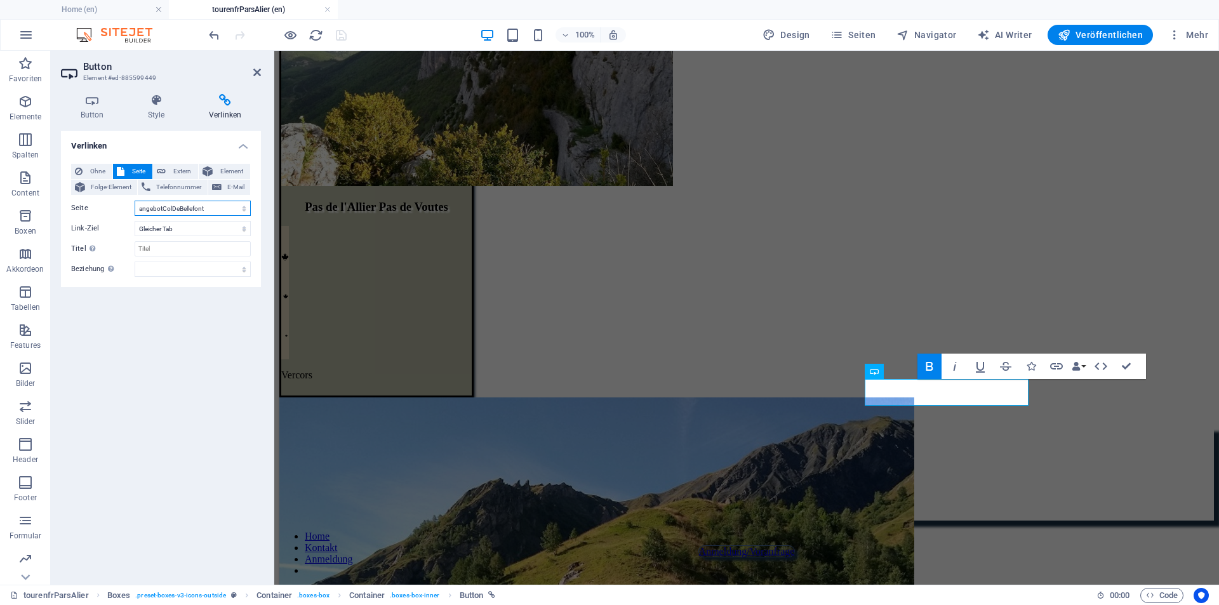
click at [217, 211] on select "Home Tourenkarte Bellefont angebotColDeBellefont angebotAiguilleVano angebotCol…" at bounding box center [193, 208] width 116 height 15
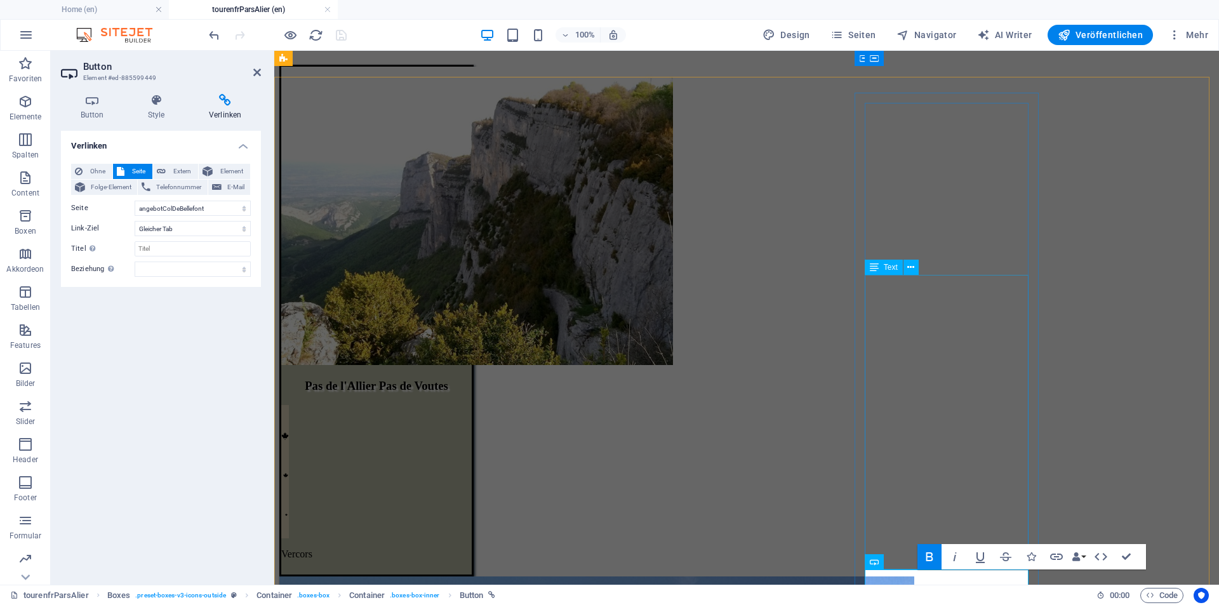
scroll to position [57, 0]
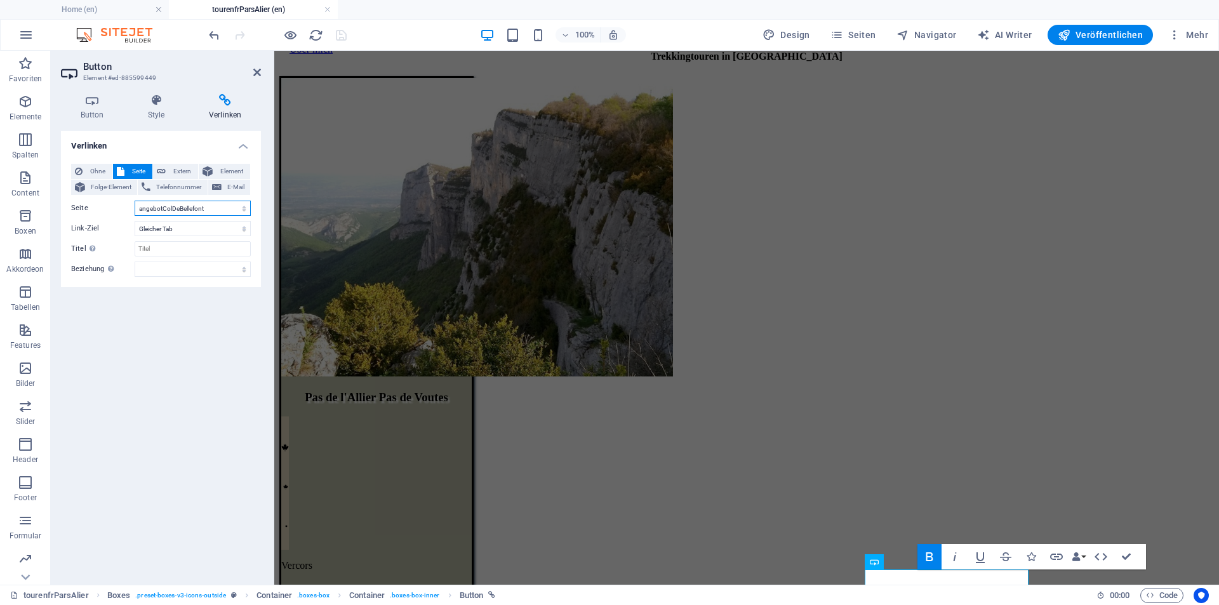
click at [214, 206] on select "Home Tourenkarte Bellefont angebotColDeBellefont angebotAiguilleVano angebotCol…" at bounding box center [193, 208] width 116 height 15
select select "3"
click at [135, 201] on select "Home Tourenkarte Bellefont angebotColDeBellefont angebotAiguilleVano angebotCol…" at bounding box center [193, 208] width 116 height 15
click at [257, 75] on icon at bounding box center [257, 72] width 8 height 10
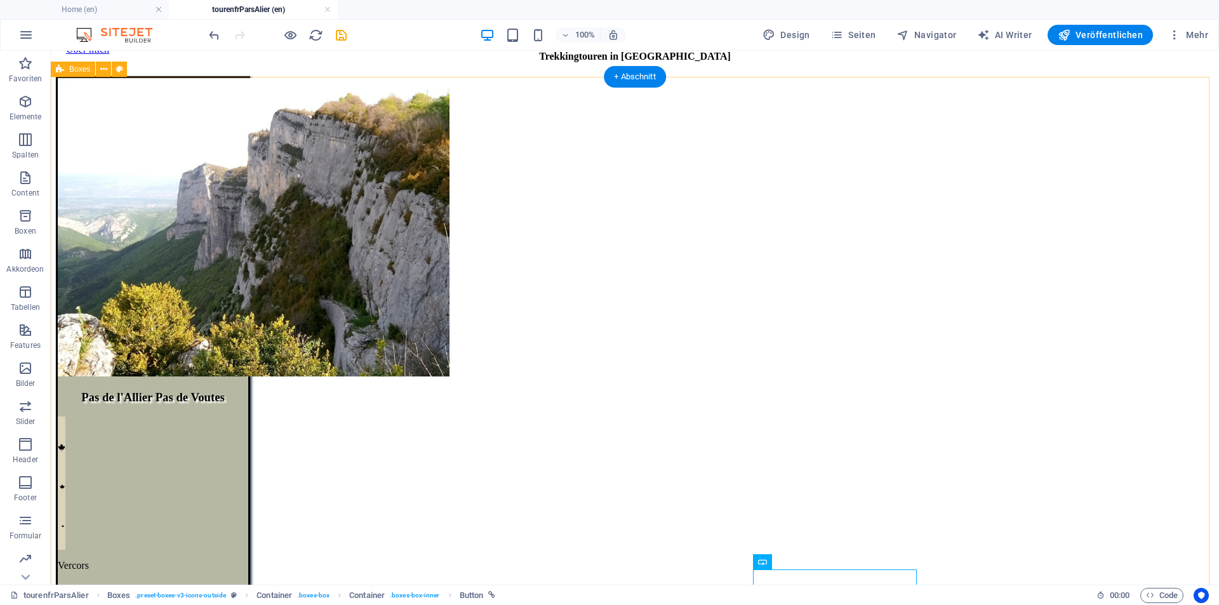
click at [1009, 347] on div "Pas de l'Allier Pas de Voutes             Vercors general: subalpin, Karst leng…" at bounding box center [635, 346] width 1158 height 540
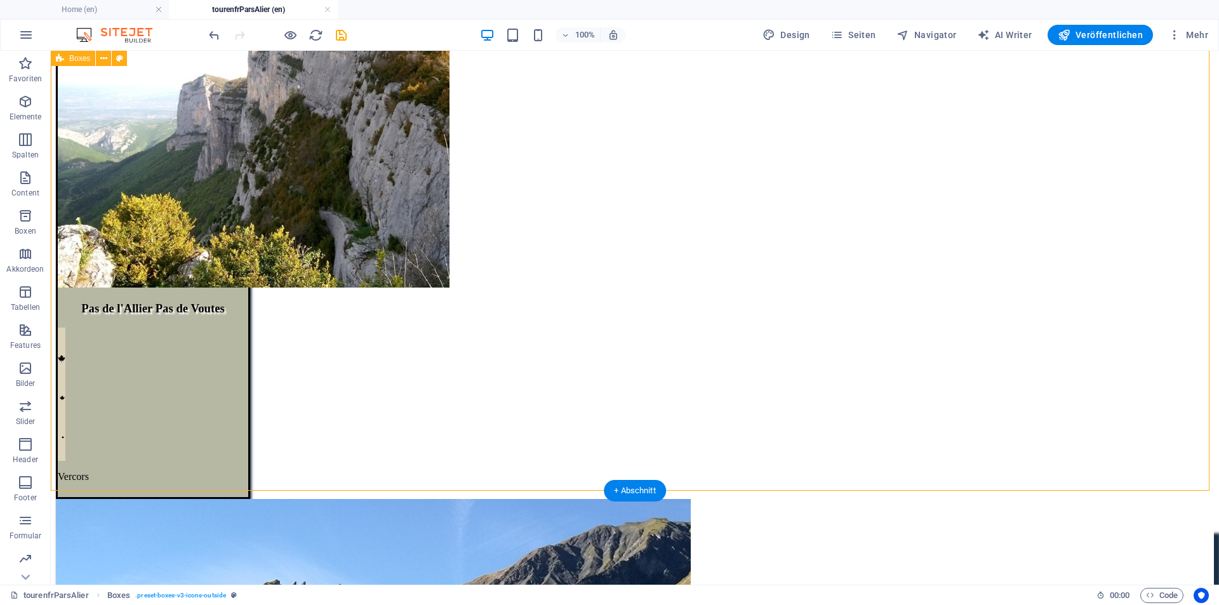
scroll to position [120, 0]
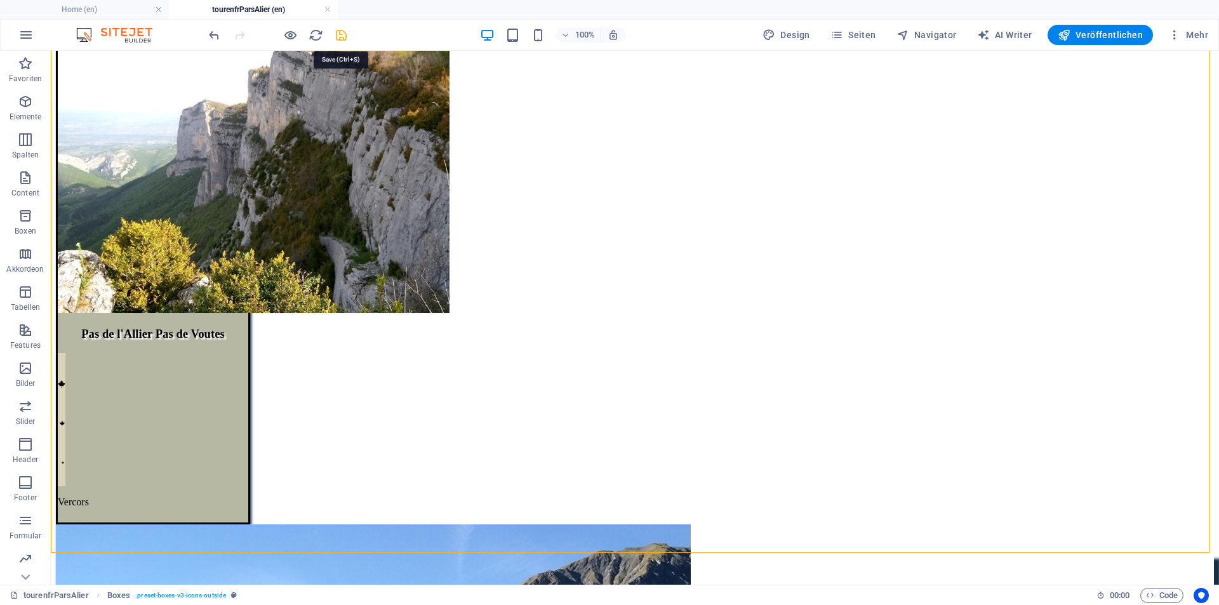
click at [345, 34] on icon "save" at bounding box center [341, 35] width 15 height 15
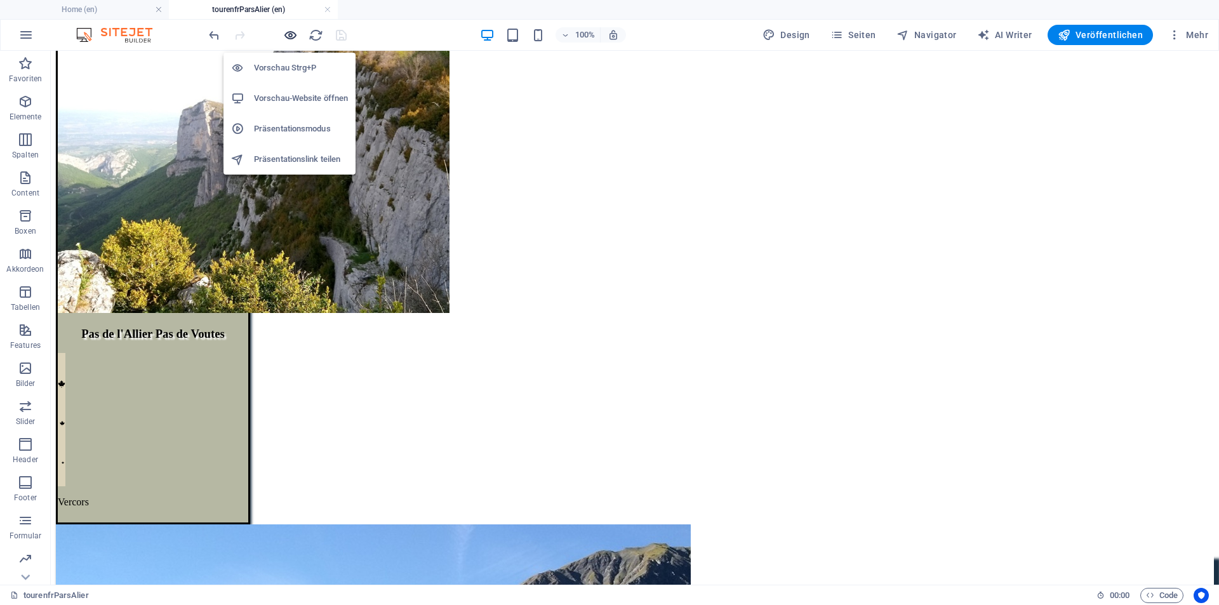
click at [290, 33] on icon "button" at bounding box center [290, 35] width 15 height 15
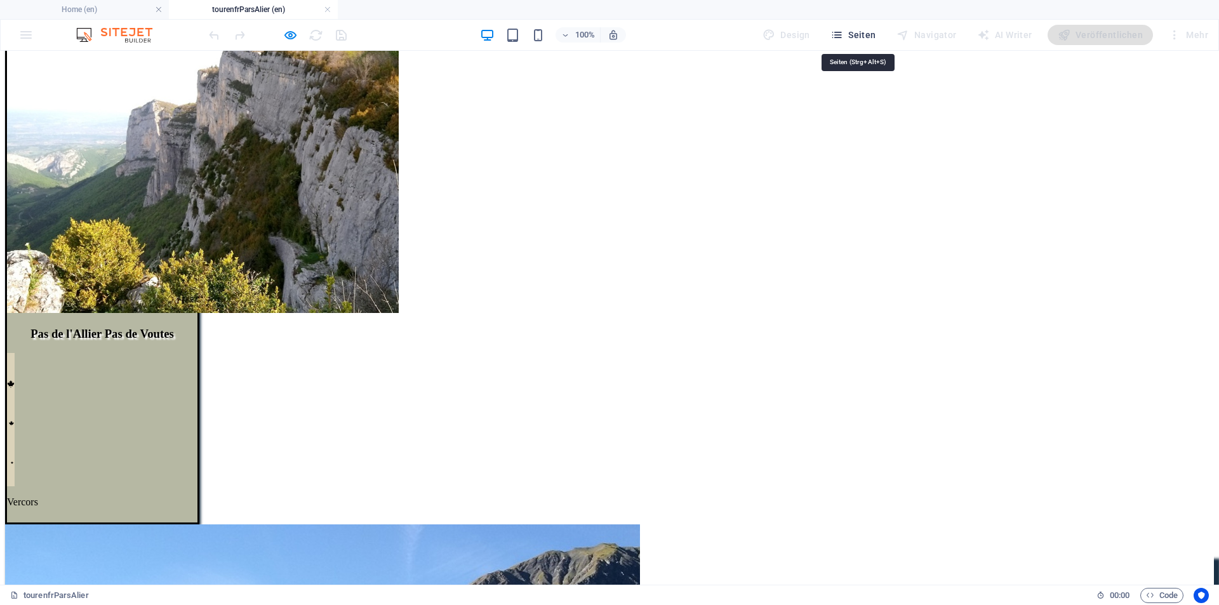
click at [857, 36] on span "Seiten" at bounding box center [854, 35] width 46 height 13
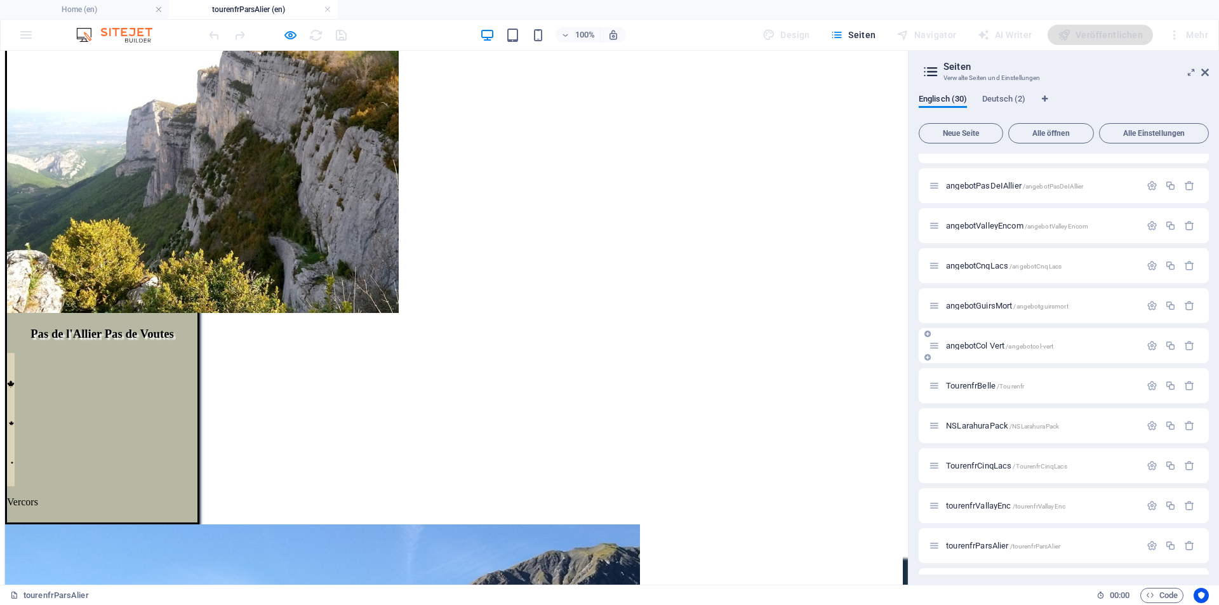
scroll to position [191, 0]
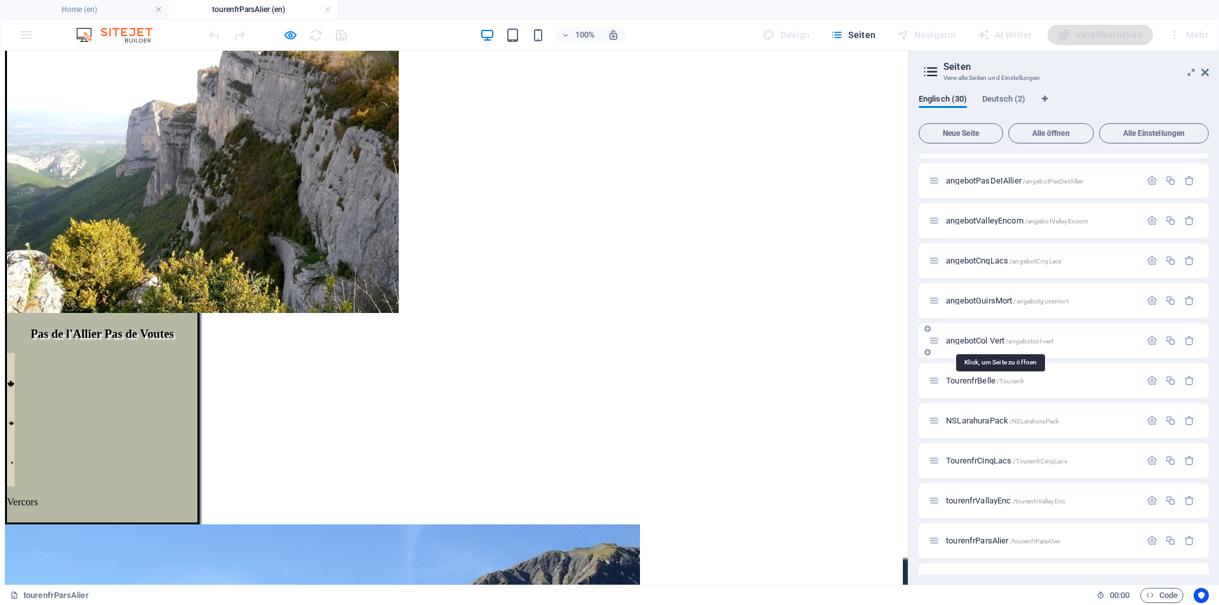
click at [983, 343] on span "angebotCol Vert /angebotcol-vert" at bounding box center [999, 341] width 107 height 10
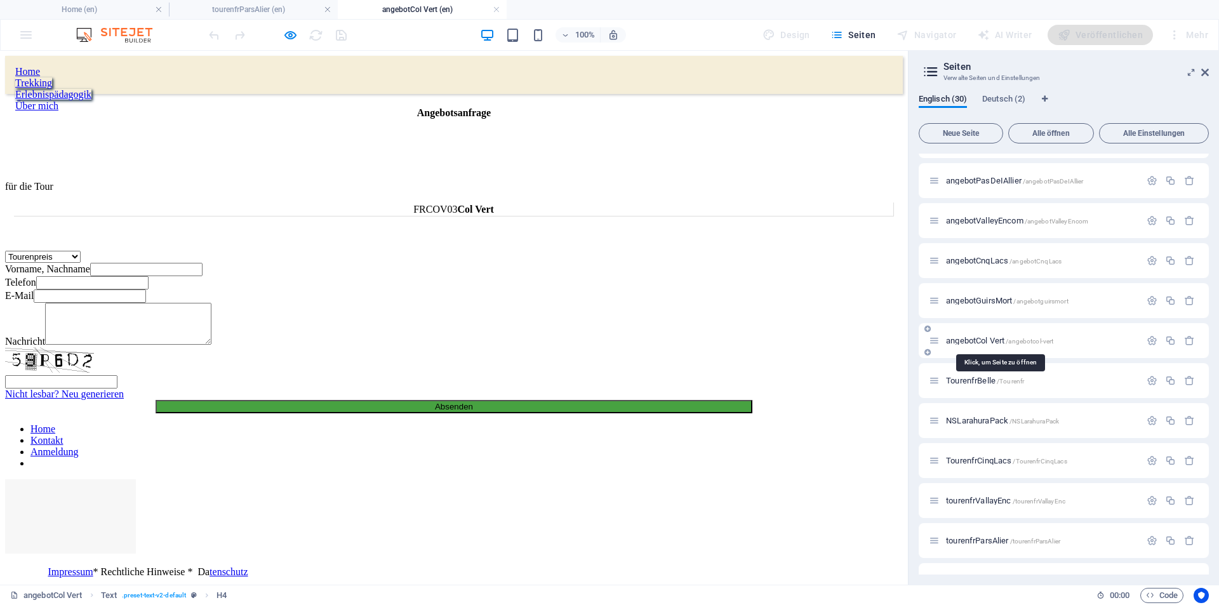
scroll to position [0, 0]
click at [983, 301] on span "angebotGuirsMort /angebotguirsmort" at bounding box center [1007, 301] width 123 height 10
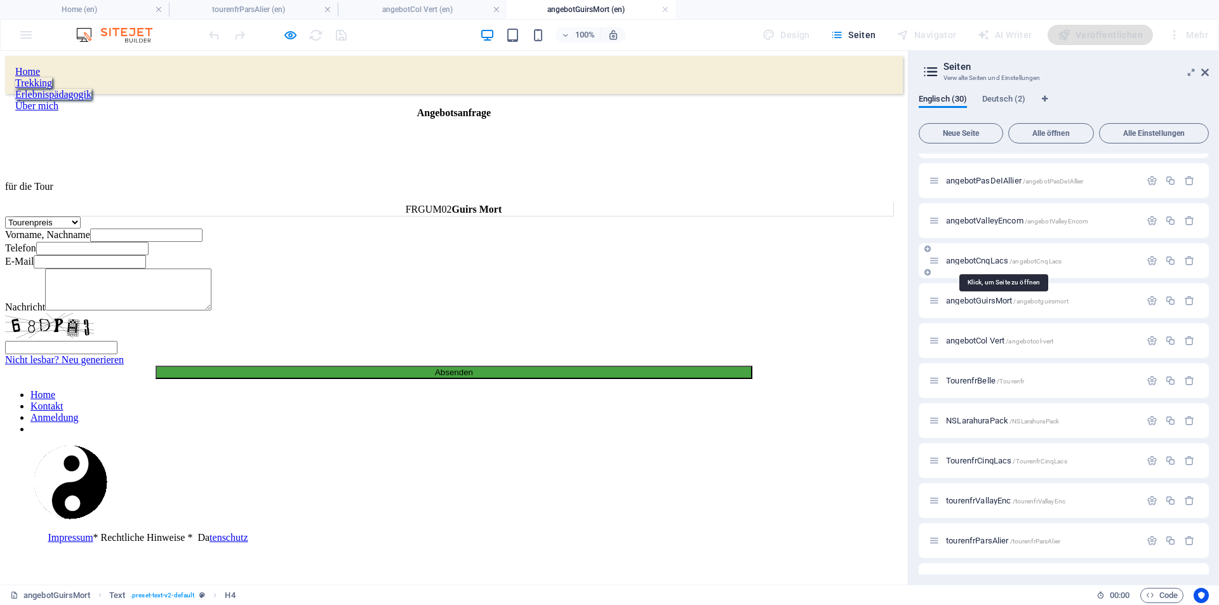
click at [984, 263] on span "angebotCnqLacs /angebotCnqLacs" at bounding box center [1004, 261] width 116 height 10
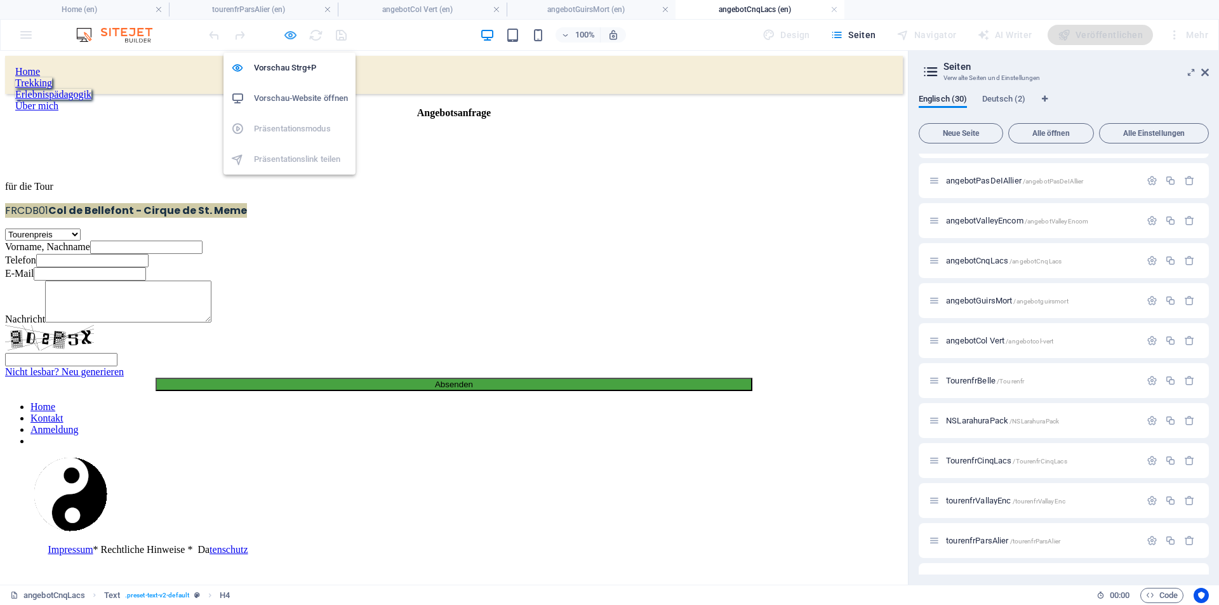
click at [285, 33] on icon "button" at bounding box center [290, 35] width 15 height 15
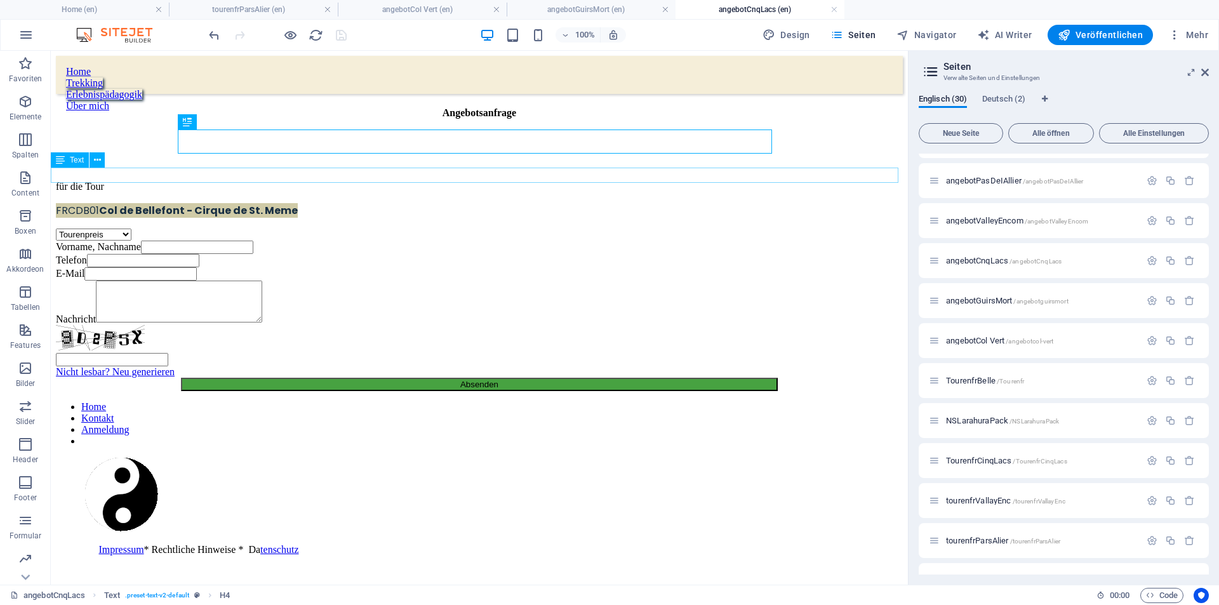
click at [475, 203] on div "FRCDB01 Col de Bellefont - Cirque de St. Meme" at bounding box center [479, 211] width 847 height 16
click at [422, 203] on div "FRCDB01 Col de Bellefont - Cirque de St. Meme" at bounding box center [479, 211] width 847 height 16
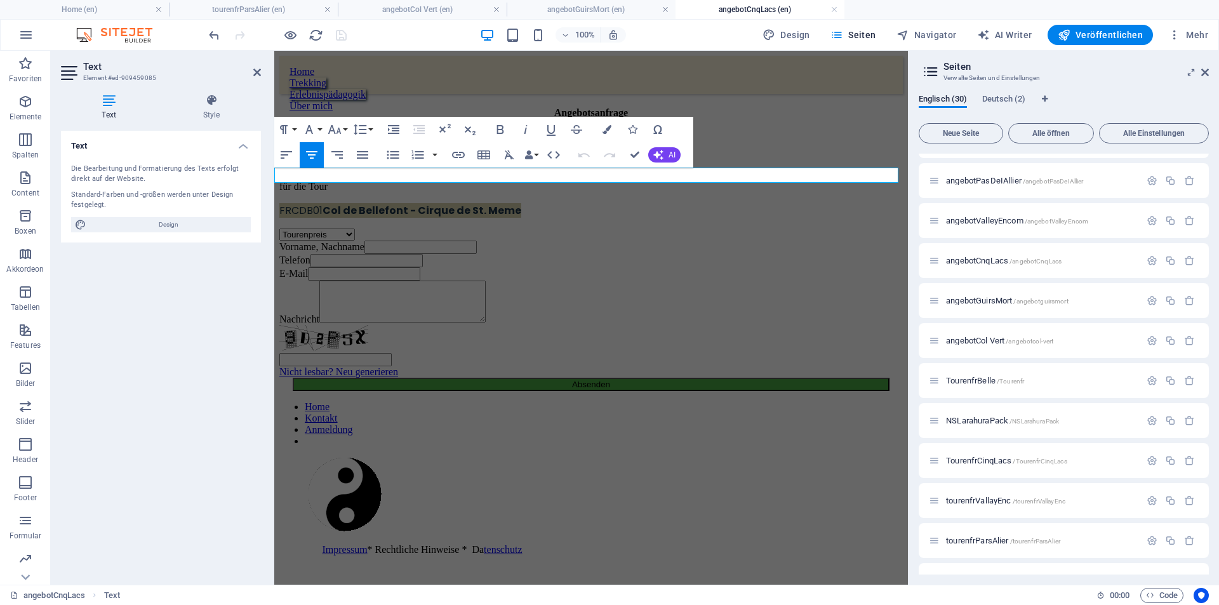
drag, startPoint x: 511, startPoint y: 172, endPoint x: 745, endPoint y: 170, distance: 233.7
click at [742, 203] on p "FRCDB01 Col de Bellefont - Cirque de St. Meme" at bounding box center [591, 211] width 624 height 16
drag, startPoint x: 585, startPoint y: 175, endPoint x: 654, endPoint y: 174, distance: 69.2
click at [654, 203] on p "FRCDB01 Cinq Lacs" at bounding box center [591, 211] width 624 height 16
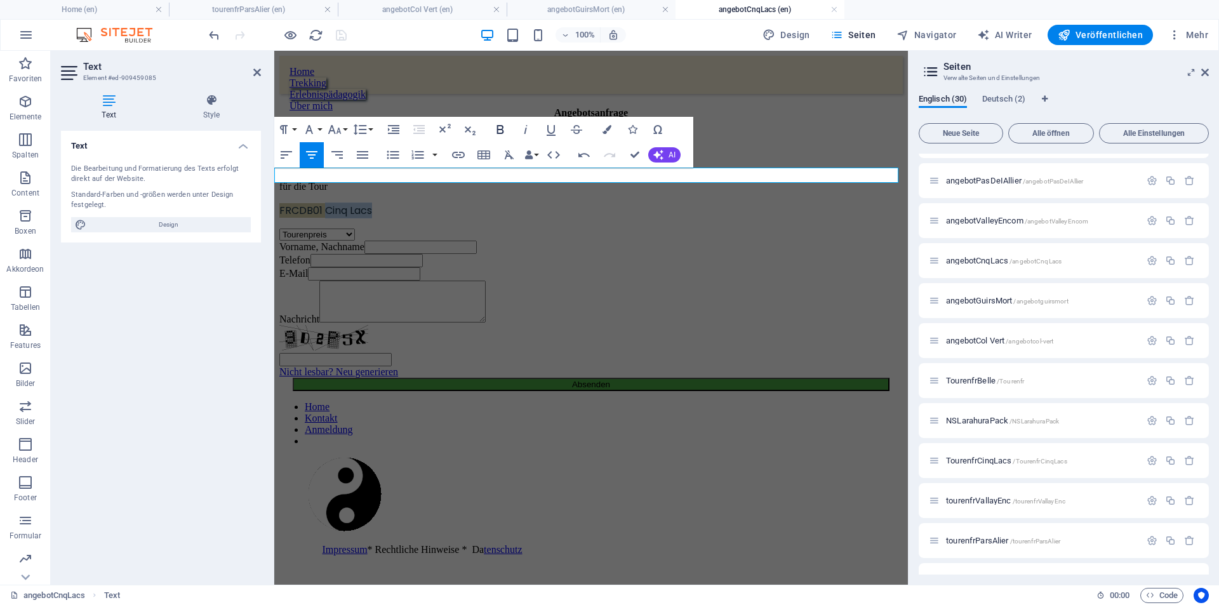
click at [496, 126] on icon "button" at bounding box center [500, 129] width 15 height 15
drag, startPoint x: 560, startPoint y: 174, endPoint x: 570, endPoint y: 171, distance: 10.6
click at [375, 203] on span "FRCDB01 Cinq Lacs" at bounding box center [327, 210] width 96 height 15
click at [373, 203] on span "FRCLA01 Cinq Lacs" at bounding box center [325, 210] width 93 height 15
click at [676, 229] on div "Tourenpreis Ausrüstung Unterkunft/Hotel Anreise Abreise Verpflegung Vorname, Na…" at bounding box center [591, 310] width 624 height 163
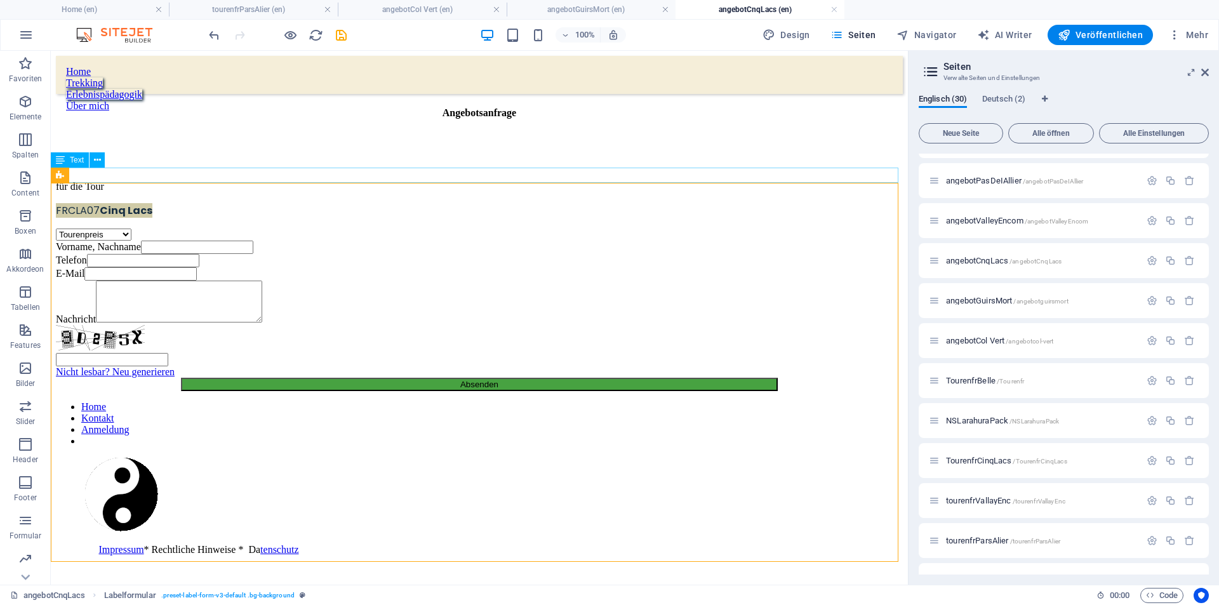
click at [438, 203] on div "FRCLA07 Cinq Lacs" at bounding box center [479, 211] width 847 height 16
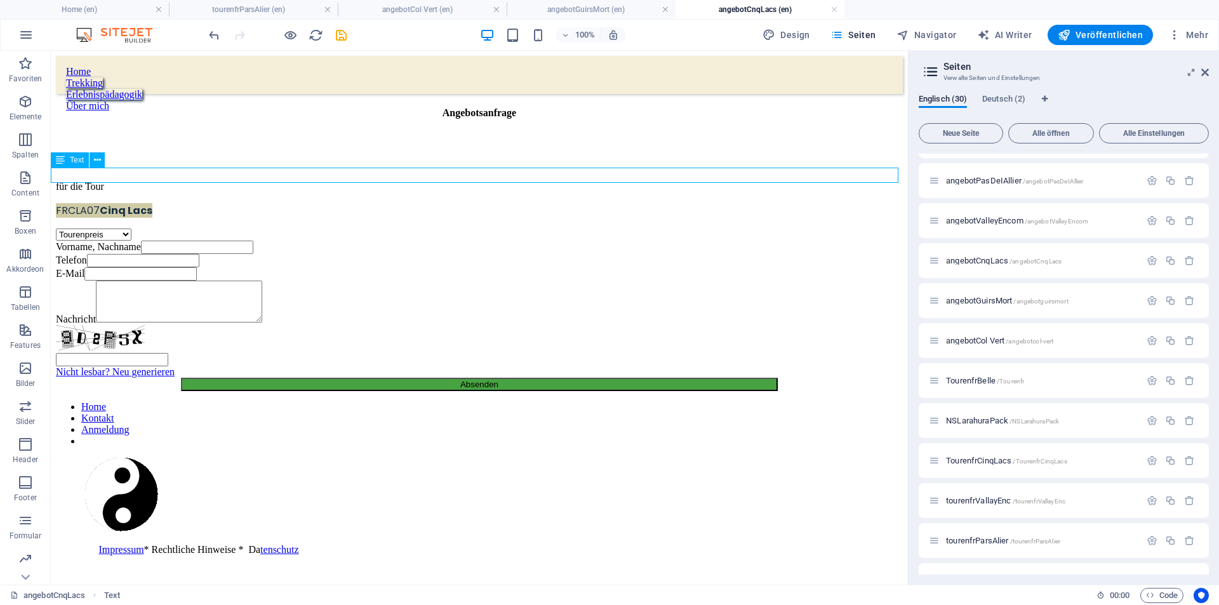
click at [438, 203] on div "FRCLA07 Cinq Lacs" at bounding box center [479, 211] width 847 height 16
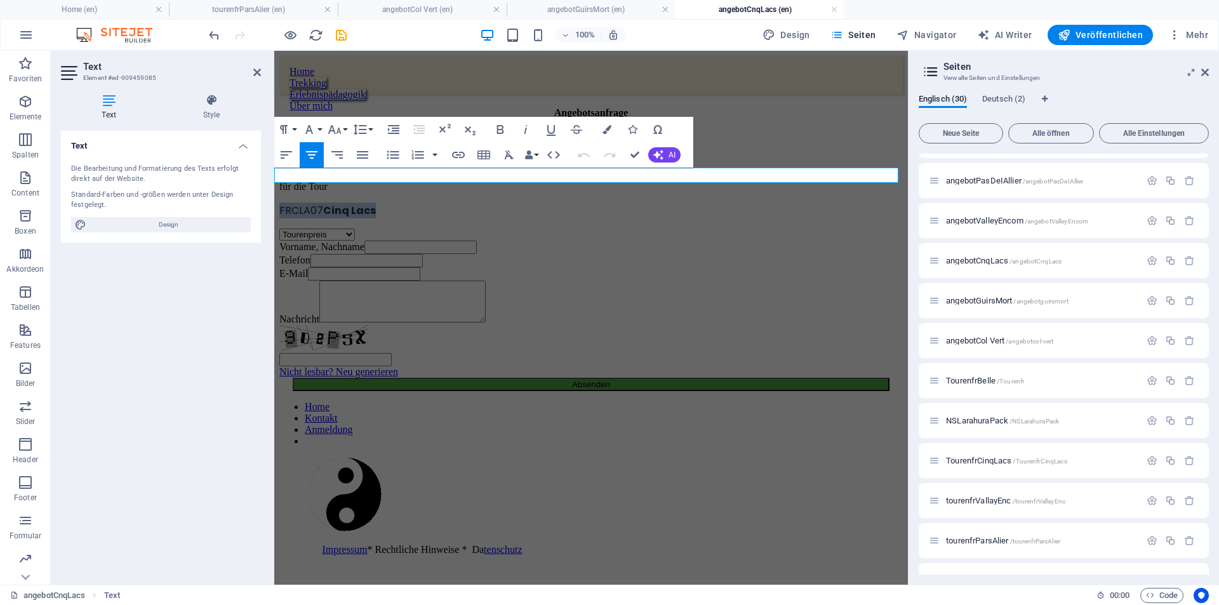
drag, startPoint x: 556, startPoint y: 176, endPoint x: 647, endPoint y: 172, distance: 91.5
click at [647, 203] on p "FRCLA07 Cinq Lacs" at bounding box center [591, 211] width 624 height 16
copy span "FRCLA07 Cinq Lacs"
drag, startPoint x: 375, startPoint y: 237, endPoint x: 566, endPoint y: 211, distance: 192.2
click at [597, 234] on div "Tourenpreis Ausrüstung Unterkunft/Hotel Anreise Abreise Verpflegung" at bounding box center [591, 235] width 624 height 12
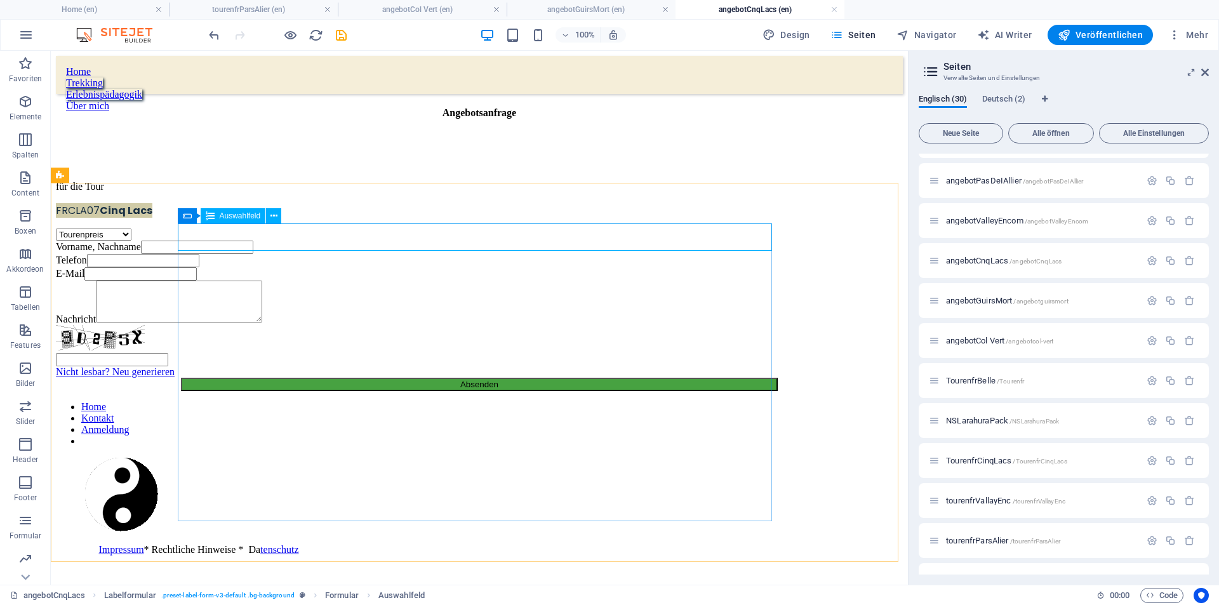
click at [239, 219] on span "Auswahlfeld" at bounding box center [240, 216] width 41 height 8
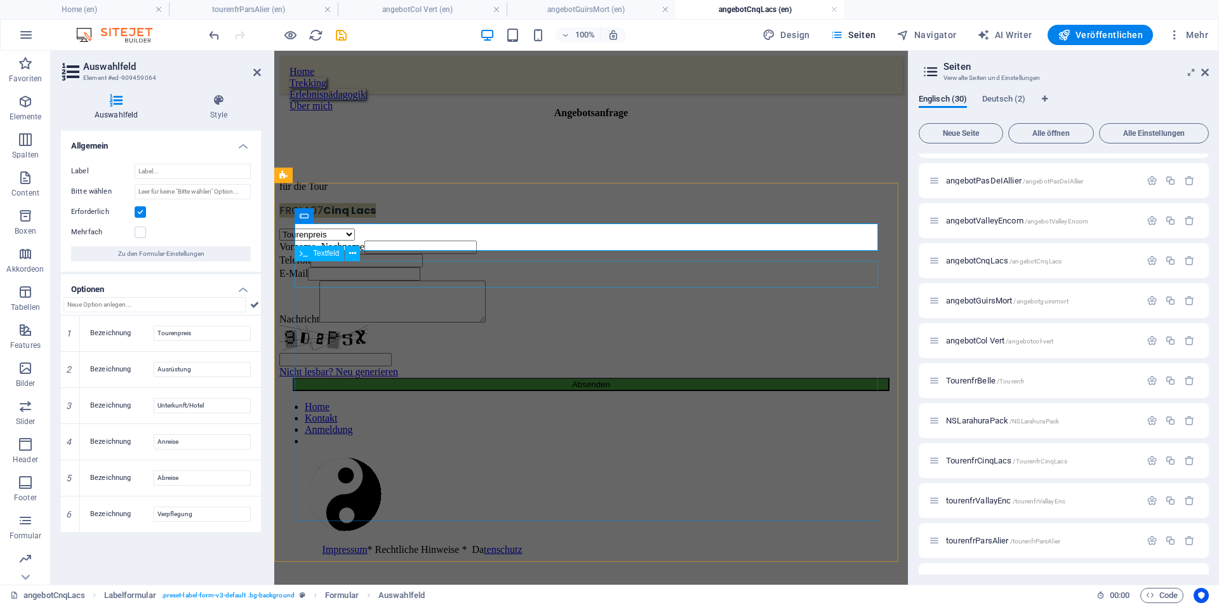
click at [358, 254] on div "Vorname, Nachname" at bounding box center [591, 247] width 624 height 13
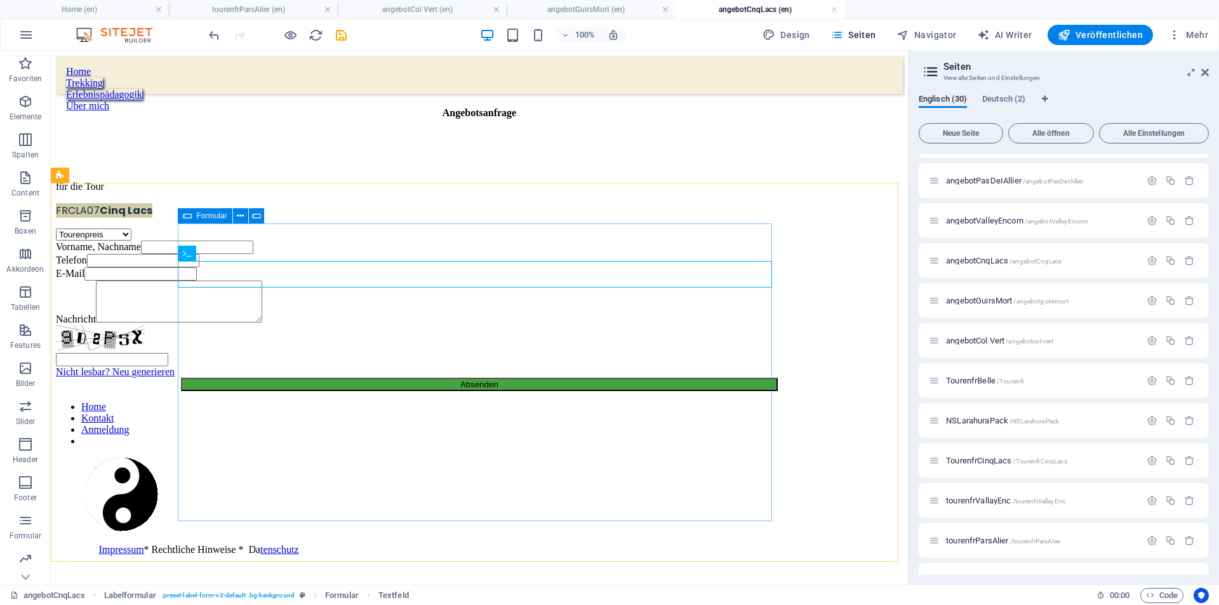
click at [189, 217] on icon at bounding box center [187, 215] width 9 height 15
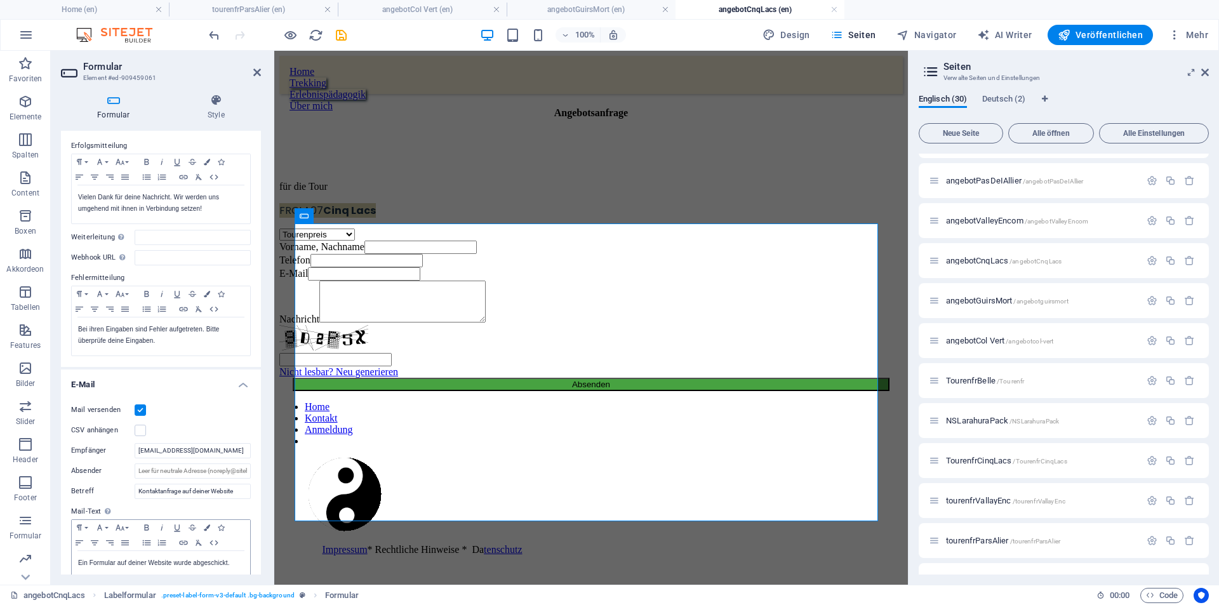
scroll to position [304, 0]
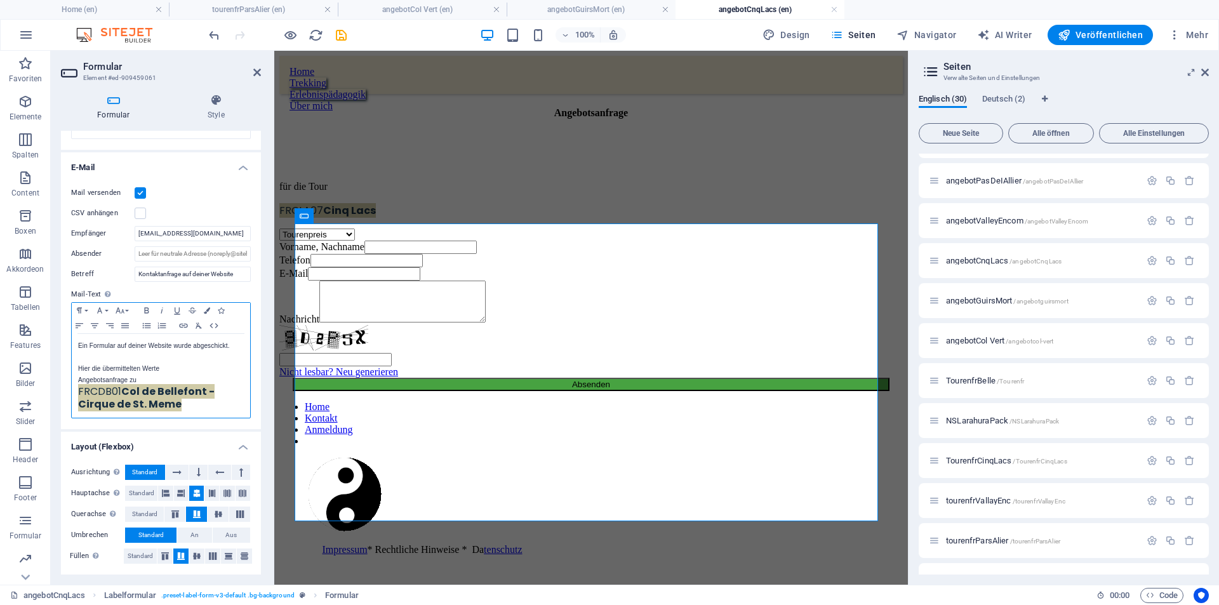
click at [147, 396] on strong "Col de Bellefont - Cirque de St. Meme" at bounding box center [146, 397] width 137 height 27
drag, startPoint x: 79, startPoint y: 393, endPoint x: 186, endPoint y: 406, distance: 108.2
click at [186, 406] on p "FRCDB01 Col de Bellefont - Cirque de St. Meme" at bounding box center [161, 398] width 166 height 25
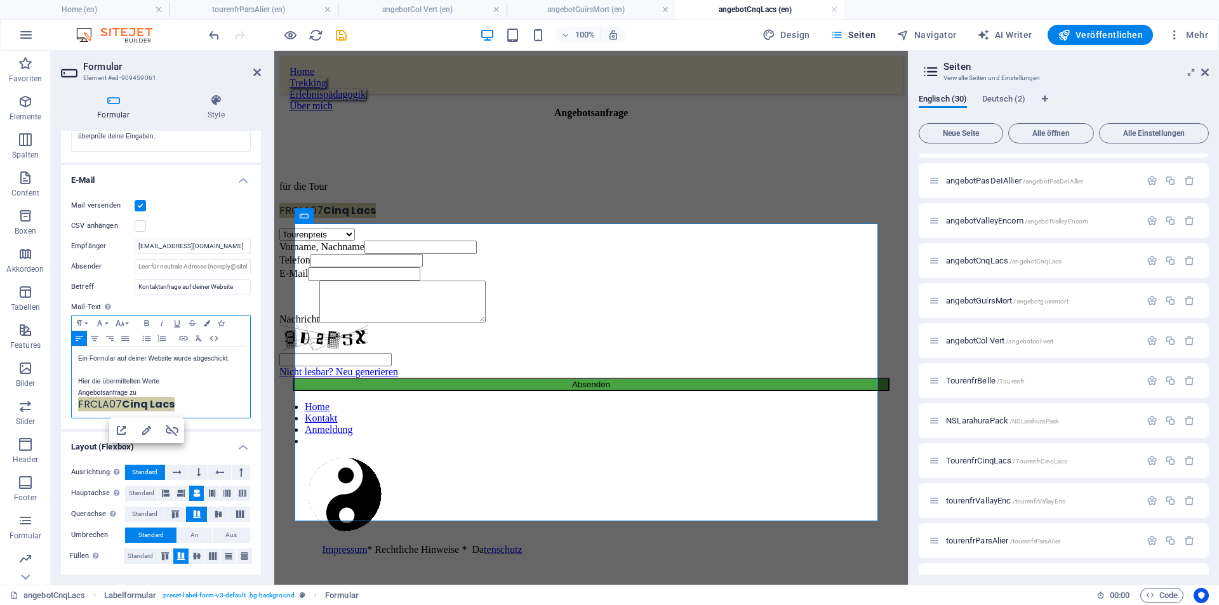
scroll to position [291, 0]
click at [215, 386] on p "Hier die übermittelten Werte" at bounding box center [161, 381] width 166 height 11
click at [342, 40] on icon "save" at bounding box center [341, 35] width 15 height 15
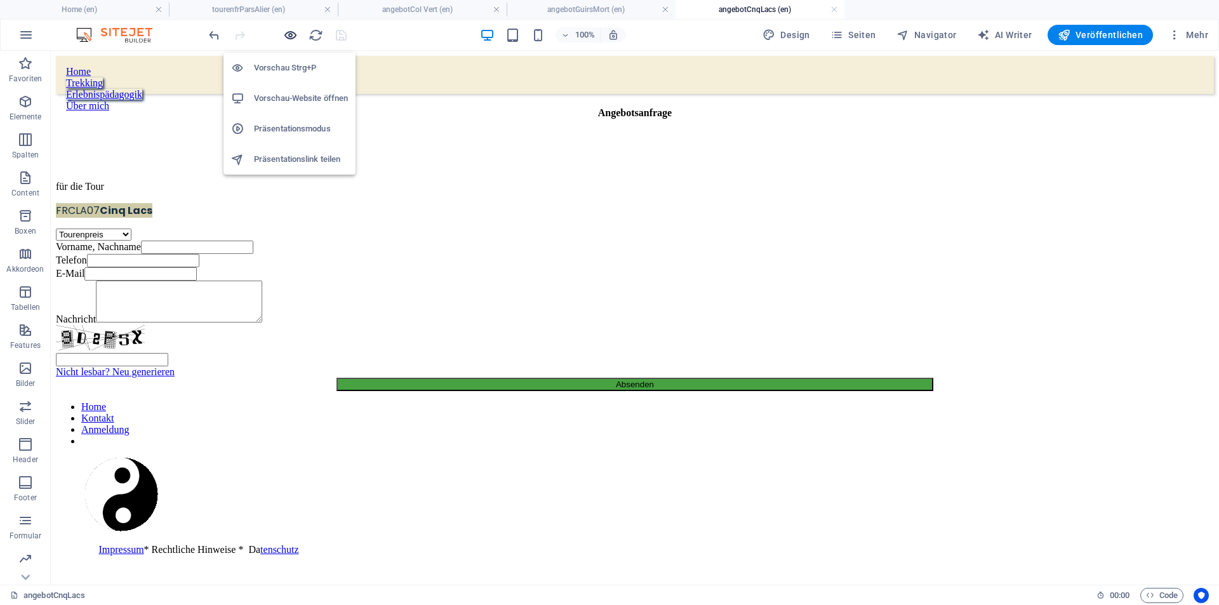
click at [288, 36] on icon "button" at bounding box center [290, 35] width 15 height 15
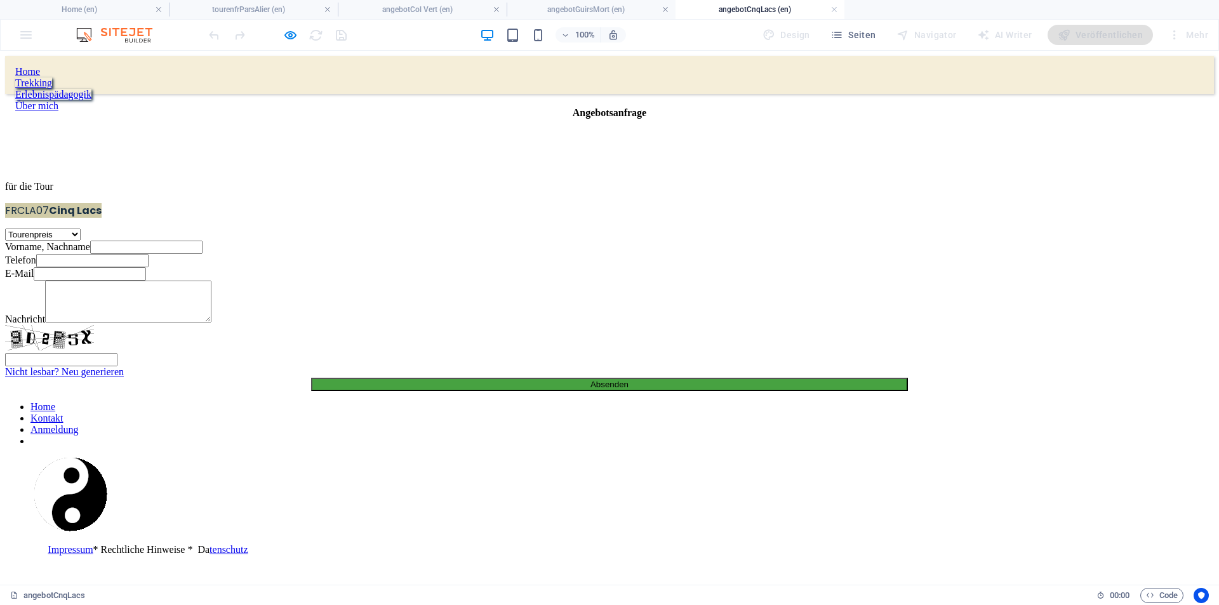
click at [337, 35] on div at bounding box center [277, 35] width 142 height 20
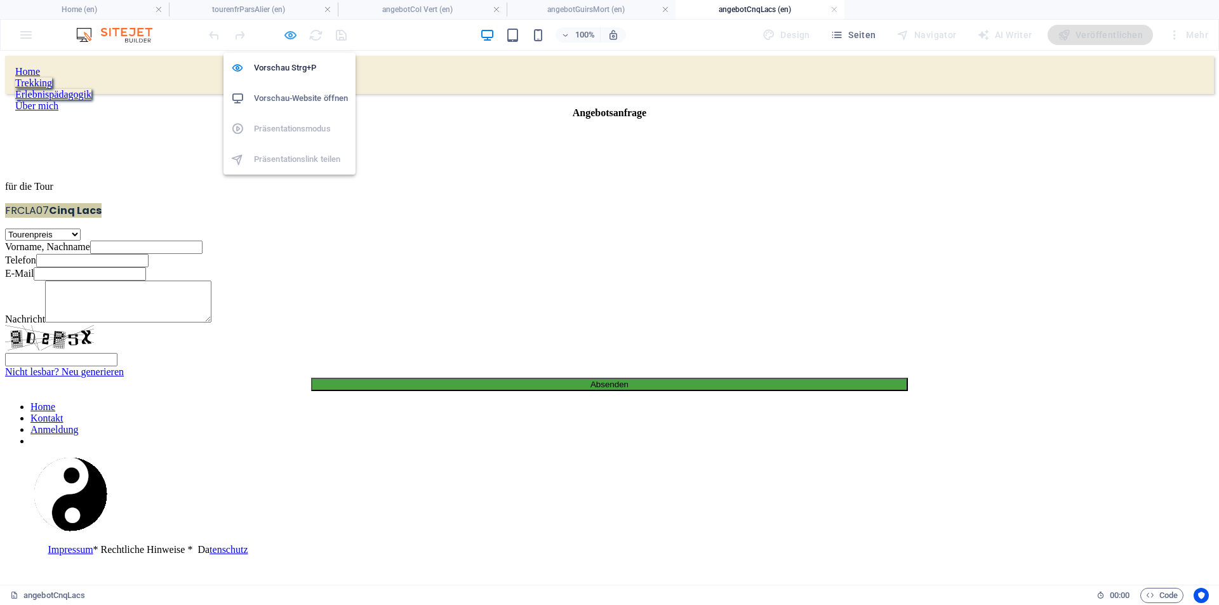
click at [294, 32] on icon "button" at bounding box center [290, 35] width 15 height 15
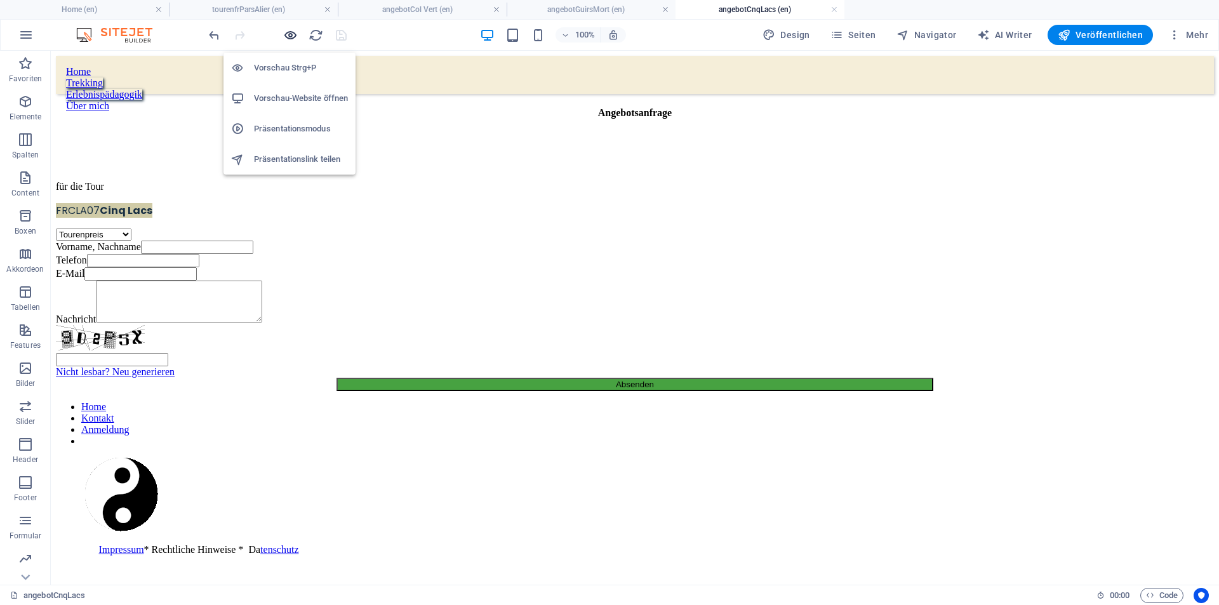
click at [294, 32] on icon "button" at bounding box center [290, 35] width 15 height 15
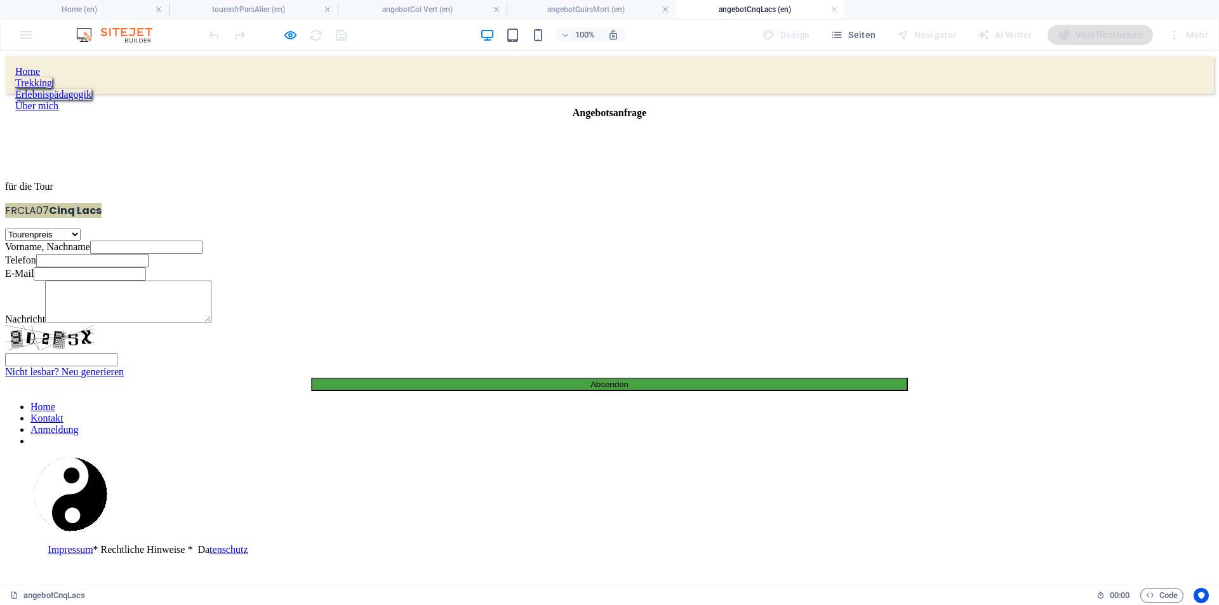
click at [827, 4] on h4 "angebotCnqLacs (en)" at bounding box center [760, 10] width 169 height 14
click at [835, 9] on link at bounding box center [835, 10] width 8 height 12
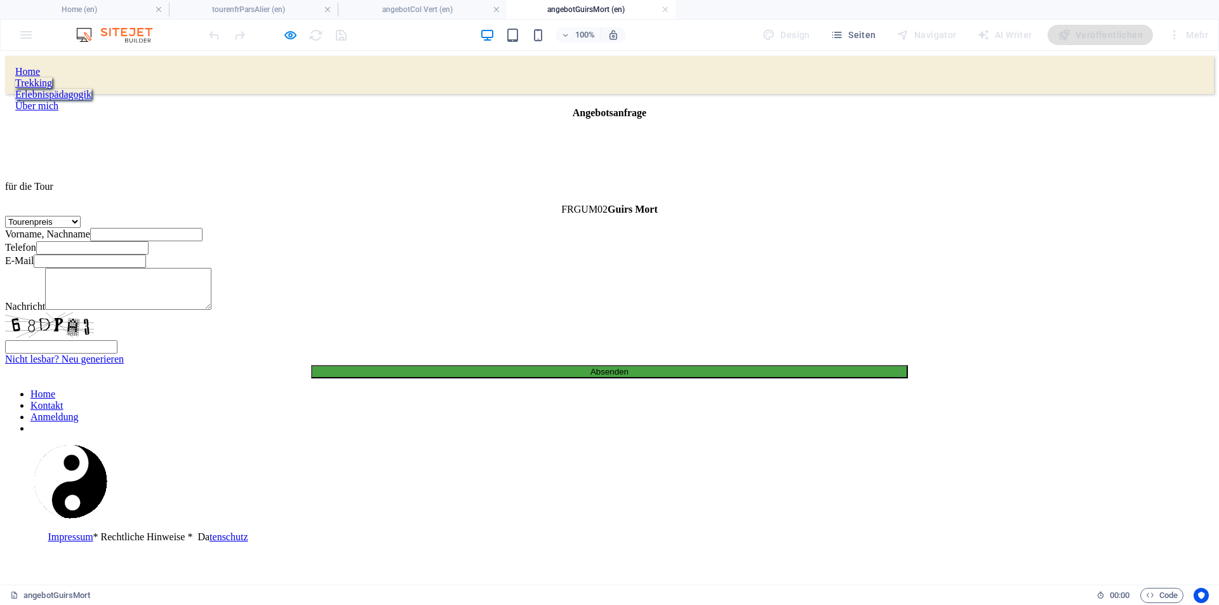
click at [629, 8] on h4 "angebotGuirsMort (en)" at bounding box center [591, 10] width 169 height 14
click at [600, 9] on h4 "angebotGuirsMort (en)" at bounding box center [591, 10] width 169 height 14
click at [455, 13] on h4 "angebotCol Vert (en)" at bounding box center [422, 10] width 169 height 14
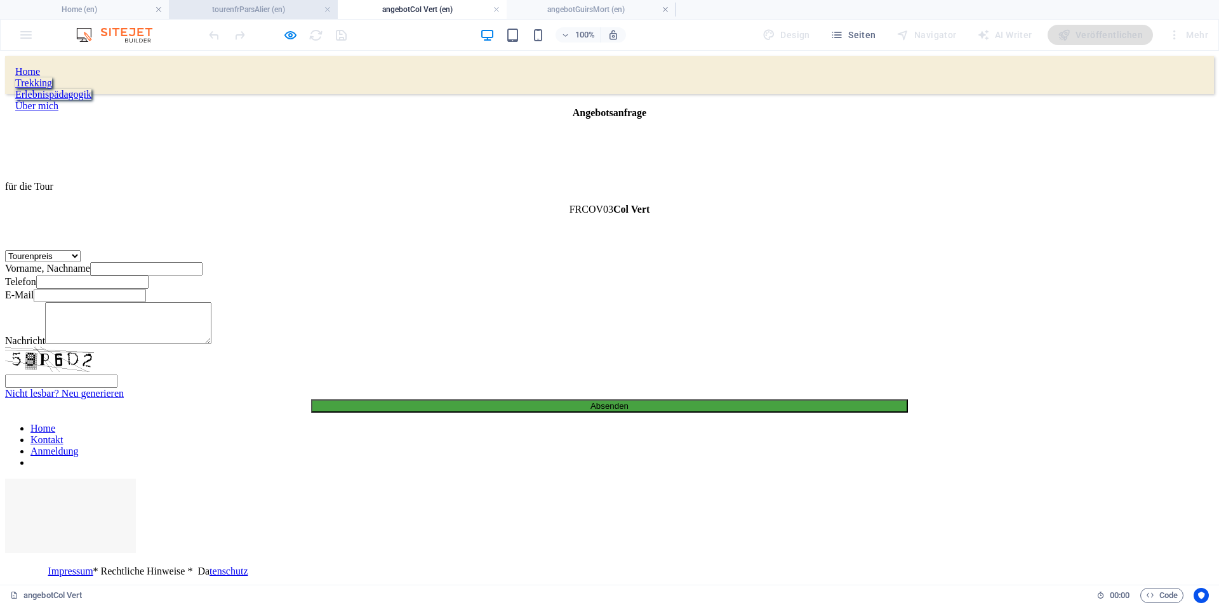
click at [283, 13] on h4 "tourenfrParsAlier (en)" at bounding box center [253, 10] width 169 height 14
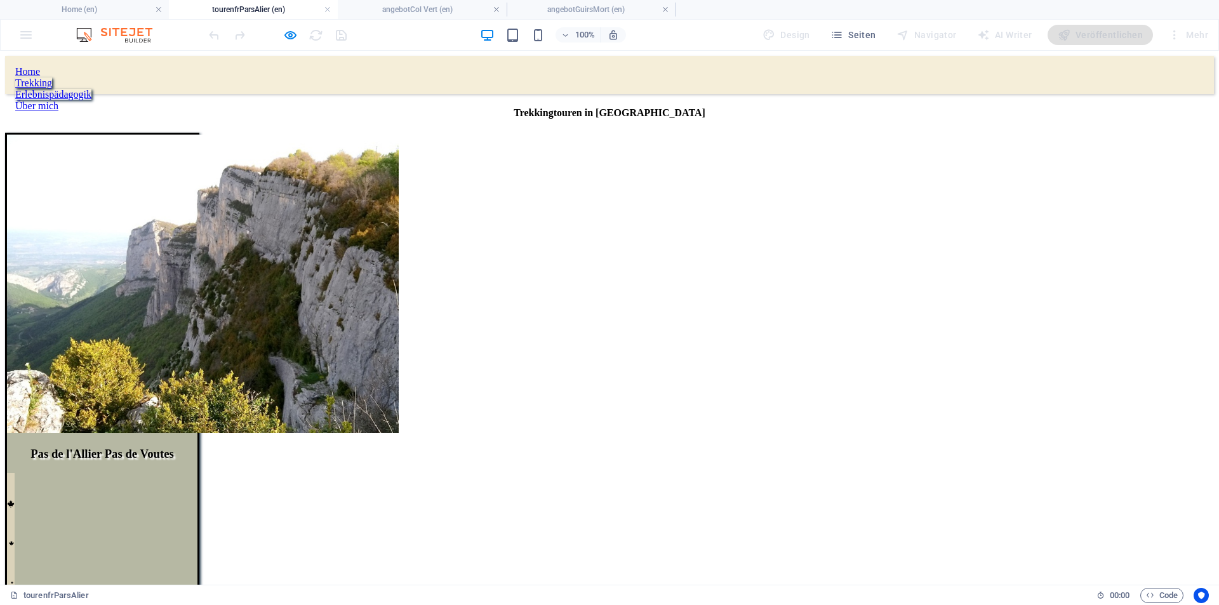
scroll to position [120, 0]
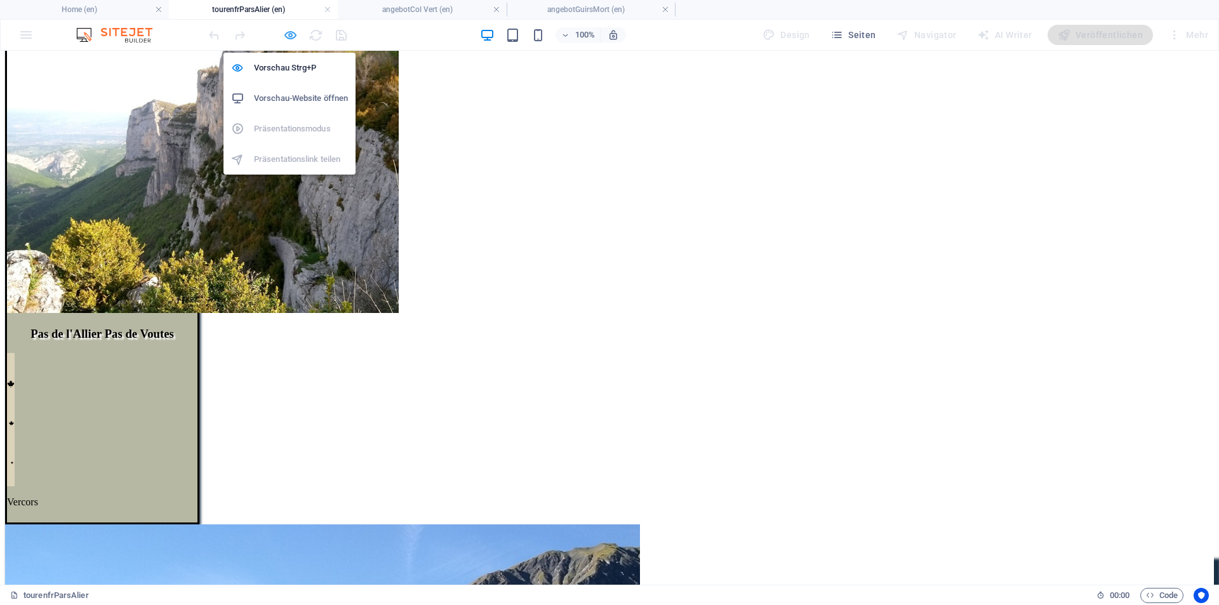
click at [290, 34] on icon "button" at bounding box center [290, 35] width 15 height 15
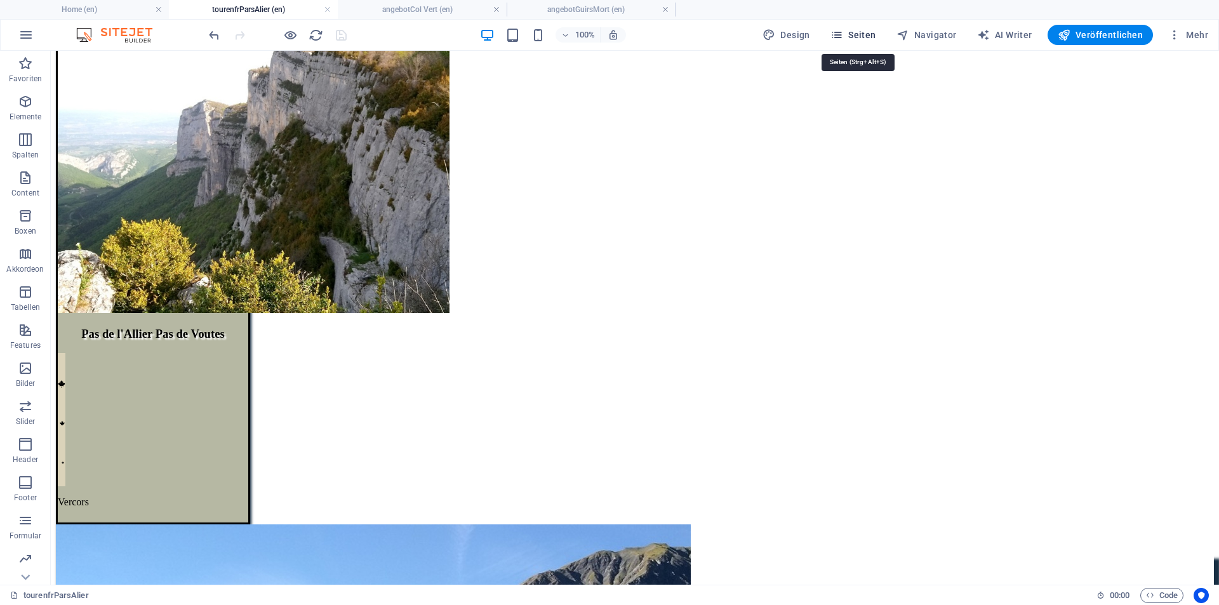
click at [864, 32] on span "Seiten" at bounding box center [854, 35] width 46 height 13
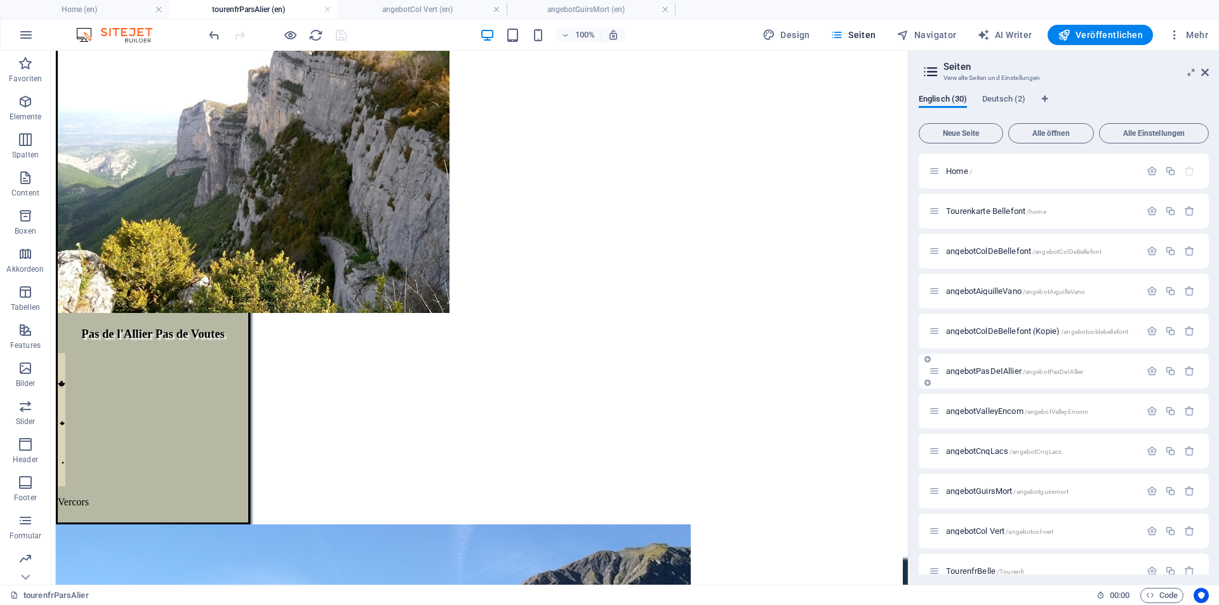
click at [1013, 372] on span "angebotPasDeIAllier /angebotPasDeIAllier" at bounding box center [1014, 371] width 137 height 10
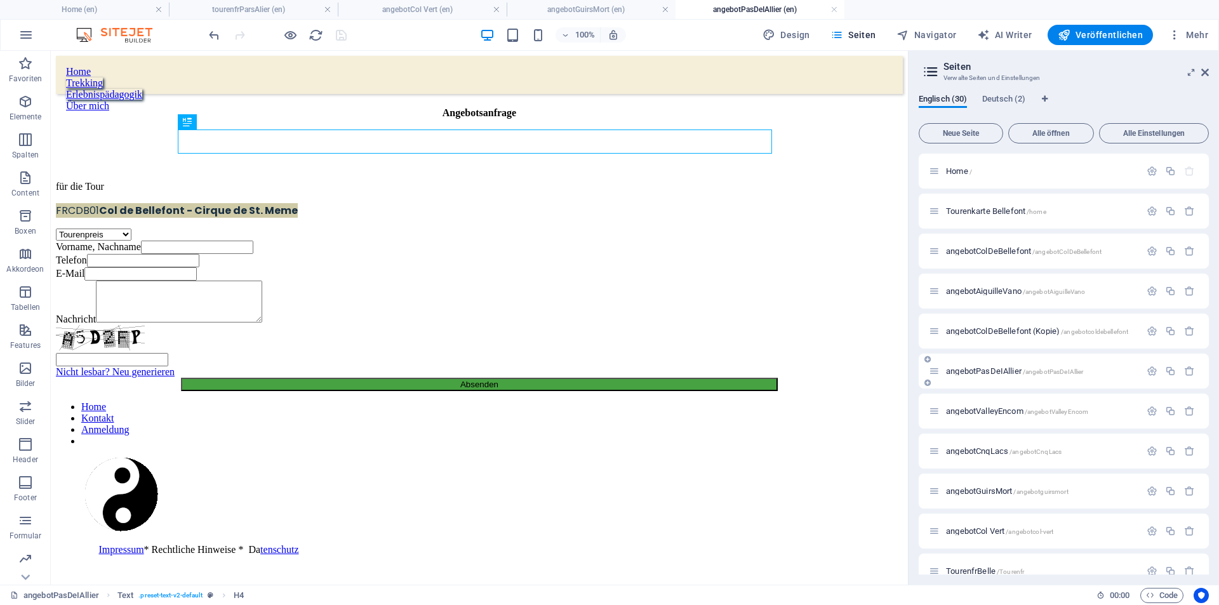
scroll to position [0, 0]
click at [506, 203] on div "FRCDB01 Col de Bellefont - Cirque de St. Meme" at bounding box center [479, 211] width 847 height 16
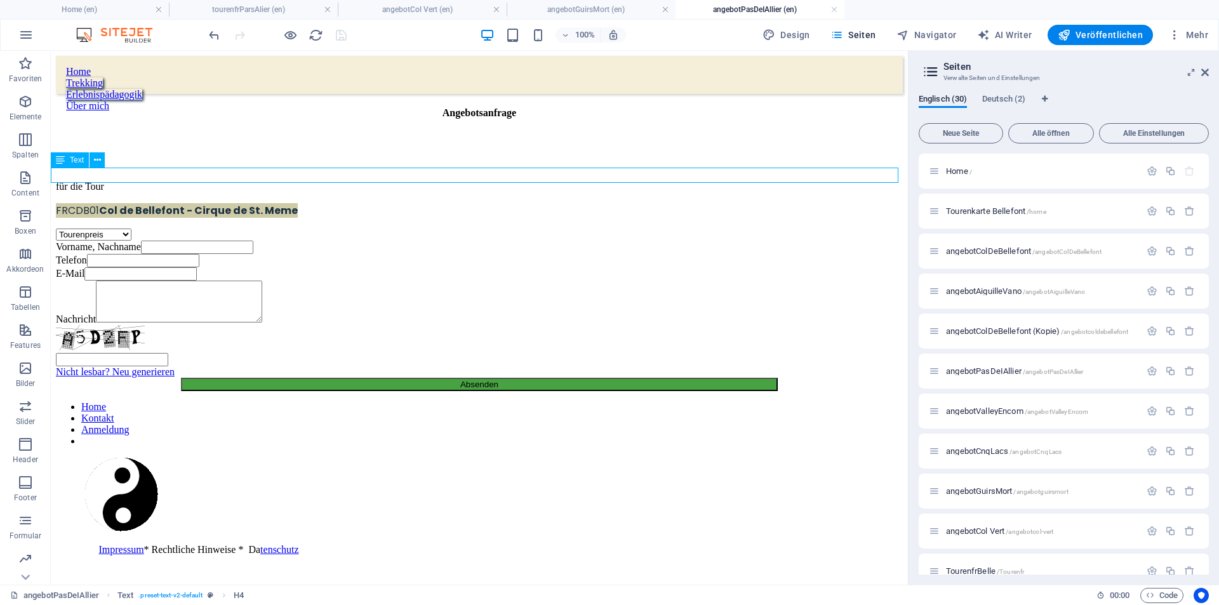
click at [506, 203] on div "FRCDB01 Col de Bellefont - Cirque de St. Meme" at bounding box center [479, 211] width 847 height 16
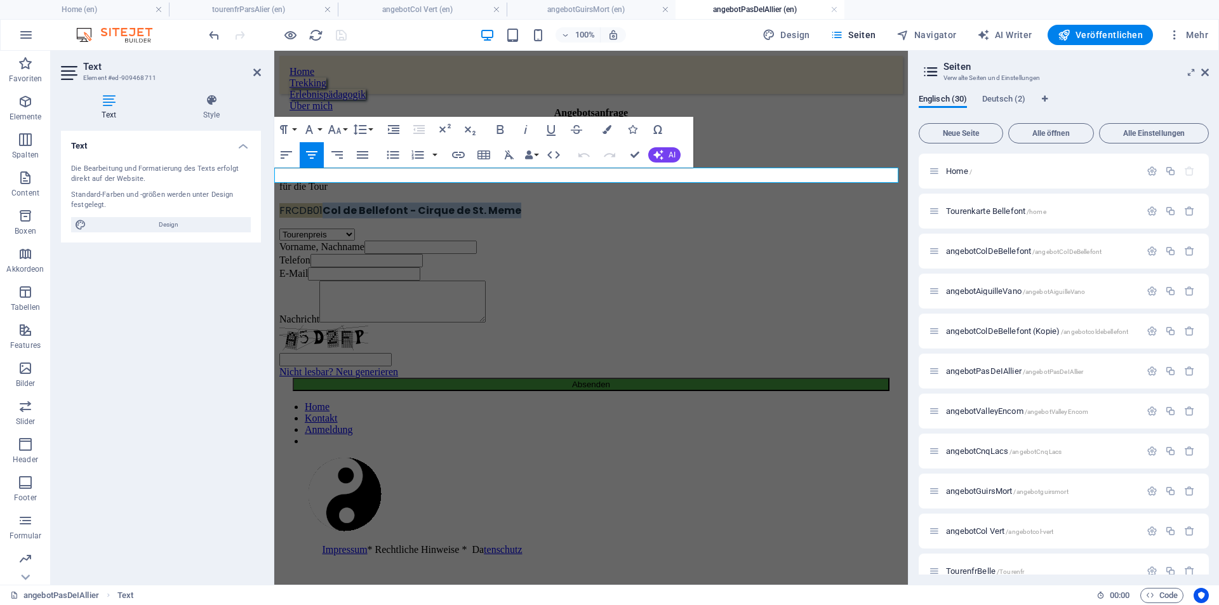
drag, startPoint x: 516, startPoint y: 175, endPoint x: 715, endPoint y: 170, distance: 199.5
click at [715, 203] on p "FRCDB01 Col de Bellefont - Cirque de St. Meme" at bounding box center [591, 211] width 624 height 16
drag, startPoint x: 508, startPoint y: 176, endPoint x: 520, endPoint y: 174, distance: 12.2
click at [323, 203] on span "FRCDB01" at bounding box center [300, 210] width 43 height 15
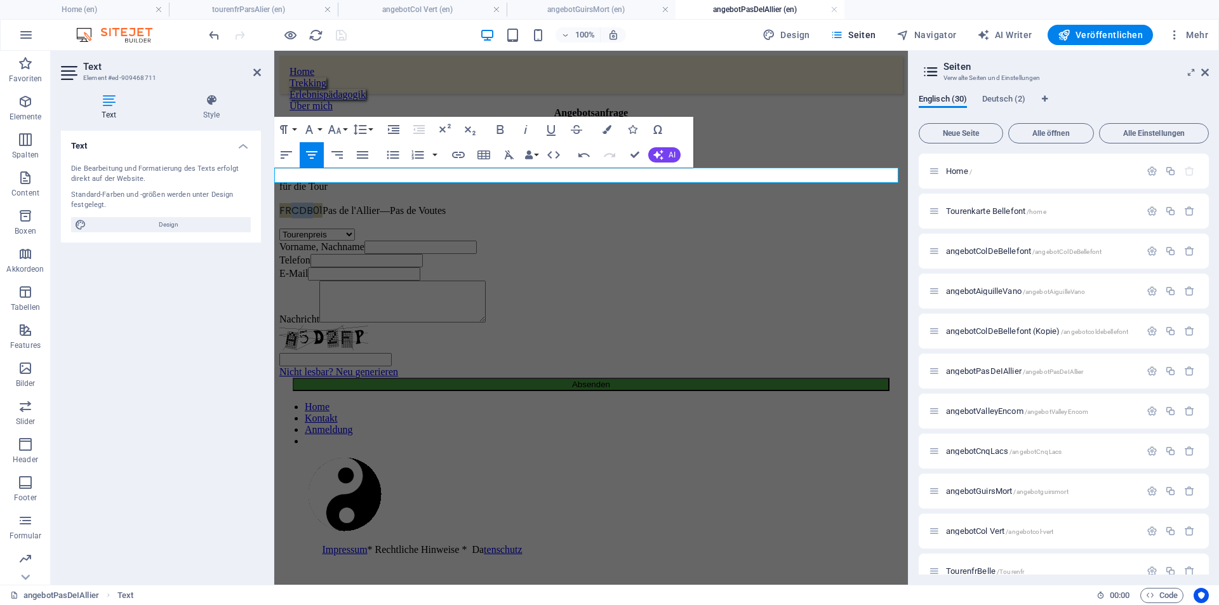
drag, startPoint x: 502, startPoint y: 174, endPoint x: 520, endPoint y: 175, distance: 17.8
click at [323, 203] on span "FRCDB01" at bounding box center [300, 210] width 43 height 15
click at [318, 203] on span "FRPDI01" at bounding box center [298, 210] width 38 height 15
click at [609, 203] on p "FRPDI04 Pas de l'Allier—Pas de Voutes" at bounding box center [591, 211] width 624 height 16
click at [602, 203] on p "FRPDI04 Pas de l'Allier- Pas de Voutes" at bounding box center [591, 211] width 624 height 16
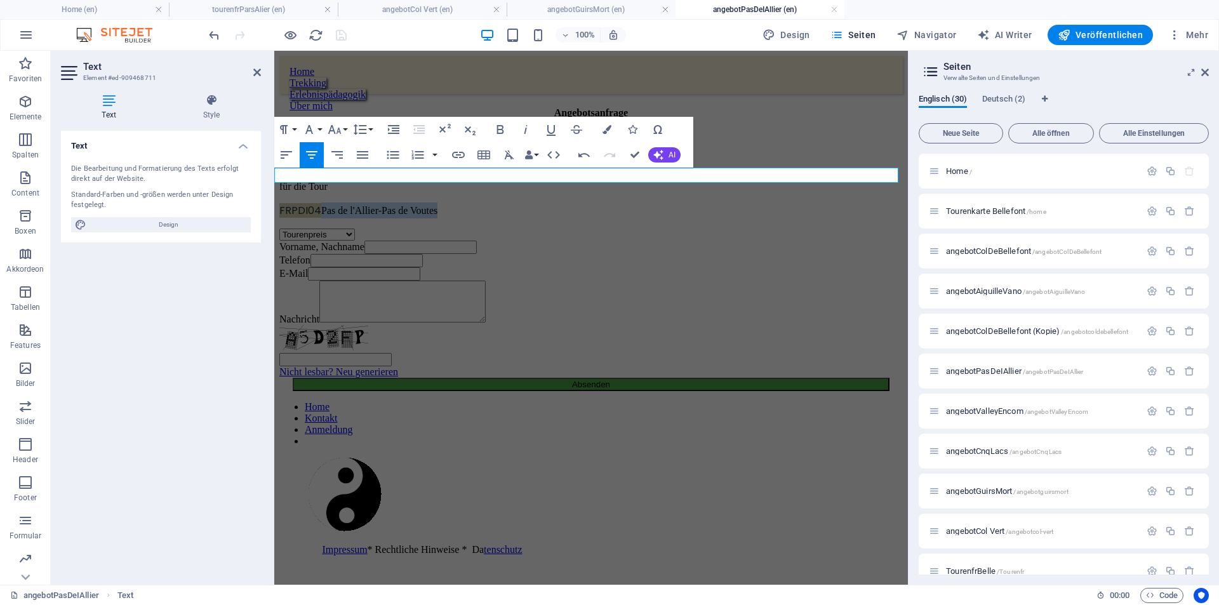
drag, startPoint x: 535, startPoint y: 171, endPoint x: 909, endPoint y: 214, distance: 375.9
click at [698, 203] on p "FRPDI04 Pas de l'Allier - Pas de Voutes" at bounding box center [591, 211] width 624 height 16
click at [500, 129] on icon "button" at bounding box center [500, 129] width 7 height 9
click at [321, 203] on span "FRPDI04" at bounding box center [300, 210] width 42 height 15
drag, startPoint x: 509, startPoint y: 175, endPoint x: 733, endPoint y: 173, distance: 224.2
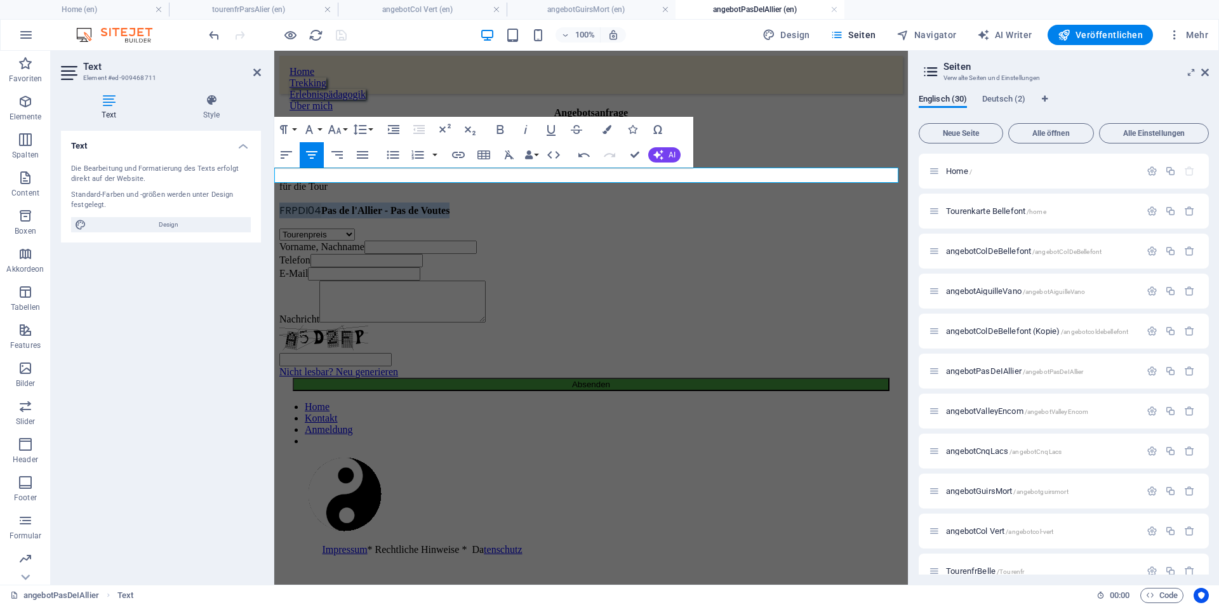
click at [732, 203] on p "FRPDI04 Pas de l'Allier - Pas de Voutes" at bounding box center [591, 211] width 624 height 16
copy p "FRPDI04 Pas de l'Allier - Pas de Voutes"
click at [349, 251] on button at bounding box center [352, 253] width 15 height 15
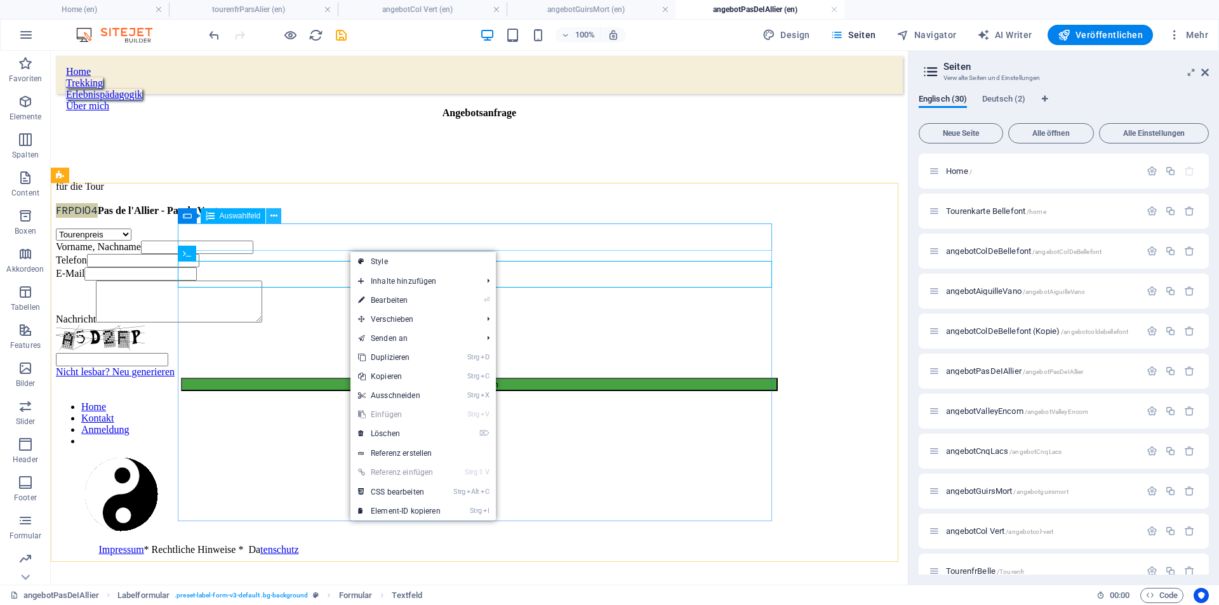
click at [281, 217] on button at bounding box center [273, 215] width 15 height 15
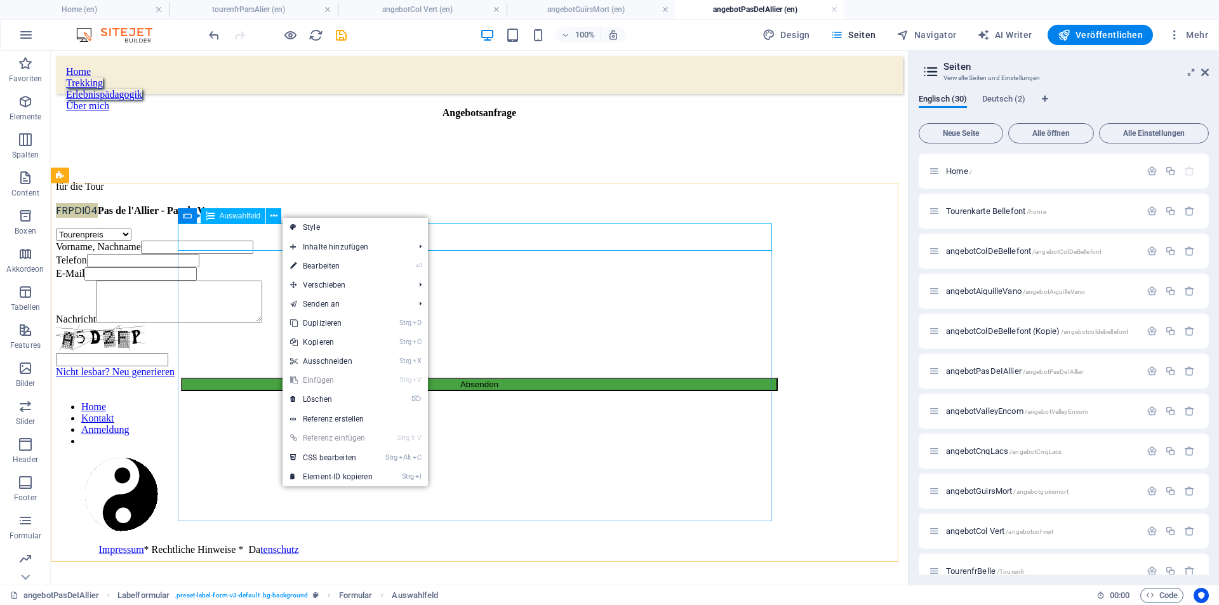
click at [224, 218] on span "Auswahlfeld" at bounding box center [240, 216] width 41 height 8
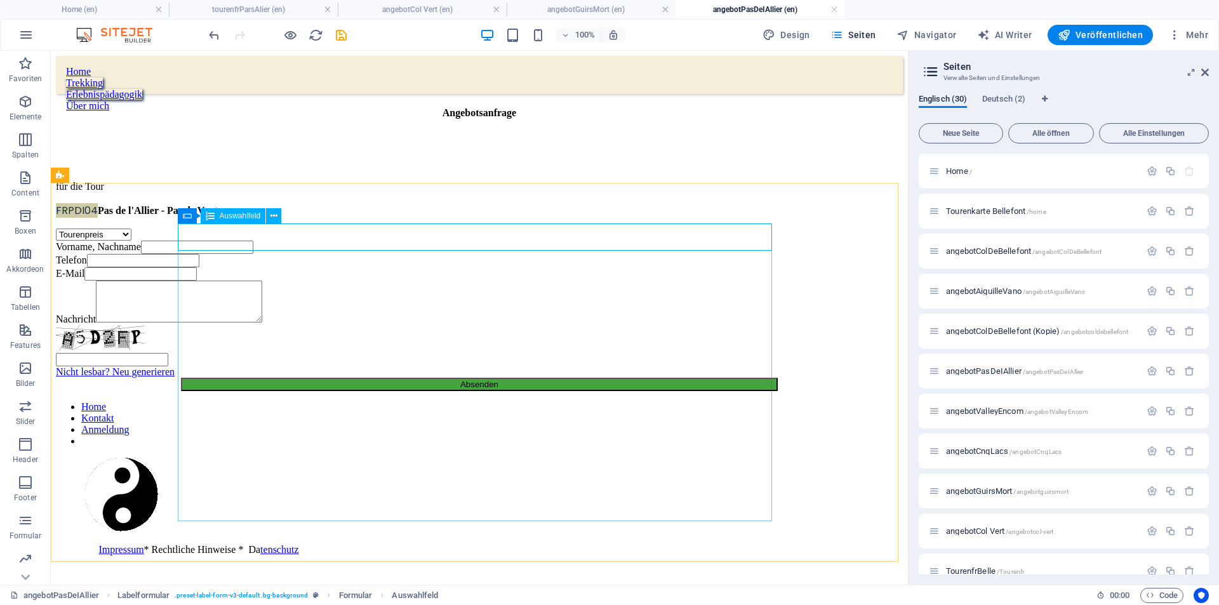
click at [224, 218] on span "Auswahlfeld" at bounding box center [240, 216] width 41 height 8
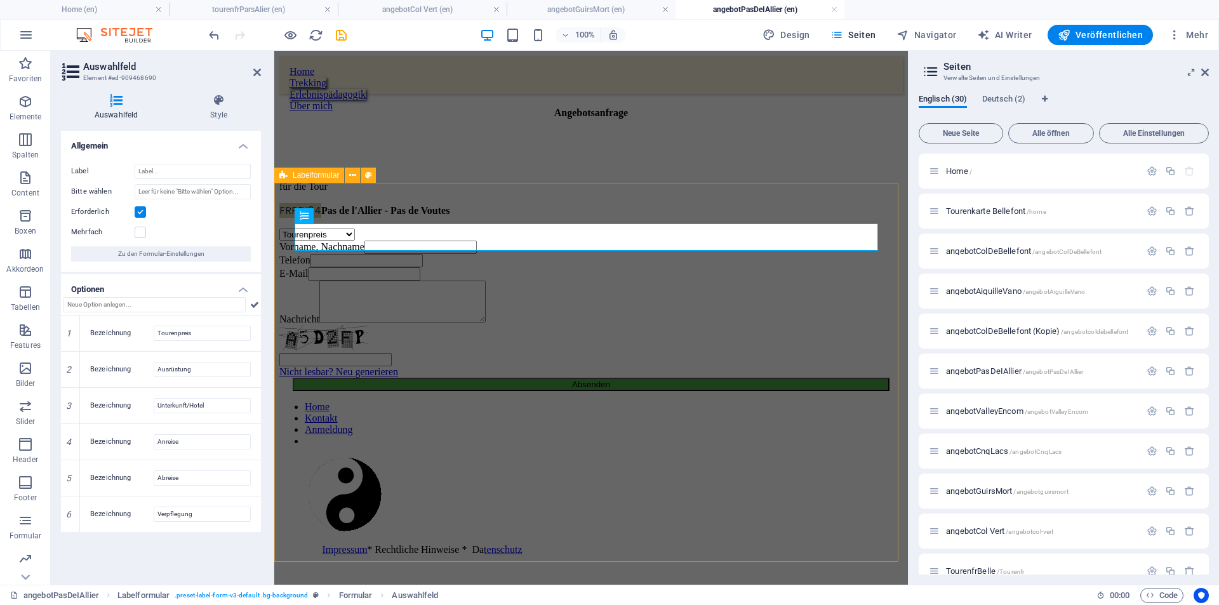
click at [290, 295] on div "Tourenpreis Ausrüstung Unterkunft/Hotel Anreise Abreise Verpflegung Vorname, Na…" at bounding box center [591, 310] width 624 height 163
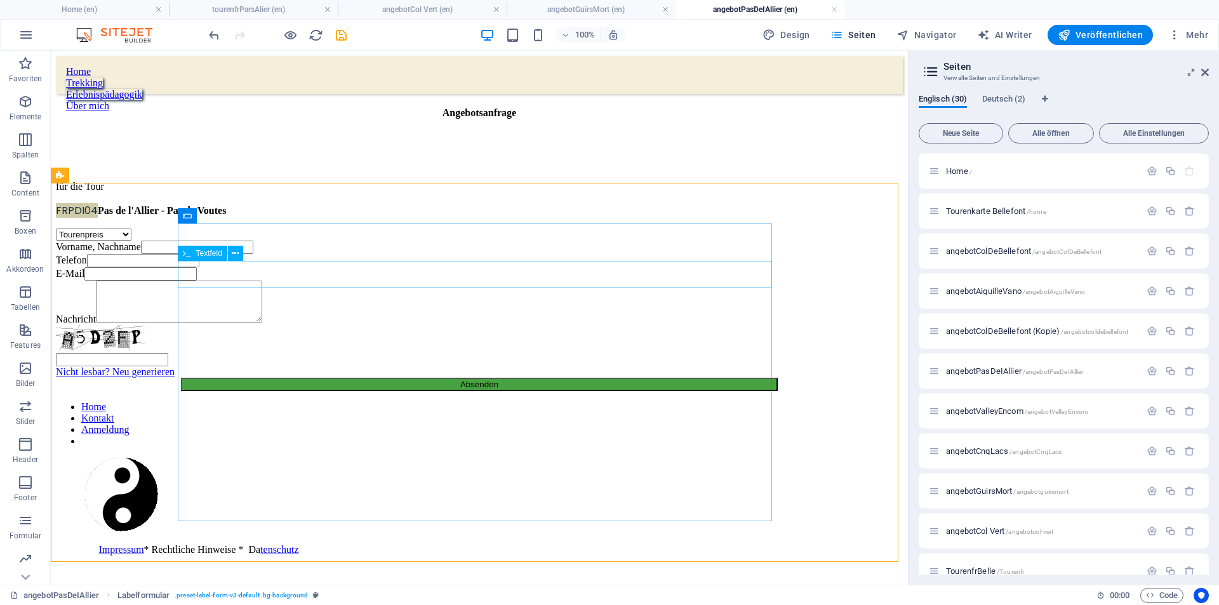
click at [213, 253] on span "Textfeld" at bounding box center [209, 254] width 26 height 8
click at [217, 218] on div "Auswahlfeld" at bounding box center [233, 215] width 65 height 15
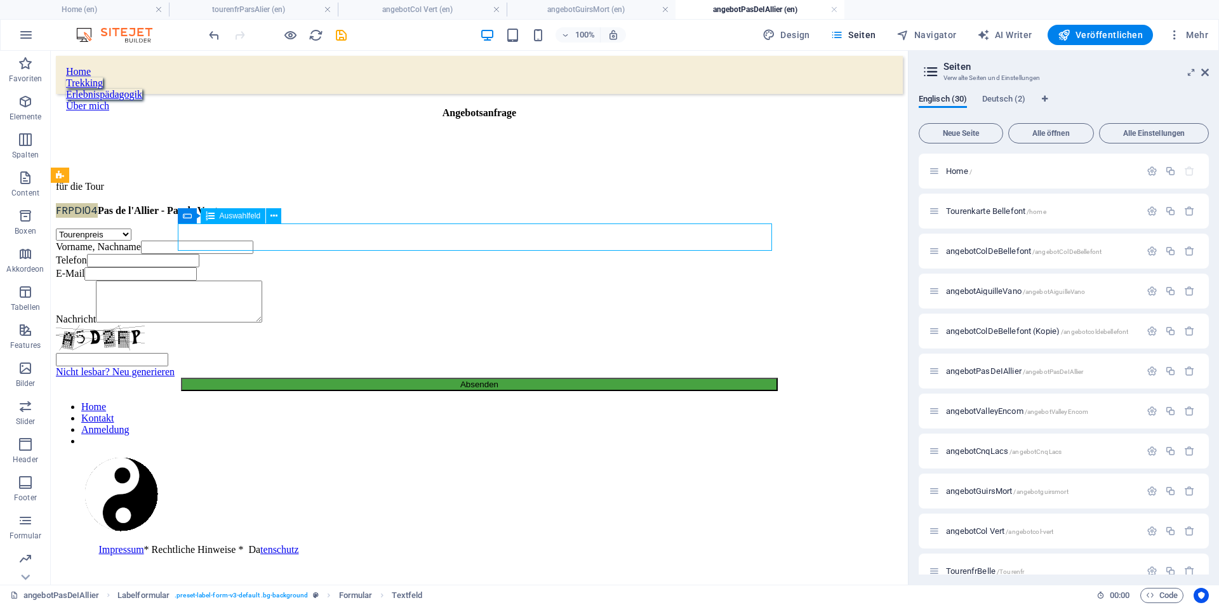
click at [217, 218] on div "Auswahlfeld" at bounding box center [233, 215] width 65 height 15
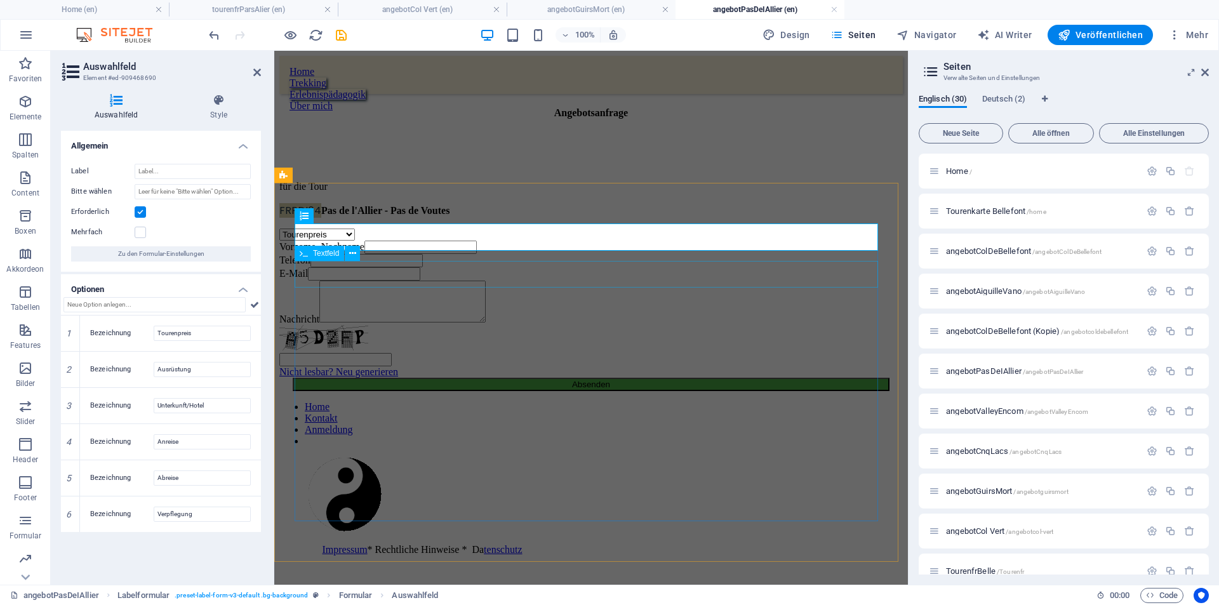
click at [314, 254] on div "Vorname, Nachname" at bounding box center [591, 247] width 624 height 13
select select "characters"
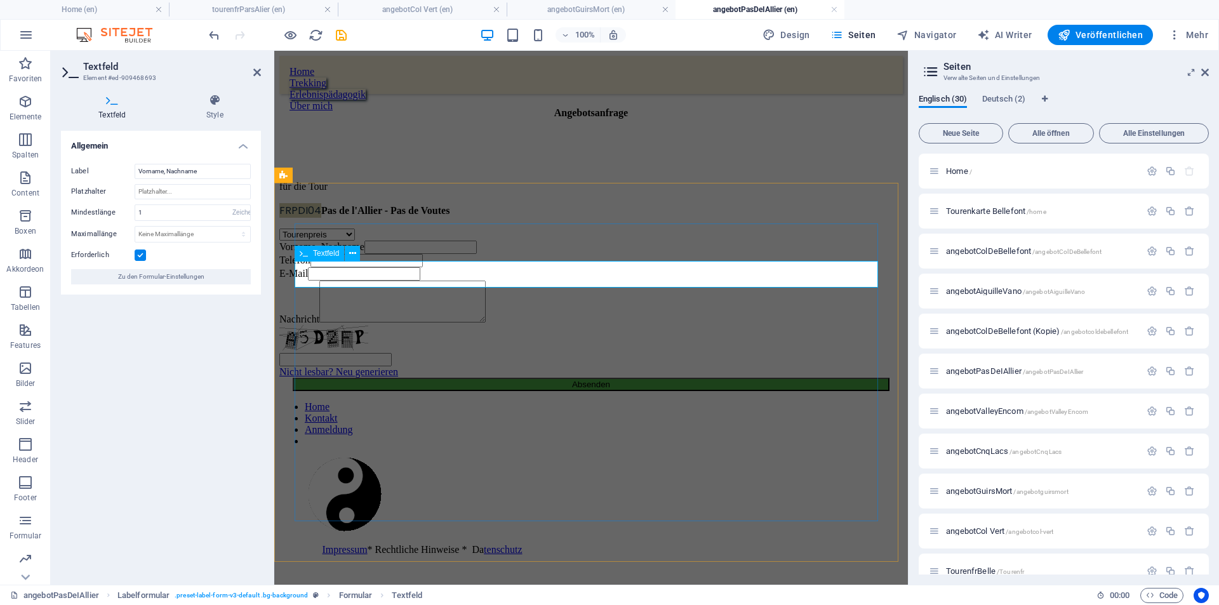
click at [315, 257] on span "Textfeld" at bounding box center [326, 254] width 26 height 8
click at [316, 217] on span "Formular" at bounding box center [329, 216] width 30 height 8
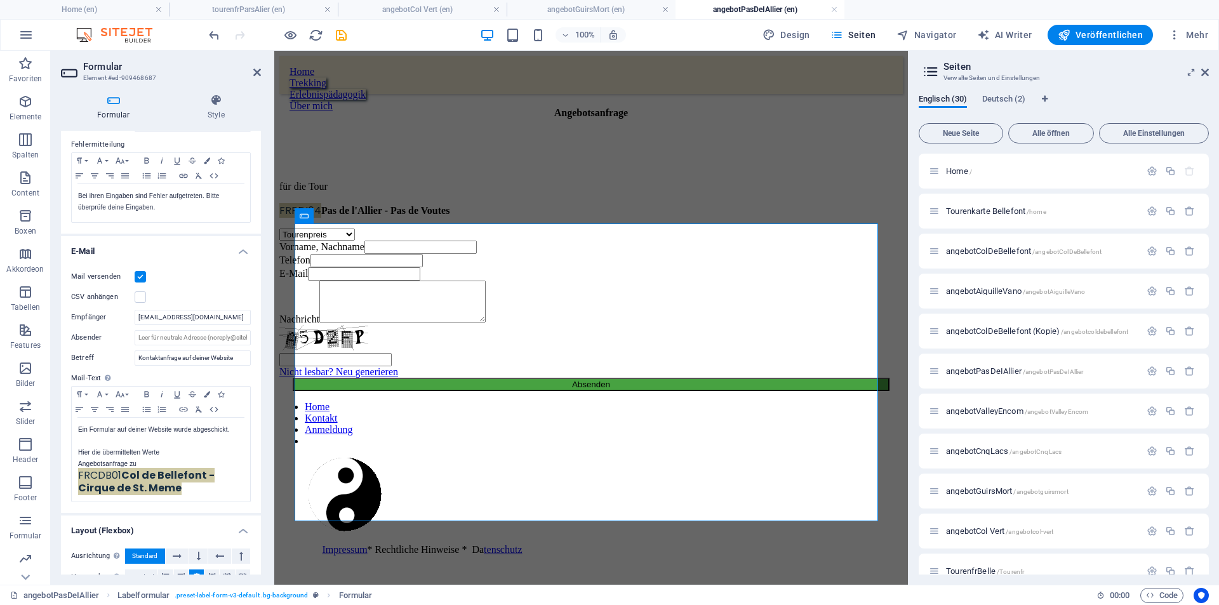
scroll to position [304, 0]
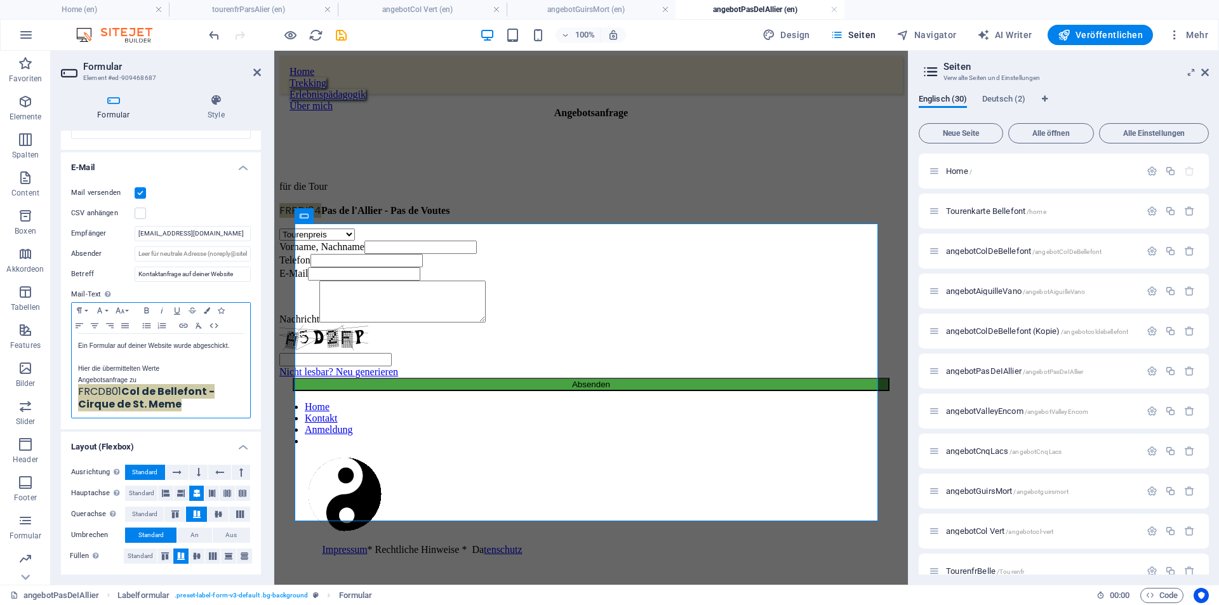
click at [121, 396] on span "FRCDB01" at bounding box center [99, 391] width 43 height 15
drag, startPoint x: 80, startPoint y: 390, endPoint x: 210, endPoint y: 411, distance: 131.9
click at [210, 411] on p "FRCDB01 Col de Bellefont - Cirque de St. Meme" at bounding box center [161, 398] width 166 height 25
click at [344, 30] on icon "save" at bounding box center [341, 35] width 15 height 15
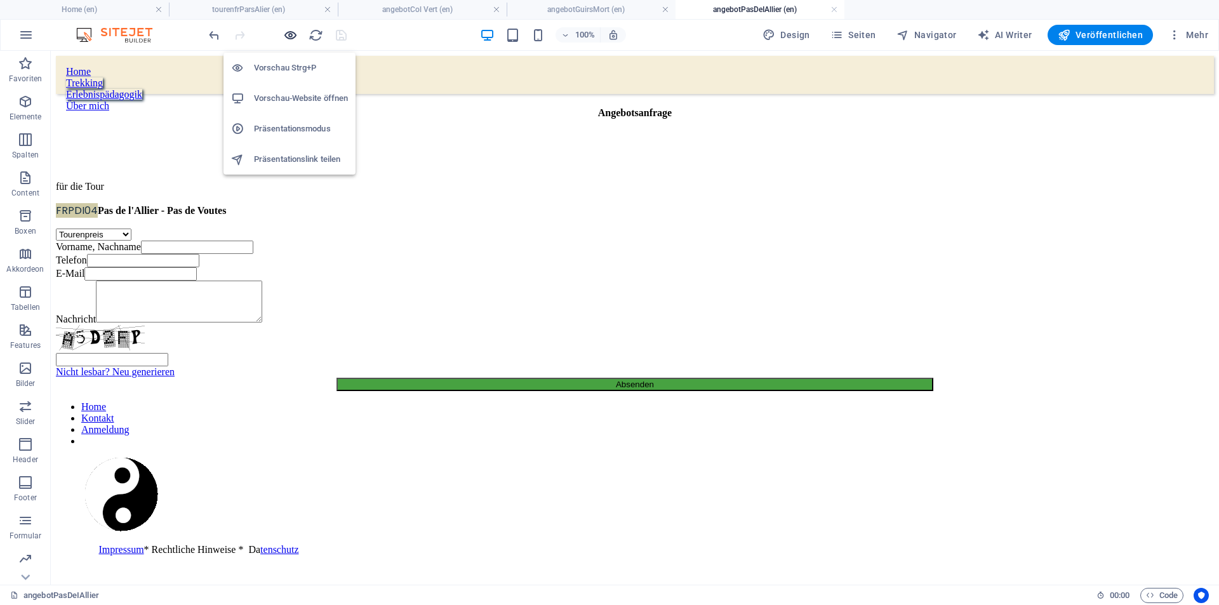
click at [285, 35] on icon "button" at bounding box center [290, 35] width 15 height 15
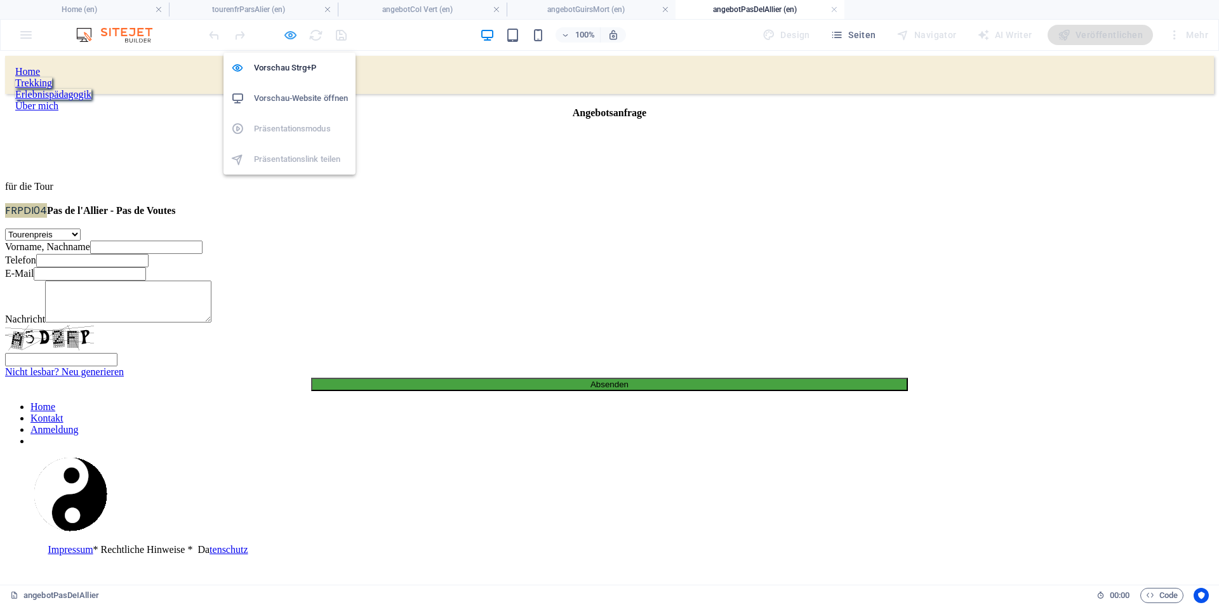
click at [290, 36] on icon "button" at bounding box center [290, 35] width 15 height 15
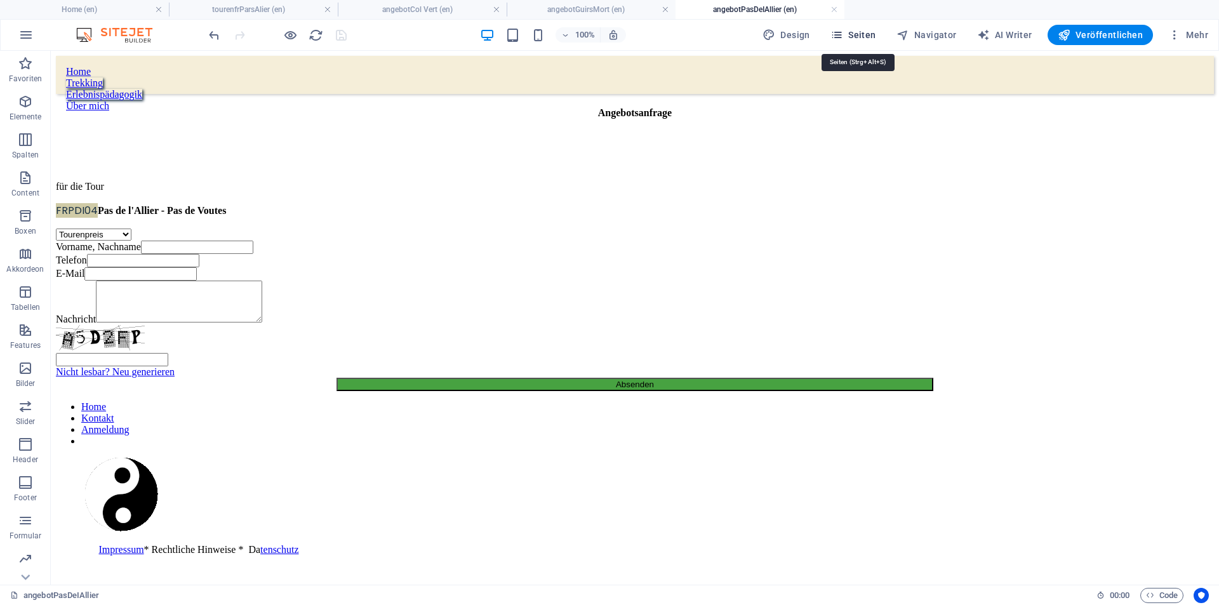
click at [864, 34] on span "Seiten" at bounding box center [854, 35] width 46 height 13
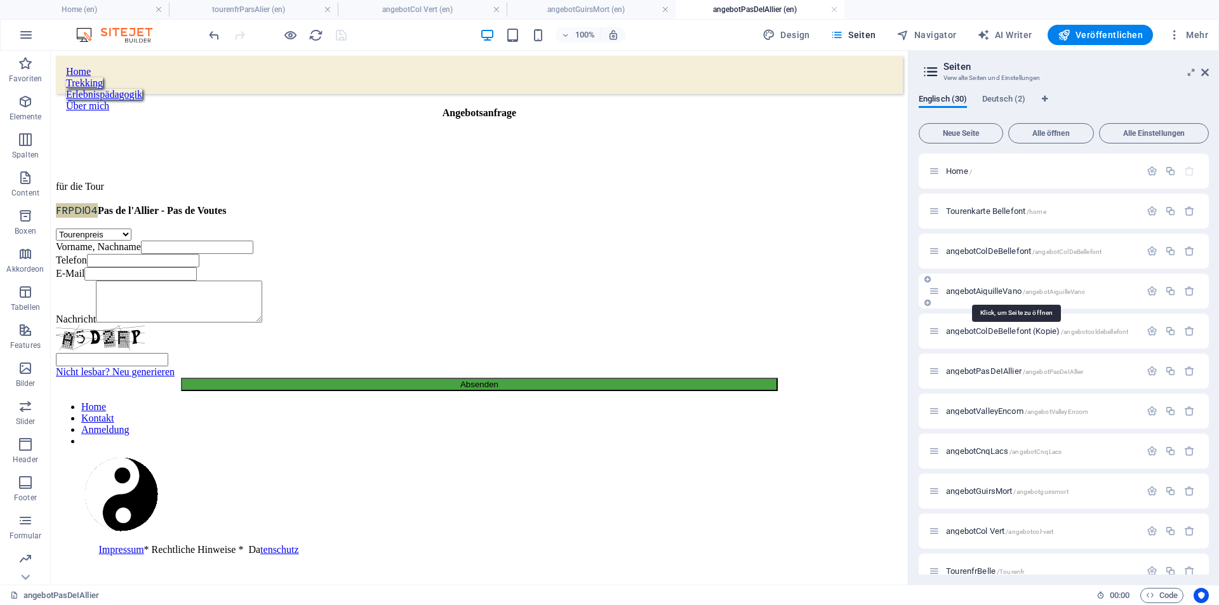
click at [1005, 291] on span "angebotAiguilleVano /angebotAiguilleVano" at bounding box center [1015, 291] width 139 height 10
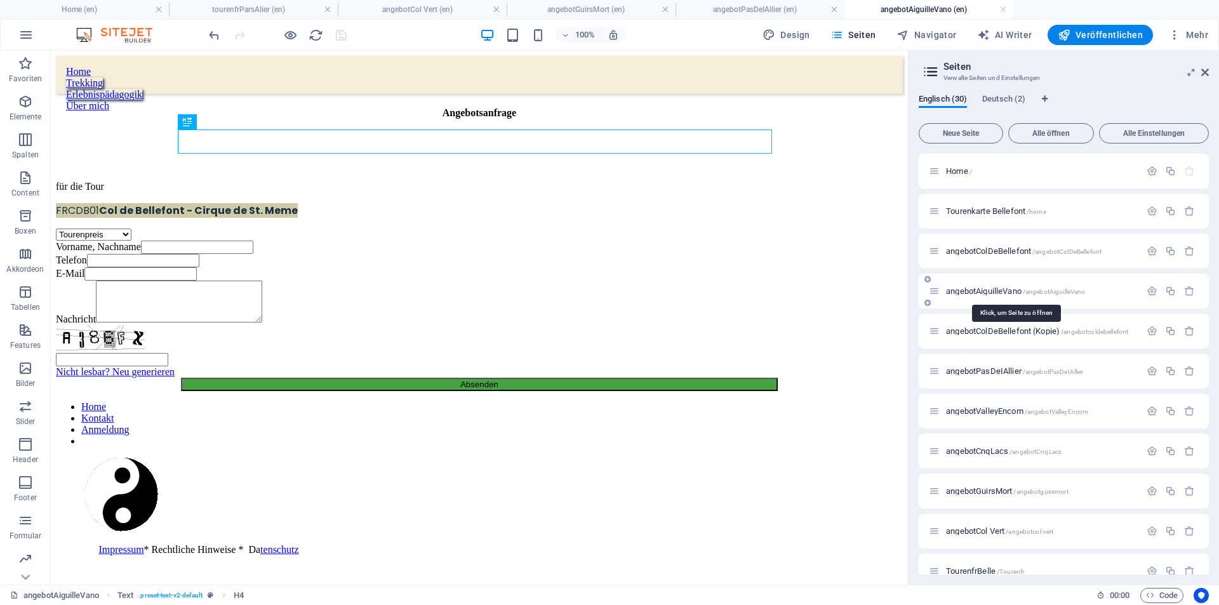
scroll to position [0, 0]
click at [459, 203] on div "FRCDB01 Col de Bellefont - Cirque de St. Meme" at bounding box center [479, 211] width 847 height 16
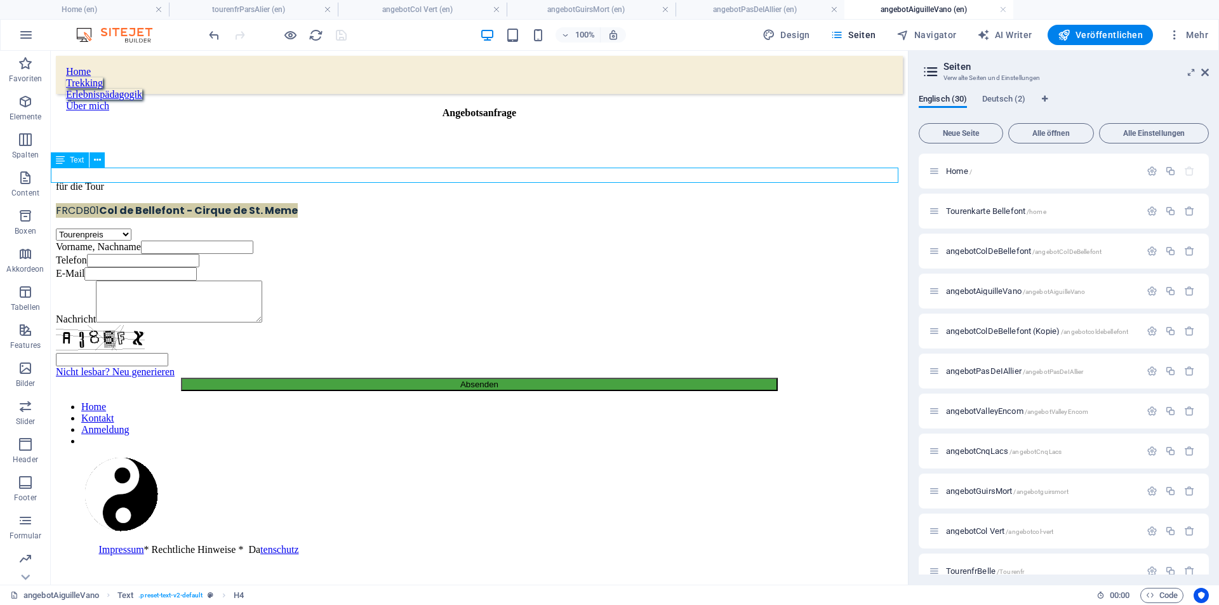
click at [459, 203] on div "FRCDB01 Col de Bellefont - Cirque de St. Meme" at bounding box center [479, 211] width 847 height 16
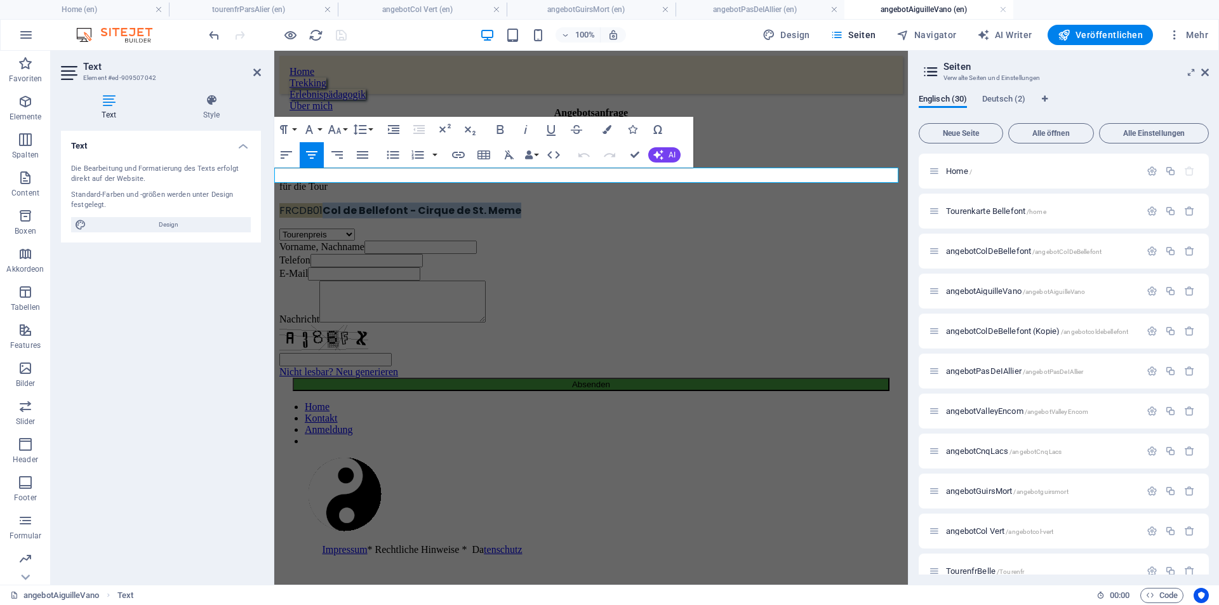
drag, startPoint x: 517, startPoint y: 175, endPoint x: 726, endPoint y: 179, distance: 209.0
click at [726, 203] on p "FRCDB01 Col de Bellefont - Cirque de St. Meme" at bounding box center [591, 211] width 624 height 16
drag, startPoint x: 506, startPoint y: 174, endPoint x: 527, endPoint y: 173, distance: 21.6
click at [323, 203] on span "FRCDB01" at bounding box center [300, 210] width 43 height 15
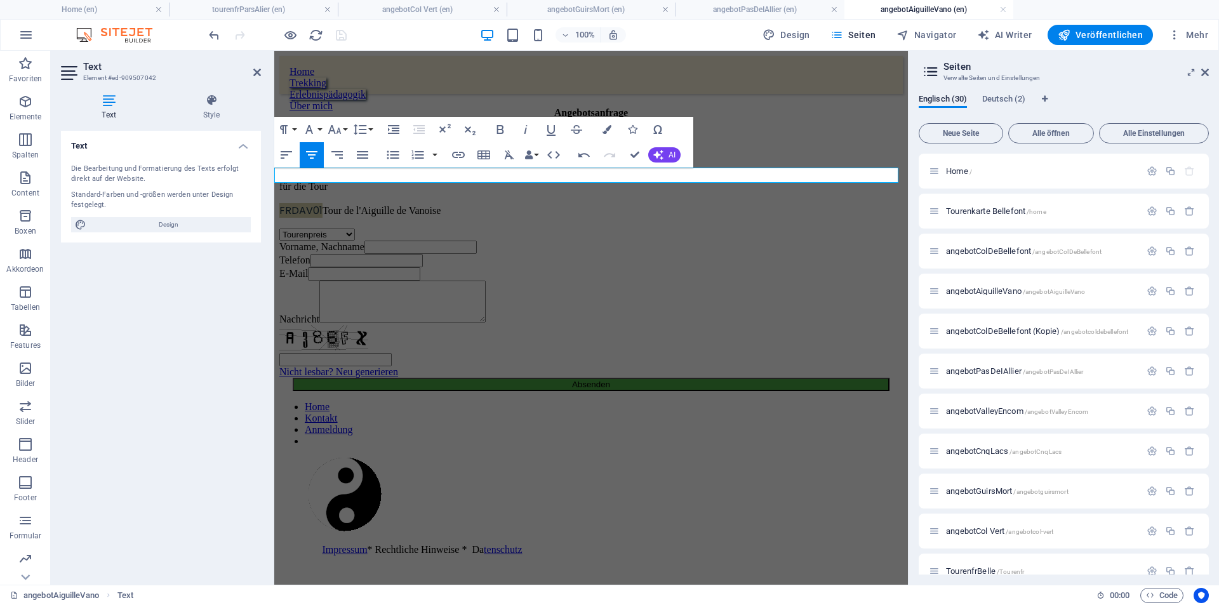
click at [323, 203] on span "FRDAV01" at bounding box center [300, 210] width 43 height 15
drag, startPoint x: 544, startPoint y: 177, endPoint x: 554, endPoint y: 175, distance: 11.1
click at [544, 203] on p "FRDAV06 Tour de l'Aiguille de Vanoise" at bounding box center [591, 211] width 624 height 16
click at [326, 203] on span "FRDAV06" at bounding box center [302, 210] width 46 height 15
drag, startPoint x: 544, startPoint y: 177, endPoint x: 692, endPoint y: 170, distance: 148.8
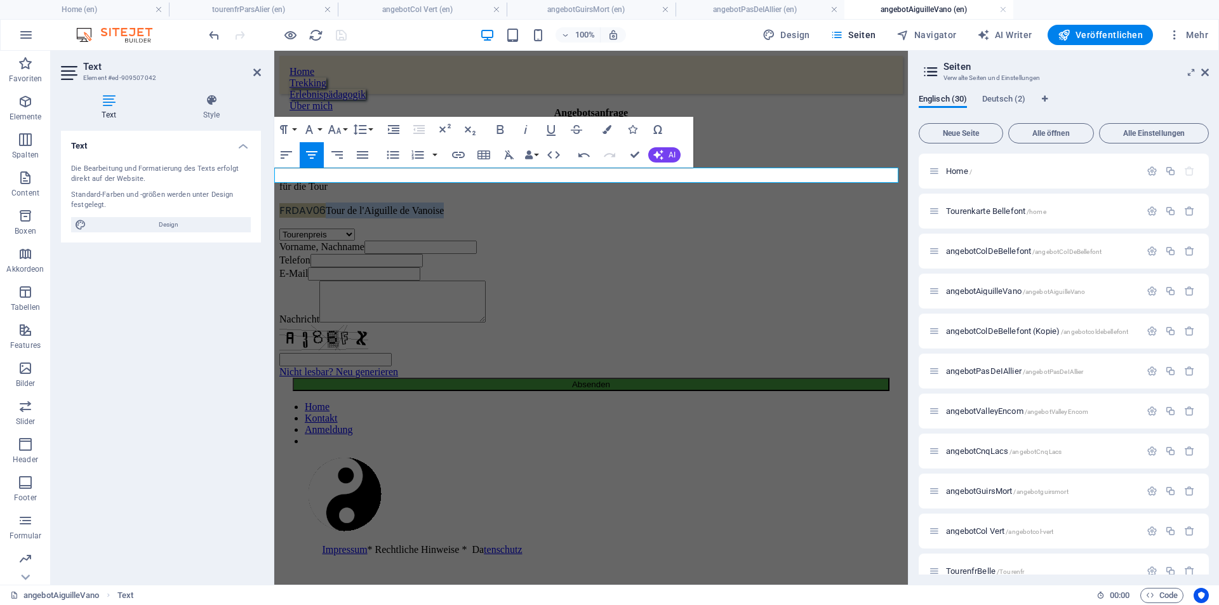
click at [692, 203] on p "FRDAV06 Tour de l'Aiguille de Vanoise" at bounding box center [591, 211] width 624 height 16
click at [502, 131] on icon "button" at bounding box center [500, 129] width 15 height 15
click at [765, 229] on div "Tourenpreis Ausrüstung Unterkunft/Hotel Anreise Abreise Verpflegung Vorname, Na…" at bounding box center [591, 310] width 624 height 163
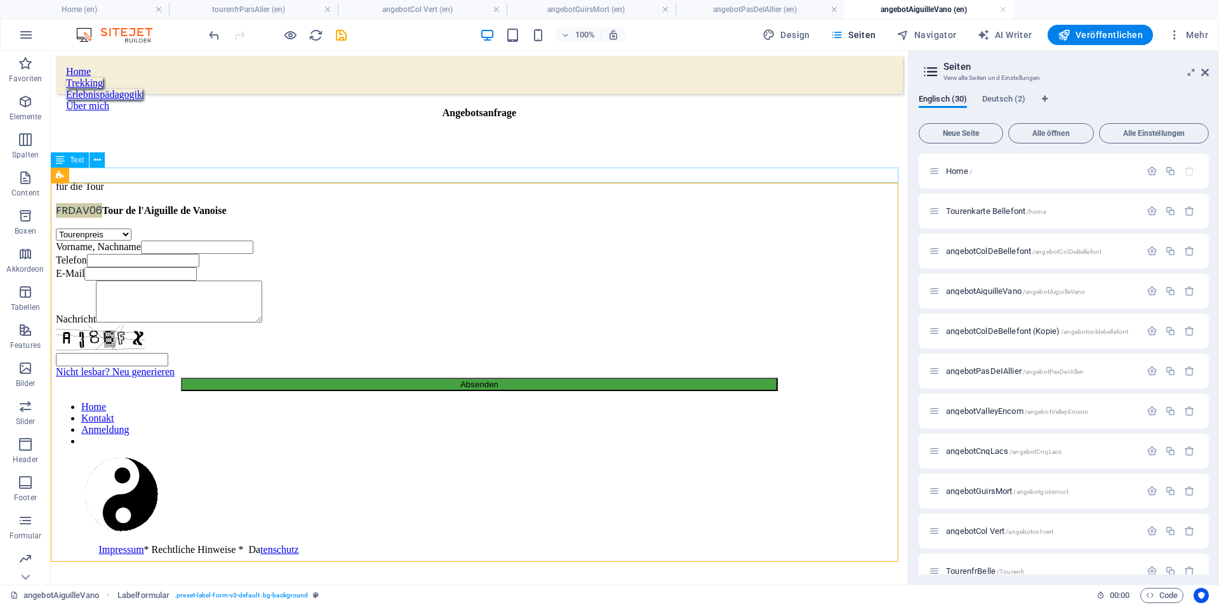
click at [377, 203] on div "FRDAV06 Tour de l'Aiguille de Vanoise" at bounding box center [479, 211] width 847 height 16
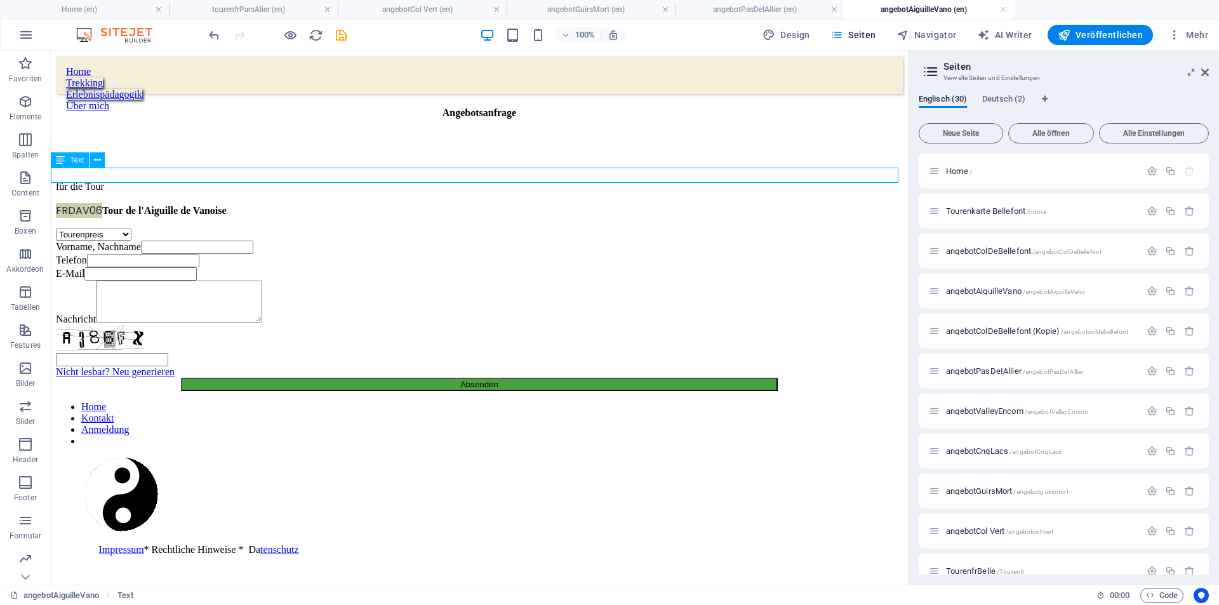
drag, startPoint x: 377, startPoint y: 175, endPoint x: 154, endPoint y: 175, distance: 222.9
click at [378, 203] on div "FRDAV06 Tour de l'Aiguille de Vanoise" at bounding box center [479, 211] width 847 height 16
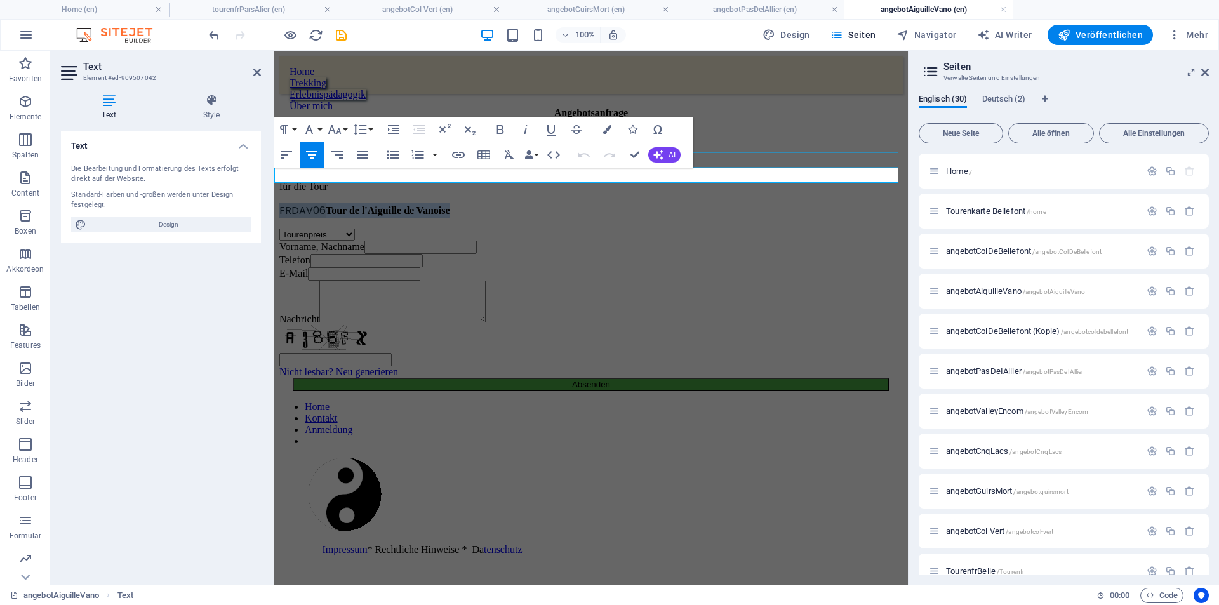
drag, startPoint x: 488, startPoint y: 173, endPoint x: 729, endPoint y: 158, distance: 241.2
click at [730, 161] on div "Home Trekking Erlebnispädagogik Über mich Angebotsanfrage für die Tour FRDAV06 …" at bounding box center [591, 255] width 624 height 399
copy p "FRDAV06 Tour de l'Aiguille de Vanoise"
click at [340, 229] on div "Tourenpreis Ausrüstung Unterkunft/Hotel Anreise Abreise Verpflegung Vorname, Na…" at bounding box center [591, 310] width 624 height 163
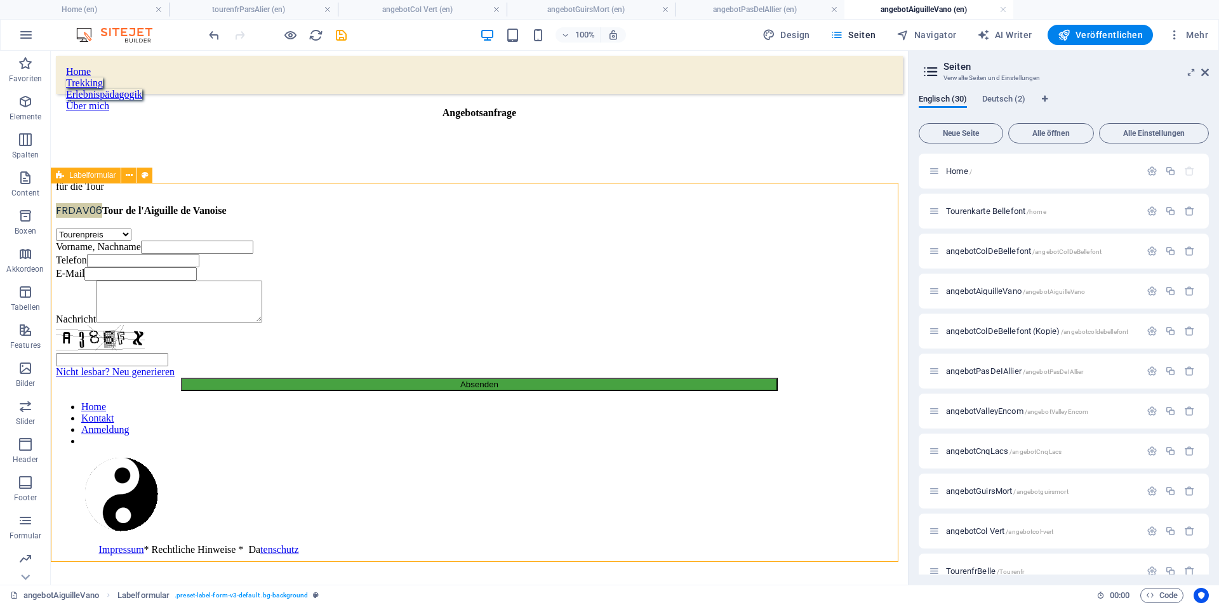
click at [108, 176] on span "Labelformular" at bounding box center [92, 175] width 46 height 8
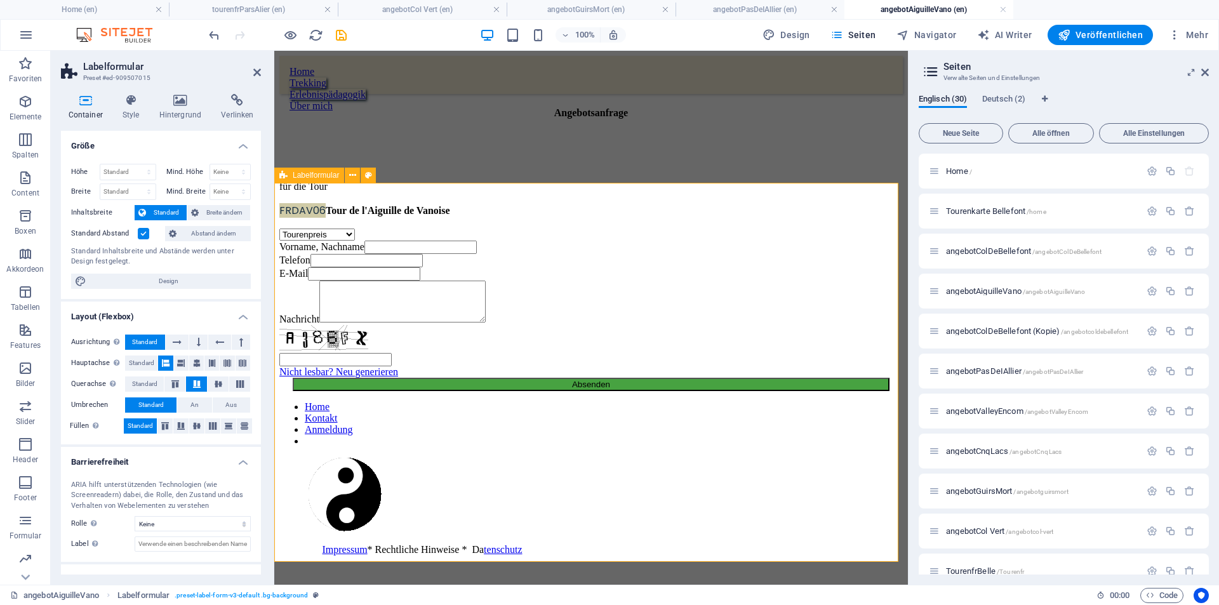
click at [301, 176] on span "Labelformular" at bounding box center [316, 175] width 46 height 8
click at [302, 229] on div "Tourenpreis Ausrüstung Unterkunft/Hotel Anreise Abreise Verpflegung Vorname, Na…" at bounding box center [591, 310] width 624 height 163
click at [312, 181] on div "für die Tour" at bounding box center [591, 186] width 624 height 11
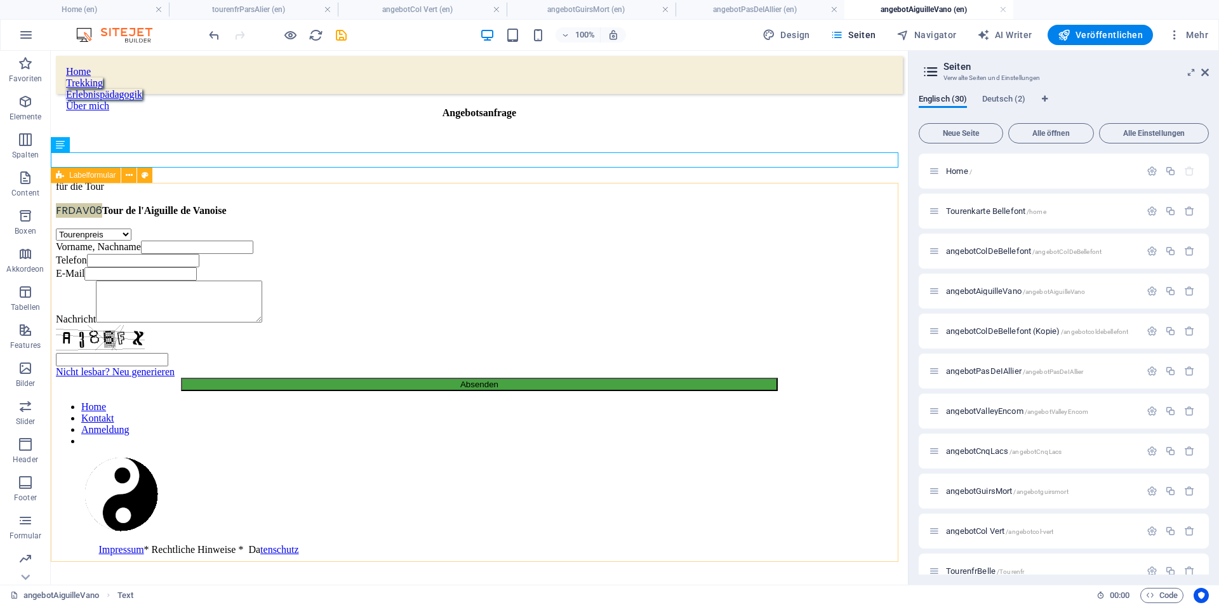
click at [109, 177] on span "Labelformular" at bounding box center [92, 175] width 46 height 8
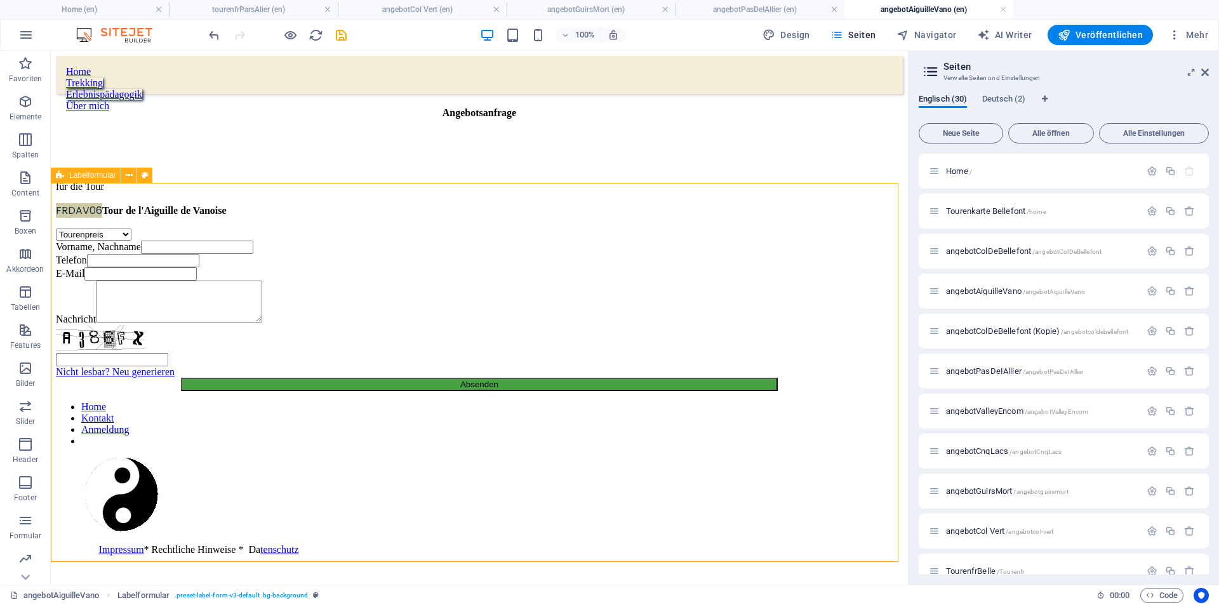
click at [109, 177] on span "Labelformular" at bounding box center [92, 175] width 46 height 8
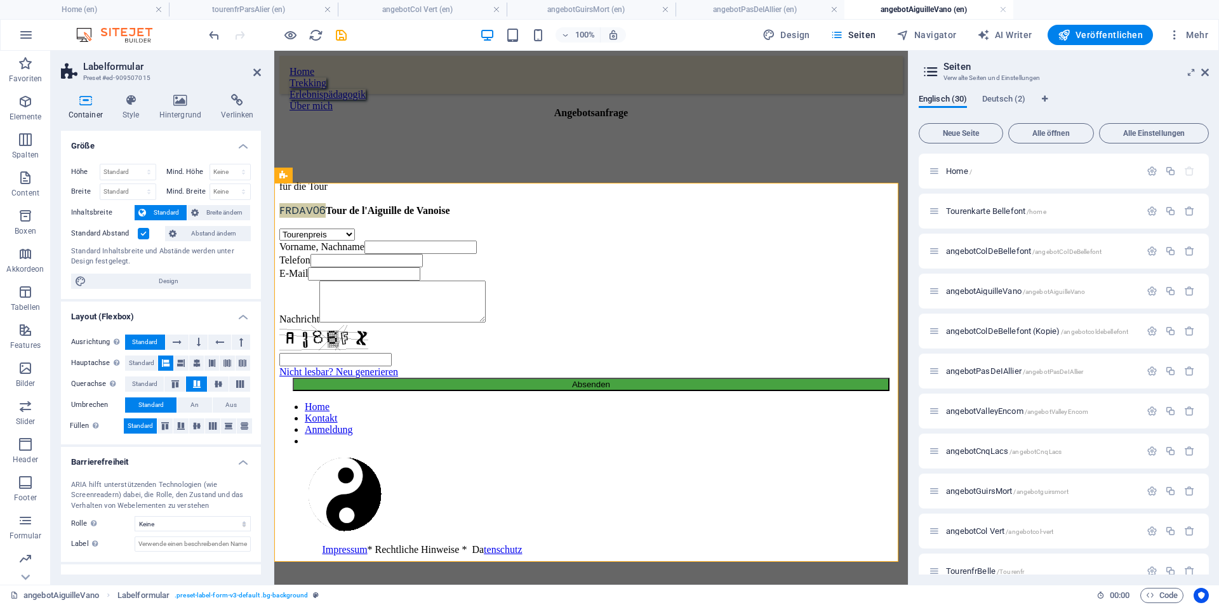
scroll to position [48, 0]
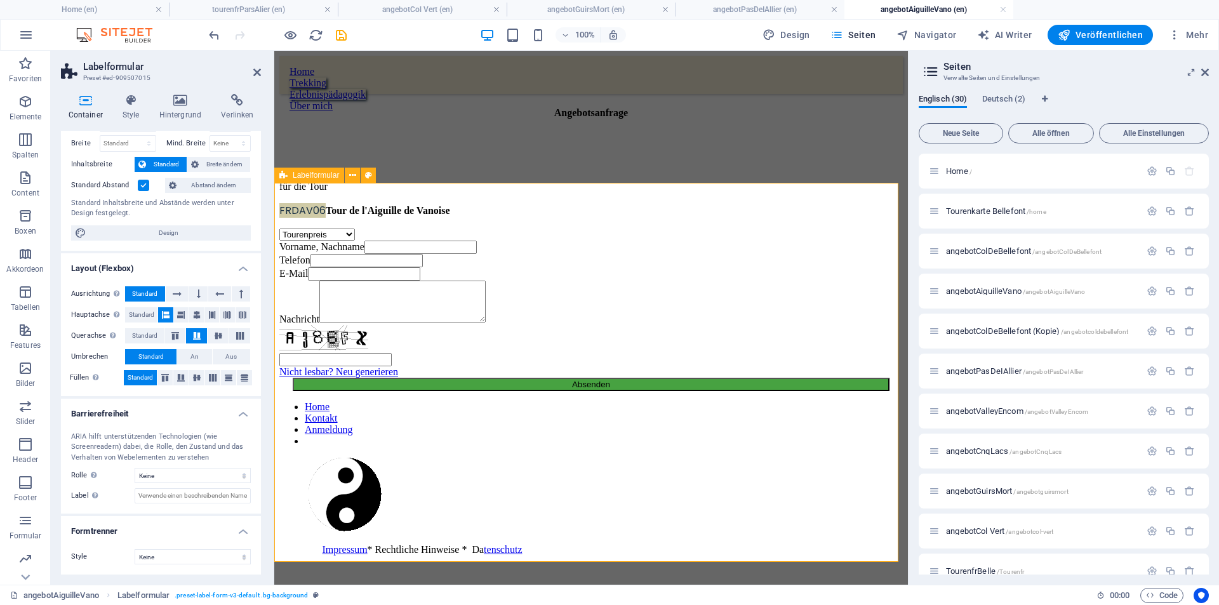
click at [312, 177] on span "Labelformular" at bounding box center [316, 175] width 46 height 8
click at [329, 218] on icon at bounding box center [327, 215] width 9 height 15
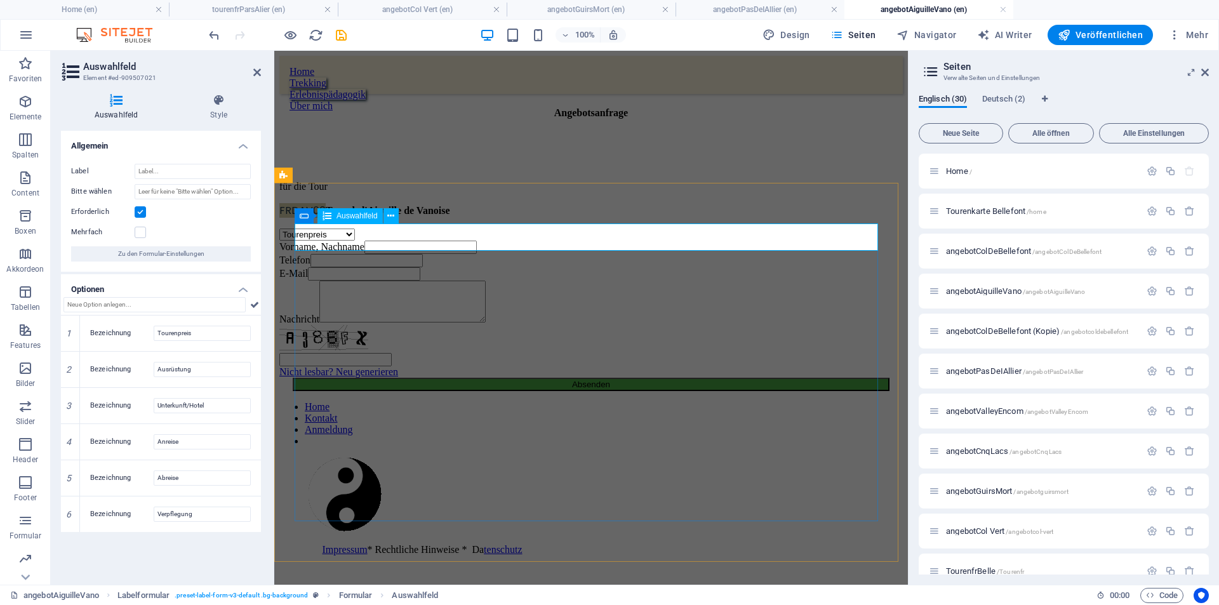
click at [360, 217] on span "Auswahlfeld" at bounding box center [357, 216] width 41 height 8
click at [316, 254] on span "Textfeld" at bounding box center [326, 254] width 26 height 8
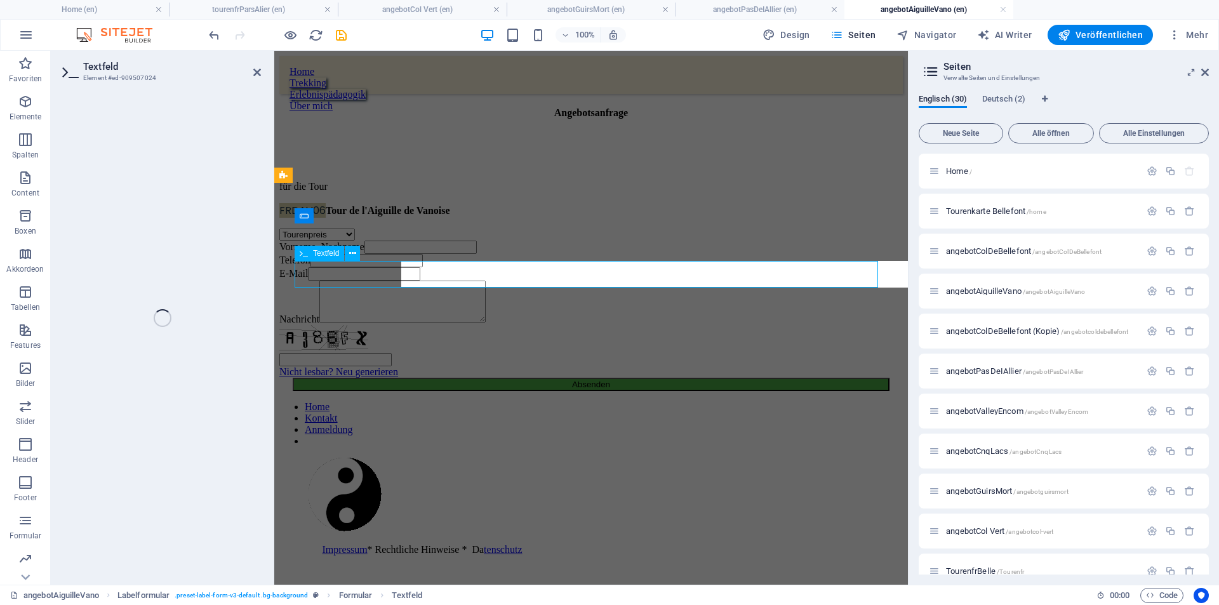
select select "characters"
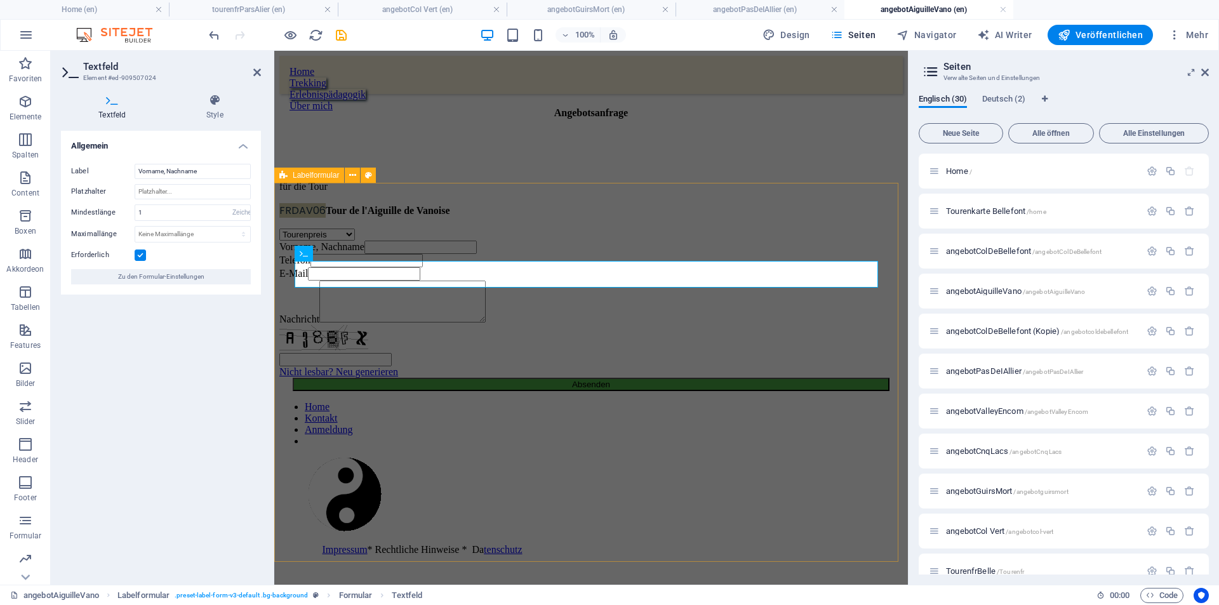
drag, startPoint x: 278, startPoint y: 199, endPoint x: 483, endPoint y: 164, distance: 208.7
click at [500, 229] on div "Tourenpreis Ausrüstung Unterkunft/Hotel Anreise Abreise Verpflegung Vorname, Na…" at bounding box center [591, 310] width 624 height 163
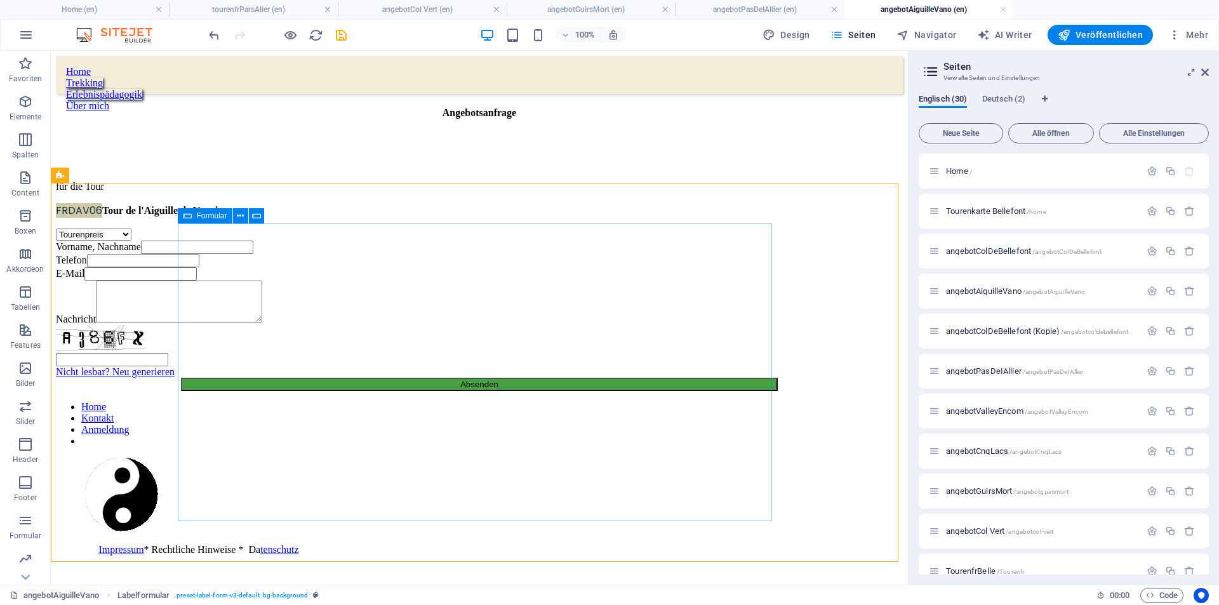
click at [204, 217] on span "Formular" at bounding box center [212, 216] width 30 height 8
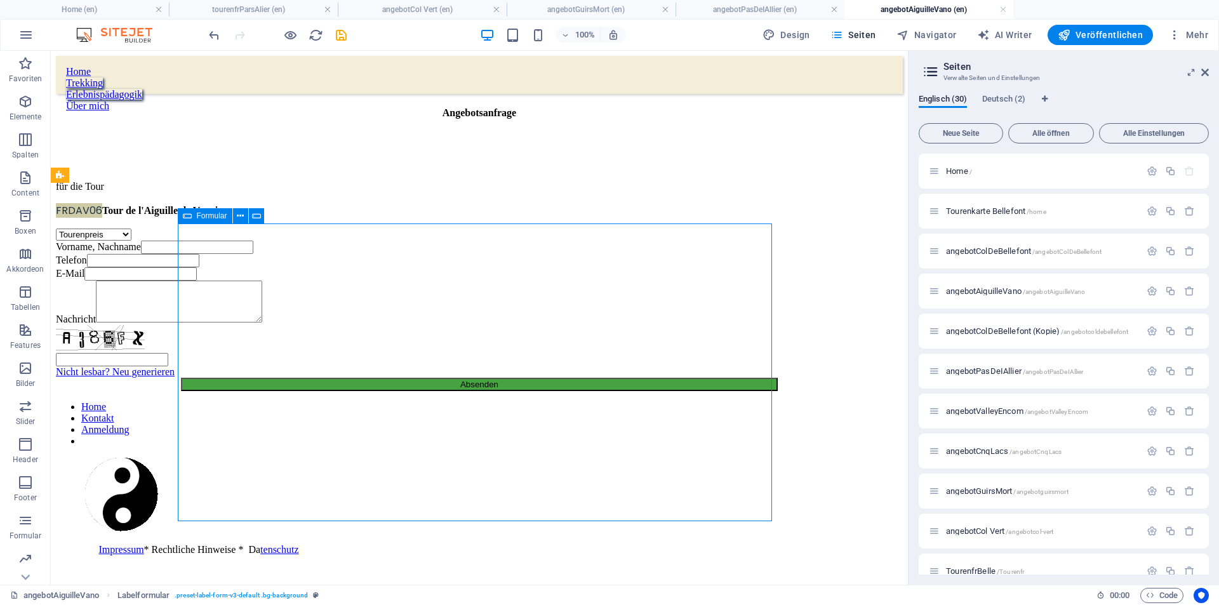
click at [204, 217] on span "Formular" at bounding box center [212, 216] width 30 height 8
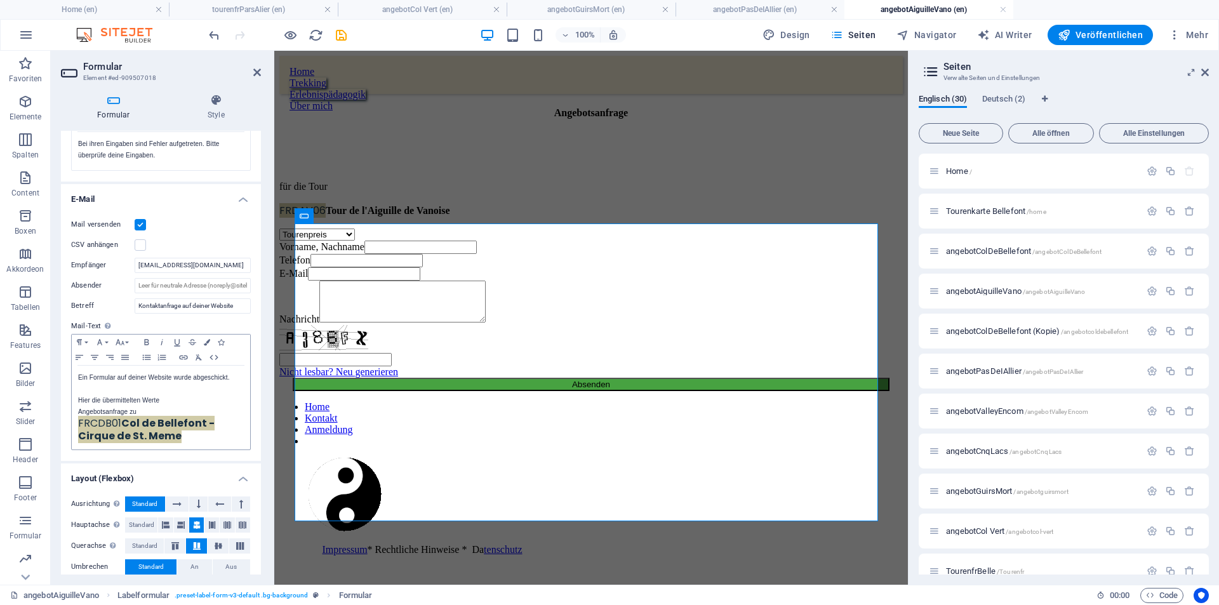
scroll to position [304, 0]
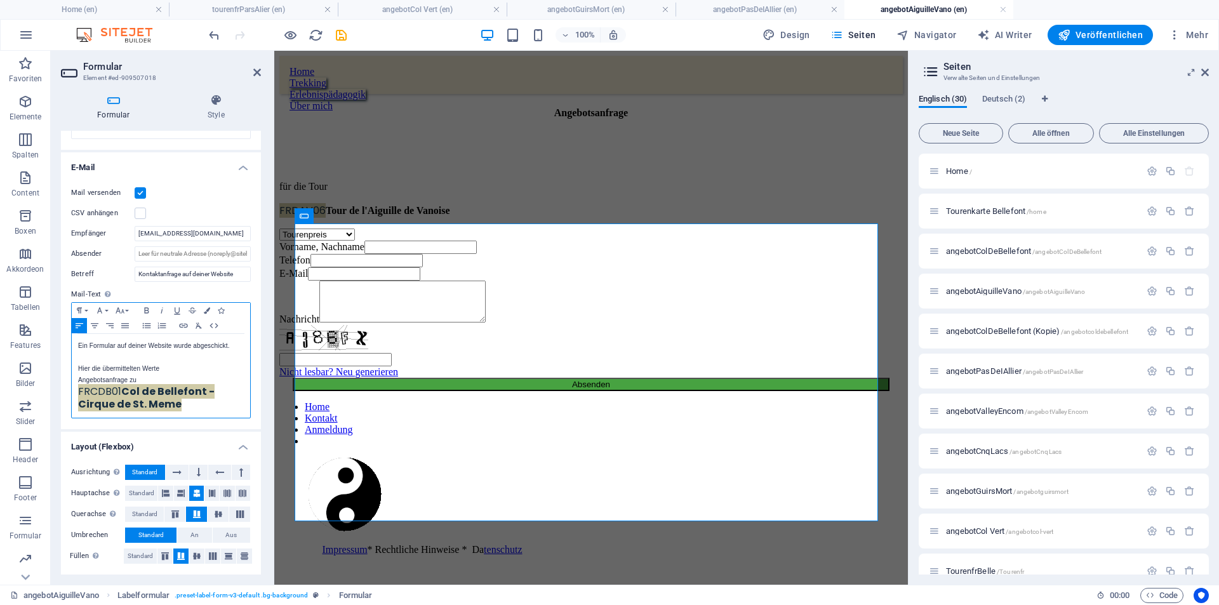
click at [78, 393] on span "FRCDB01" at bounding box center [99, 391] width 43 height 15
drag, startPoint x: 82, startPoint y: 391, endPoint x: 190, endPoint y: 407, distance: 109.1
click at [192, 409] on div "Ein Formular auf deiner Website wurde abgeschickt. Hier die übermittelten Werte…" at bounding box center [161, 376] width 178 height 84
click at [217, 419] on div "Mail versenden CSV anhängen Empfänger webkreativ@t-online.de Absender Betreff K…" at bounding box center [161, 302] width 200 height 254
click at [342, 34] on icon "save" at bounding box center [341, 35] width 15 height 15
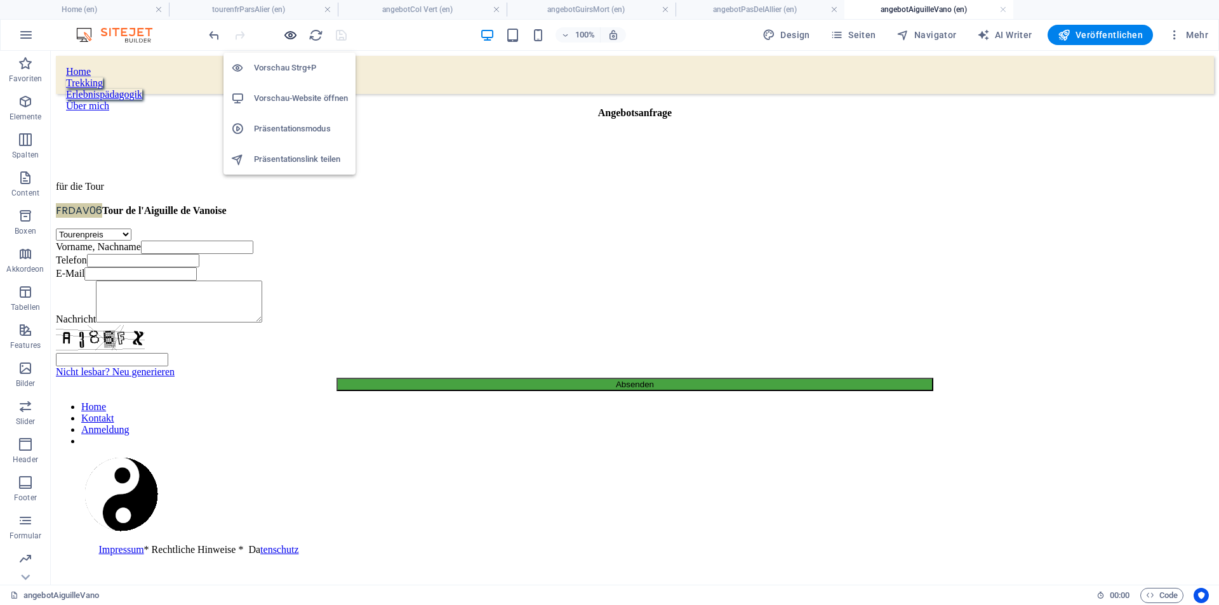
click at [291, 35] on icon "button" at bounding box center [290, 35] width 15 height 15
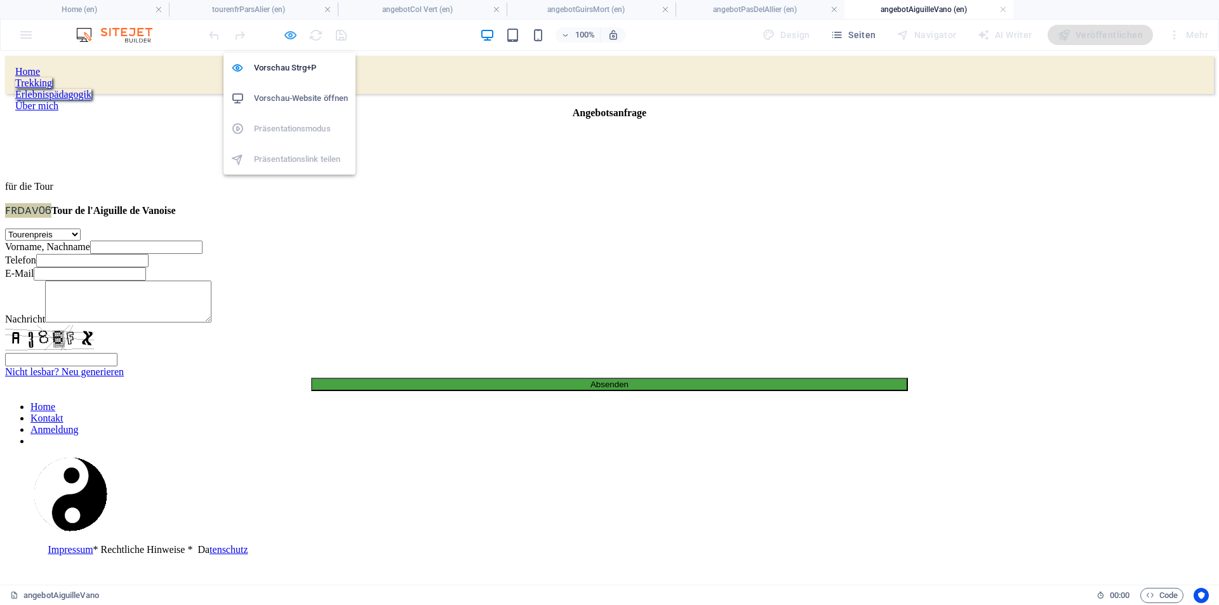
click at [290, 34] on icon "button" at bounding box center [290, 35] width 15 height 15
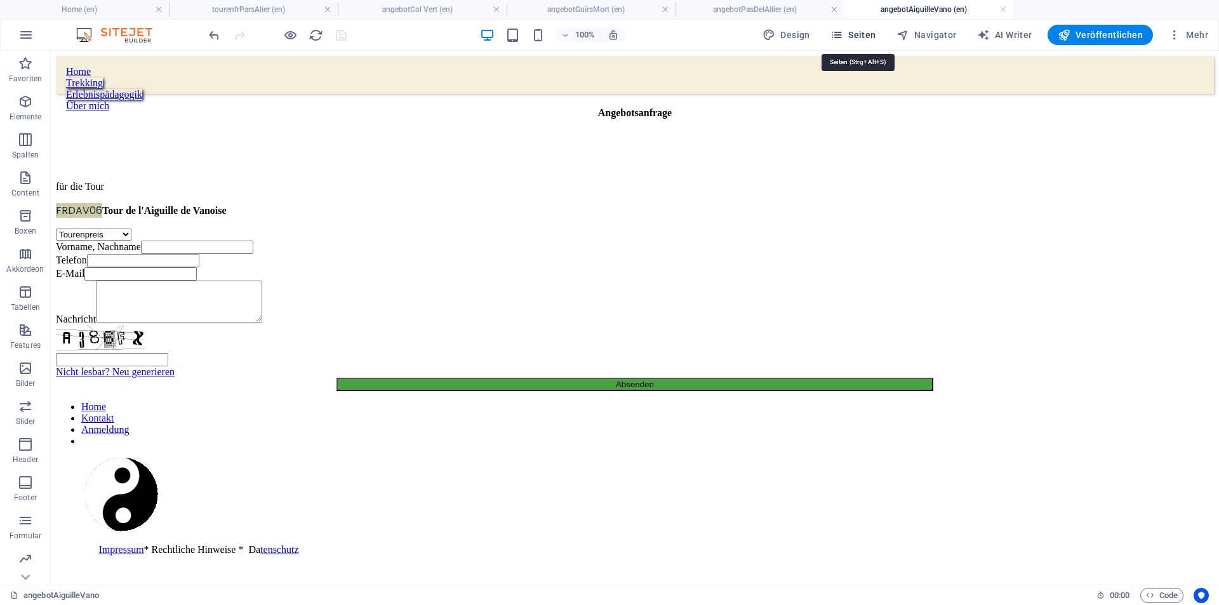
click at [868, 33] on span "Seiten" at bounding box center [854, 35] width 46 height 13
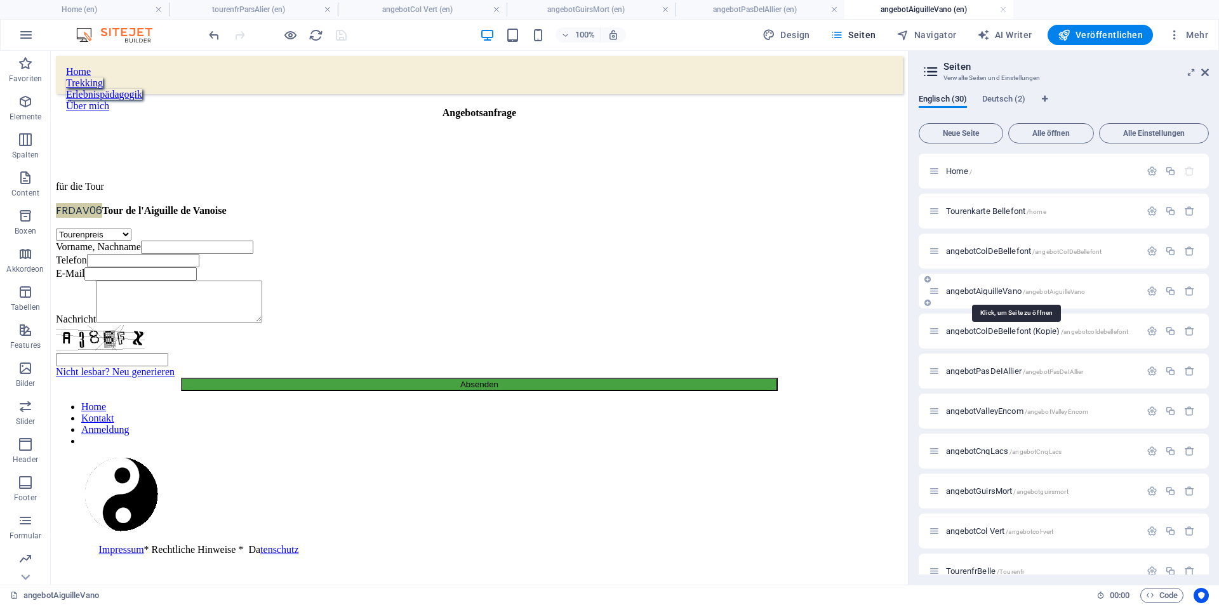
click at [1010, 288] on span "angebotAiguilleVano /angebotAiguilleVano" at bounding box center [1015, 291] width 139 height 10
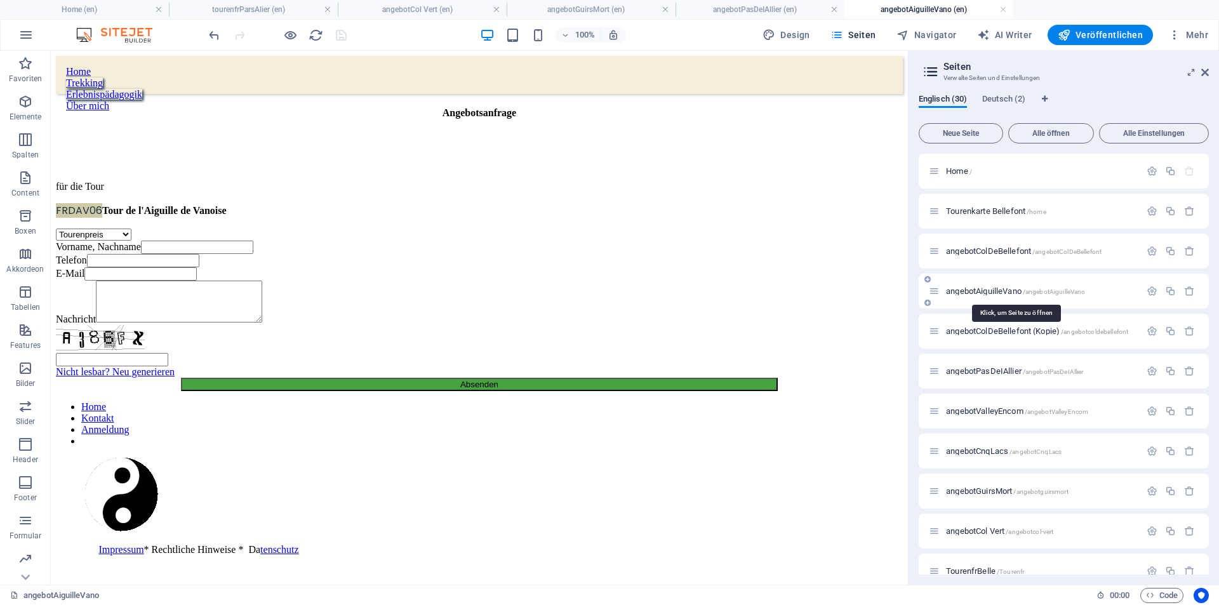
click at [977, 290] on span "angebotAiguilleVano /angebotAiguilleVano" at bounding box center [1015, 291] width 139 height 10
click at [977, 289] on span "angebotAiguilleVano /angebotAiguilleVano" at bounding box center [1015, 291] width 139 height 10
click at [982, 330] on span "angebotColDeBellefont (Kopie) /angebotcoldebellefont" at bounding box center [1037, 331] width 182 height 10
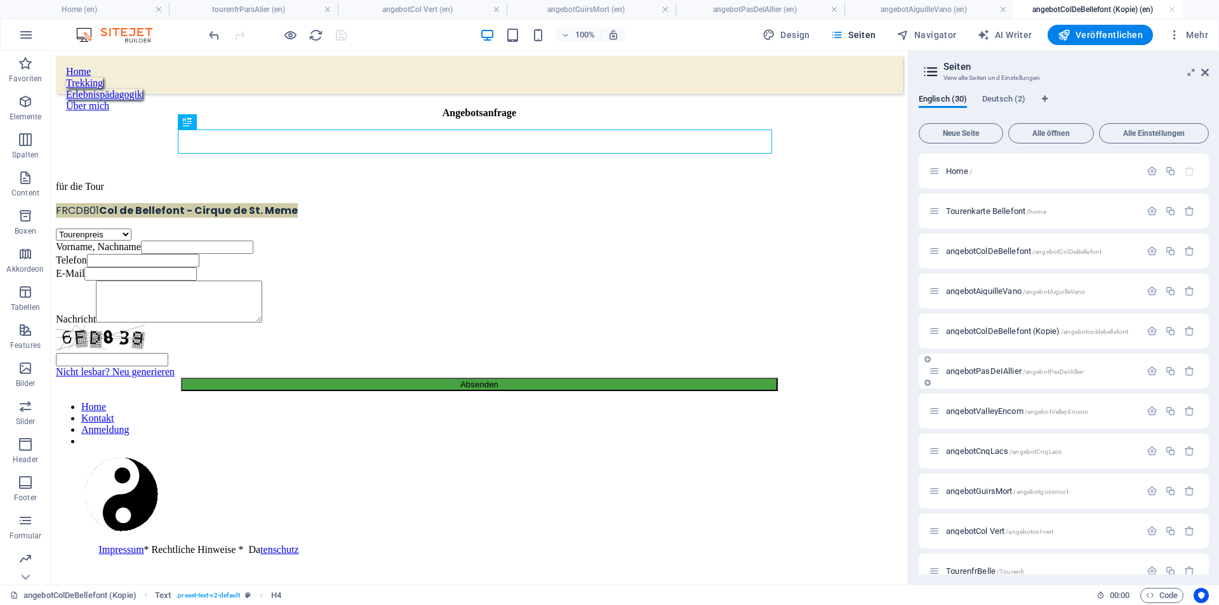
scroll to position [0, 0]
click at [982, 368] on span "angebotPasDeIAllier /angebotPasDeIAllier" at bounding box center [1014, 371] width 137 height 10
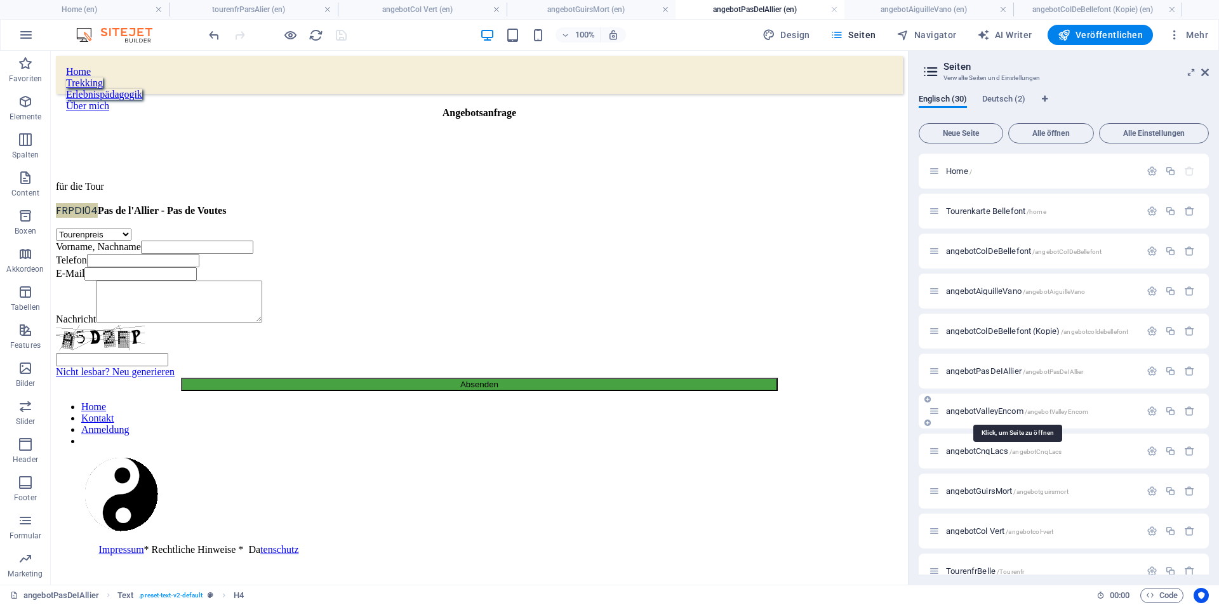
click at [987, 410] on span "angebotValleyEncom /angebotValleyEncom" at bounding box center [1017, 411] width 142 height 10
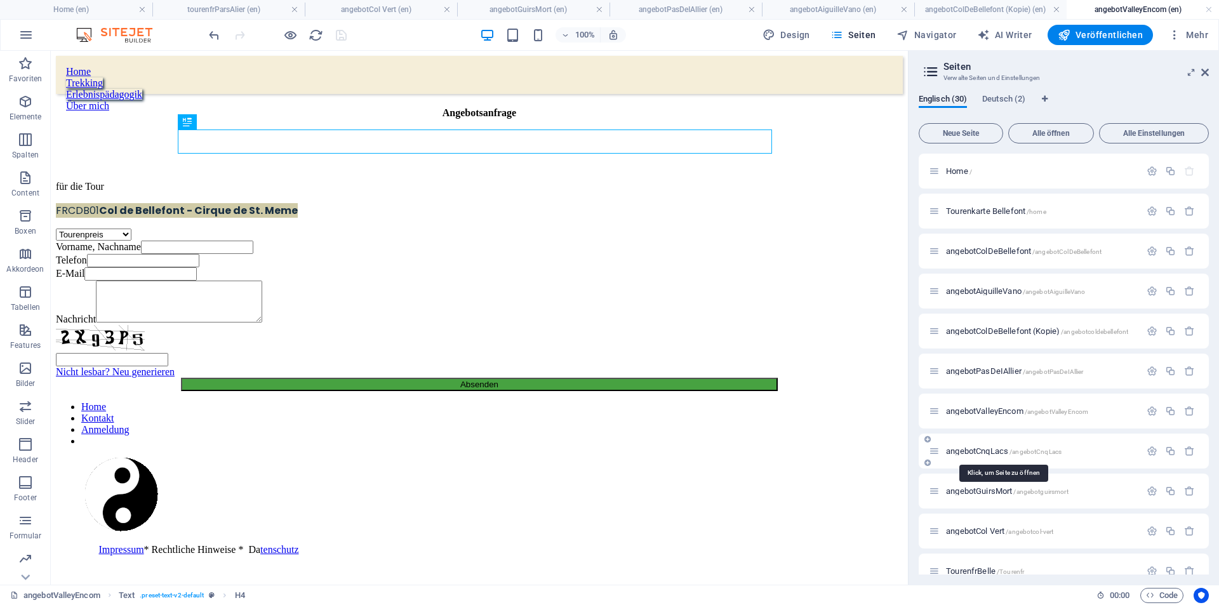
click at [986, 450] on span "angebotCnqLacs /angebotCnqLacs" at bounding box center [1004, 451] width 116 height 10
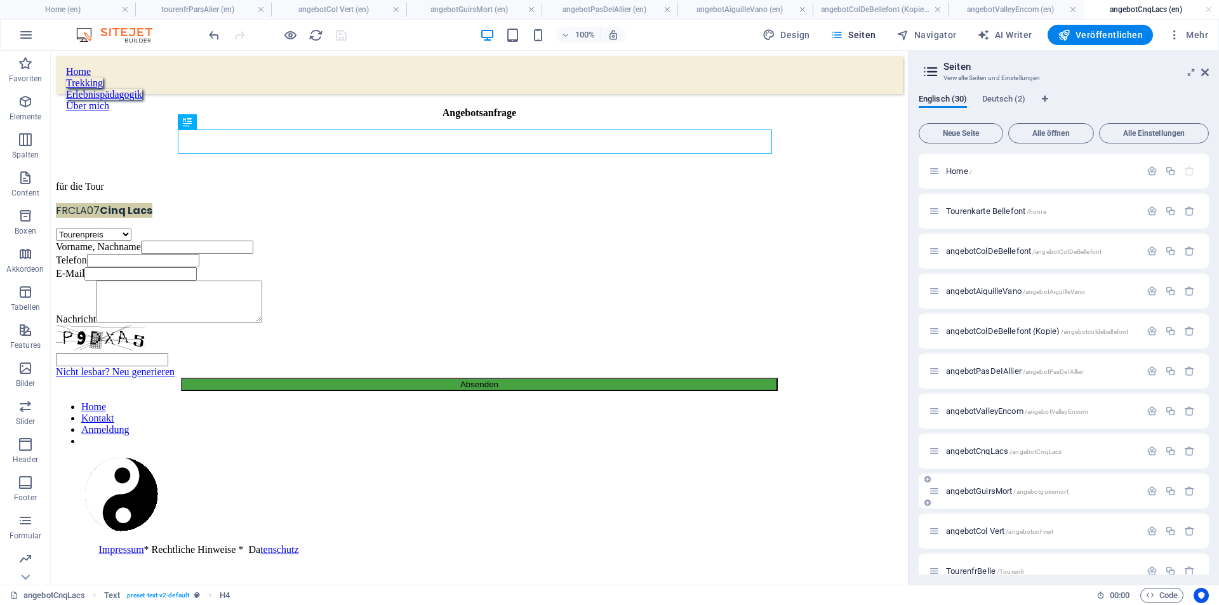
click at [985, 490] on span "angebotGuirsMort /angebotguirsmort" at bounding box center [1007, 492] width 123 height 10
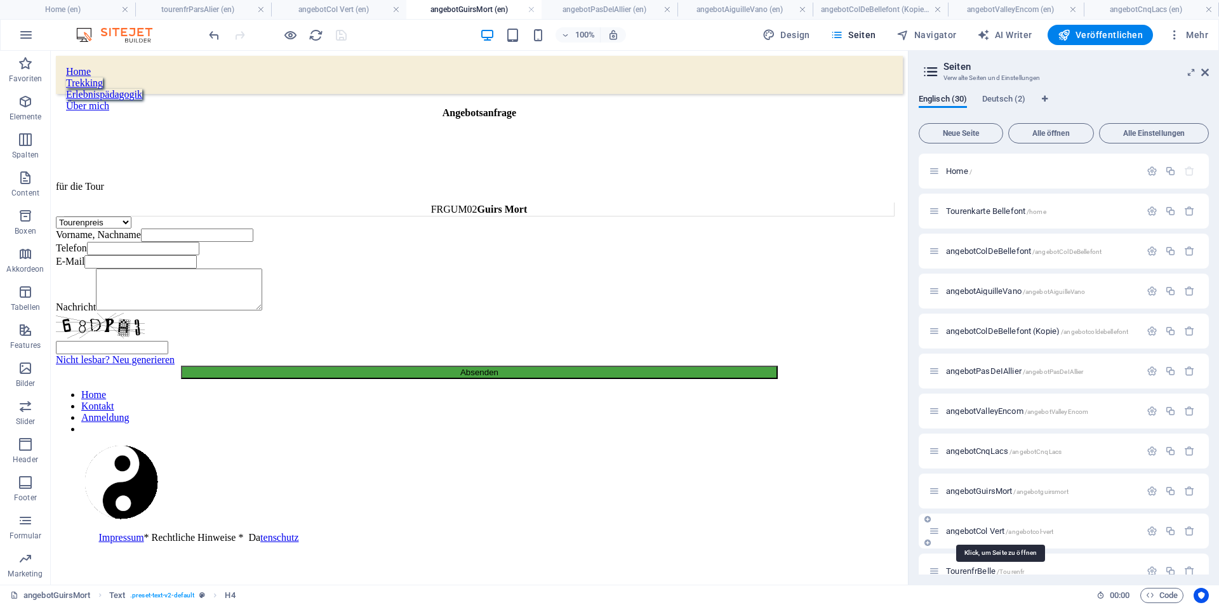
click at [979, 530] on span "angebotCol Vert /angebotcol-vert" at bounding box center [999, 532] width 107 height 10
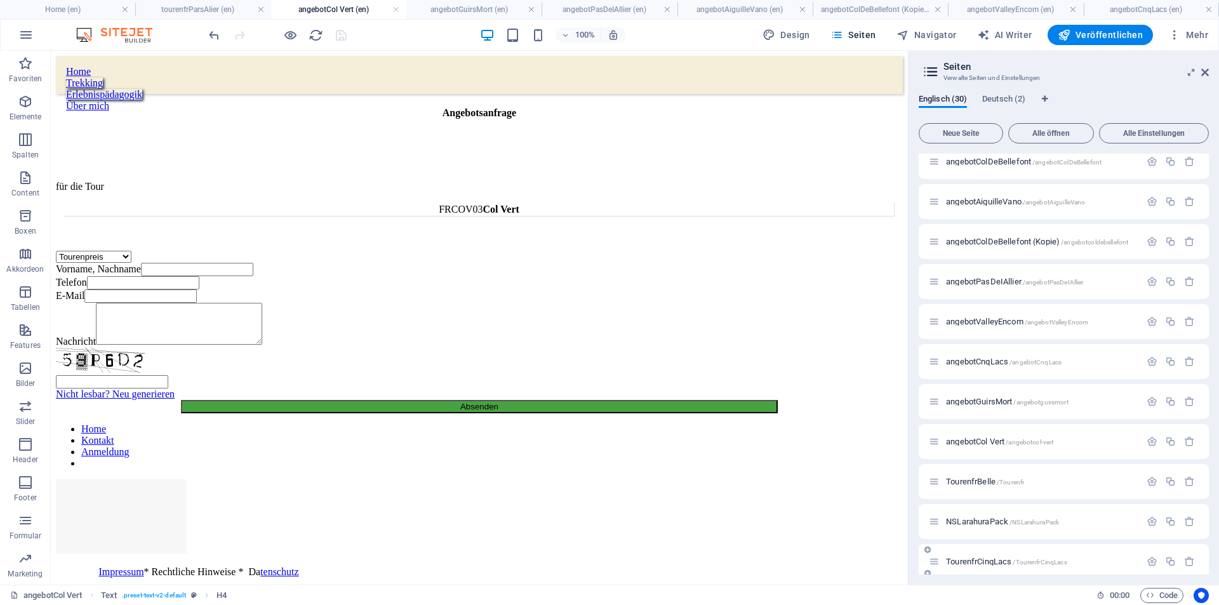
scroll to position [64, 0]
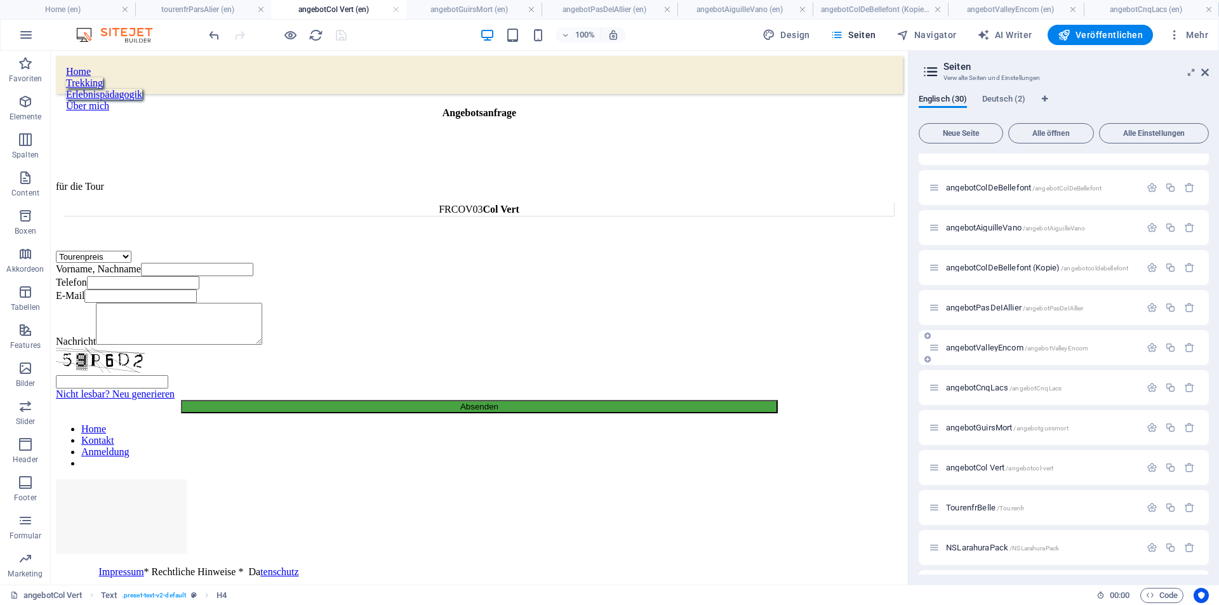
click at [970, 352] on div "angebotValleyEncom /angebotValleyEncom" at bounding box center [1034, 347] width 211 height 15
click at [969, 349] on span "angebotValleyEncom /angebotValleyEncom" at bounding box center [1017, 348] width 142 height 10
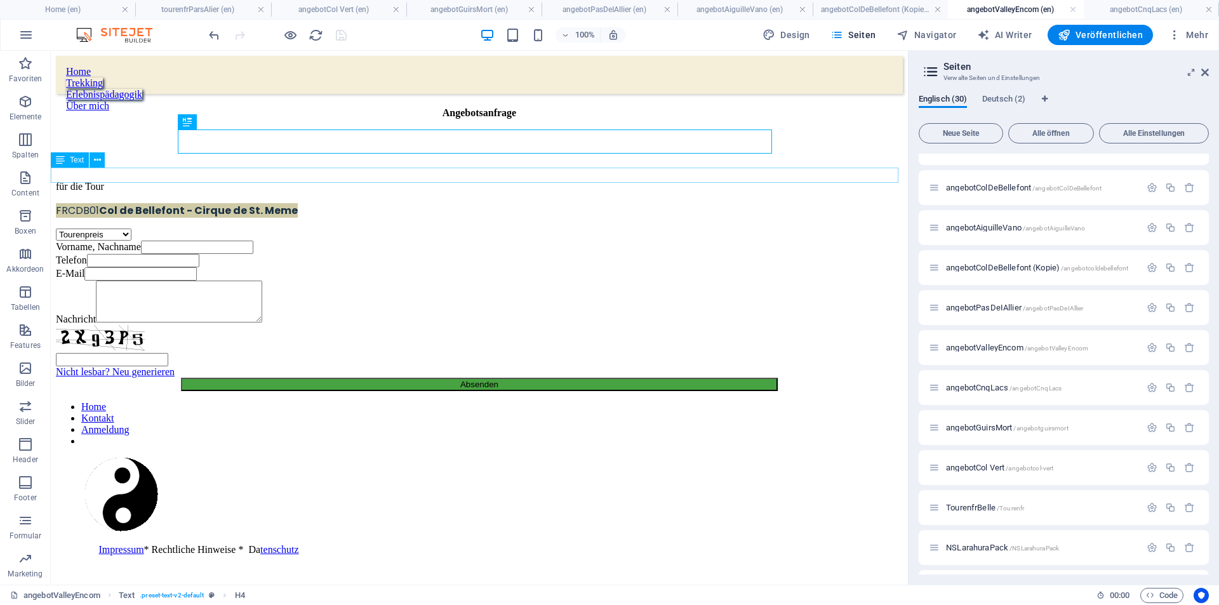
click at [534, 203] on div "FRCDB01 Col de Bellefont - Cirque de St. Meme" at bounding box center [479, 211] width 847 height 16
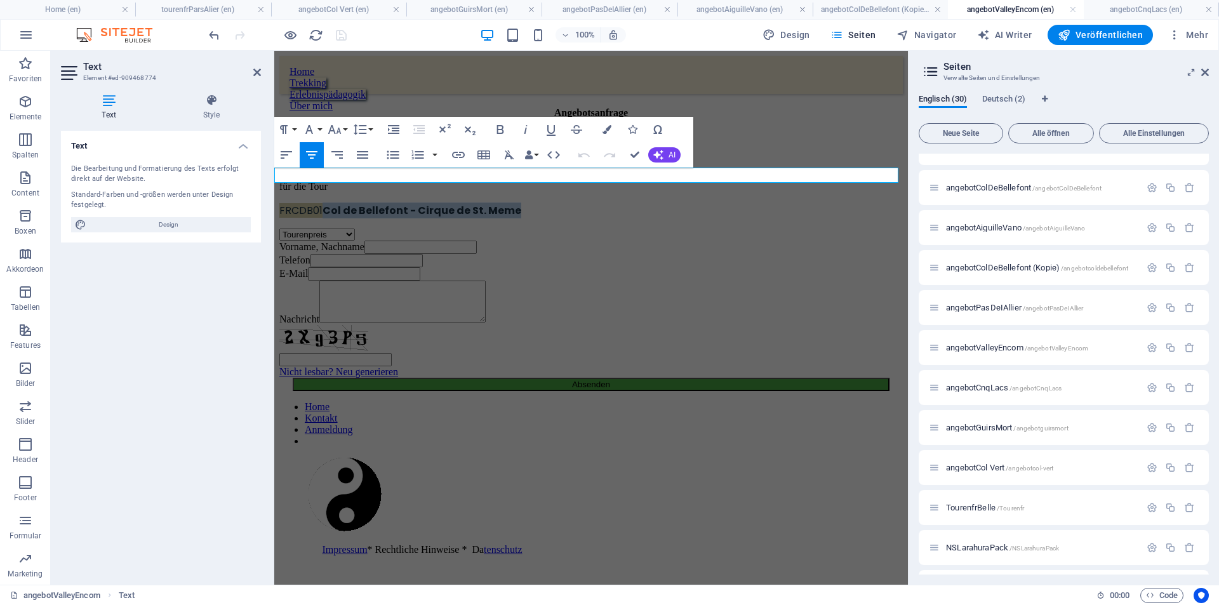
drag, startPoint x: 517, startPoint y: 175, endPoint x: 744, endPoint y: 178, distance: 227.4
click at [744, 203] on p "FRCDB01 Col de Bellefont - Cirque de St. Meme" at bounding box center [591, 211] width 624 height 16
drag, startPoint x: 554, startPoint y: 178, endPoint x: 683, endPoint y: 176, distance: 129.6
click at [685, 203] on p "FRCDB01 Valley des Encombres" at bounding box center [591, 211] width 624 height 16
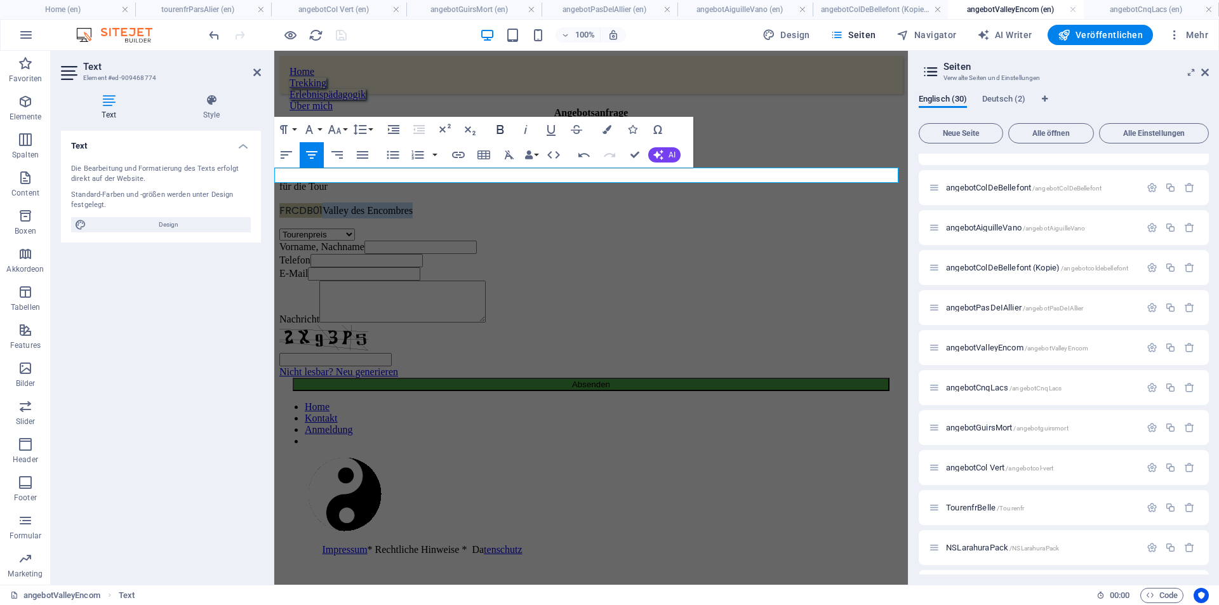
click at [499, 129] on icon "button" at bounding box center [500, 129] width 7 height 9
click at [323, 203] on span "FRCDB01" at bounding box center [300, 210] width 43 height 15
drag, startPoint x: 518, startPoint y: 173, endPoint x: 539, endPoint y: 171, distance: 21.7
click at [323, 203] on span "FRCDB01" at bounding box center [300, 210] width 43 height 15
click at [321, 203] on span "FRVDE01" at bounding box center [300, 210] width 42 height 15
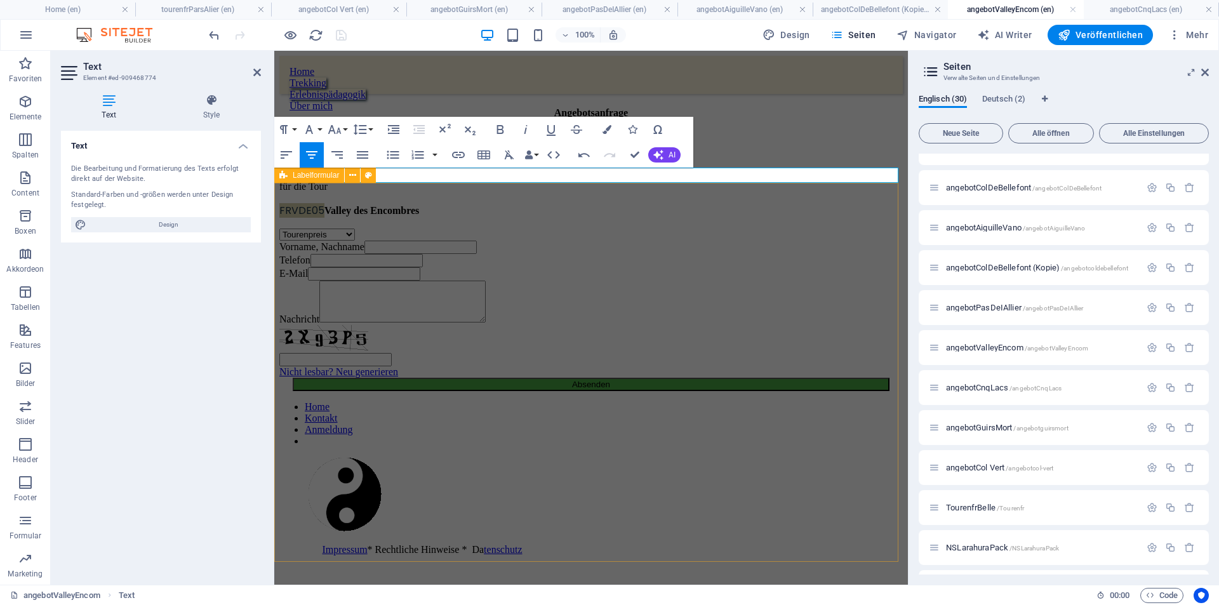
click at [635, 229] on div "Tourenpreis Ausrüstung Unterkunft/Hotel Anreise Abreise Verpflegung Vorname, Na…" at bounding box center [591, 310] width 624 height 163
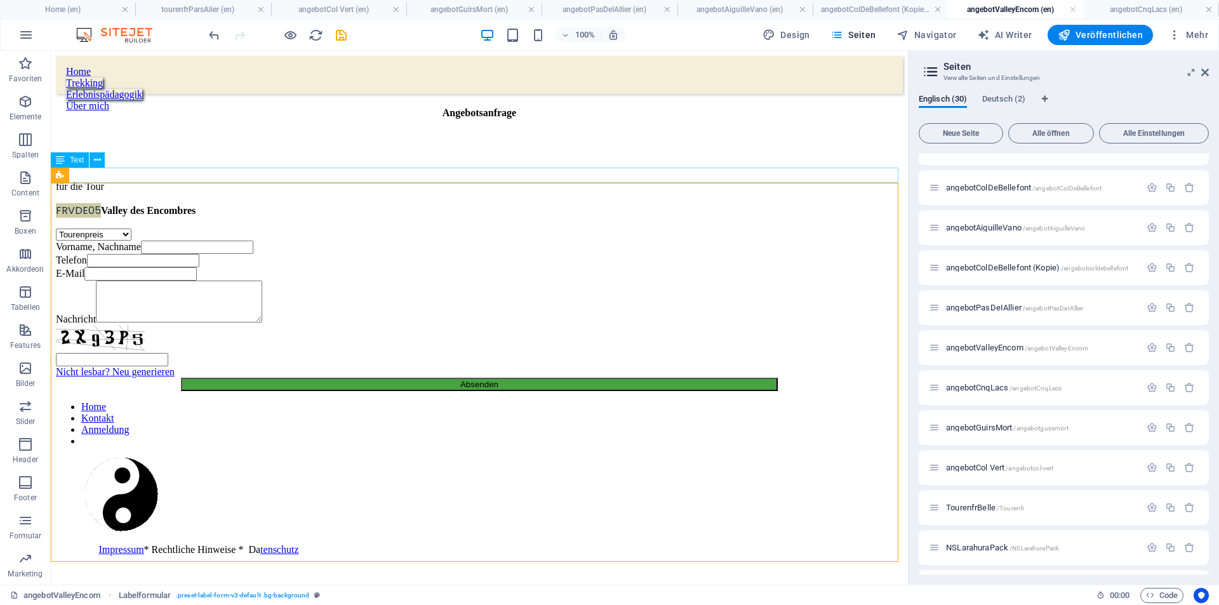
click at [398, 203] on div "FRVDE05 Valley des Encombres" at bounding box center [479, 211] width 847 height 16
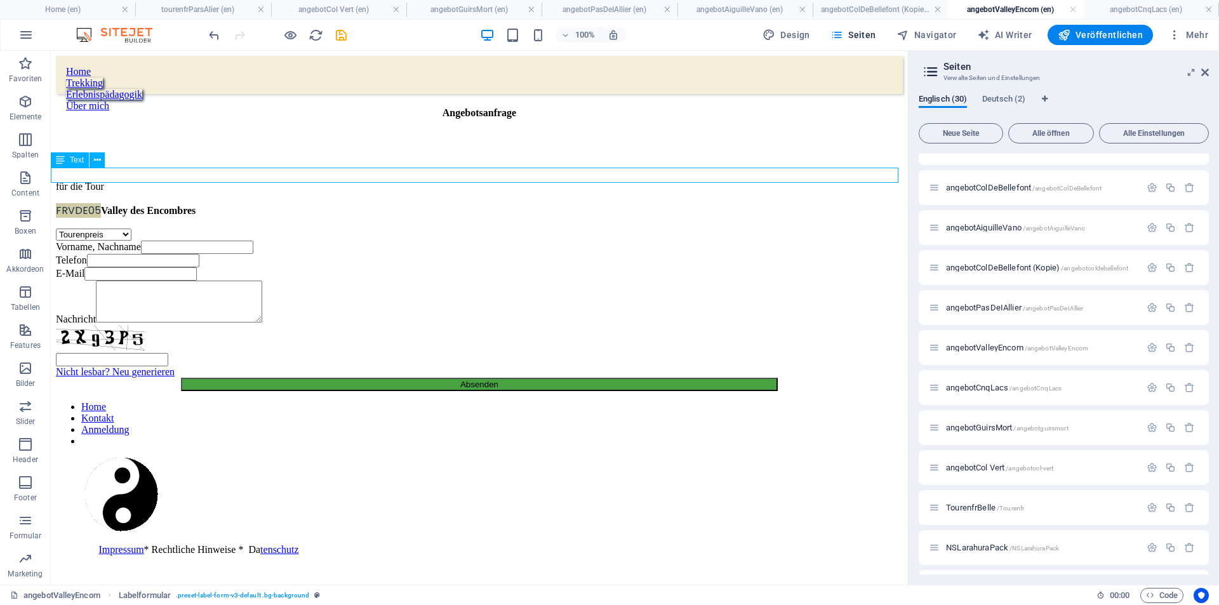
click at [398, 203] on div "FRVDE05 Valley des Encombres" at bounding box center [479, 211] width 847 height 16
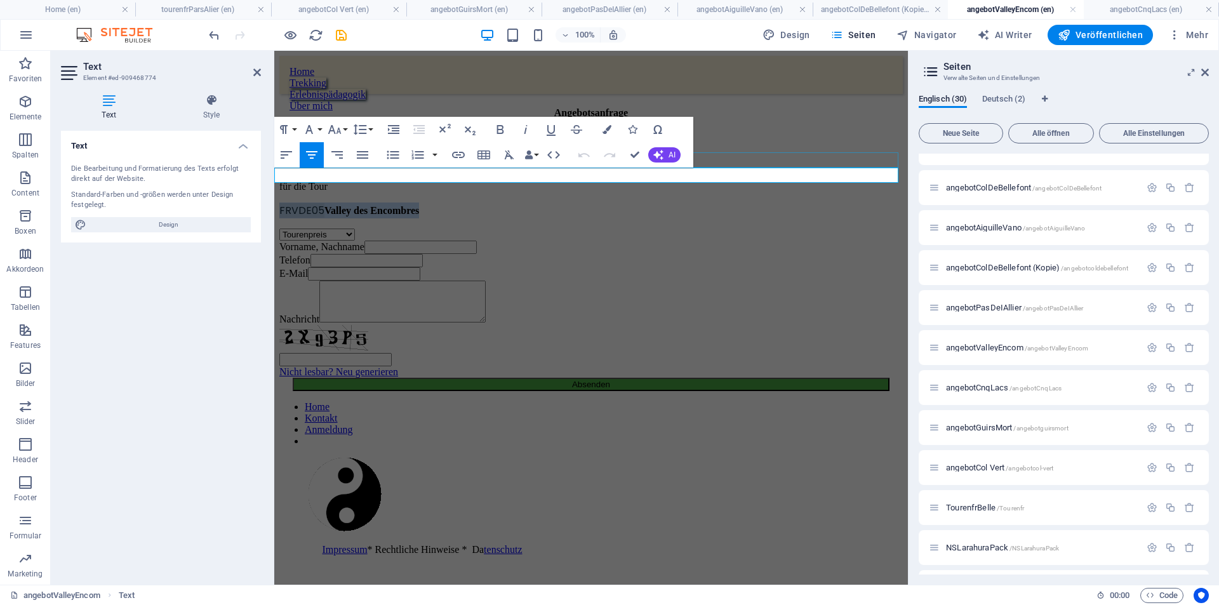
drag, startPoint x: 506, startPoint y: 174, endPoint x: 709, endPoint y: 166, distance: 203.4
click at [709, 166] on div "Home Trekking Erlebnispädagogik Über mich Angebotsanfrage für die Tour FRVDE05 …" at bounding box center [591, 255] width 624 height 399
copy p "FRVDE05 Valley des Encombres"
drag, startPoint x: 453, startPoint y: 221, endPoint x: 676, endPoint y: 220, distance: 223.6
click at [676, 229] on div "Tourenpreis Ausrüstung Unterkunft/Hotel Anreise Abreise Verpflegung Vorname, Na…" at bounding box center [591, 310] width 624 height 163
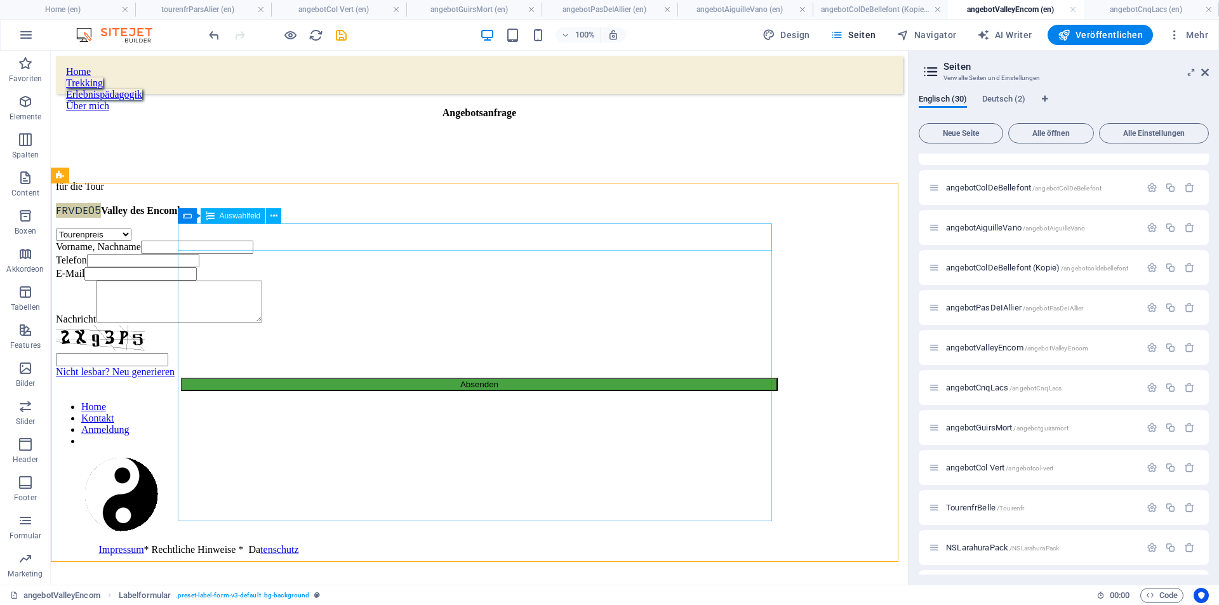
click at [225, 217] on span "Auswahlfeld" at bounding box center [240, 216] width 41 height 8
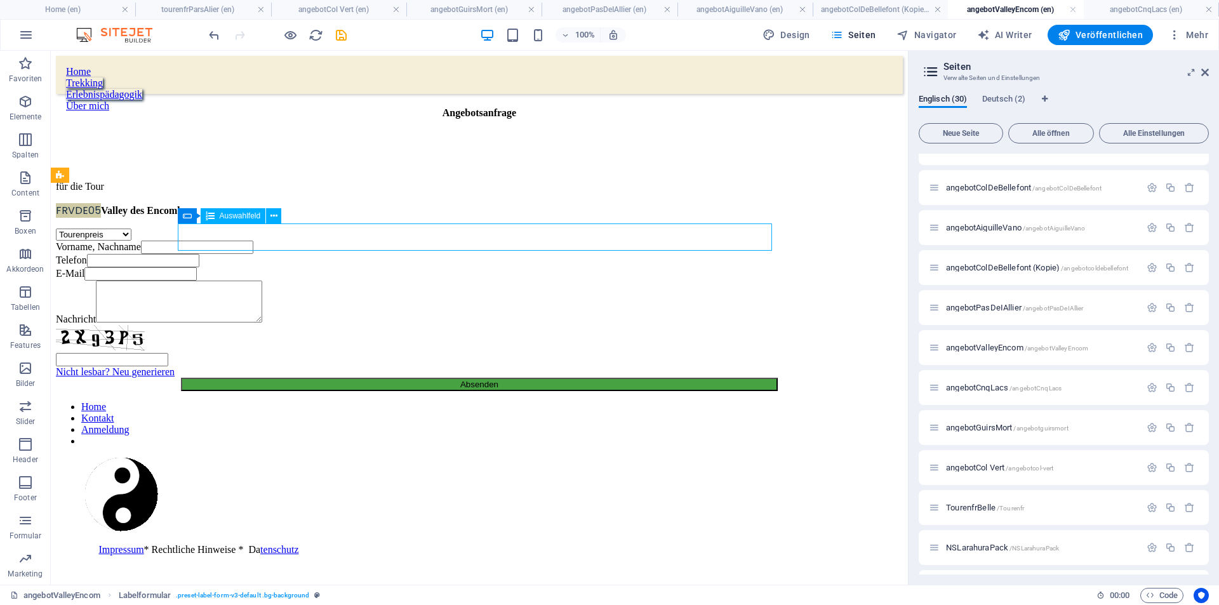
click at [225, 217] on span "Auswahlfeld" at bounding box center [240, 216] width 41 height 8
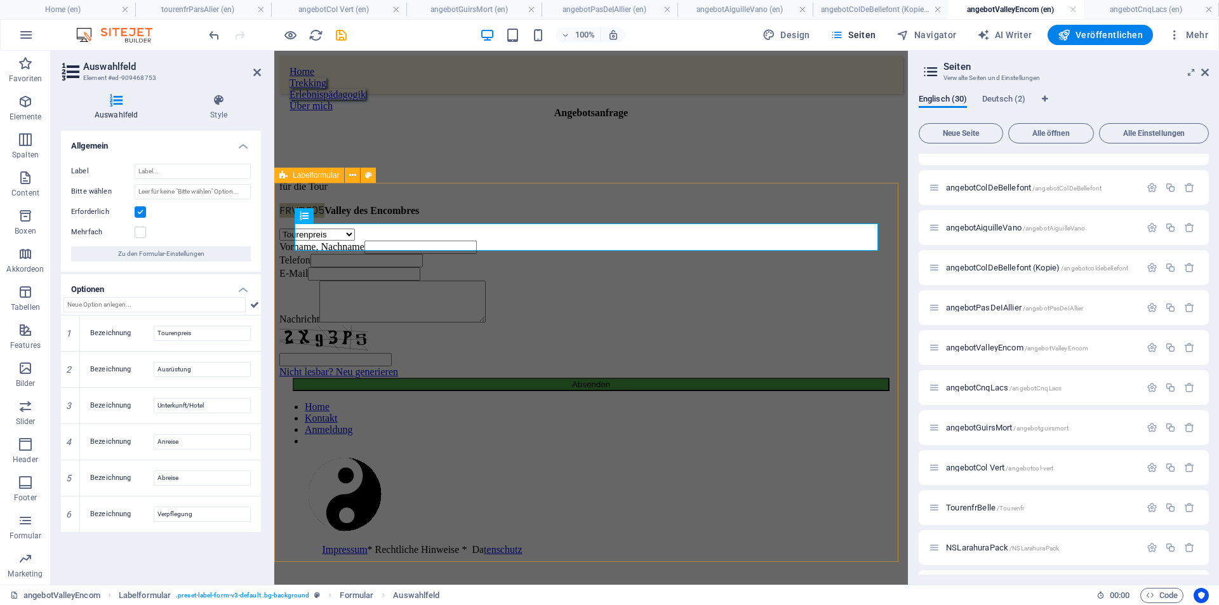
click at [320, 178] on span "Labelformular" at bounding box center [316, 175] width 46 height 8
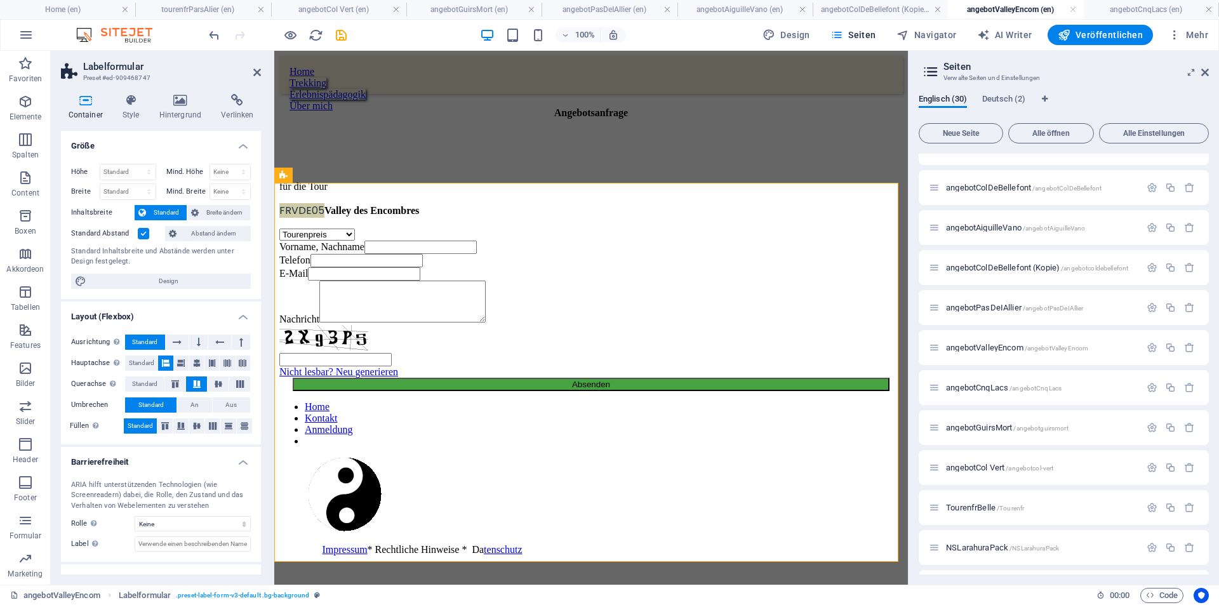
scroll to position [48, 0]
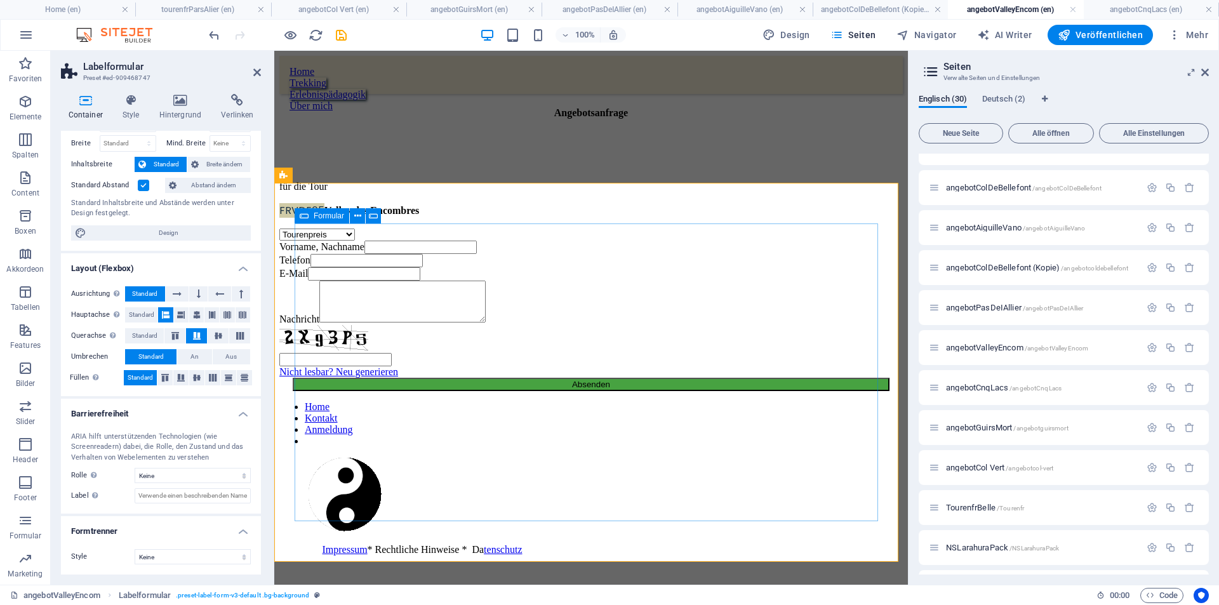
click at [307, 221] on icon at bounding box center [304, 215] width 9 height 15
click at [308, 221] on icon at bounding box center [304, 215] width 9 height 15
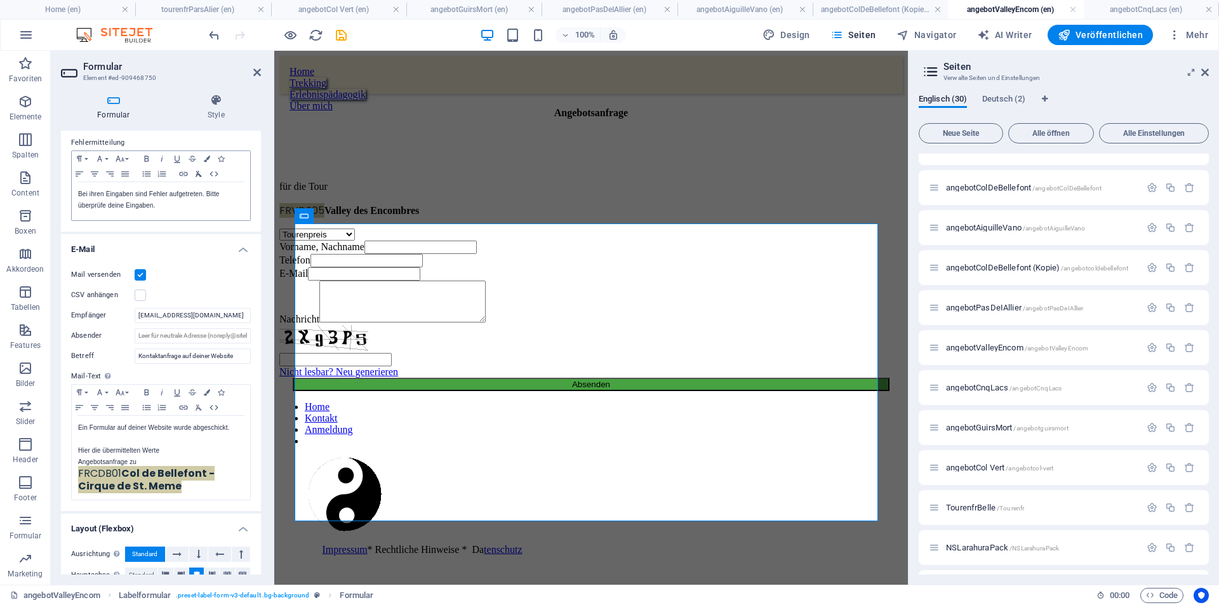
scroll to position [304, 0]
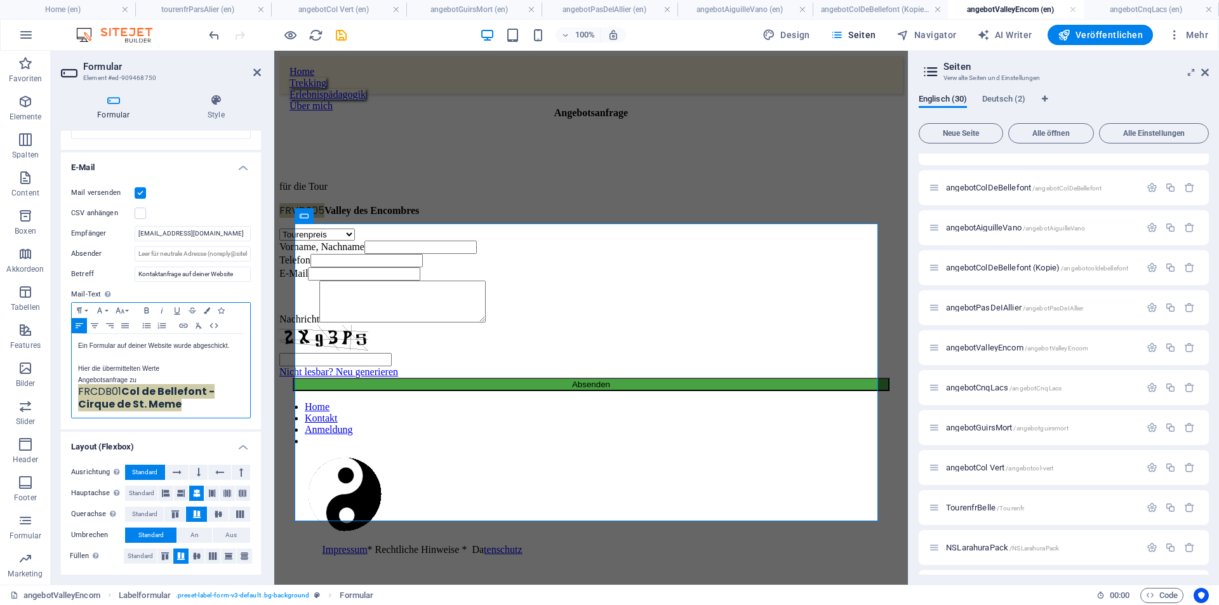
click at [127, 396] on strong "Col de Bellefont - Cirque de St. Meme" at bounding box center [146, 397] width 137 height 27
drag, startPoint x: 80, startPoint y: 390, endPoint x: 184, endPoint y: 408, distance: 105.0
click at [184, 408] on p "FRCDB01 Col de Bellefont - Cirque de St. Meme" at bounding box center [161, 398] width 166 height 25
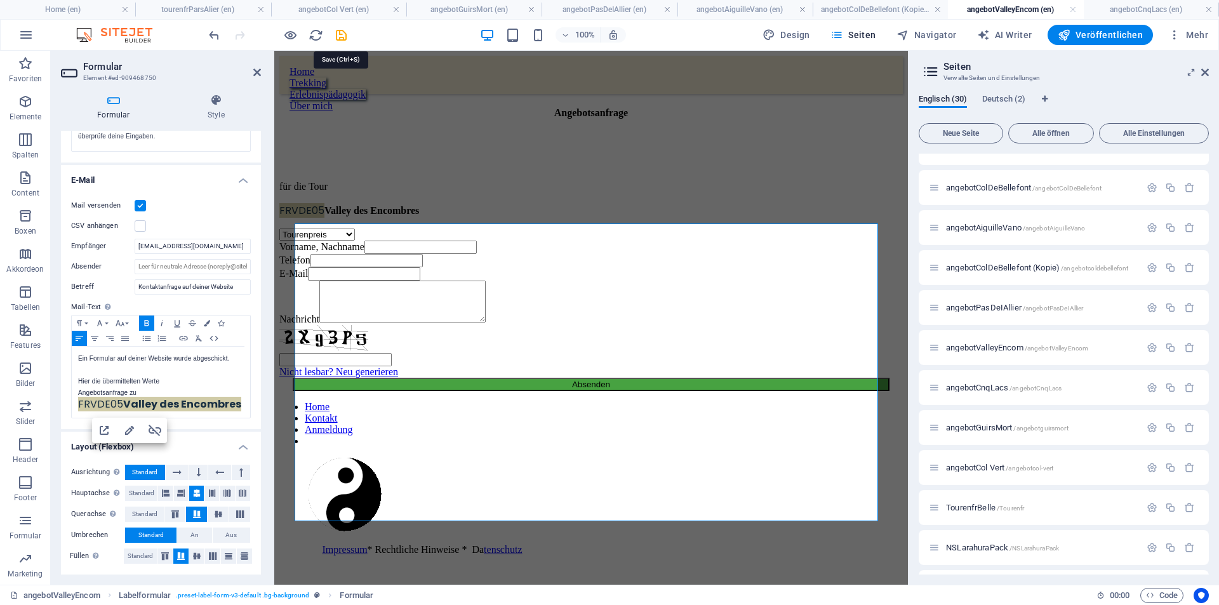
drag, startPoint x: 339, startPoint y: 31, endPoint x: 344, endPoint y: 36, distance: 7.2
click at [339, 32] on icon "save" at bounding box center [341, 35] width 15 height 15
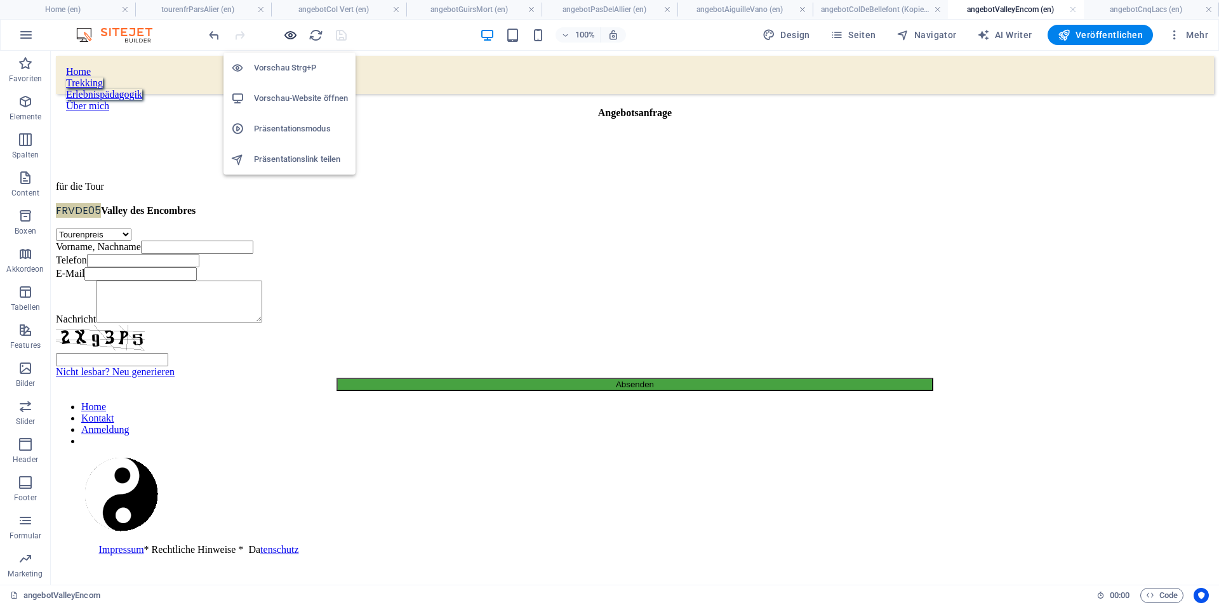
click at [293, 35] on icon "button" at bounding box center [290, 35] width 15 height 15
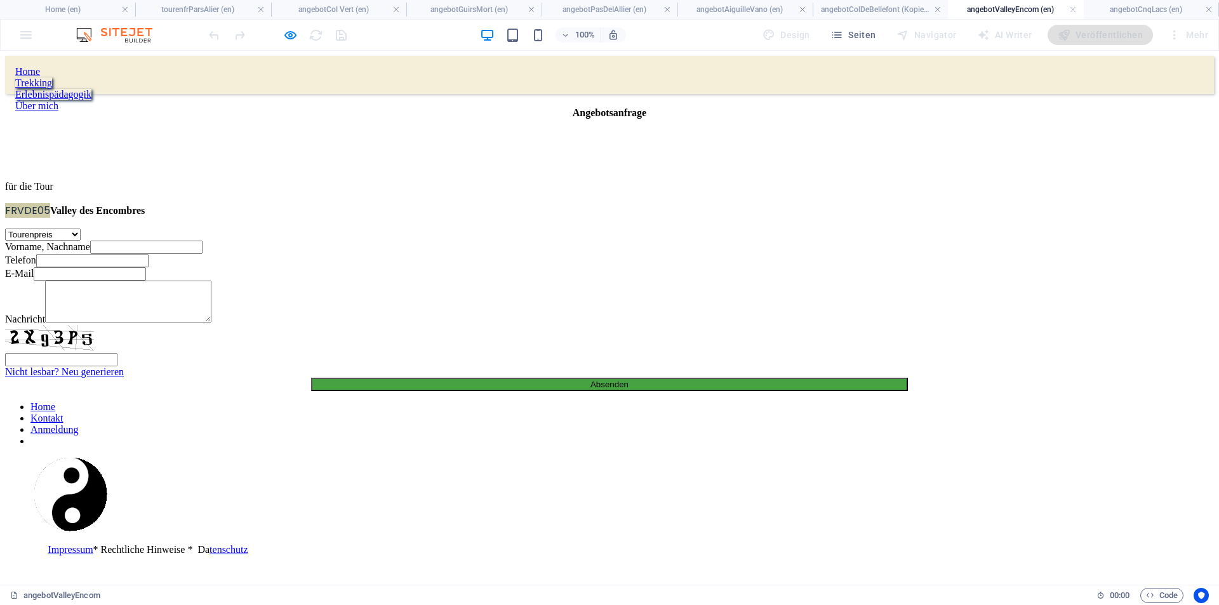
click at [1071, 9] on link at bounding box center [1074, 10] width 8 height 12
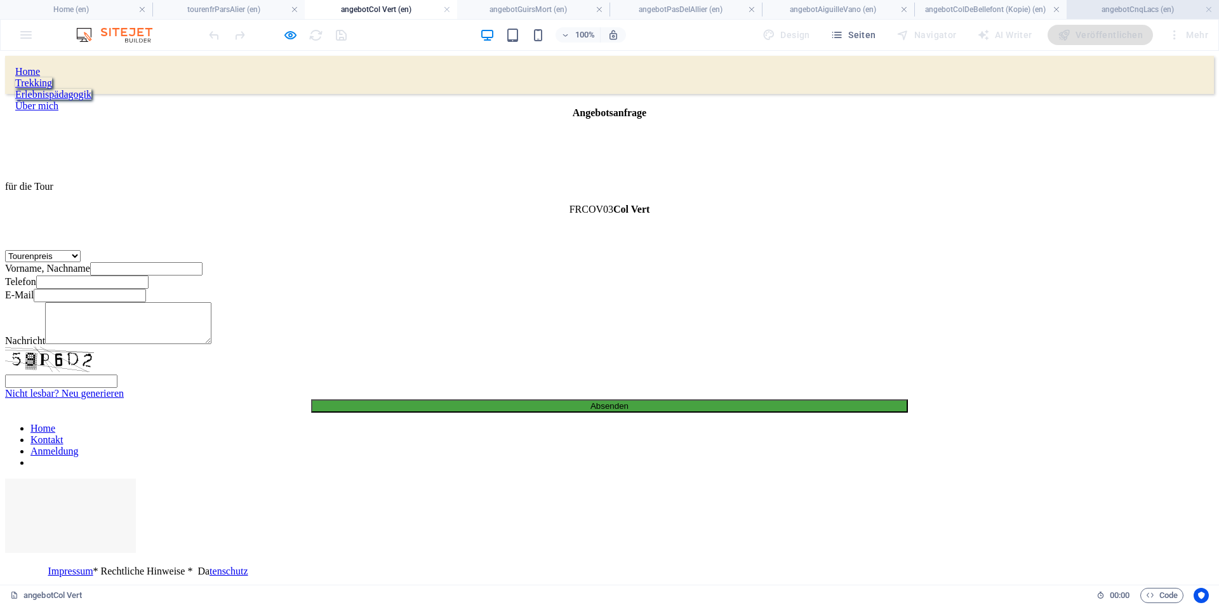
click at [1073, 8] on h4 "angebotCnqLacs (en)" at bounding box center [1143, 10] width 152 height 14
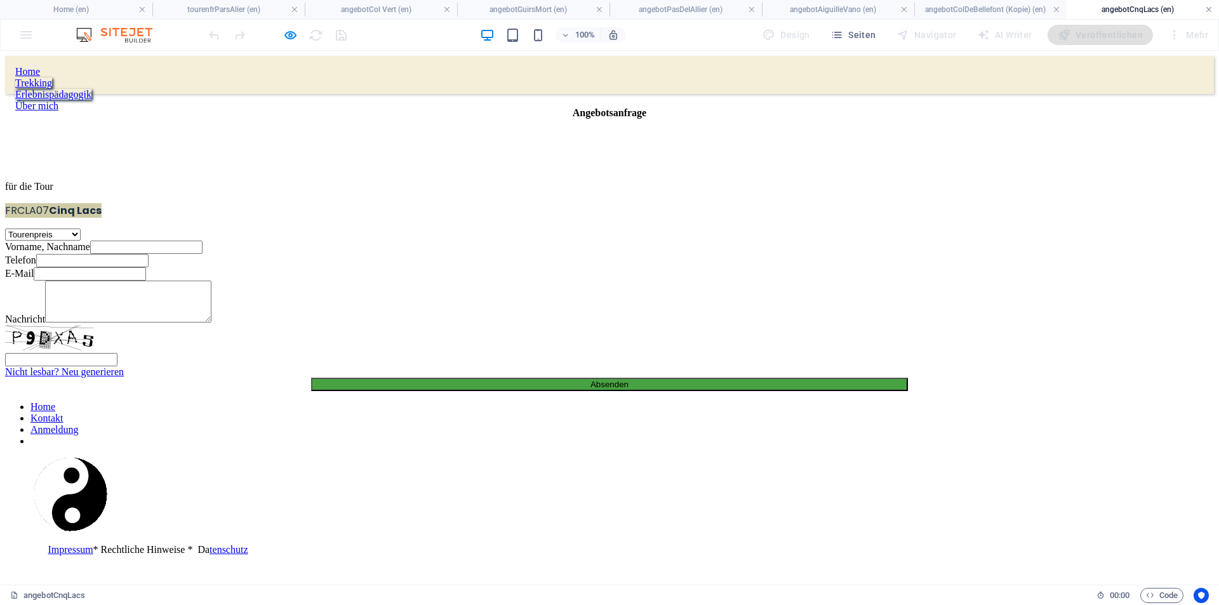
click at [1208, 8] on link at bounding box center [1209, 10] width 8 height 12
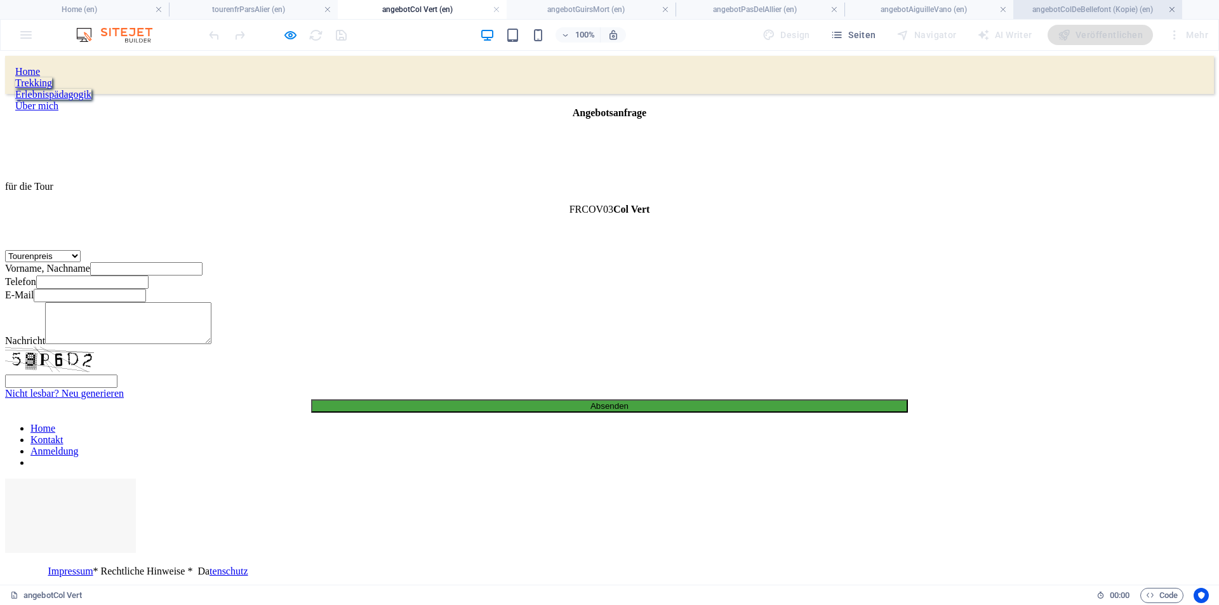
click at [1174, 7] on link at bounding box center [1173, 10] width 8 height 12
click at [1005, 9] on link at bounding box center [1004, 10] width 8 height 12
click at [835, 10] on link at bounding box center [835, 10] width 8 height 12
click at [668, 10] on link at bounding box center [666, 10] width 8 height 12
drag, startPoint x: 496, startPoint y: 8, endPoint x: 480, endPoint y: 11, distance: 16.2
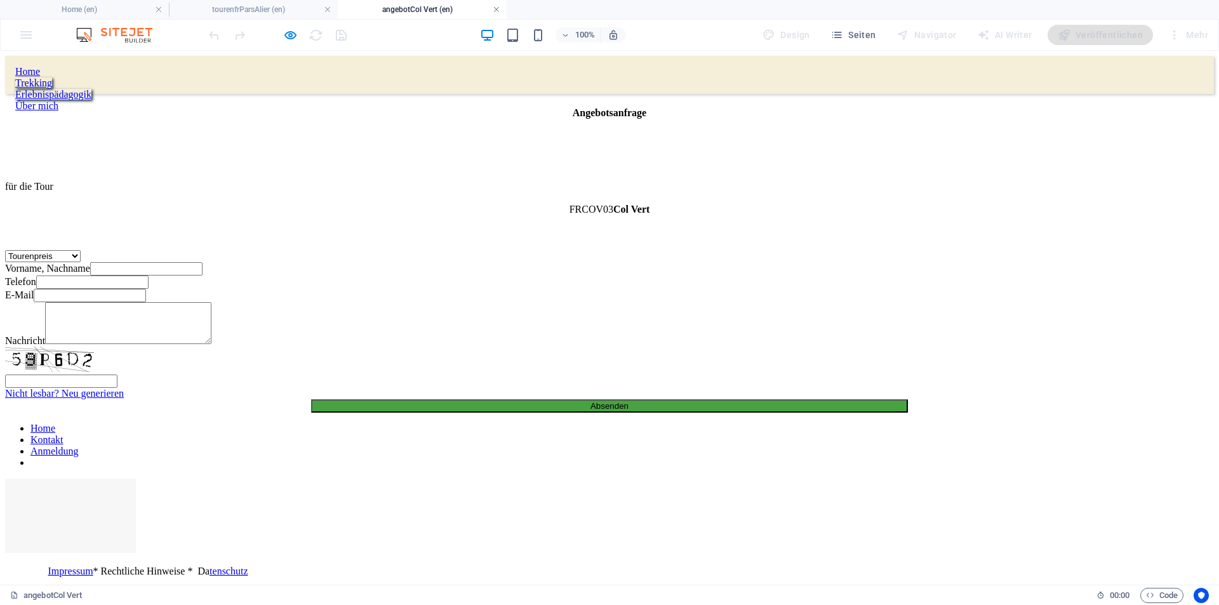
click at [497, 8] on link at bounding box center [497, 10] width 8 height 12
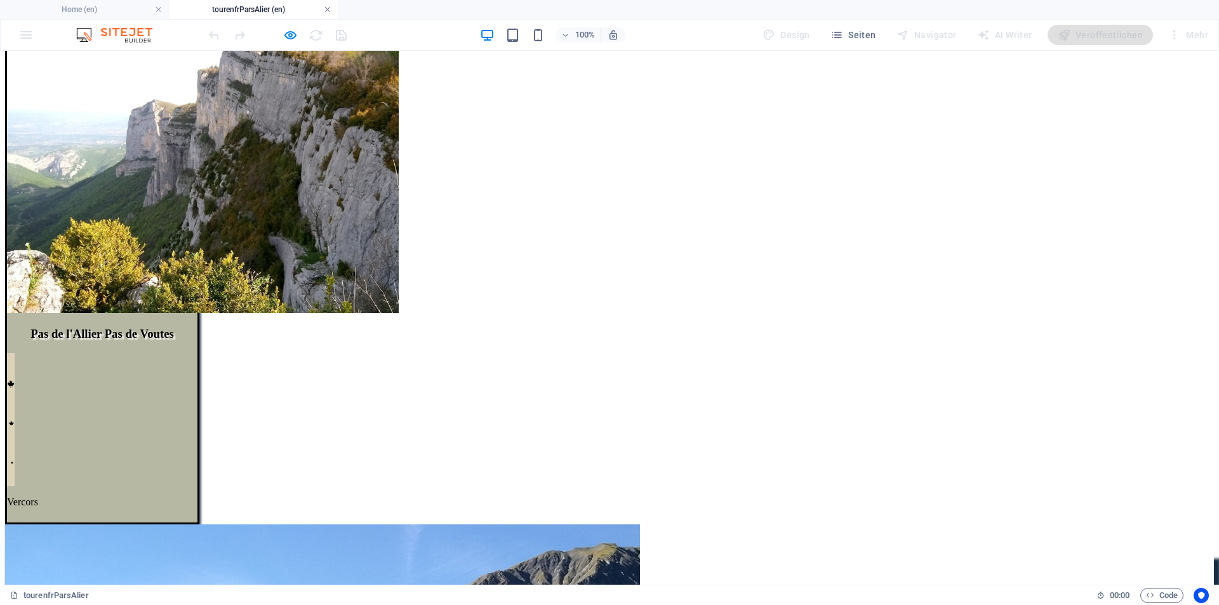
click at [326, 8] on link at bounding box center [328, 10] width 8 height 12
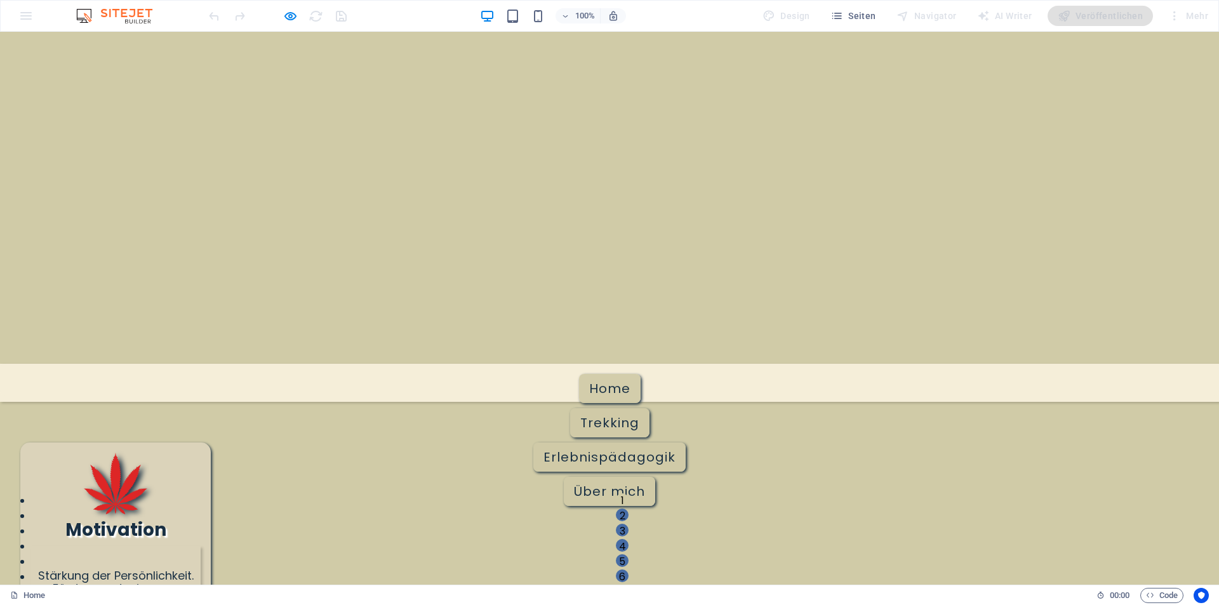
scroll to position [1005, 0]
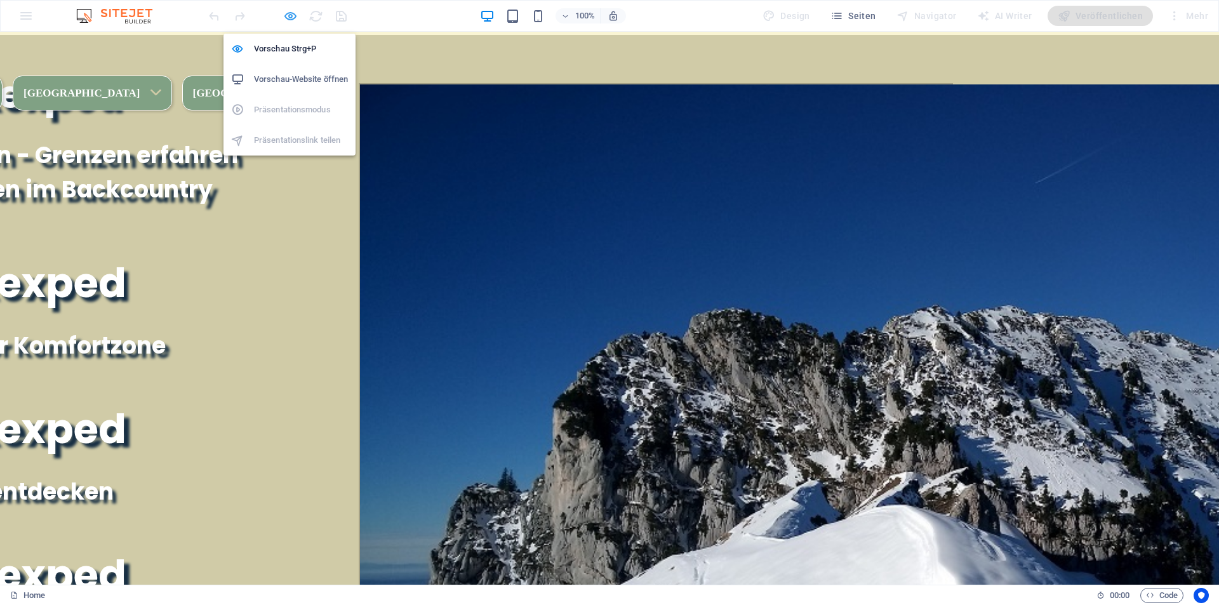
click at [0, 0] on icon "button" at bounding box center [0, 0] width 0 height 0
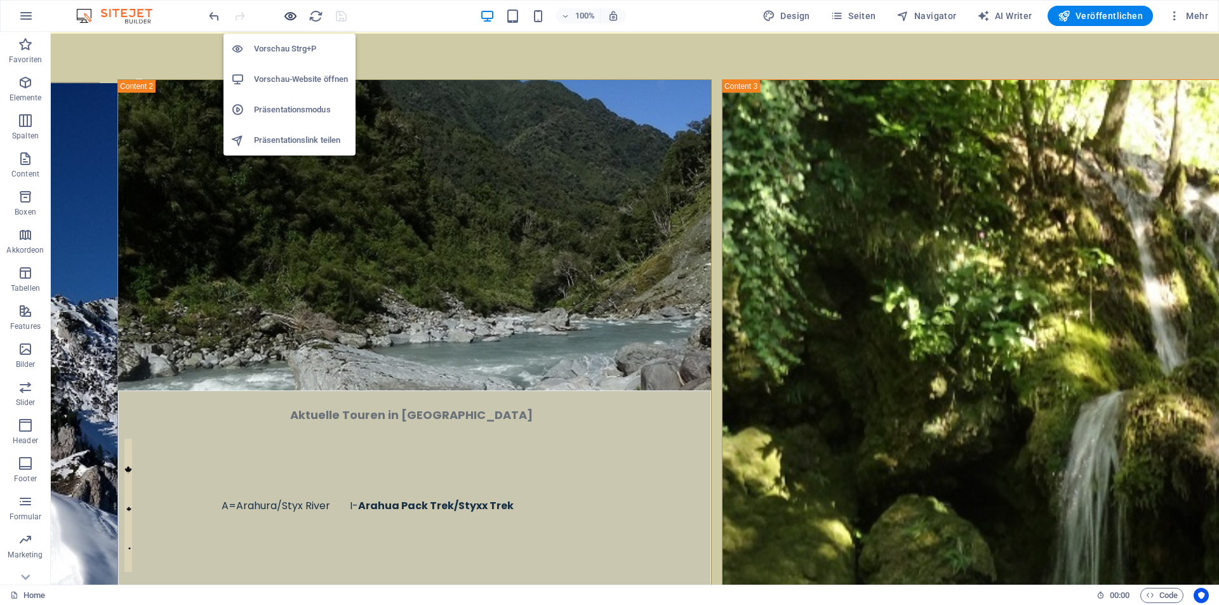
click at [0, 0] on icon "button" at bounding box center [0, 0] width 0 height 0
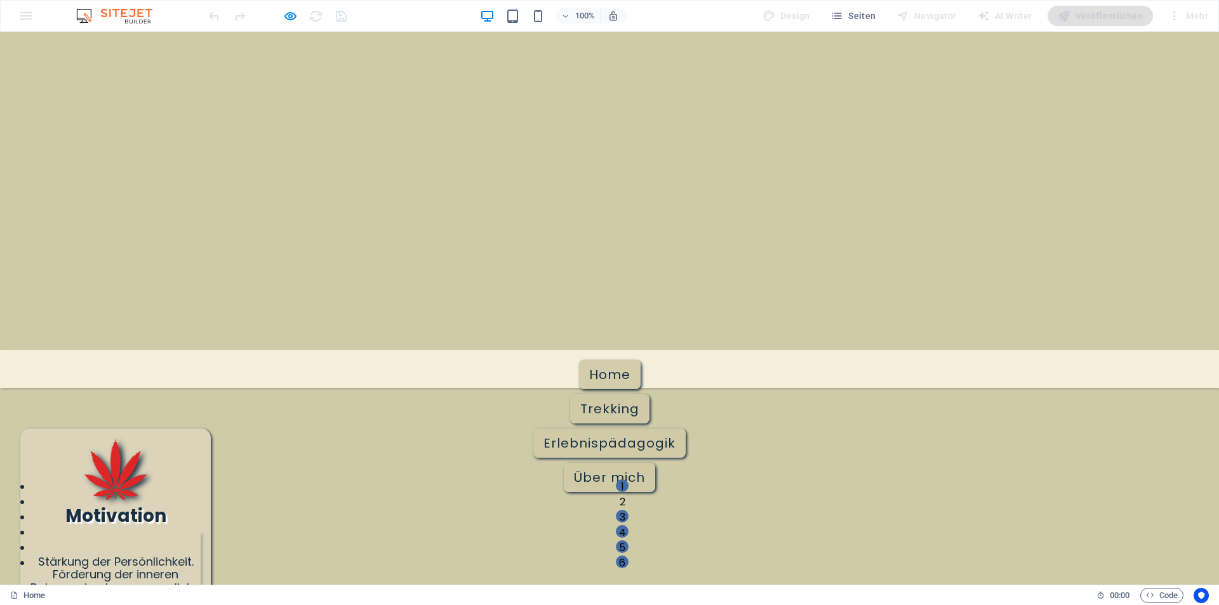
scroll to position [0, 0]
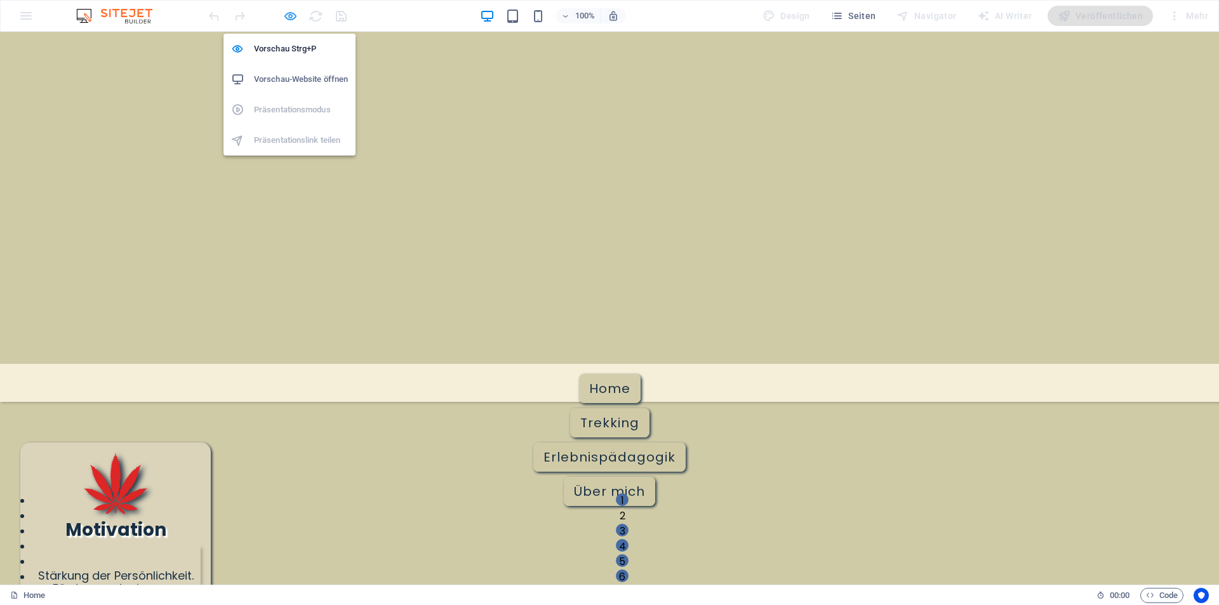
click at [0, 0] on icon "button" at bounding box center [0, 0] width 0 height 0
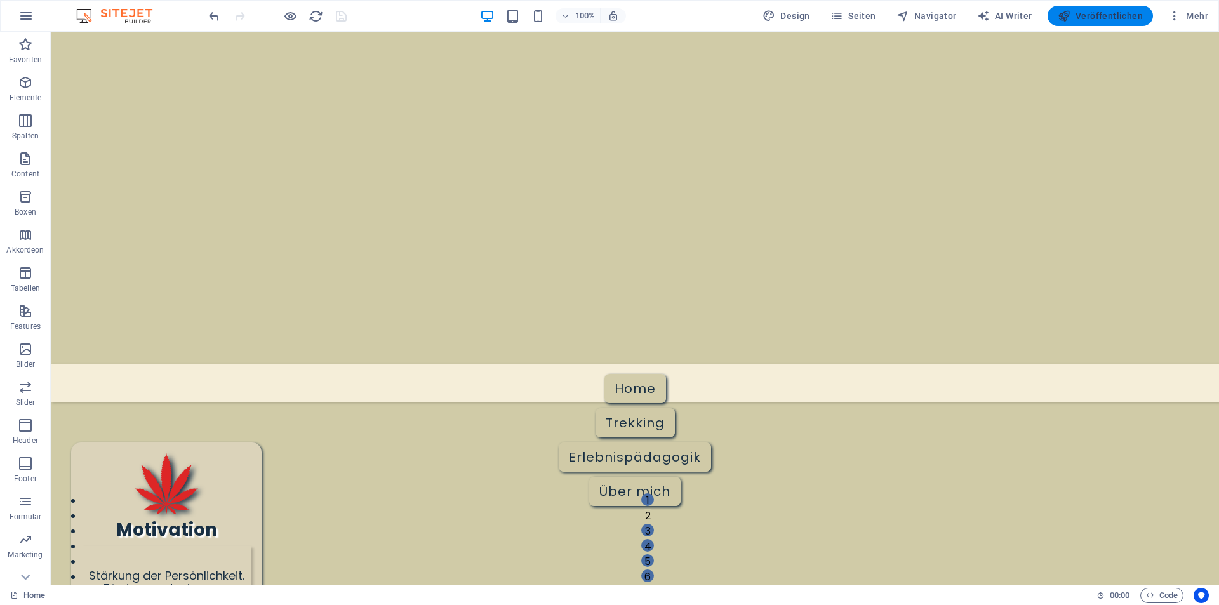
click at [1097, 15] on span "Veröffentlichen" at bounding box center [1100, 16] width 85 height 13
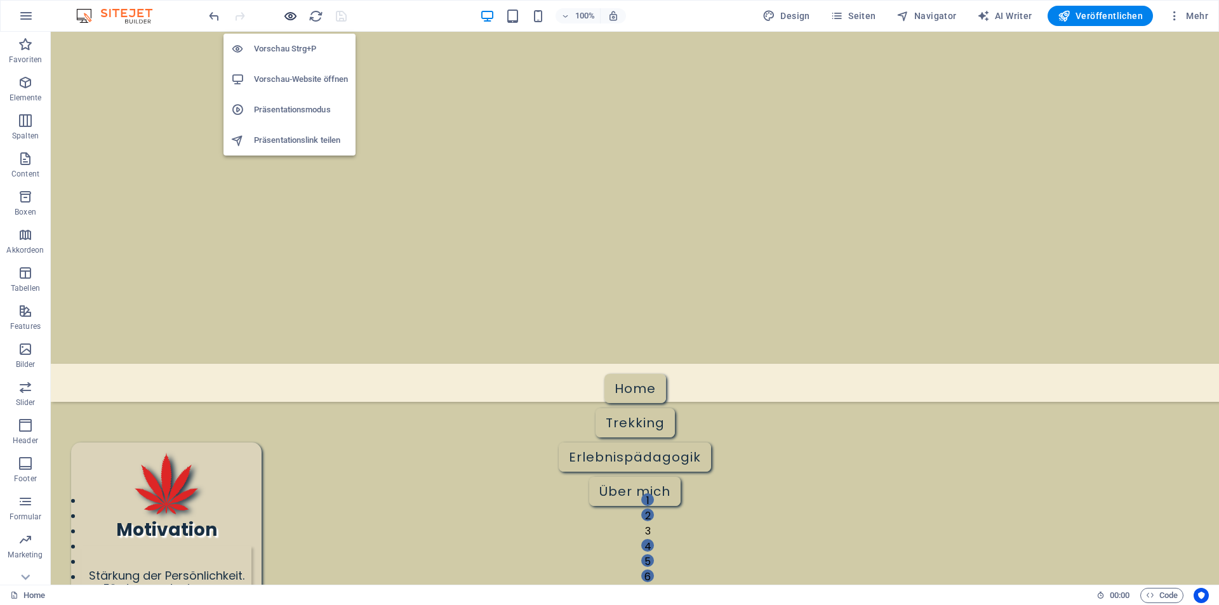
click at [0, 0] on icon "button" at bounding box center [0, 0] width 0 height 0
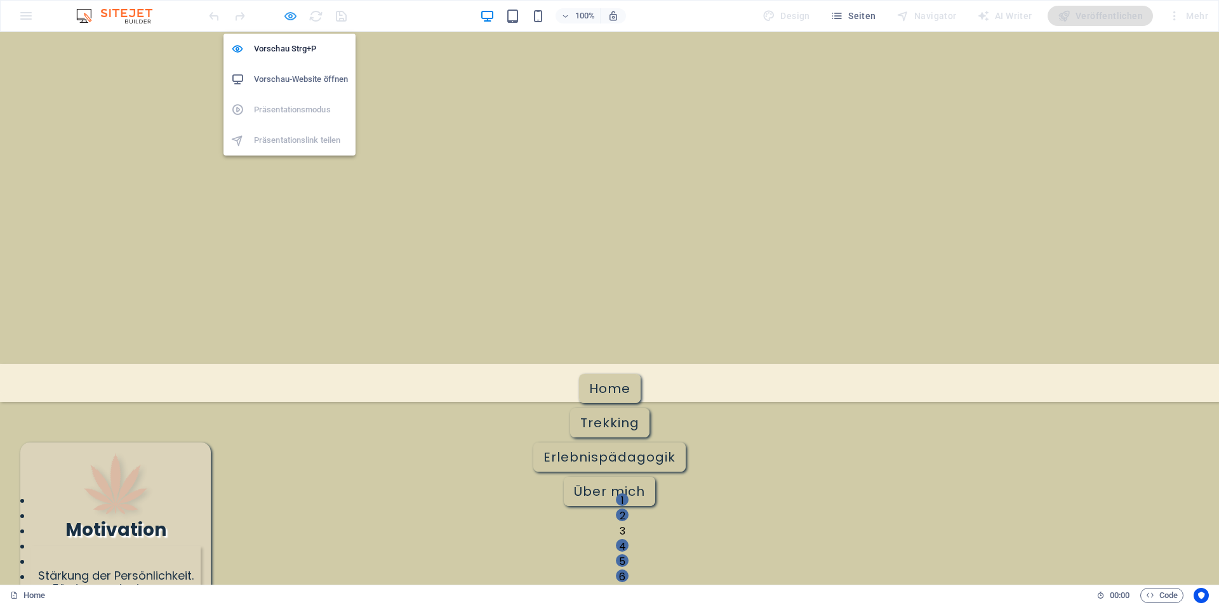
click at [0, 0] on icon "button" at bounding box center [0, 0] width 0 height 0
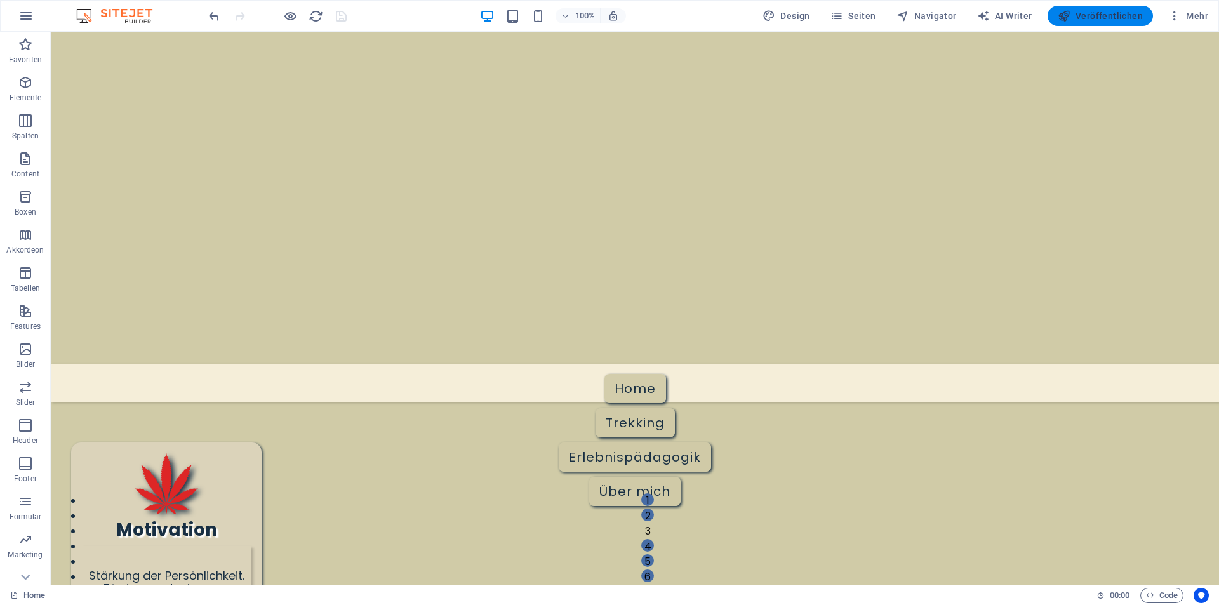
click at [1092, 13] on span "Veröffentlichen" at bounding box center [1100, 16] width 85 height 13
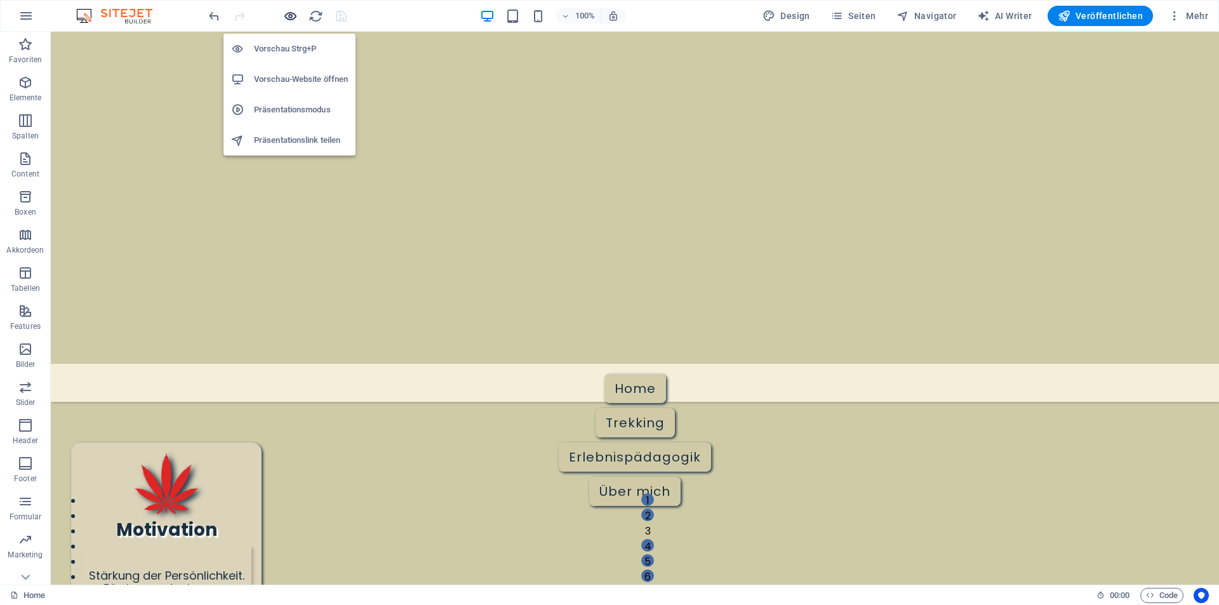
click at [0, 0] on icon "button" at bounding box center [0, 0] width 0 height 0
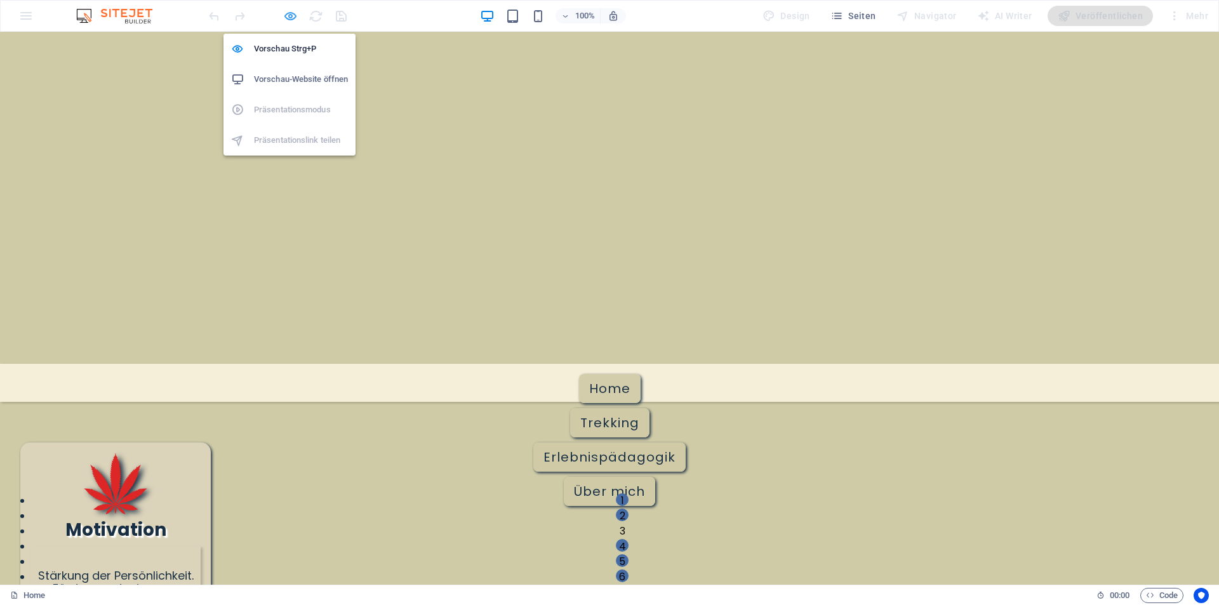
click at [0, 0] on icon "button" at bounding box center [0, 0] width 0 height 0
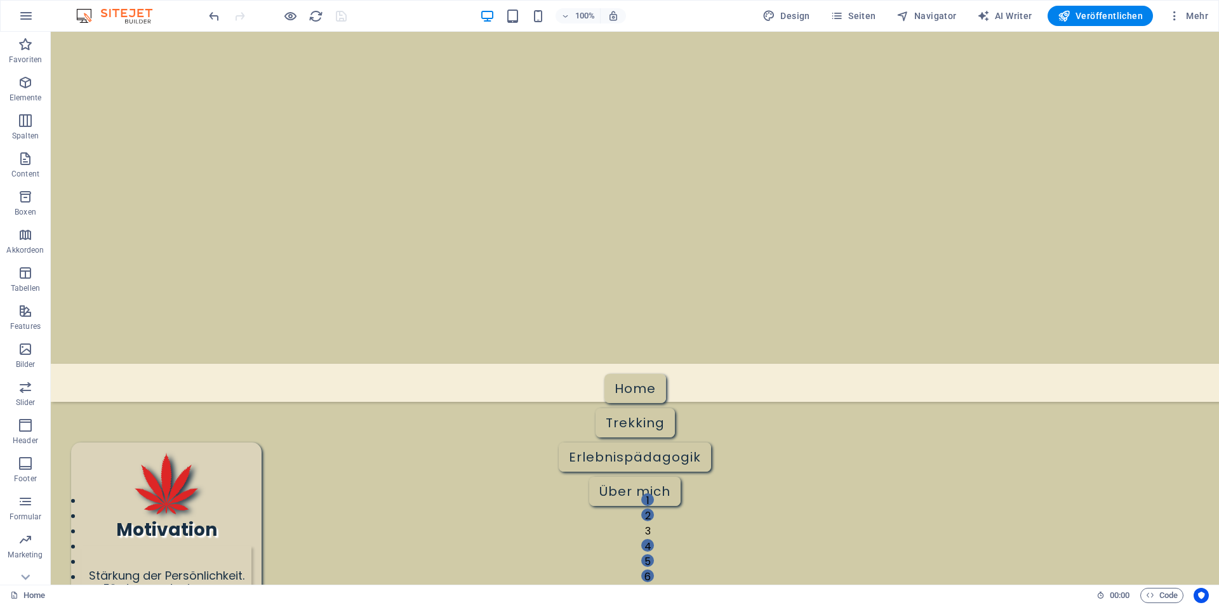
click at [1071, 13] on icon "button" at bounding box center [1064, 16] width 13 height 13
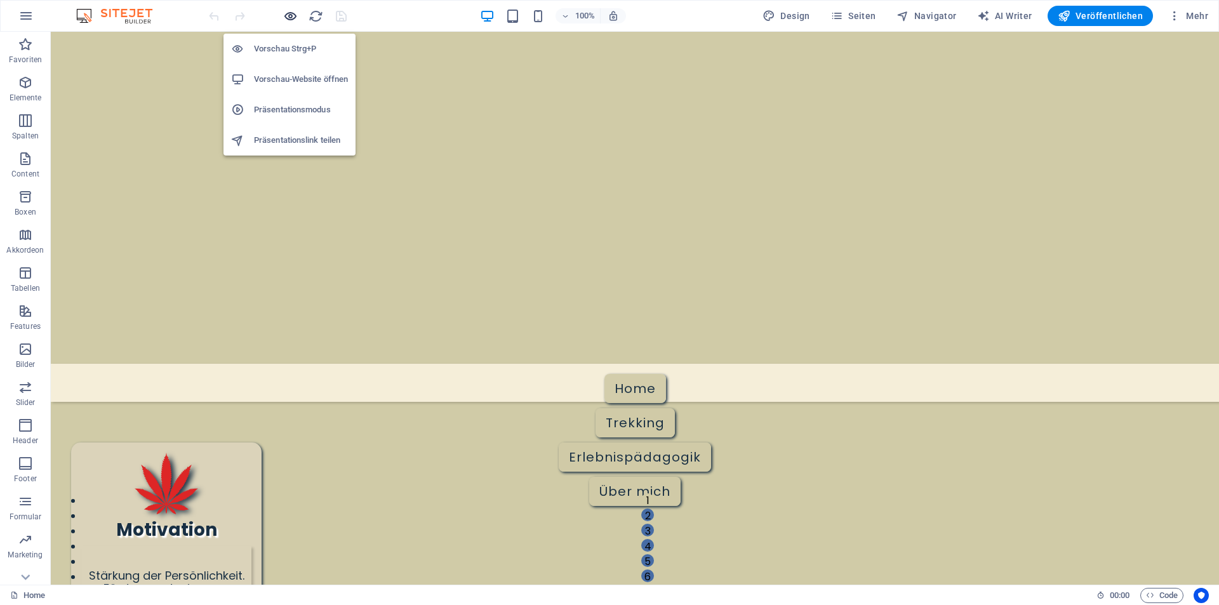
click at [539, 445] on icon "button" at bounding box center [584, 459] width 91 height 29
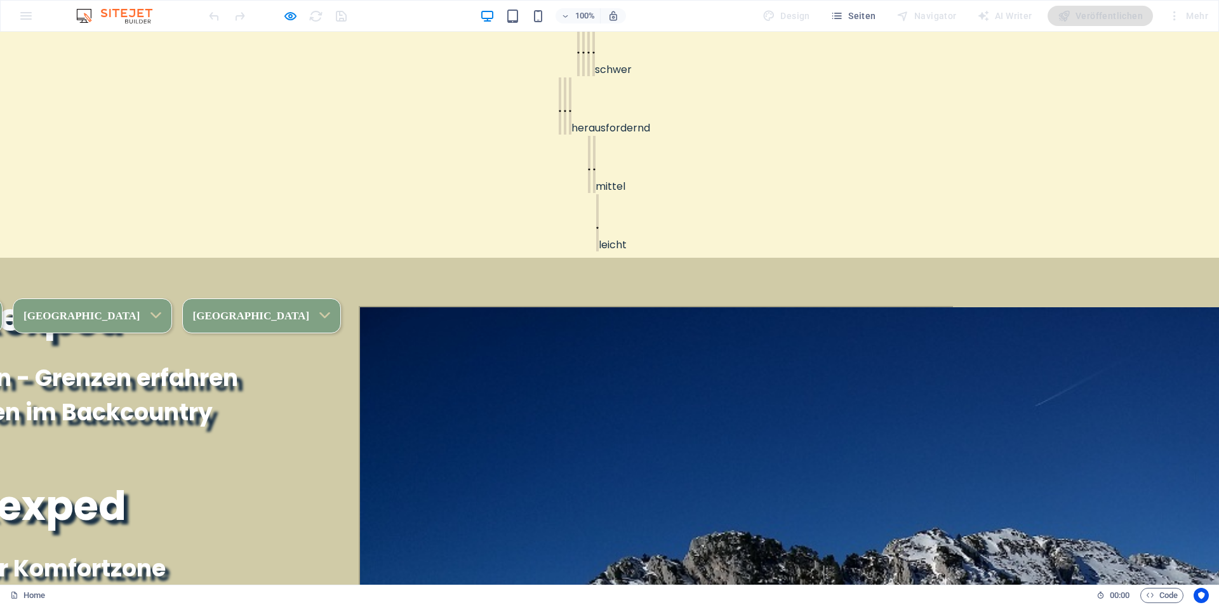
scroll to position [826, 0]
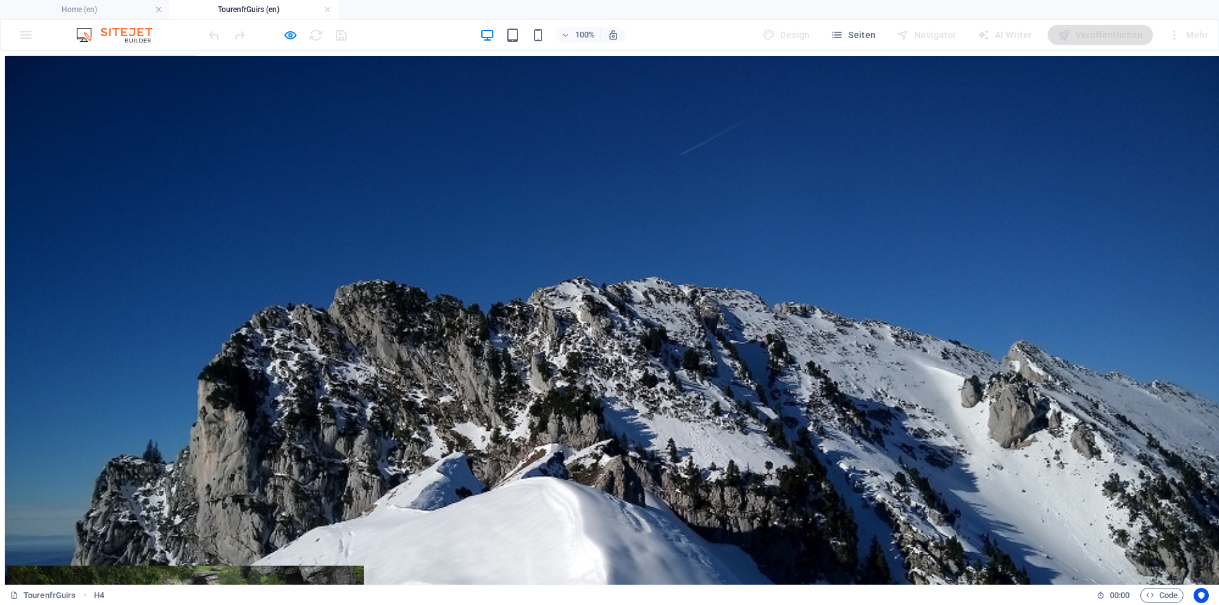
scroll to position [191, 0]
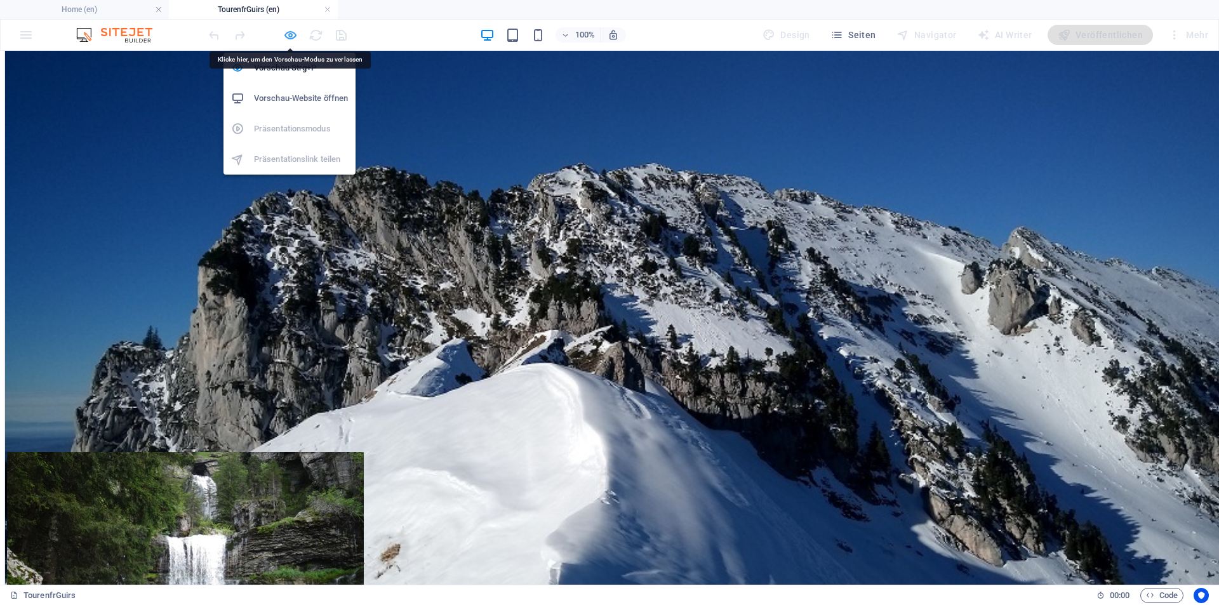
click at [0, 0] on icon "button" at bounding box center [0, 0] width 0 height 0
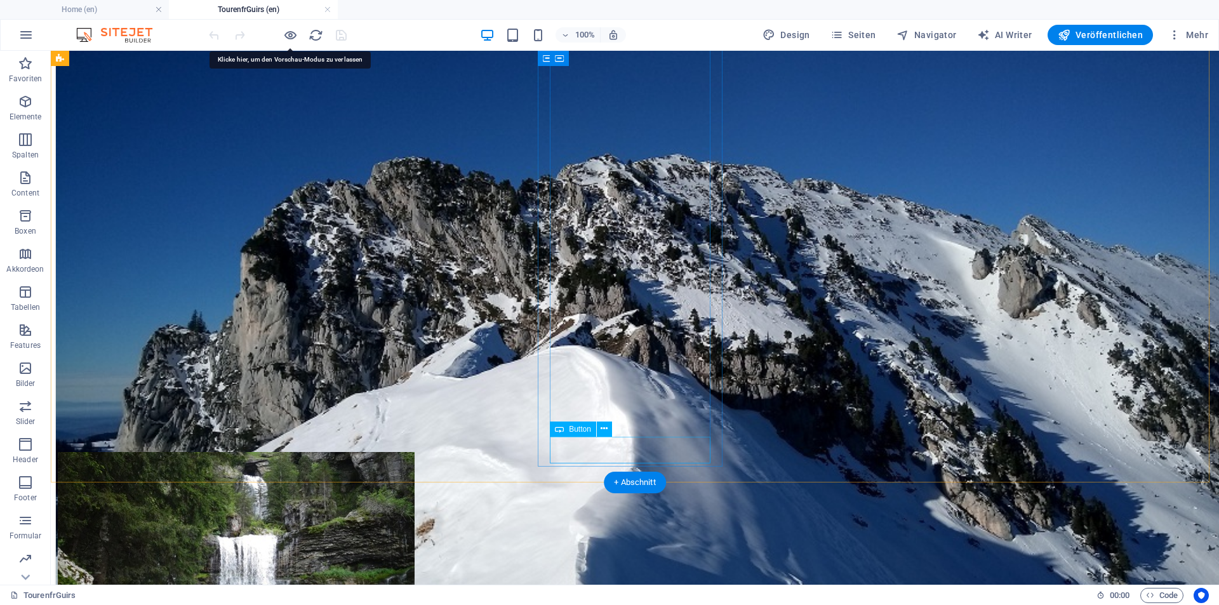
select select "8"
select select
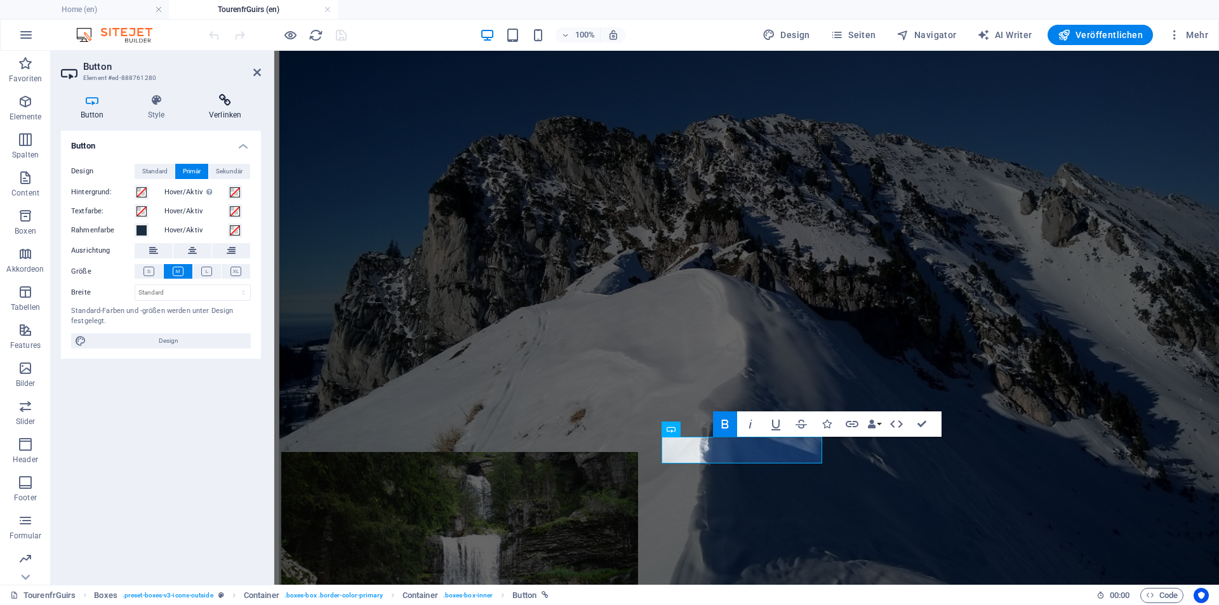
click at [222, 102] on icon at bounding box center [225, 100] width 72 height 13
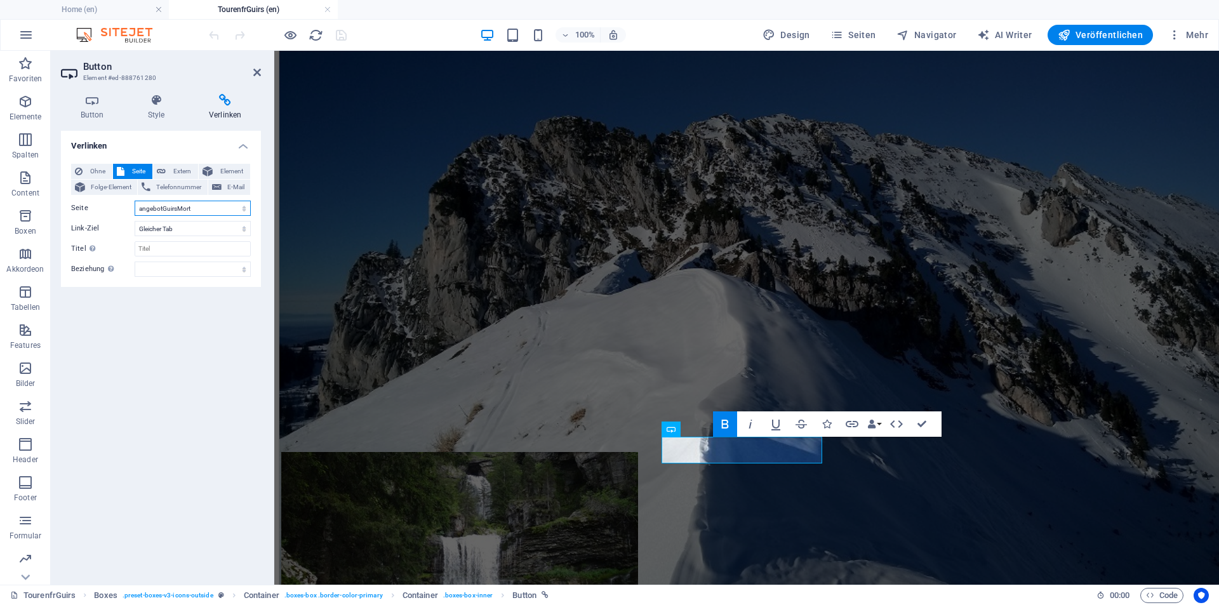
click at [222, 211] on select "Home Tourenkarte Bellefont angebotColDeBellefont angebotAiguilleVano angebotCol…" at bounding box center [193, 208] width 116 height 15
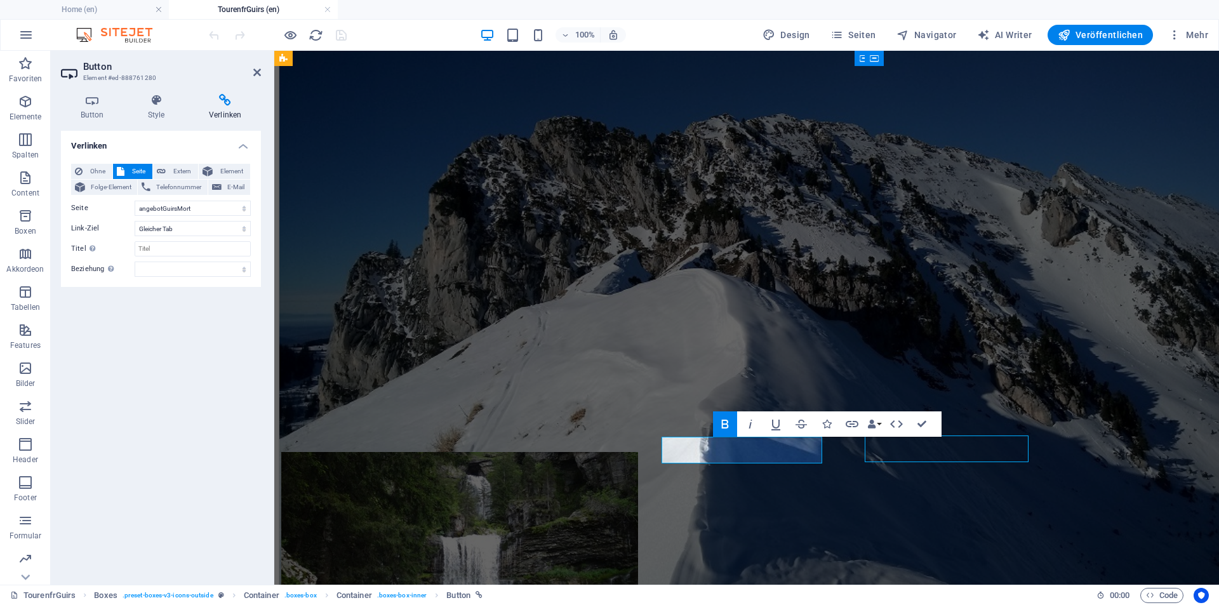
select select "2"
select select
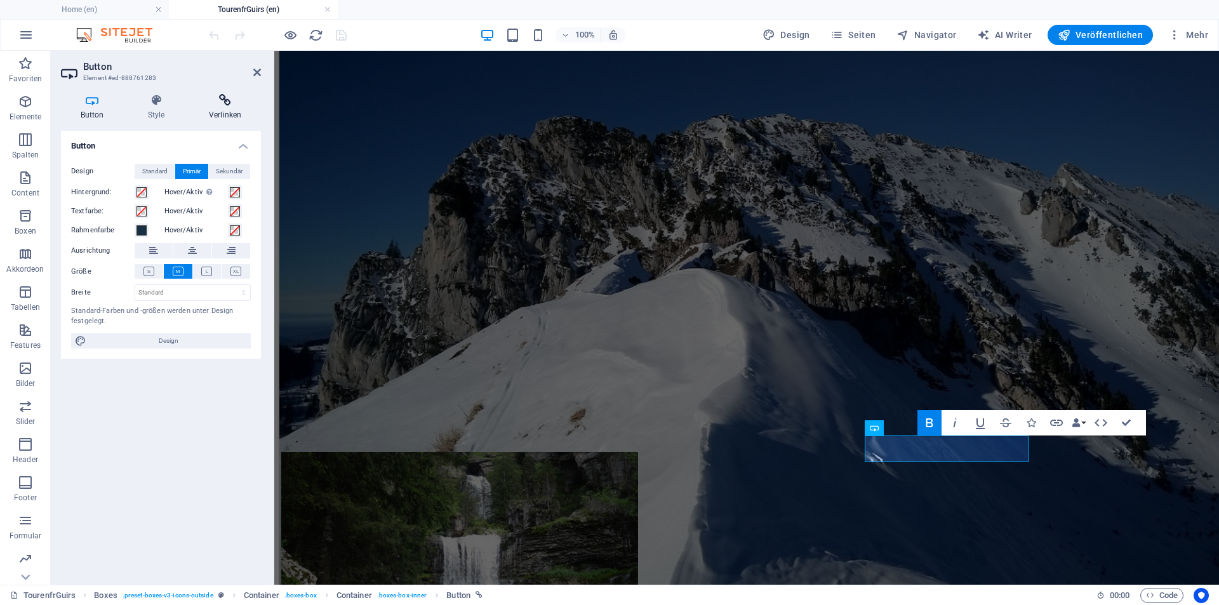
click at [222, 110] on h4 "Verlinken" at bounding box center [225, 107] width 72 height 27
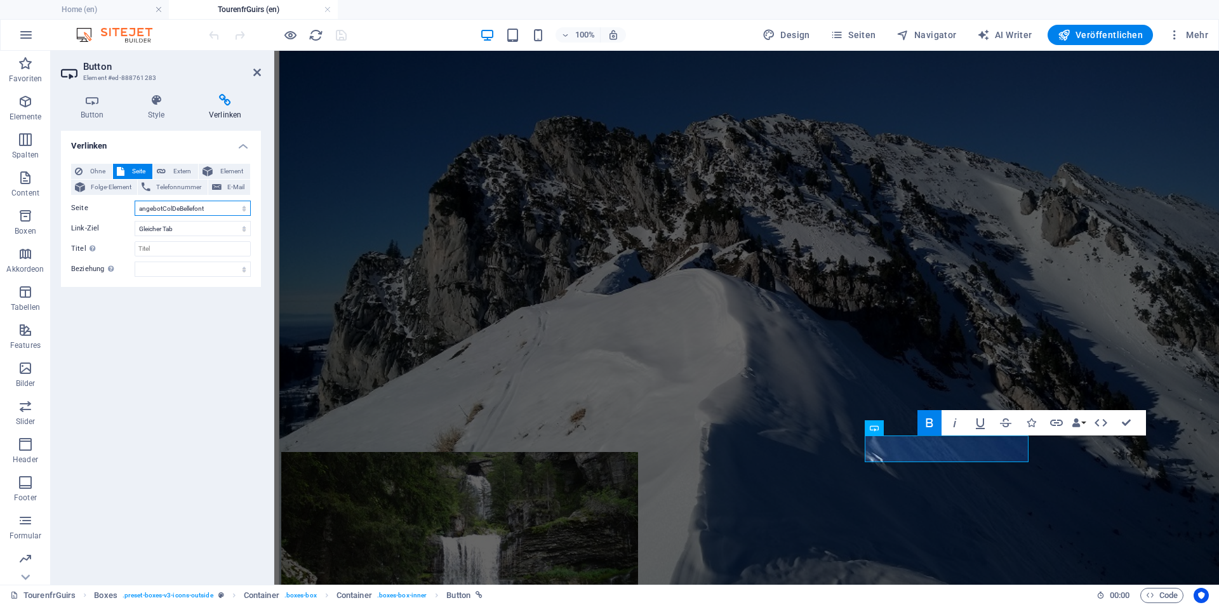
click at [224, 211] on select "Home Tourenkarte Bellefont angebotColDeBellefont angebotAiguilleVano angebotCol…" at bounding box center [193, 208] width 116 height 15
select select "9"
click at [135, 201] on select "Home Tourenkarte Bellefont angebotColDeBellefont angebotAiguilleVano angebotCol…" at bounding box center [193, 208] width 116 height 15
click at [0, 0] on icon "save" at bounding box center [0, 0] width 0 height 0
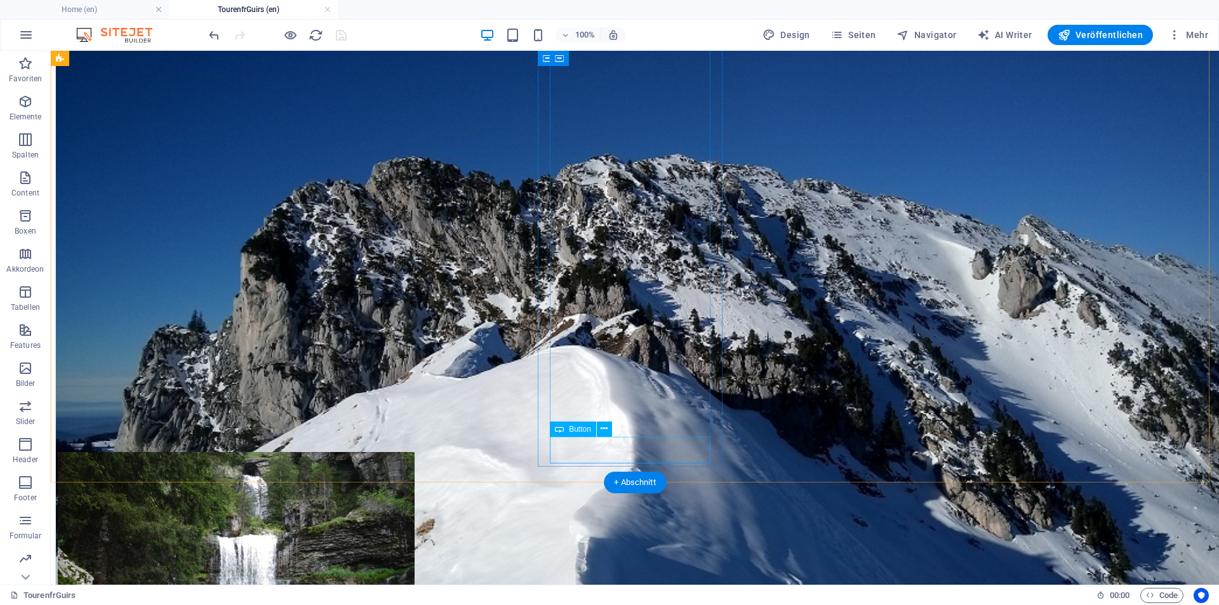
select select "8"
select select
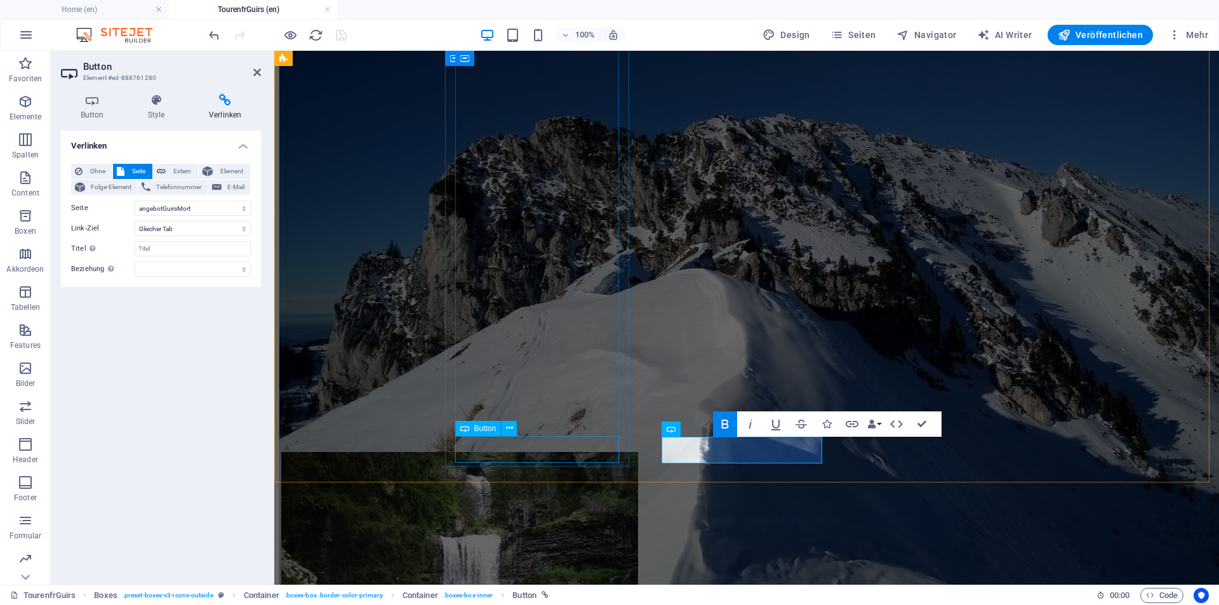
select select "2"
select select
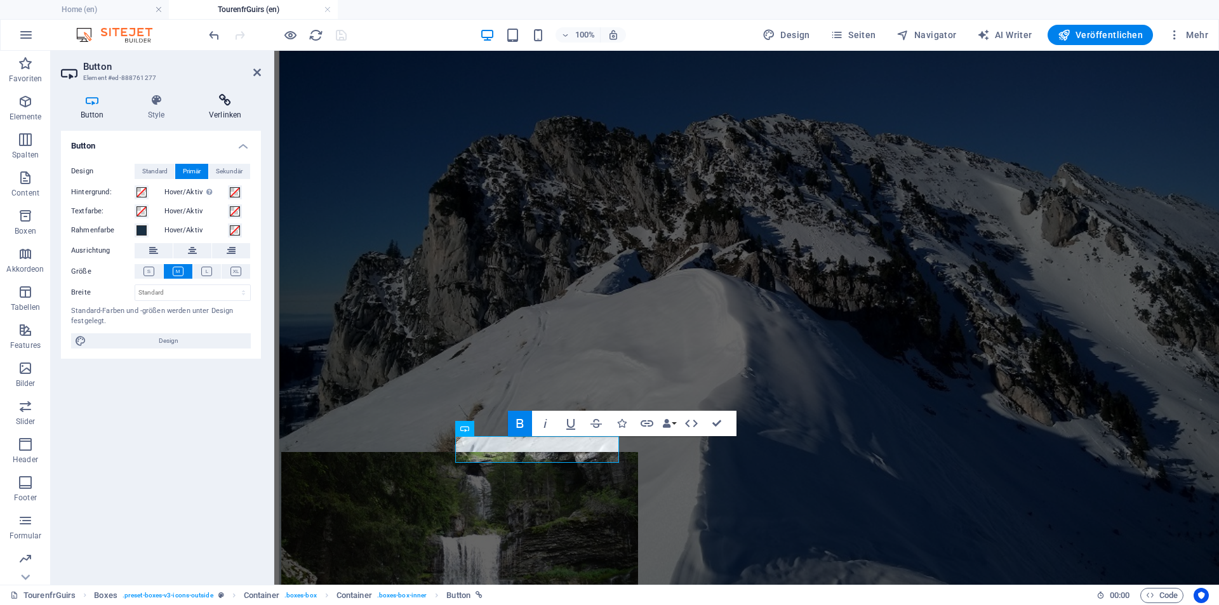
click at [223, 101] on icon at bounding box center [225, 100] width 72 height 13
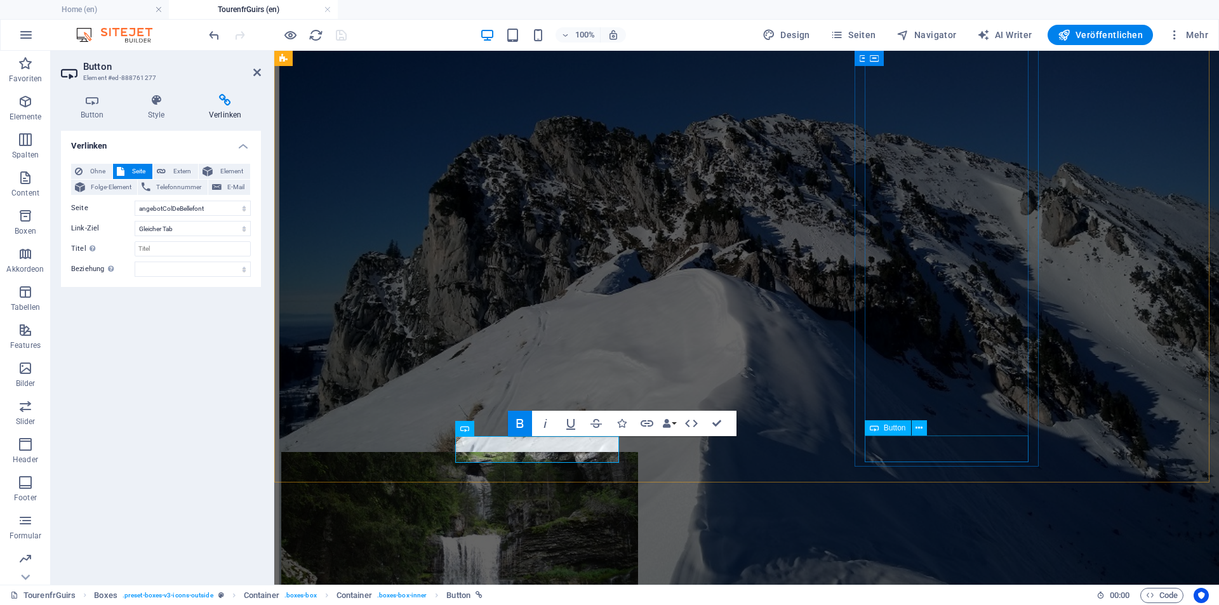
select select "9"
select select
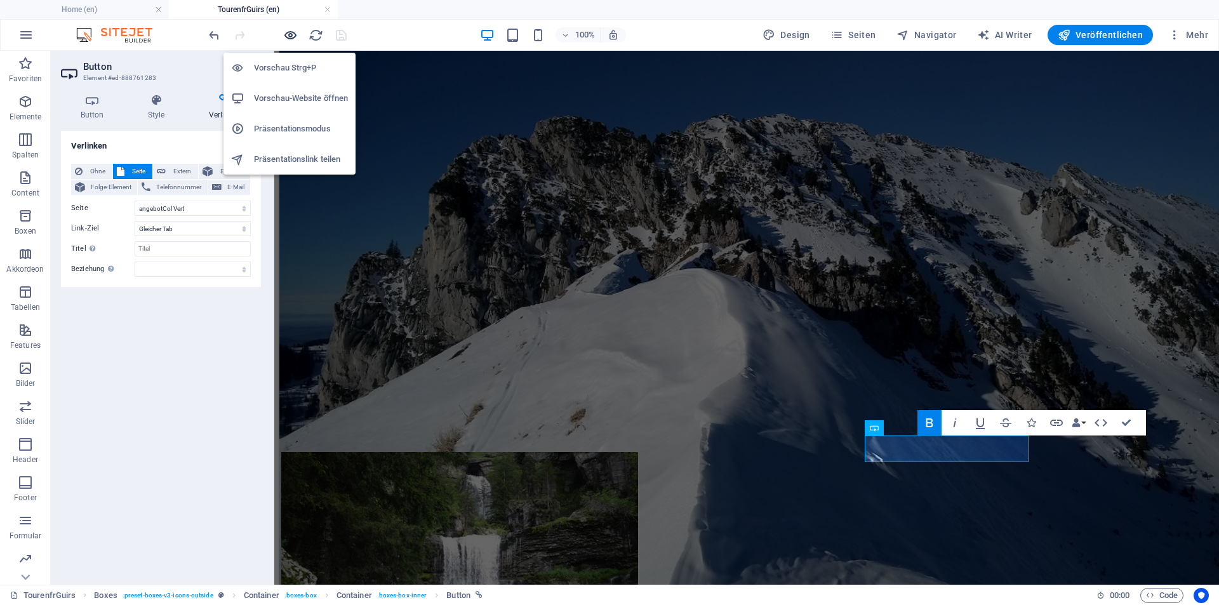
click at [0, 0] on icon "button" at bounding box center [0, 0] width 0 height 0
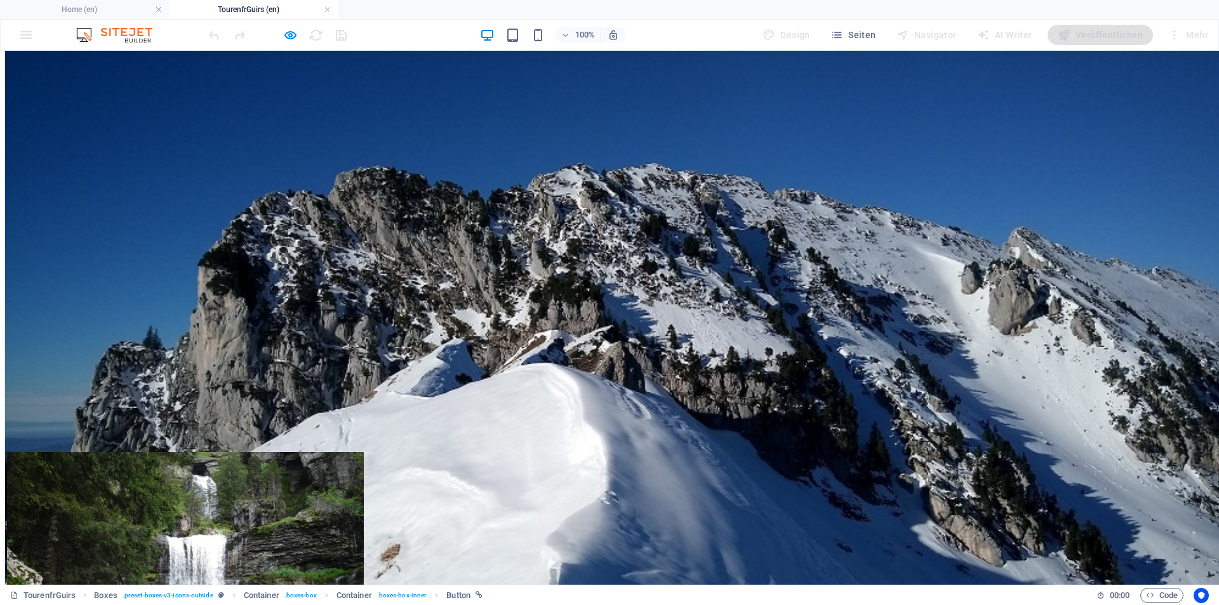
click at [346, 37] on div at bounding box center [277, 35] width 142 height 20
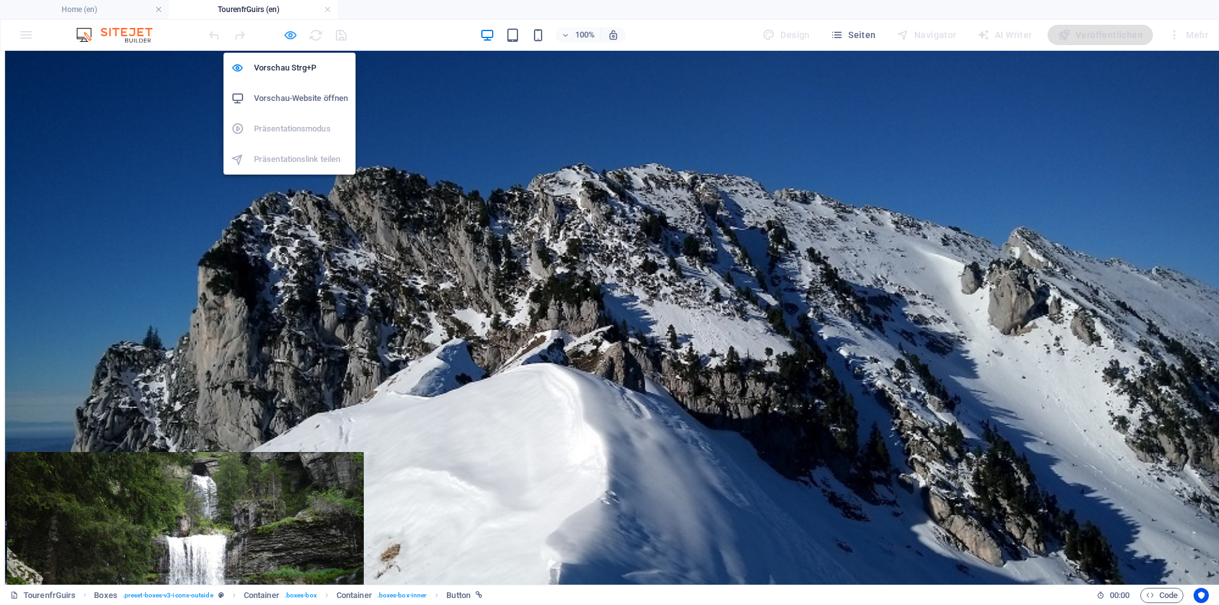
click at [0, 0] on icon "button" at bounding box center [0, 0] width 0 height 0
select select "9"
select select
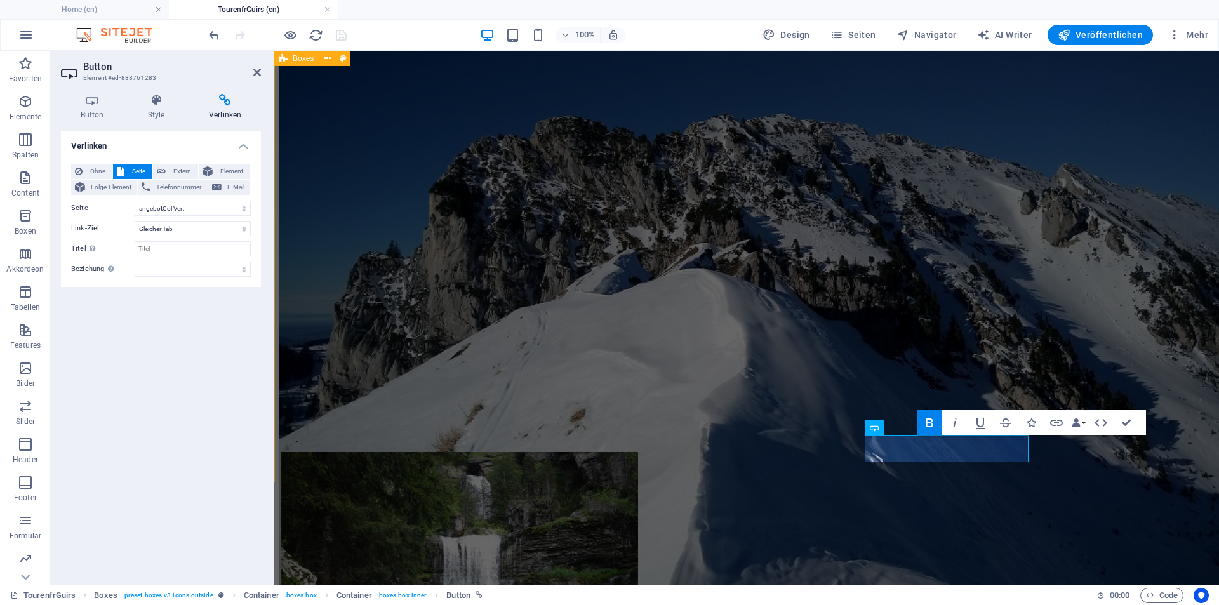
click at [323, 98] on div "Tour Col de Bellefont         Chartreuse [GEOGRAPHIC_DATA] general: Karst, suba…" at bounding box center [746, 212] width 935 height 540
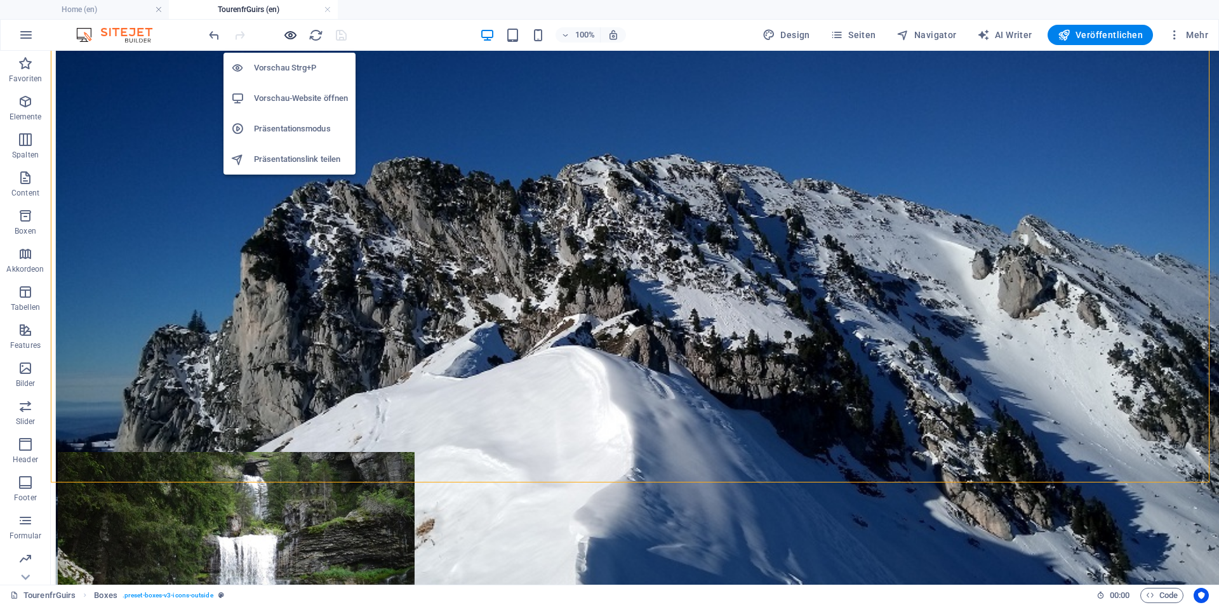
click at [0, 0] on icon "button" at bounding box center [0, 0] width 0 height 0
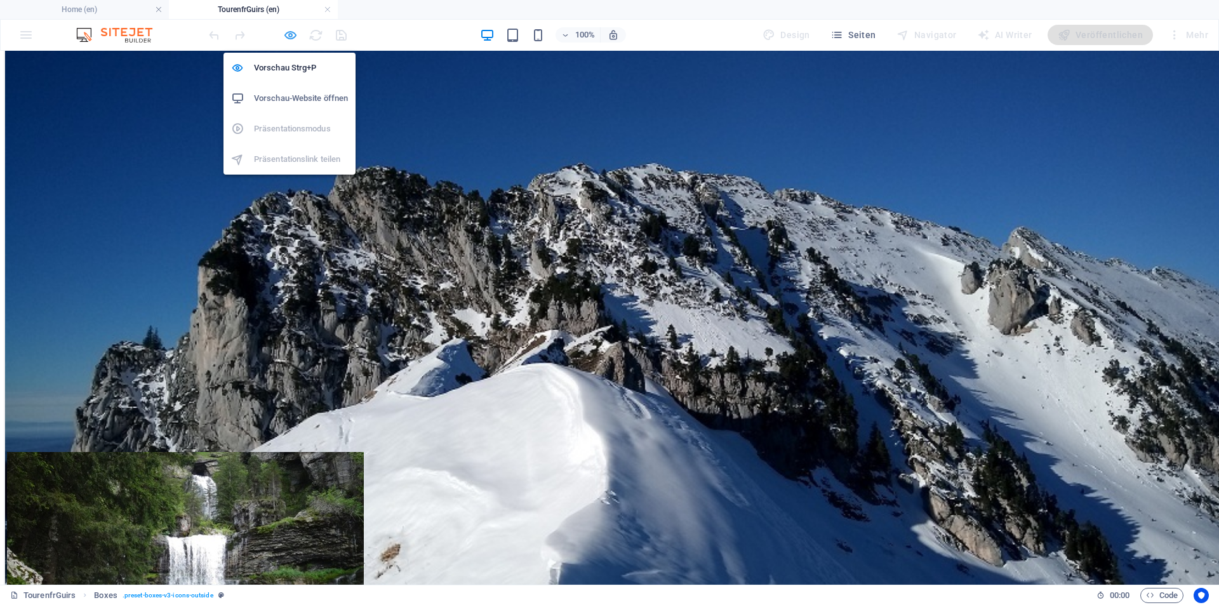
click at [0, 0] on icon "button" at bounding box center [0, 0] width 0 height 0
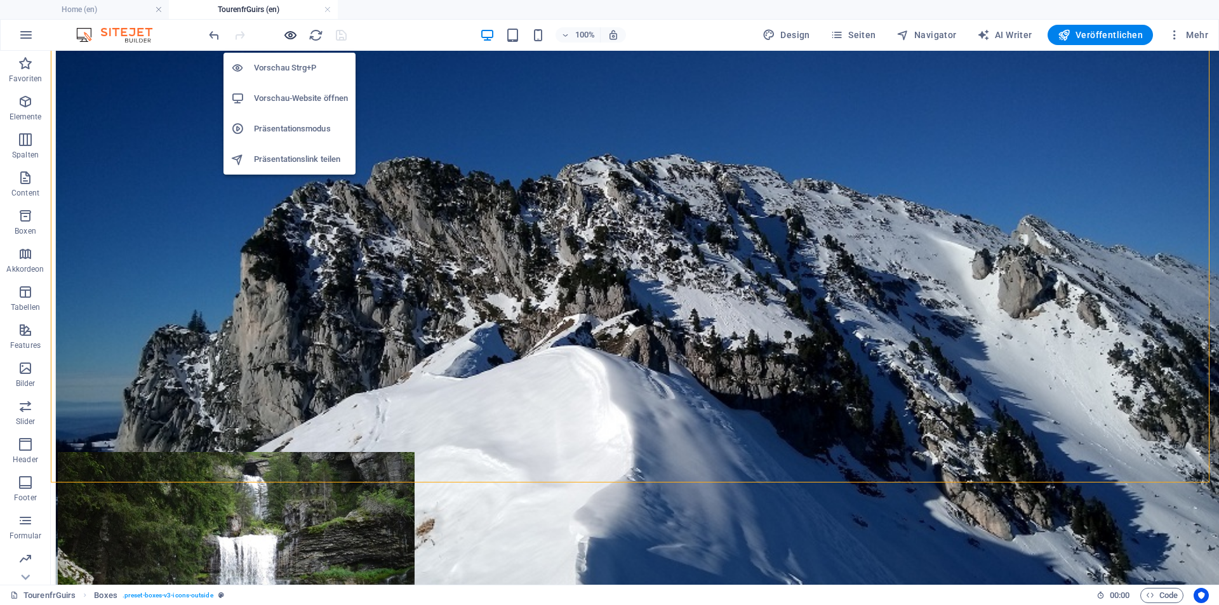
click at [0, 0] on icon "button" at bounding box center [0, 0] width 0 height 0
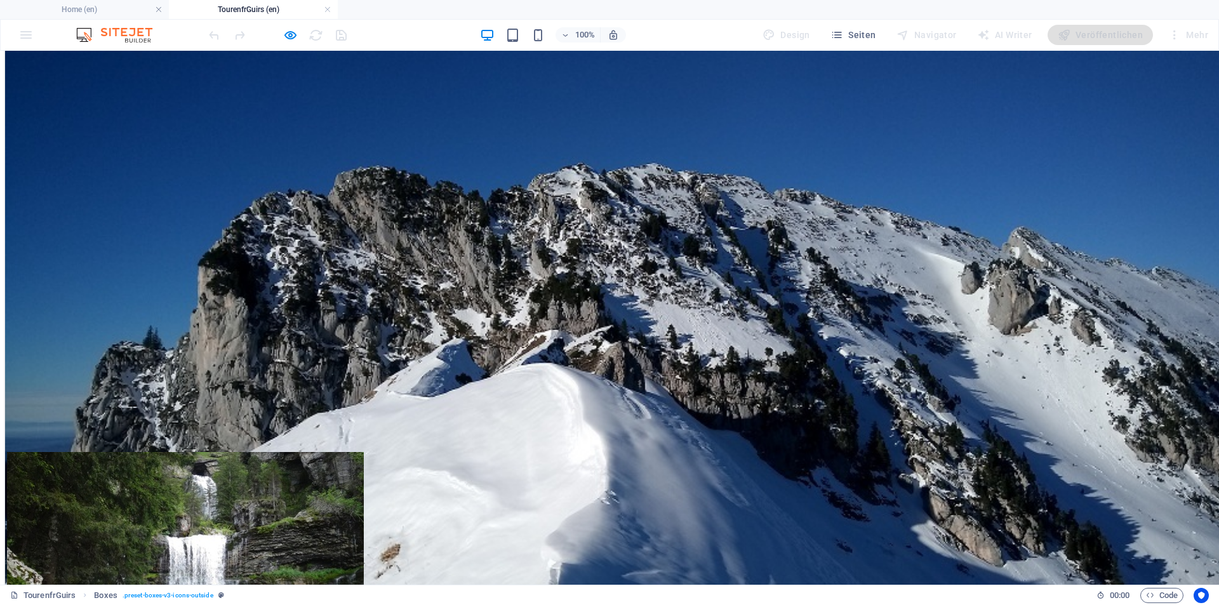
click at [1010, 313] on div "Tour Col de Bellefont         Chartreuse [GEOGRAPHIC_DATA] general: Karst, suba…" at bounding box center [609, 212] width 1209 height 540
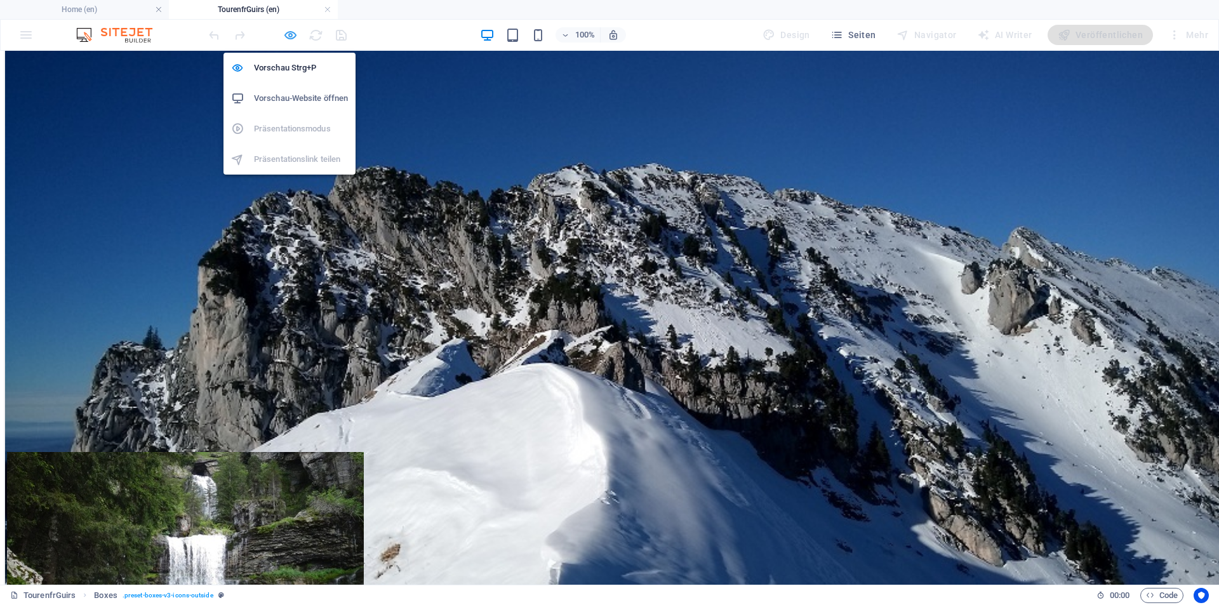
click at [0, 0] on icon "button" at bounding box center [0, 0] width 0 height 0
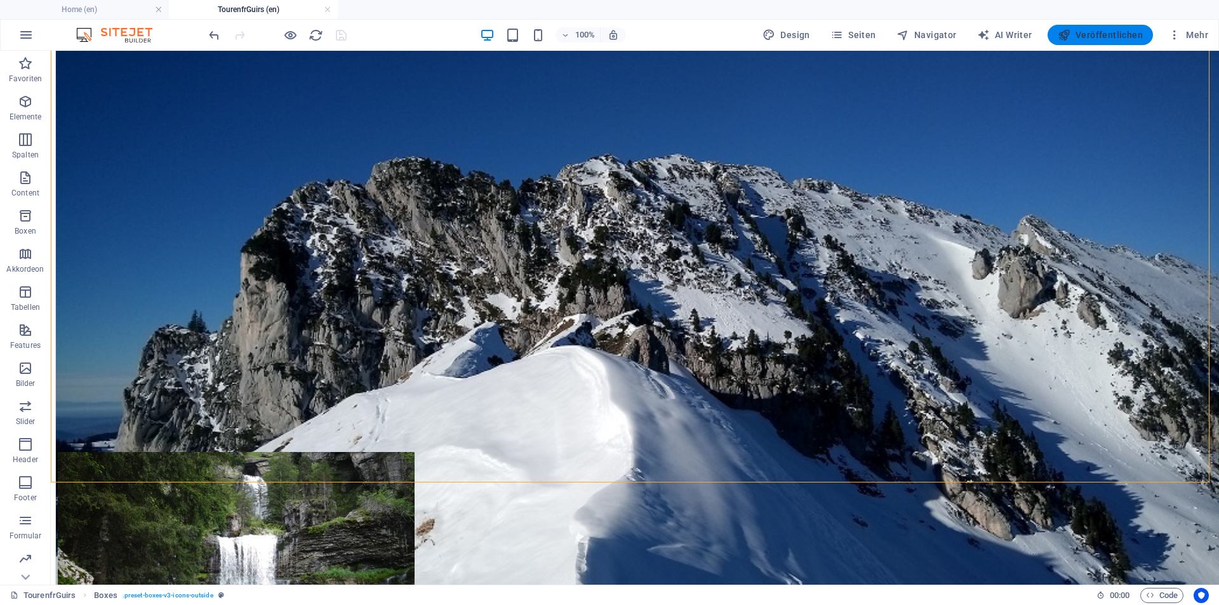
click at [0, 0] on span "Veröffentlichen" at bounding box center [0, 0] width 0 height 0
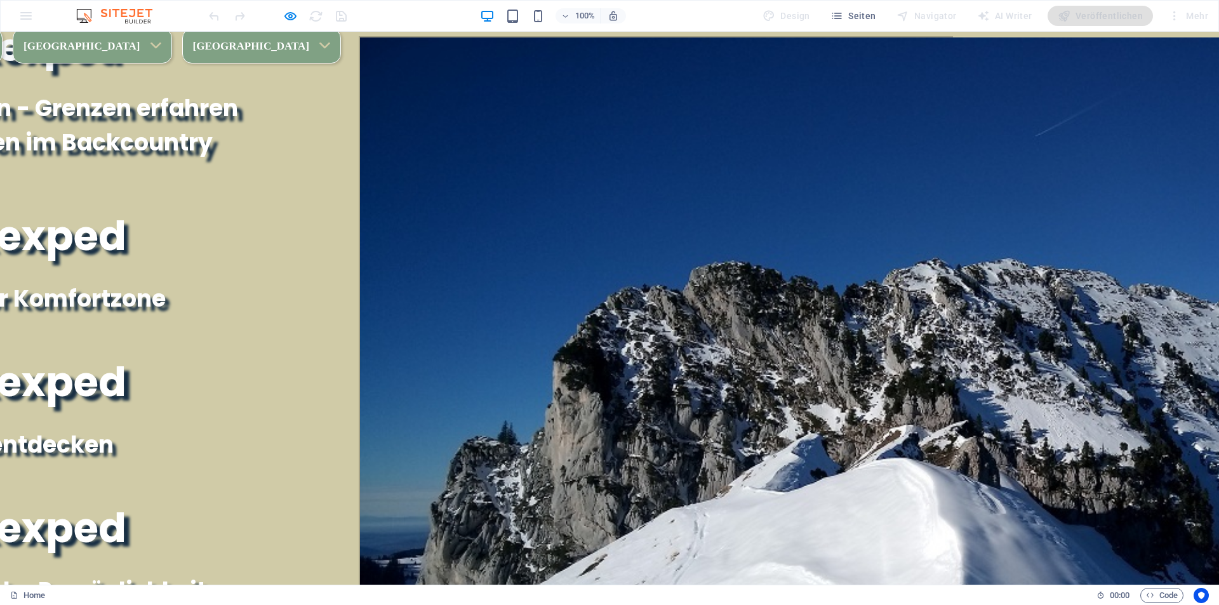
scroll to position [1052, 0]
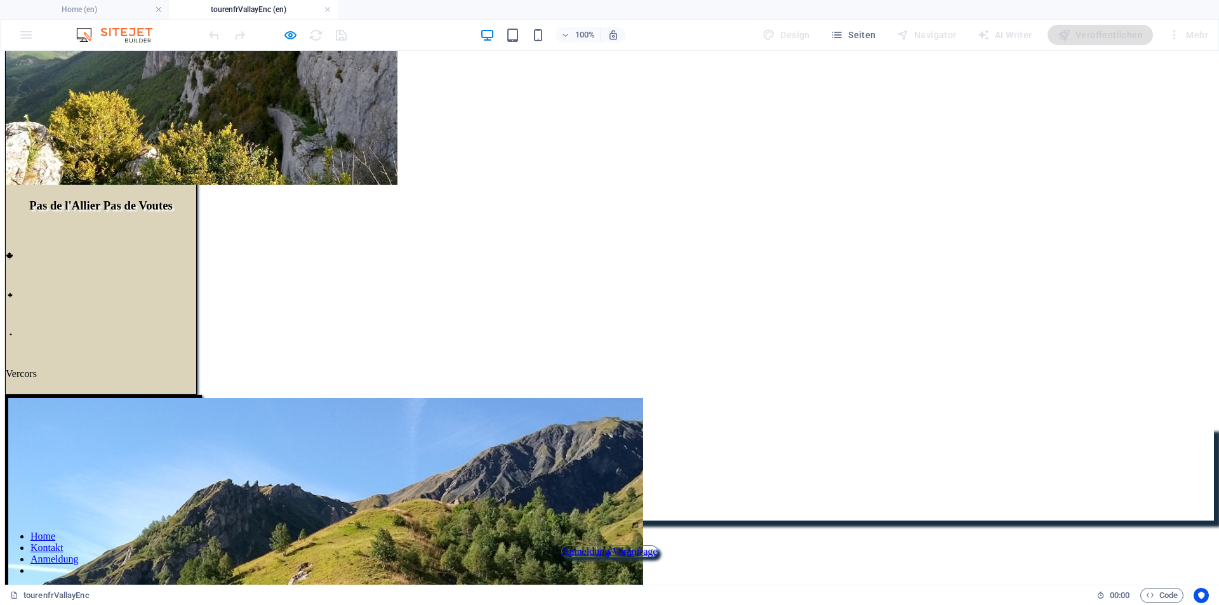
scroll to position [184, 0]
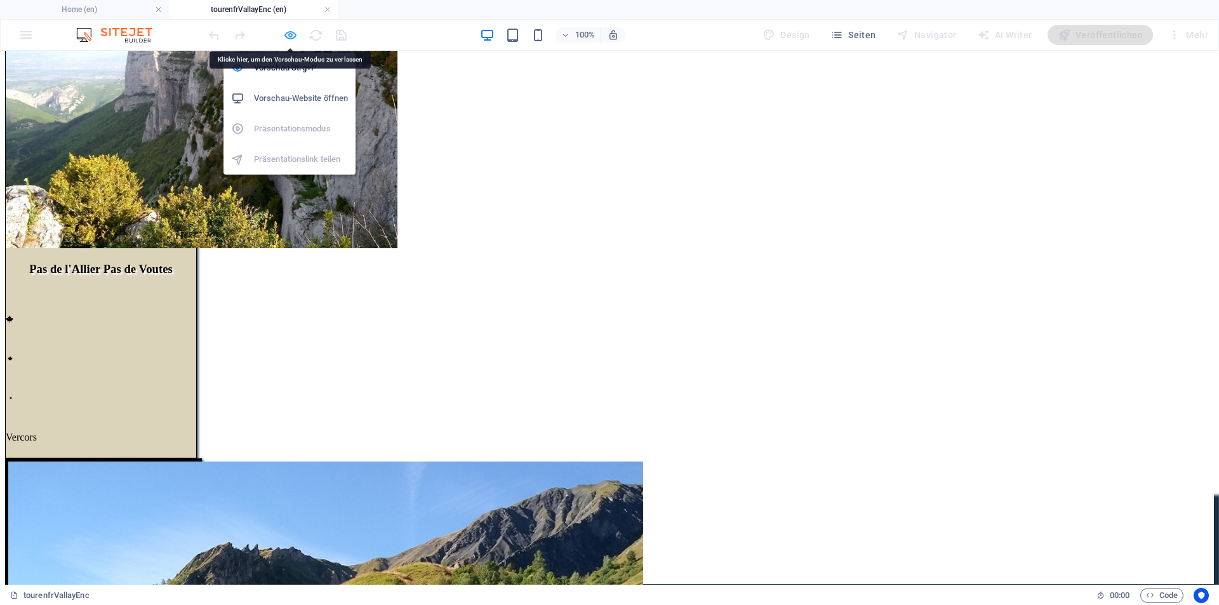
click at [0, 0] on icon "button" at bounding box center [0, 0] width 0 height 0
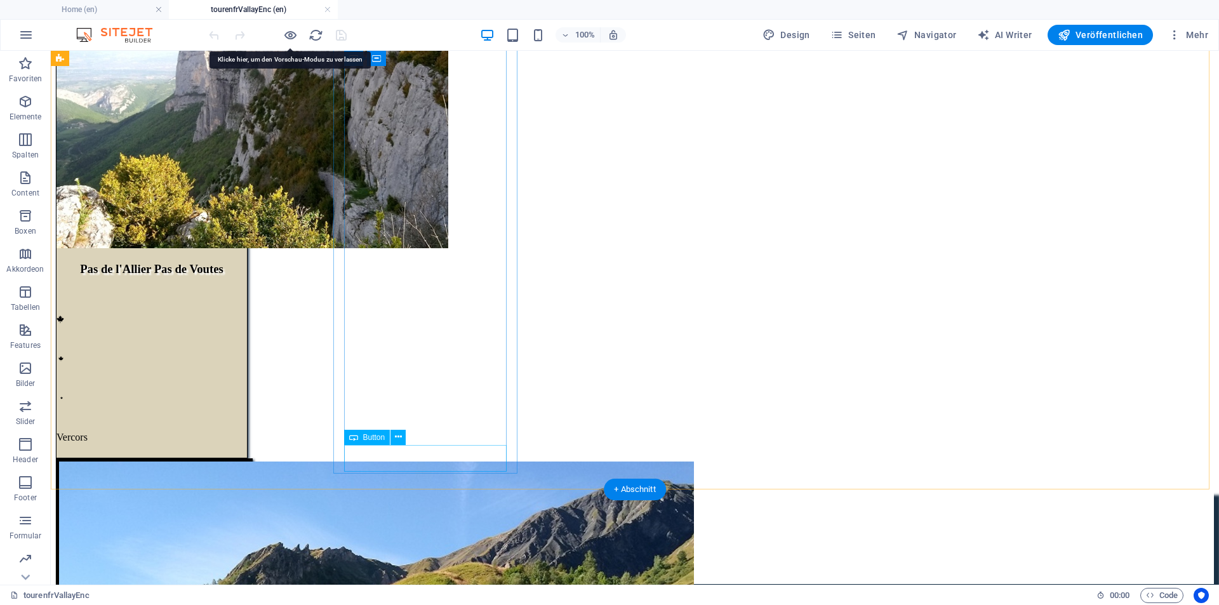
select select "2"
select select
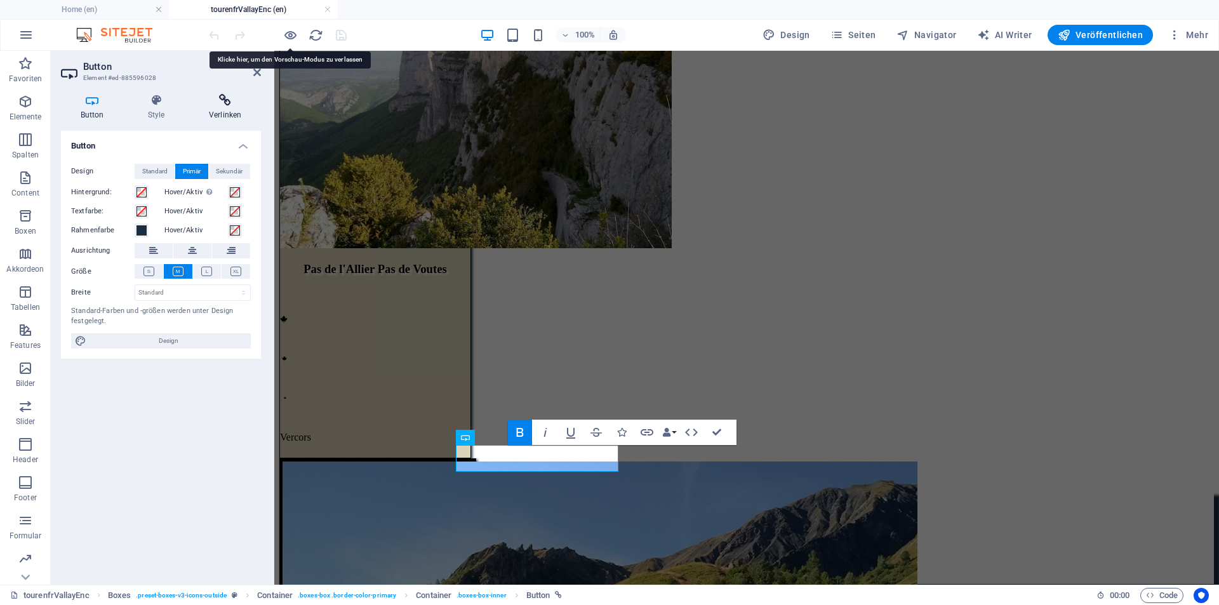
click at [227, 107] on h4 "Verlinken" at bounding box center [225, 107] width 72 height 27
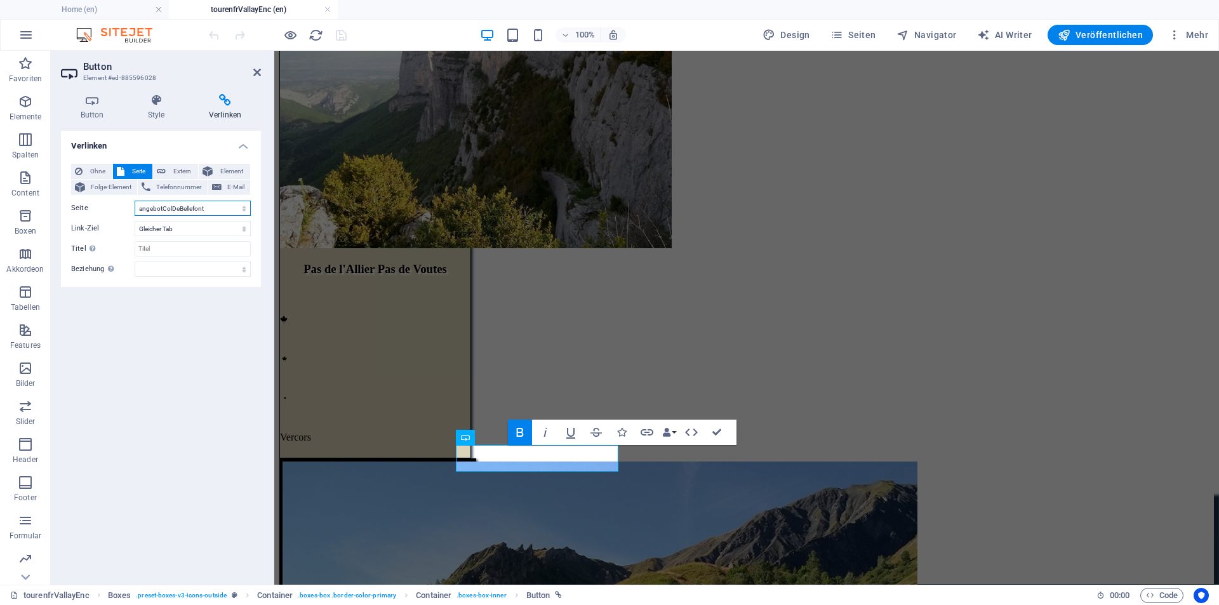
click at [225, 212] on select "Home Tourenkarte Bellefont angebotColDeBellefont angebotAiguilleVano angebotCol…" at bounding box center [193, 208] width 116 height 15
select select "5"
click at [135, 201] on select "Home Tourenkarte Bellefont angebotColDeBellefont angebotAiguilleVano angebotCol…" at bounding box center [193, 208] width 116 height 15
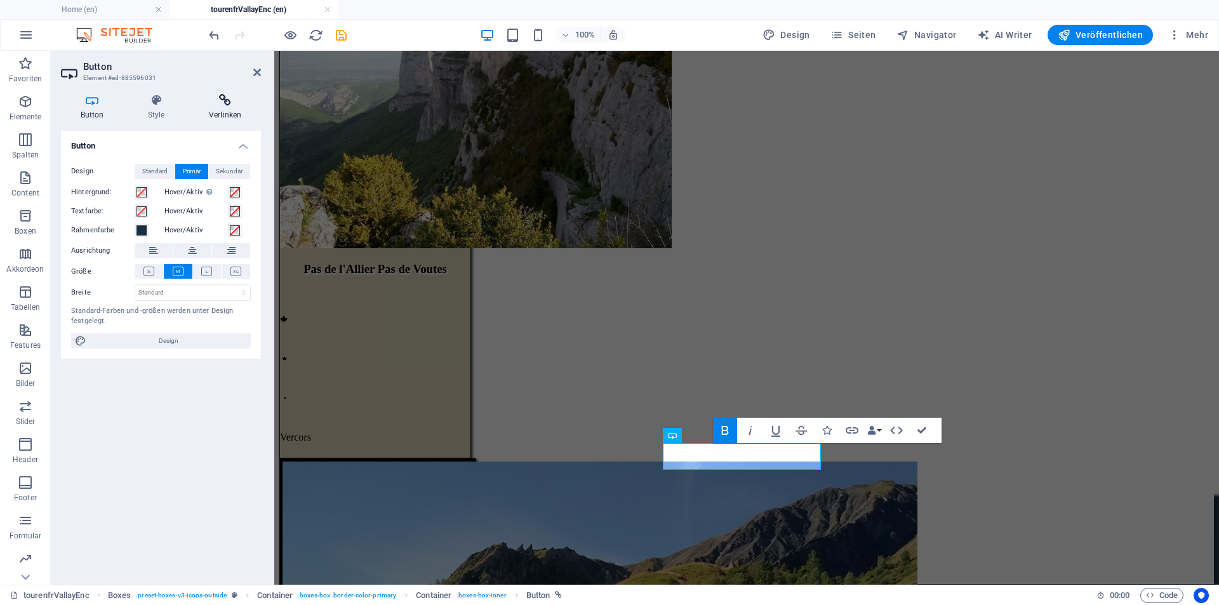
click at [229, 110] on h4 "Verlinken" at bounding box center [225, 107] width 72 height 27
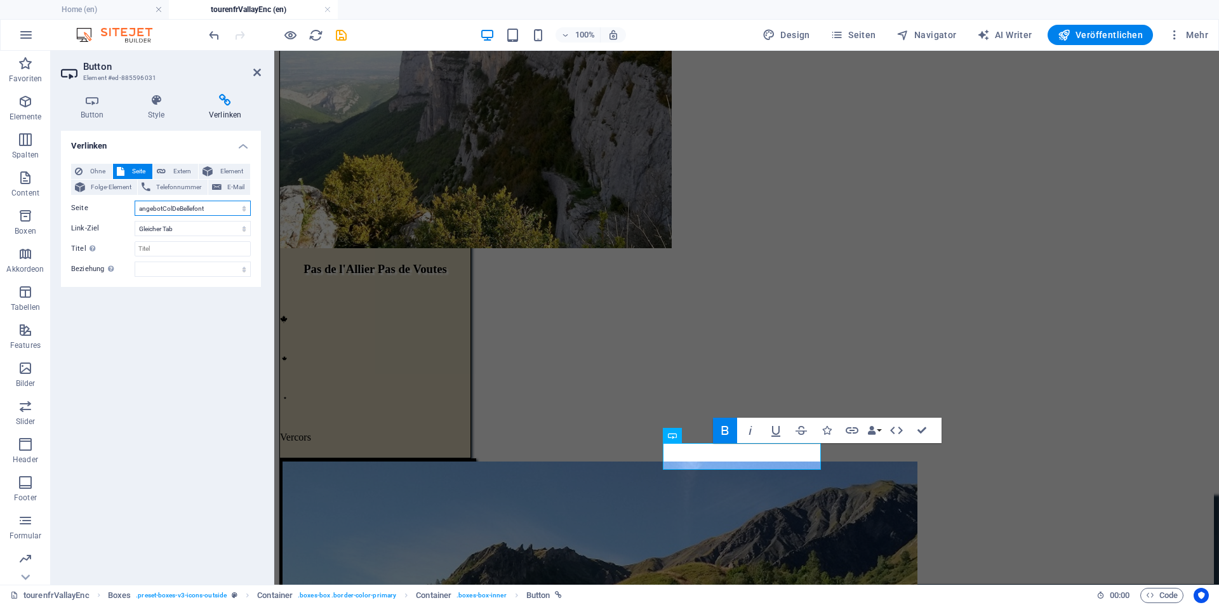
click at [212, 210] on select "Home Tourenkarte Bellefont angebotColDeBellefont angebotAiguilleVano angebotCol…" at bounding box center [193, 208] width 116 height 15
select select "6"
click at [135, 201] on select "Home Tourenkarte Bellefont angebotColDeBellefont angebotAiguilleVano angebotCol…" at bounding box center [193, 208] width 116 height 15
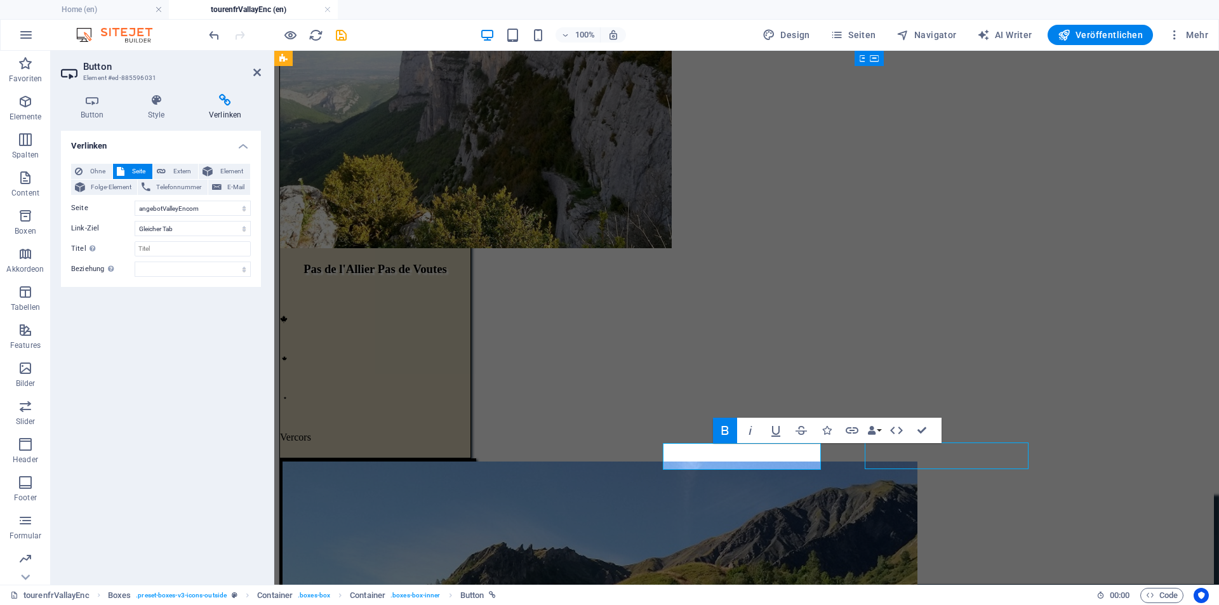
select select "2"
select select
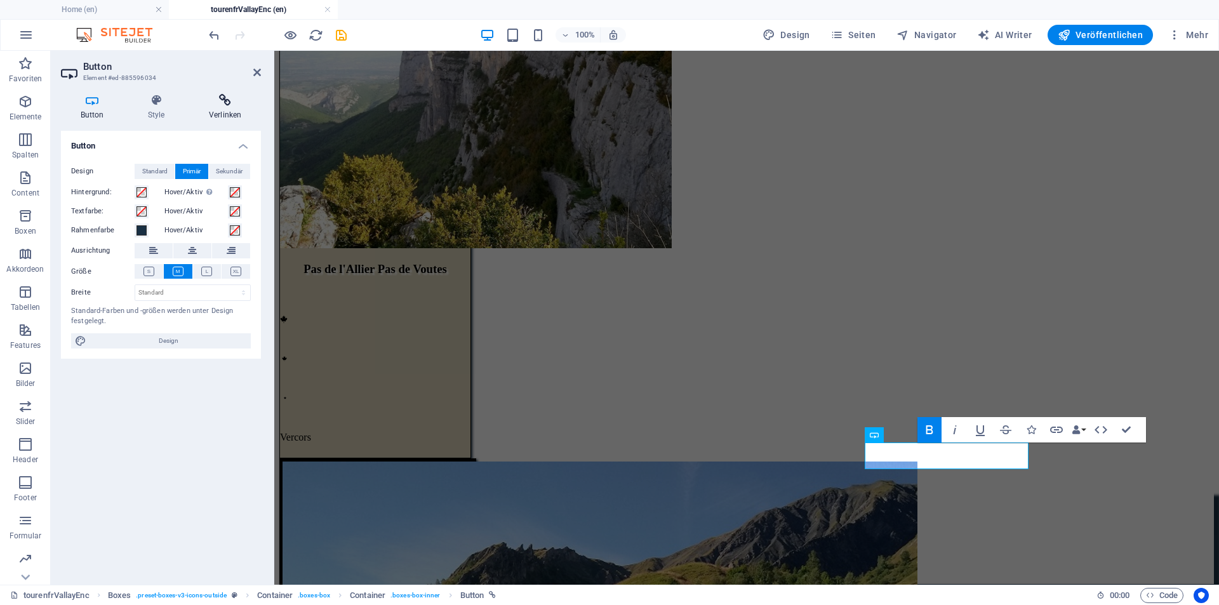
click at [227, 108] on h4 "Verlinken" at bounding box center [225, 107] width 72 height 27
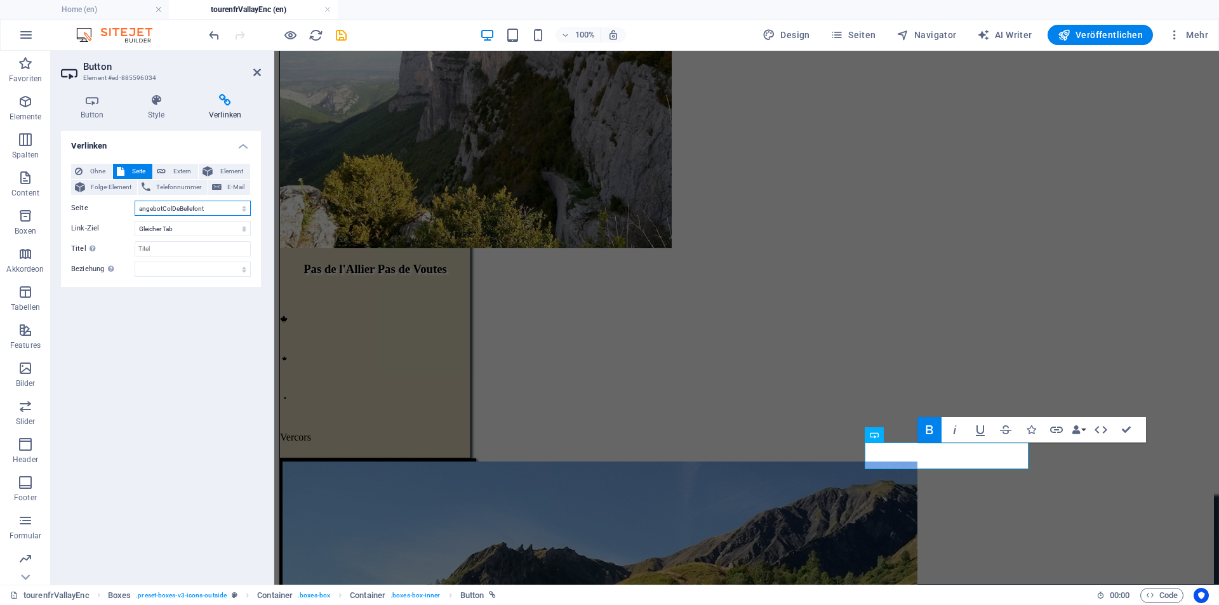
click at [225, 206] on select "Home Tourenkarte Bellefont angebotColDeBellefont angebotAiguilleVano angebotCol…" at bounding box center [193, 208] width 116 height 15
select select "3"
click at [135, 201] on select "Home Tourenkarte Bellefont angebotColDeBellefont angebotAiguilleVano angebotCol…" at bounding box center [193, 208] width 116 height 15
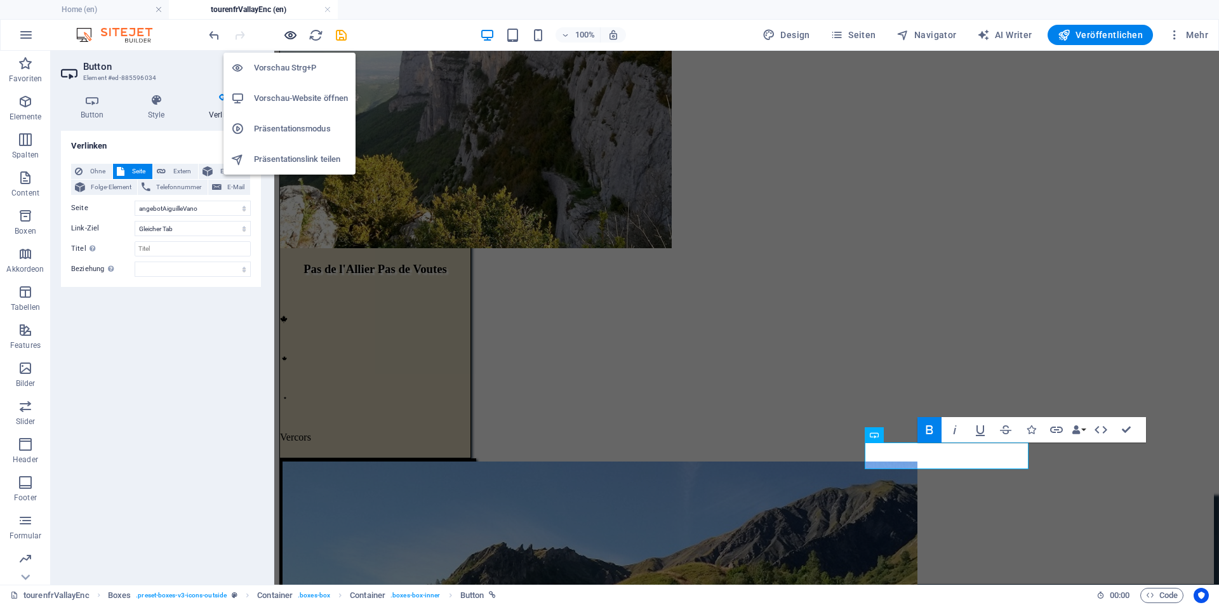
click at [0, 0] on icon "button" at bounding box center [0, 0] width 0 height 0
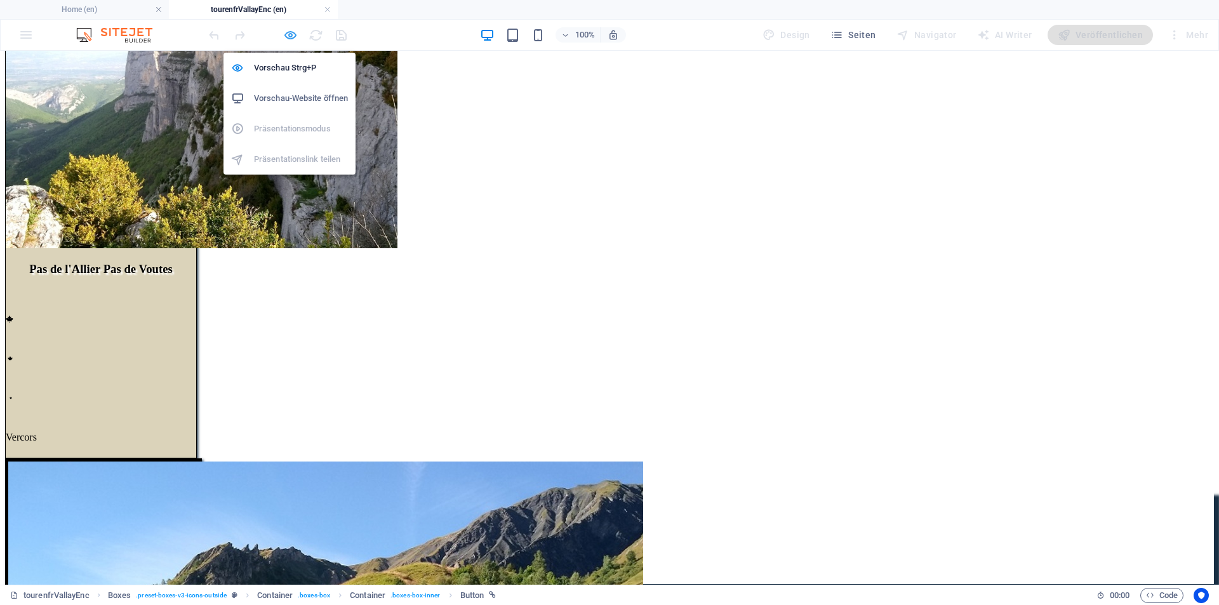
click at [0, 0] on icon "button" at bounding box center [0, 0] width 0 height 0
select select "3"
select select
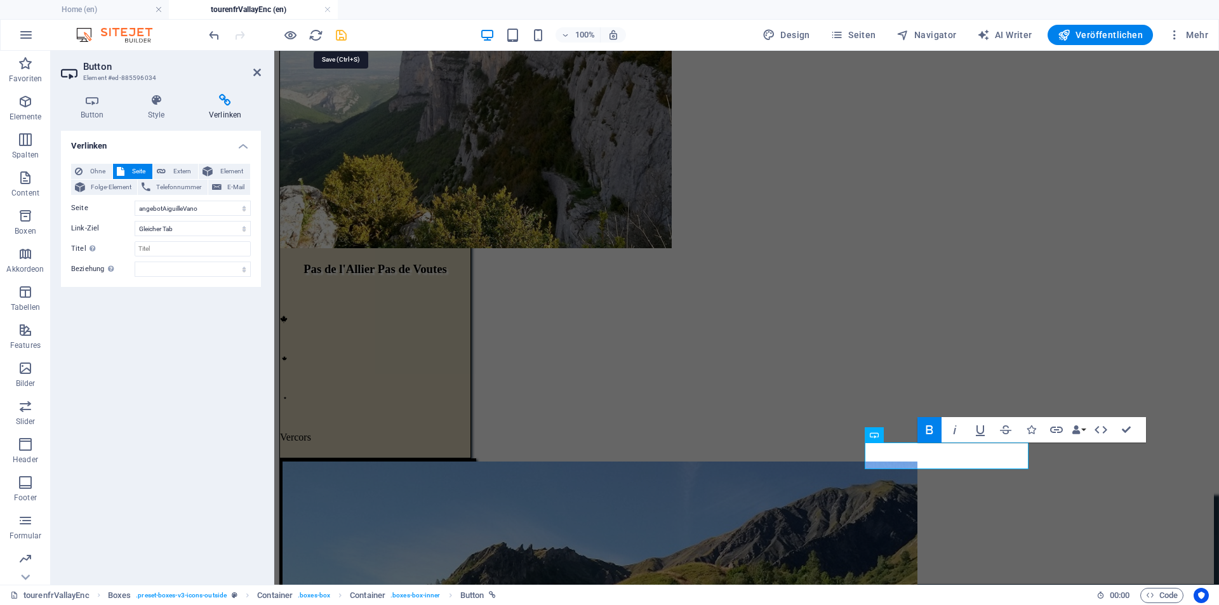
click at [0, 0] on icon "save" at bounding box center [0, 0] width 0 height 0
select select "3"
select select
drag, startPoint x: 374, startPoint y: 183, endPoint x: 574, endPoint y: 154, distance: 201.6
click at [598, 178] on div "Pas de l'Allier Pas de Voutes             Vercors general: subalpin, [GEOGRAPHI…" at bounding box center [746, 219] width 935 height 540
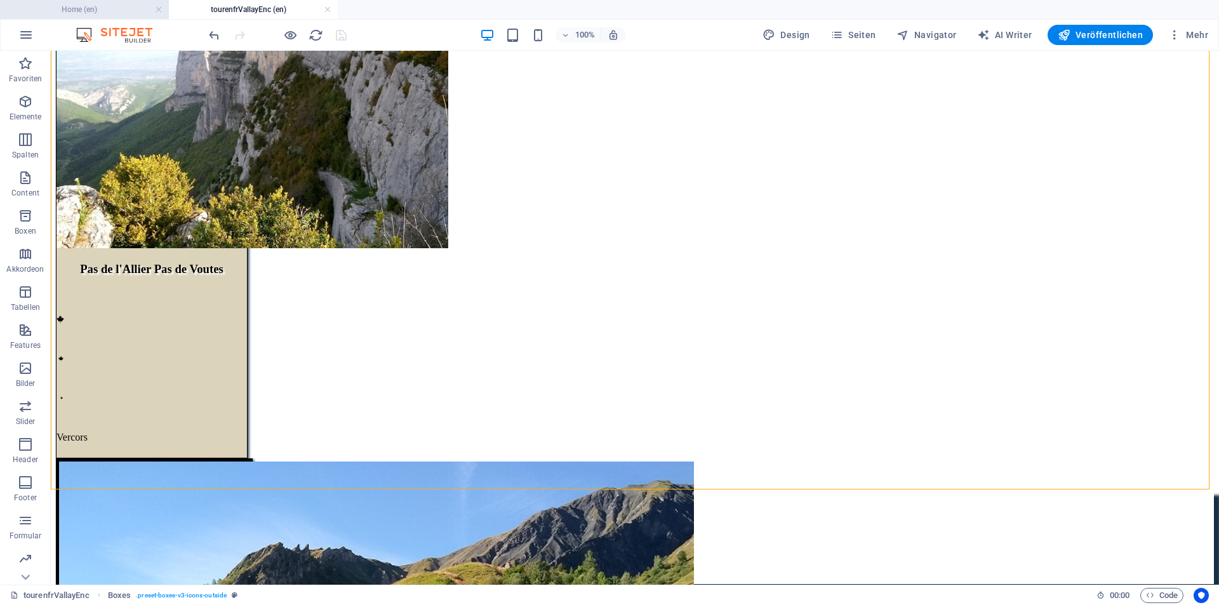
click at [97, 6] on h4 "Home (en)" at bounding box center [84, 10] width 169 height 14
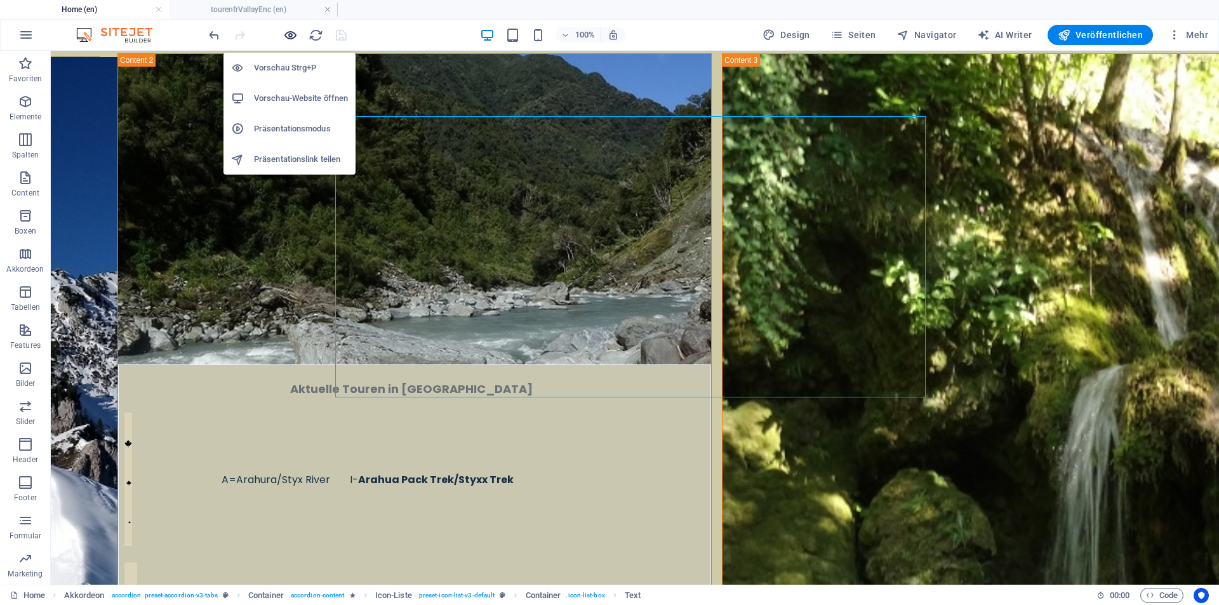
click at [201, 102] on icon "button" at bounding box center [115, 109] width 170 height 15
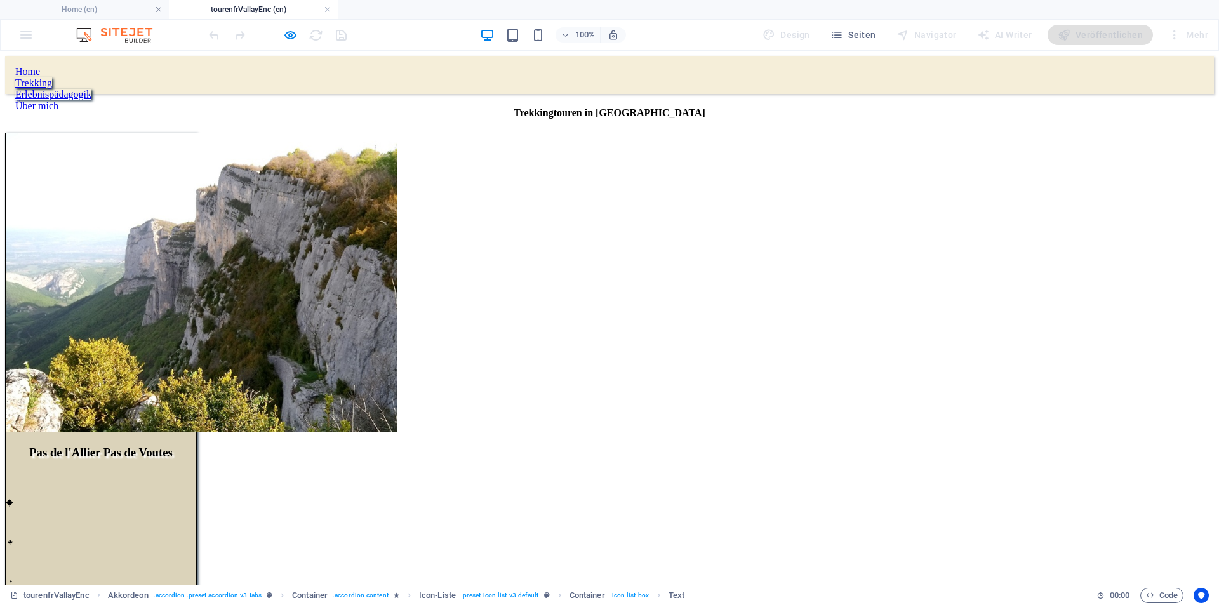
scroll to position [184, 0]
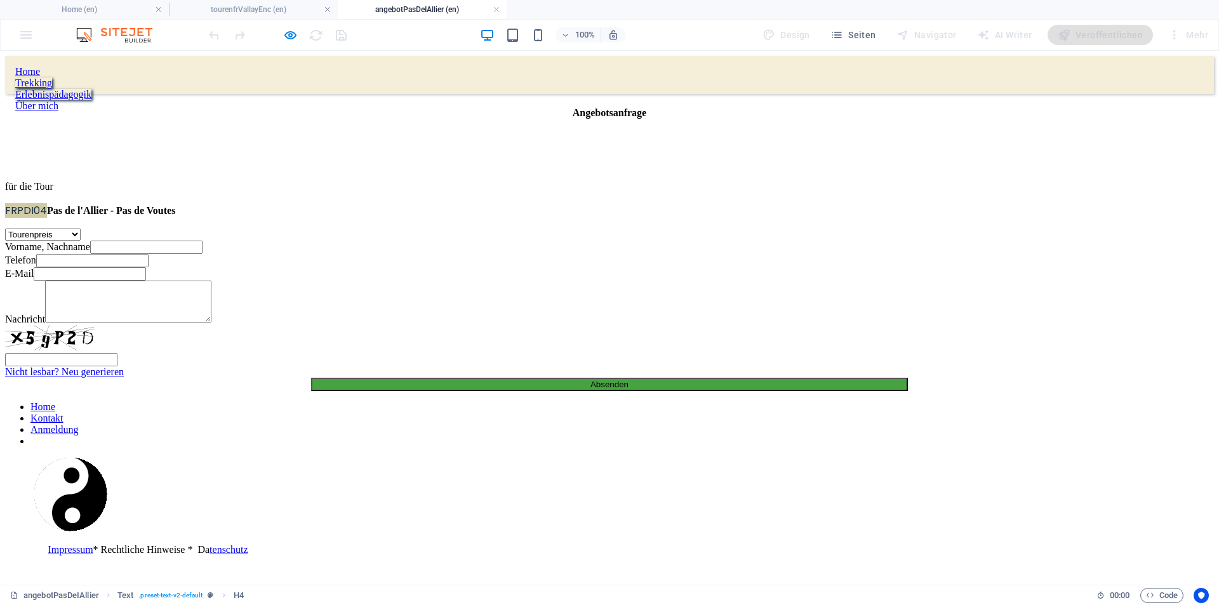
scroll to position [0, 0]
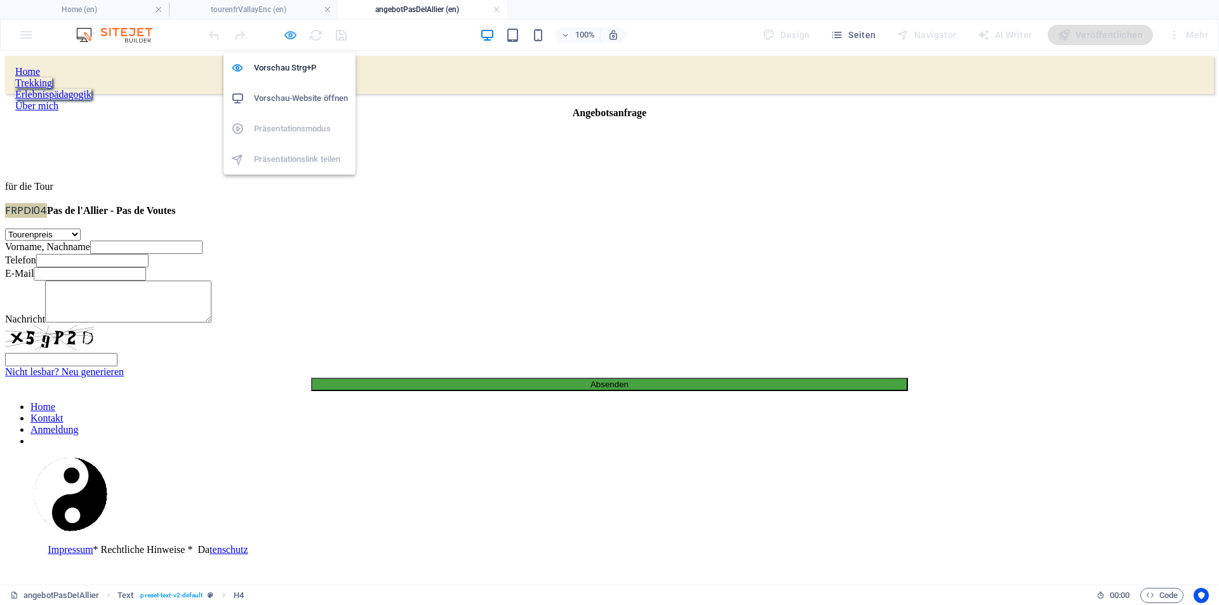
click at [288, 32] on icon "button" at bounding box center [290, 35] width 15 height 15
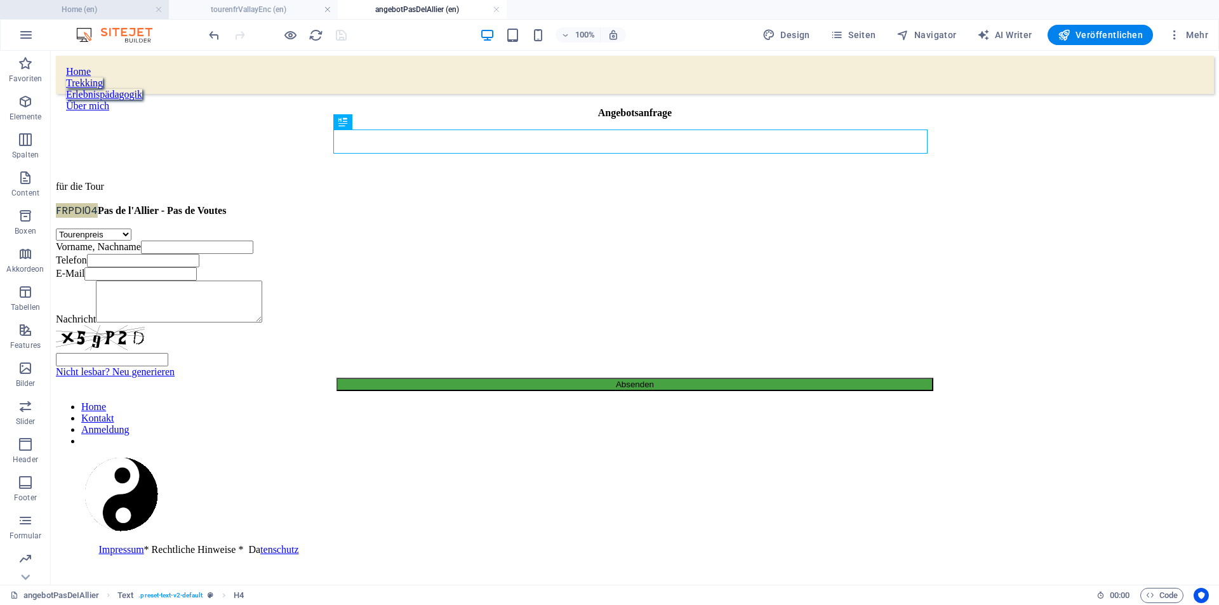
click at [132, 10] on h4 "Home (en)" at bounding box center [84, 10] width 169 height 14
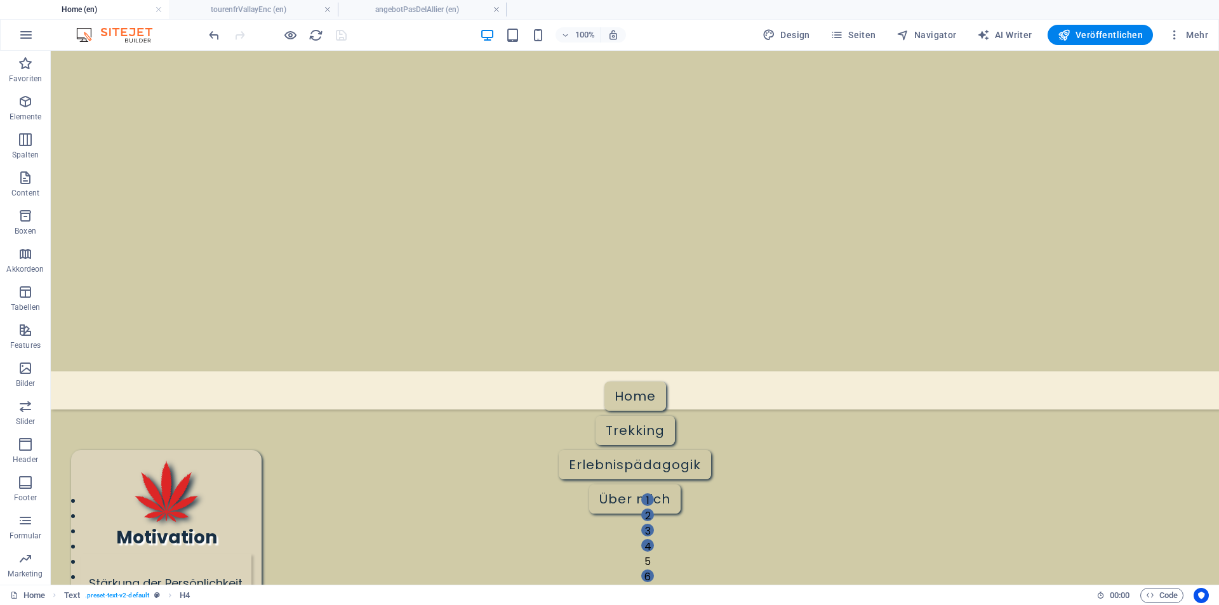
scroll to position [1038, 0]
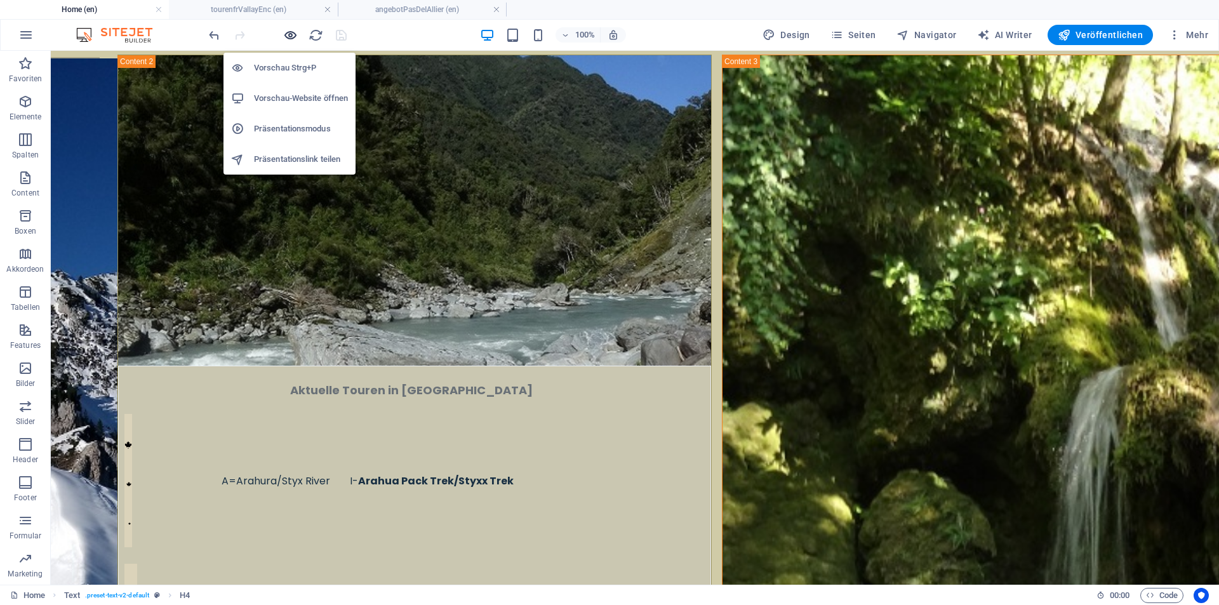
click at [201, 103] on icon "button" at bounding box center [115, 110] width 170 height 15
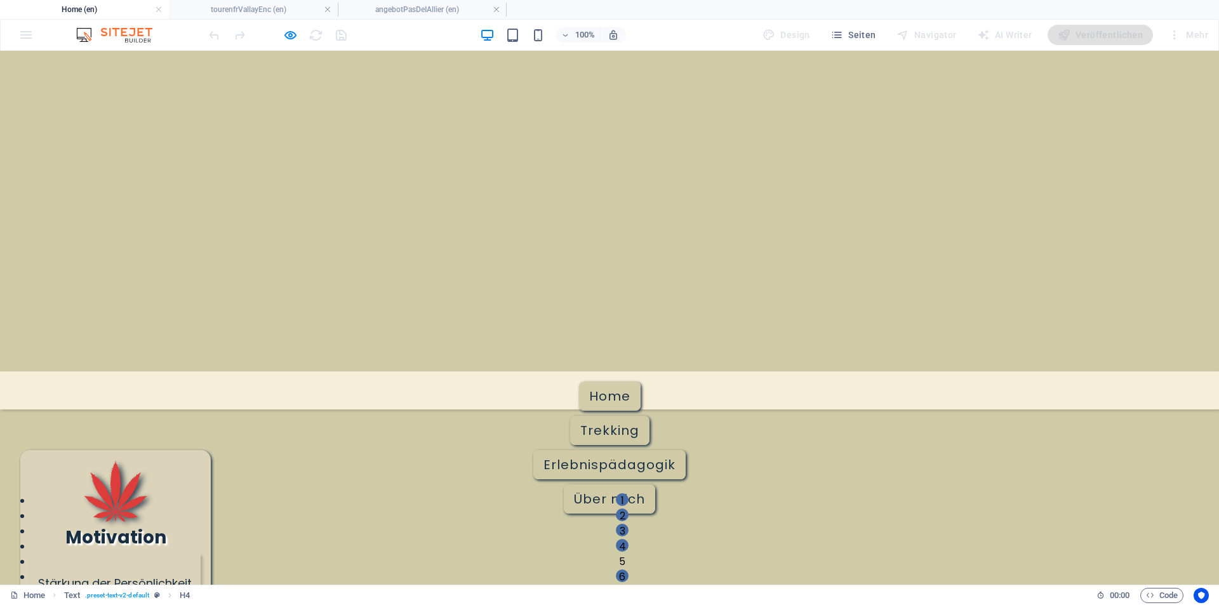
scroll to position [184, 0]
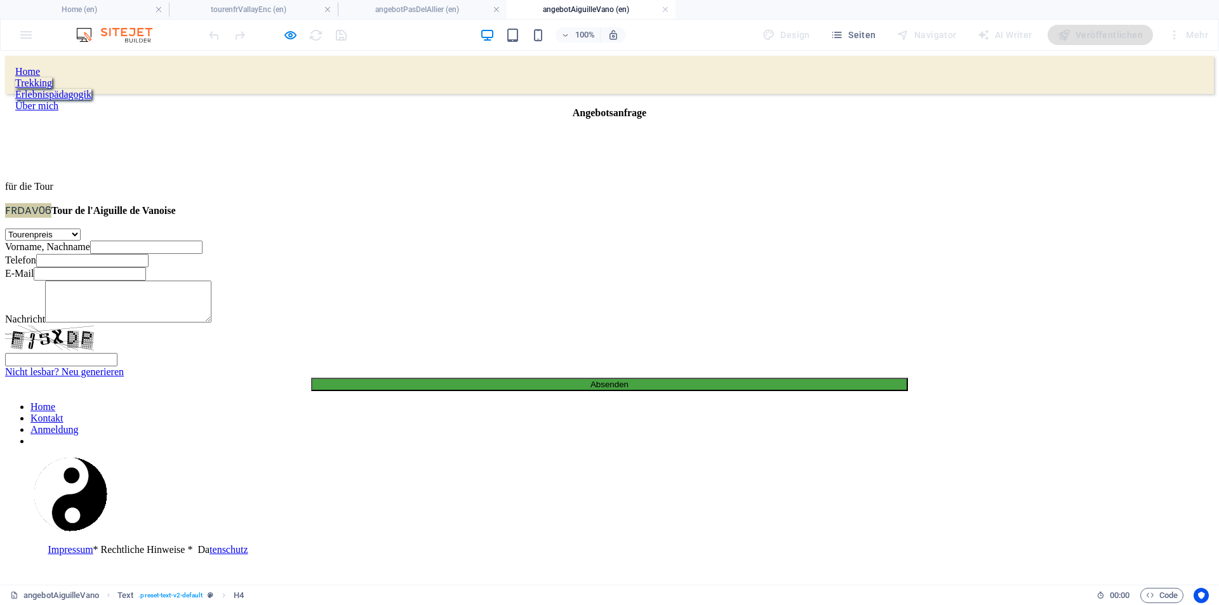
scroll to position [0, 0]
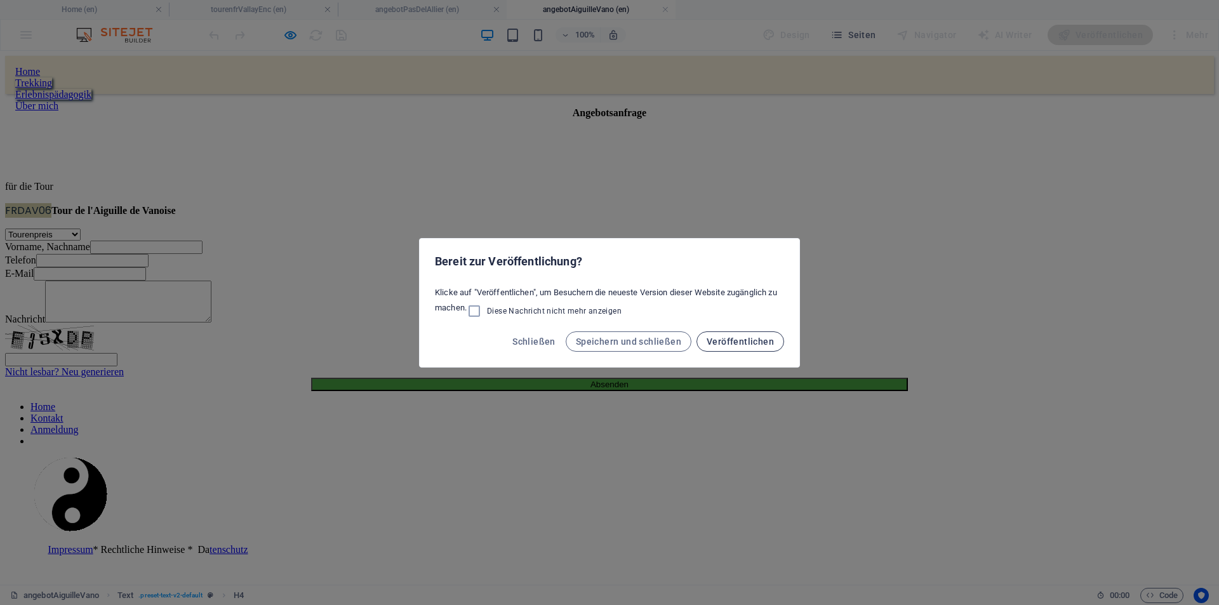
click at [741, 342] on span "Veröffentlichen" at bounding box center [740, 342] width 67 height 10
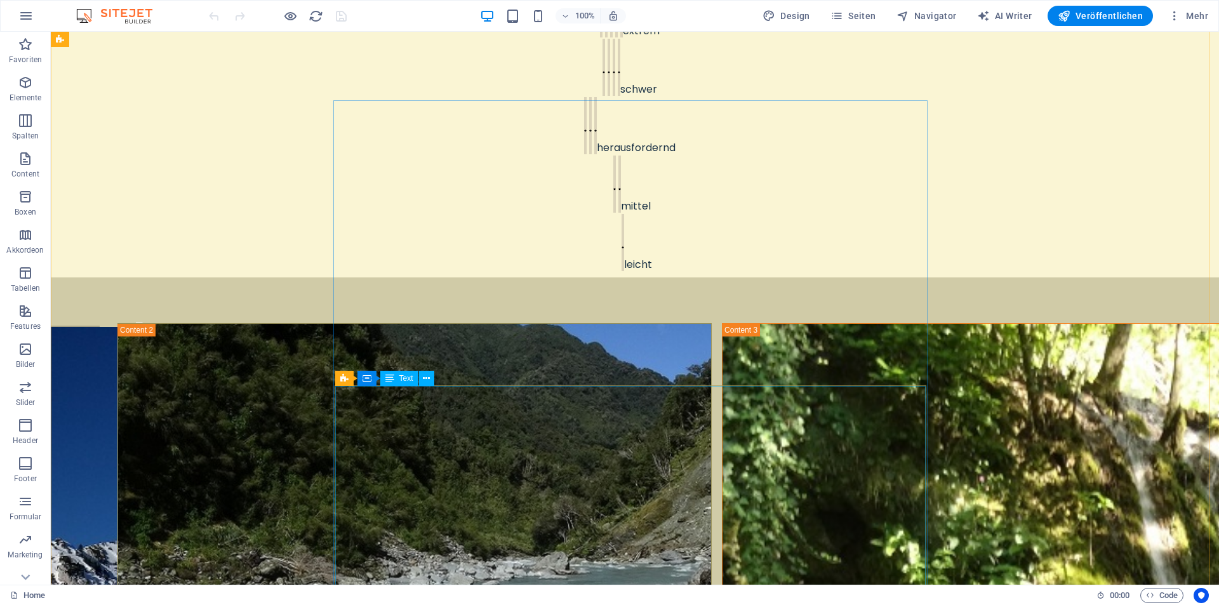
scroll to position [953, 0]
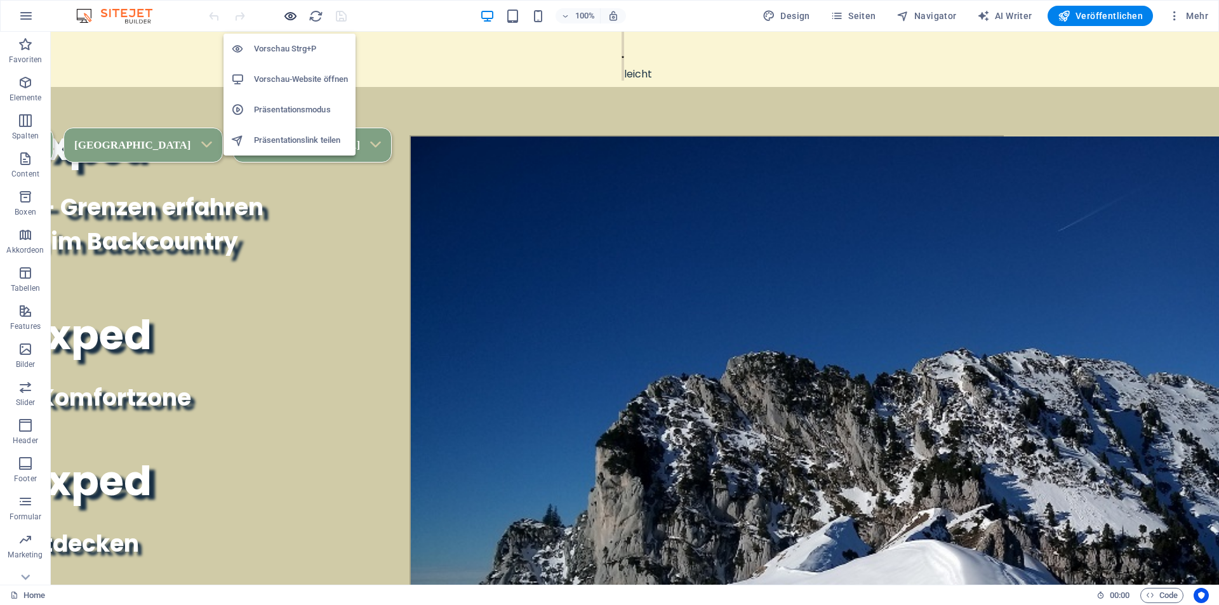
scroll to position [951, 0]
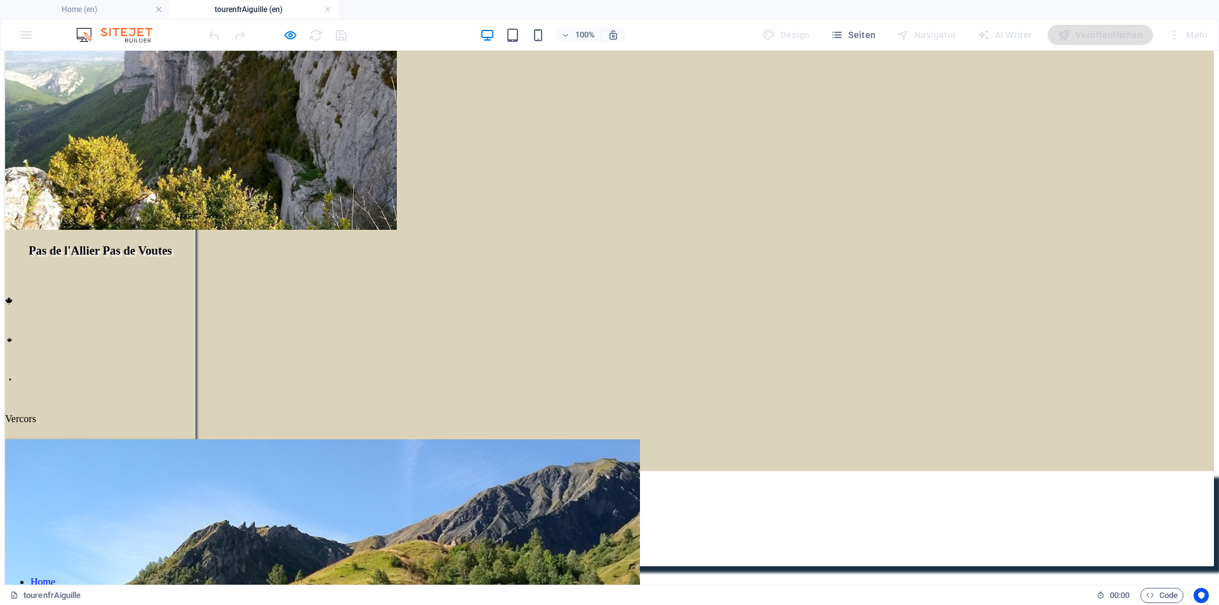
scroll to position [184, 0]
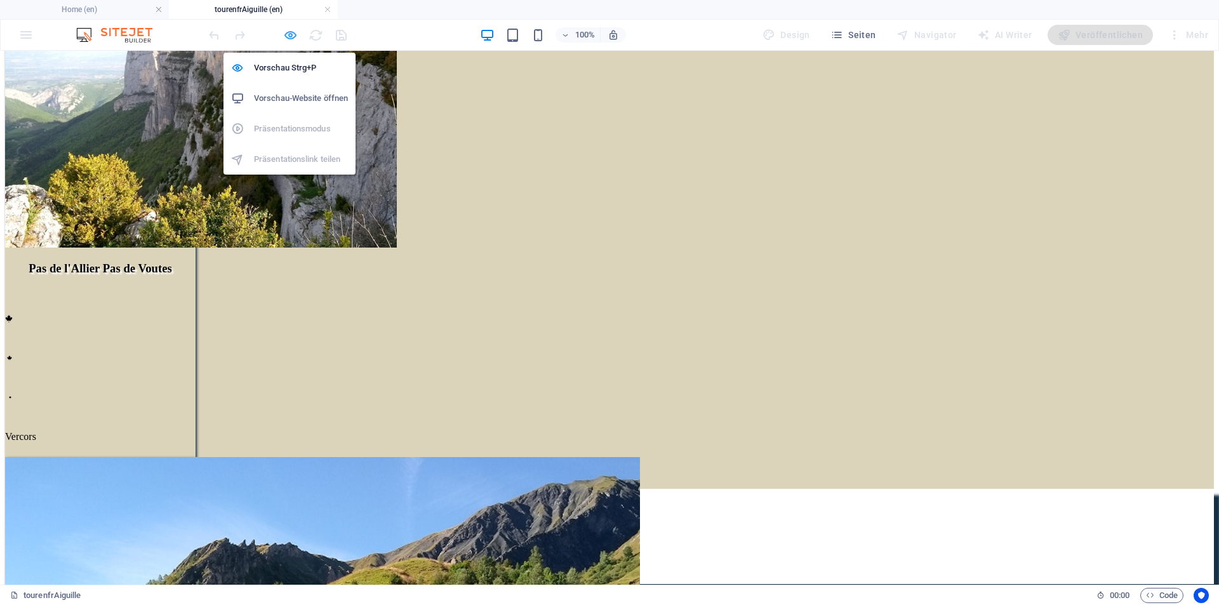
click at [290, 34] on icon "button" at bounding box center [290, 35] width 15 height 15
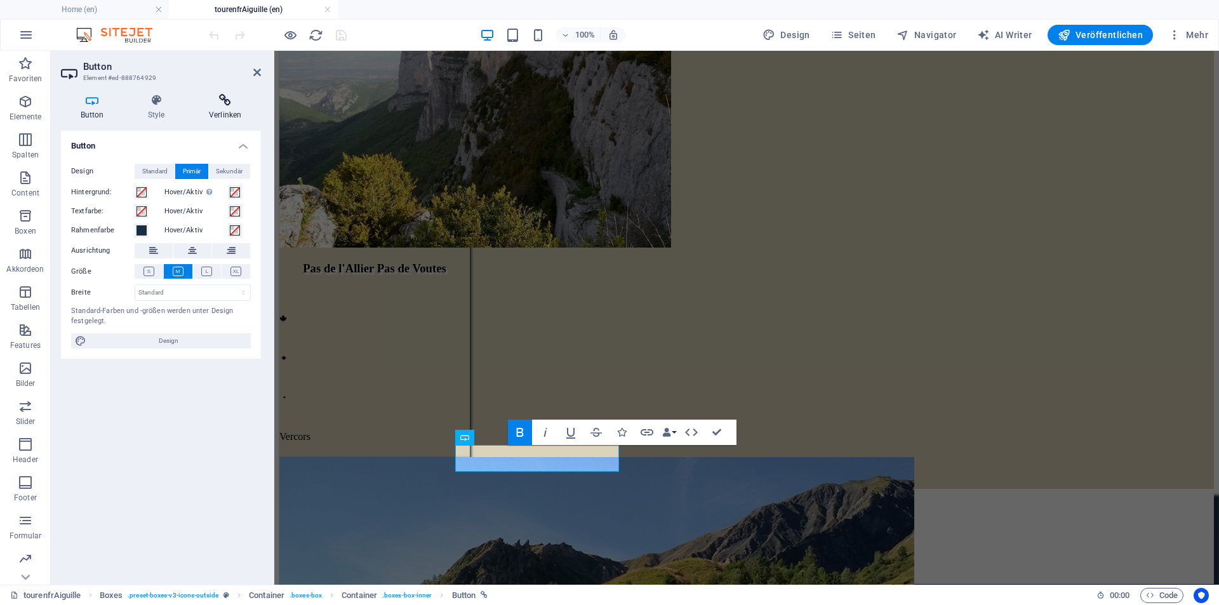
click at [230, 109] on h4 "Verlinken" at bounding box center [225, 107] width 72 height 27
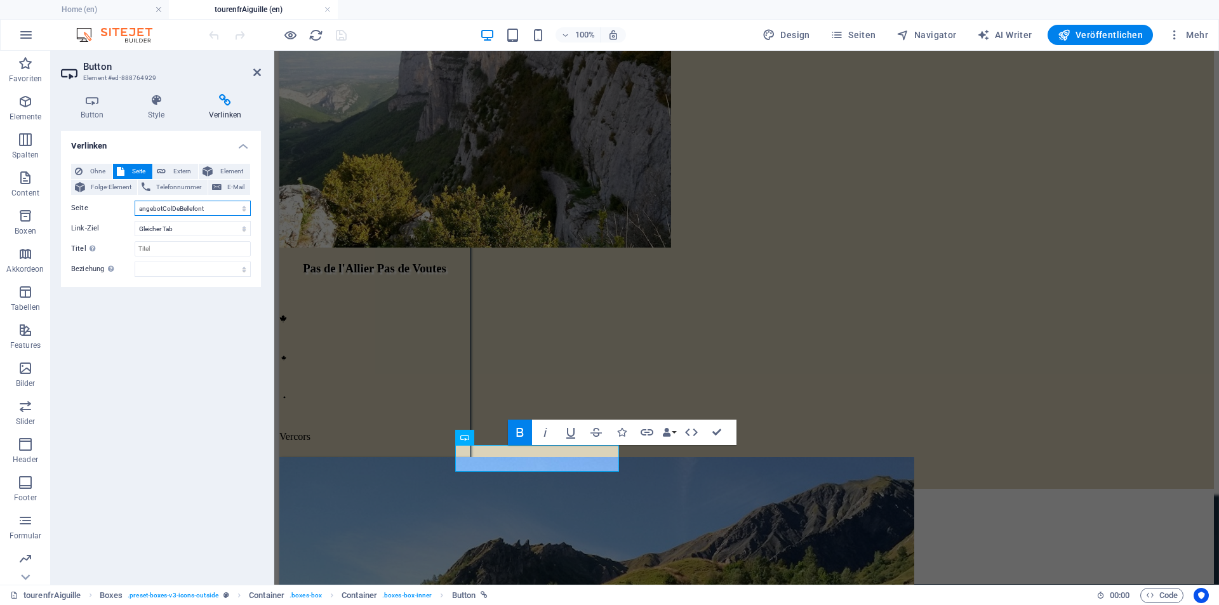
click at [219, 210] on select "Home Tourenkarte Bellefont angebotColDeBellefont angebotAiguilleVano angebotCol…" at bounding box center [193, 208] width 116 height 15
select select "5"
click at [135, 201] on select "Home Tourenkarte Bellefont angebotColDeBellefont angebotAiguilleVano angebotCol…" at bounding box center [193, 208] width 116 height 15
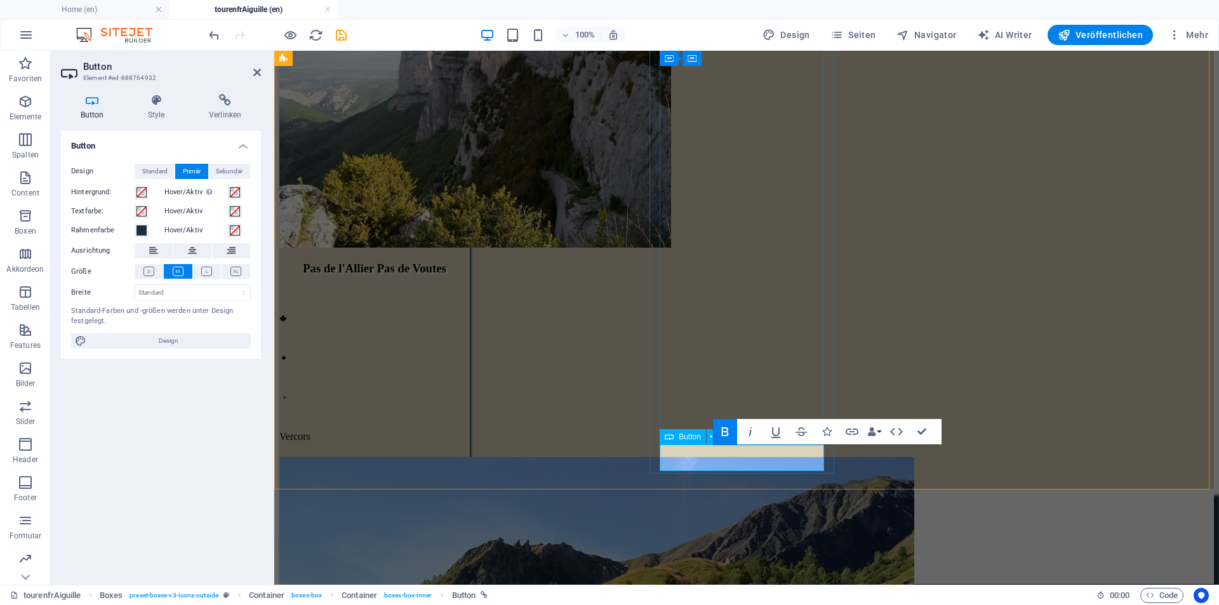
click at [228, 107] on h4 "Verlinken" at bounding box center [225, 107] width 72 height 27
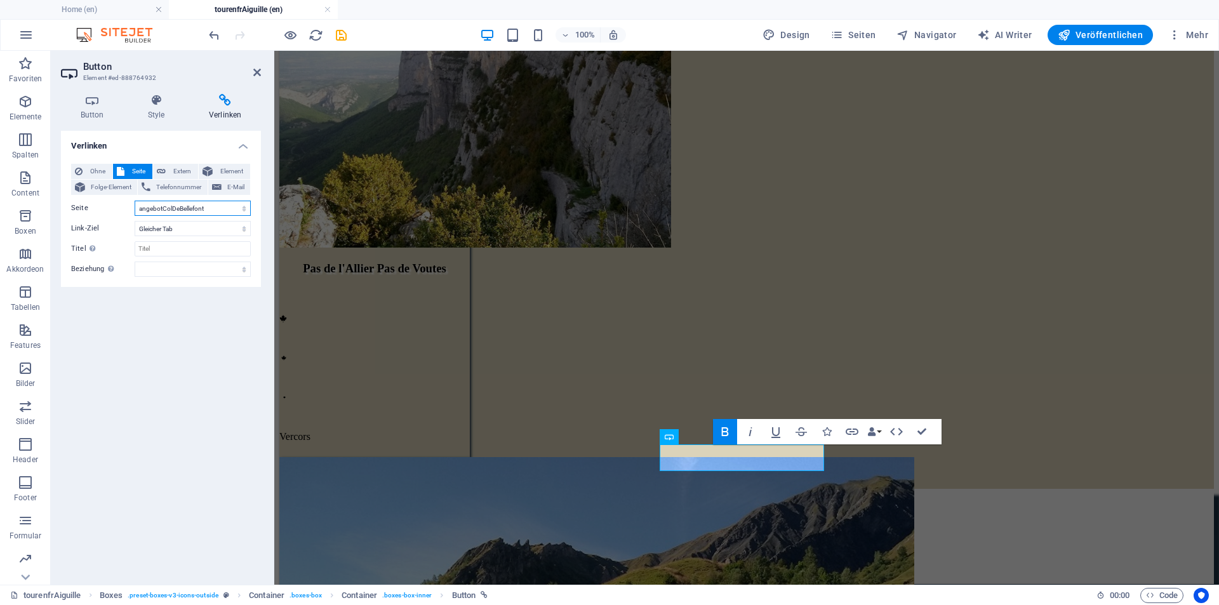
click at [225, 206] on select "Home Tourenkarte Bellefont angebotColDeBellefont angebotAiguilleVano angebotCol…" at bounding box center [193, 208] width 116 height 15
select select "6"
click at [135, 201] on select "Home Tourenkarte Bellefont angebotColDeBellefont angebotAiguilleVano angebotCol…" at bounding box center [193, 208] width 116 height 15
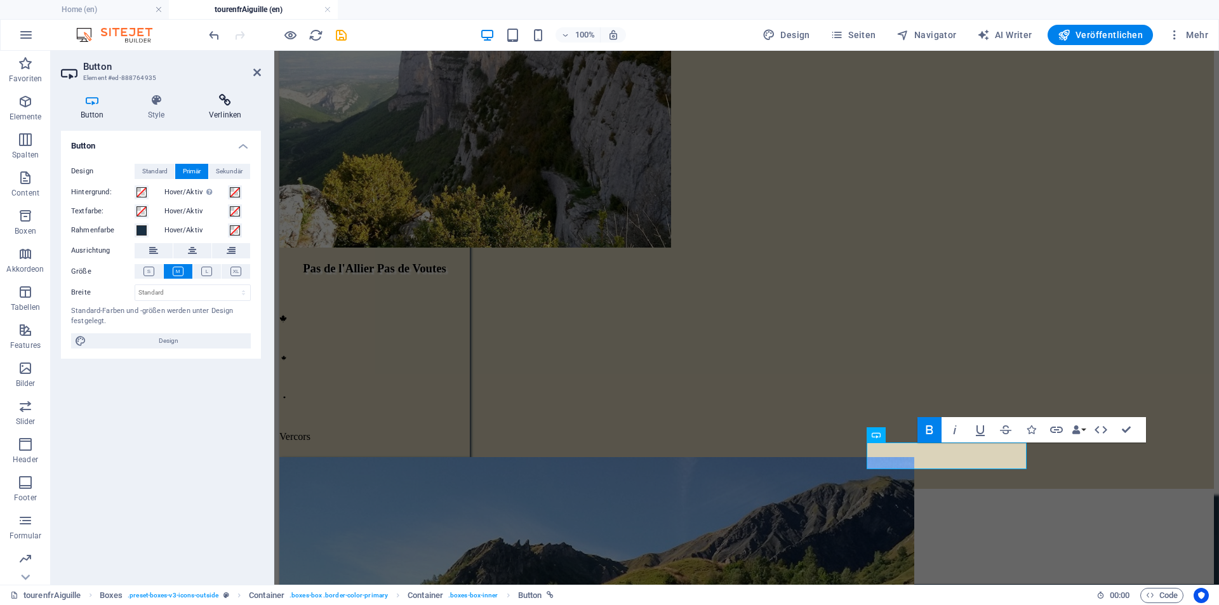
click at [220, 97] on icon at bounding box center [225, 100] width 72 height 13
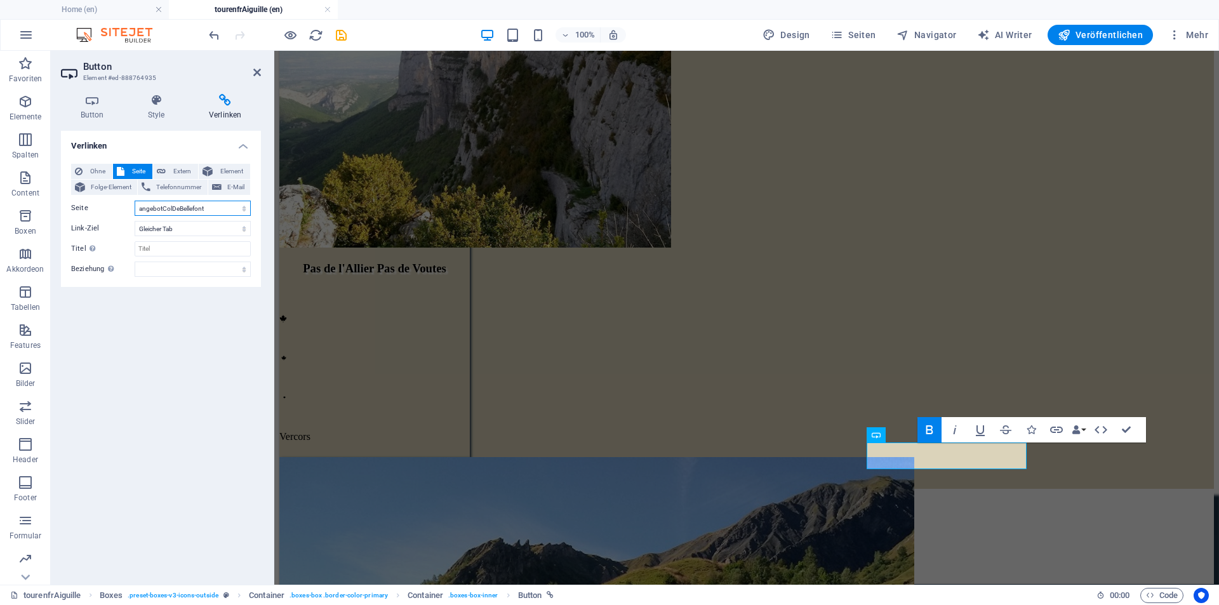
drag, startPoint x: 201, startPoint y: 206, endPoint x: 193, endPoint y: 206, distance: 8.3
click at [201, 206] on select "Home Tourenkarte Bellefont angebotColDeBellefont angebotAiguilleVano angebotCol…" at bounding box center [193, 208] width 116 height 15
select select "3"
click at [135, 201] on select "Home Tourenkarte Bellefont angebotColDeBellefont angebotAiguilleVano angebotCol…" at bounding box center [193, 208] width 116 height 15
click at [346, 119] on div "Pas de l'Allier Pas de Voutes             Vercors general: subalpin, [GEOGRAPHI…" at bounding box center [746, 219] width 935 height 540
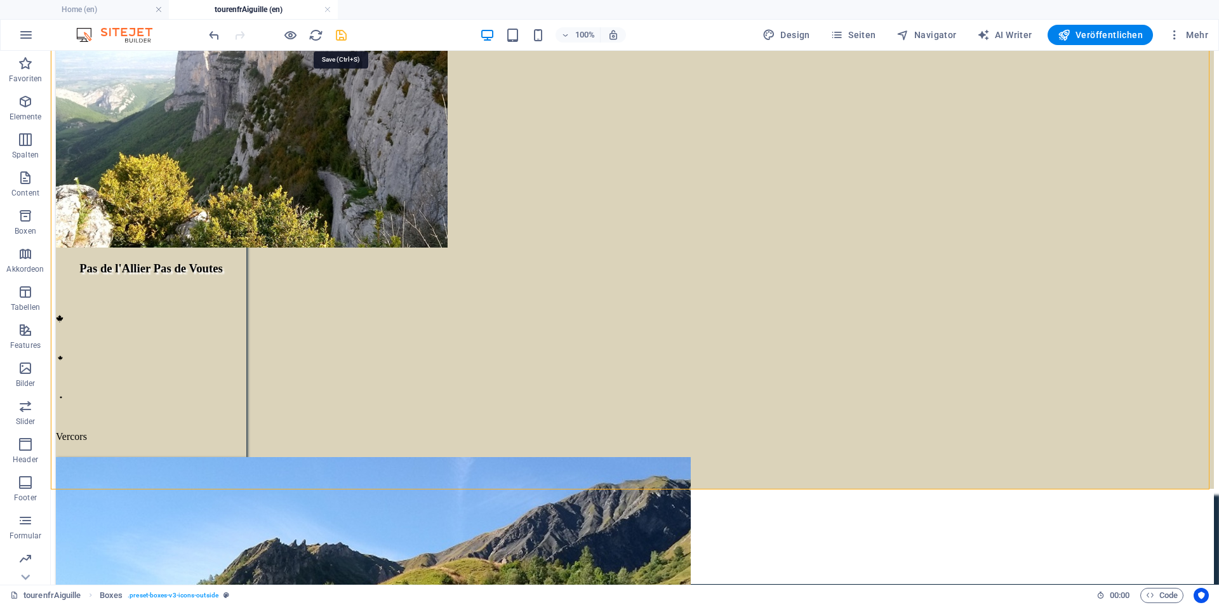
click at [341, 34] on icon "save" at bounding box center [341, 35] width 15 height 15
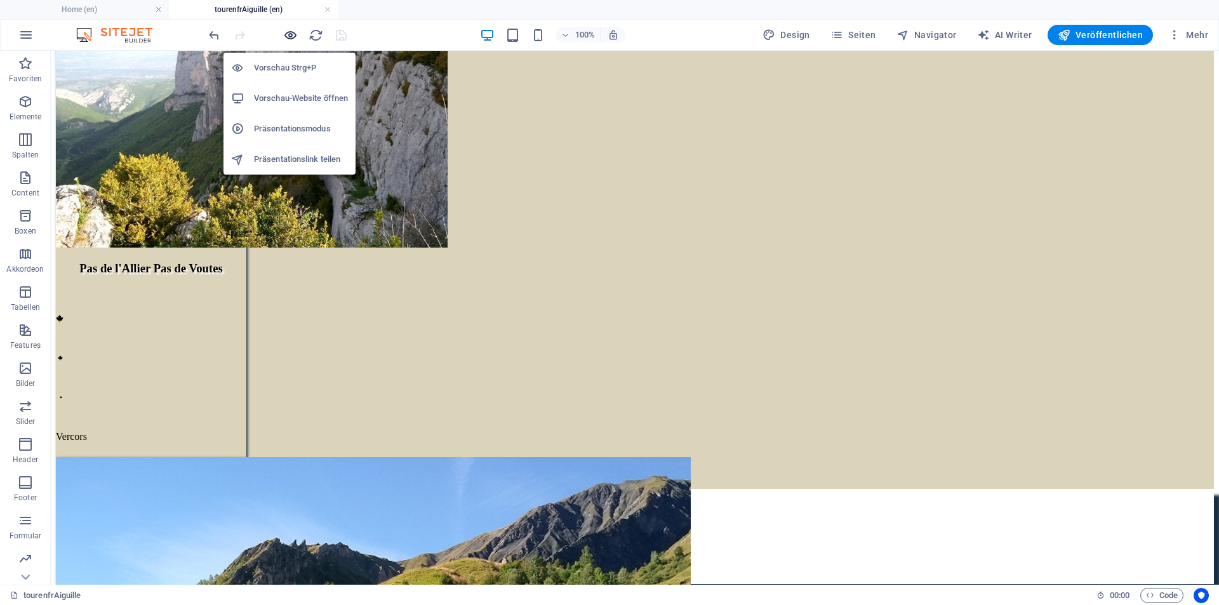
click at [288, 34] on icon "button" at bounding box center [290, 35] width 15 height 15
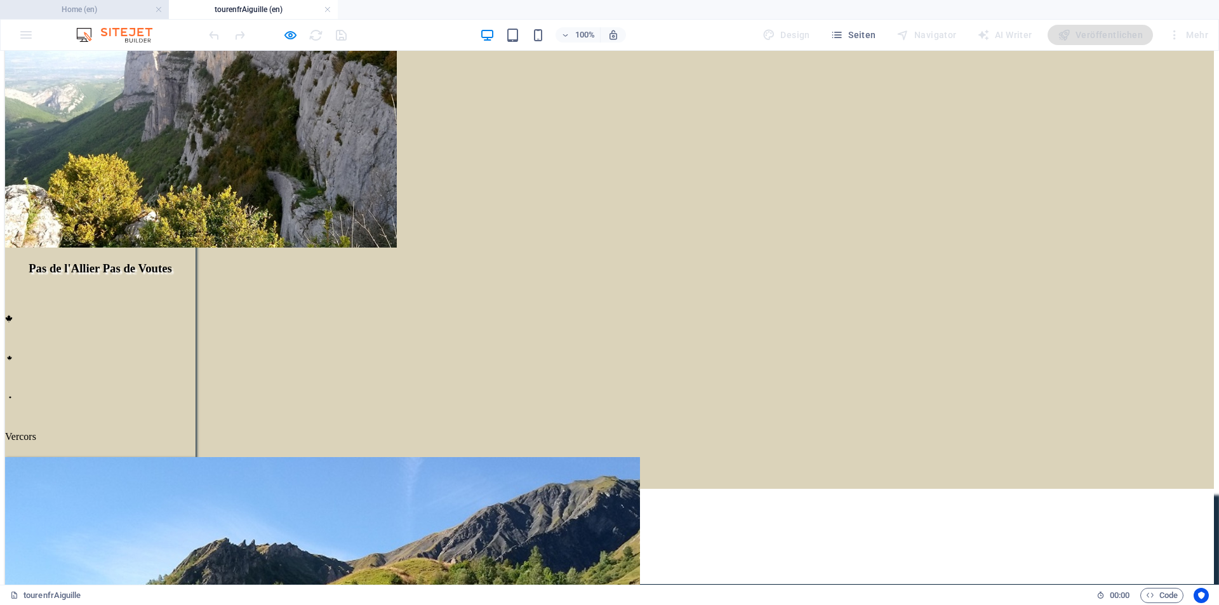
click at [124, 11] on h4 "Home (en)" at bounding box center [84, 10] width 169 height 14
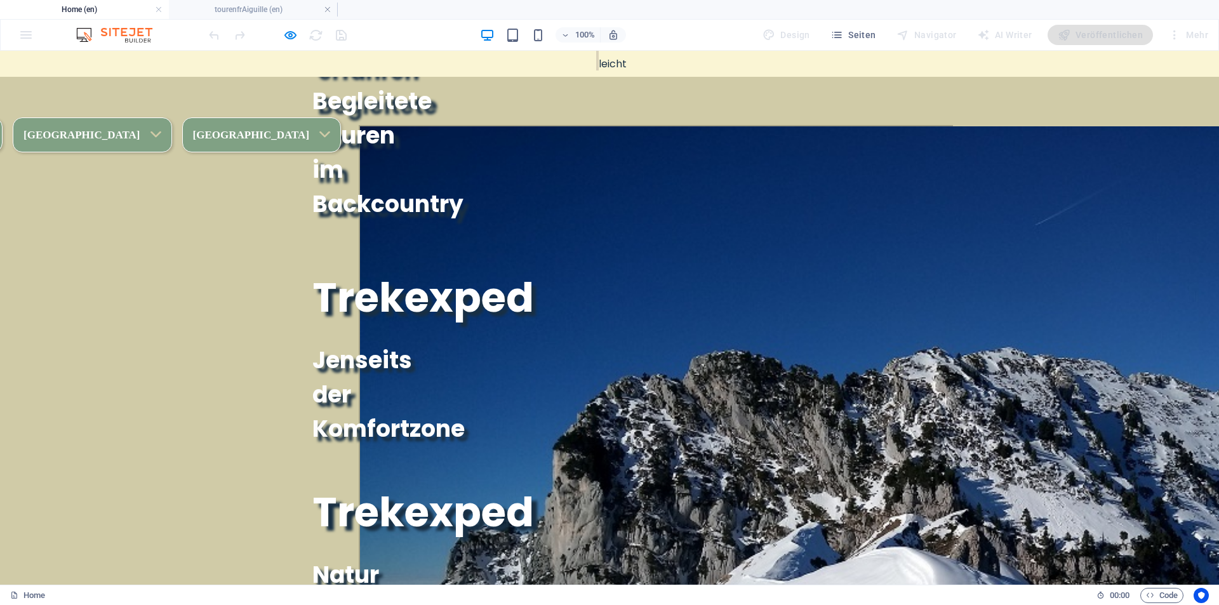
scroll to position [0, 0]
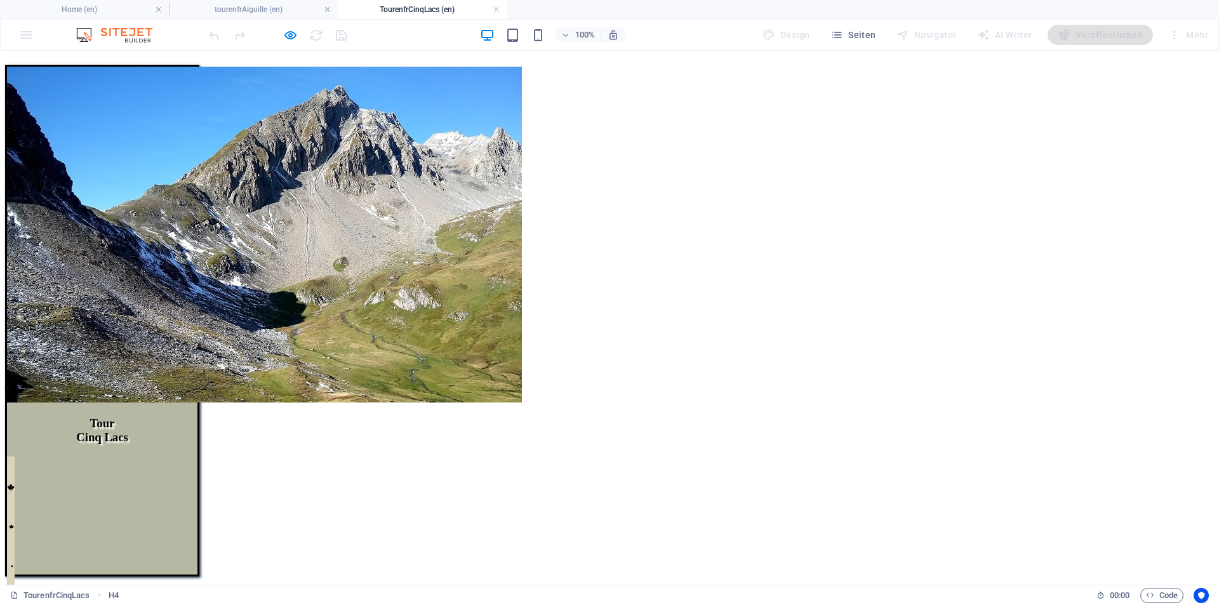
scroll to position [127, 0]
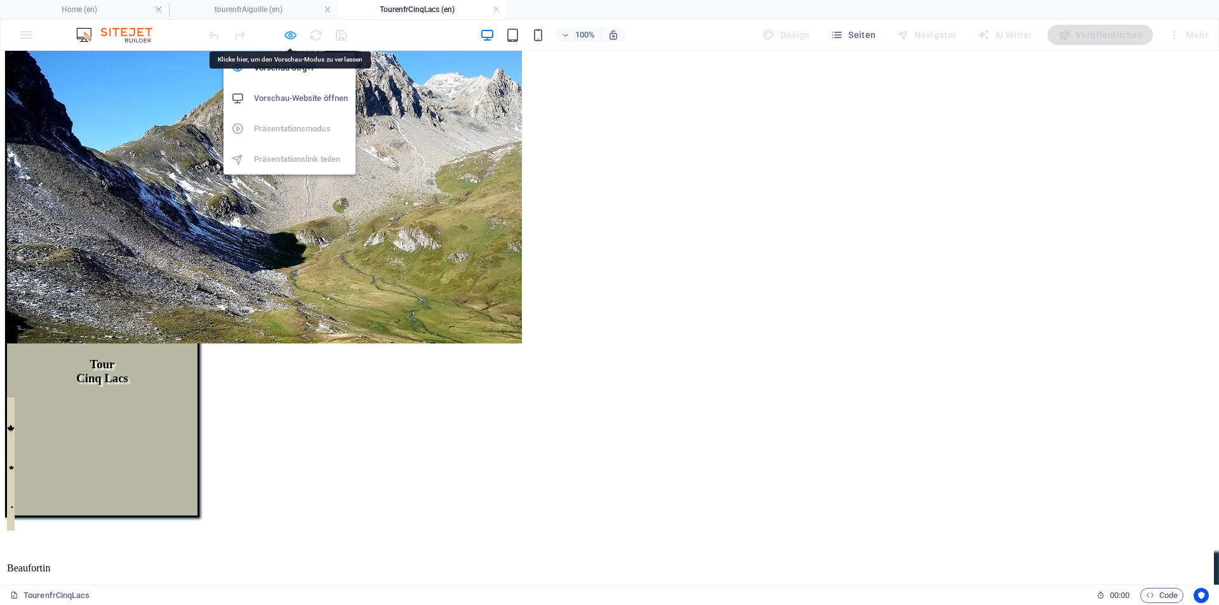
click at [292, 35] on icon "button" at bounding box center [290, 35] width 15 height 15
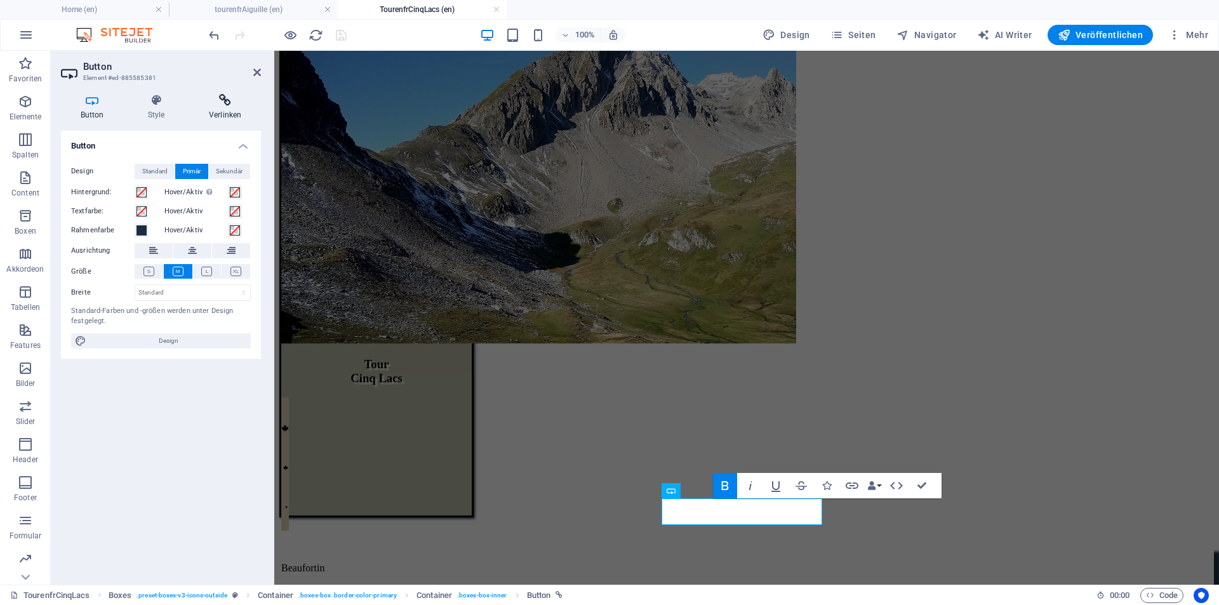
click at [227, 111] on h4 "Verlinken" at bounding box center [225, 107] width 72 height 27
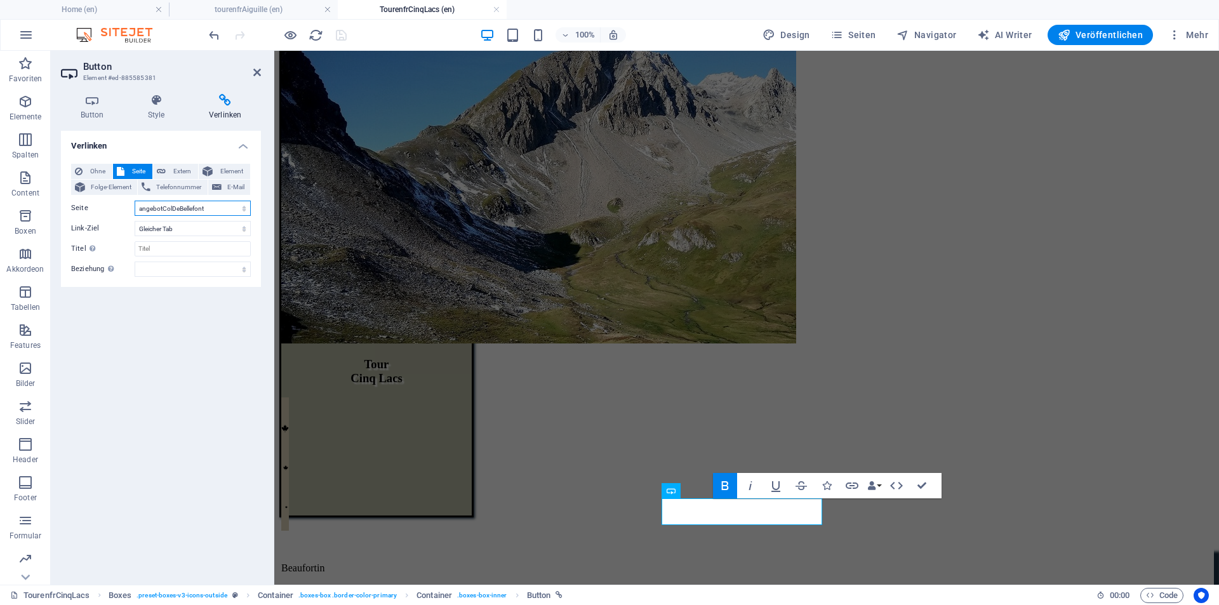
click at [222, 213] on select "Home Tourenkarte Bellefont angebotColDeBellefont angebotAiguilleVano angebotCol…" at bounding box center [193, 208] width 116 height 15
select select "7"
click at [135, 201] on select "Home Tourenkarte Bellefont angebotColDeBellefont angebotAiguilleVano angebotCol…" at bounding box center [193, 208] width 116 height 15
click at [342, 32] on icon "save" at bounding box center [341, 35] width 15 height 15
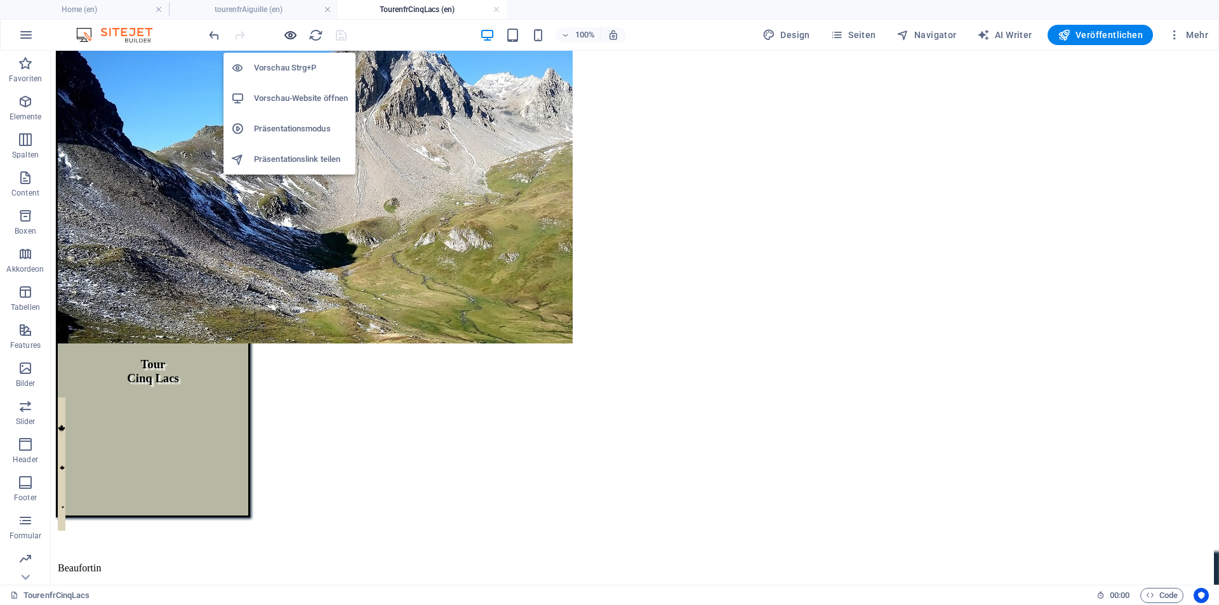
click at [288, 35] on icon "button" at bounding box center [290, 35] width 15 height 15
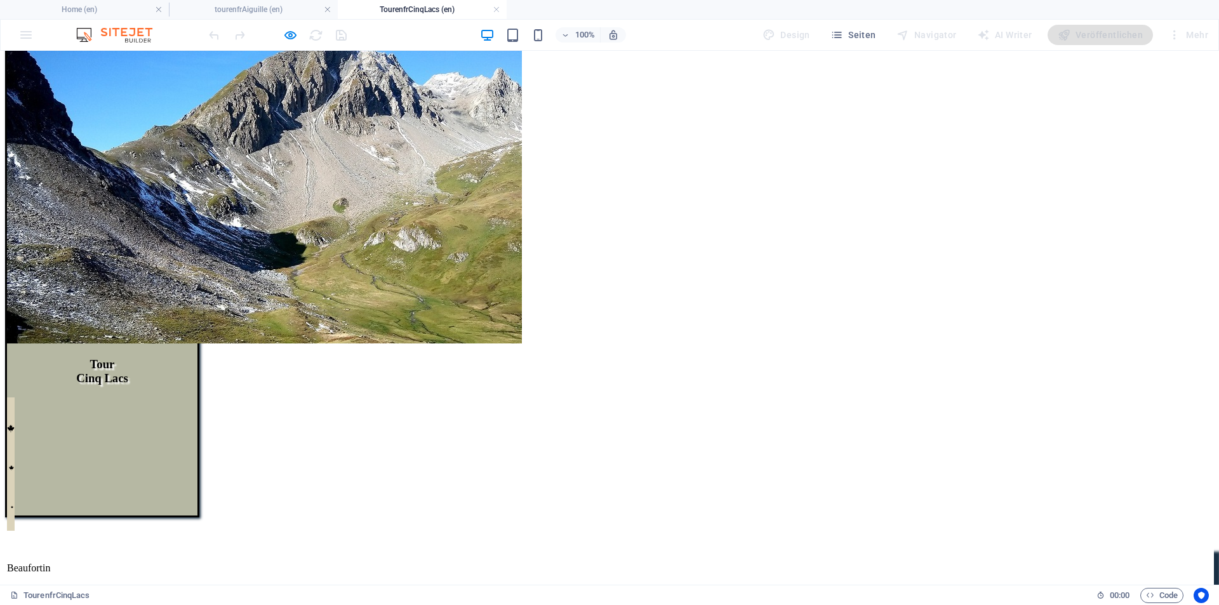
click at [341, 37] on div at bounding box center [277, 35] width 142 height 20
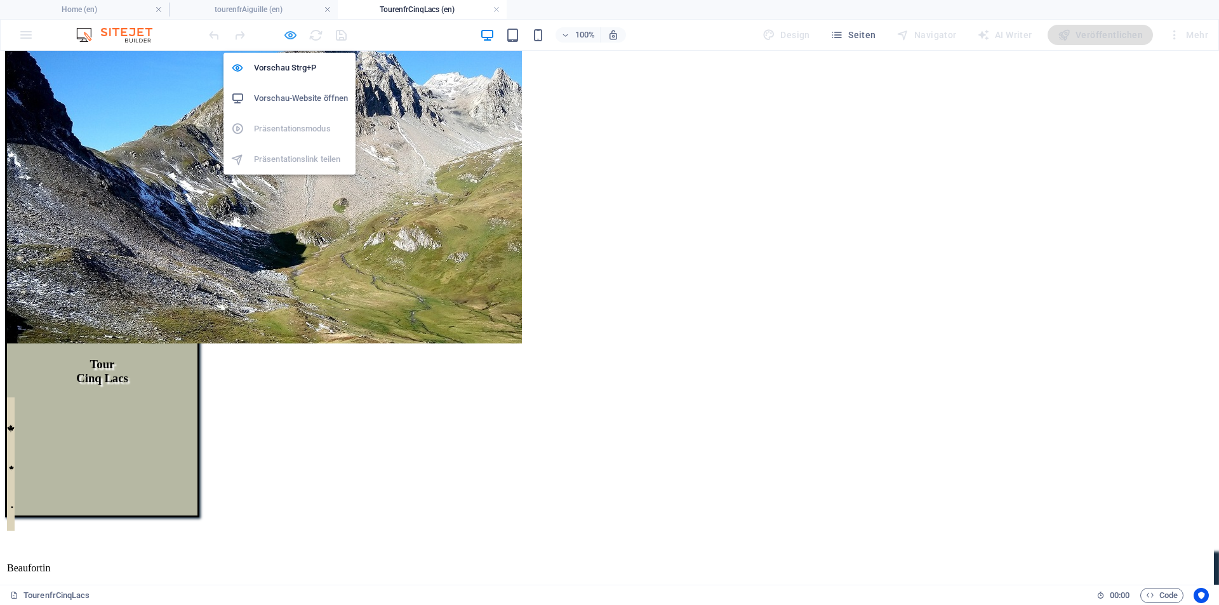
click at [289, 32] on icon "button" at bounding box center [290, 35] width 15 height 15
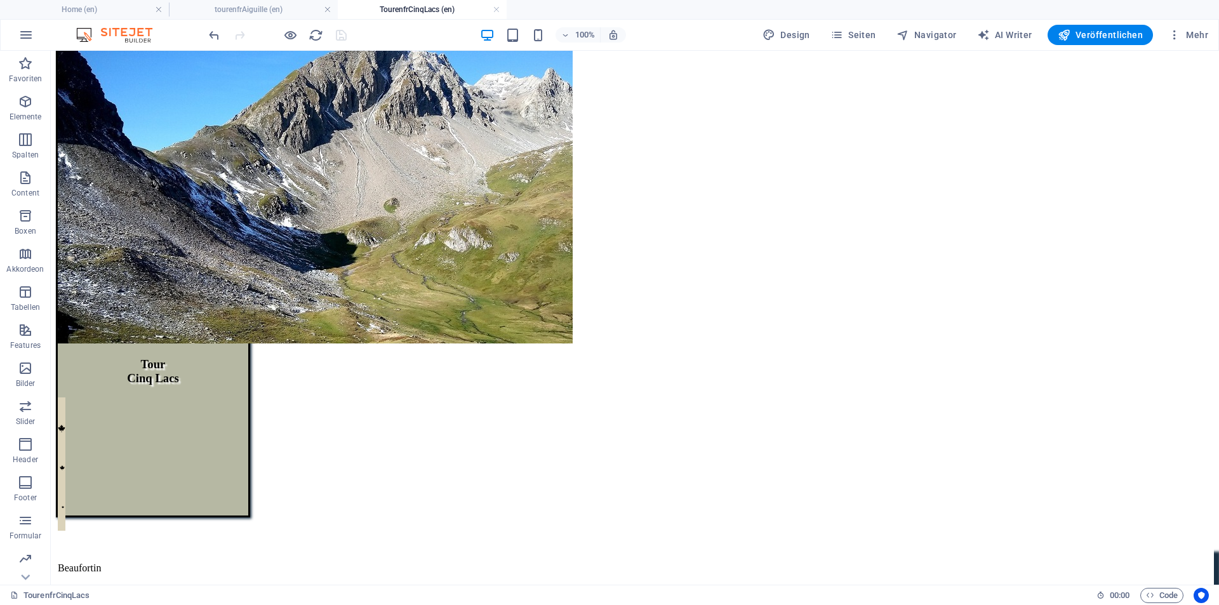
click at [340, 34] on div at bounding box center [277, 35] width 142 height 20
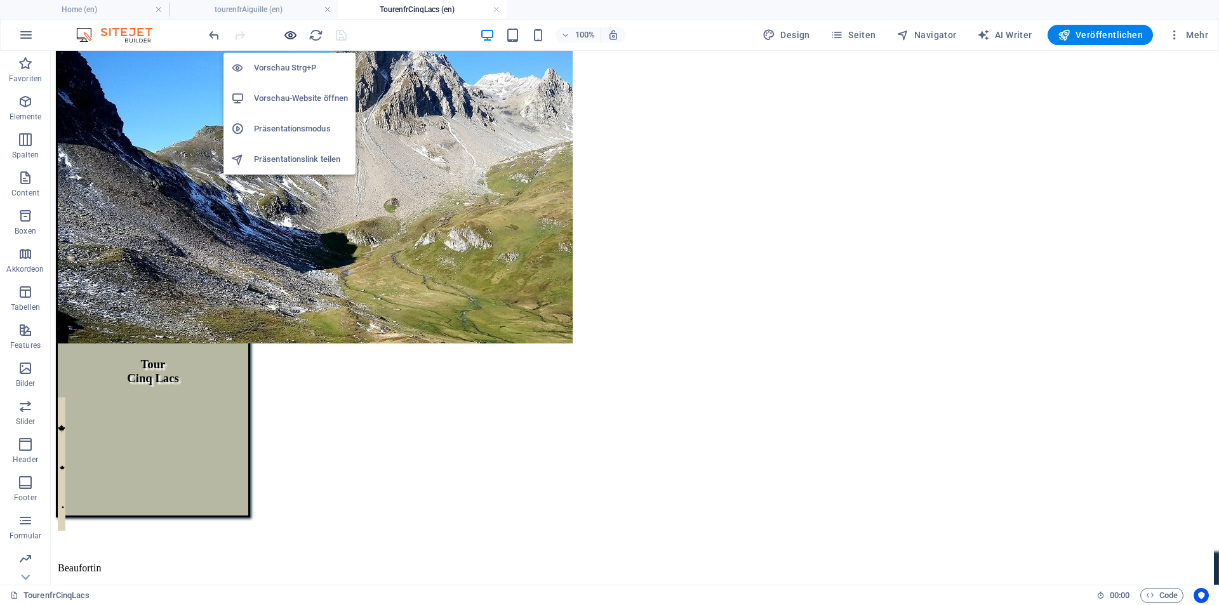
click at [293, 34] on icon "button" at bounding box center [290, 35] width 15 height 15
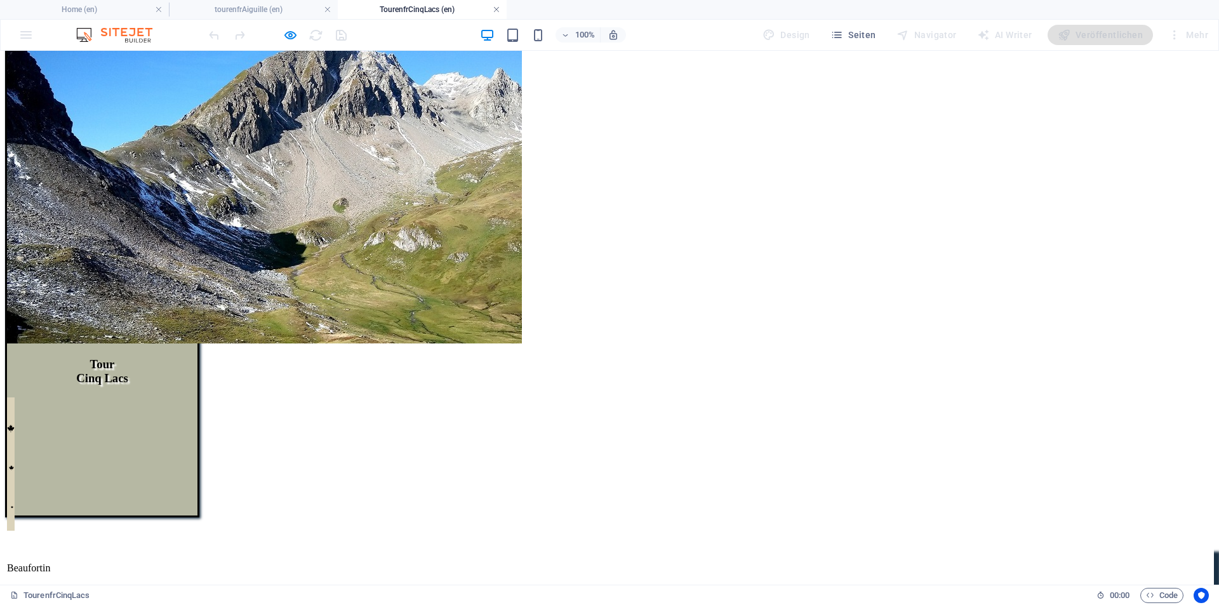
click at [499, 10] on link at bounding box center [497, 10] width 8 height 12
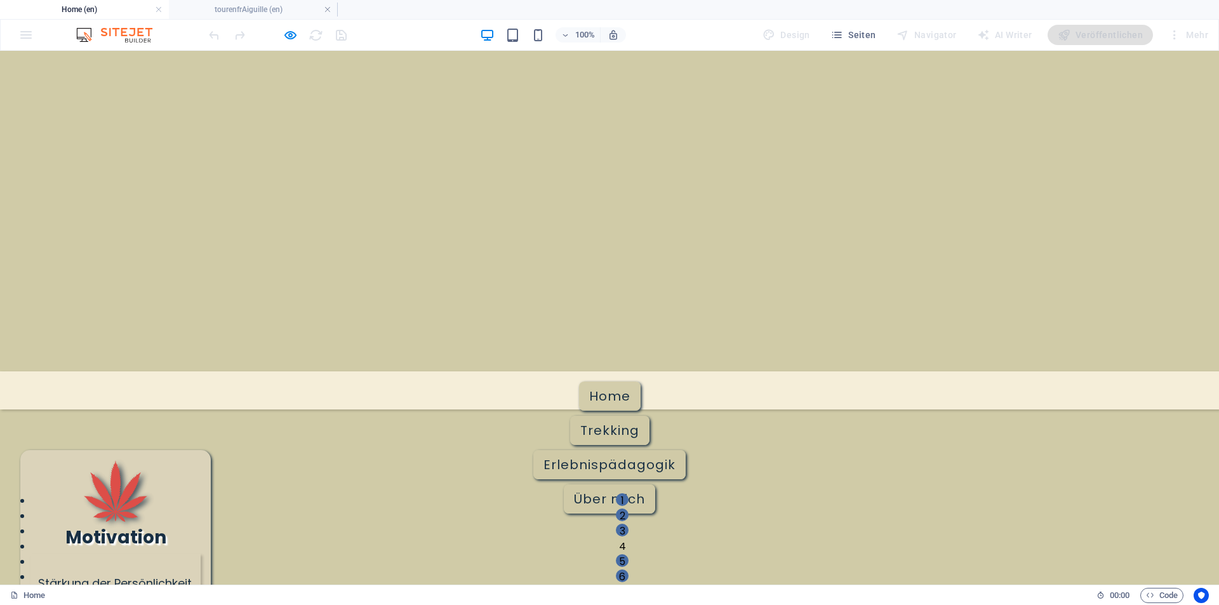
scroll to position [1001, 0]
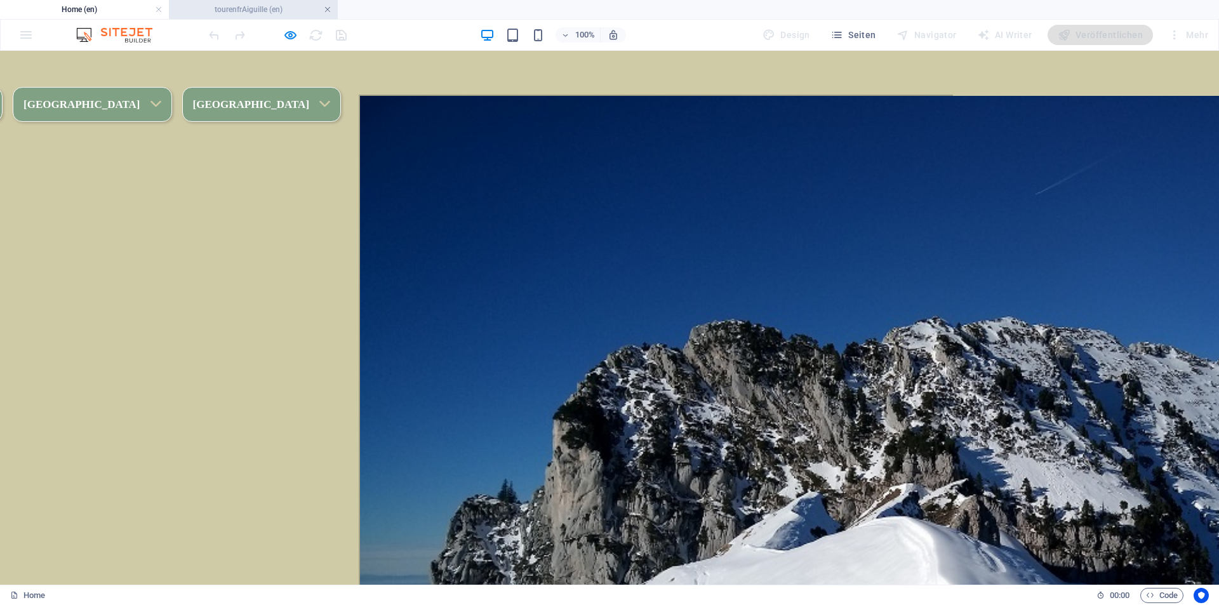
click at [329, 6] on link at bounding box center [328, 10] width 8 height 12
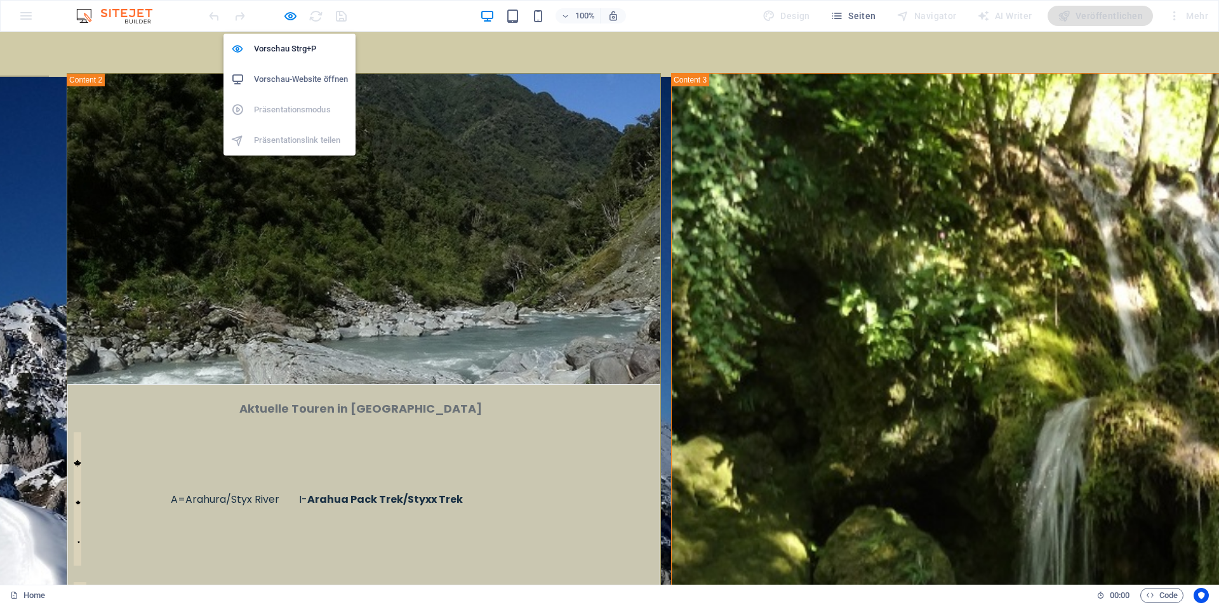
scroll to position [1014, 0]
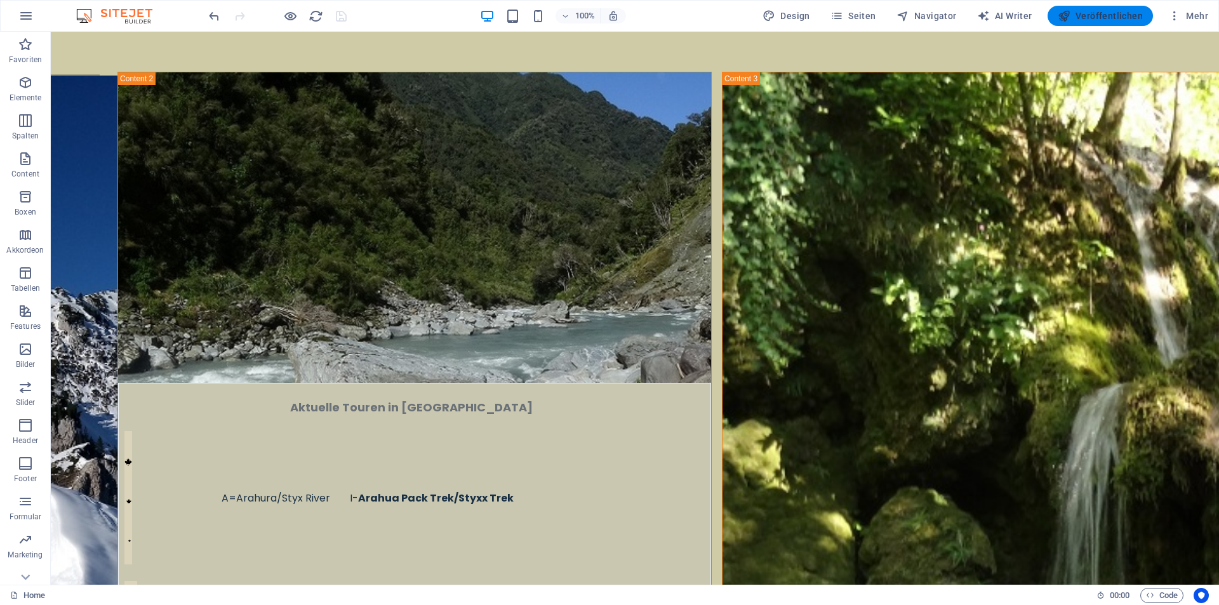
click at [1099, 17] on span "Veröffentlichen" at bounding box center [1100, 16] width 85 height 13
